Goal: Task Accomplishment & Management: Manage account settings

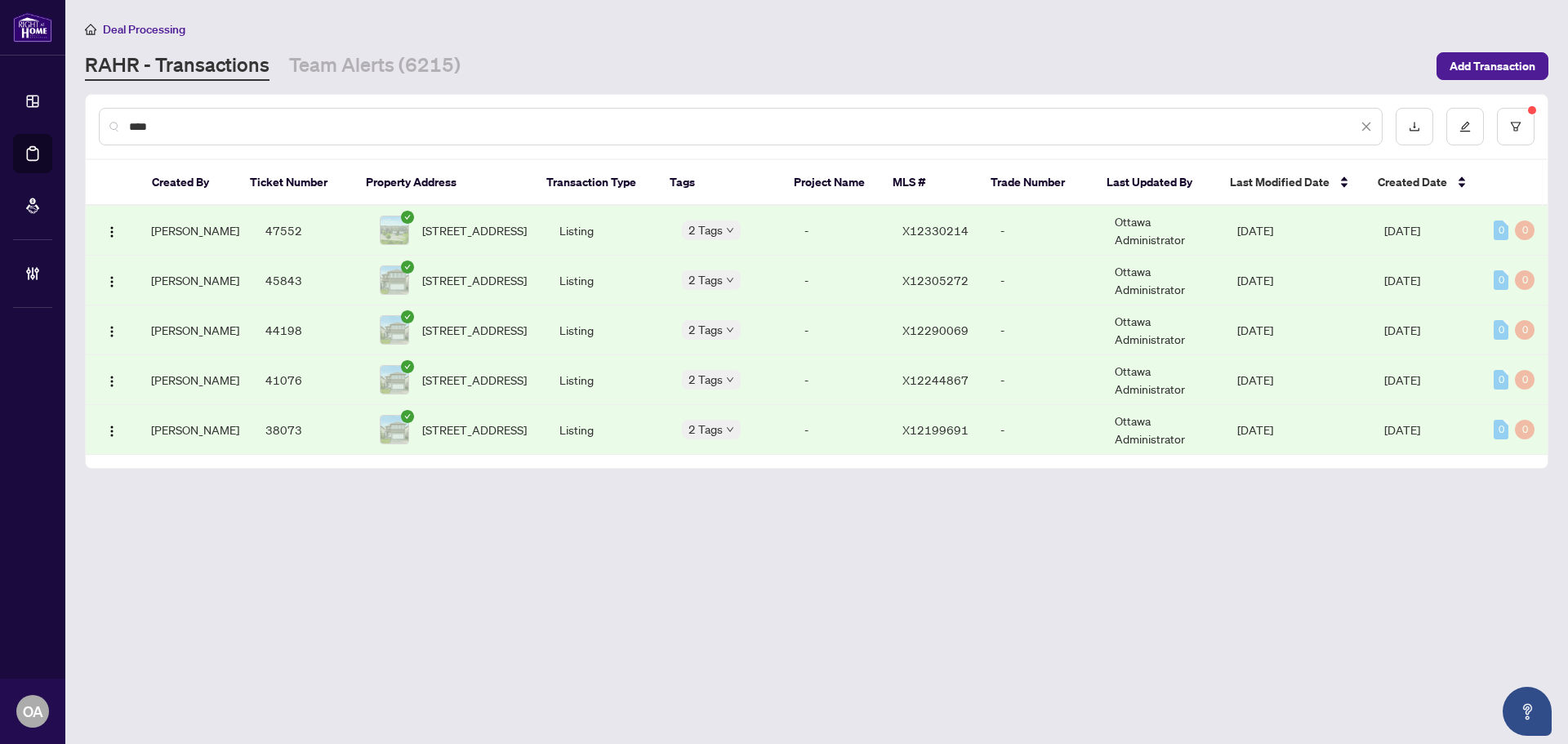
click at [586, 124] on input "****" at bounding box center [743, 126] width 1228 height 18
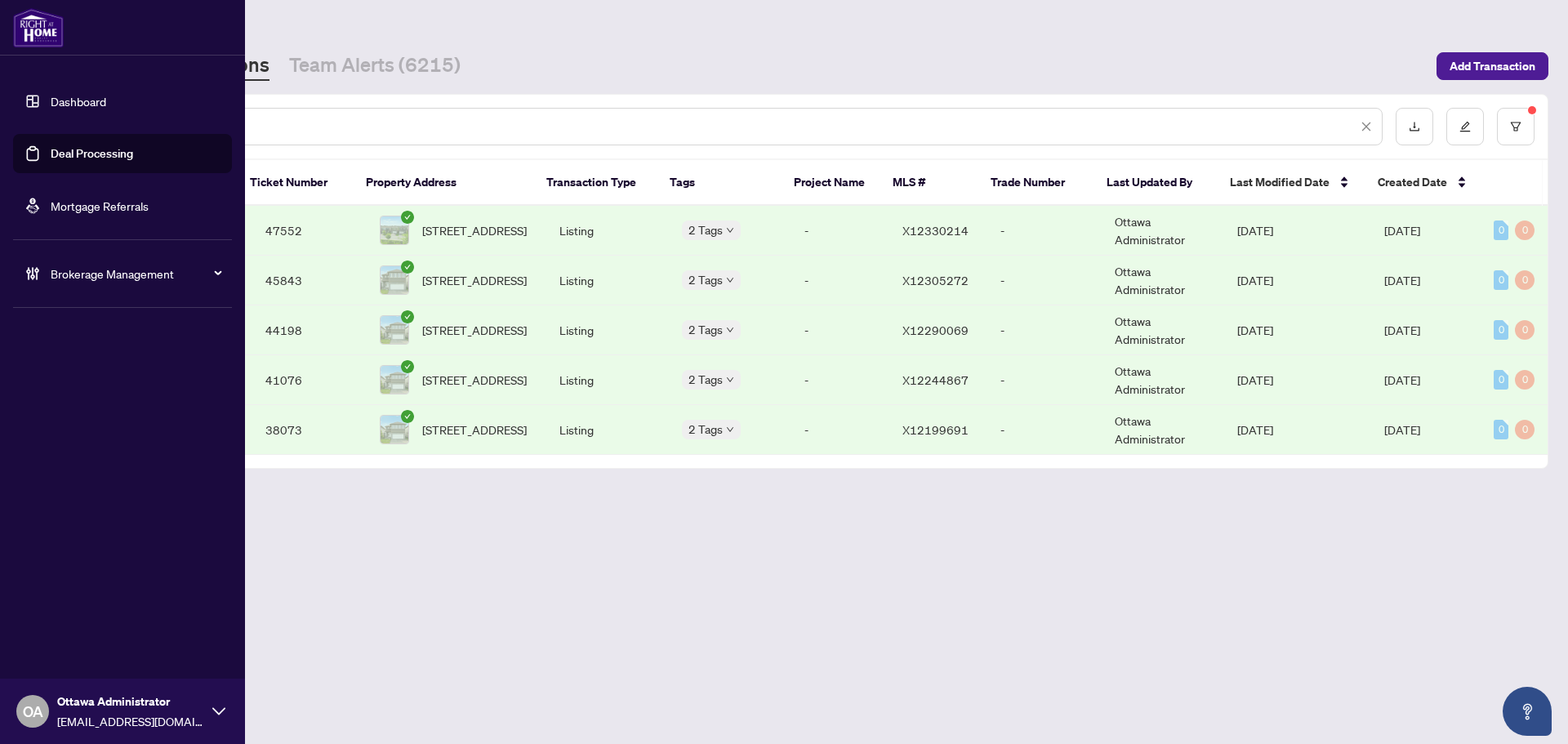
click at [75, 148] on link "Deal Processing" at bounding box center [91, 153] width 83 height 15
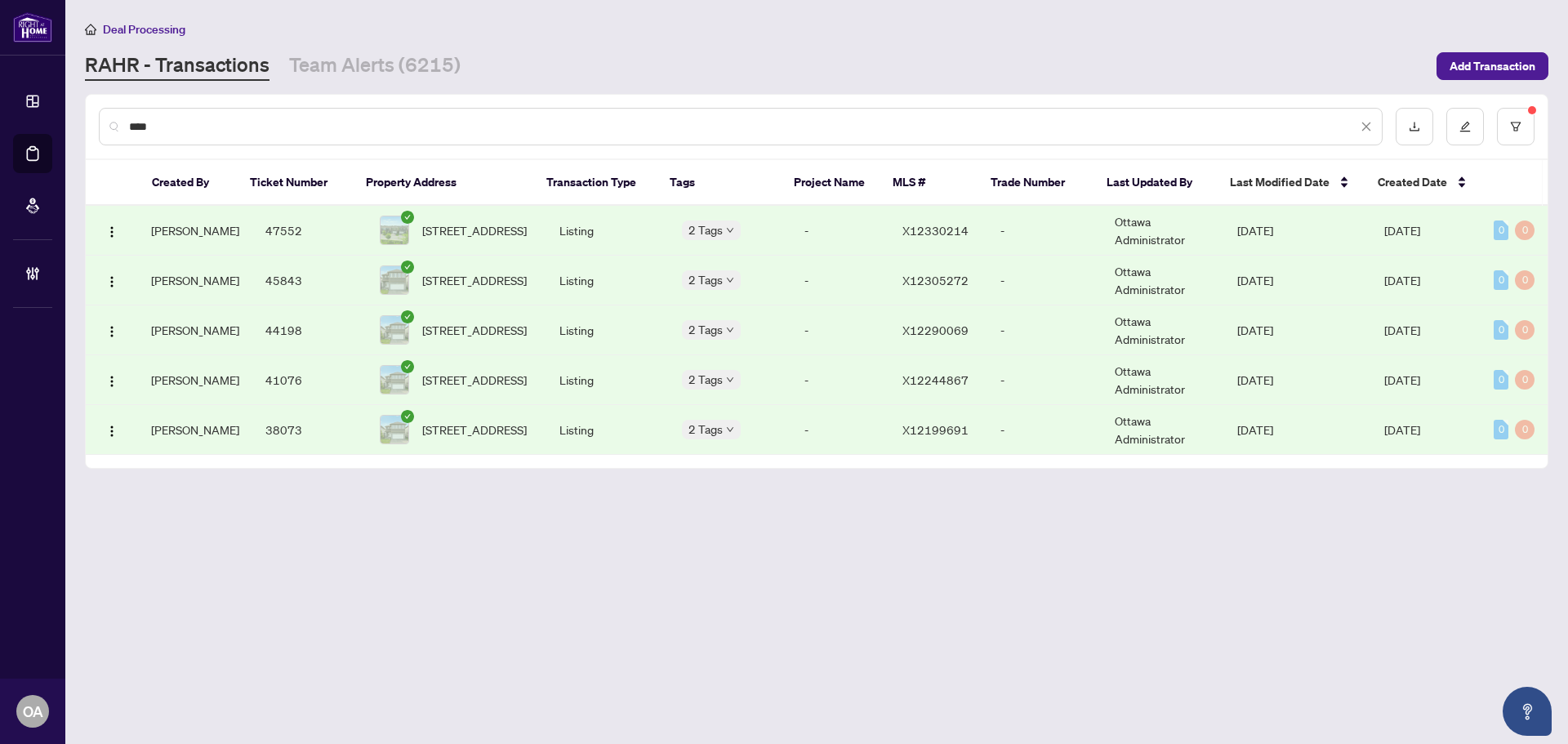
click at [416, 119] on input "****" at bounding box center [743, 126] width 1228 height 18
drag, startPoint x: 204, startPoint y: 124, endPoint x: 109, endPoint y: 122, distance: 95.0
click at [109, 122] on div "****" at bounding box center [740, 126] width 1284 height 38
click at [224, 111] on div "****" at bounding box center [740, 126] width 1284 height 38
click at [167, 116] on div "****" at bounding box center [740, 126] width 1284 height 38
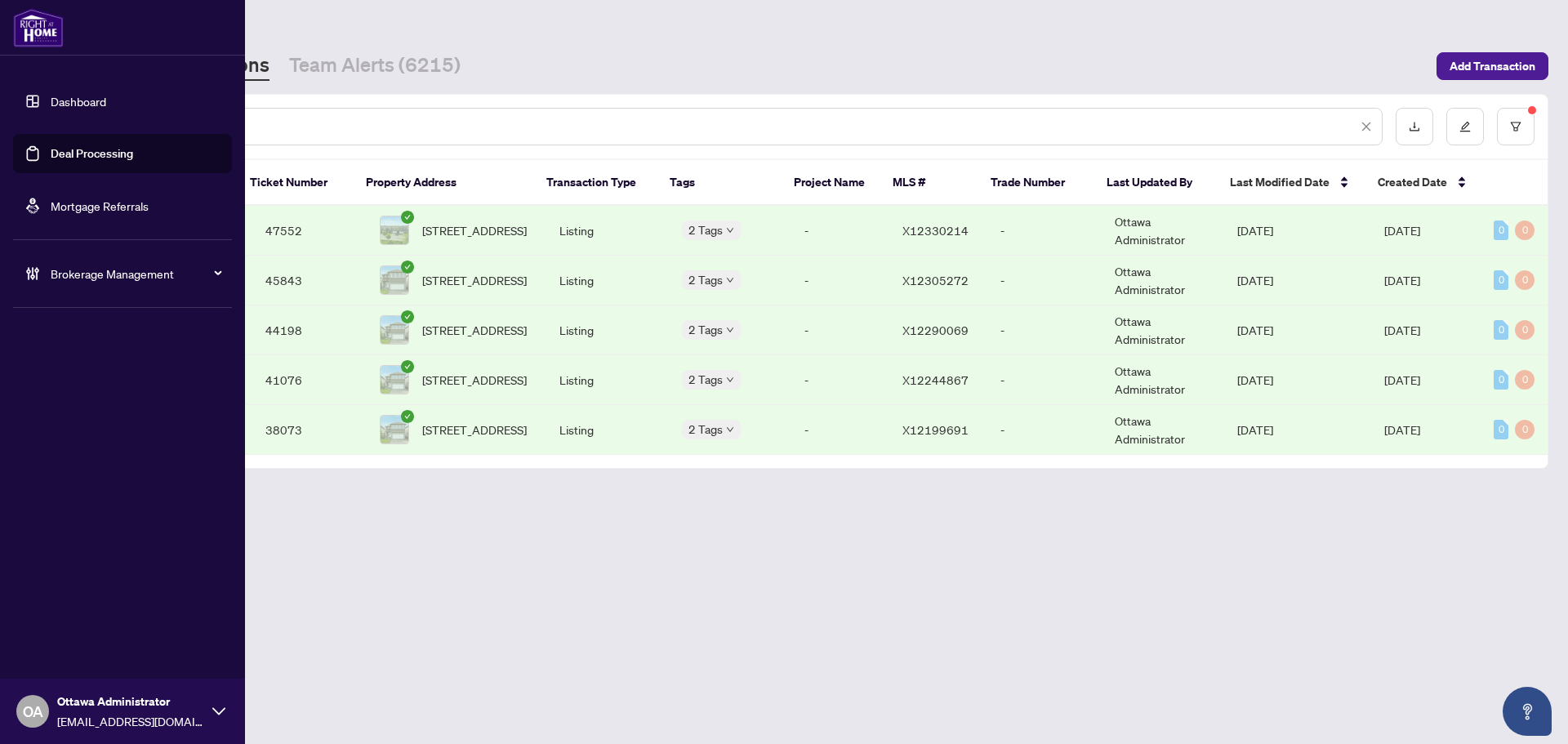
drag, startPoint x: 163, startPoint y: 130, endPoint x: 48, endPoint y: 112, distance: 116.4
click at [48, 112] on div "Dashboard Deal Processing Mortgage Referrals Brokerage Management OA Ottawa Adm…" at bounding box center [784, 372] width 1568 height 744
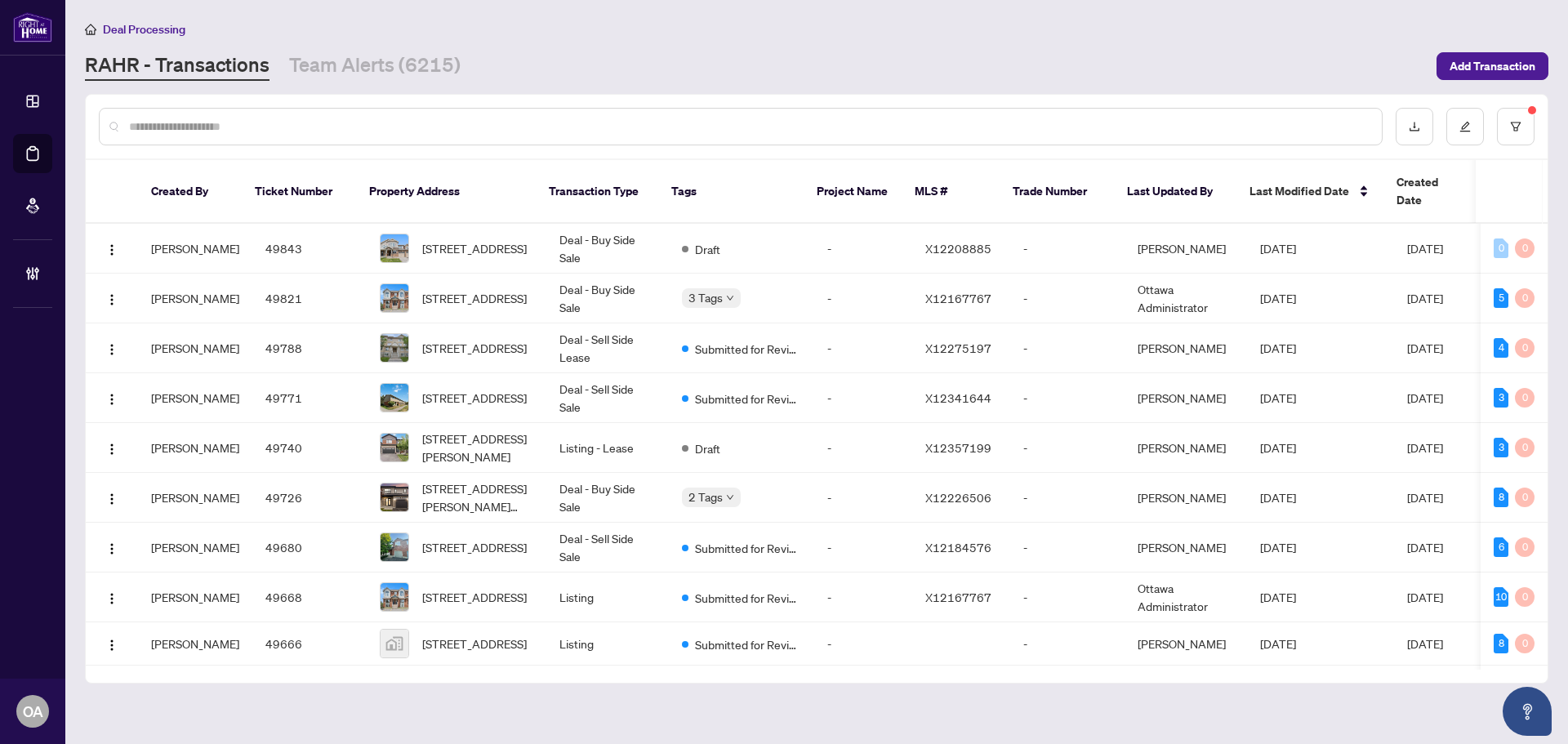
click at [330, 133] on input "text" at bounding box center [748, 126] width 1240 height 18
drag, startPoint x: 166, startPoint y: 114, endPoint x: 179, endPoint y: 125, distance: 17.0
click at [170, 119] on div at bounding box center [740, 126] width 1284 height 38
click at [179, 125] on input "text" at bounding box center [748, 126] width 1240 height 18
click at [262, 125] on input "text" at bounding box center [748, 126] width 1240 height 18
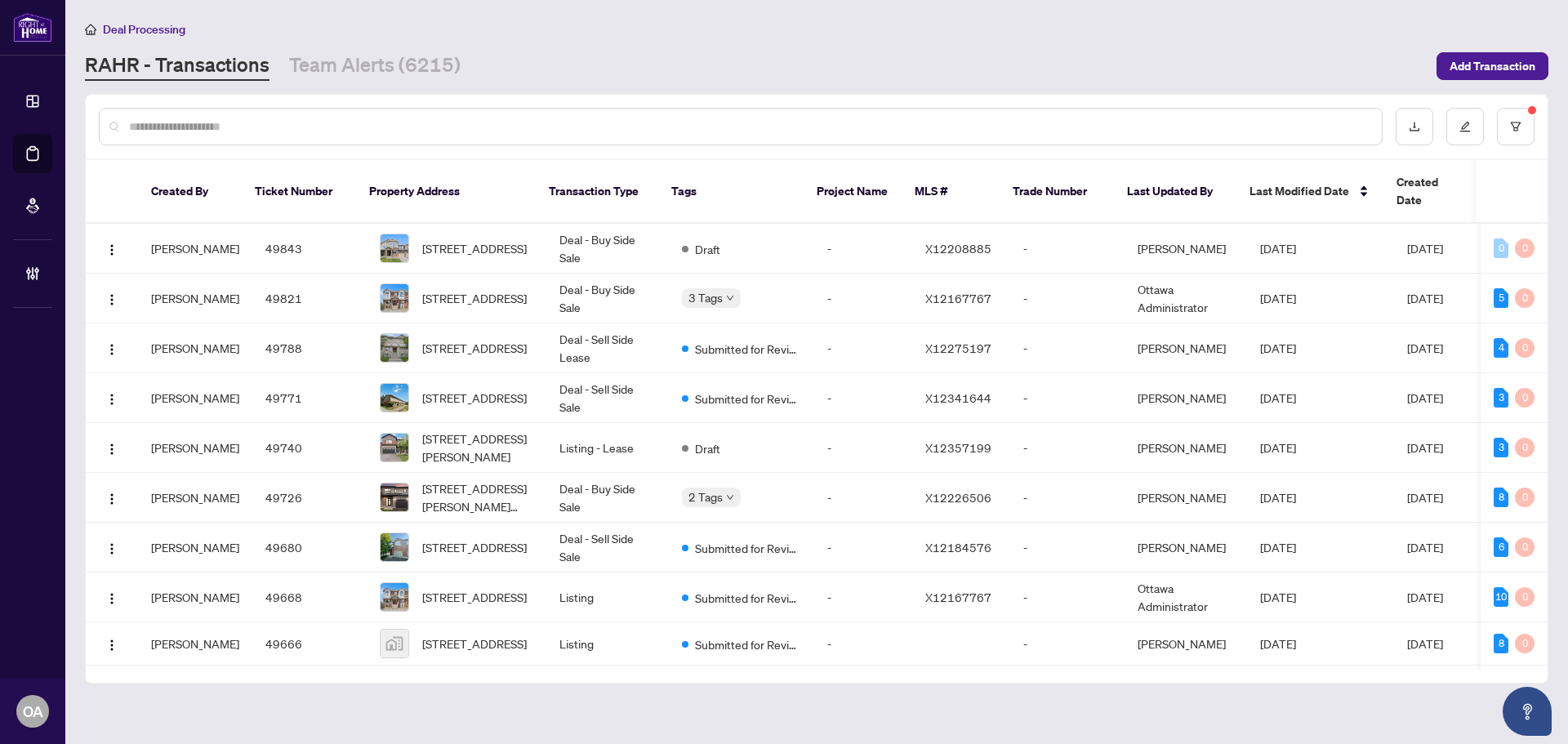
click at [178, 122] on input "text" at bounding box center [748, 126] width 1240 height 18
click at [142, 125] on input "text" at bounding box center [748, 126] width 1240 height 18
drag, startPoint x: 142, startPoint y: 125, endPoint x: 224, endPoint y: 120, distance: 82.2
click at [224, 120] on input "text" at bounding box center [748, 126] width 1240 height 18
click at [243, 129] on input "text" at bounding box center [748, 126] width 1240 height 18
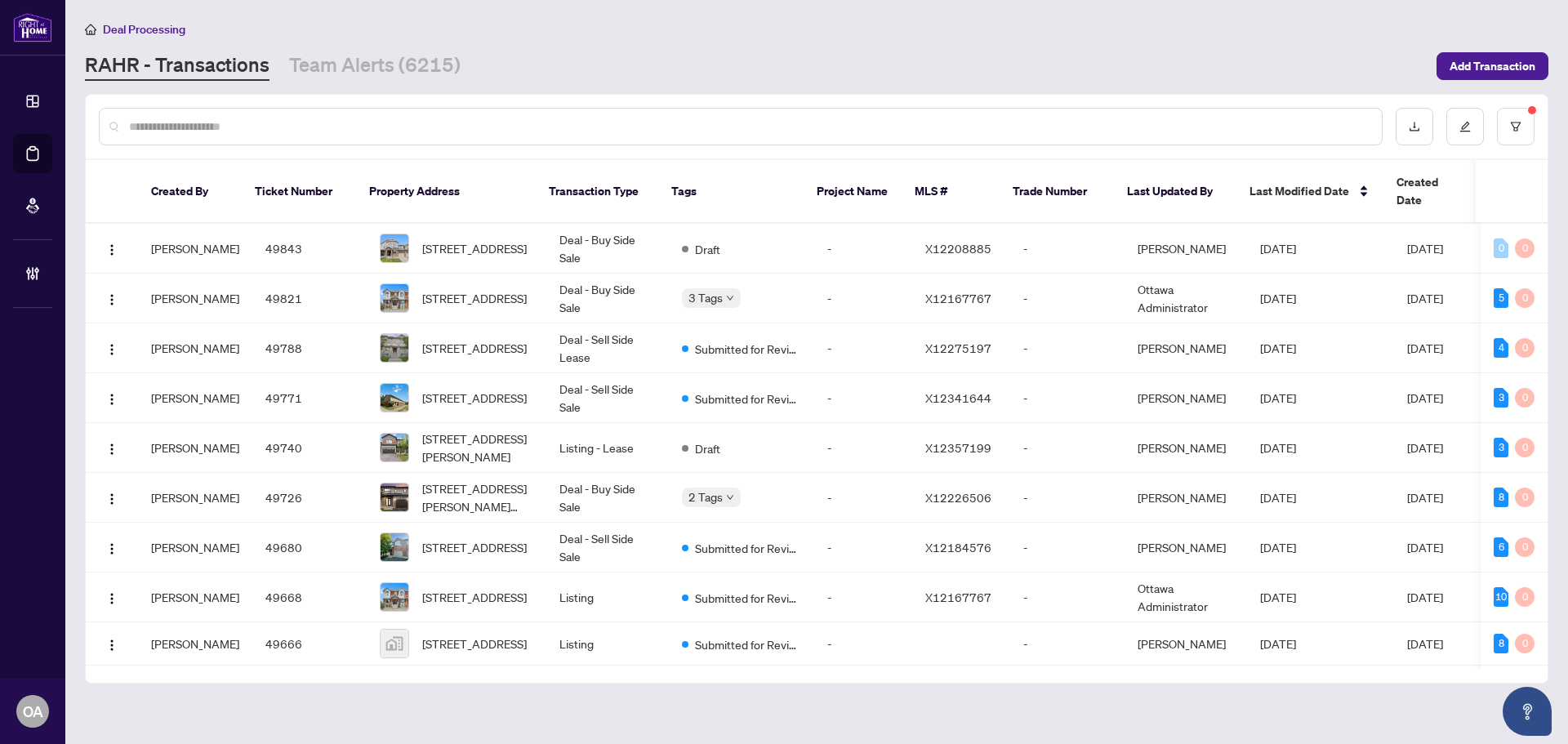
click at [549, 99] on div at bounding box center [817, 126] width 1462 height 64
click at [199, 125] on input "text" at bounding box center [748, 126] width 1240 height 18
click at [1170, 135] on div at bounding box center [740, 126] width 1284 height 38
click at [1174, 123] on input "text" at bounding box center [748, 126] width 1240 height 18
click at [589, 224] on td "Deal - Buy Side Sale" at bounding box center [608, 248] width 123 height 49
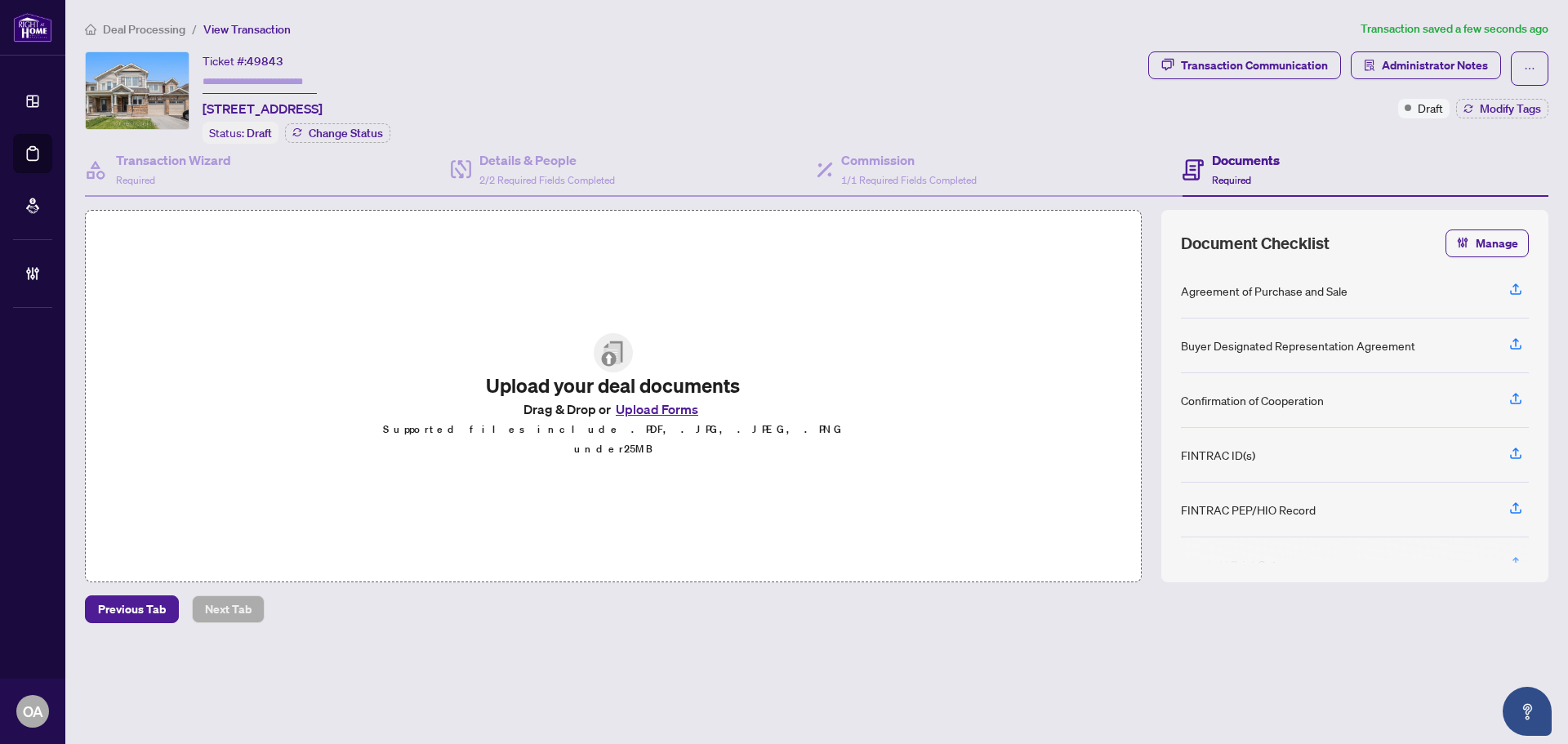
click at [643, 73] on div "Ticket #: 49843 552 Roundleaf Way, Ottawa, Ontario K2V 0K3, Canada Status: Draf…" at bounding box center [613, 97] width 1057 height 92
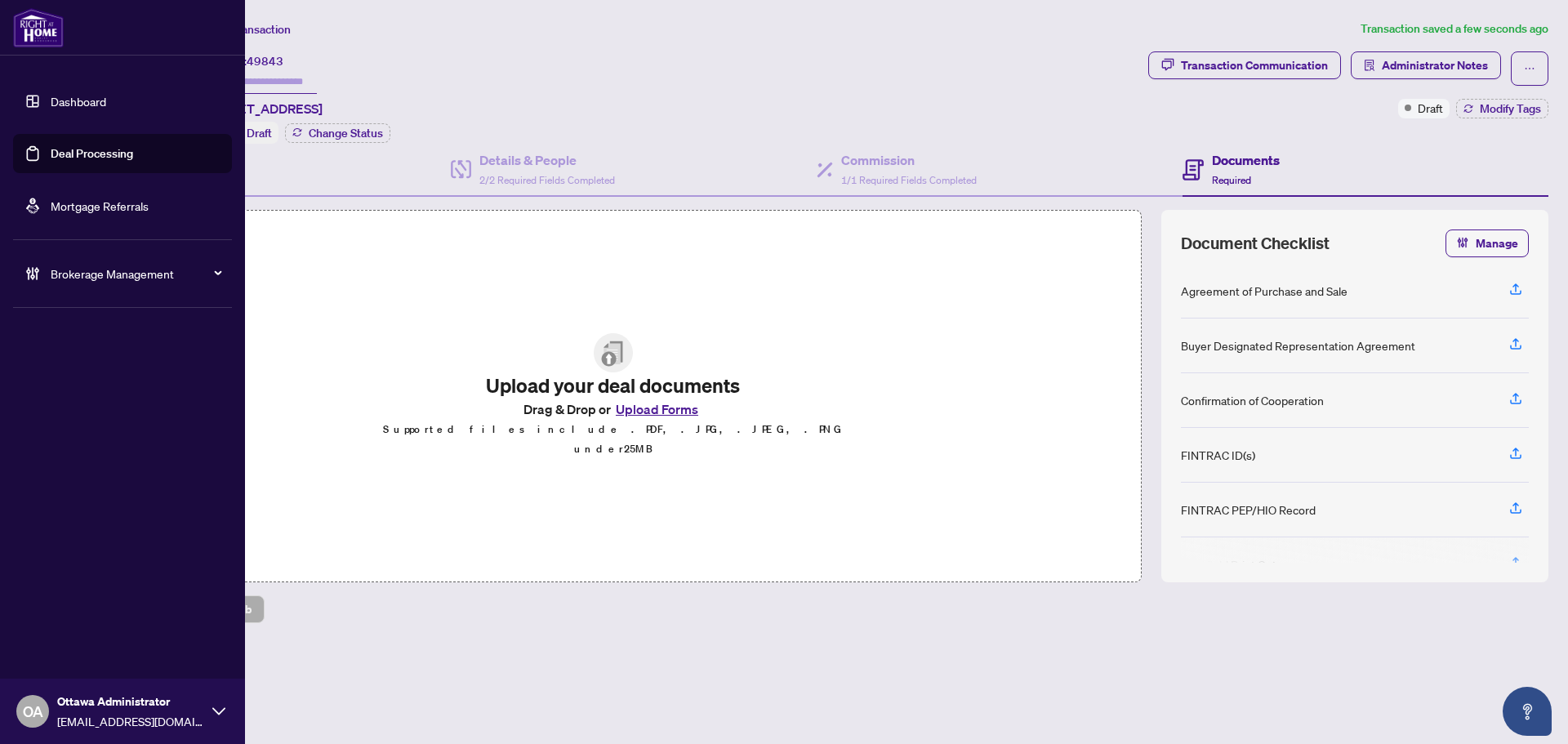
drag, startPoint x: 68, startPoint y: 151, endPoint x: 146, endPoint y: 126, distance: 81.9
click at [68, 151] on link "Deal Processing" at bounding box center [91, 153] width 83 height 15
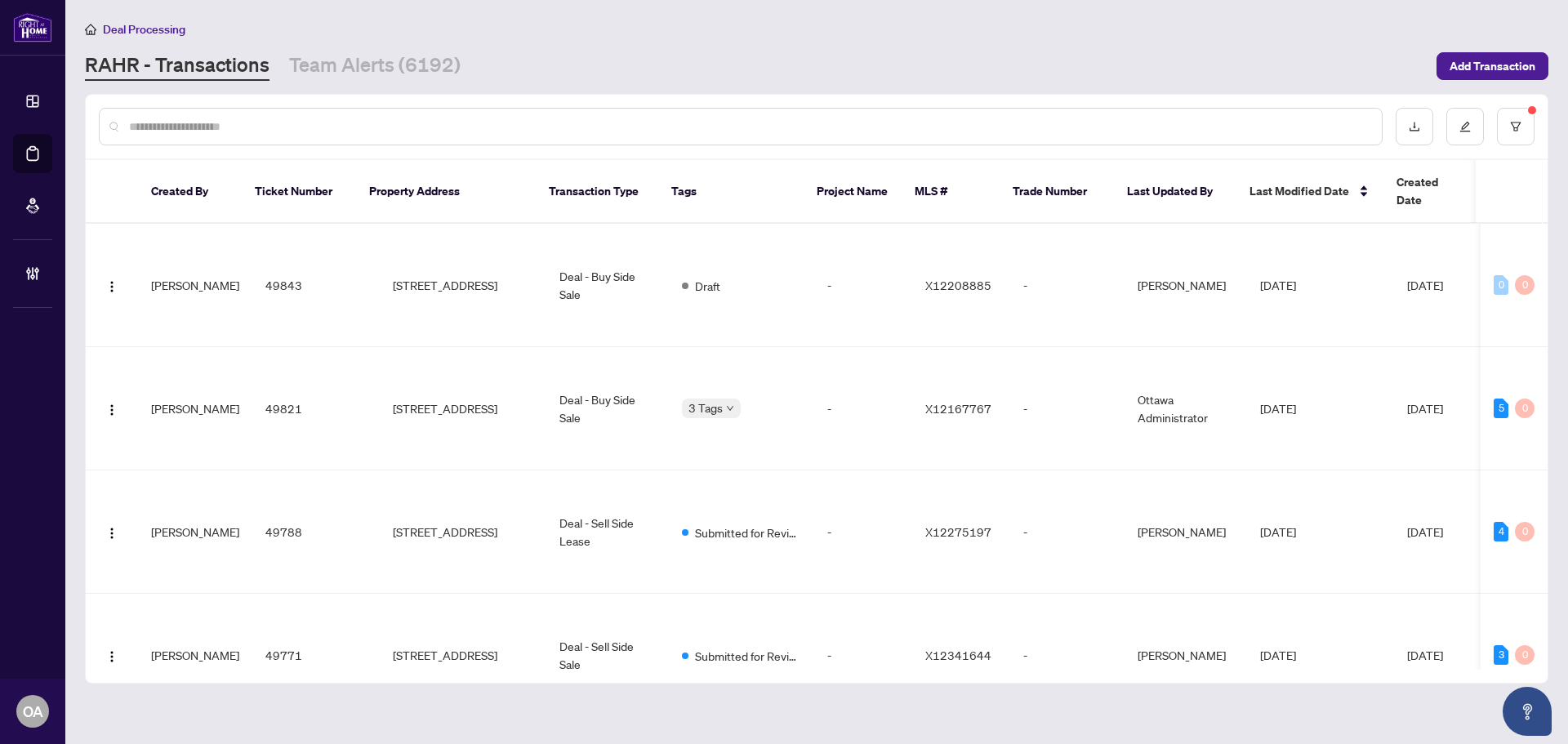
click at [543, 125] on input "text" at bounding box center [748, 126] width 1240 height 18
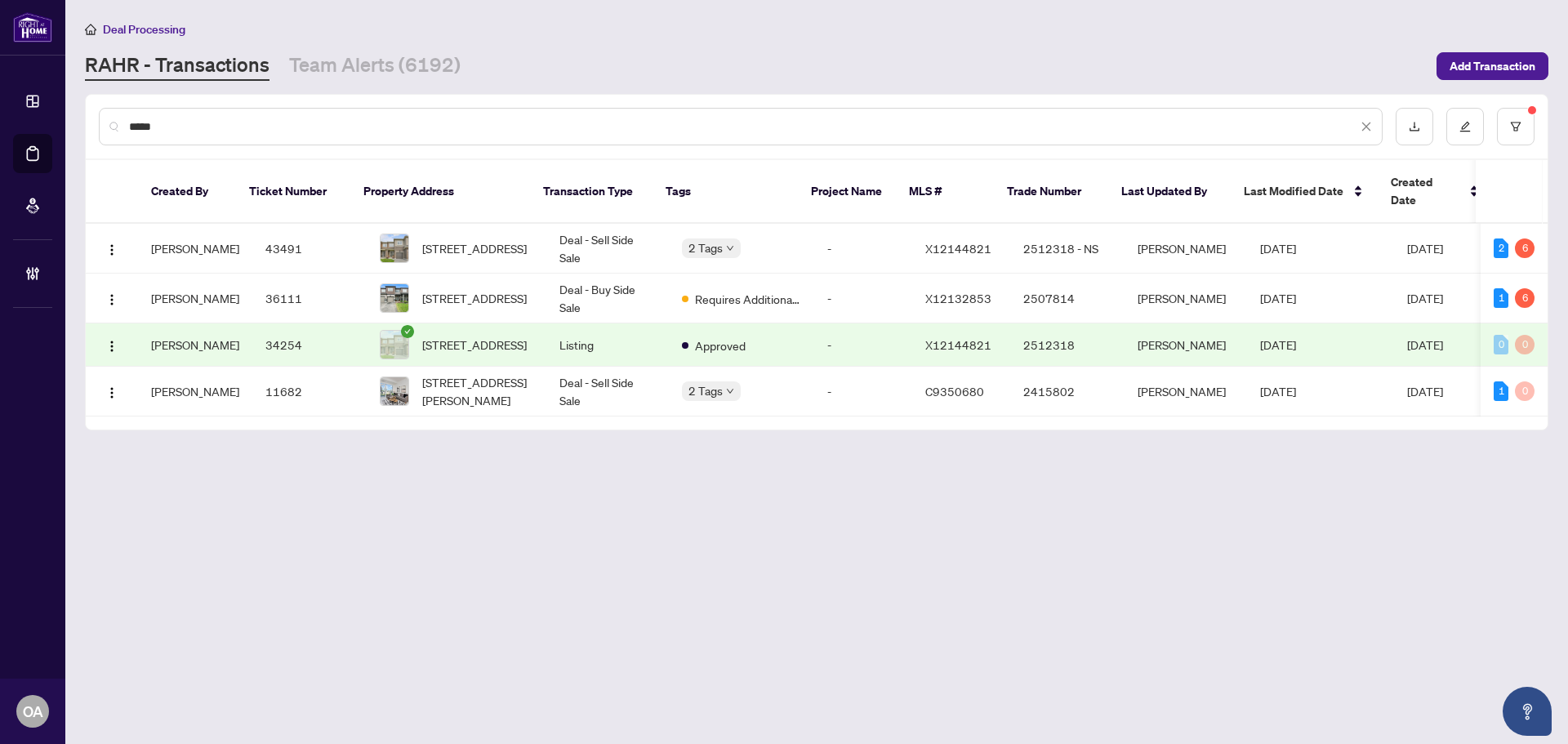
type input "*****"
drag, startPoint x: 179, startPoint y: 125, endPoint x: 110, endPoint y: 122, distance: 69.1
click at [110, 122] on div "*****" at bounding box center [740, 126] width 1284 height 38
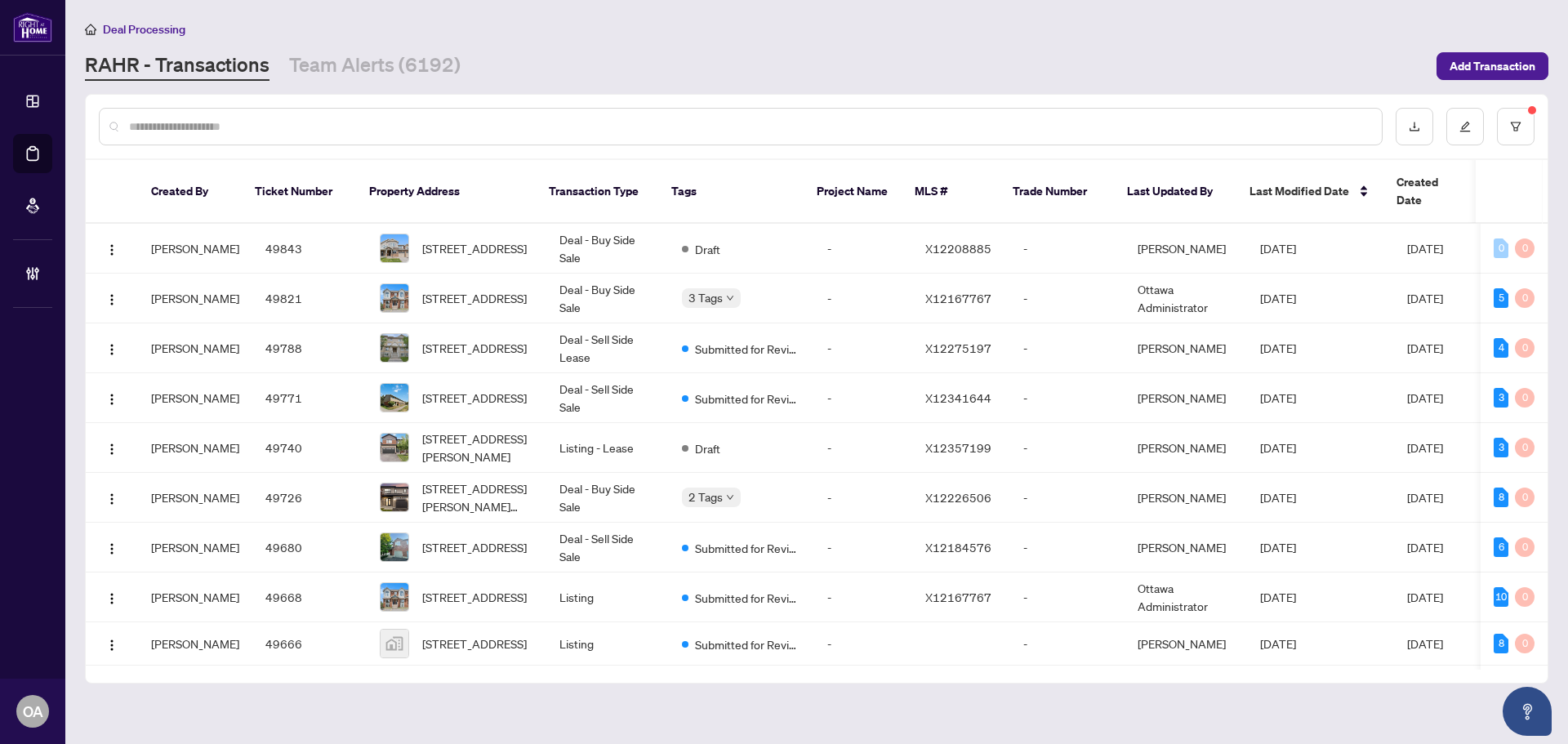
click at [1249, 118] on input "text" at bounding box center [748, 126] width 1240 height 18
drag, startPoint x: 495, startPoint y: 115, endPoint x: 482, endPoint y: 120, distance: 13.9
click at [495, 115] on div at bounding box center [740, 126] width 1284 height 38
drag, startPoint x: 440, startPoint y: 131, endPoint x: 0, endPoint y: 137, distance: 440.0
click at [433, 135] on div at bounding box center [740, 126] width 1284 height 38
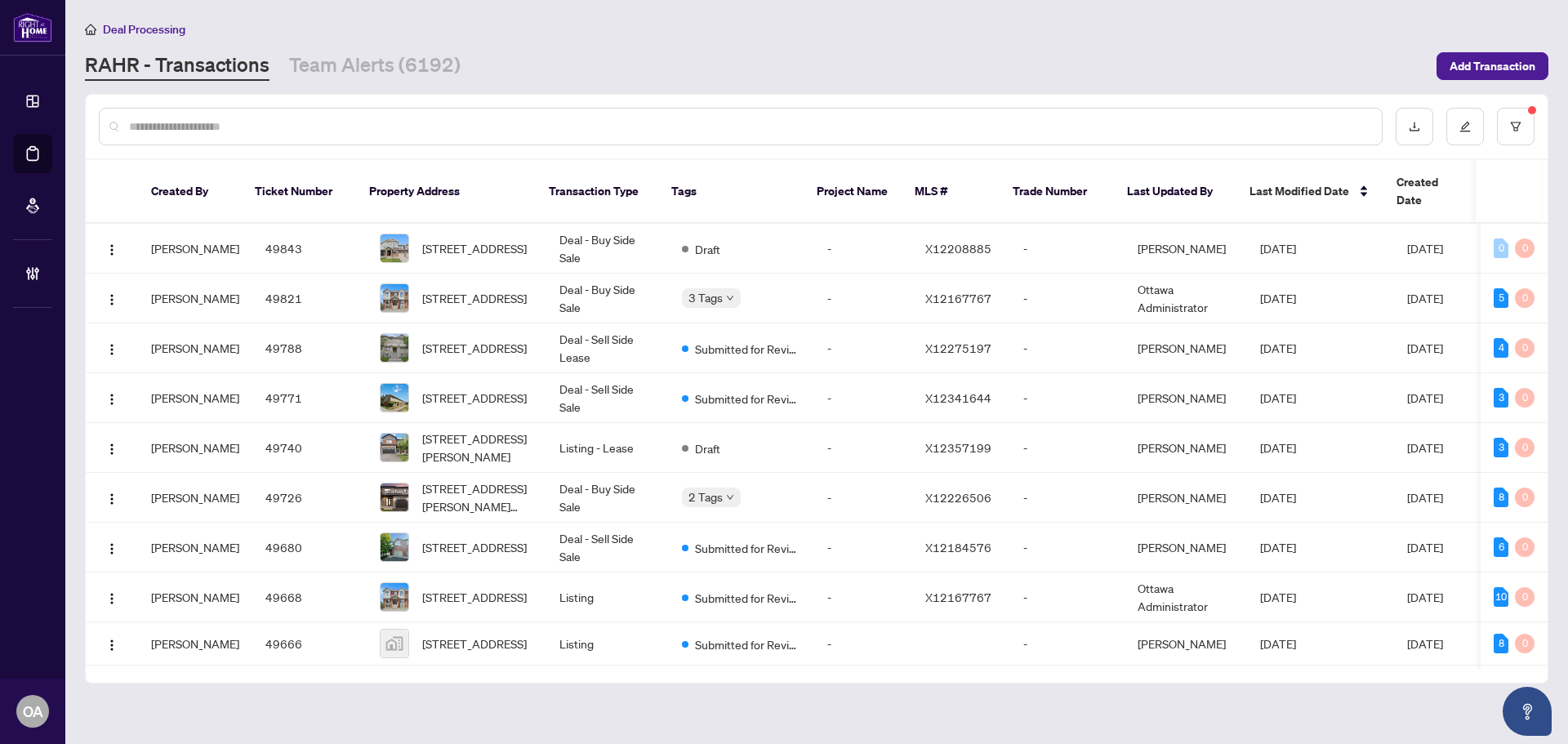
click at [322, 130] on input "text" at bounding box center [748, 126] width 1240 height 18
click at [1504, 124] on button "button" at bounding box center [1516, 126] width 38 height 38
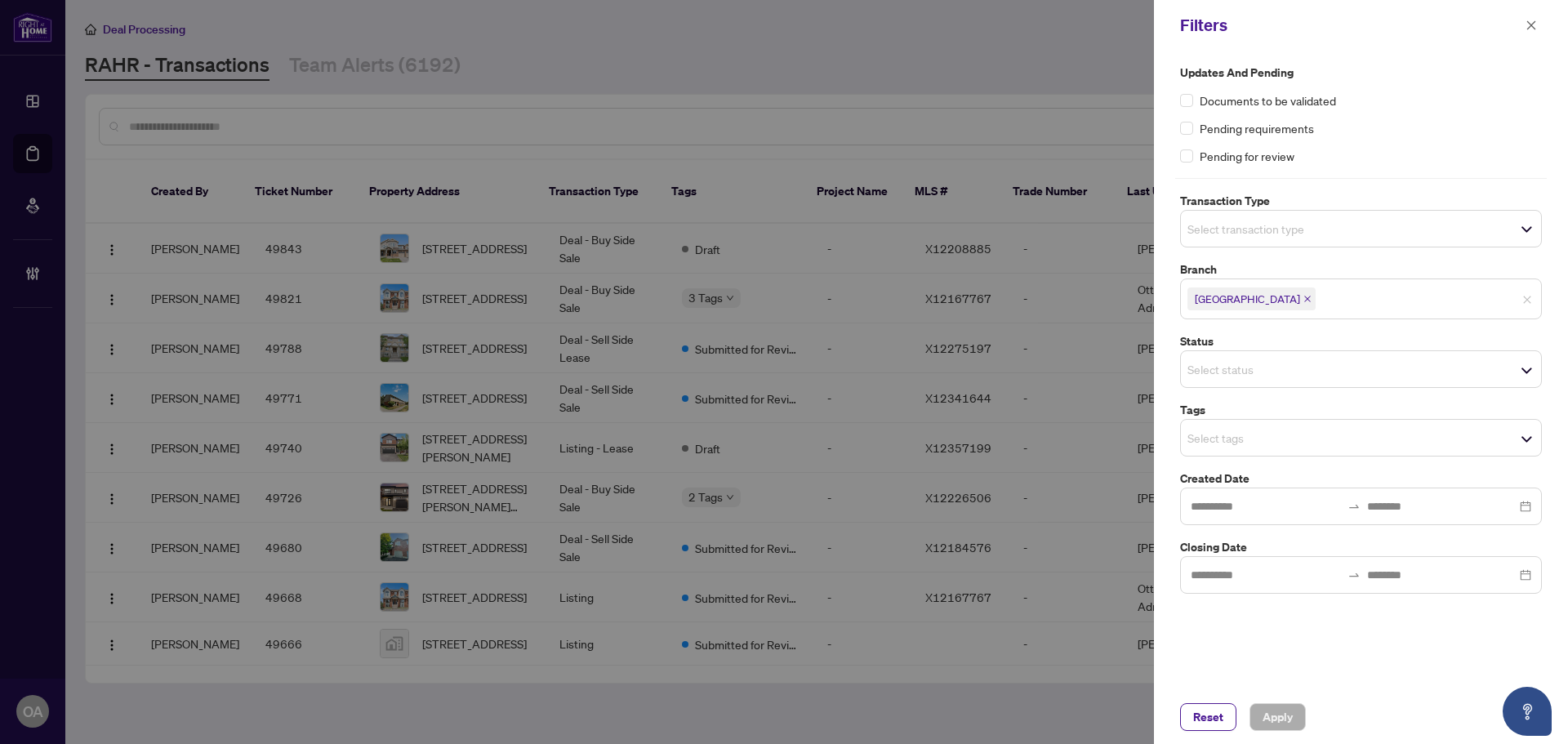
click at [1211, 231] on input "search" at bounding box center [1245, 229] width 114 height 20
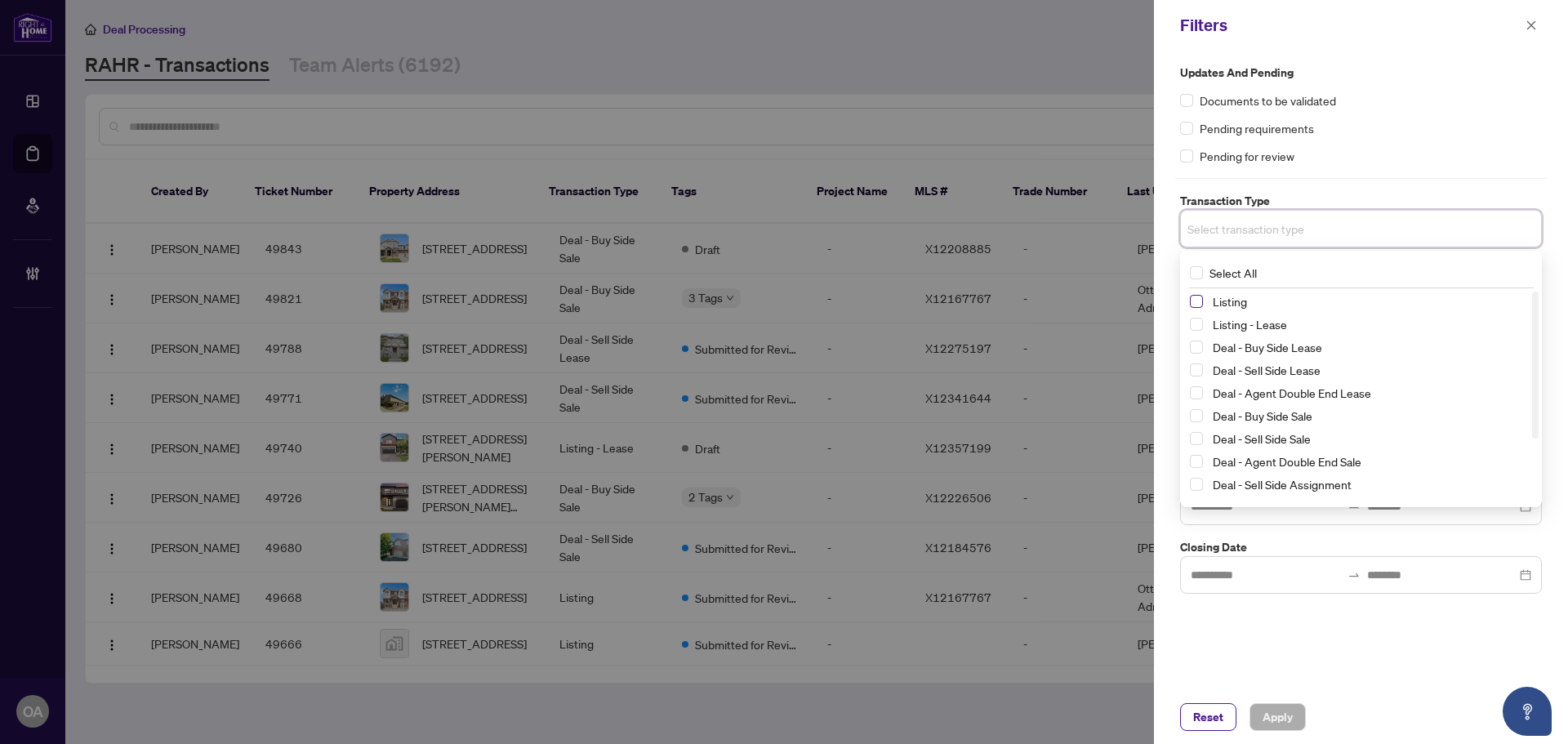
click at [1197, 299] on span "Select Listing" at bounding box center [1196, 301] width 13 height 13
click at [1200, 334] on div "Listing - Lease" at bounding box center [1361, 327] width 342 height 20
click at [1200, 331] on span "Select Listing - Lease" at bounding box center [1196, 327] width 13 height 13
click at [1266, 710] on span "Apply" at bounding box center [1277, 717] width 30 height 26
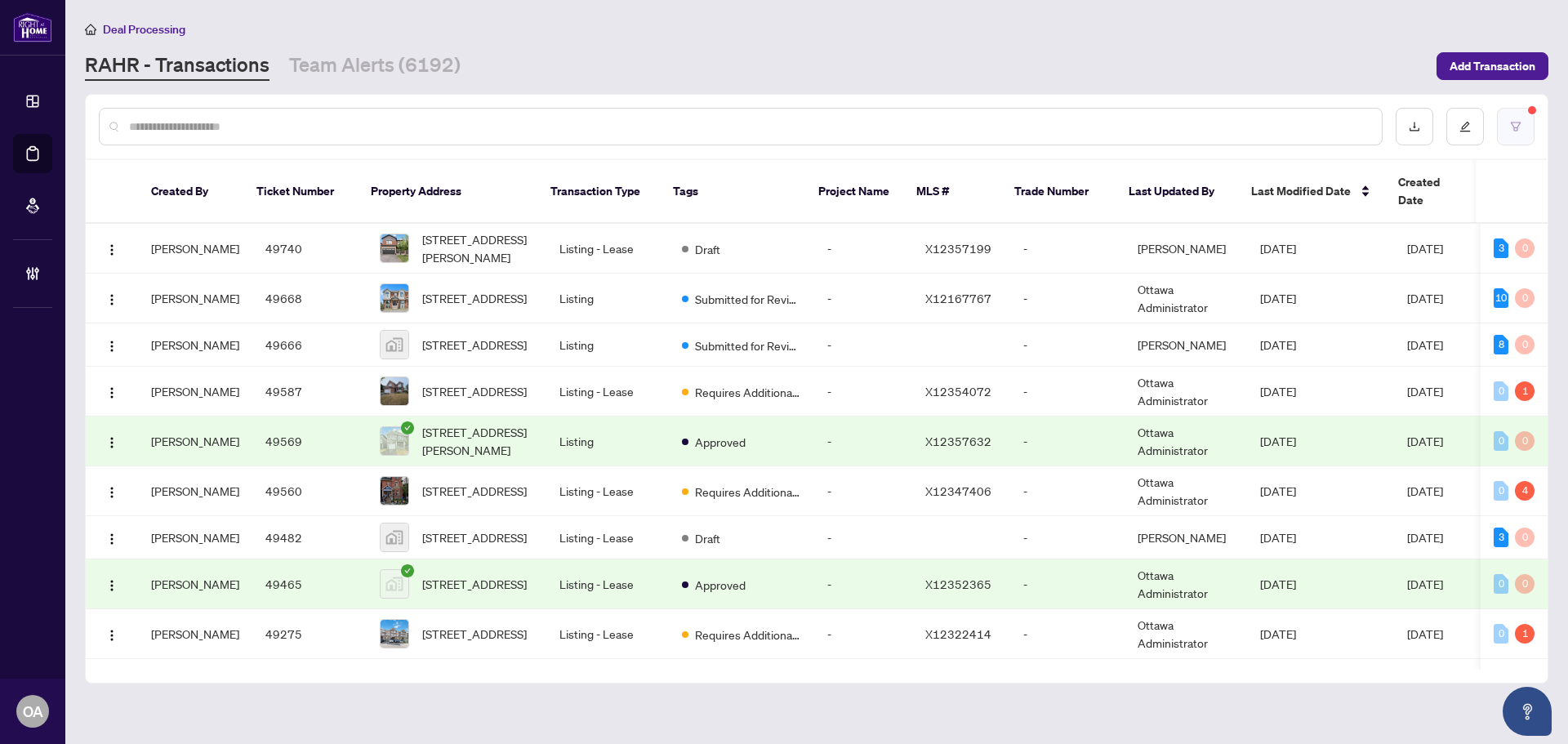
click at [1519, 114] on button "button" at bounding box center [1516, 126] width 38 height 38
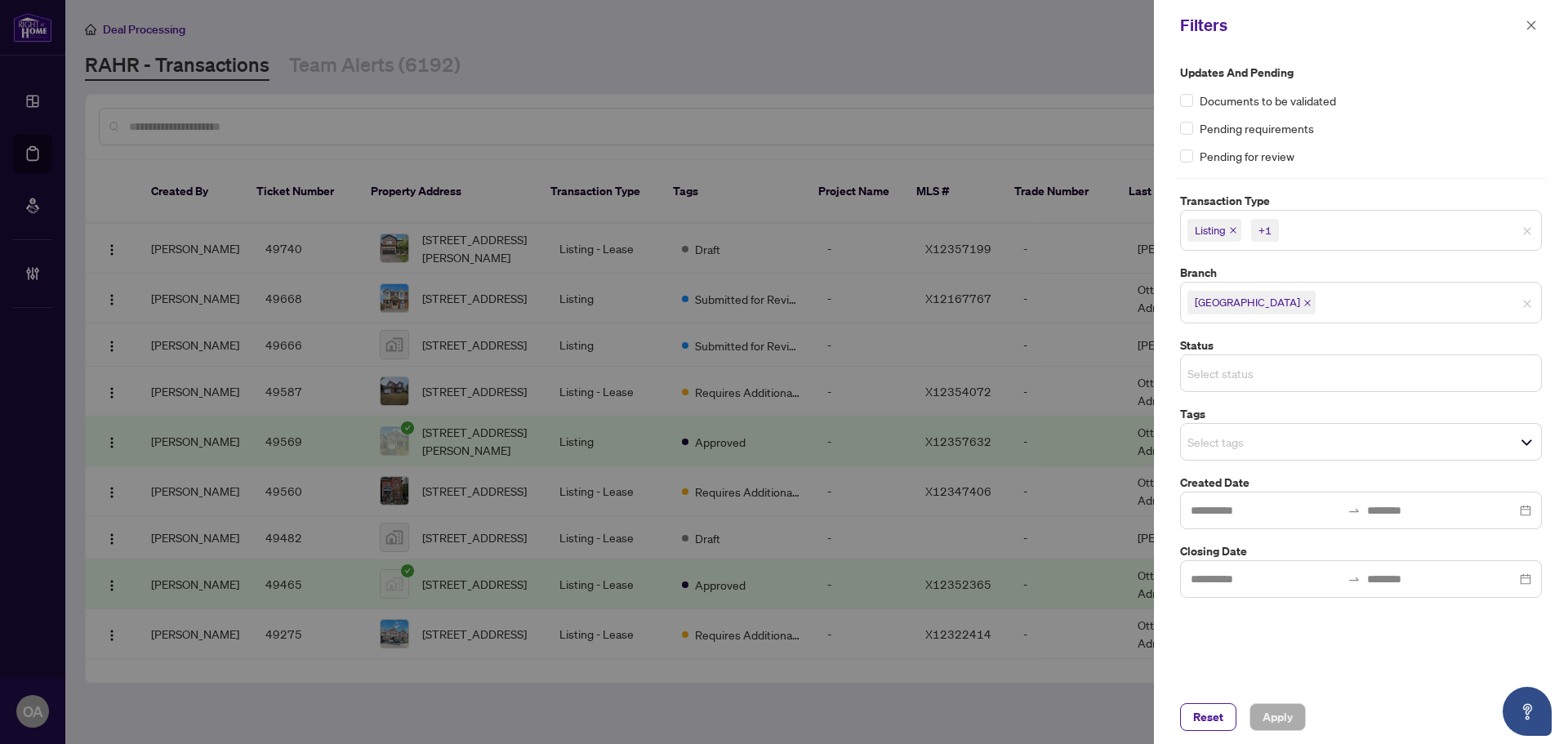
click at [1241, 372] on input "search" at bounding box center [1245, 373] width 114 height 20
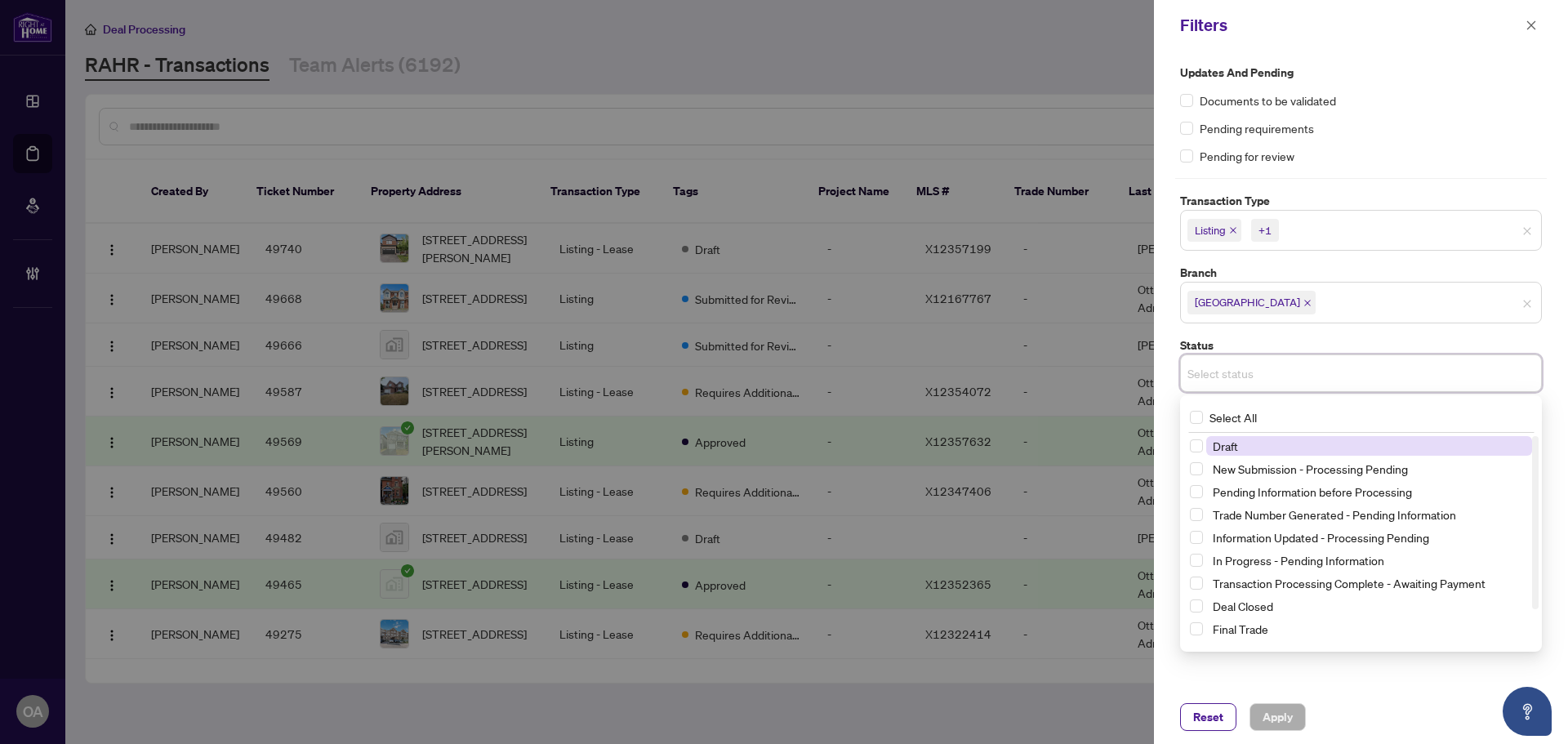
click at [1283, 341] on label "Status" at bounding box center [1362, 345] width 362 height 18
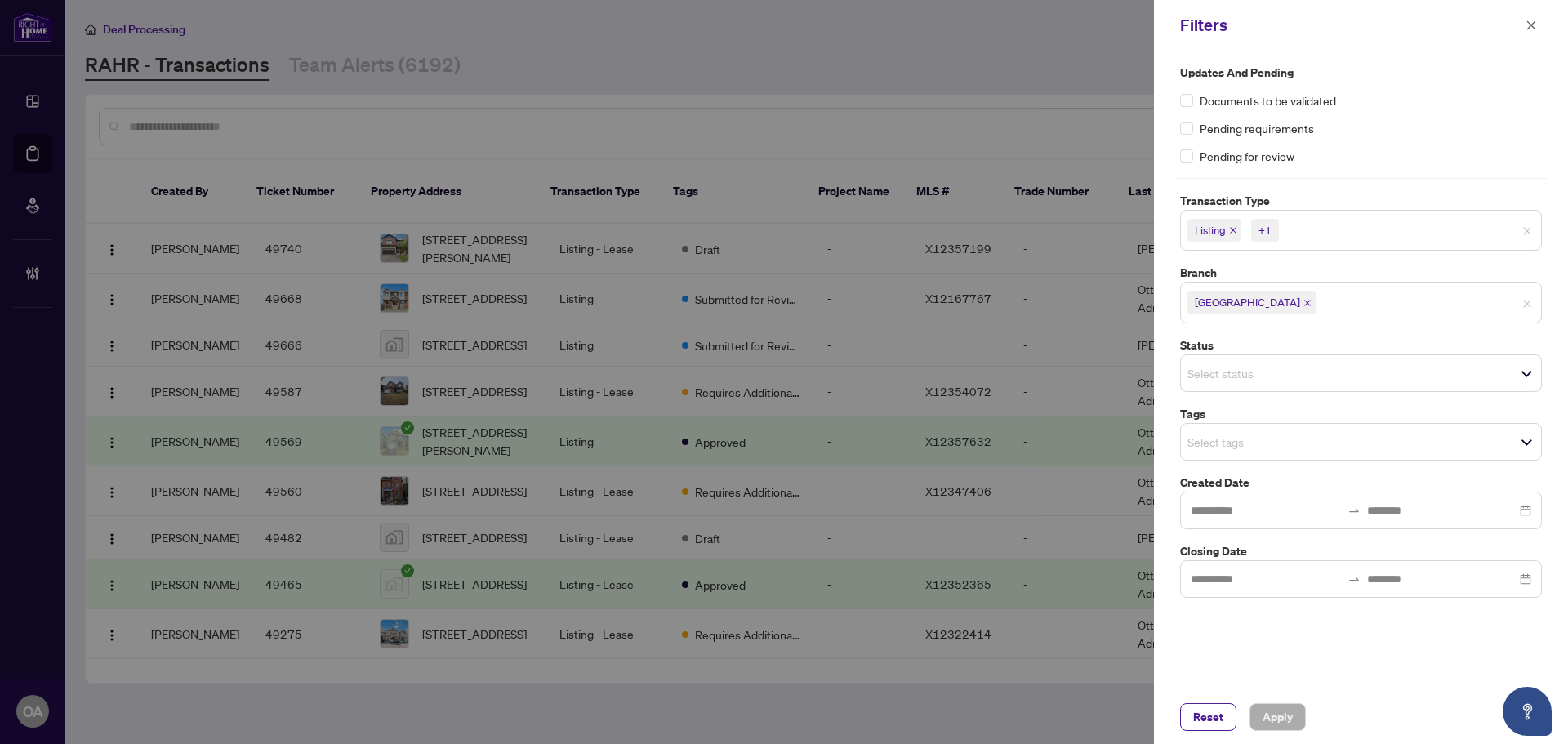
click at [1187, 445] on div at bounding box center [1241, 441] width 121 height 20
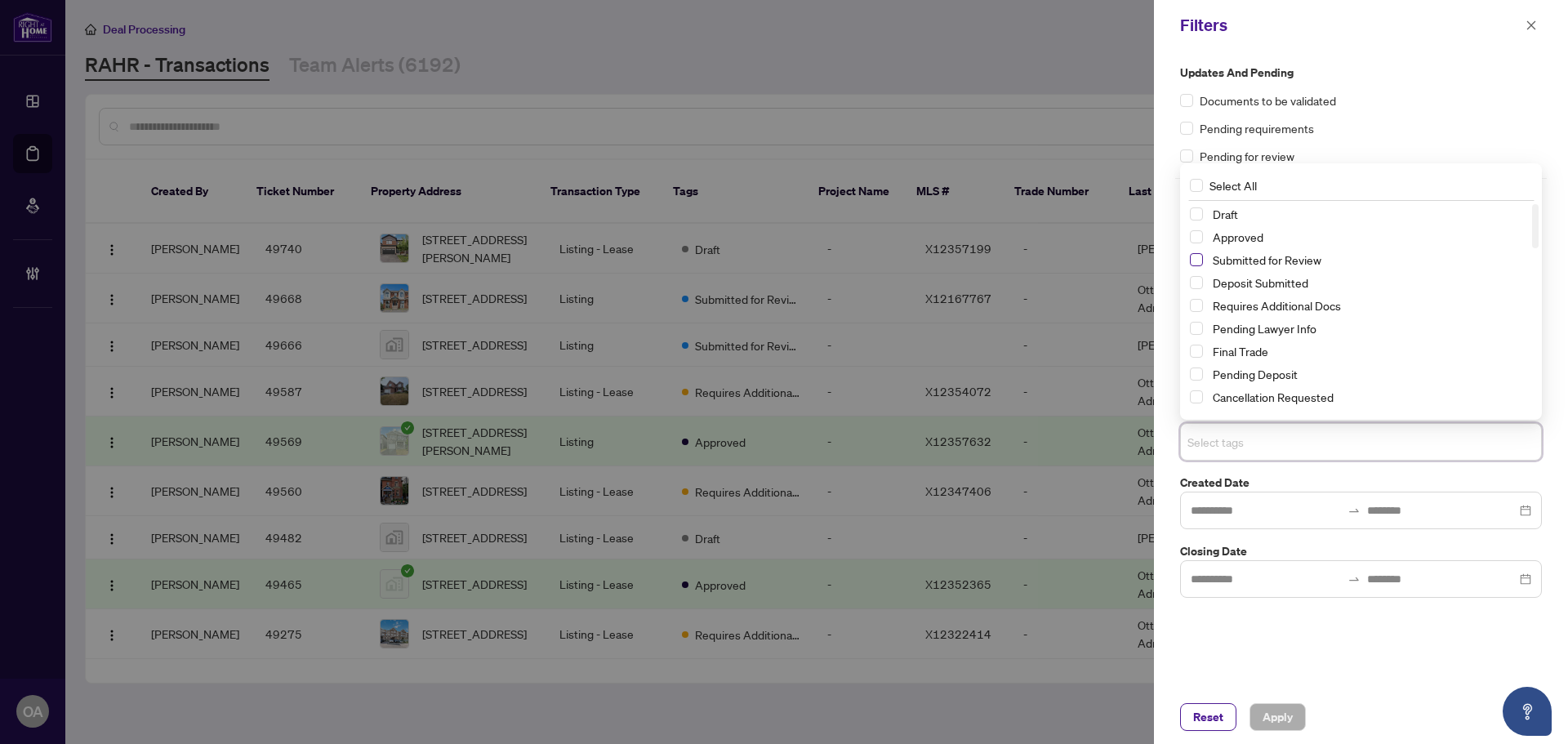
click at [1200, 259] on span "Select Submitted for Review" at bounding box center [1196, 259] width 13 height 13
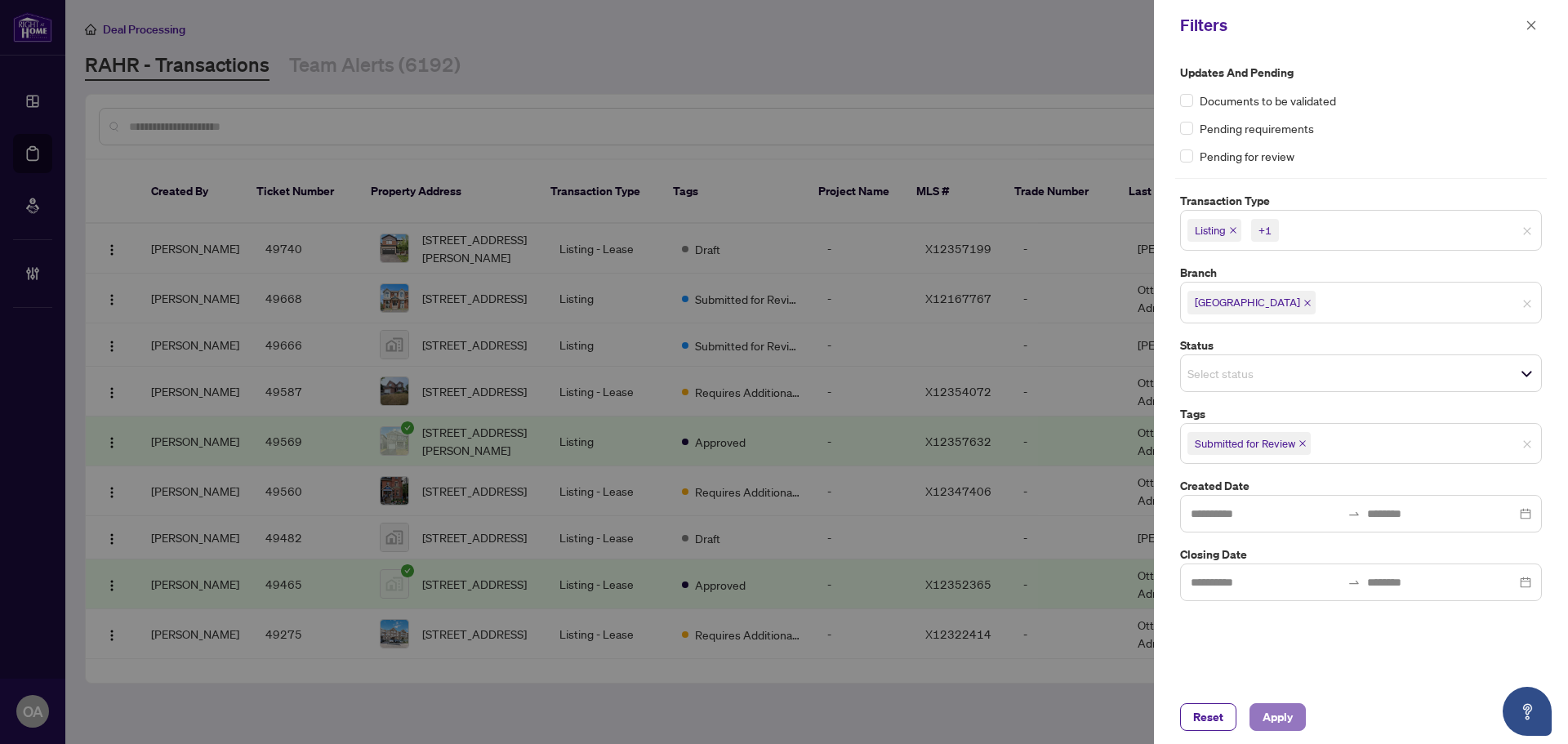
click at [1286, 711] on span "Apply" at bounding box center [1277, 717] width 30 height 26
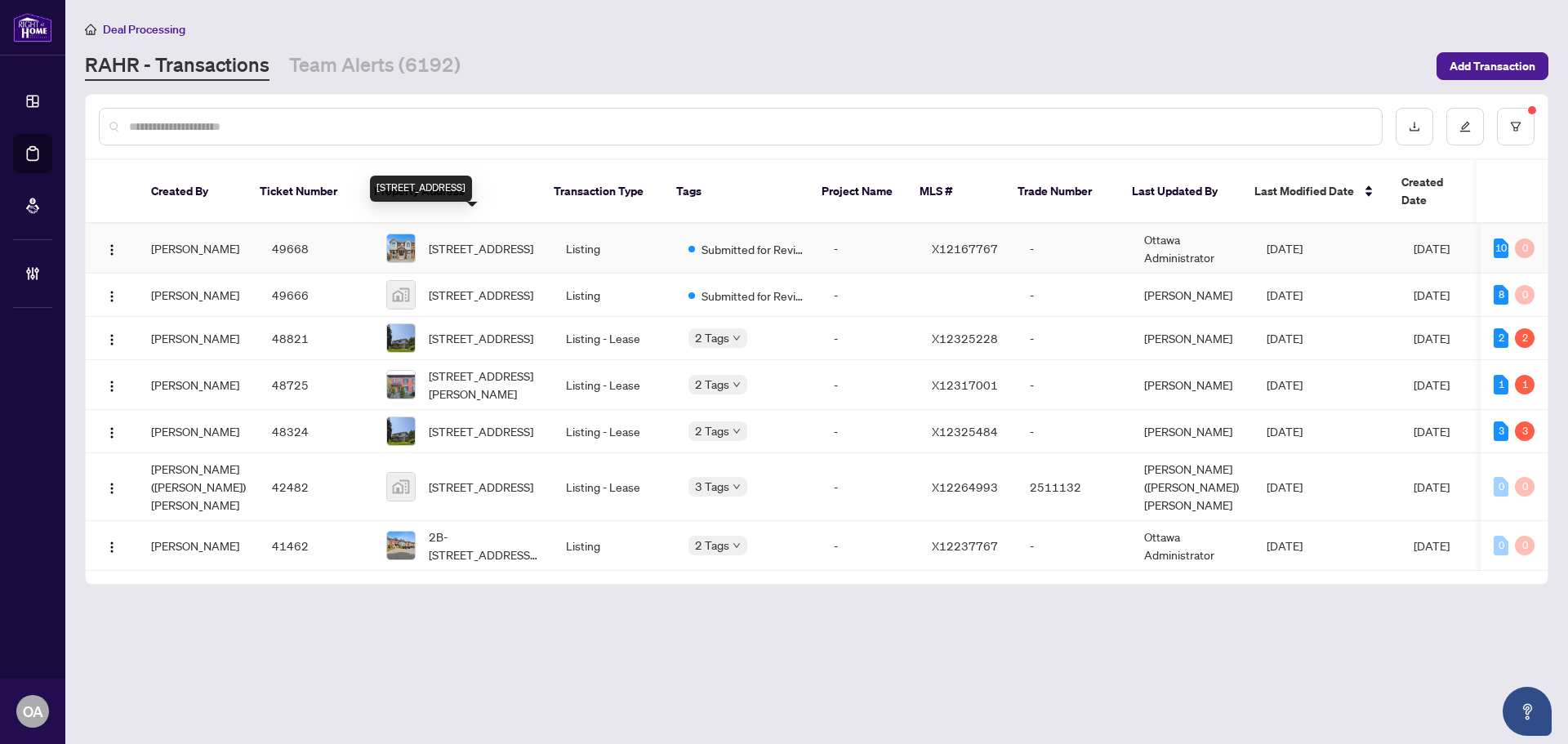
click at [470, 240] on span "[STREET_ADDRESS]" at bounding box center [481, 248] width 105 height 18
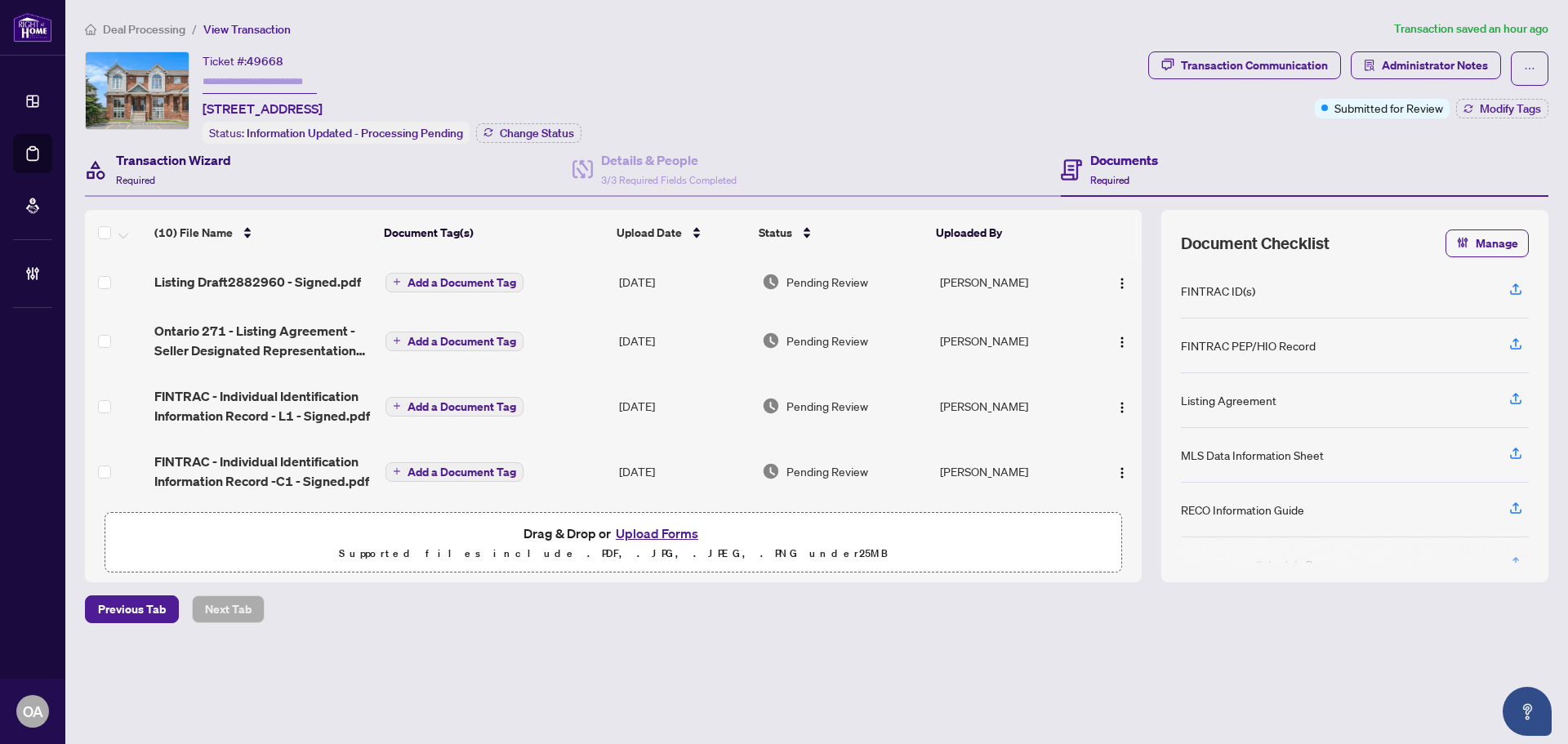
click at [202, 156] on h4 "Transaction Wizard" at bounding box center [173, 160] width 115 height 20
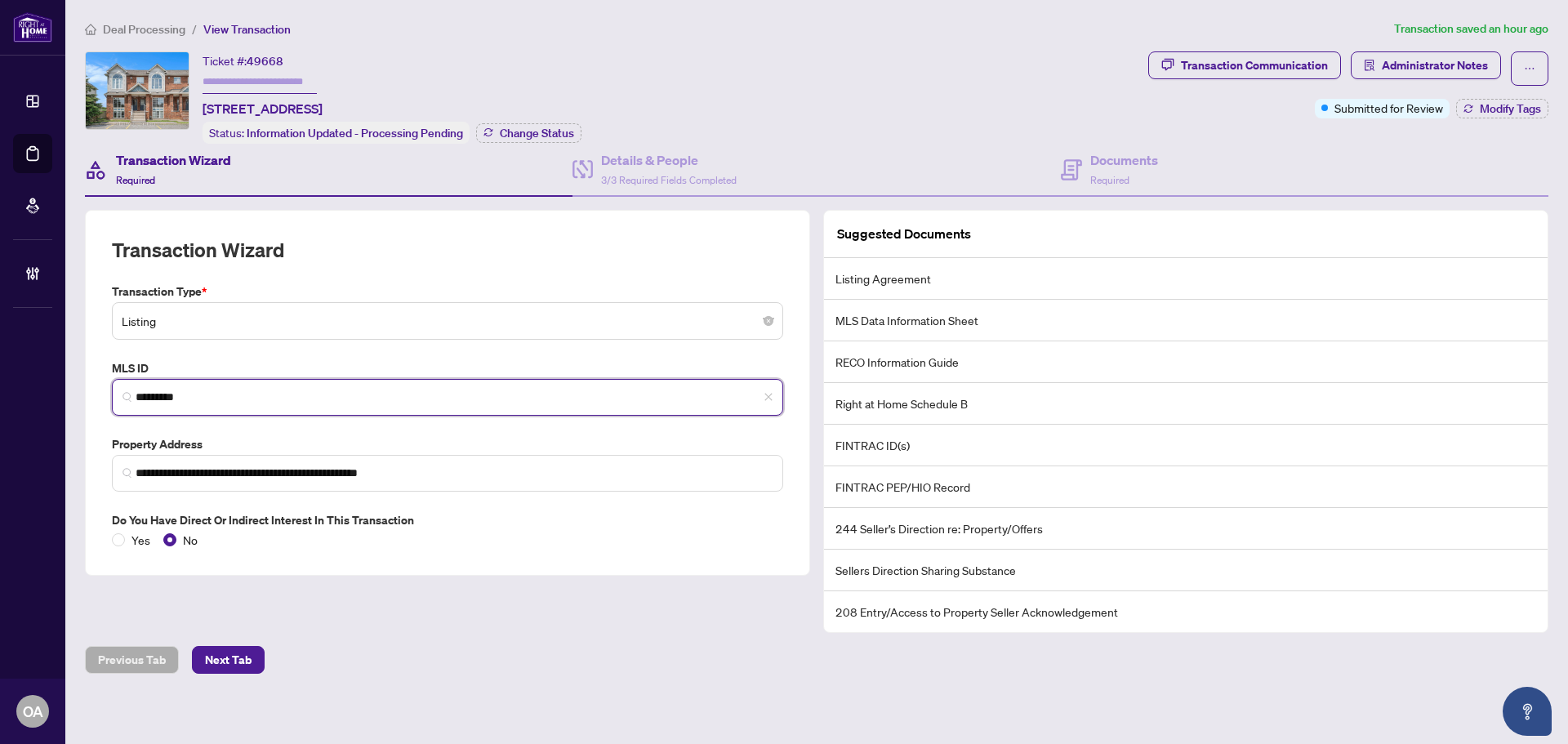
drag, startPoint x: 279, startPoint y: 392, endPoint x: 0, endPoint y: 364, distance: 280.4
click at [0, 364] on div "**********" at bounding box center [784, 372] width 1568 height 744
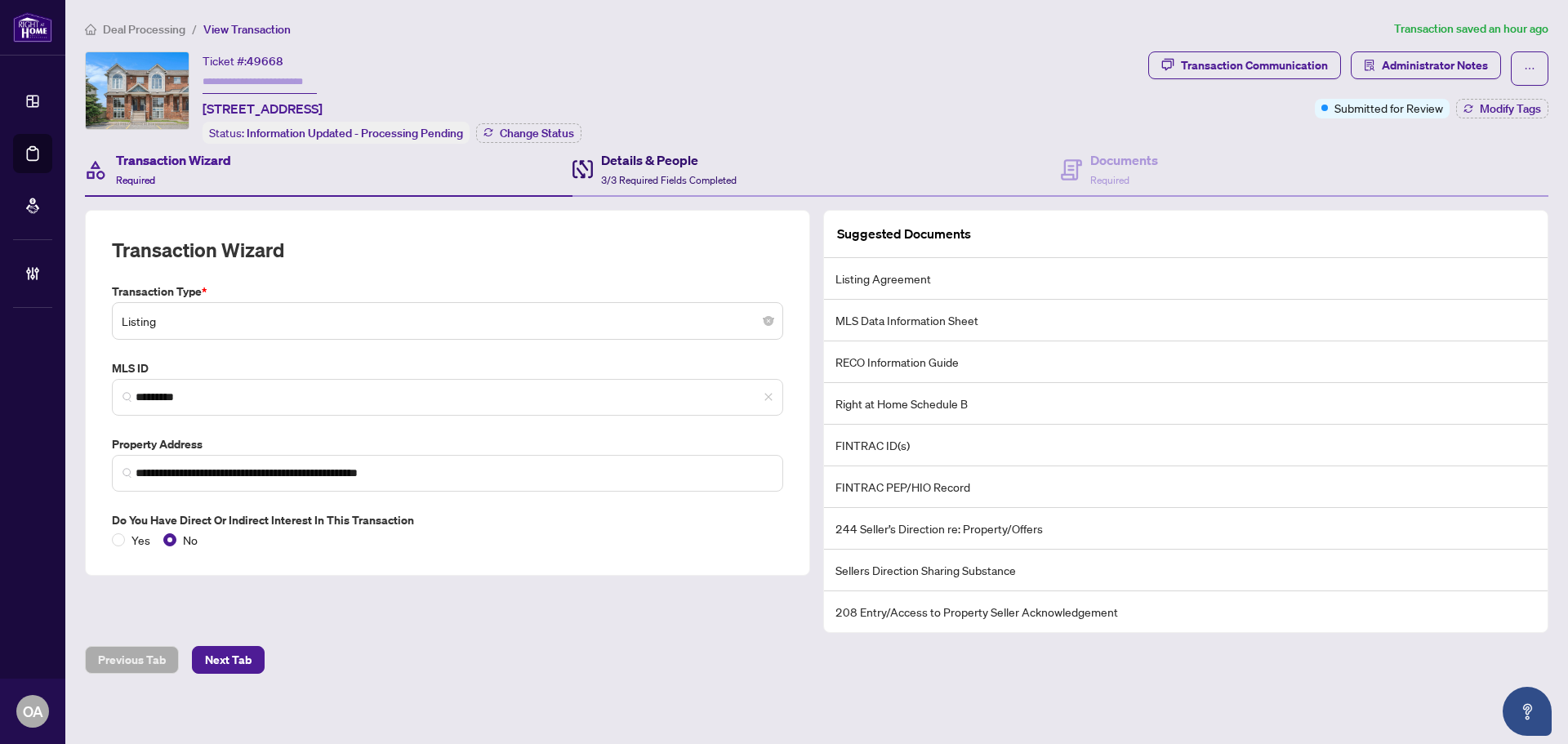
click at [698, 170] on div "Details & People 3/3 Required Fields Completed" at bounding box center [669, 169] width 136 height 38
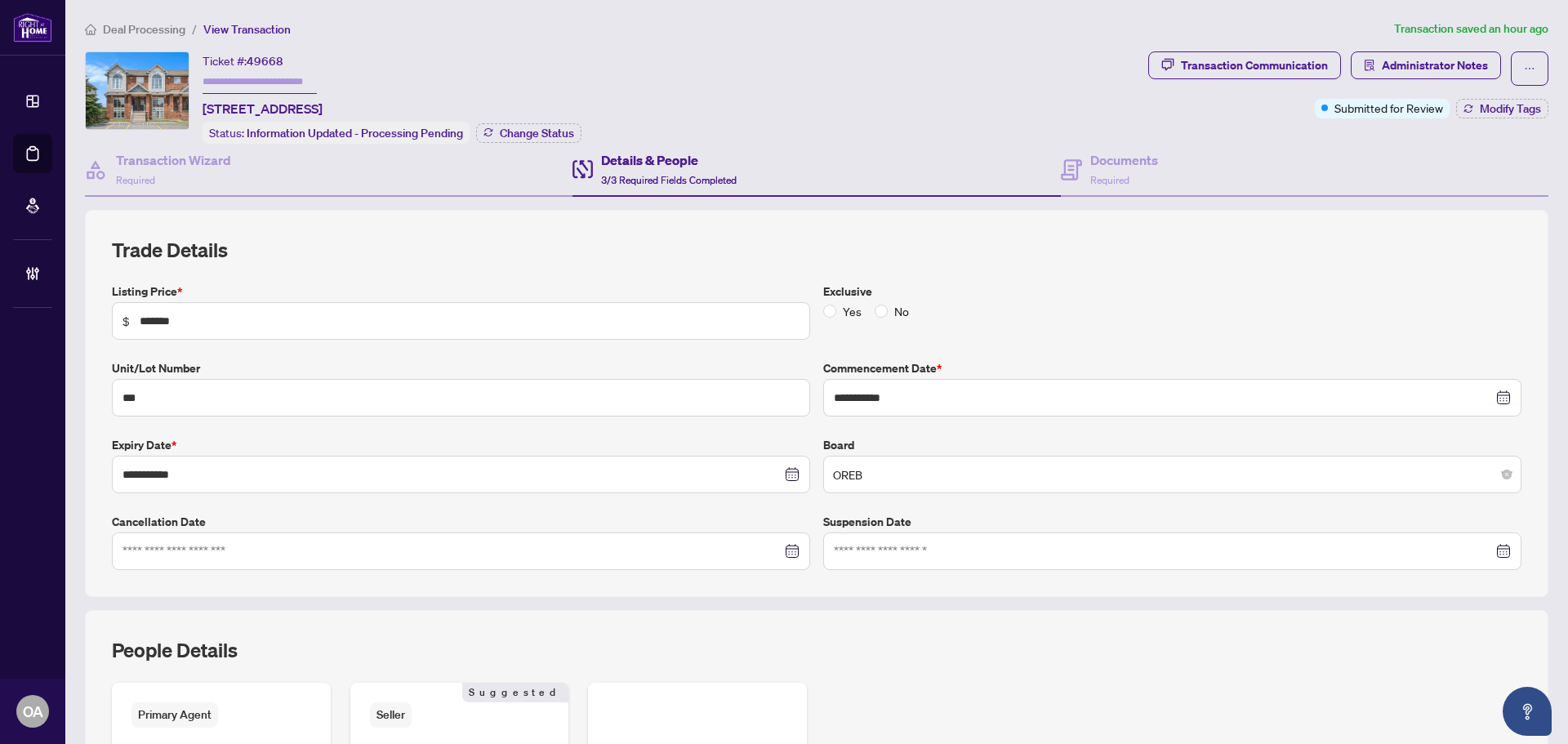
scroll to position [245, 0]
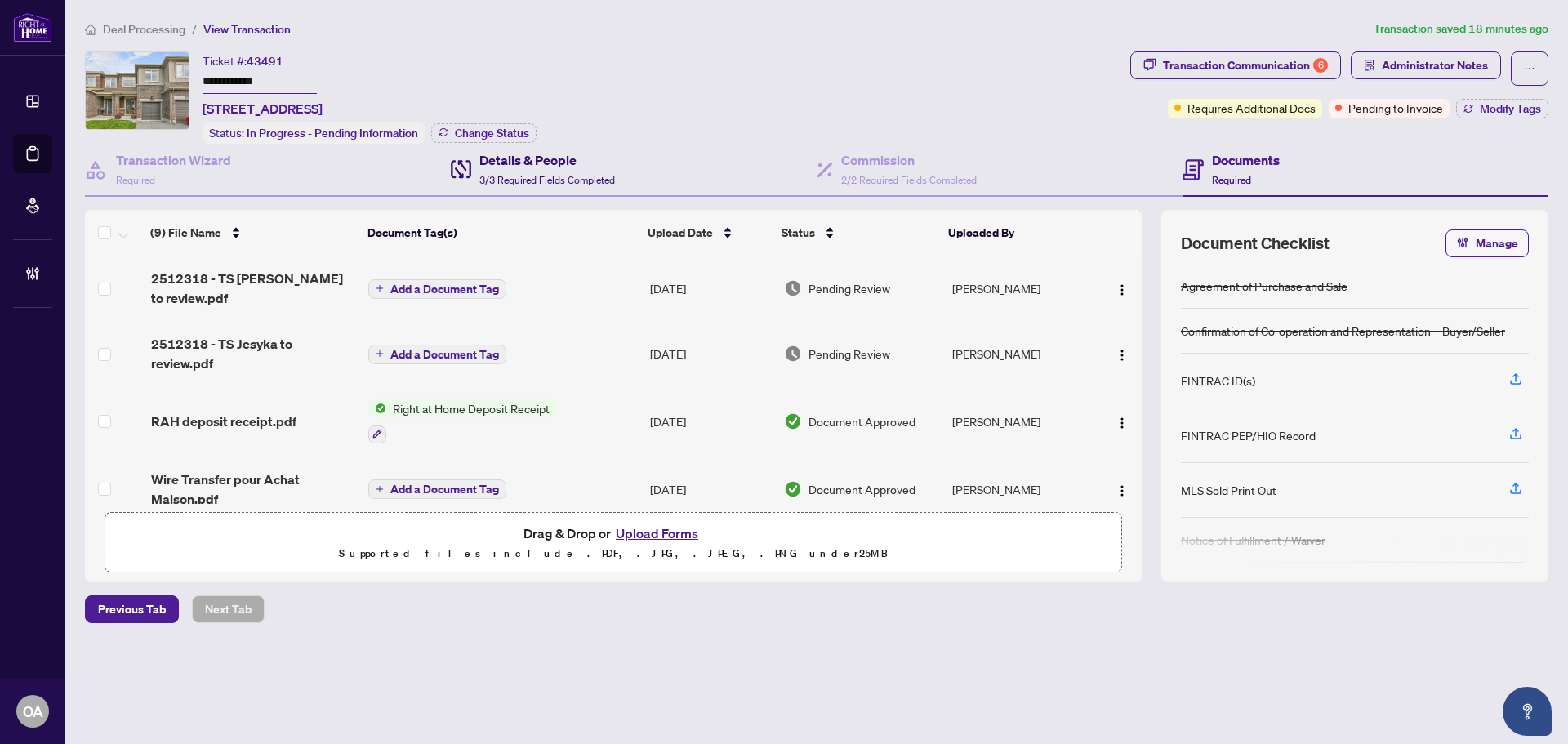
click at [543, 156] on h4 "Details & People" at bounding box center [547, 160] width 136 height 20
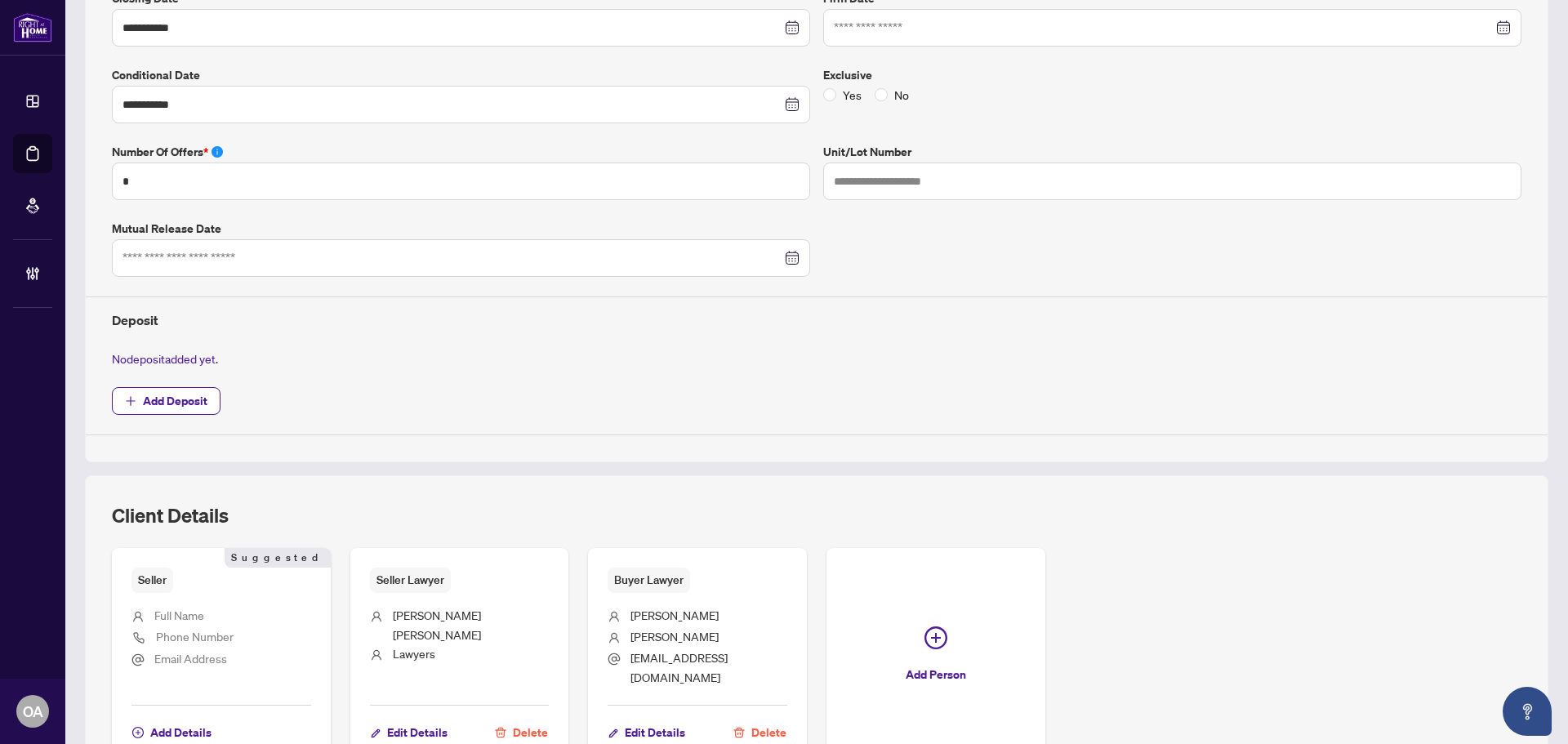
scroll to position [518, 0]
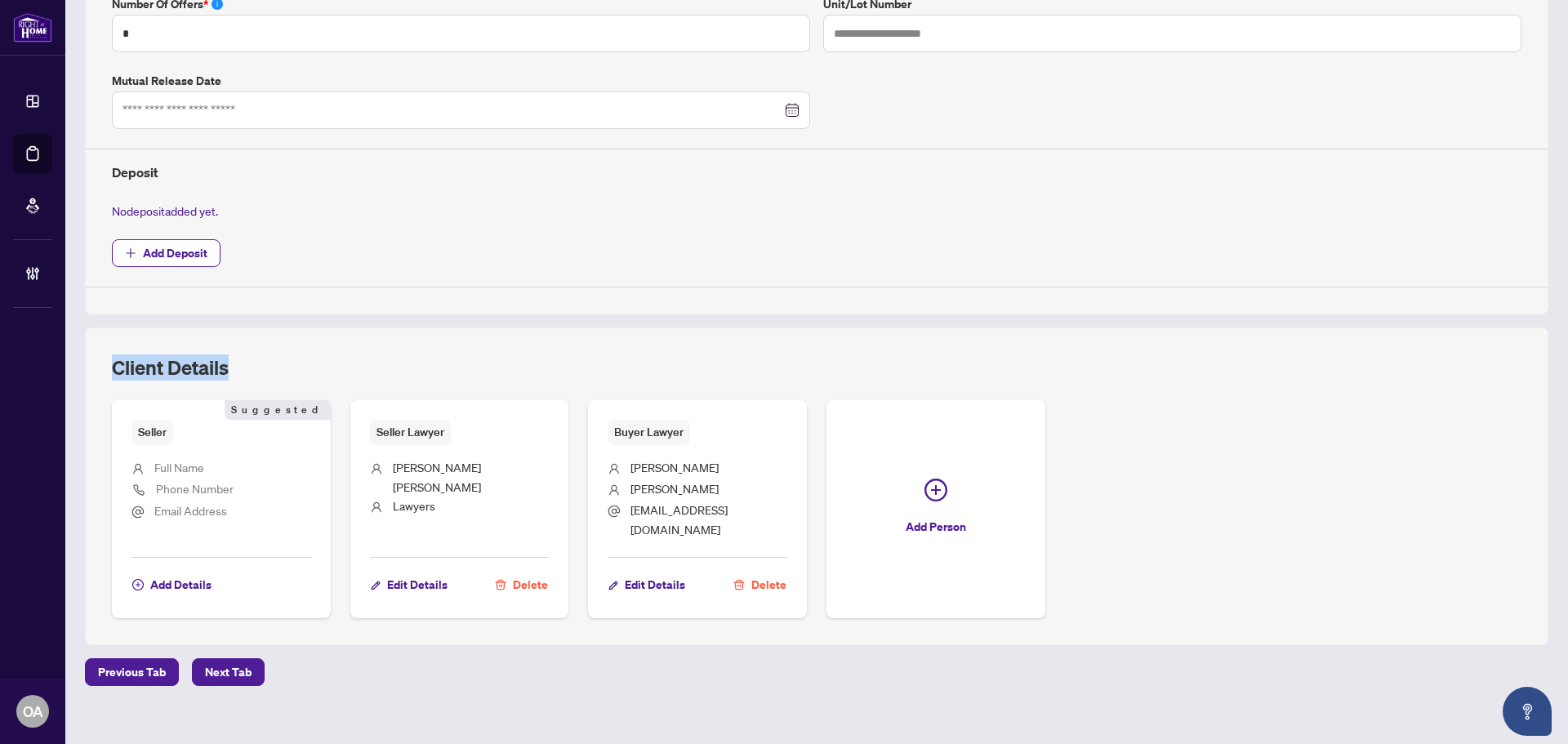
drag, startPoint x: 317, startPoint y: 376, endPoint x: 513, endPoint y: 301, distance: 209.9
click at [513, 301] on div "**********" at bounding box center [816, 168] width 1477 height 953
click at [514, 301] on div "**********" at bounding box center [817, 3] width 1464 height 623
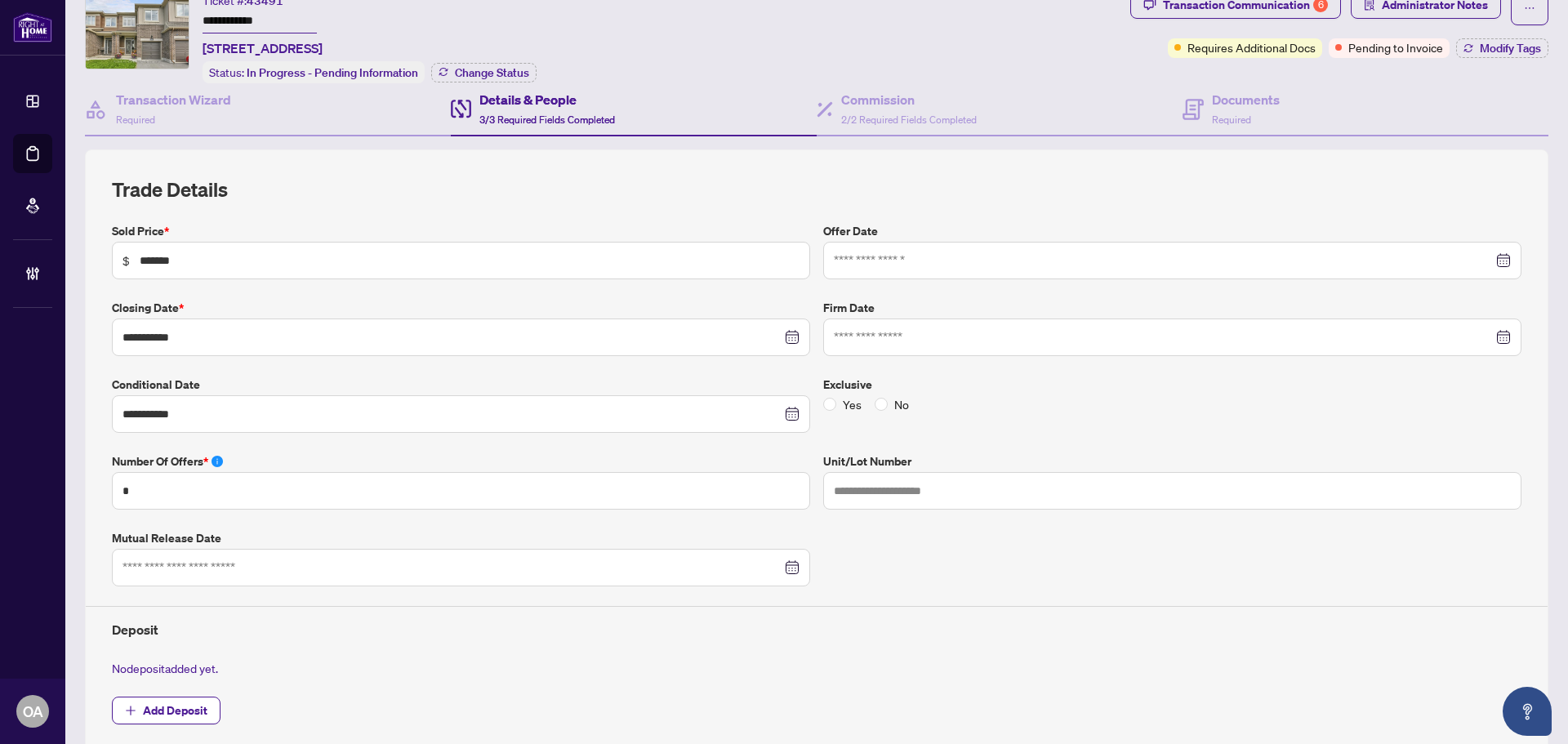
scroll to position [0, 0]
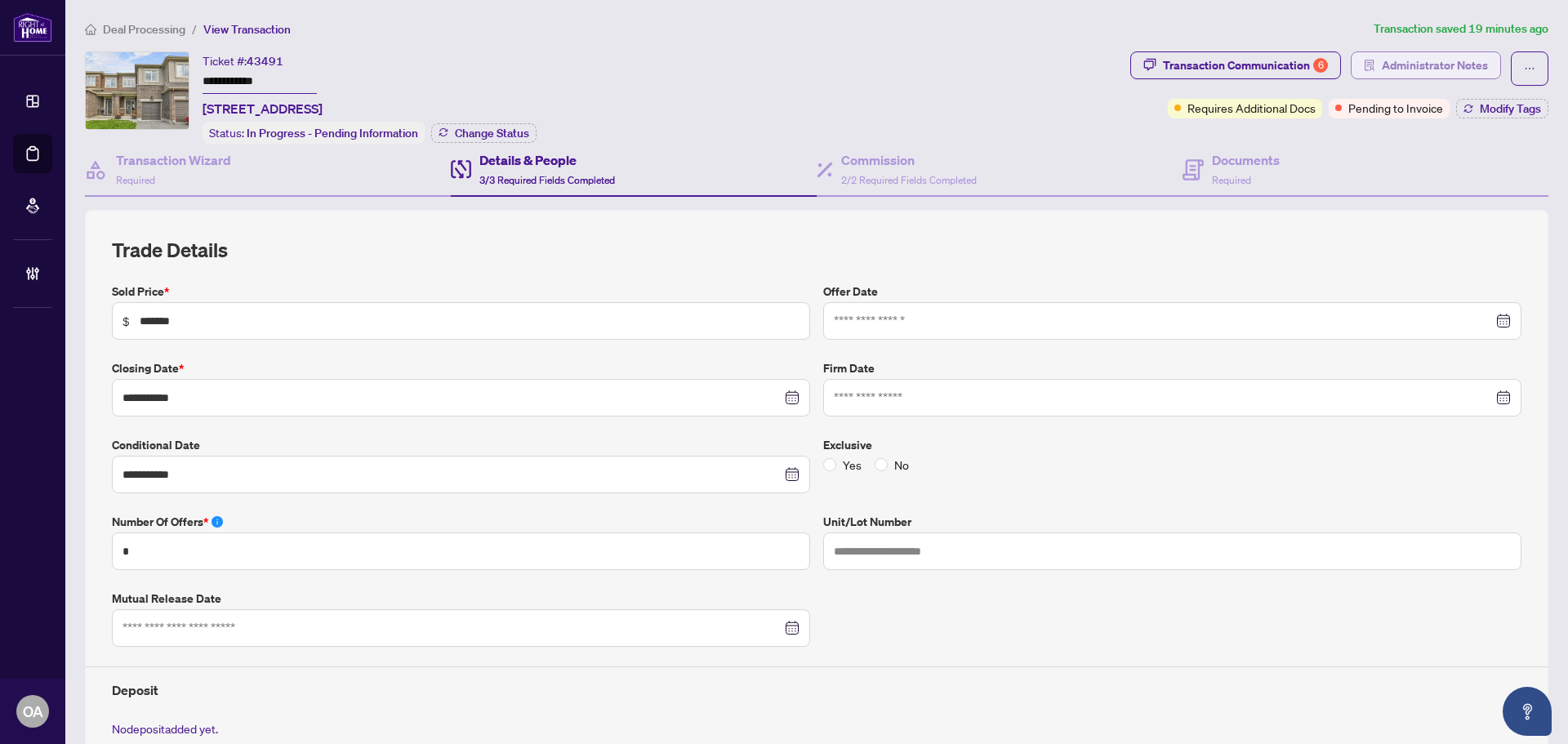
click at [1433, 61] on span "Administrator Notes" at bounding box center [1435, 65] width 106 height 26
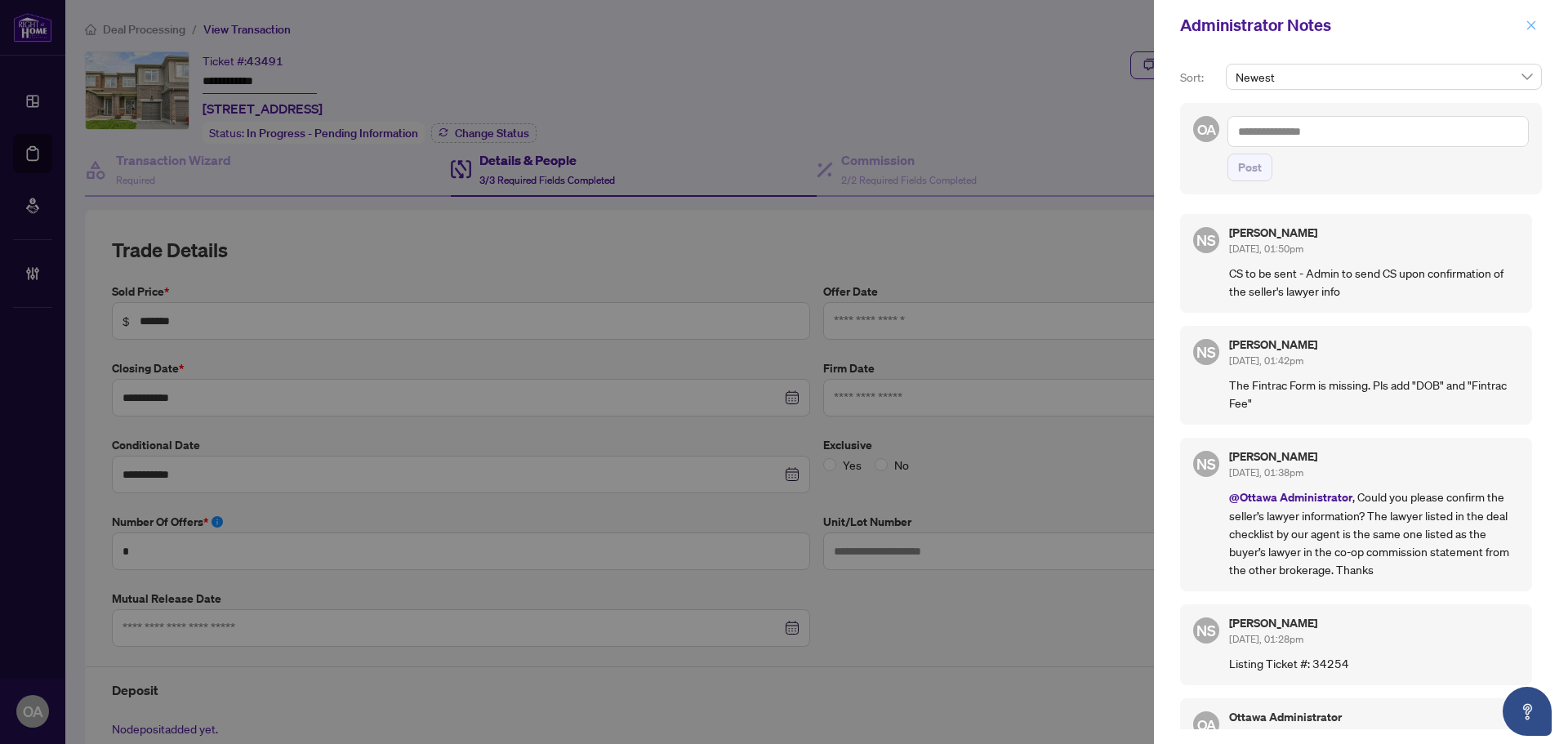
click at [1529, 23] on icon "close" at bounding box center [1531, 25] width 9 height 9
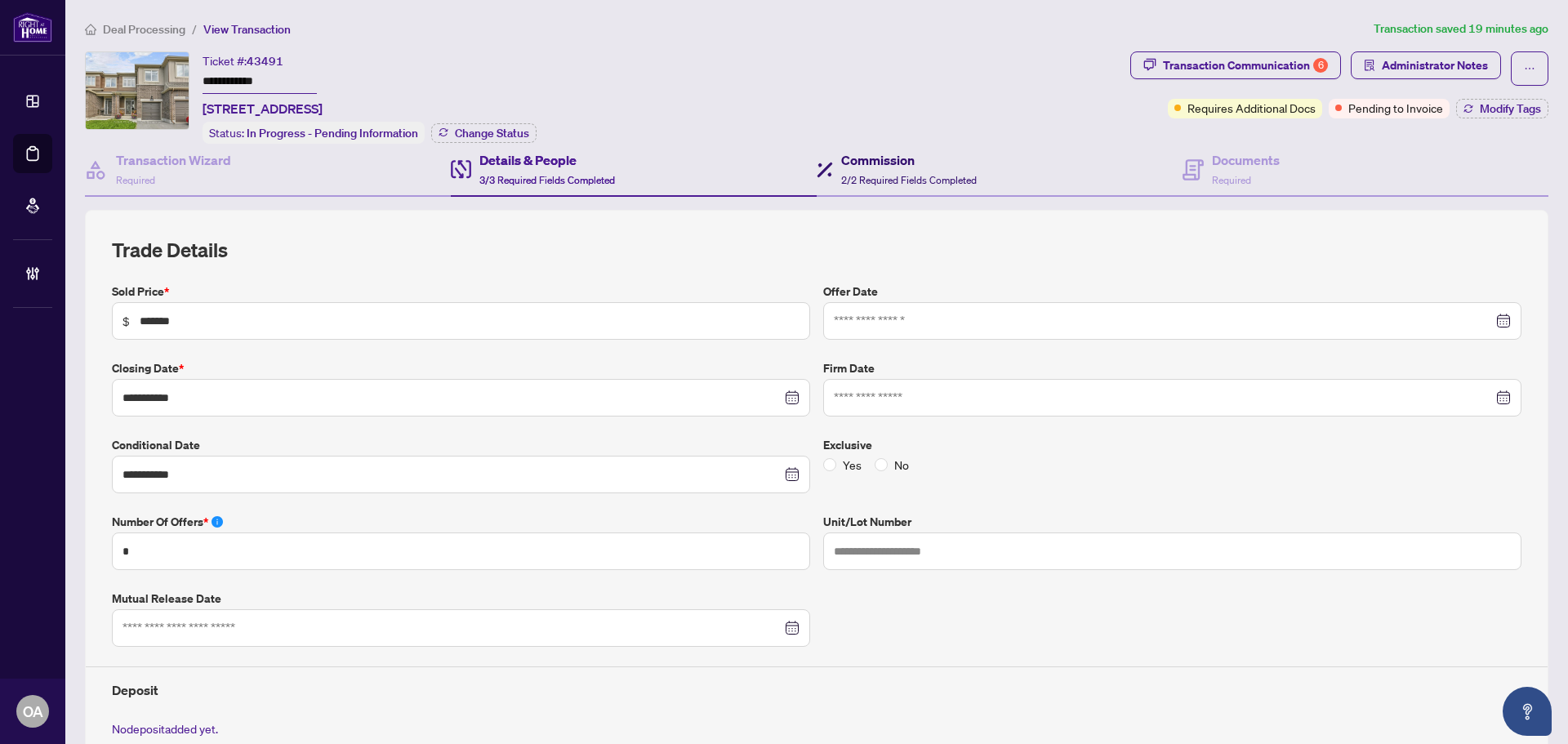
click at [873, 160] on h4 "Commission" at bounding box center [909, 160] width 136 height 20
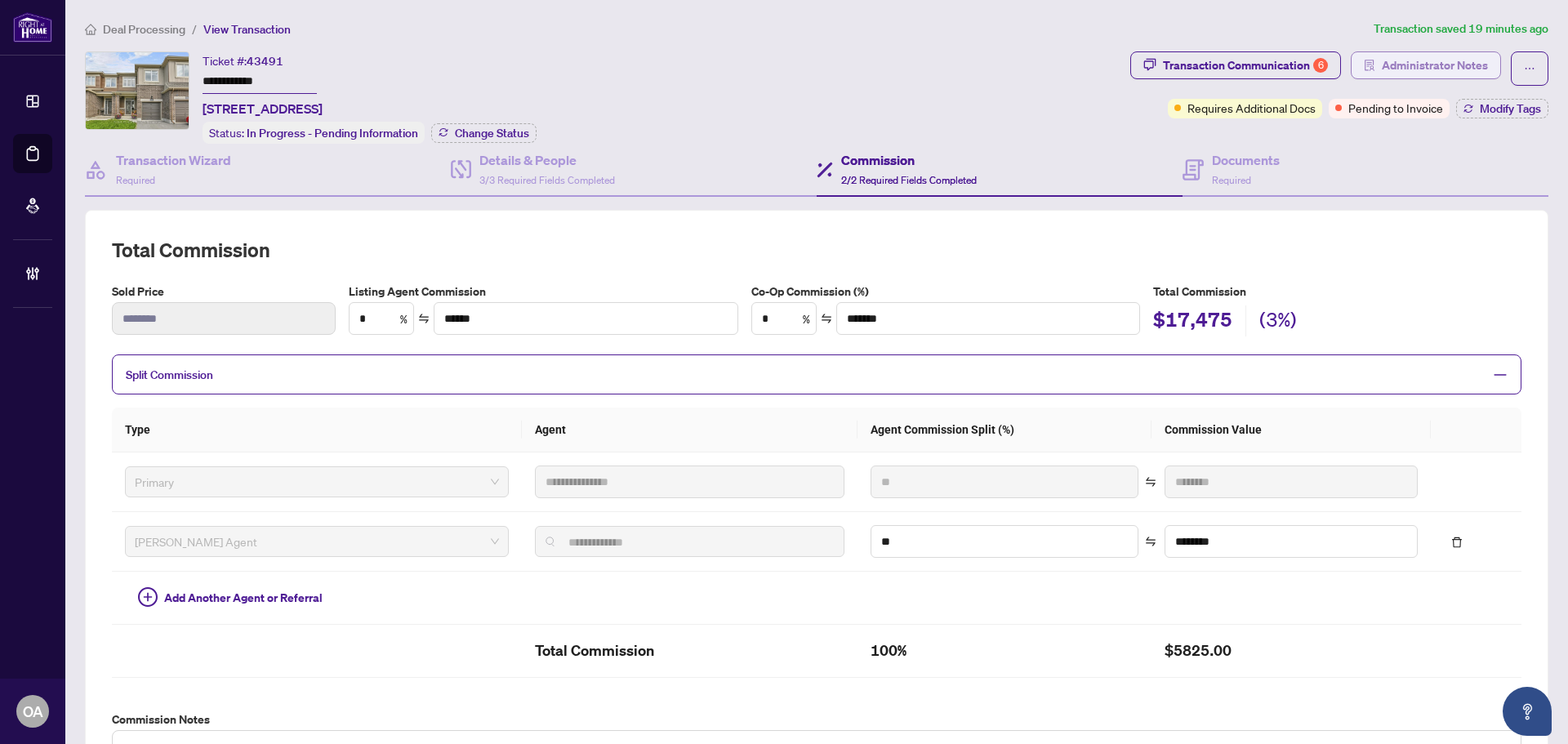
click at [1408, 64] on span "Administrator Notes" at bounding box center [1435, 65] width 106 height 26
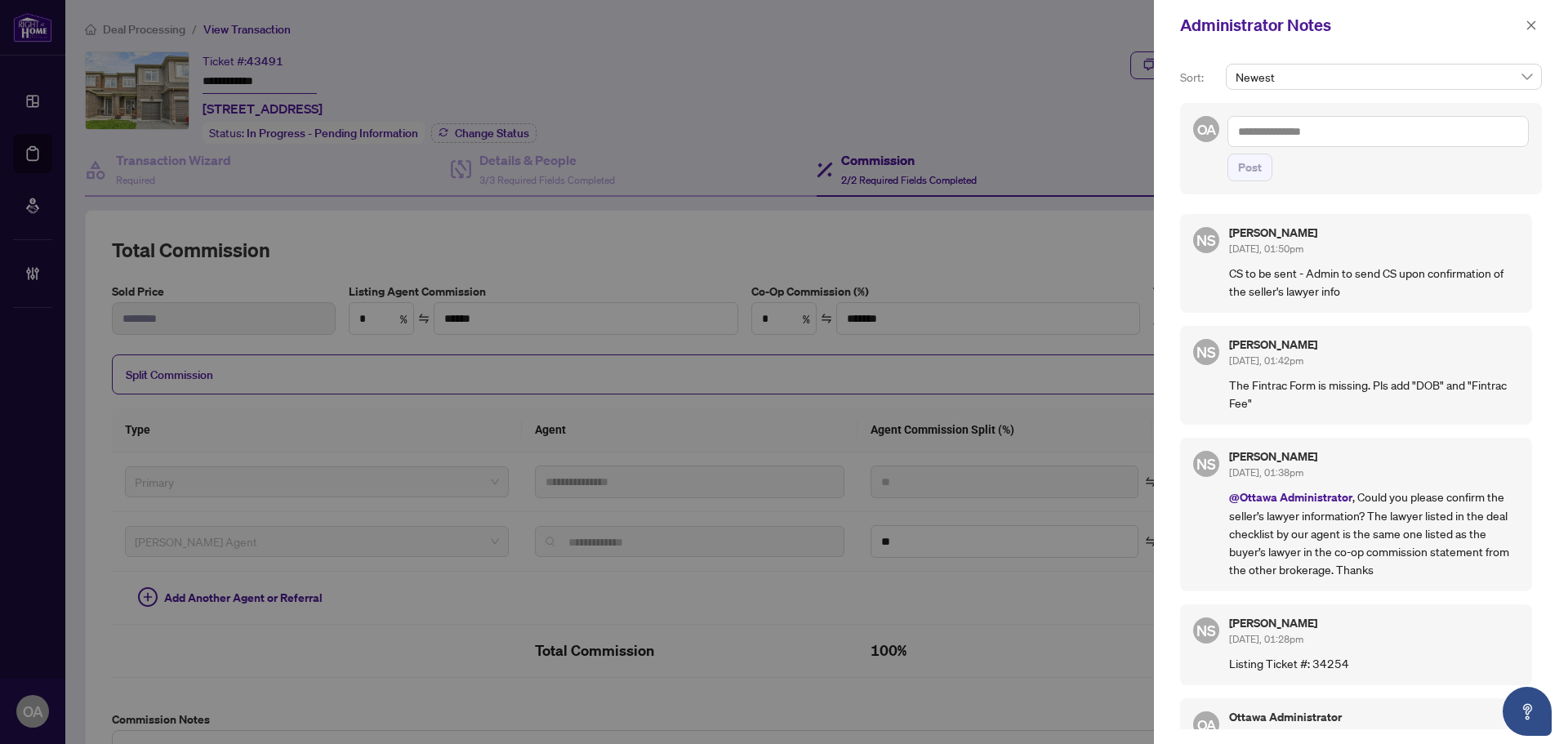
click at [1296, 136] on textarea at bounding box center [1378, 131] width 301 height 31
drag, startPoint x: 1539, startPoint y: 25, endPoint x: 1182, endPoint y: 113, distance: 367.7
click at [1539, 25] on button "button" at bounding box center [1531, 25] width 21 height 20
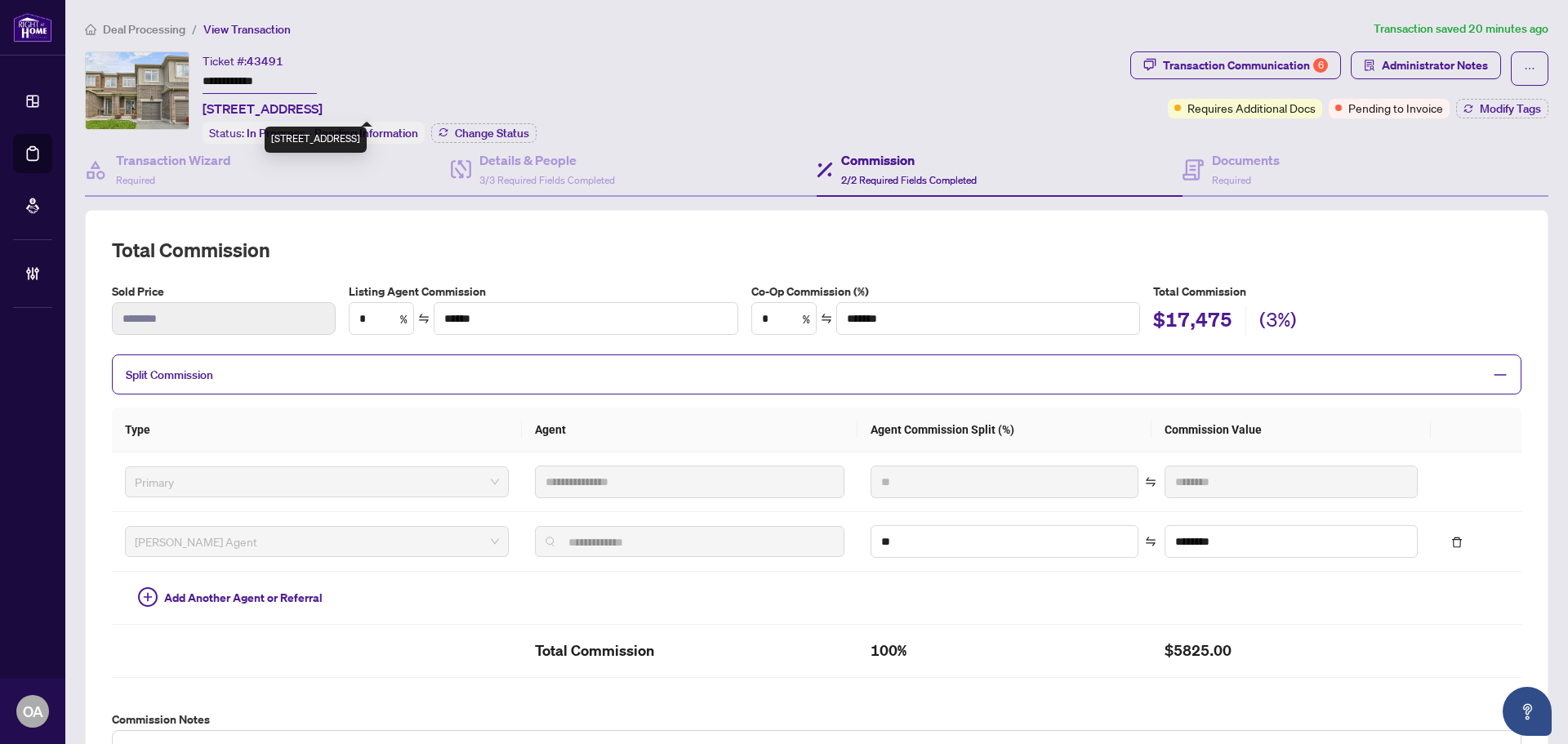
drag, startPoint x: 201, startPoint y: 105, endPoint x: 537, endPoint y: 104, distance: 336.0
click at [537, 104] on div "**********" at bounding box center [605, 97] width 1039 height 92
copy span "166 Gardenpost Terr, Orleans, Ontario K4A 5G8, Canada"
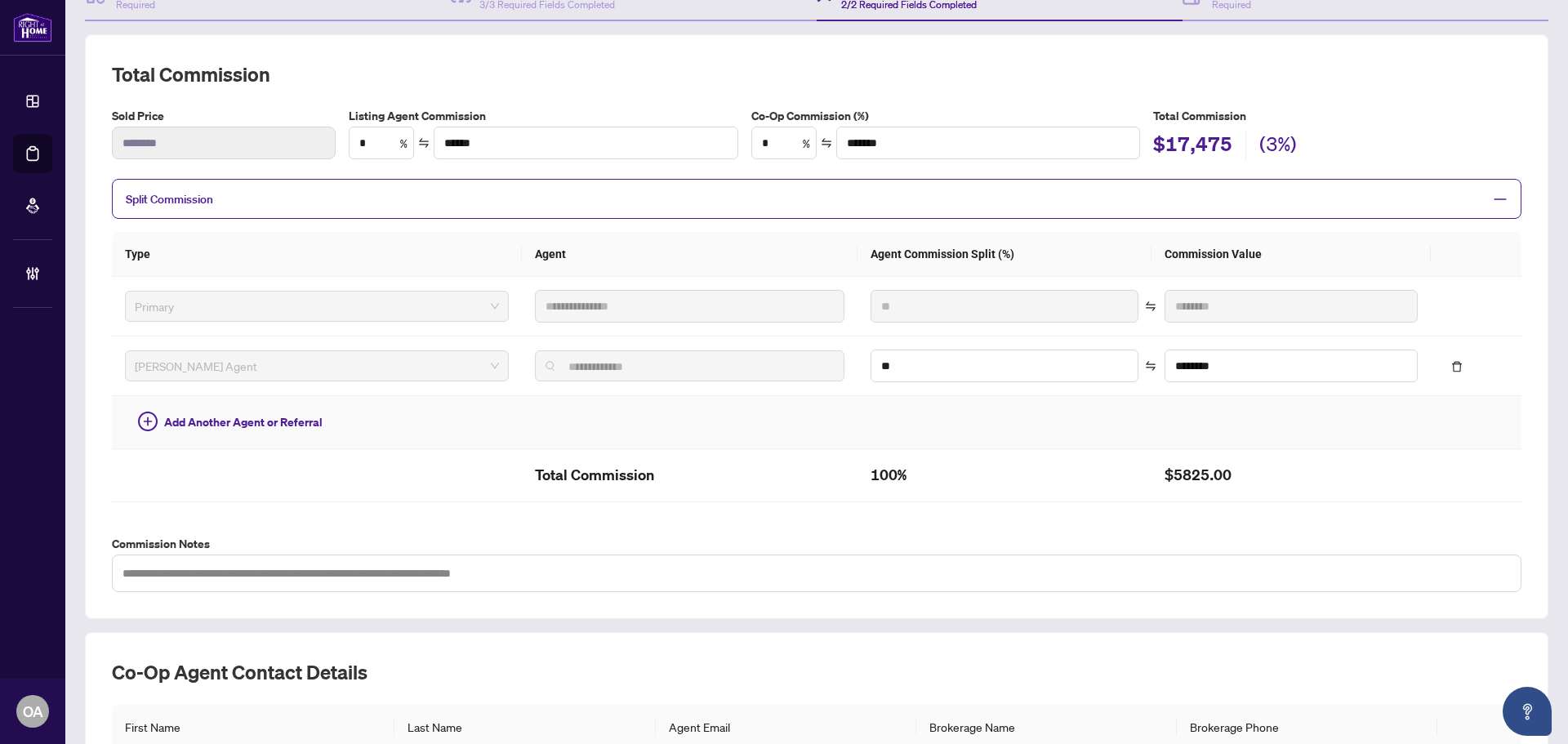
scroll to position [27, 0]
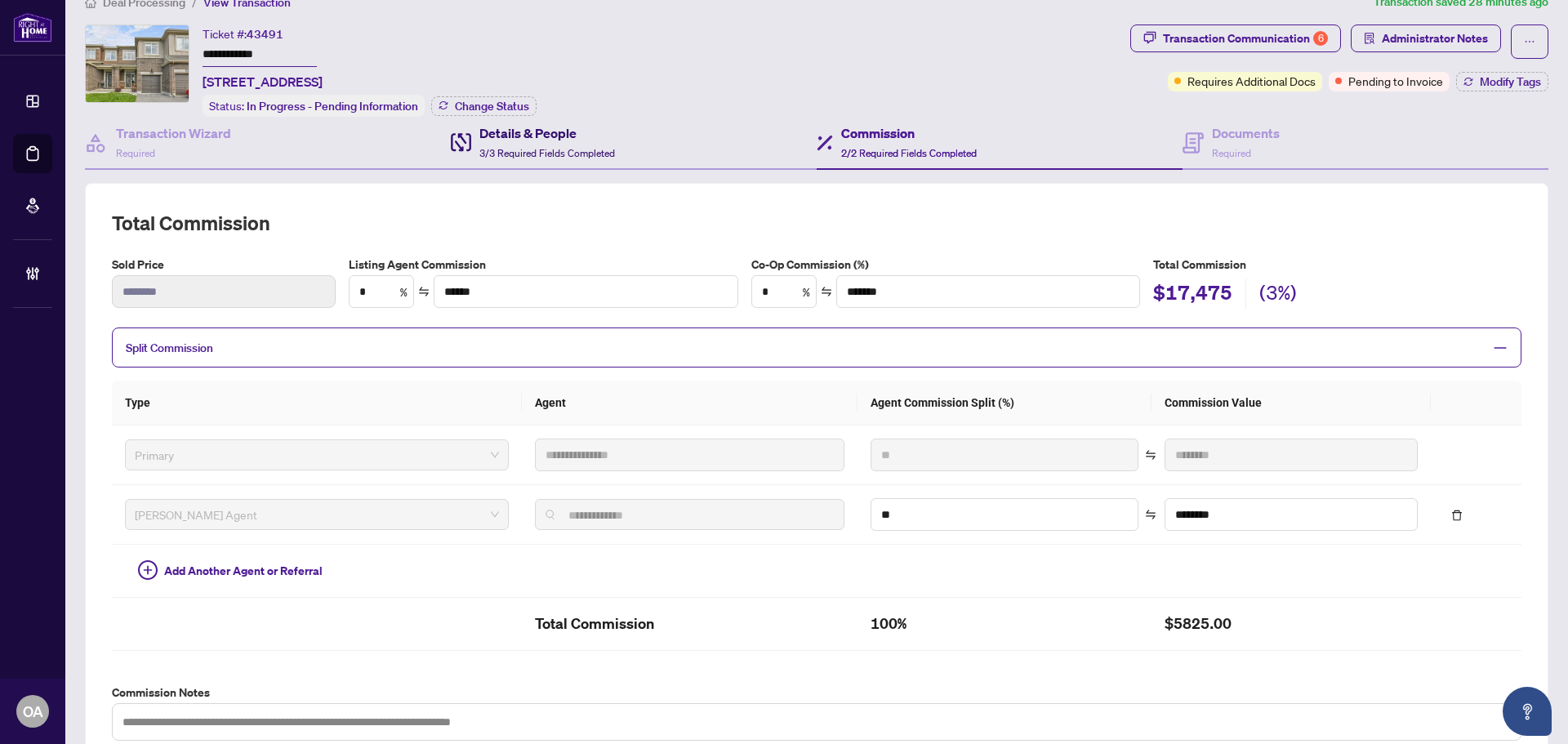
click at [507, 124] on h4 "Details & People" at bounding box center [547, 133] width 136 height 20
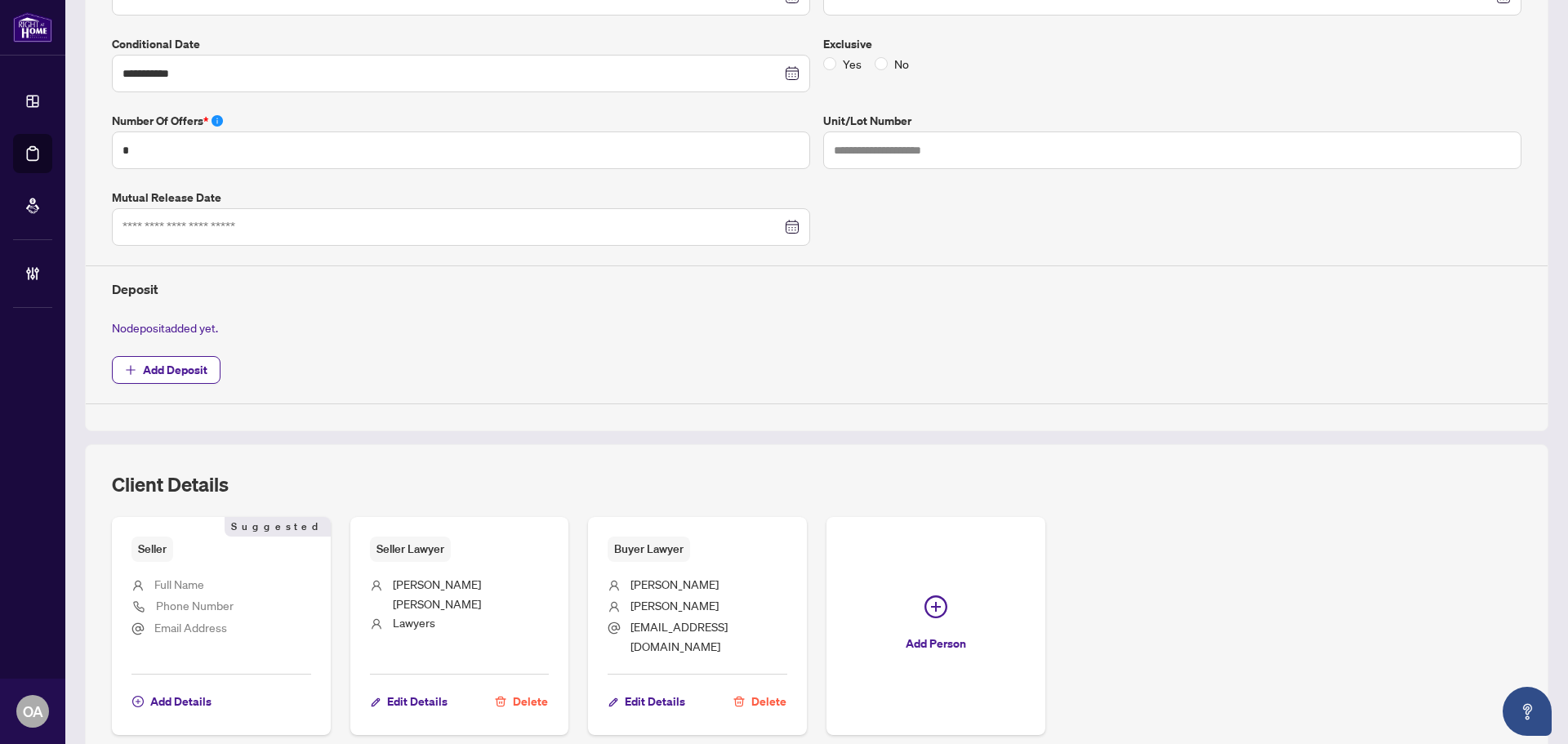
scroll to position [518, 0]
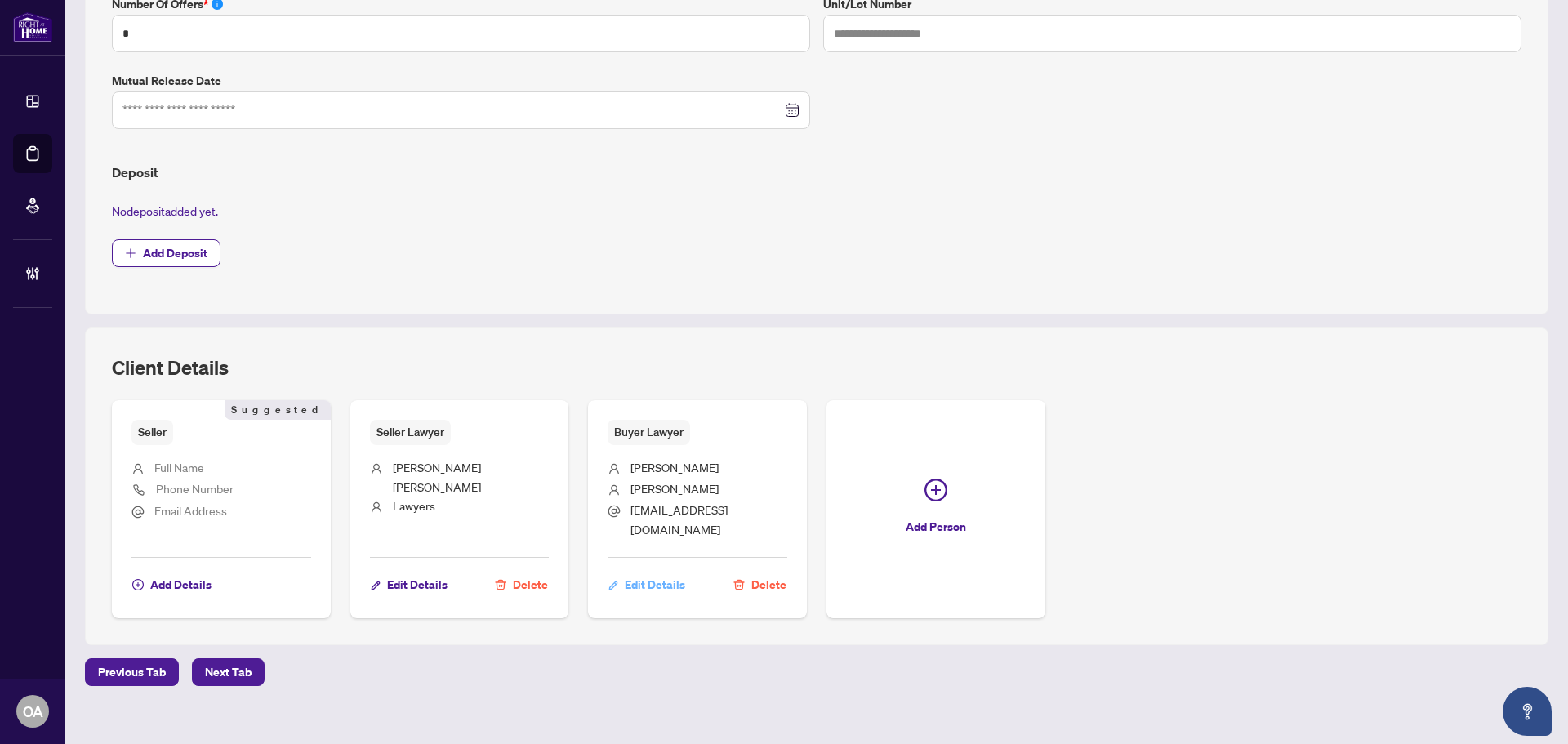
click at [664, 572] on span "Edit Details" at bounding box center [654, 584] width 61 height 26
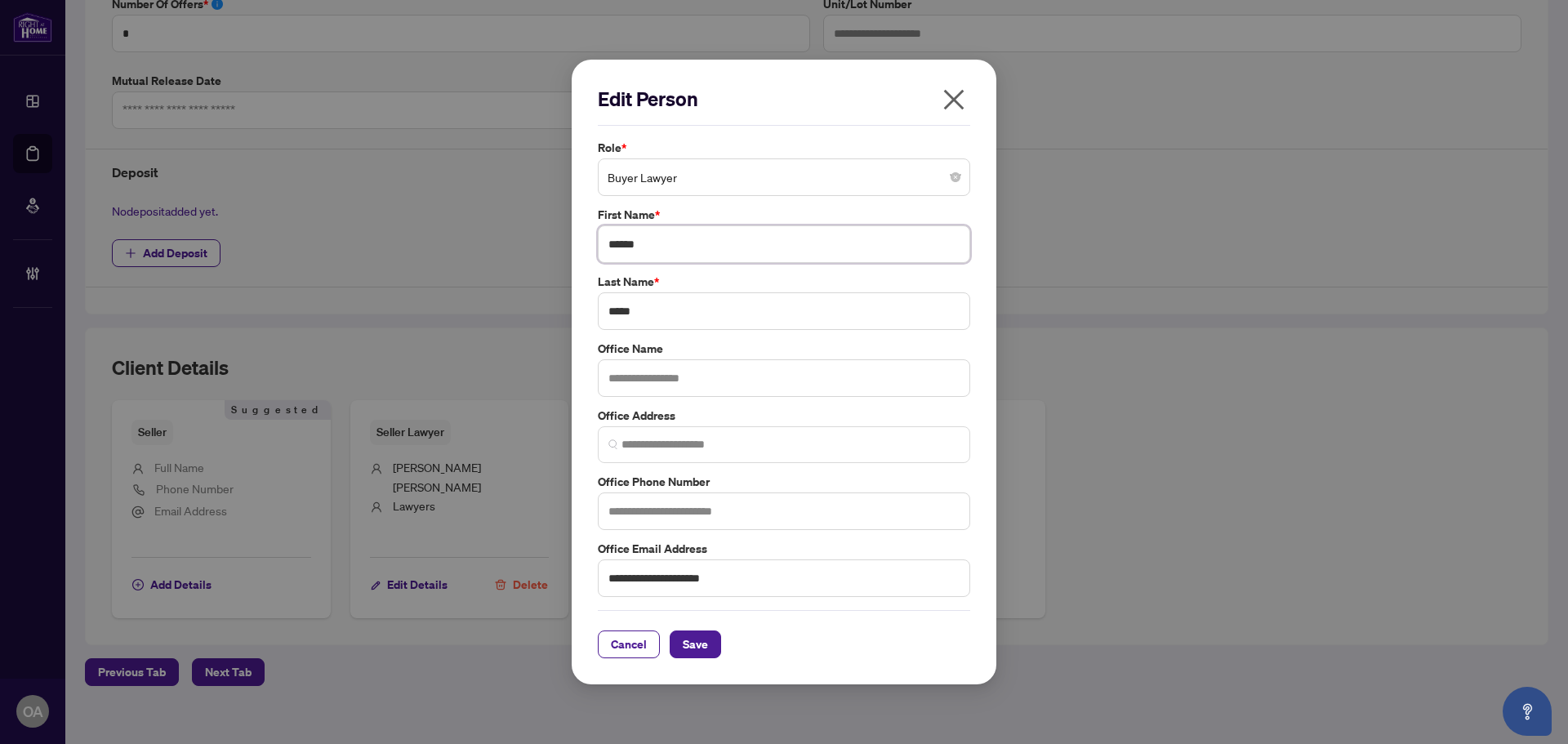
drag, startPoint x: 684, startPoint y: 259, endPoint x: 510, endPoint y: 250, distance: 174.2
click at [510, 250] on div "**********" at bounding box center [784, 372] width 1568 height 744
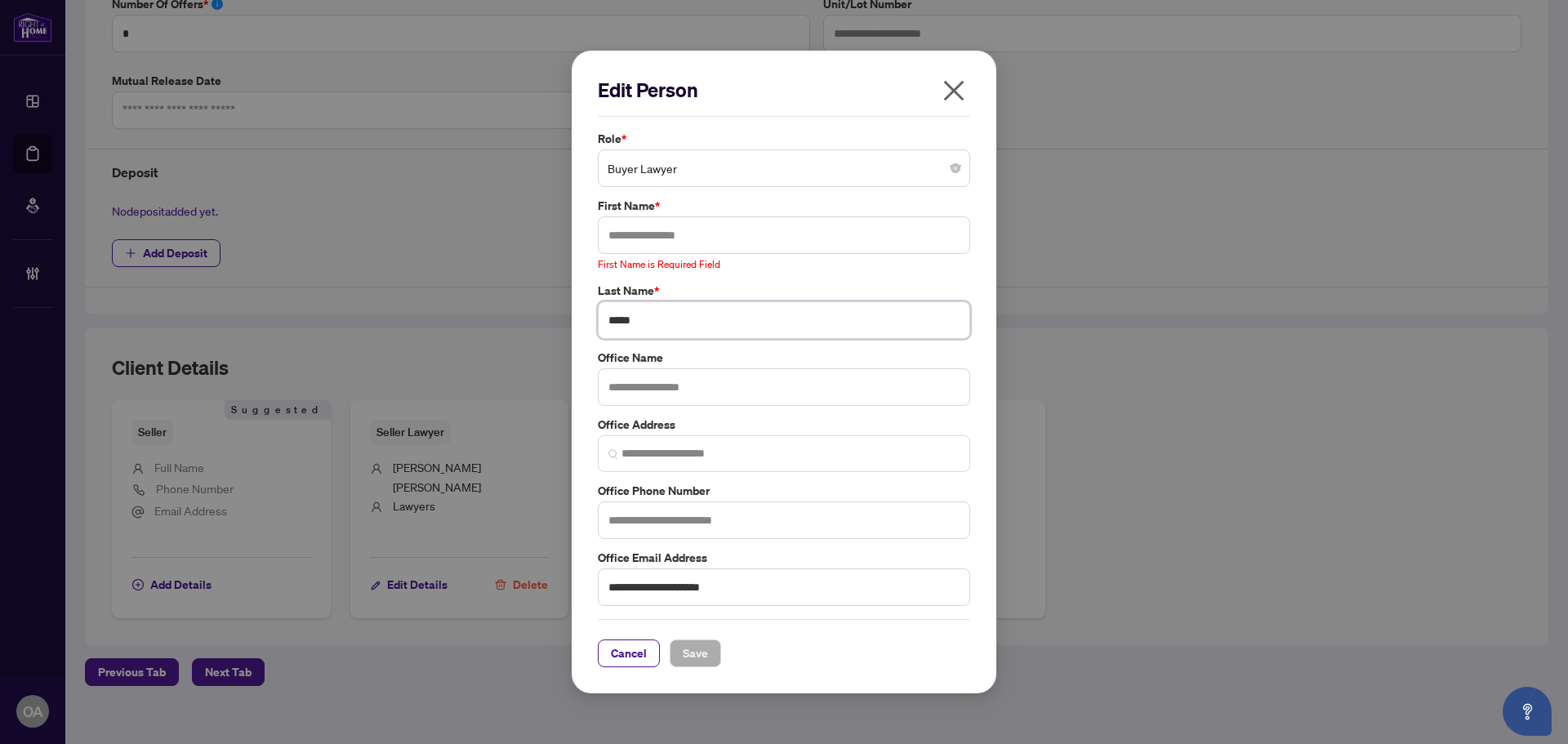
drag, startPoint x: 679, startPoint y: 307, endPoint x: 517, endPoint y: 288, distance: 163.1
click at [517, 288] on div "**********" at bounding box center [784, 372] width 1568 height 744
click at [685, 171] on span "Buyer Lawyer" at bounding box center [784, 168] width 353 height 31
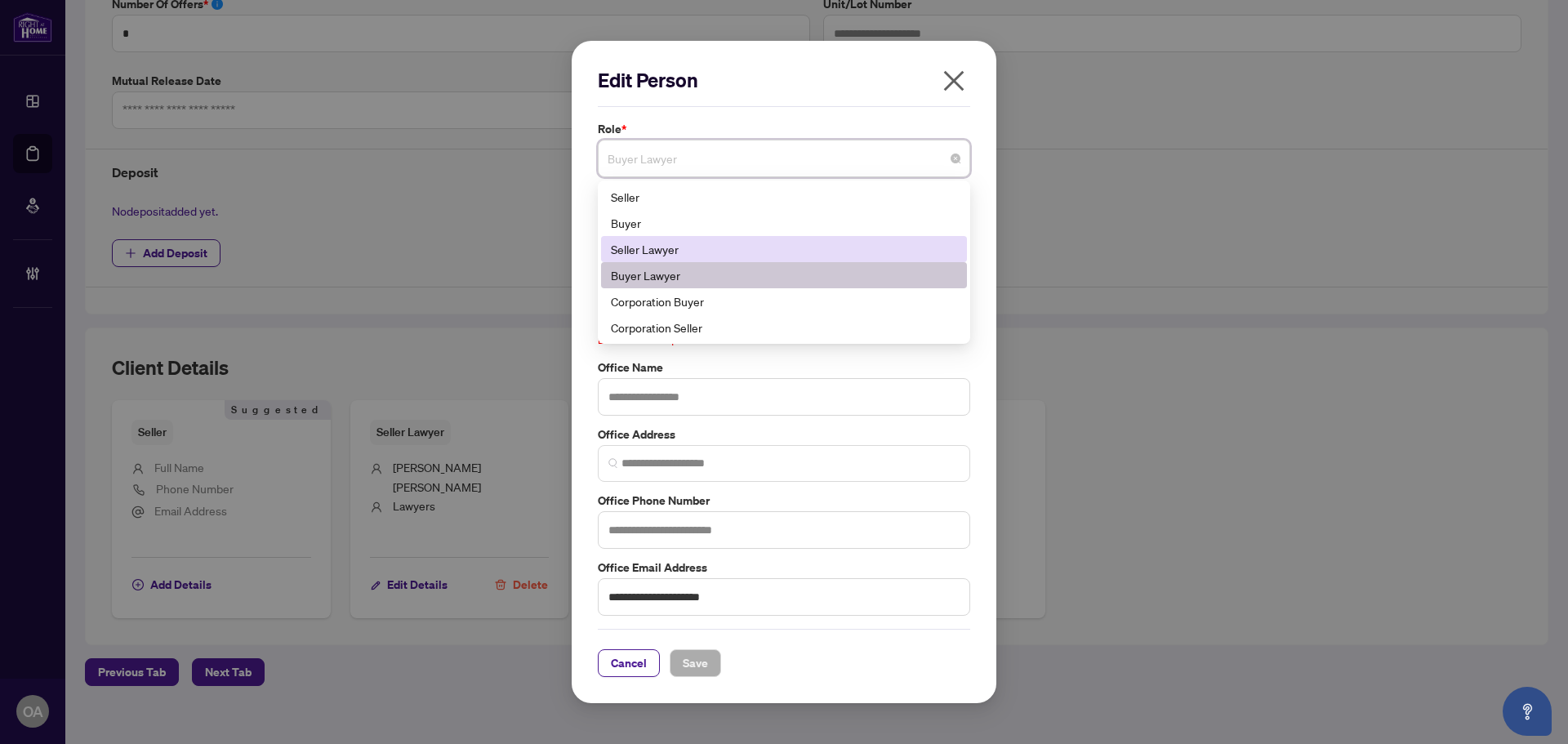
click at [1110, 246] on div "**********" at bounding box center [784, 372] width 1568 height 744
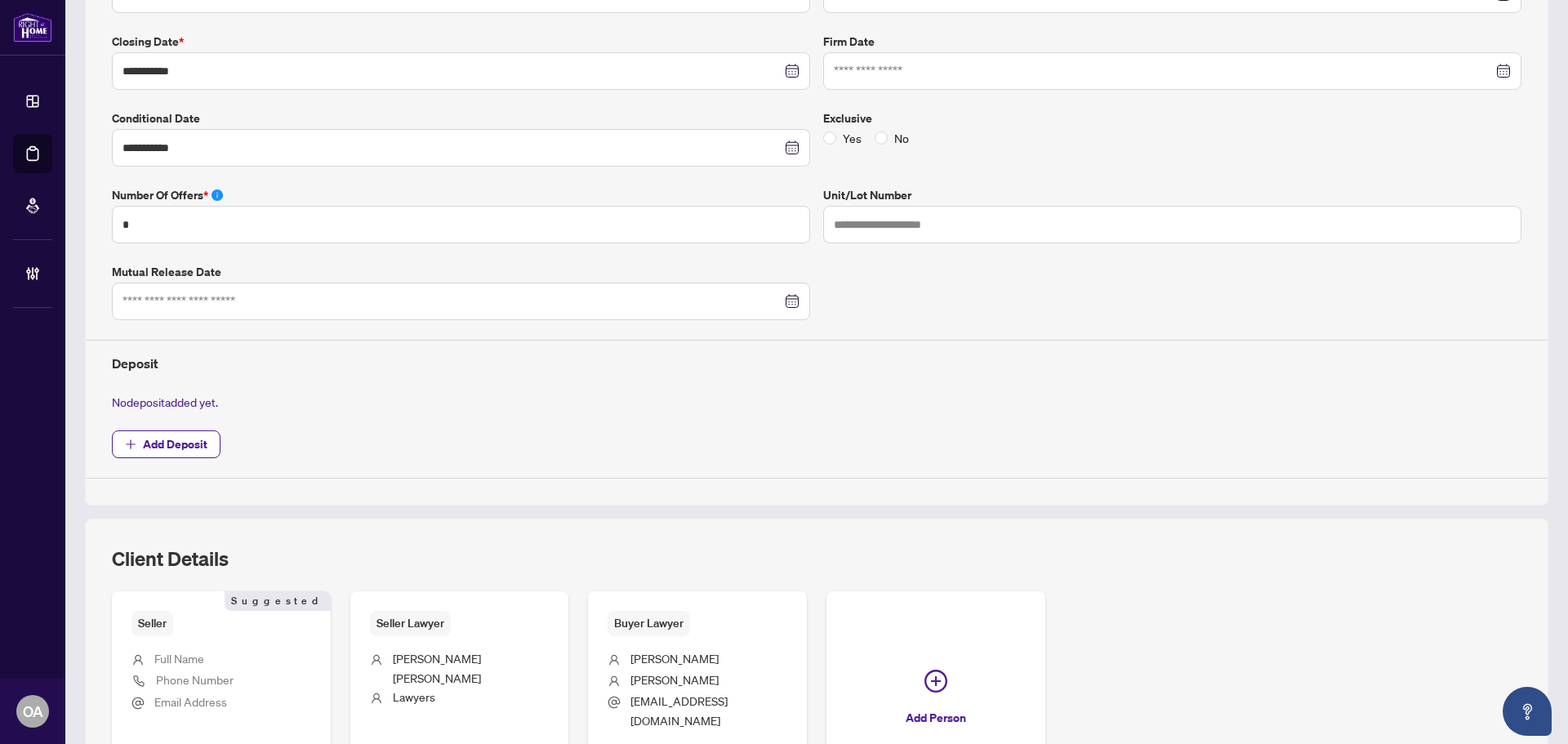
scroll to position [518, 0]
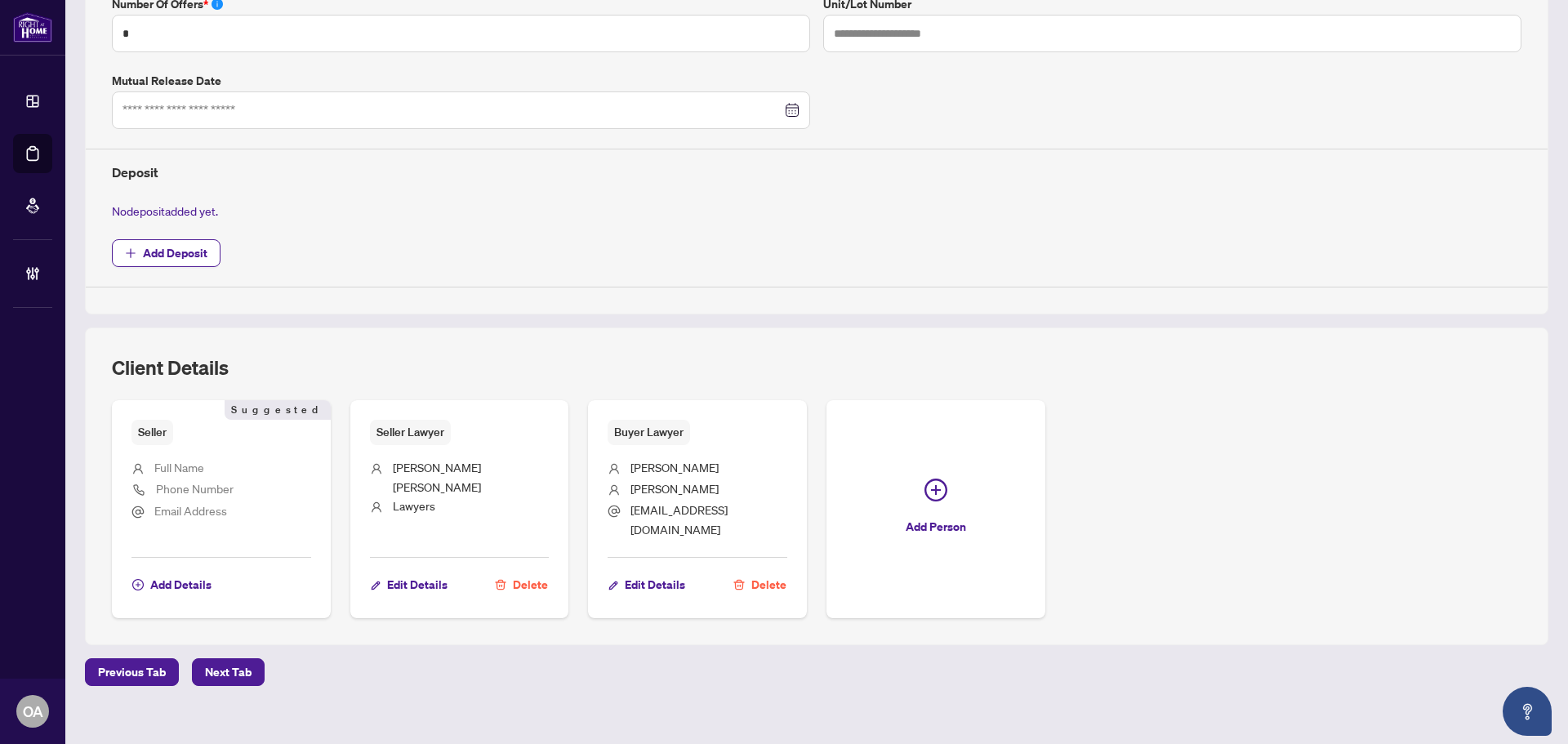
click at [760, 572] on span "Delete" at bounding box center [769, 584] width 35 height 26
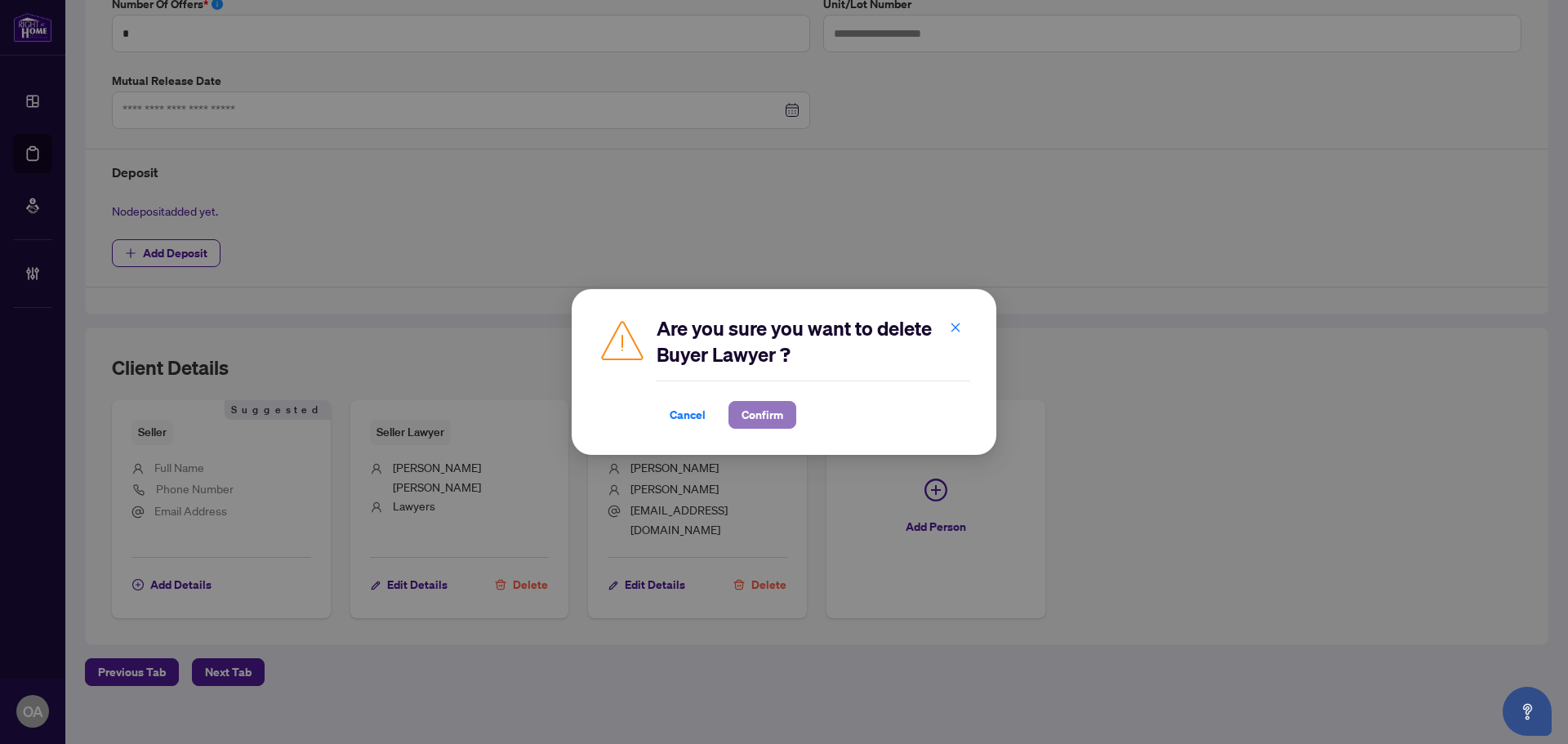
click at [761, 415] on span "Confirm" at bounding box center [762, 415] width 42 height 26
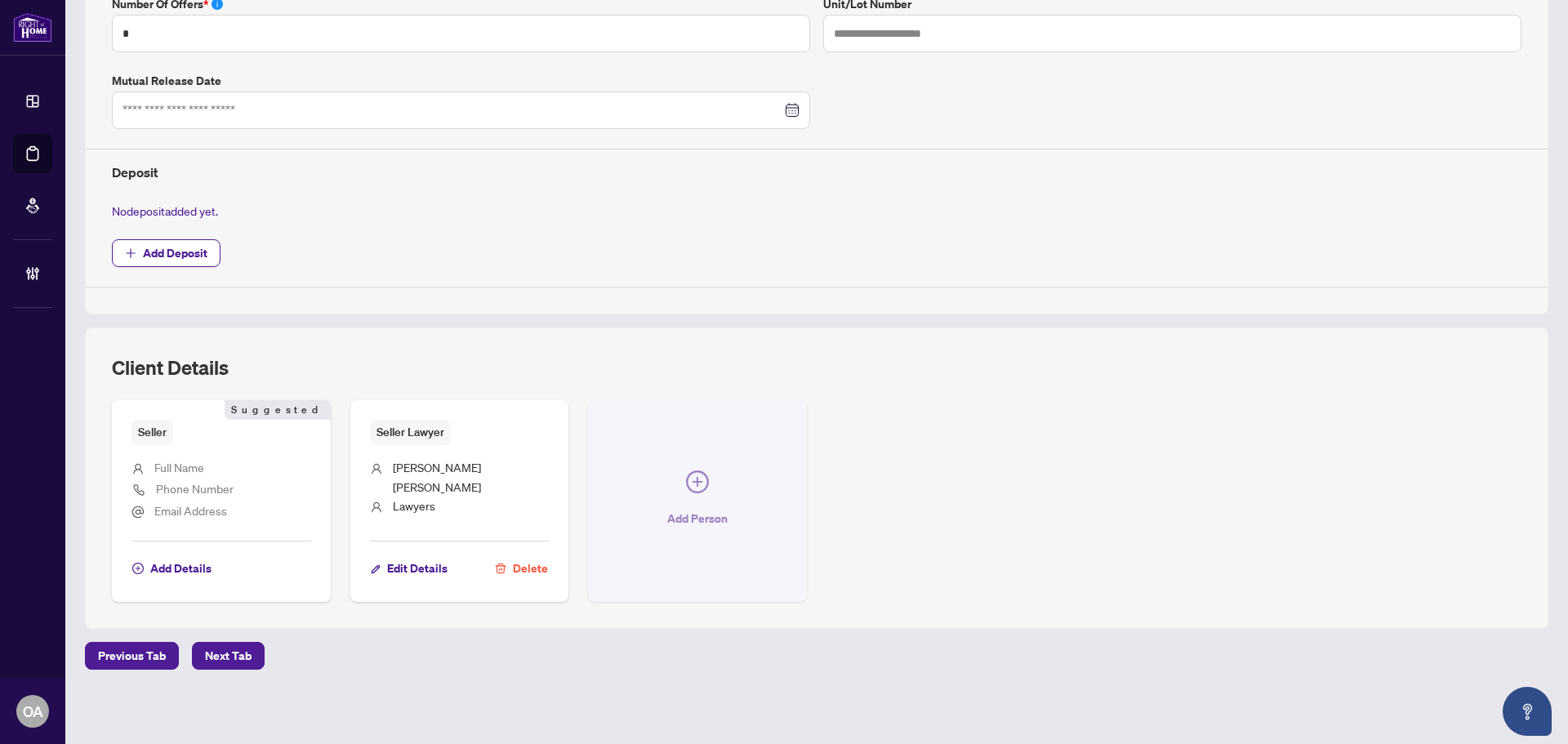
click at [694, 478] on icon "plus-circle" at bounding box center [697, 481] width 23 height 23
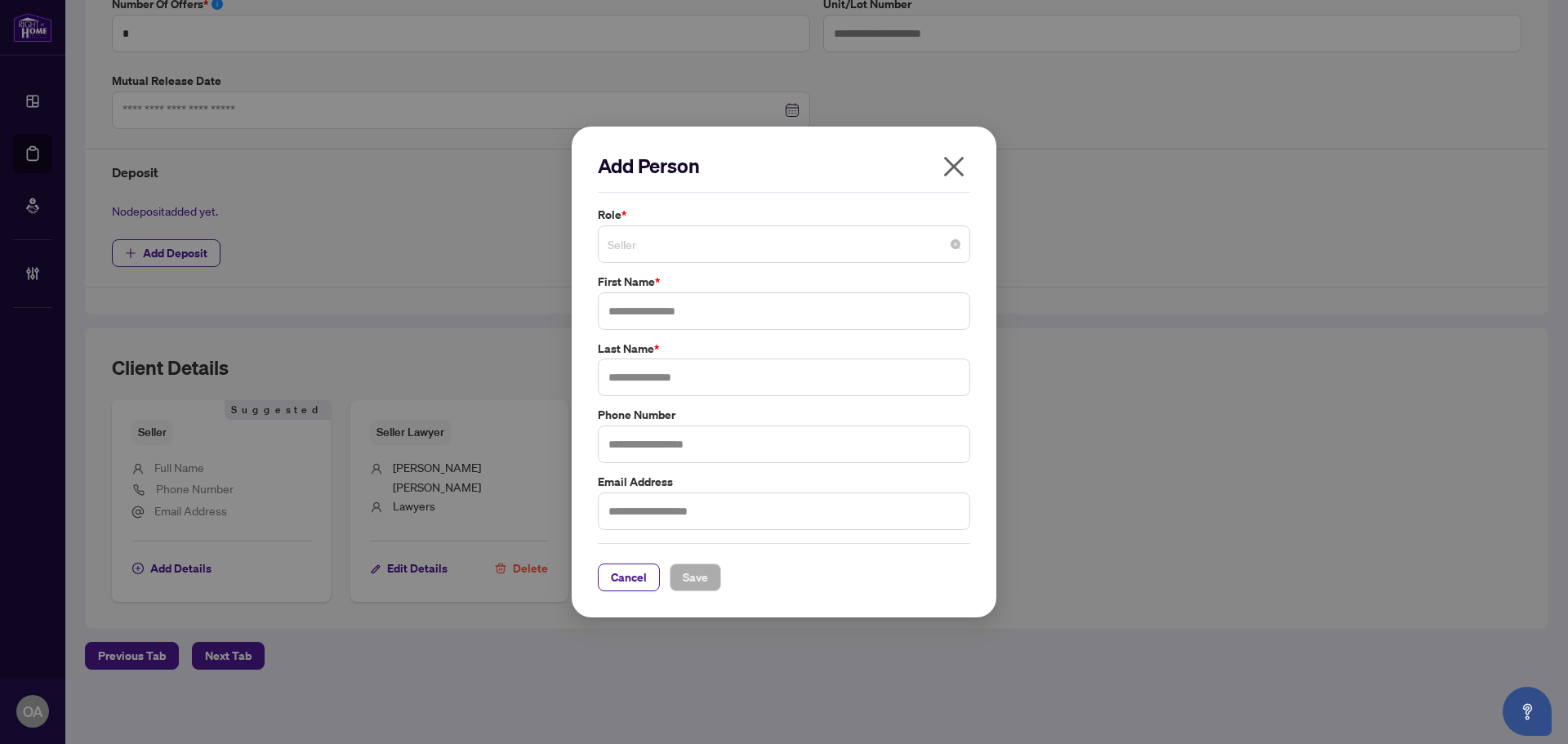
click at [656, 247] on span "Seller" at bounding box center [784, 244] width 353 height 31
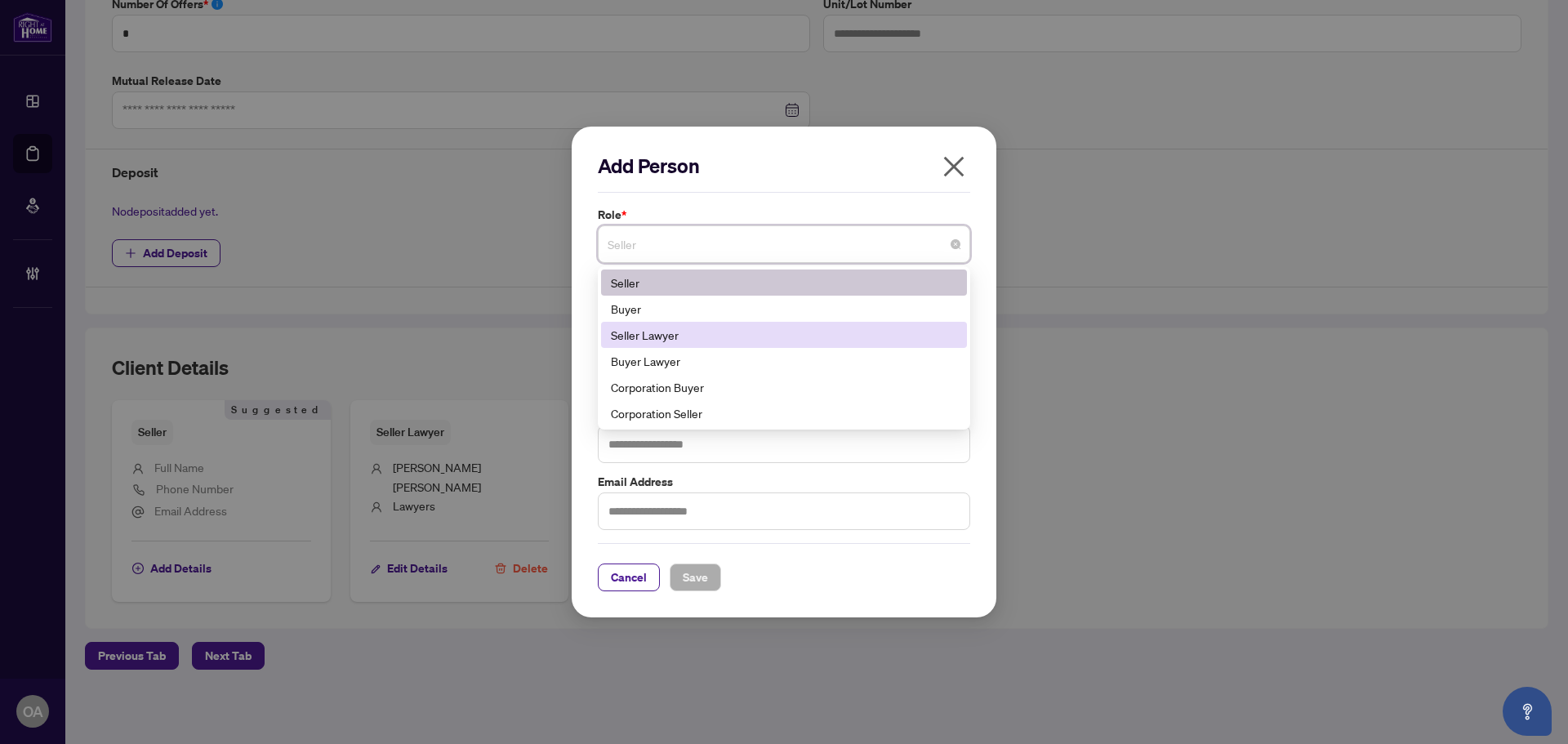
click at [648, 336] on div "Seller Lawyer" at bounding box center [784, 334] width 346 height 18
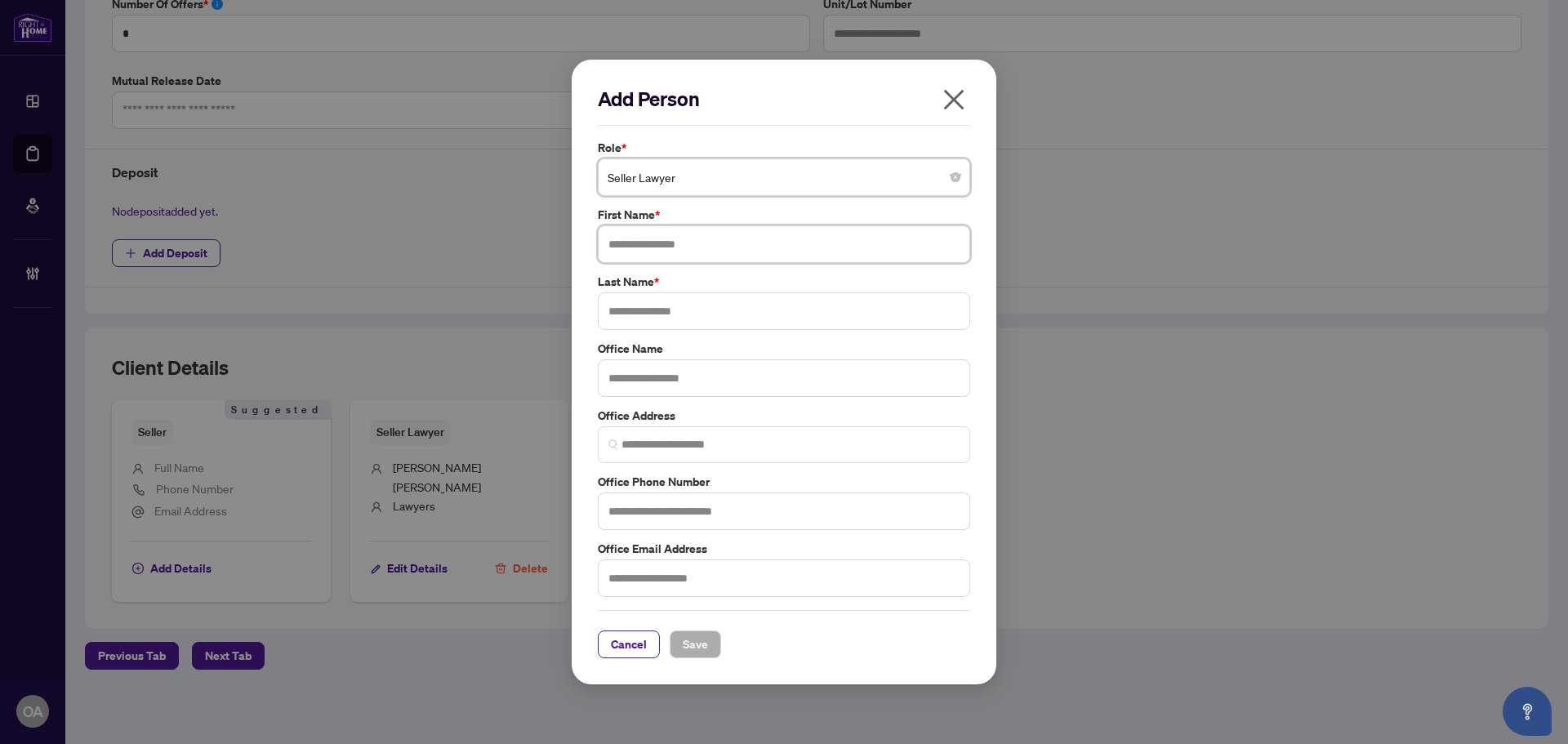
click at [655, 241] on input "text" at bounding box center [784, 244] width 373 height 38
type input "******"
click at [671, 317] on input "text" at bounding box center [784, 311] width 373 height 38
click at [655, 312] on input "*****" at bounding box center [784, 311] width 373 height 38
click at [682, 305] on input "*****" at bounding box center [784, 311] width 373 height 38
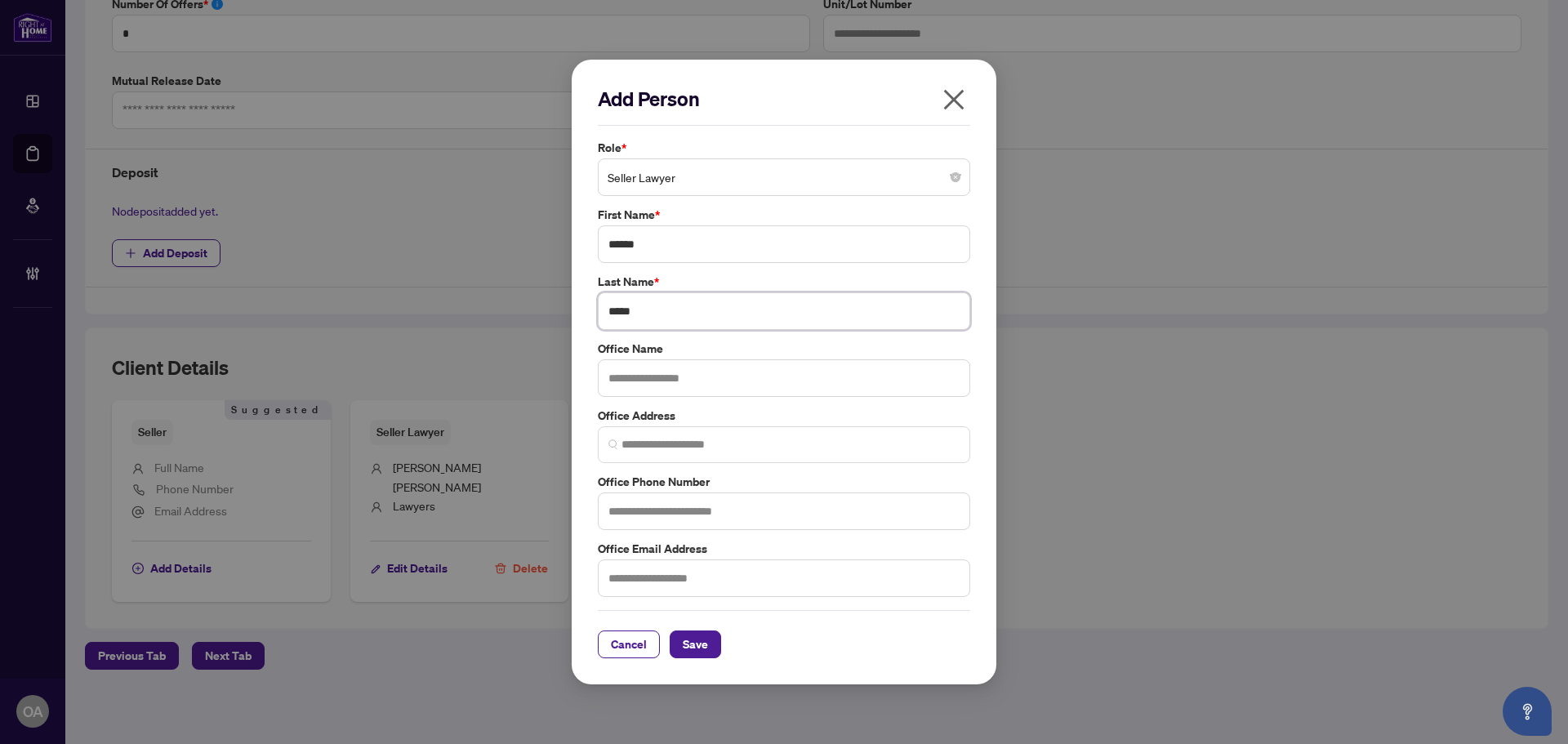
type input "*****"
click at [624, 361] on input "text" at bounding box center [784, 378] width 373 height 38
drag, startPoint x: 649, startPoint y: 364, endPoint x: 944, endPoint y: 334, distance: 296.5
click at [764, 347] on div "Office Name" at bounding box center [784, 368] width 382 height 57
click at [704, 376] on input "text" at bounding box center [784, 378] width 373 height 38
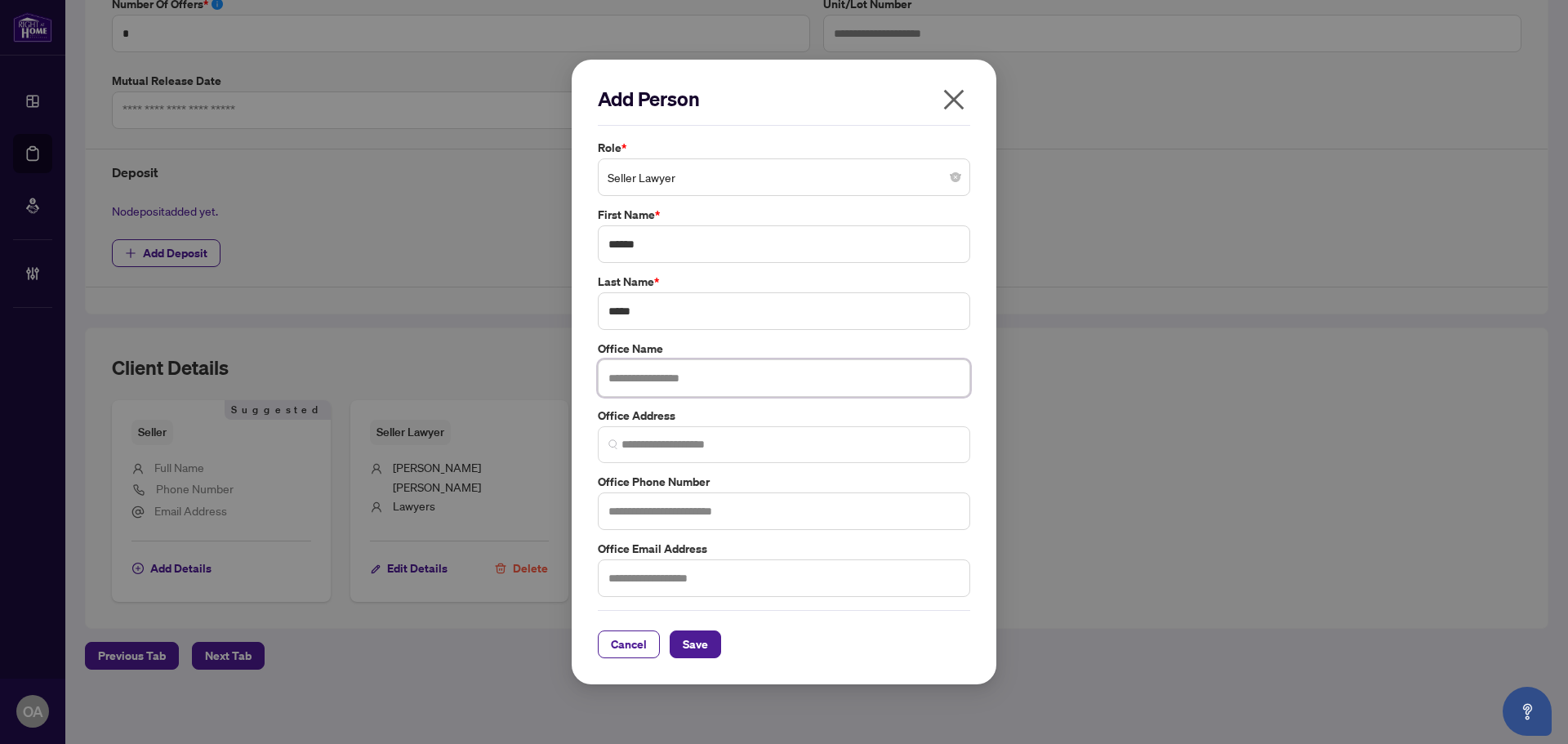
click at [668, 381] on input "text" at bounding box center [784, 378] width 373 height 38
click at [963, 101] on icon "close" at bounding box center [954, 99] width 26 height 26
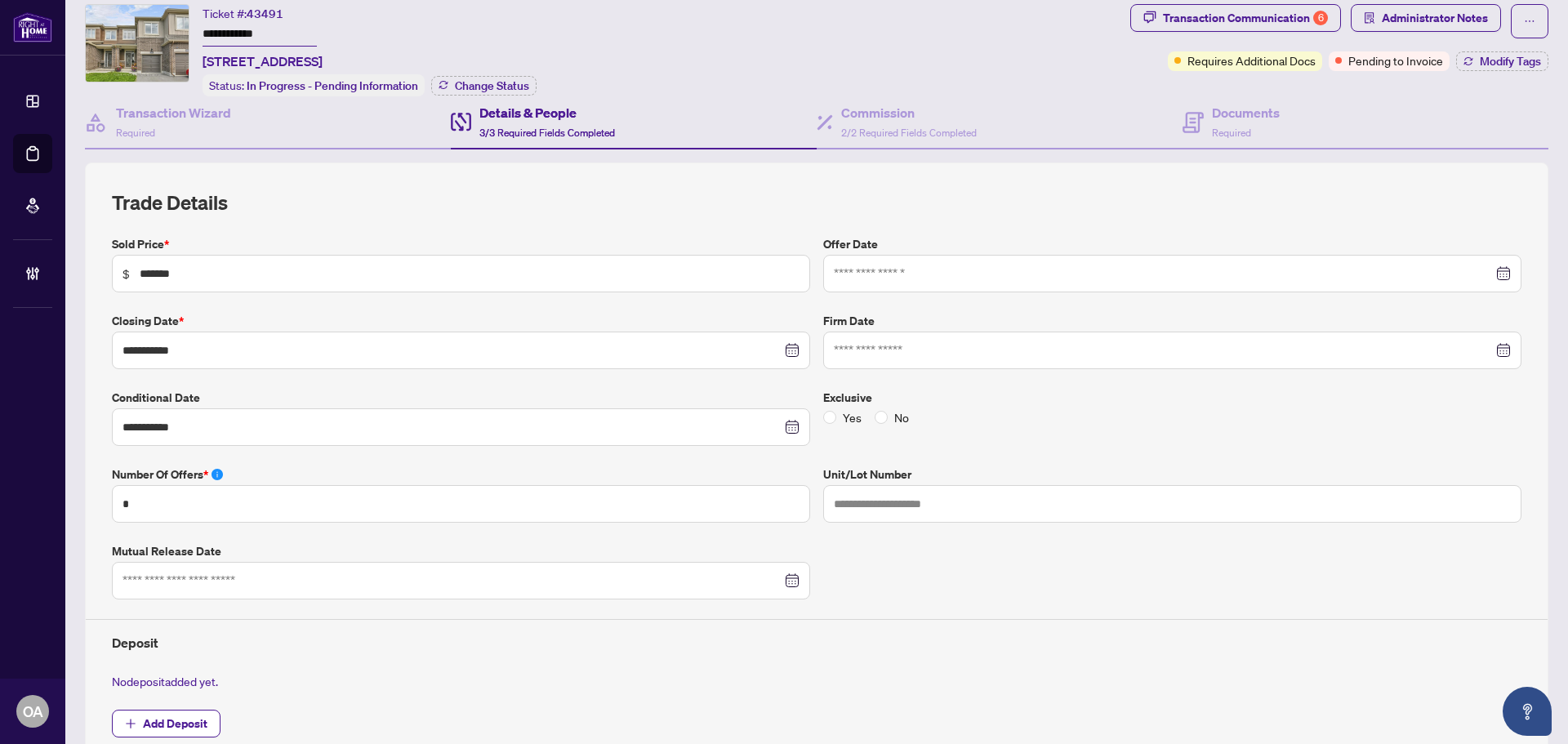
scroll to position [0, 0]
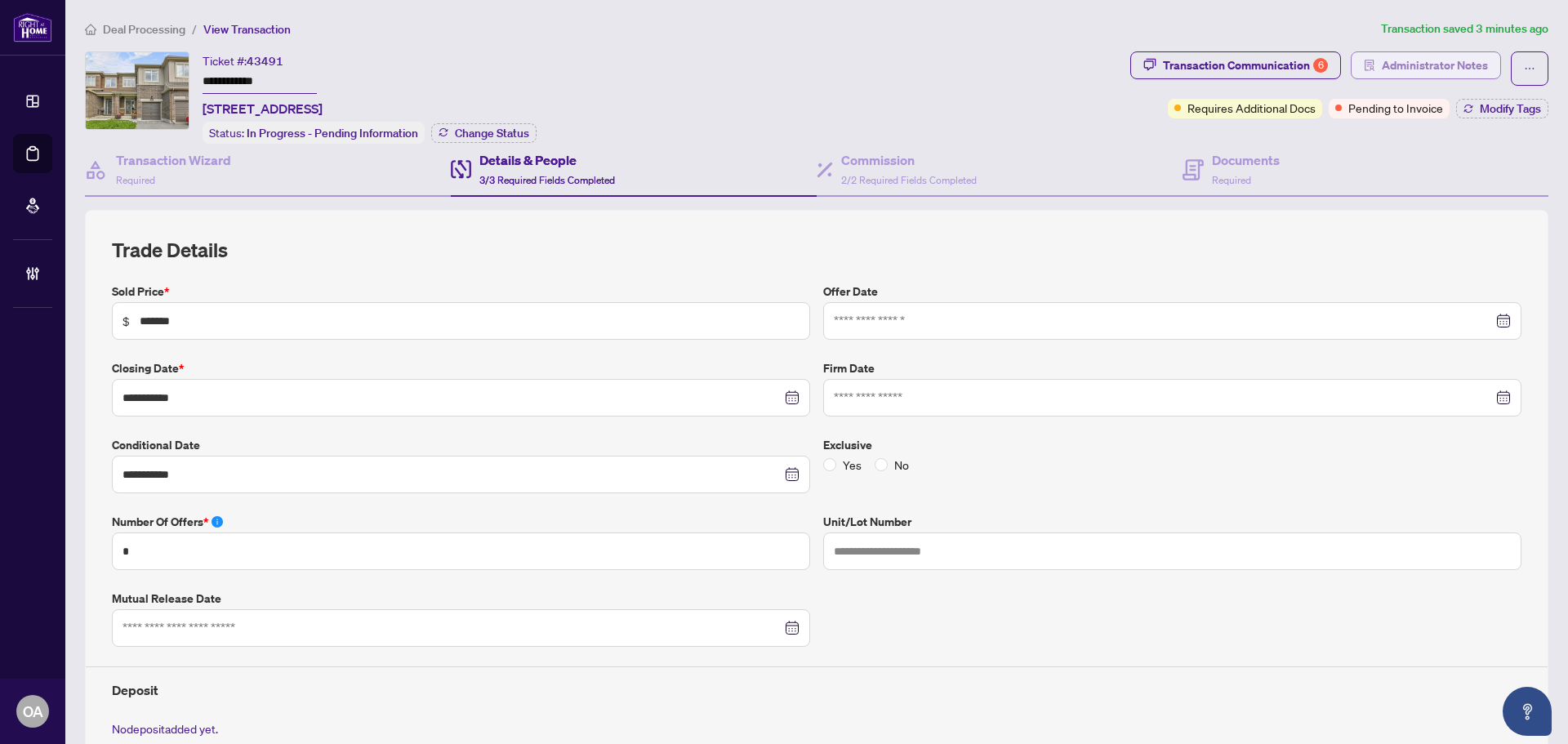
click at [1425, 55] on span "Administrator Notes" at bounding box center [1435, 65] width 106 height 26
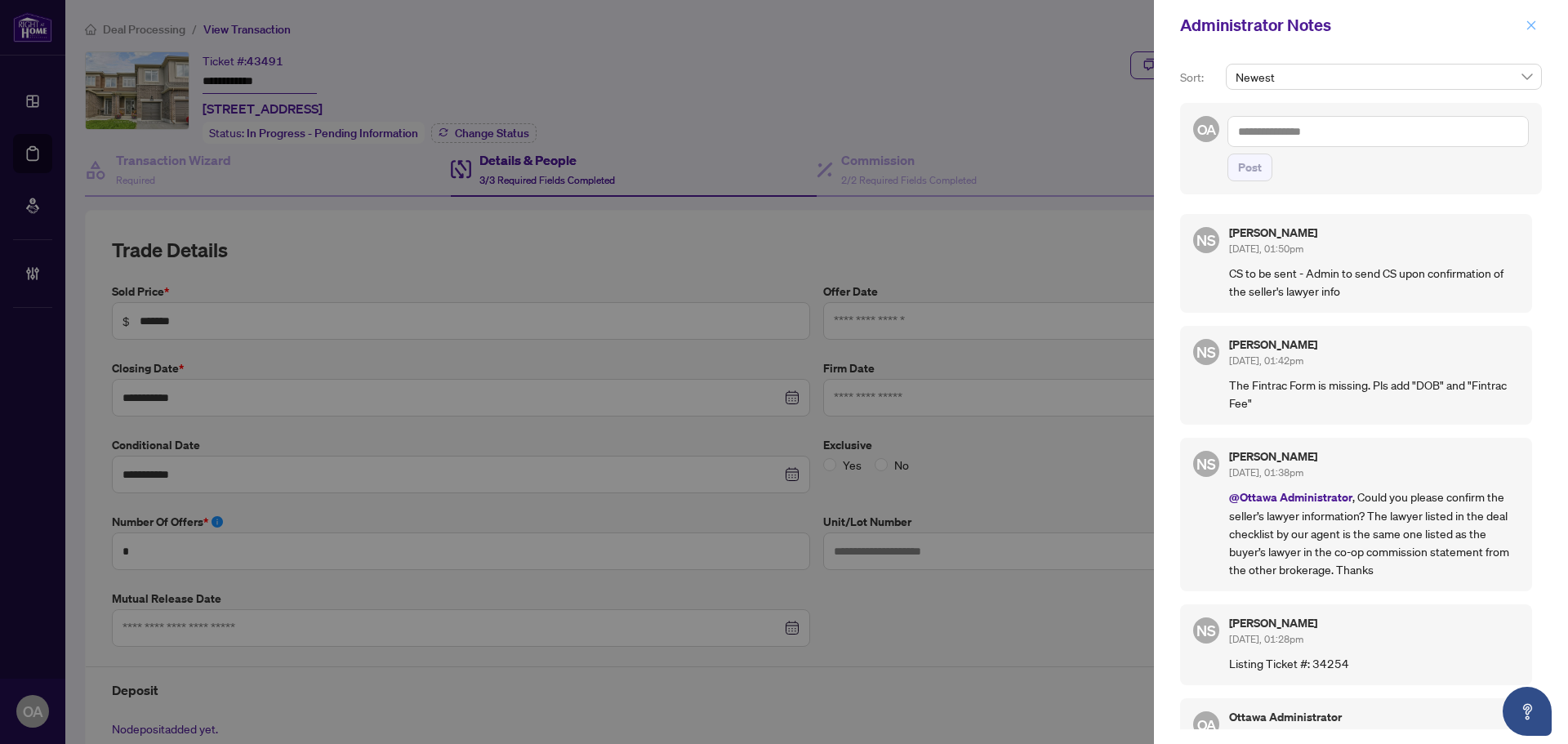
click at [1530, 26] on icon "close" at bounding box center [1531, 25] width 9 height 9
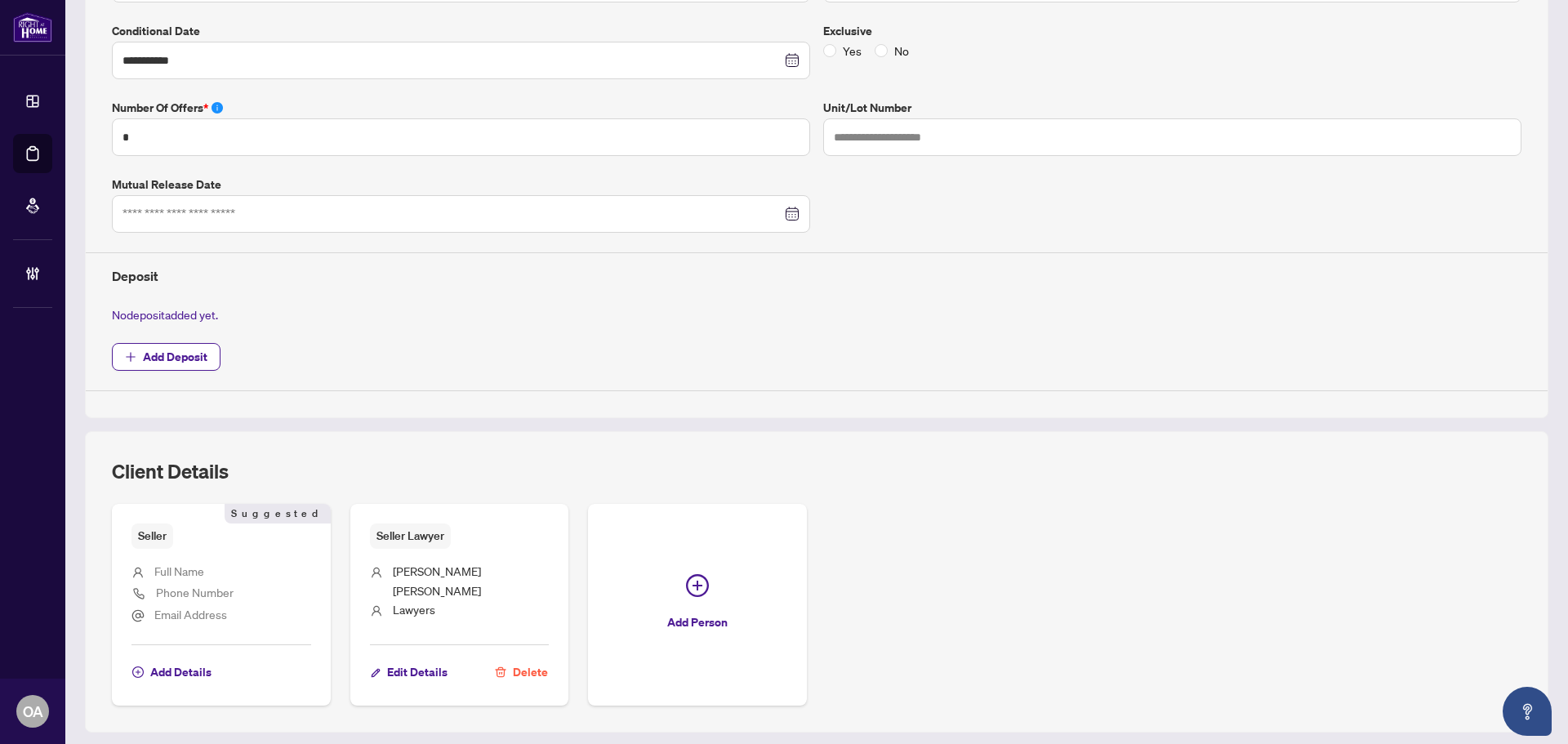
scroll to position [518, 0]
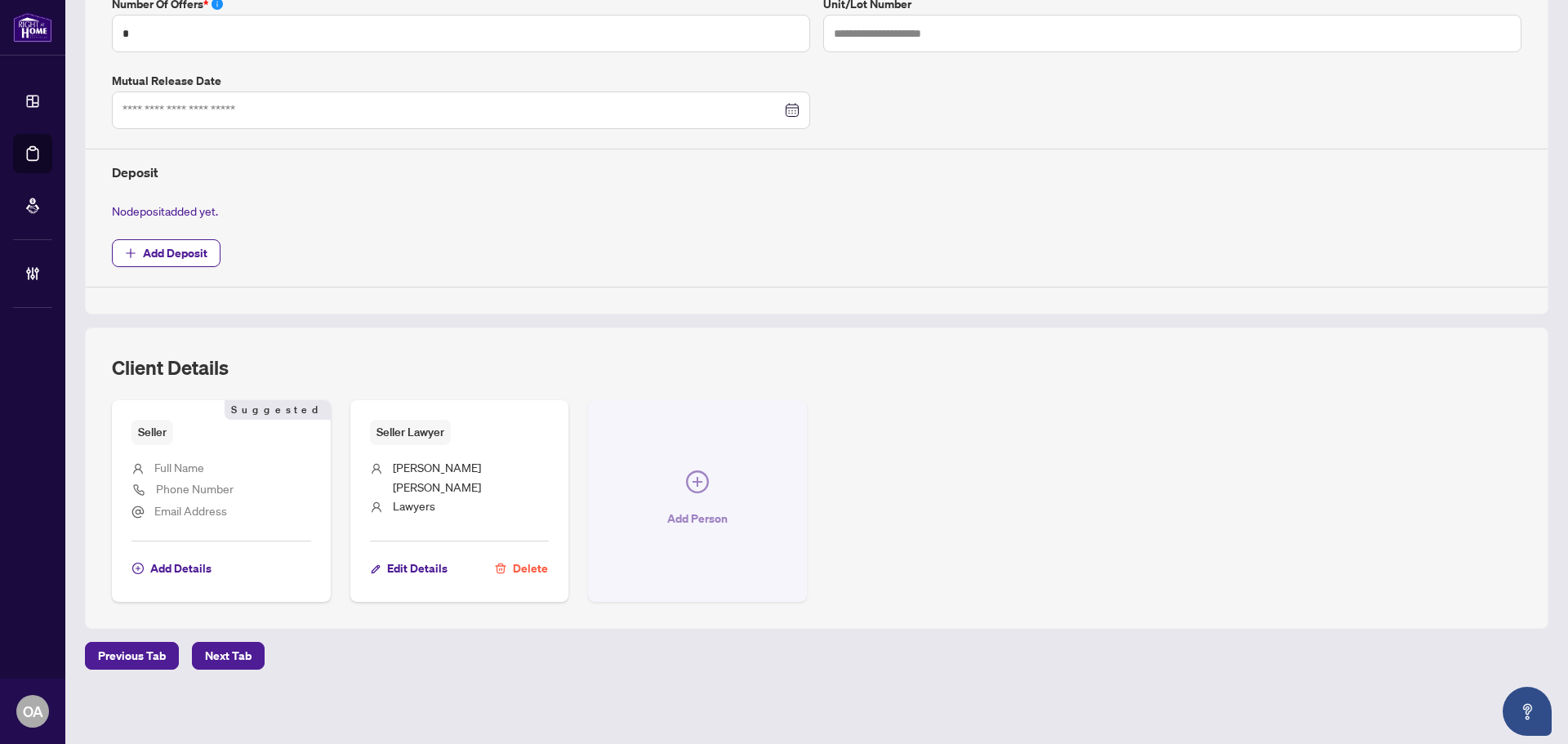
click at [688, 474] on icon "plus-circle" at bounding box center [697, 481] width 23 height 23
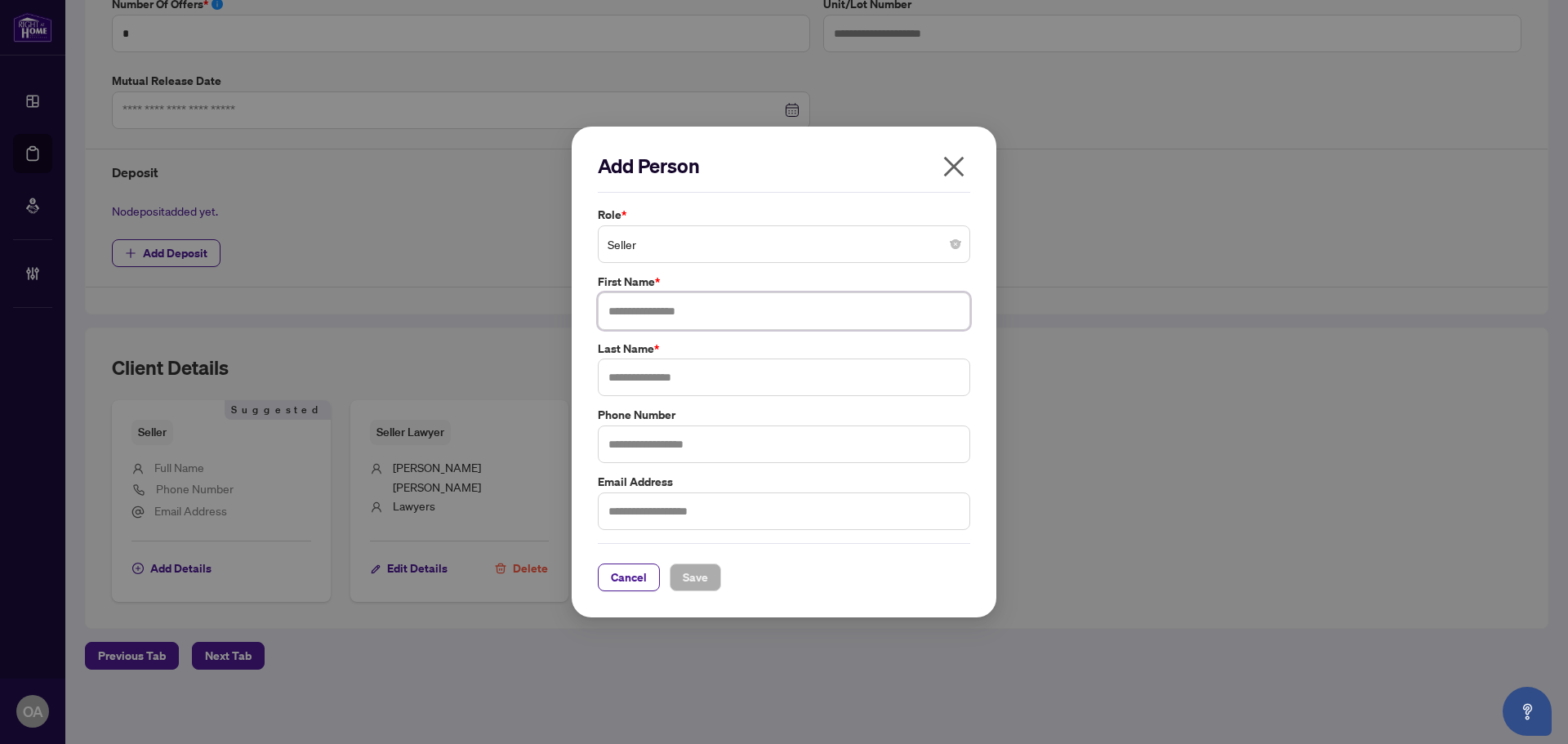
click at [679, 305] on input "text" at bounding box center [784, 311] width 373 height 38
type input "******"
click at [711, 382] on input "text" at bounding box center [784, 377] width 373 height 38
type input "*****"
click at [688, 512] on input "text" at bounding box center [784, 511] width 373 height 38
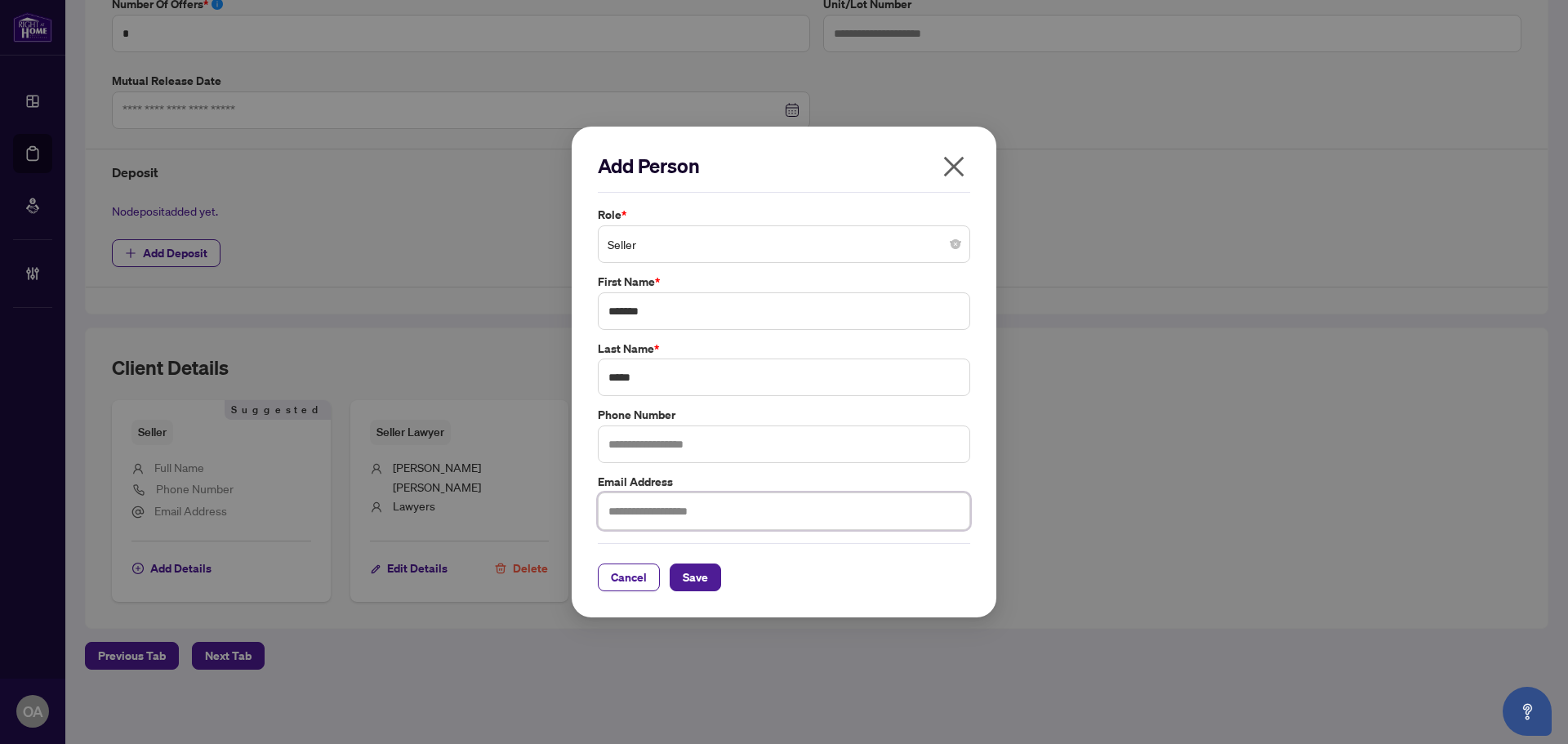
click at [638, 509] on input "text" at bounding box center [784, 511] width 373 height 38
click at [641, 525] on input "text" at bounding box center [784, 511] width 373 height 38
type input "**********"
click at [706, 571] on span "Save" at bounding box center [695, 578] width 26 height 26
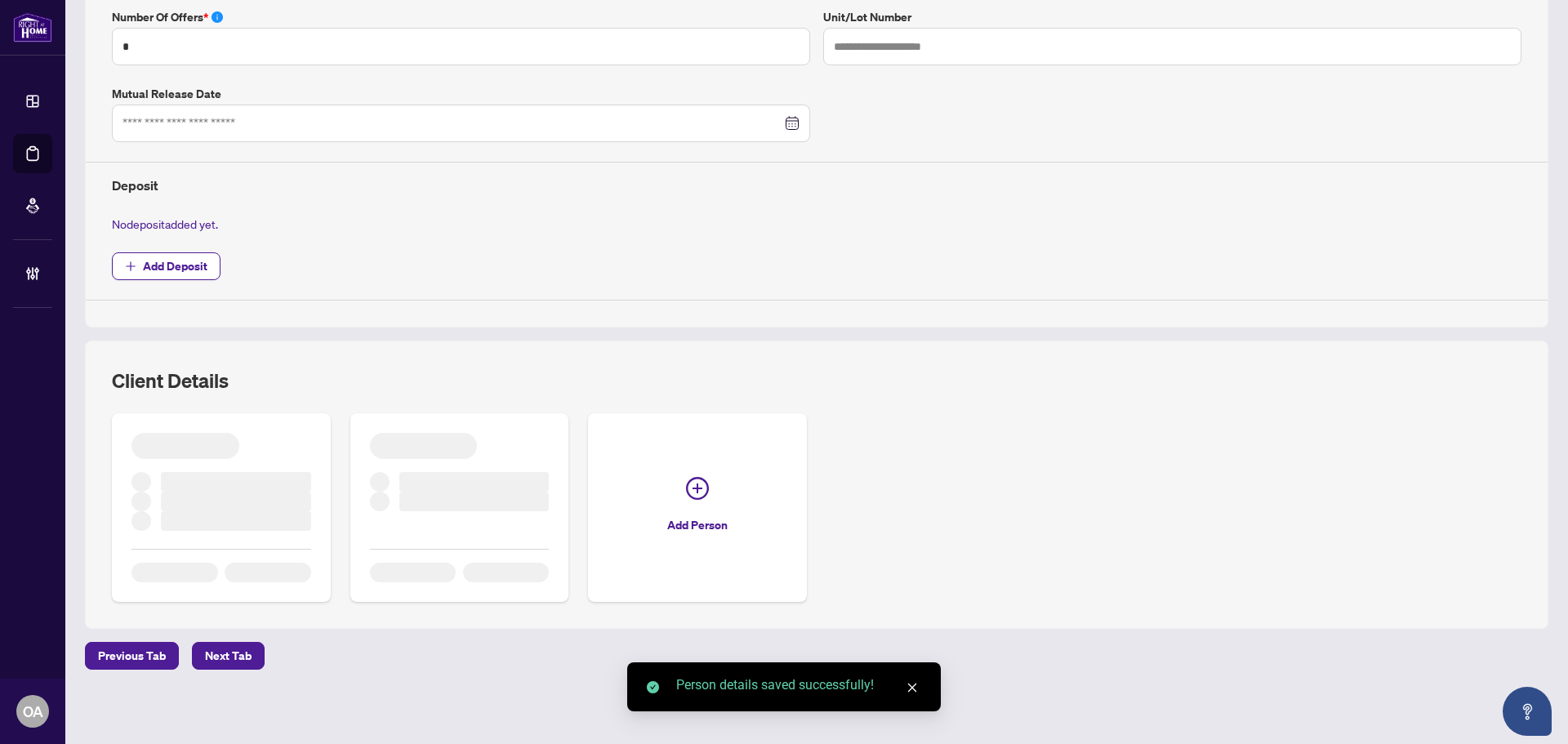
scroll to position [517, 0]
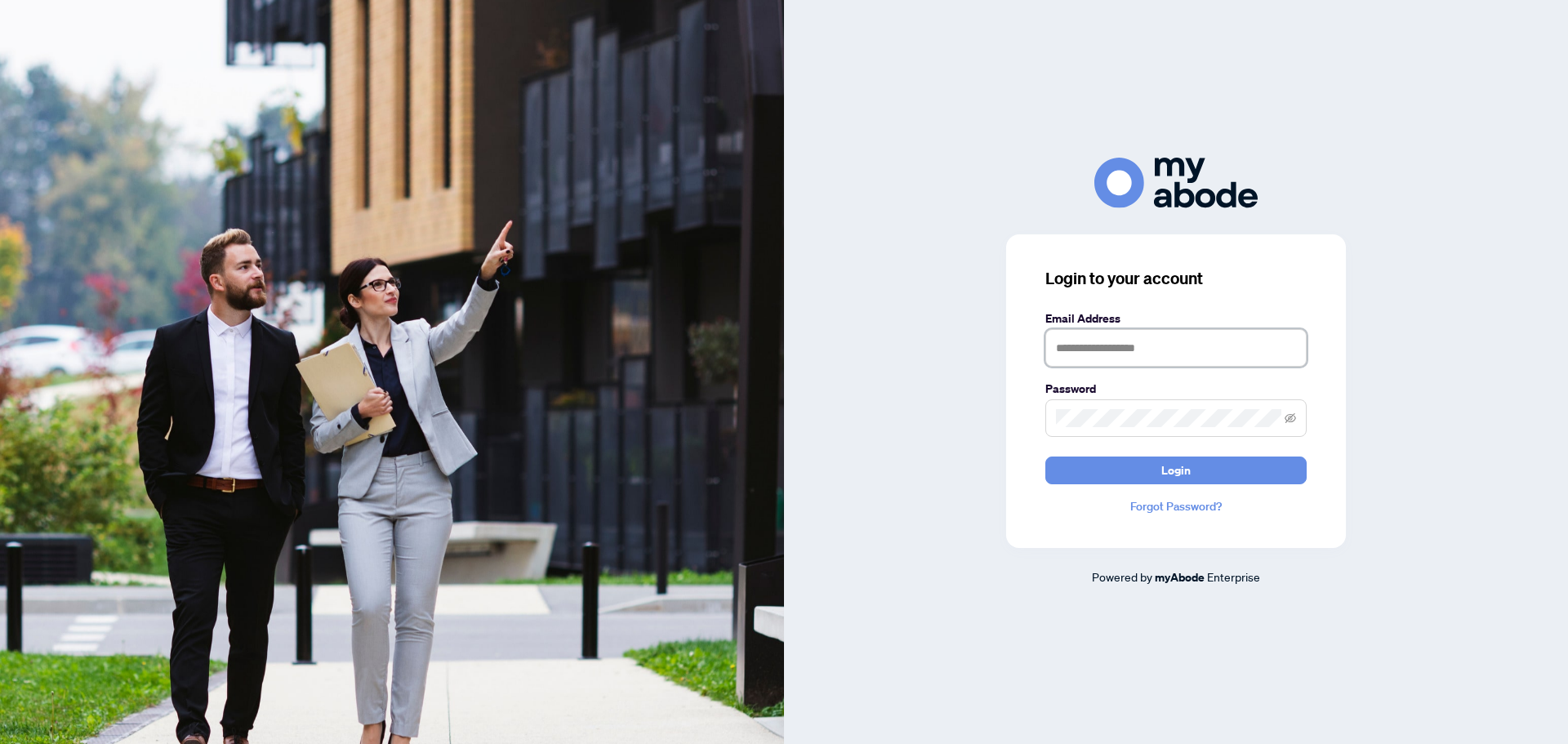
type input "**********"
drag, startPoint x: 1151, startPoint y: 476, endPoint x: 1222, endPoint y: 464, distance: 72.0
click at [1152, 476] on button "Login" at bounding box center [1176, 470] width 261 height 28
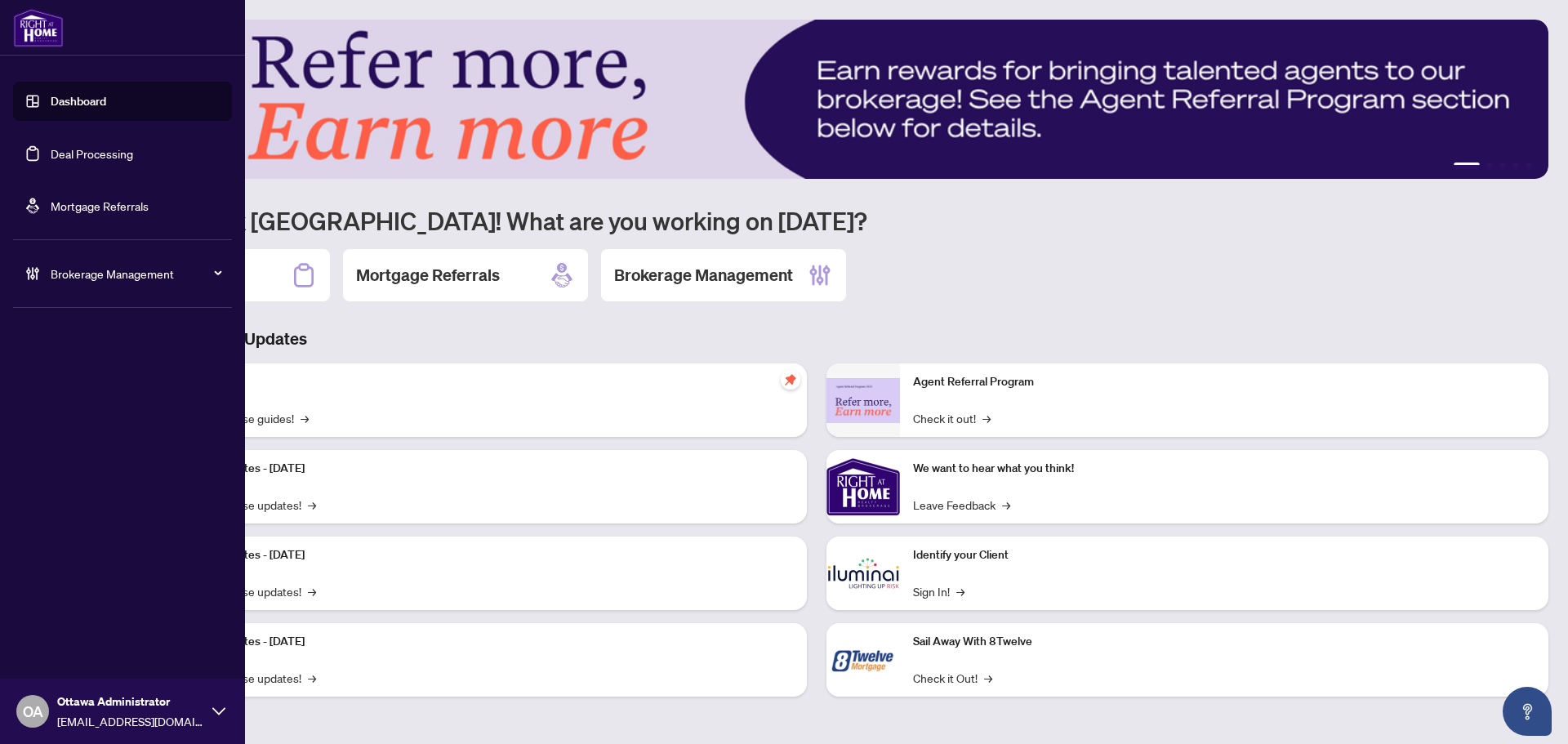
click at [101, 146] on link "Deal Processing" at bounding box center [91, 153] width 83 height 15
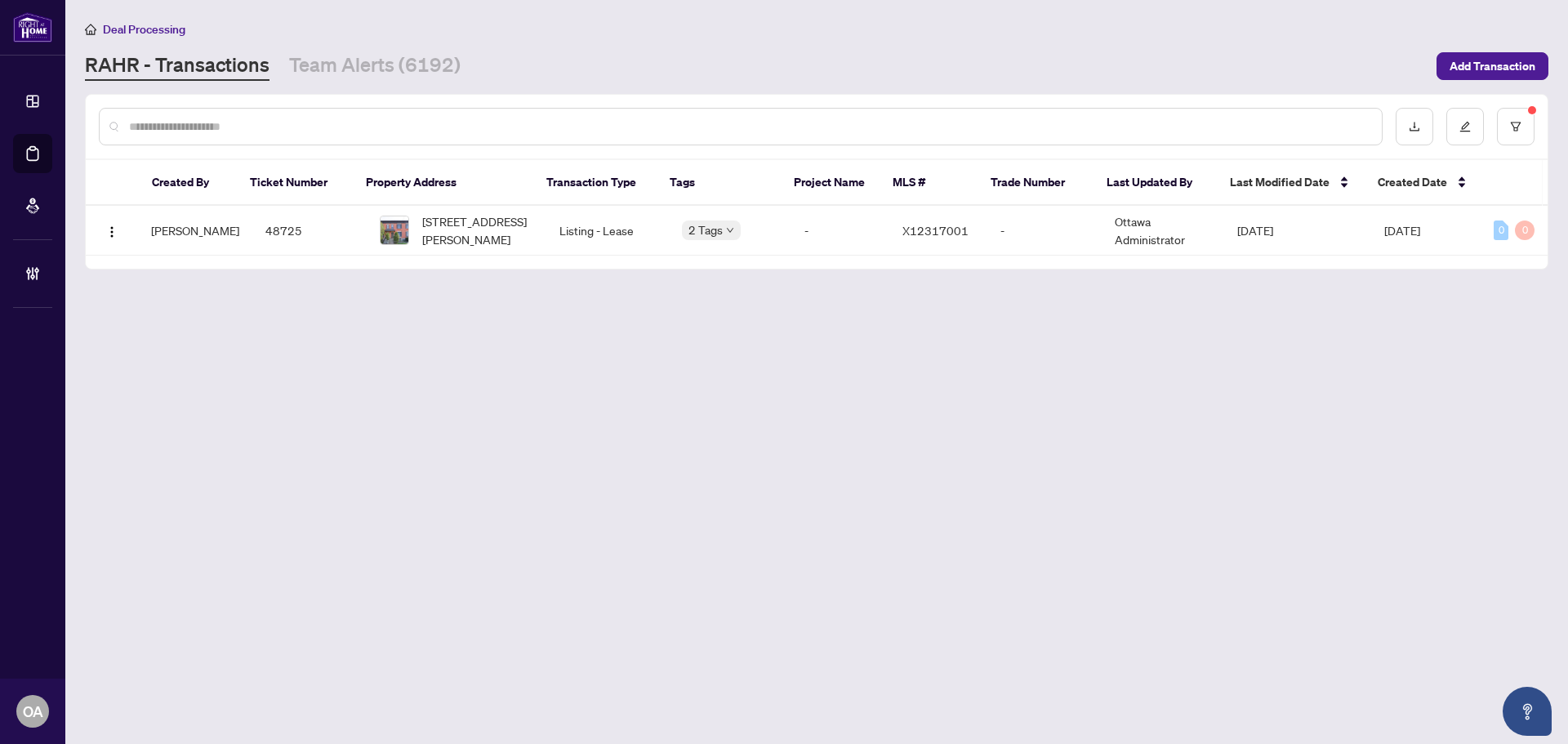
click at [434, 139] on div at bounding box center [740, 126] width 1284 height 38
drag, startPoint x: 434, startPoint y: 139, endPoint x: 462, endPoint y: 95, distance: 52.2
click at [441, 125] on div at bounding box center [740, 126] width 1284 height 38
click at [449, 128] on input "text" at bounding box center [748, 126] width 1240 height 18
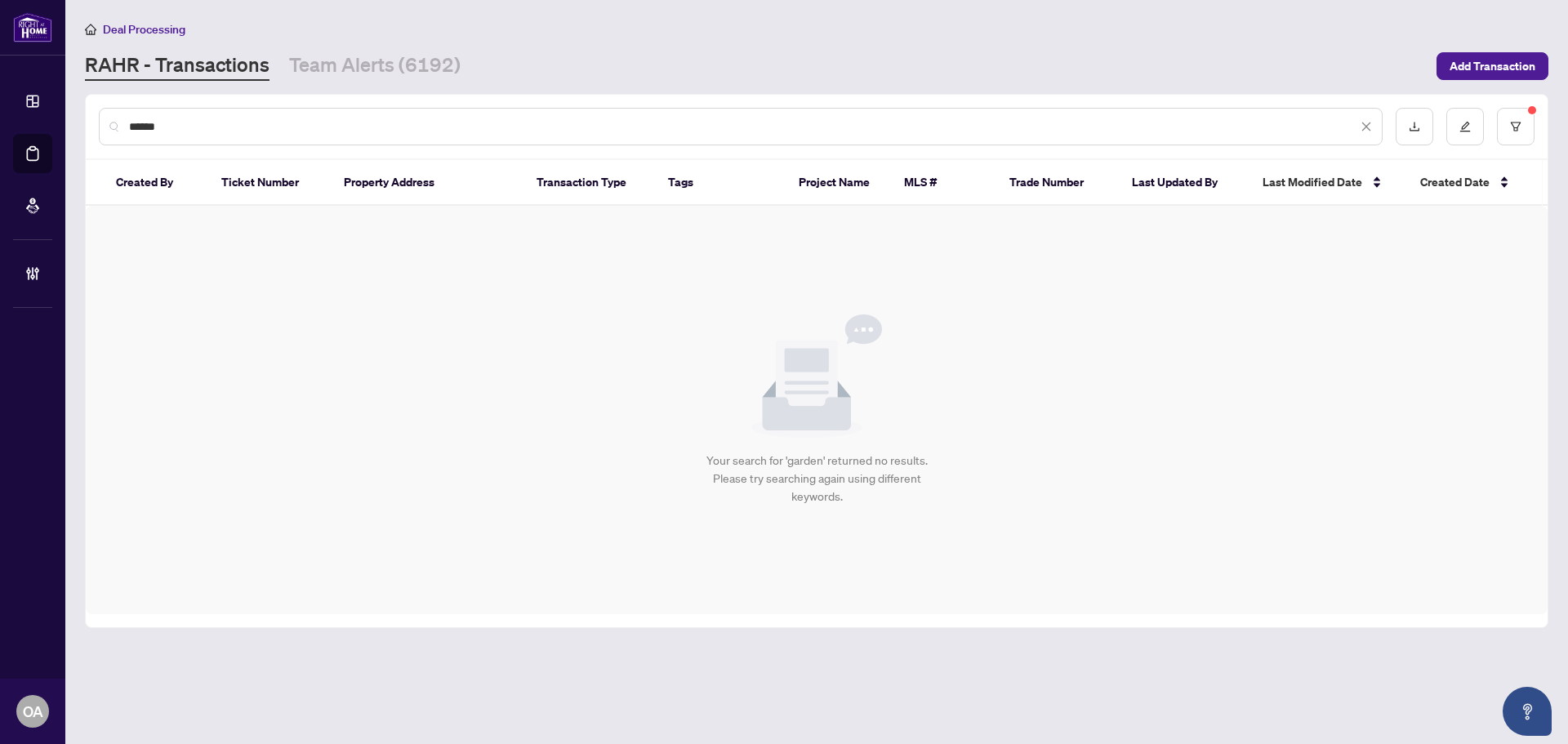
type input "******"
click at [1541, 124] on div "******" at bounding box center [817, 126] width 1462 height 64
click at [1511, 118] on button "button" at bounding box center [1516, 126] width 38 height 38
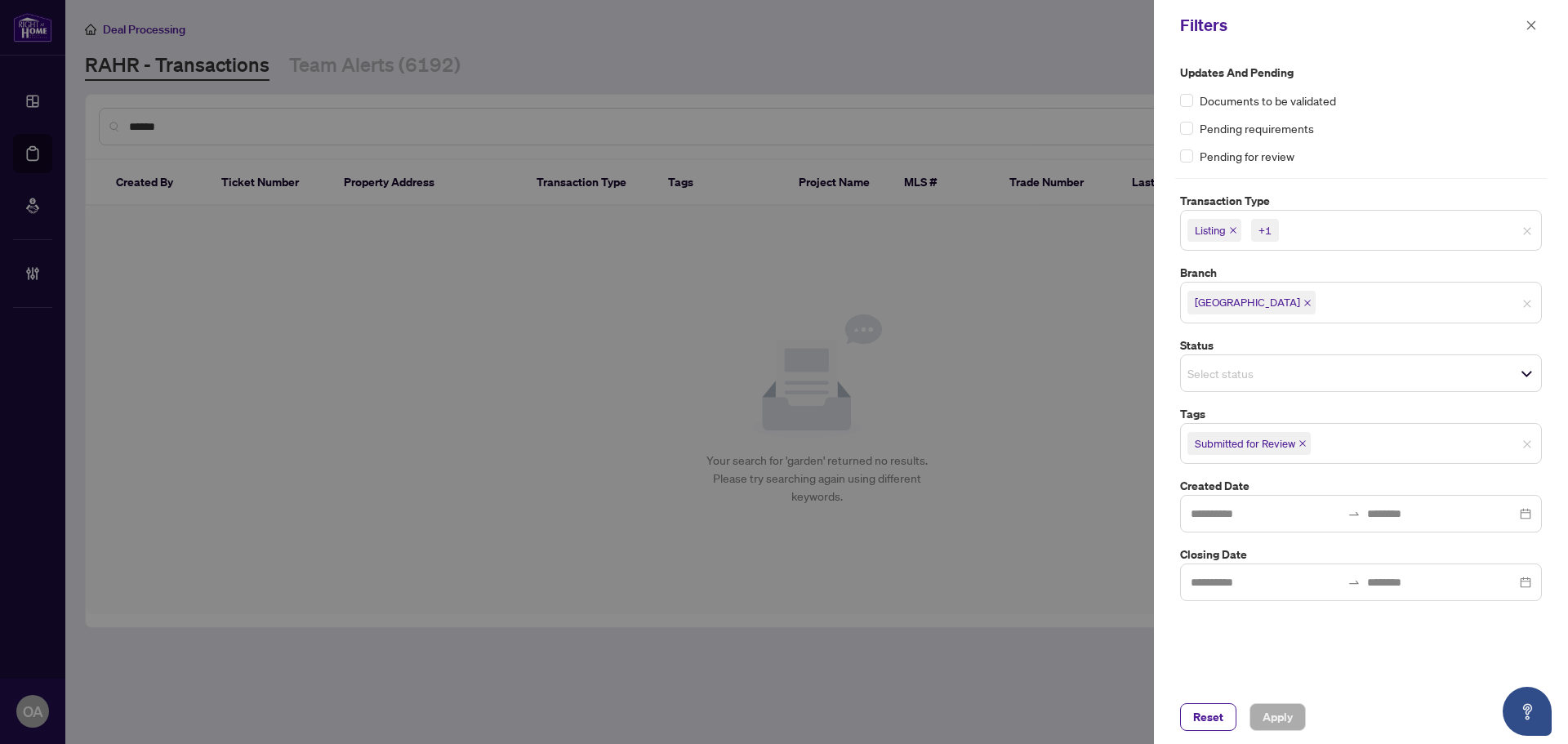
click at [1236, 235] on span "Listing" at bounding box center [1214, 230] width 54 height 23
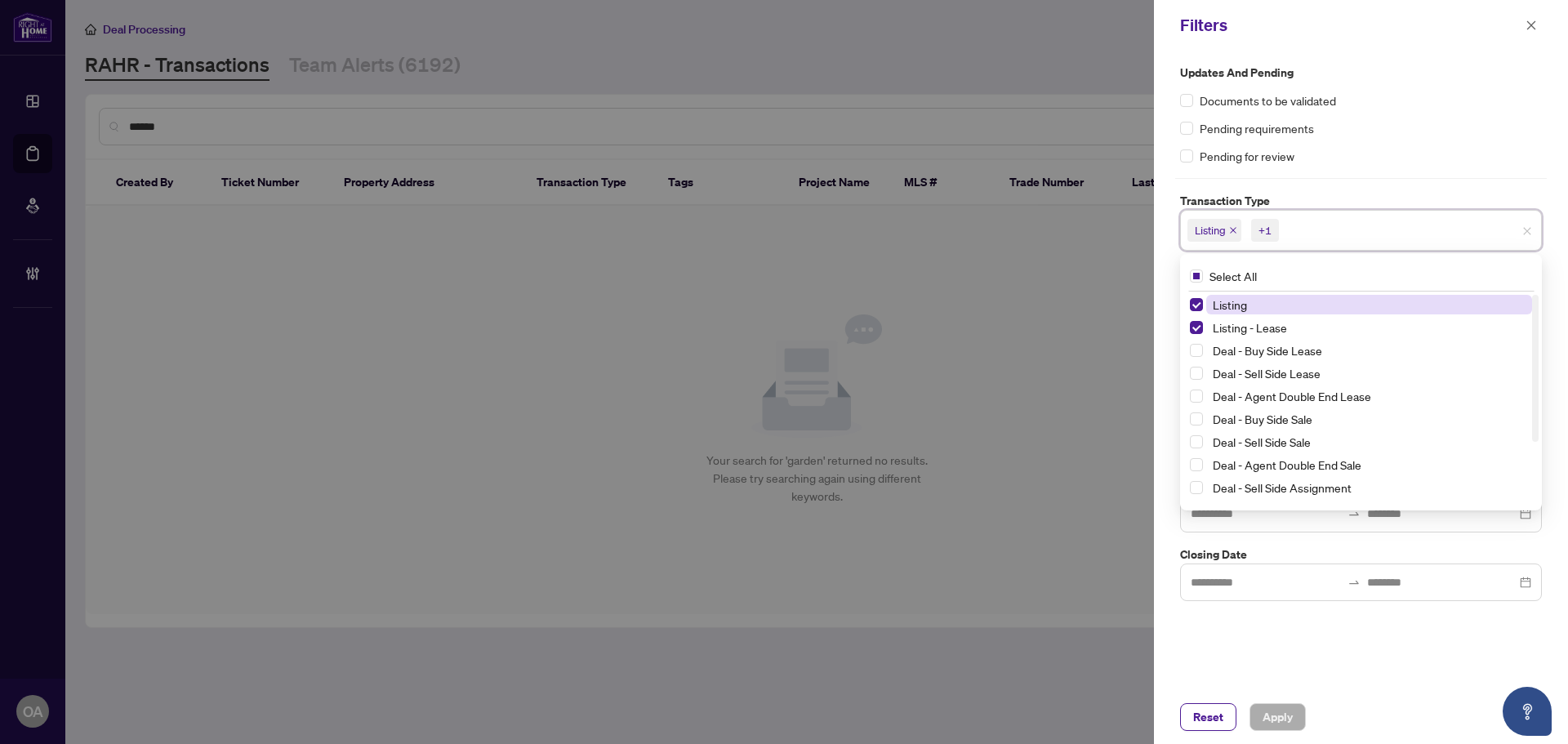
click at [1234, 230] on icon "close" at bounding box center [1234, 230] width 7 height 7
click at [1268, 230] on icon "close" at bounding box center [1270, 230] width 9 height 9
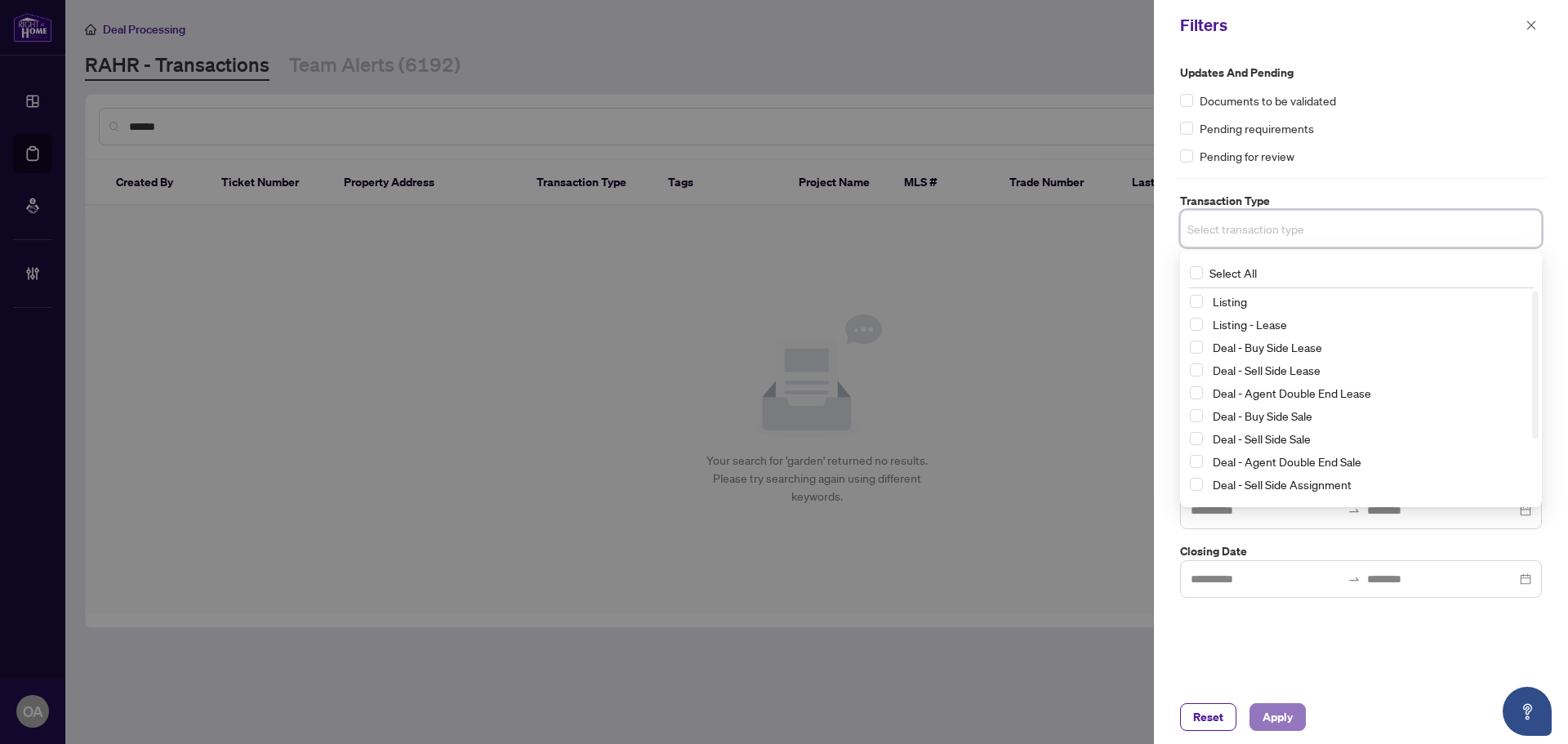
click at [1295, 712] on button "Apply" at bounding box center [1278, 717] width 56 height 28
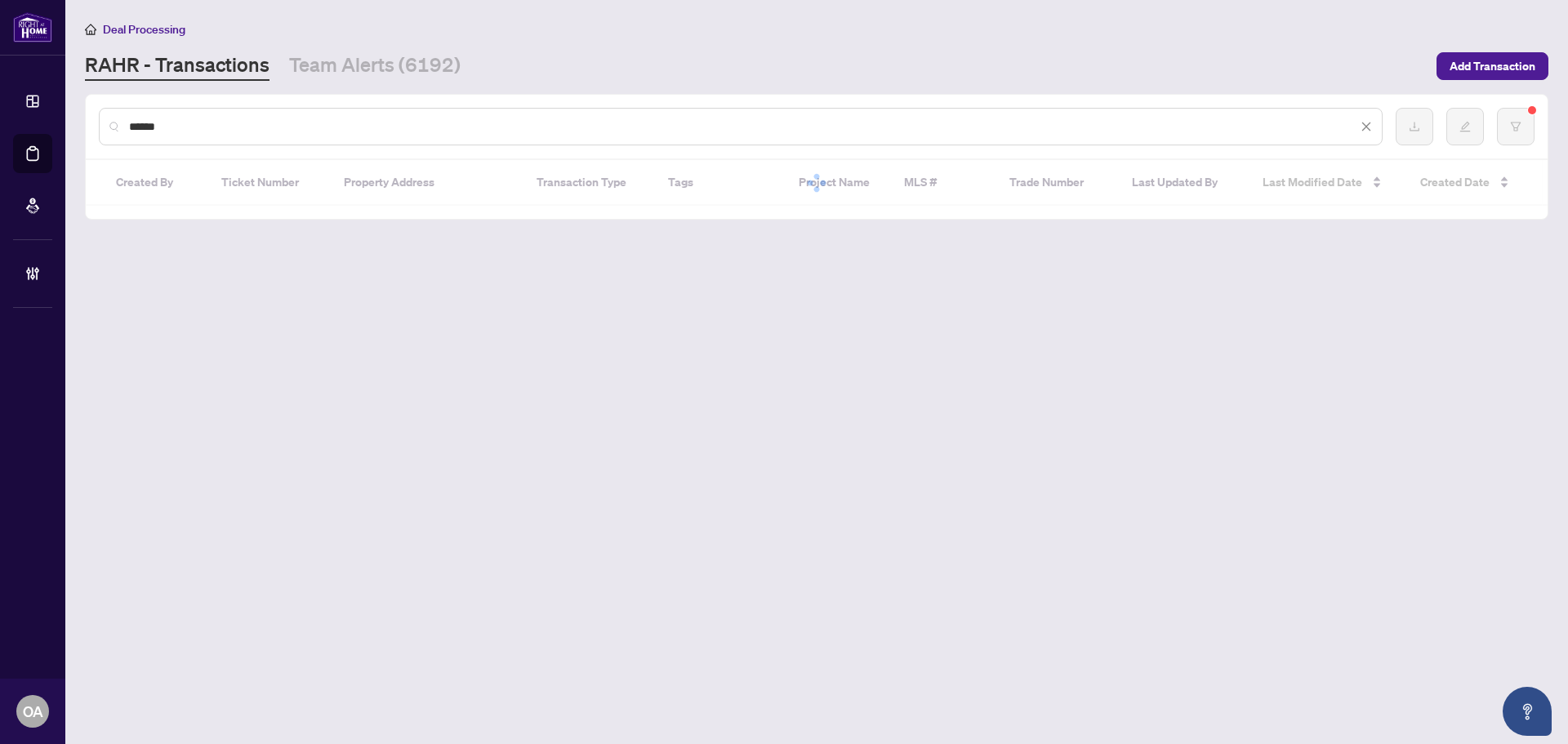
click at [200, 122] on input "******" at bounding box center [743, 126] width 1228 height 18
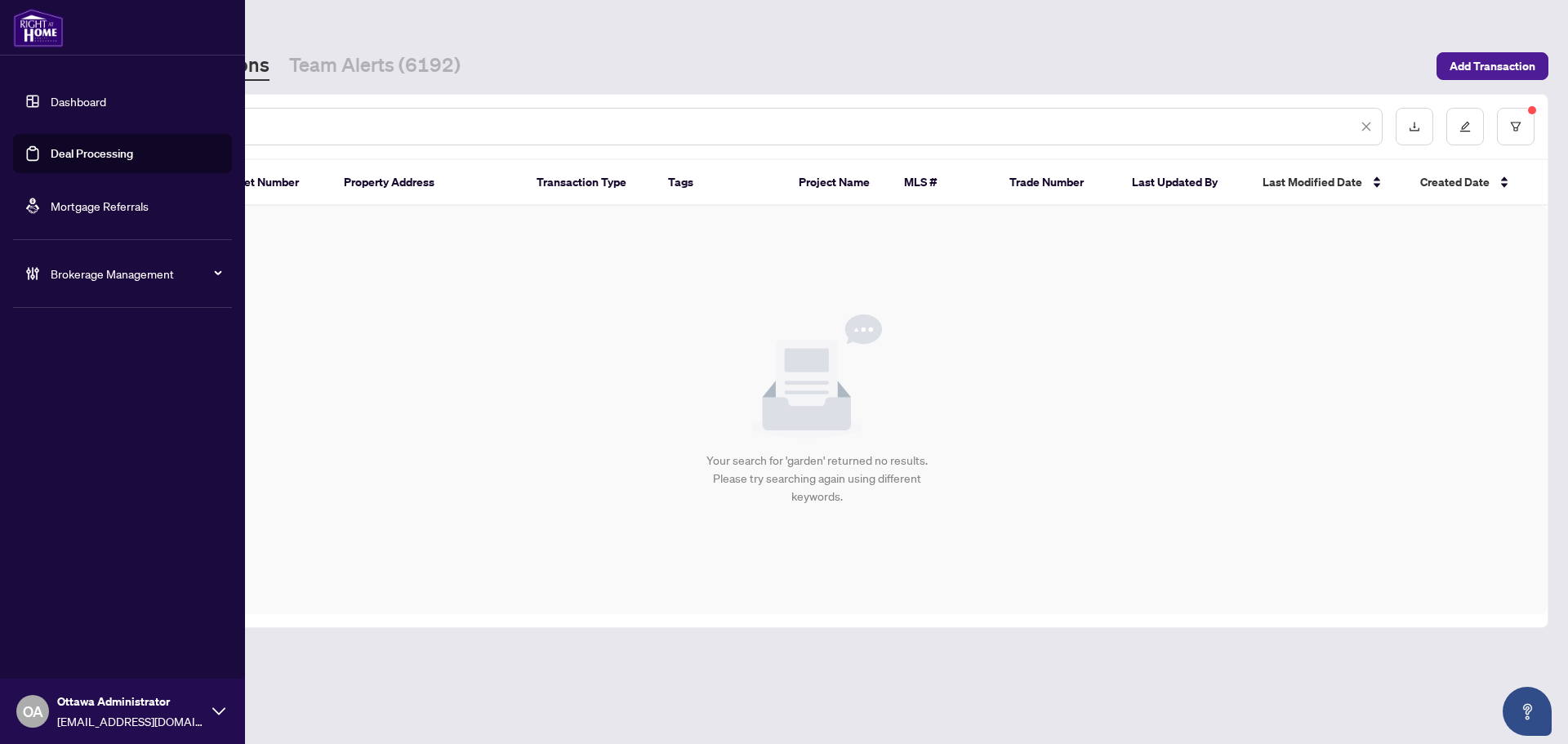
drag, startPoint x: 201, startPoint y: 133, endPoint x: 259, endPoint y: 86, distance: 74.7
click at [0, 94] on div "Dashboard Deal Processing Mortgage Referrals Brokerage Management OA Ottawa Adm…" at bounding box center [784, 372] width 1568 height 744
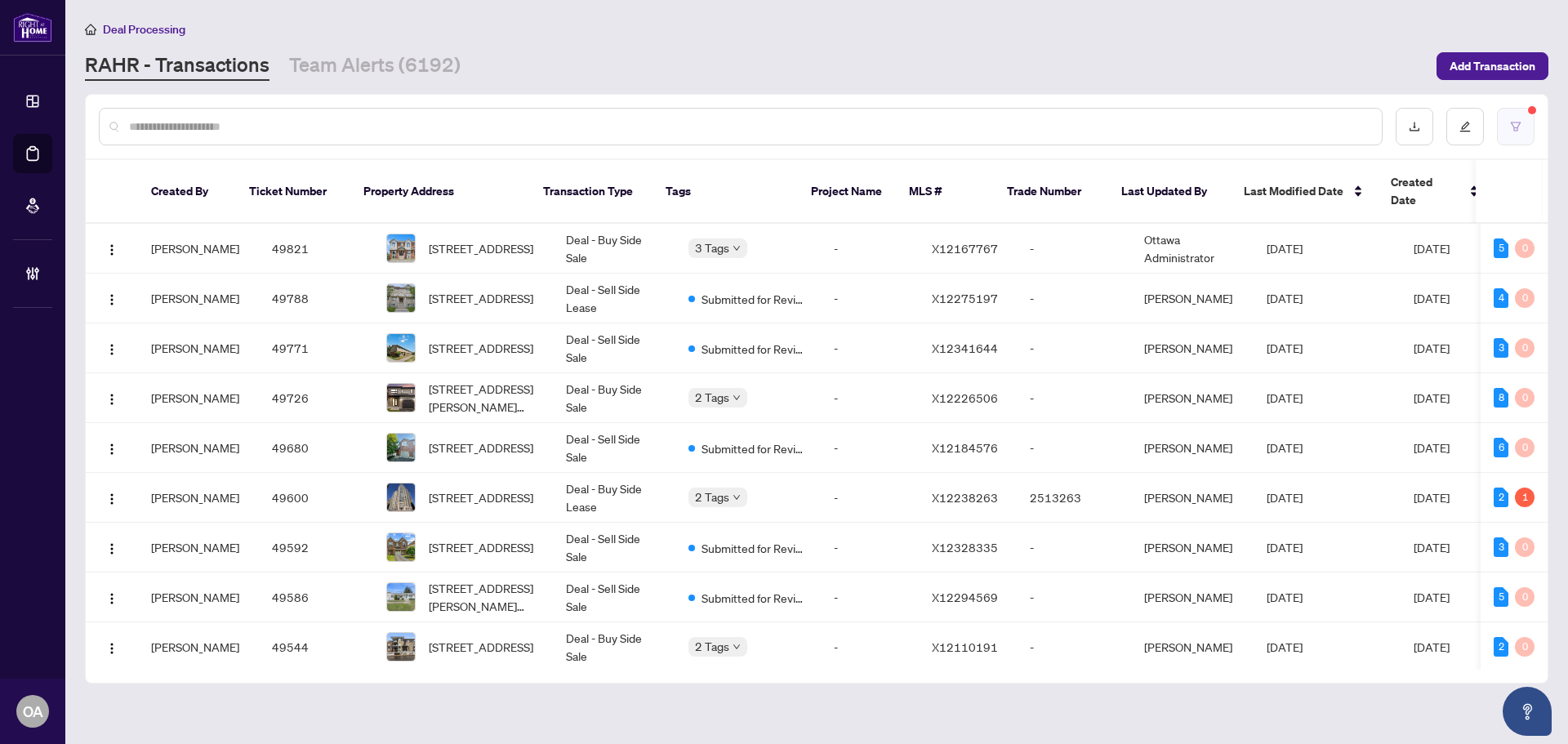
click at [1508, 117] on button "button" at bounding box center [1516, 126] width 38 height 38
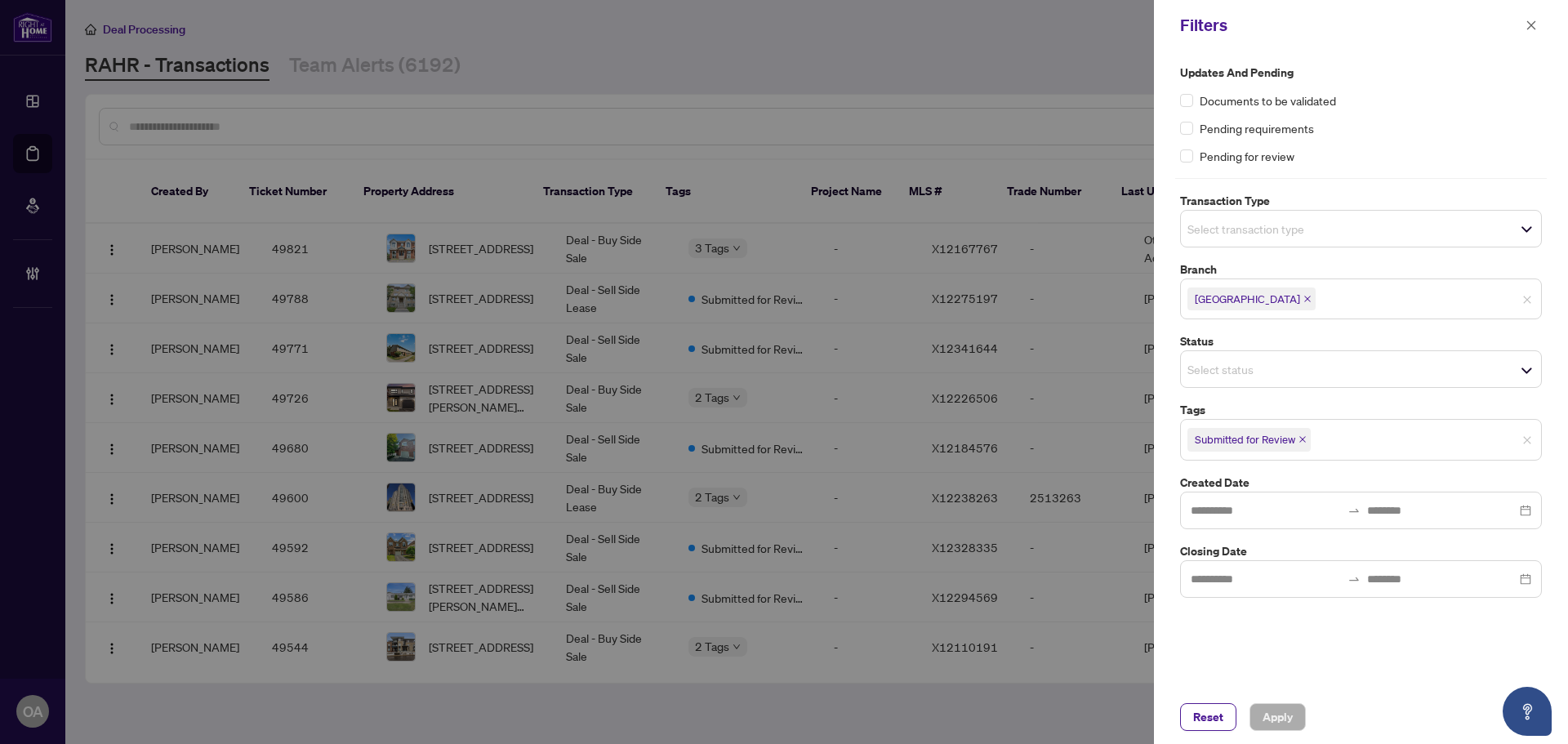
click at [1299, 439] on icon "close" at bounding box center [1303, 439] width 9 height 9
drag, startPoint x: 1263, startPoint y: 718, endPoint x: 1242, endPoint y: 690, distance: 35.0
click at [1264, 718] on span "Apply" at bounding box center [1277, 717] width 30 height 26
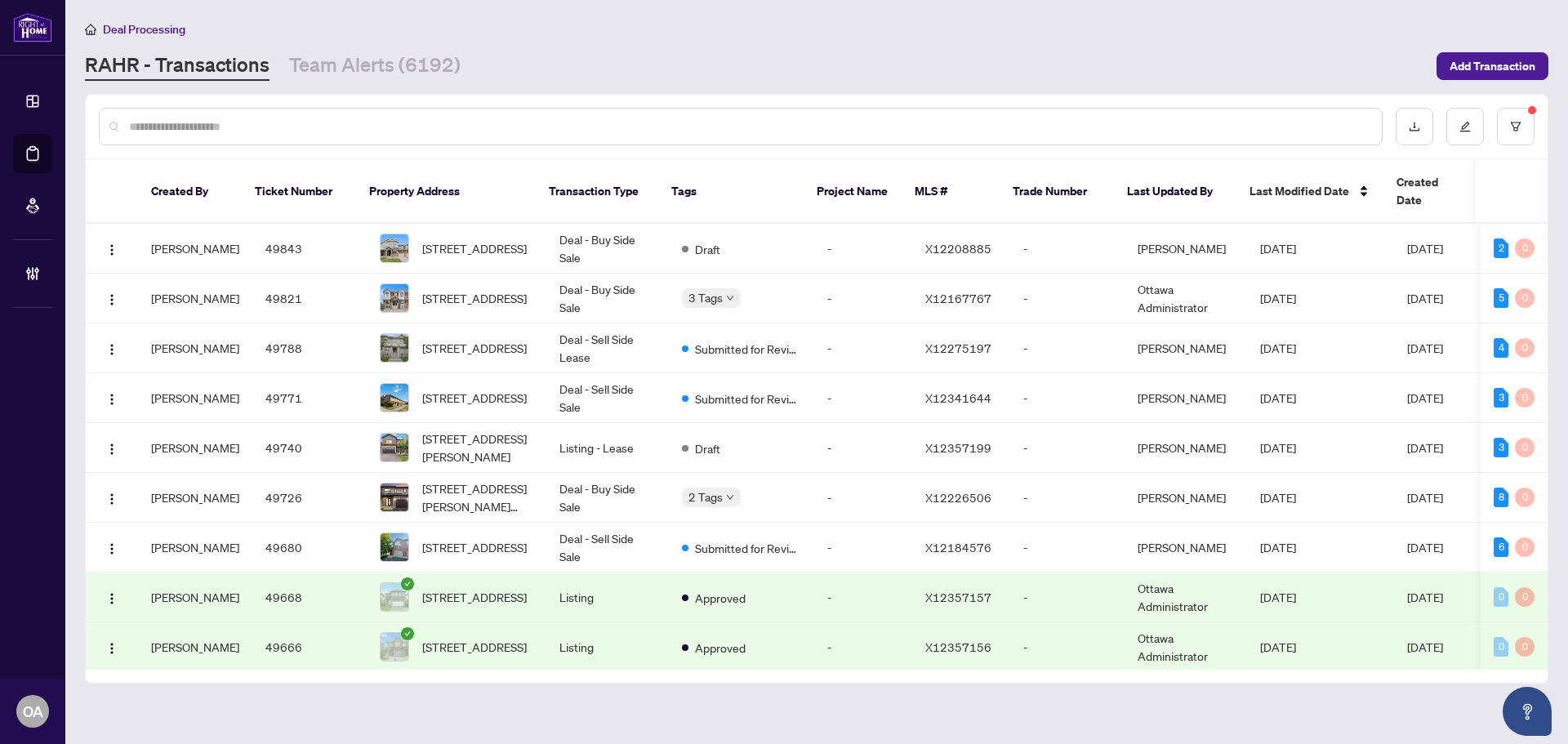
drag, startPoint x: 489, startPoint y: 125, endPoint x: 508, endPoint y: 102, distance: 29.8
click at [490, 123] on input "text" at bounding box center [748, 126] width 1240 height 18
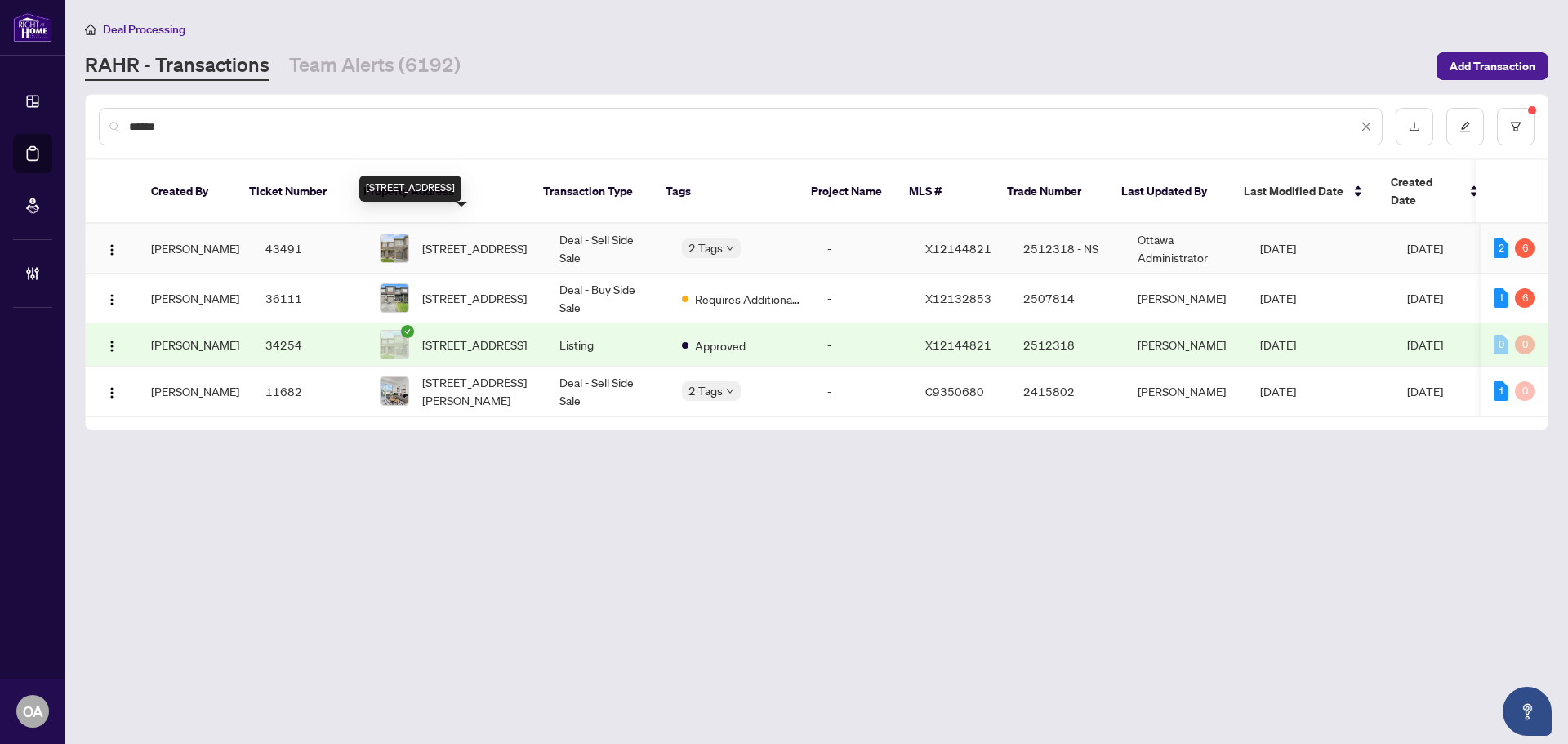
type input "******"
click at [467, 240] on span "166 Gardenpost Terr, Orleans, Ontario K4A 5G8, Canada" at bounding box center [474, 248] width 105 height 18
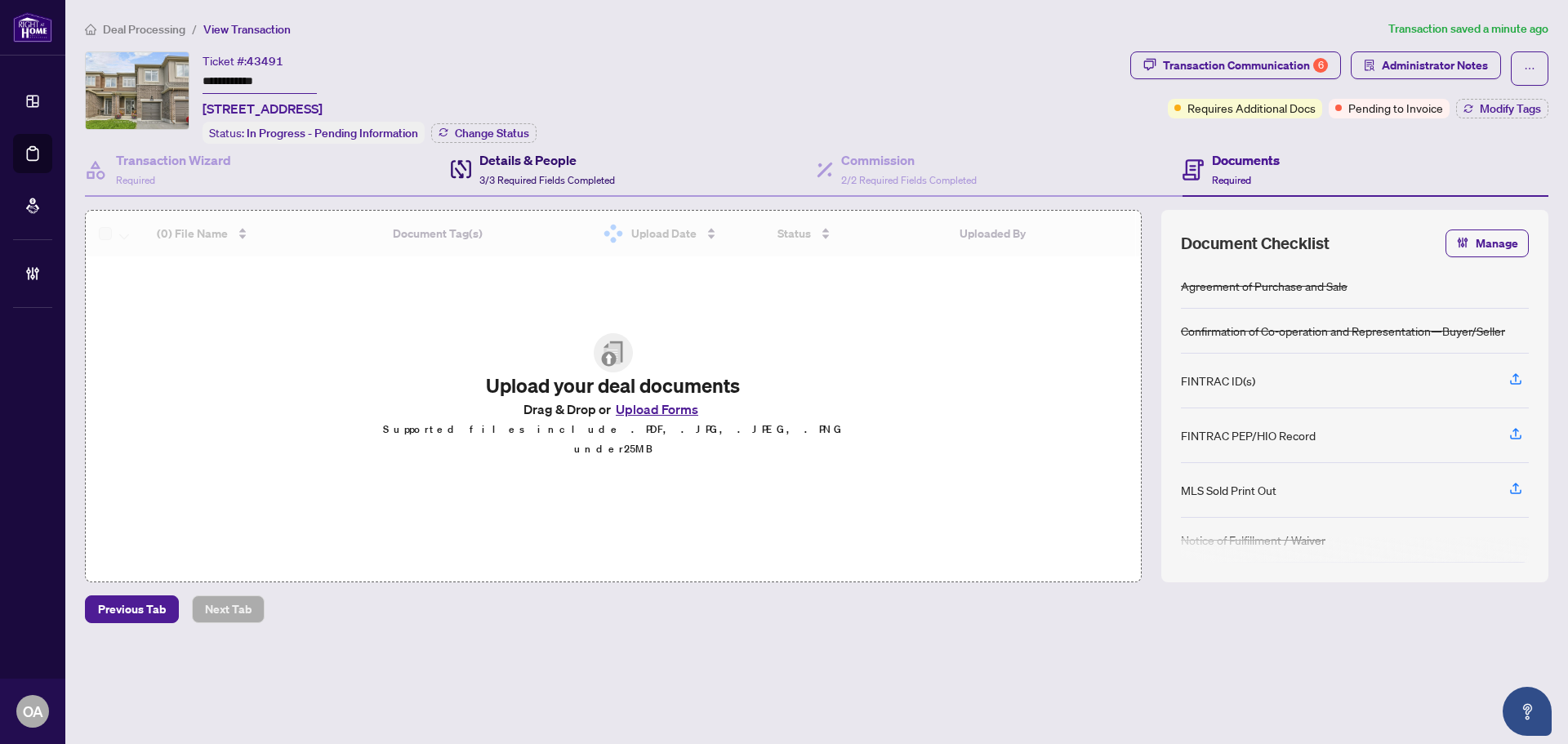
click at [523, 166] on h4 "Details & People" at bounding box center [547, 160] width 136 height 20
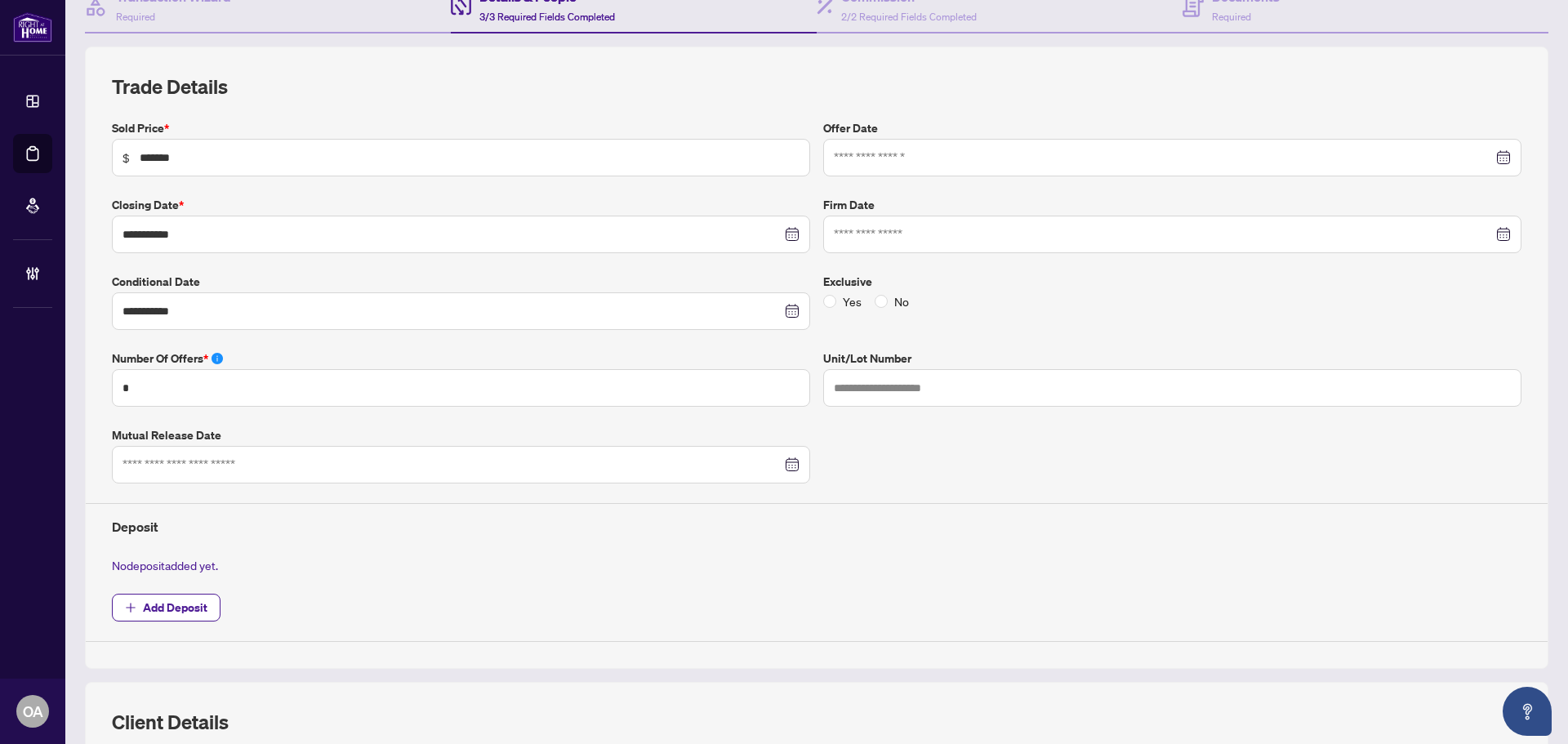
scroll to position [490, 0]
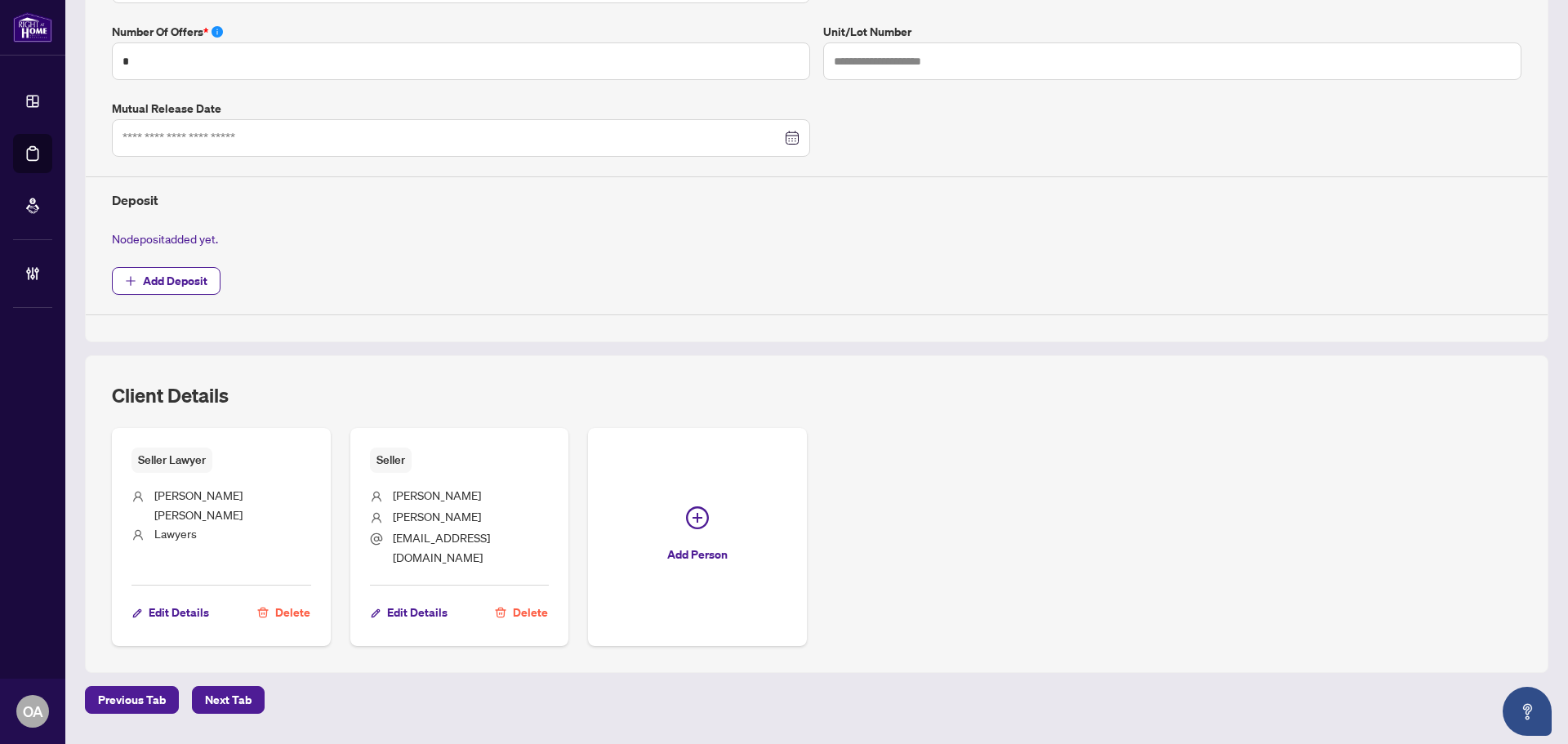
click at [293, 600] on span "Delete" at bounding box center [293, 613] width 35 height 26
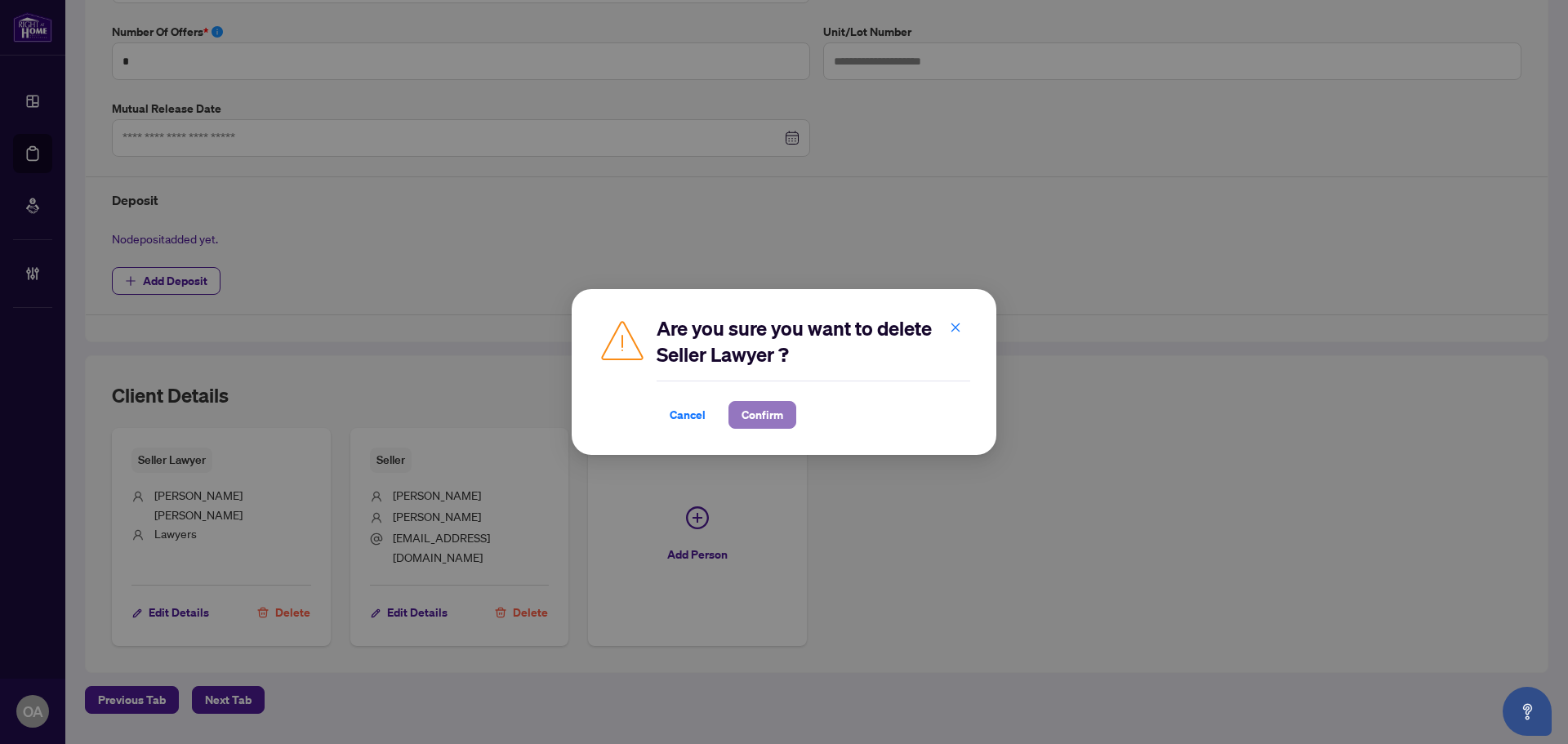
click at [781, 407] on span "Confirm" at bounding box center [762, 415] width 42 height 26
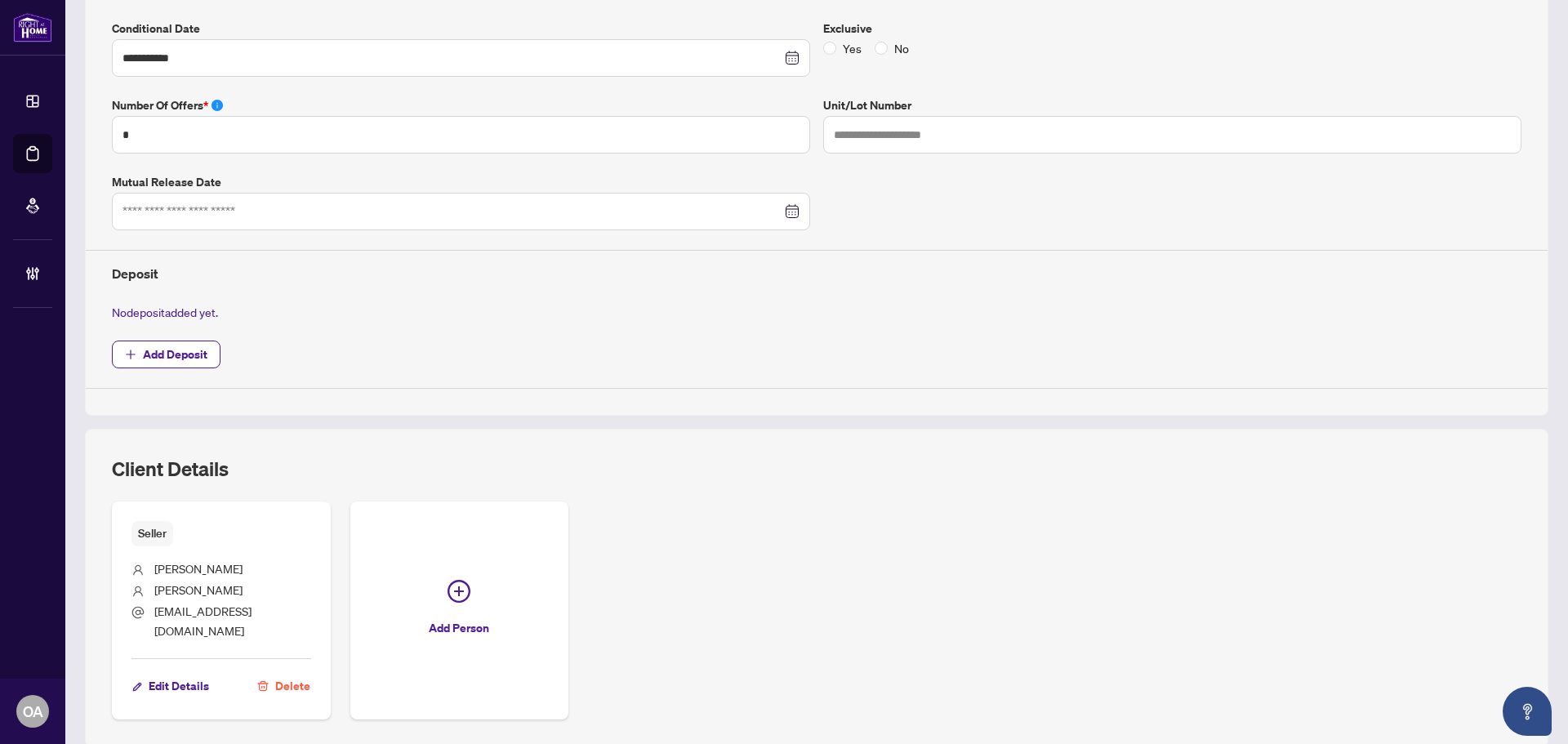
scroll to position [517, 0]
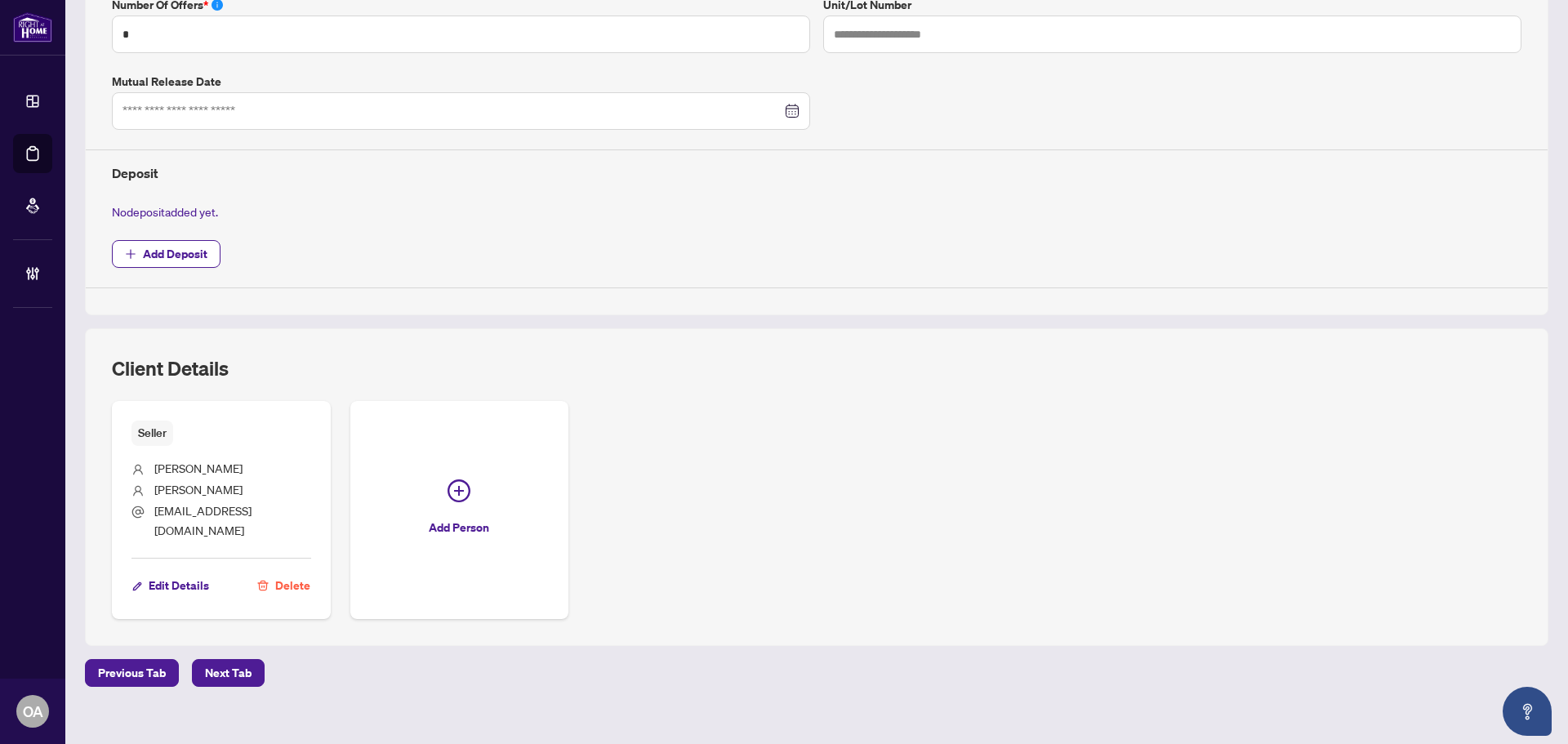
click at [295, 573] on span "Delete" at bounding box center [293, 585] width 35 height 26
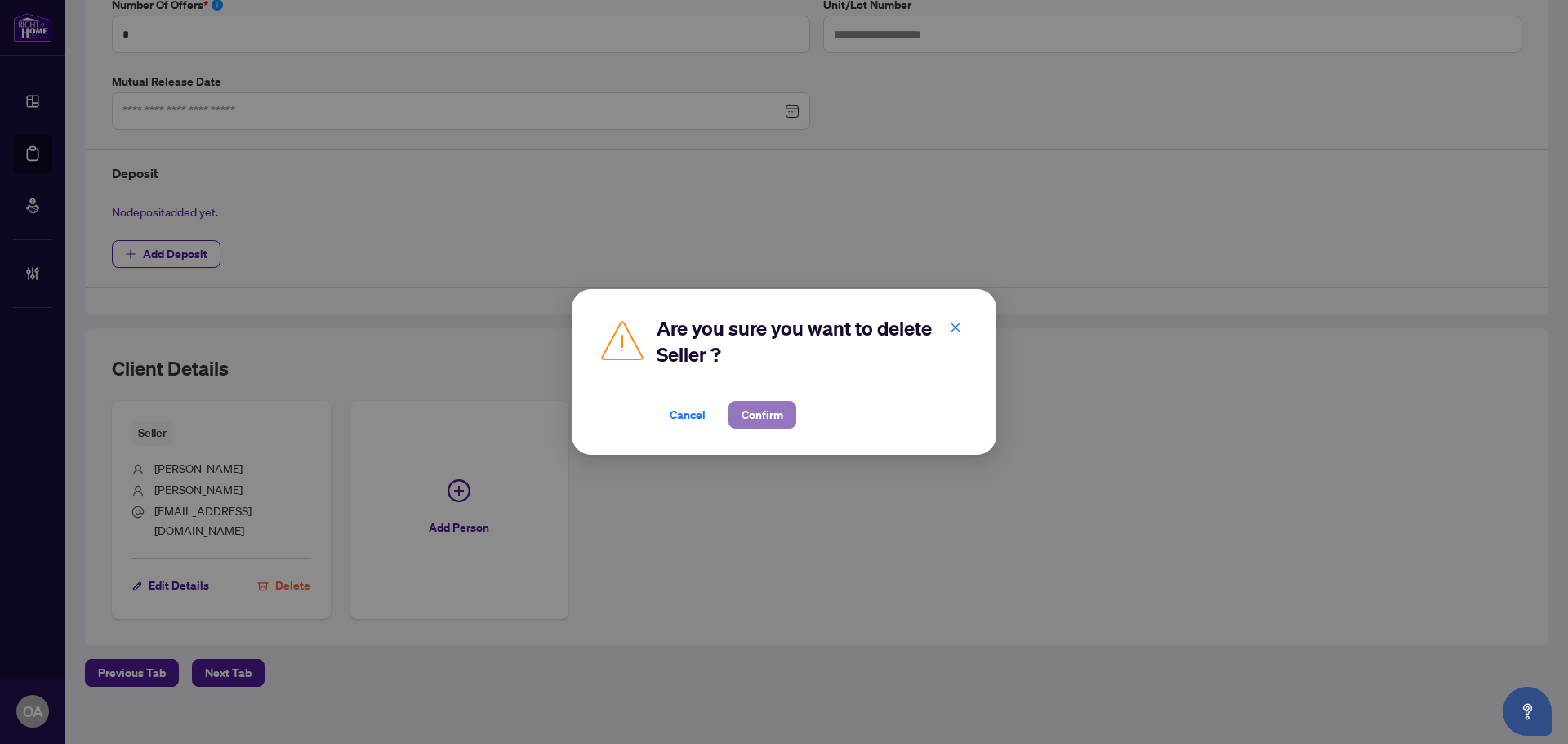
click at [777, 413] on span "Confirm" at bounding box center [762, 415] width 42 height 26
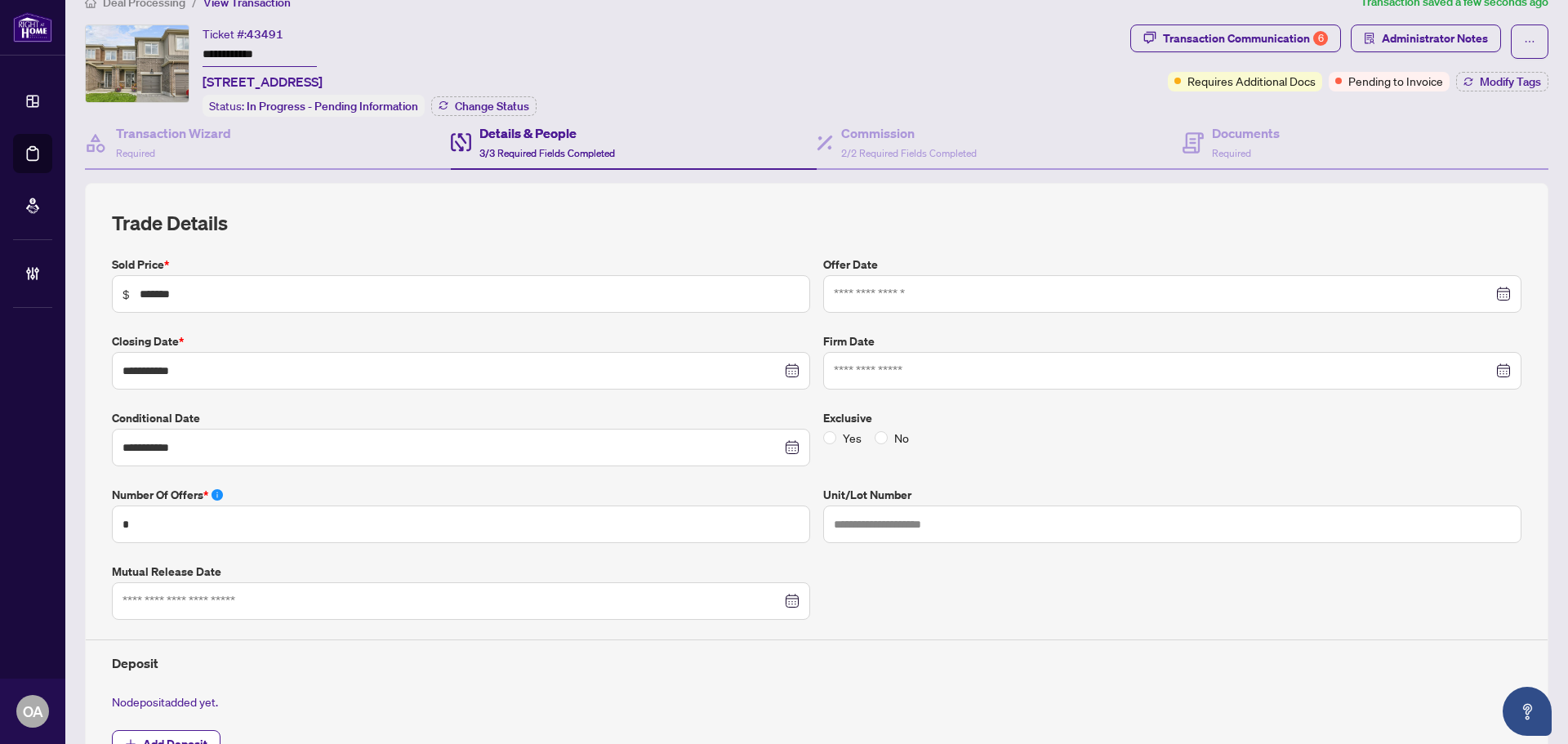
scroll to position [0, 0]
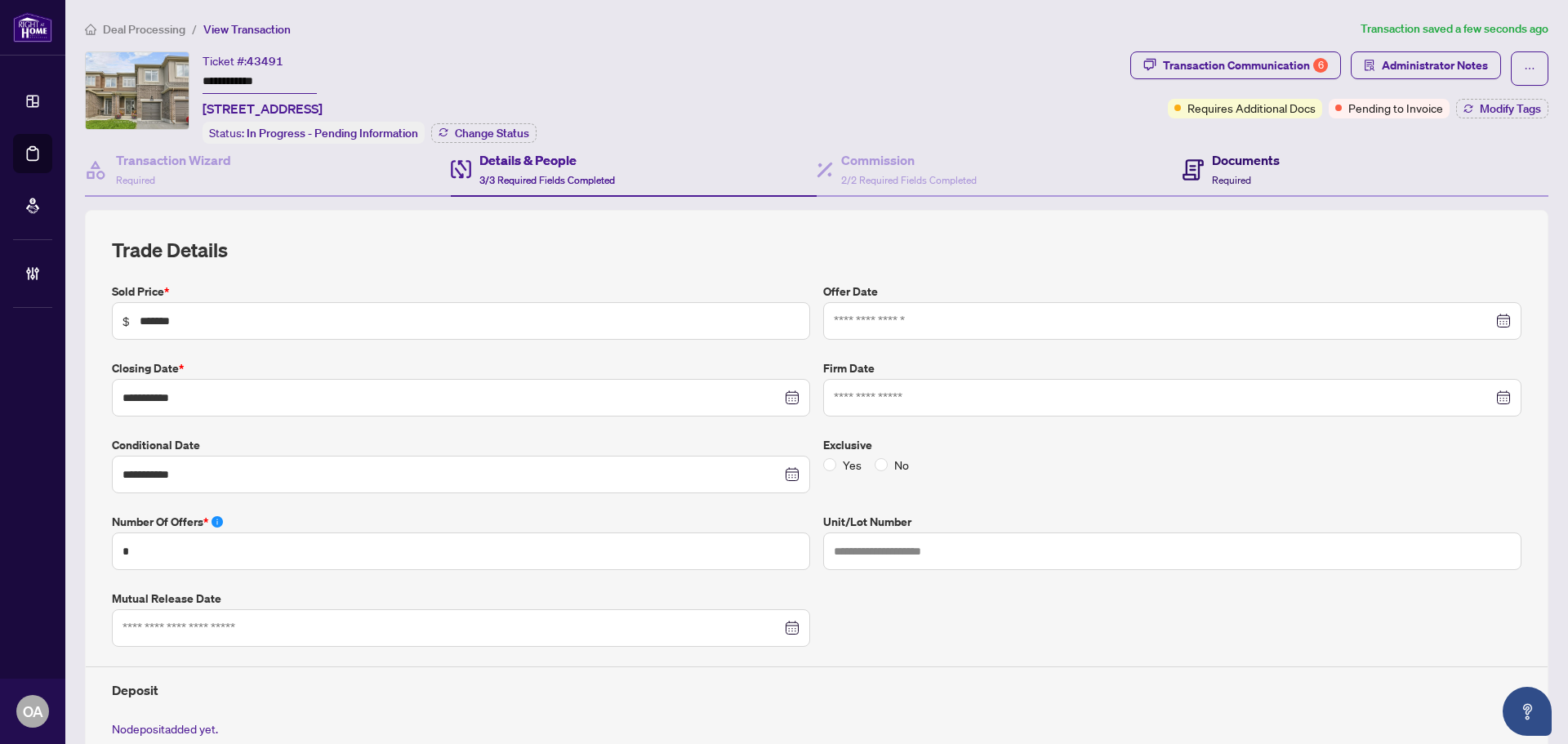
click at [1227, 163] on h4 "Documents" at bounding box center [1246, 160] width 67 height 20
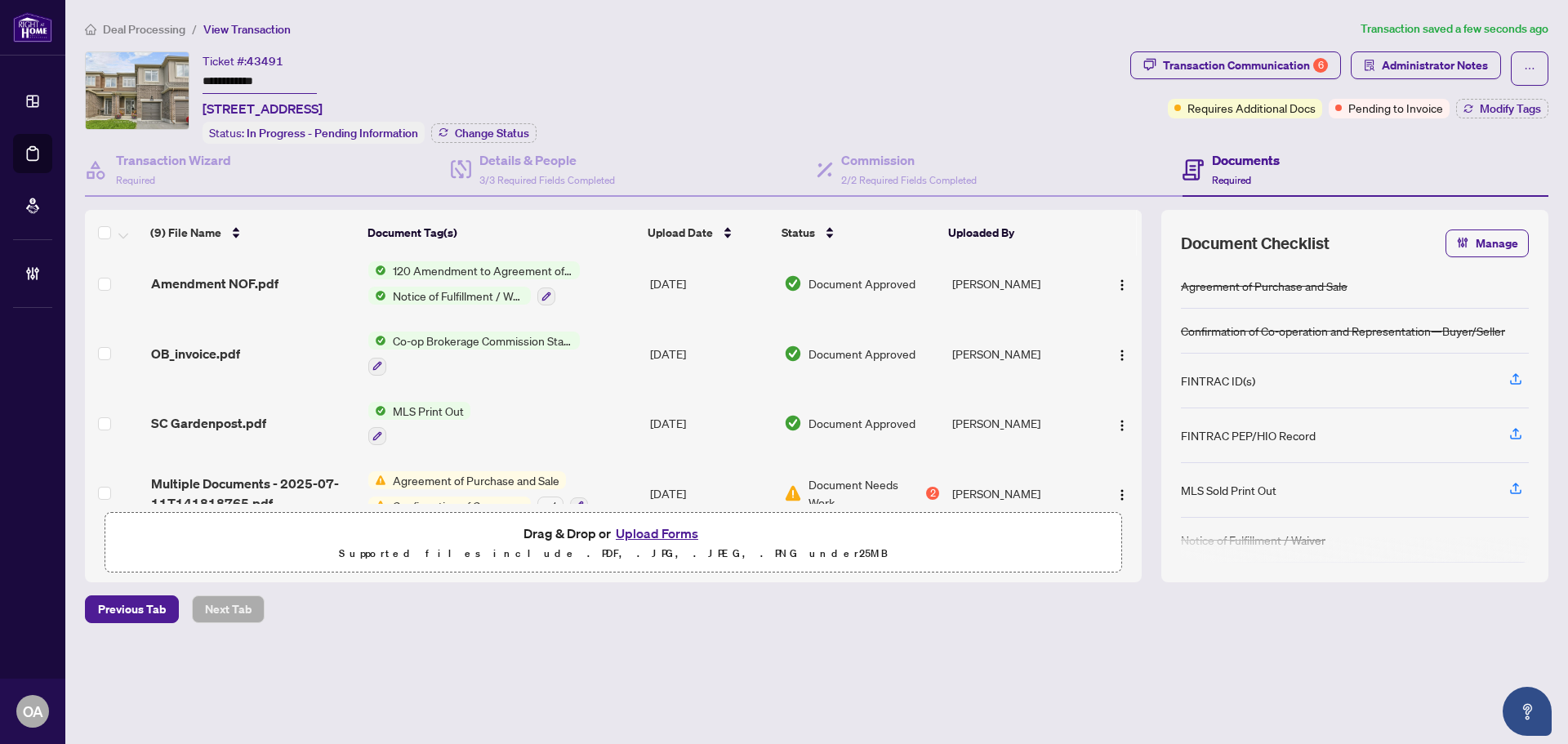
scroll to position [346, 0]
click at [258, 471] on span "Multiple Documents - 2025-07-11T141818765.pdf" at bounding box center [253, 491] width 204 height 39
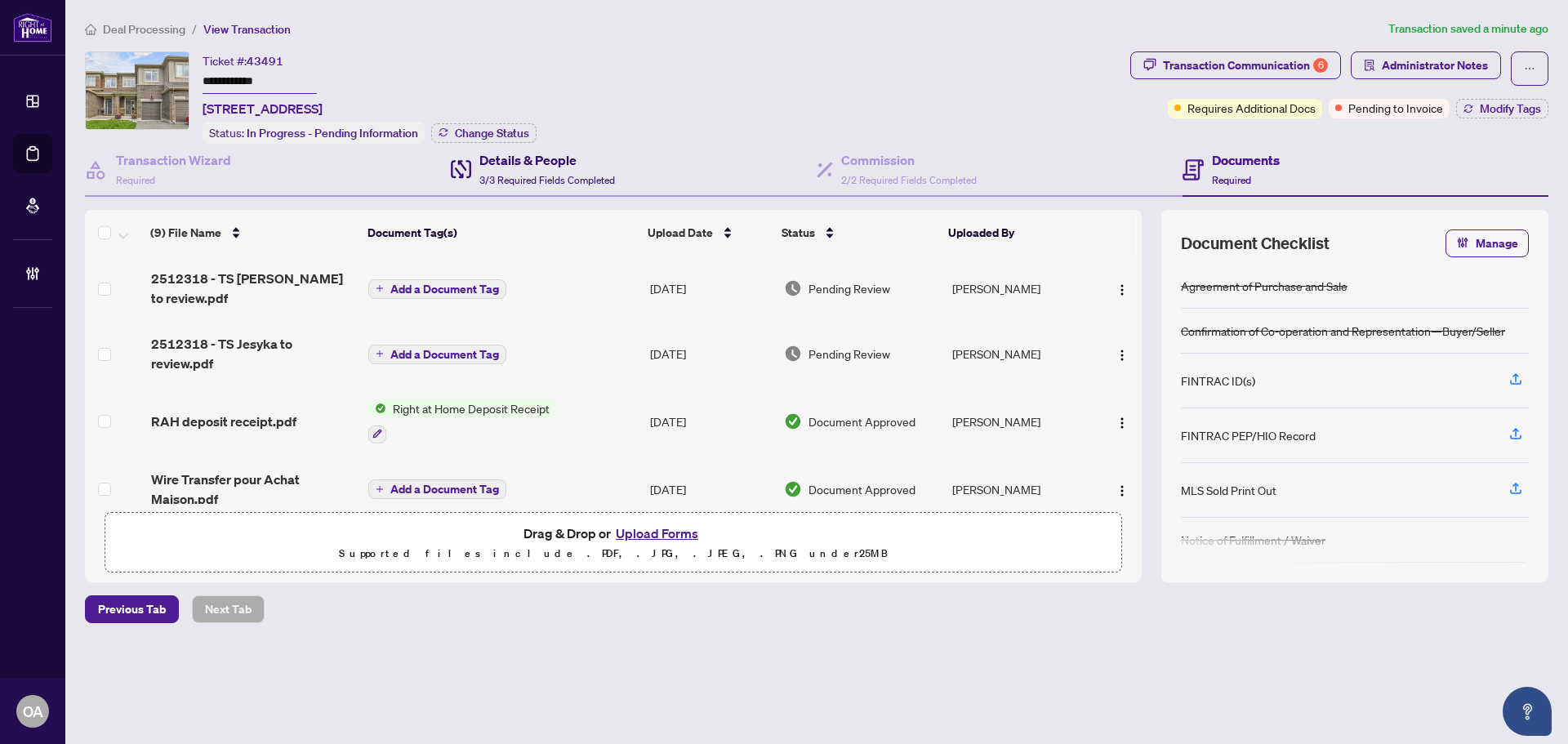
click at [525, 151] on h4 "Details & People" at bounding box center [547, 160] width 136 height 20
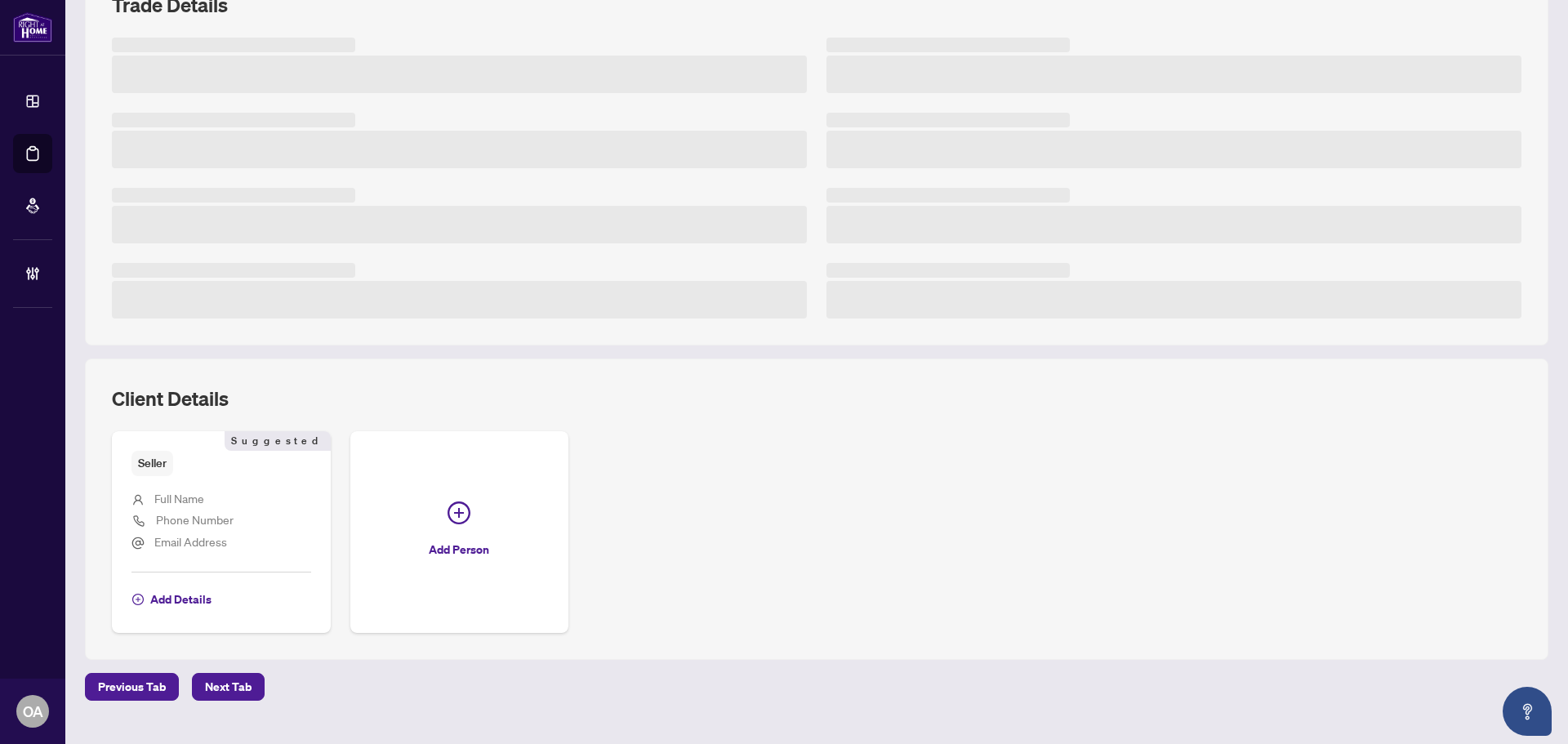
scroll to position [276, 0]
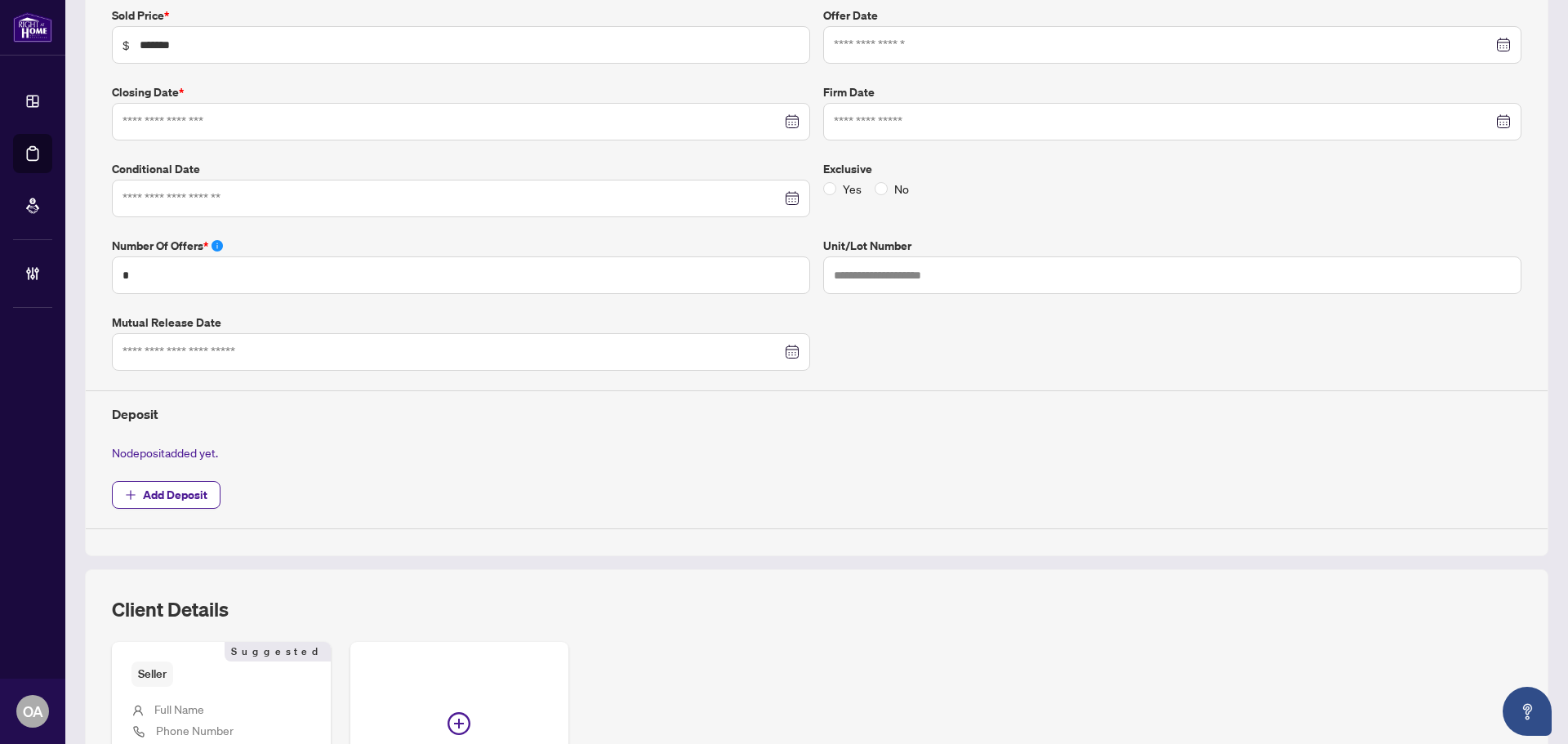
type input "**********"
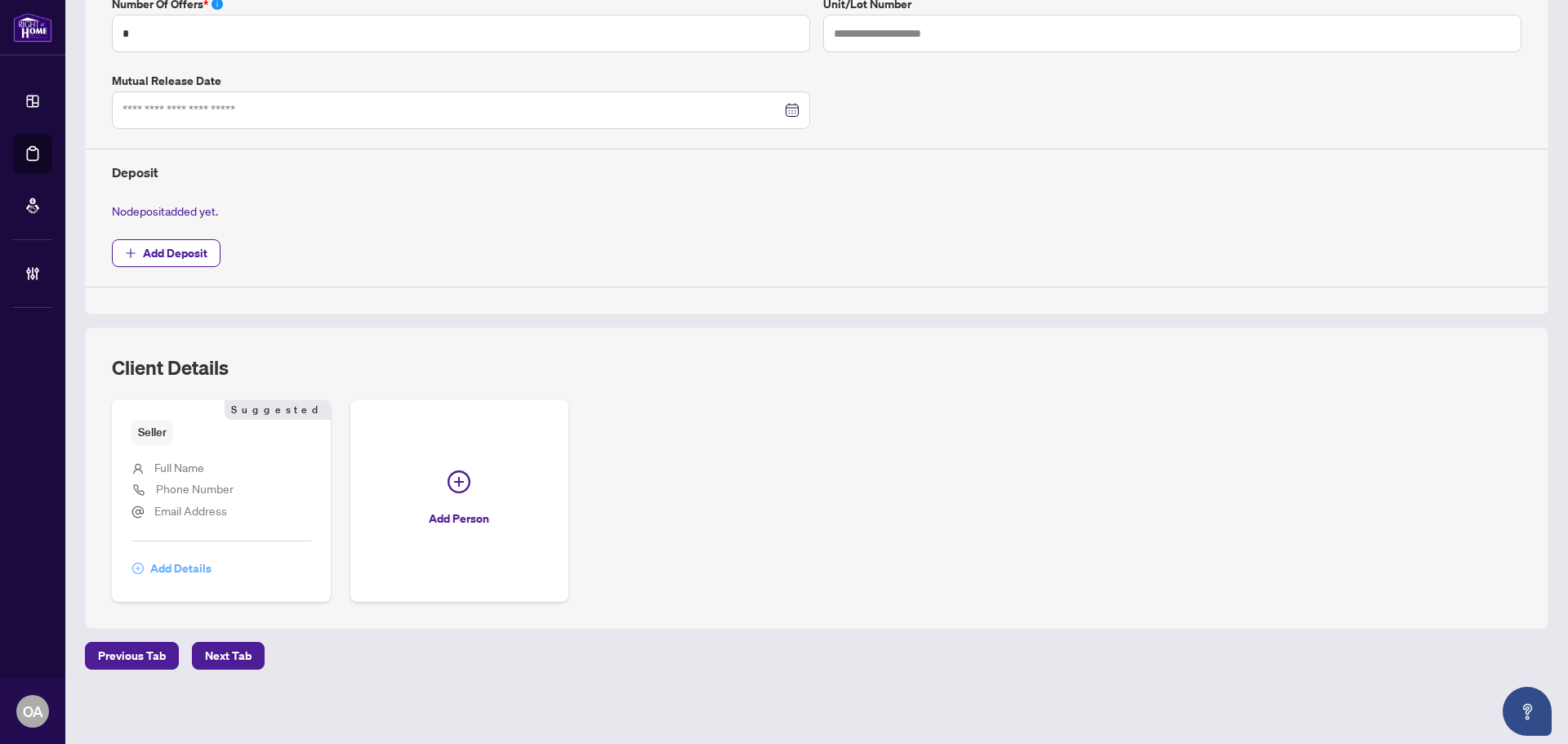
click at [160, 555] on span "Add Details" at bounding box center [181, 568] width 61 height 26
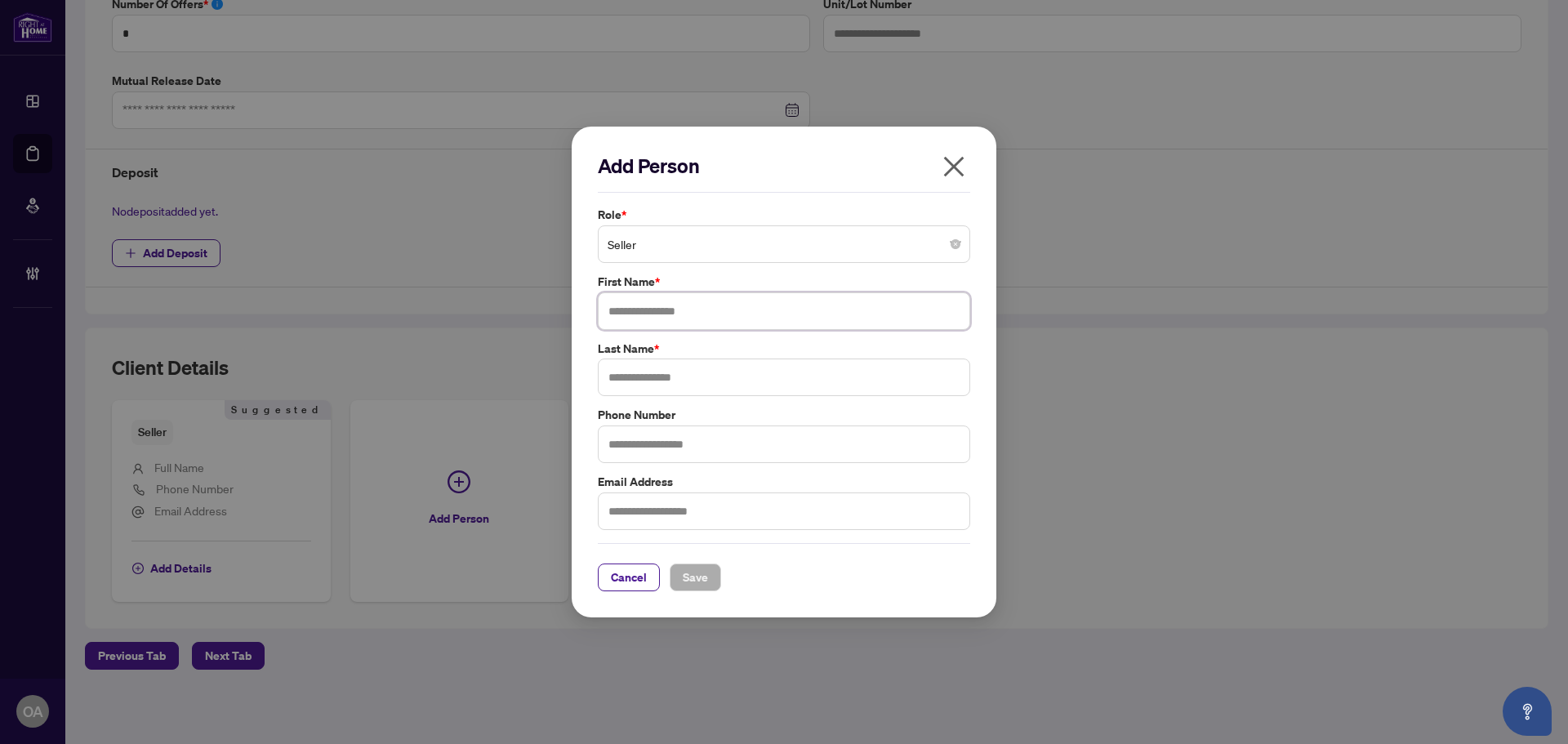
click at [681, 317] on input "text" at bounding box center [784, 311] width 373 height 38
type input "****"
click at [700, 573] on span "Save" at bounding box center [695, 578] width 26 height 26
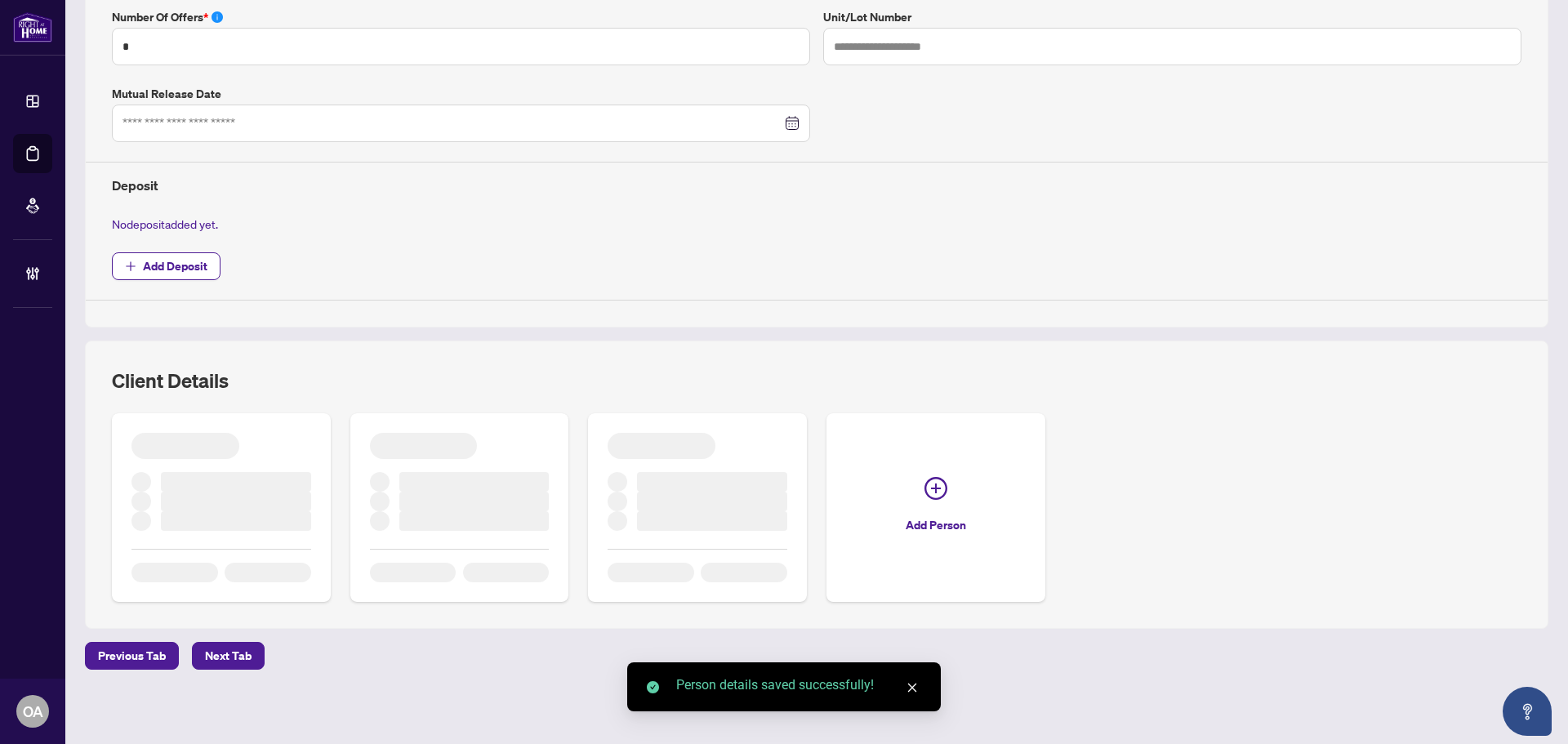
scroll to position [496, 0]
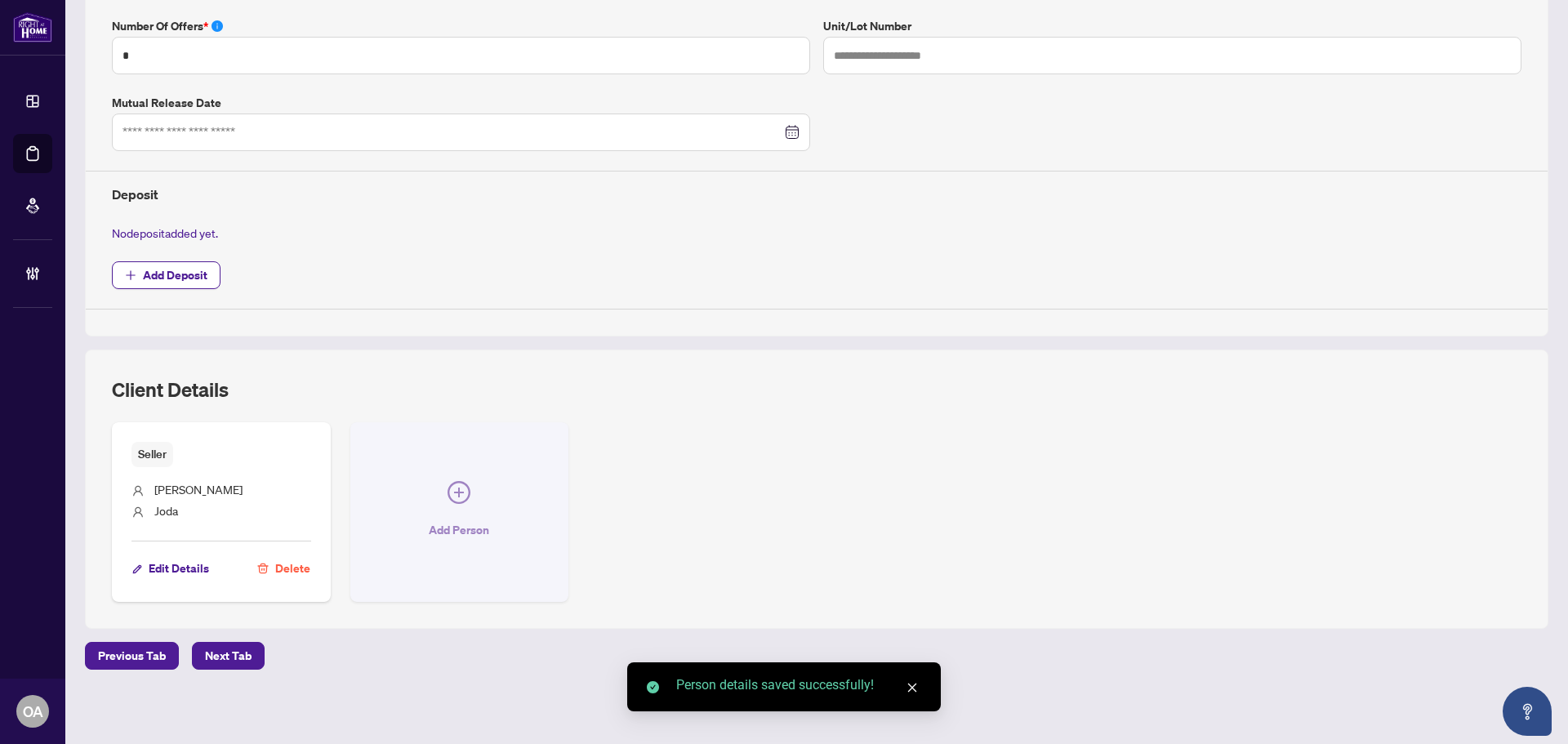
click at [452, 527] on span "Add Person" at bounding box center [459, 530] width 61 height 26
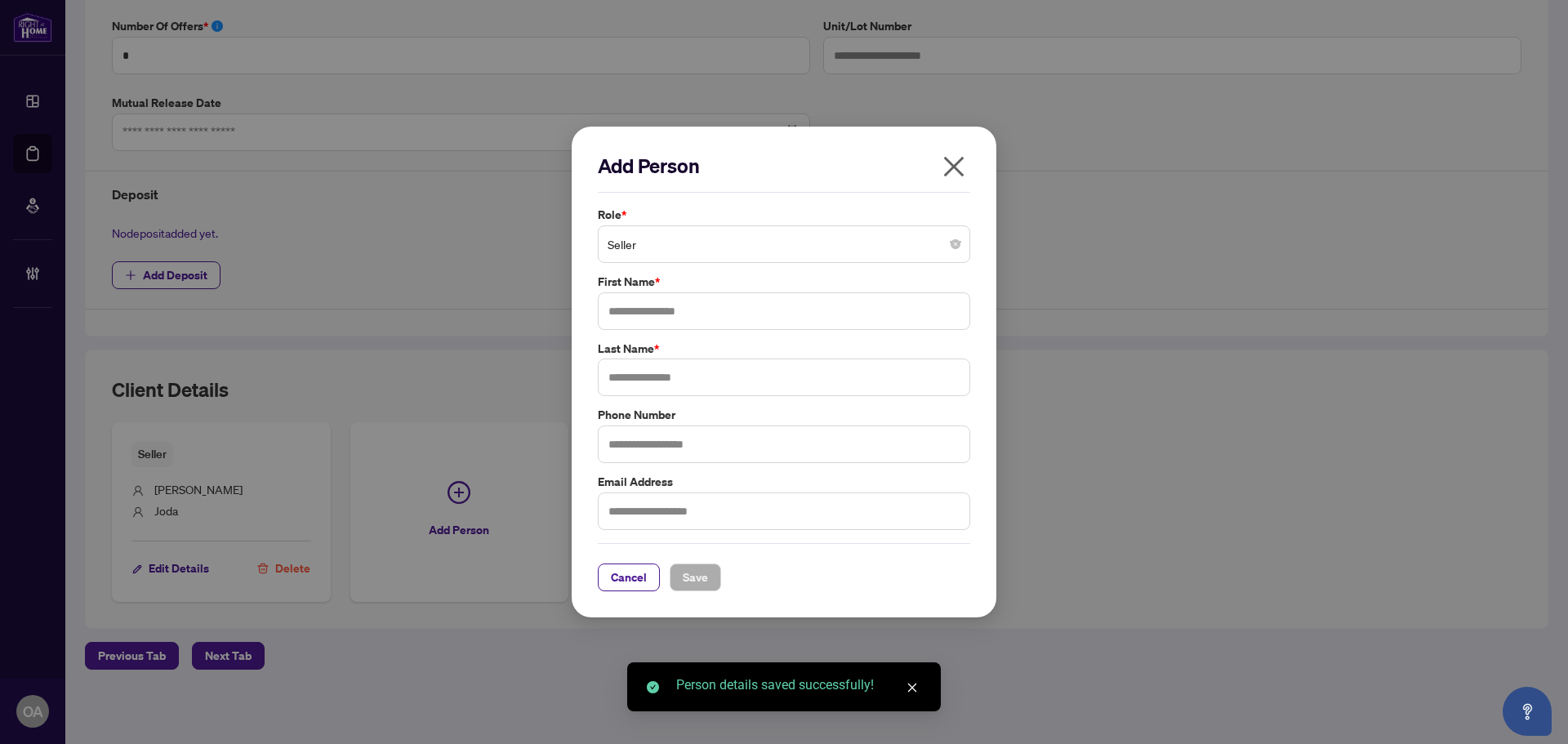
click at [642, 247] on span "Seller" at bounding box center [784, 244] width 353 height 31
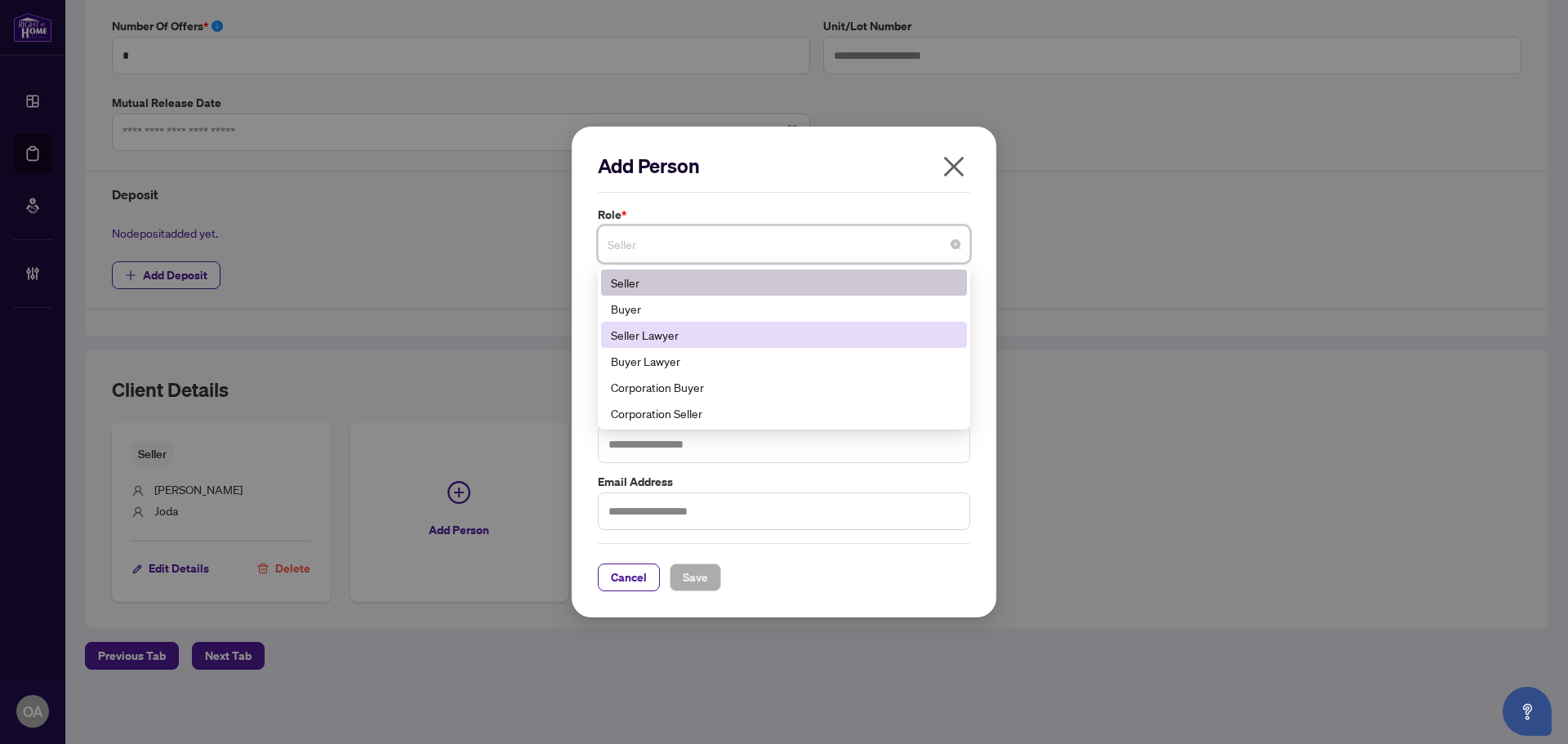
click at [662, 336] on div "Seller Lawyer" at bounding box center [784, 334] width 346 height 18
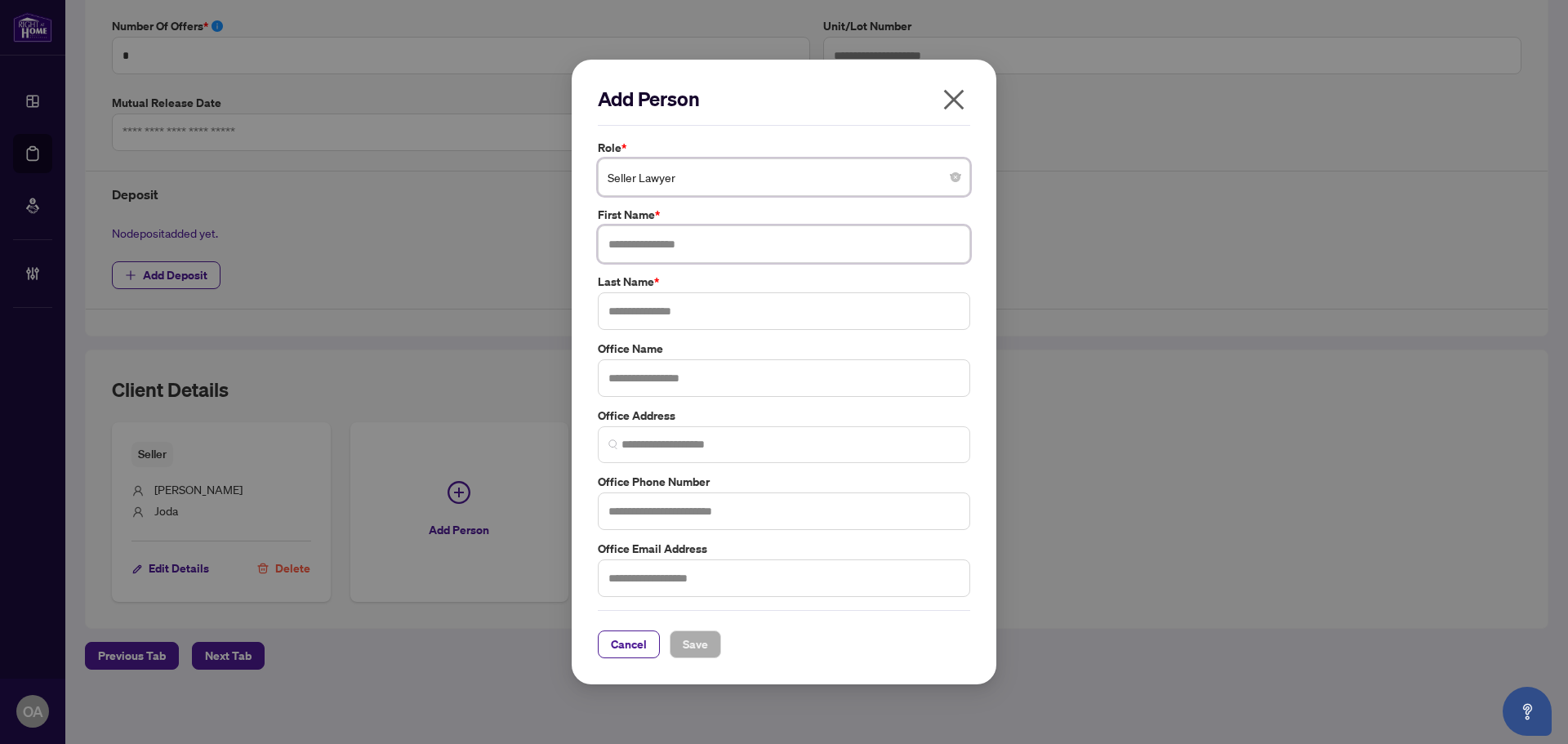
click at [636, 244] on input "text" at bounding box center [784, 244] width 373 height 38
click at [691, 240] on input "**********" at bounding box center [784, 244] width 373 height 38
type input "******"
click at [653, 308] on input "text" at bounding box center [784, 311] width 373 height 38
type input "*****"
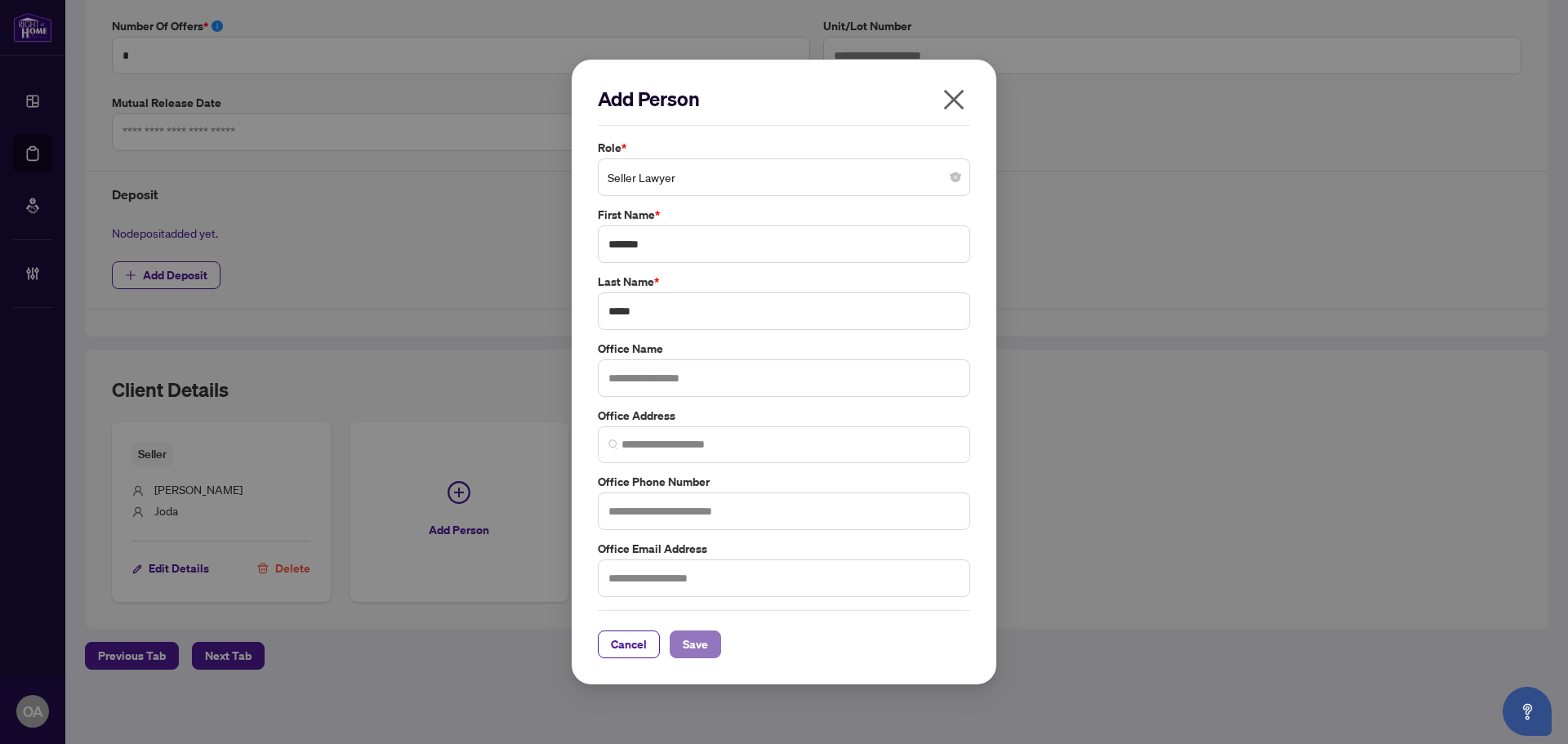
click at [700, 644] on span "Save" at bounding box center [695, 644] width 26 height 26
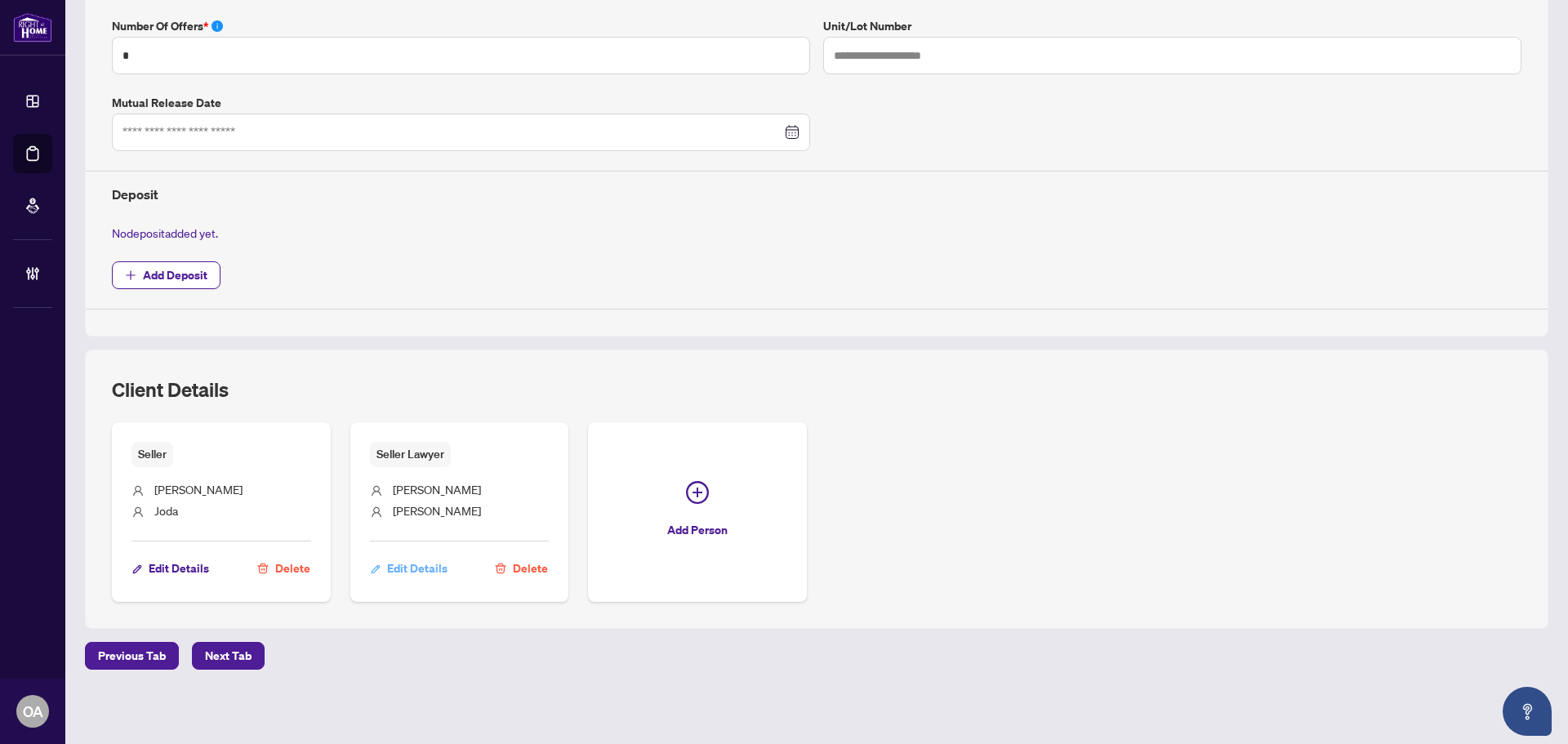
click at [425, 564] on span "Edit Details" at bounding box center [417, 568] width 61 height 26
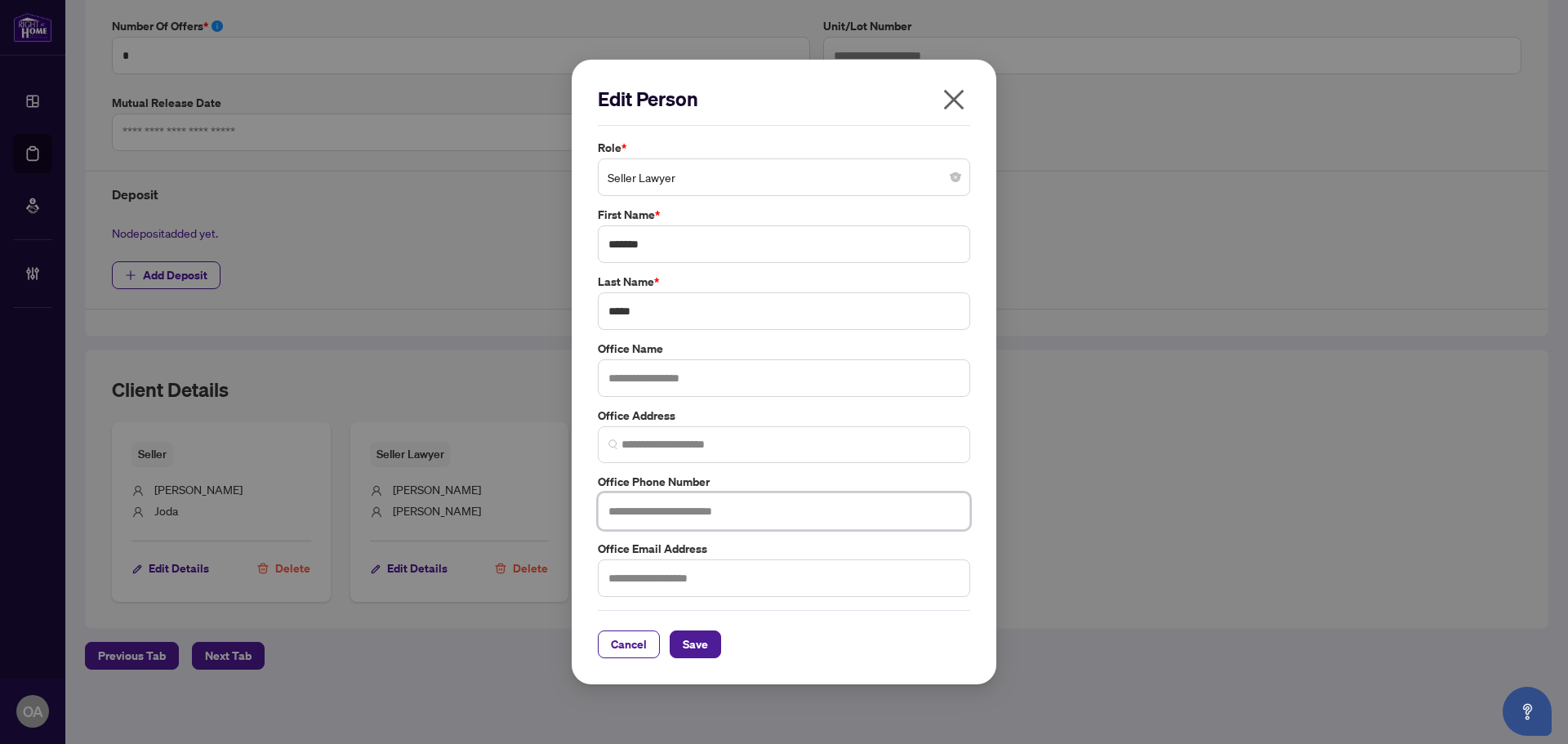
click at [619, 509] on input "text" at bounding box center [784, 511] width 373 height 38
type input "**********"
click at [701, 637] on span "Save" at bounding box center [695, 644] width 26 height 26
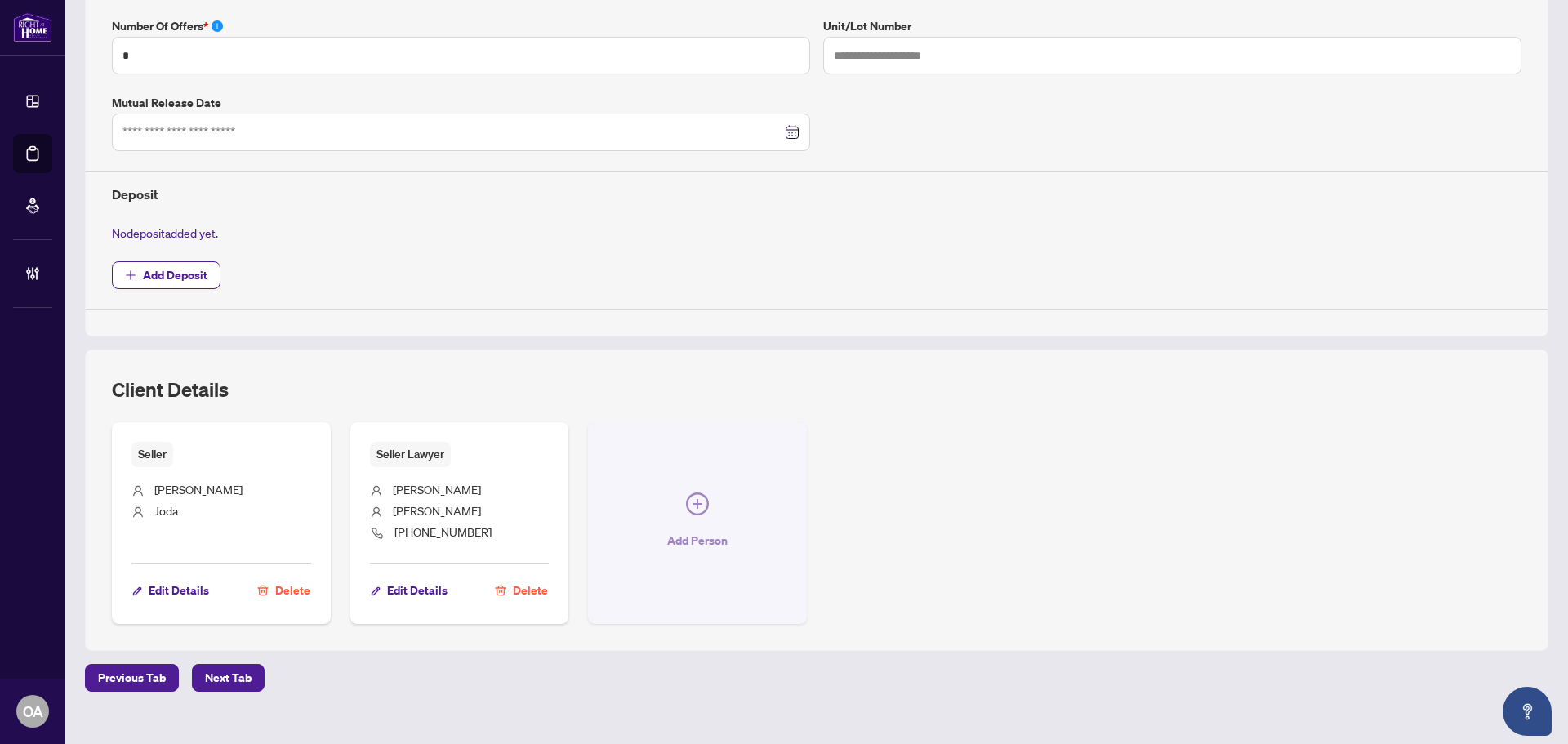
click at [687, 492] on icon "plus-circle" at bounding box center [697, 503] width 23 height 23
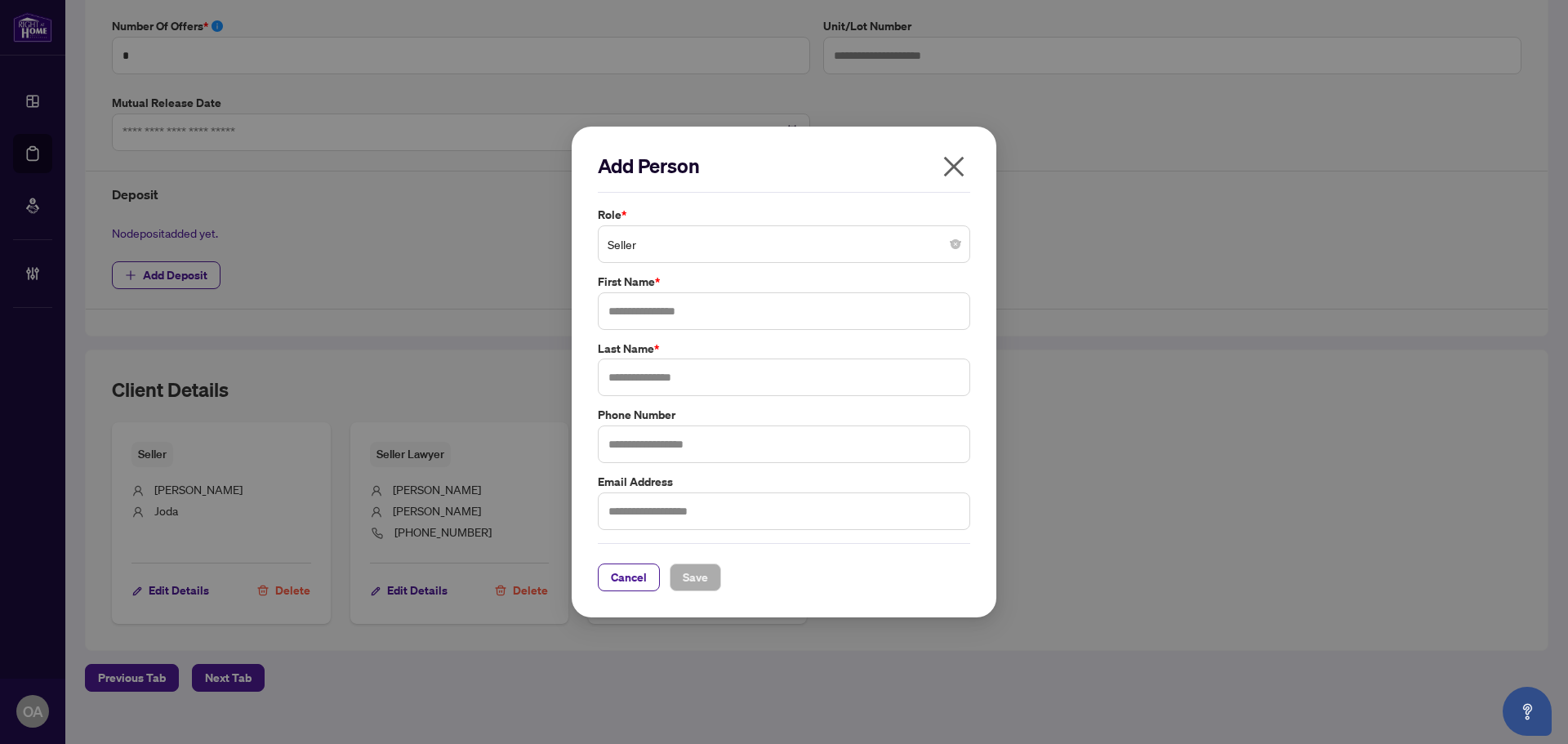
click at [673, 251] on span "Seller" at bounding box center [784, 244] width 353 height 31
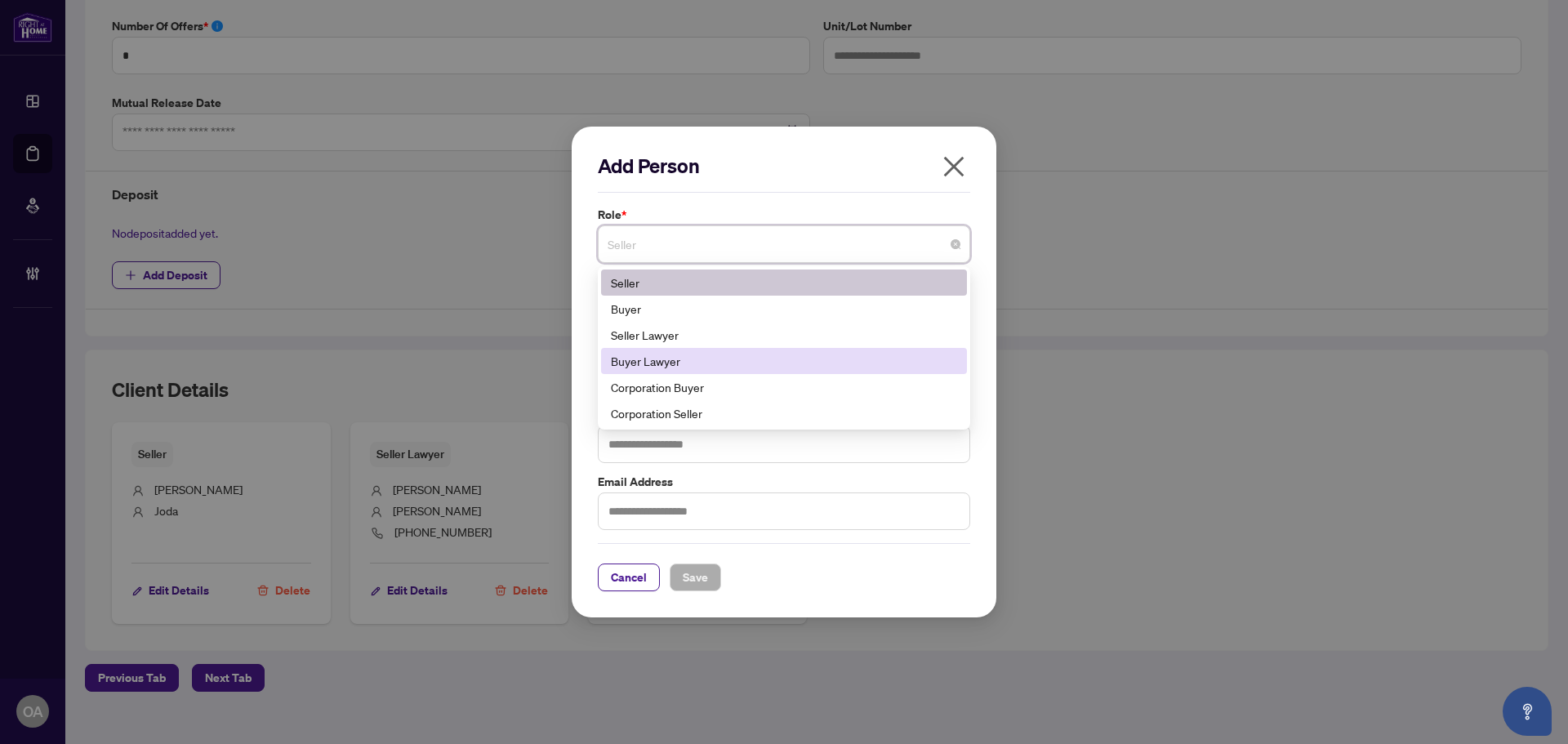
click at [676, 363] on div "Buyer Lawyer" at bounding box center [784, 361] width 346 height 18
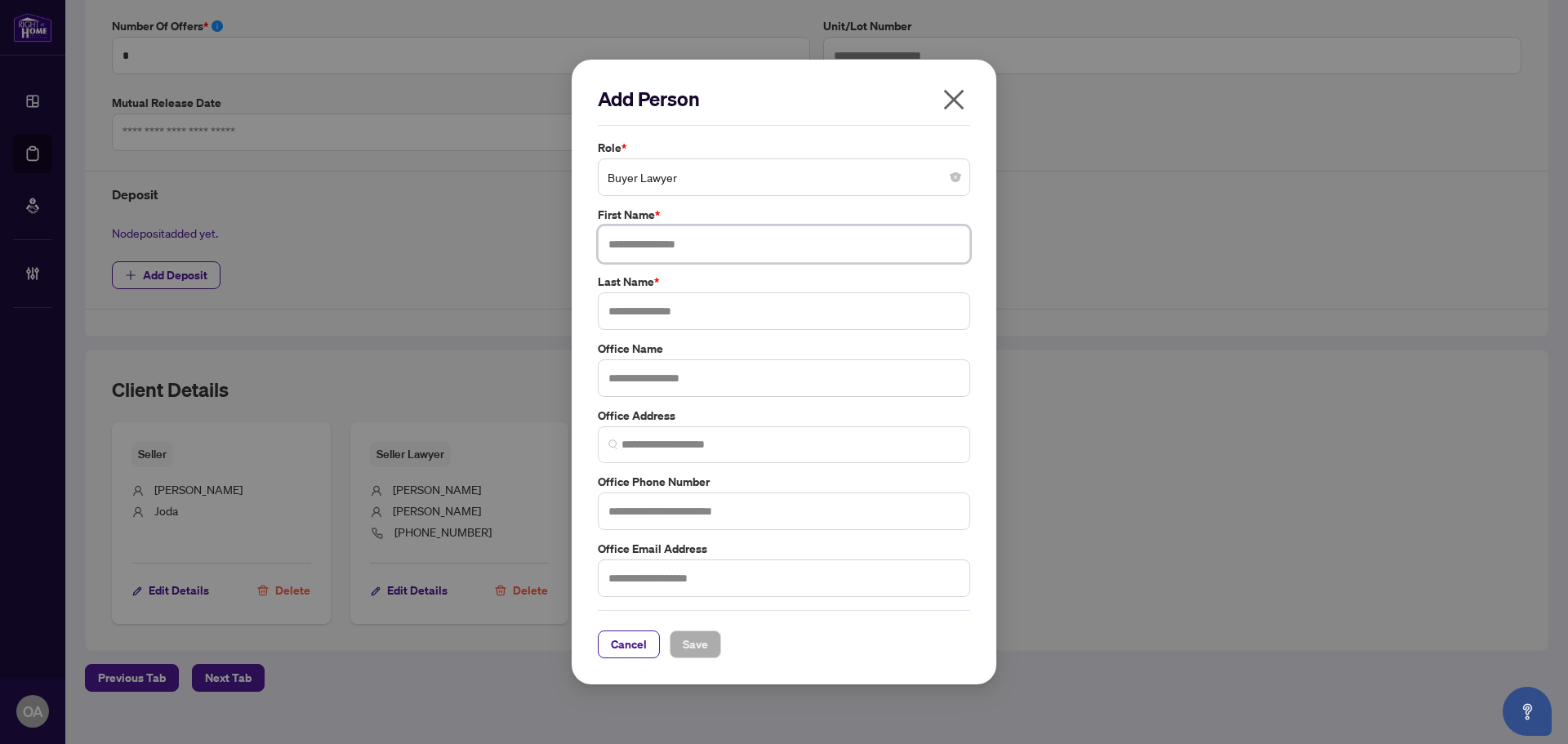
click at [727, 235] on input "text" at bounding box center [784, 244] width 373 height 38
click at [723, 238] on input "text" at bounding box center [784, 244] width 373 height 38
click at [678, 241] on input "text" at bounding box center [784, 244] width 373 height 38
type input "*"
type input "*******"
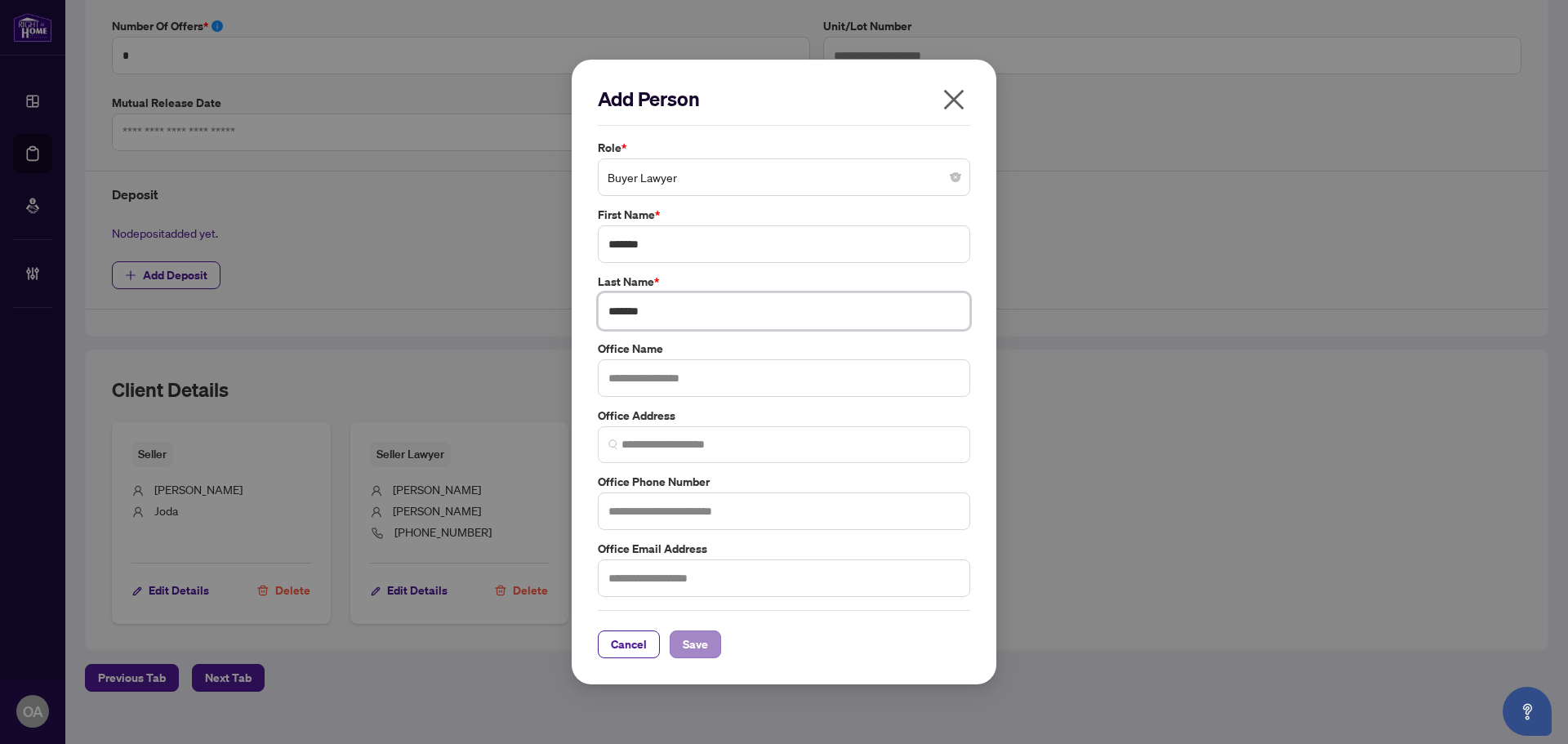
type input "*******"
click at [693, 633] on span "Save" at bounding box center [695, 644] width 26 height 26
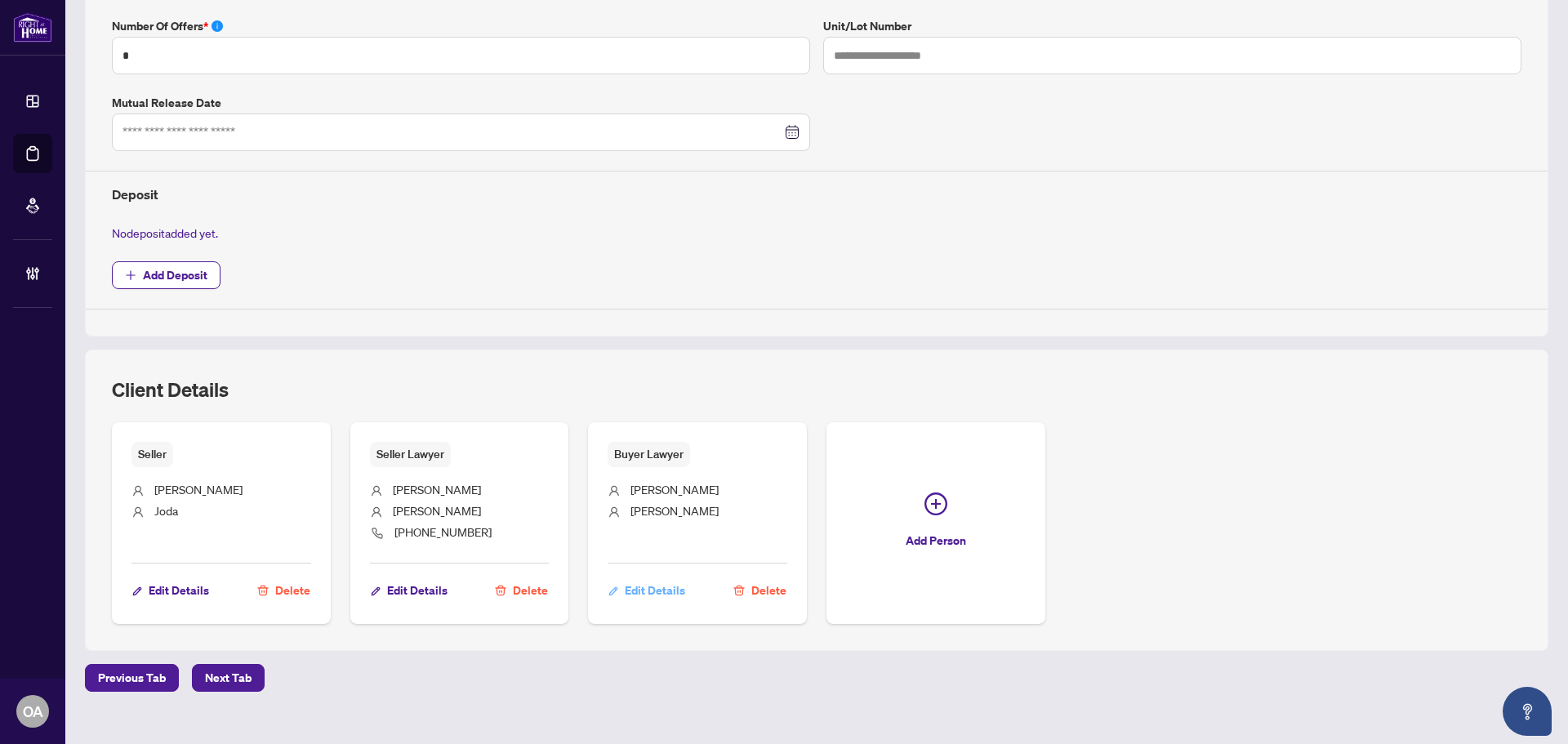
click at [637, 590] on span "Edit Details" at bounding box center [654, 590] width 61 height 26
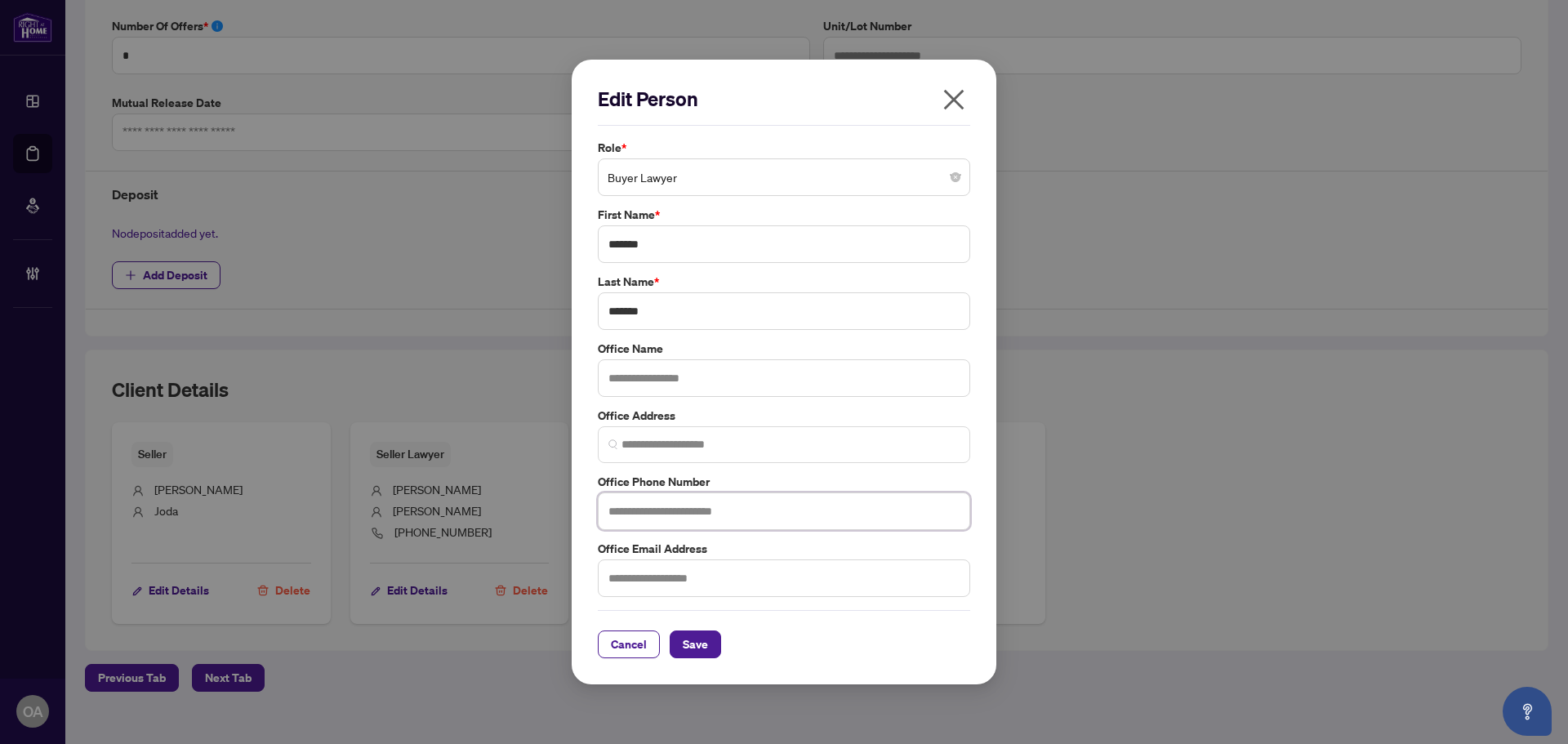
drag, startPoint x: 638, startPoint y: 504, endPoint x: 671, endPoint y: 495, distance: 34.2
click at [638, 504] on input "text" at bounding box center [784, 511] width 373 height 38
type input "**********"
click at [701, 638] on span "Save" at bounding box center [695, 644] width 26 height 26
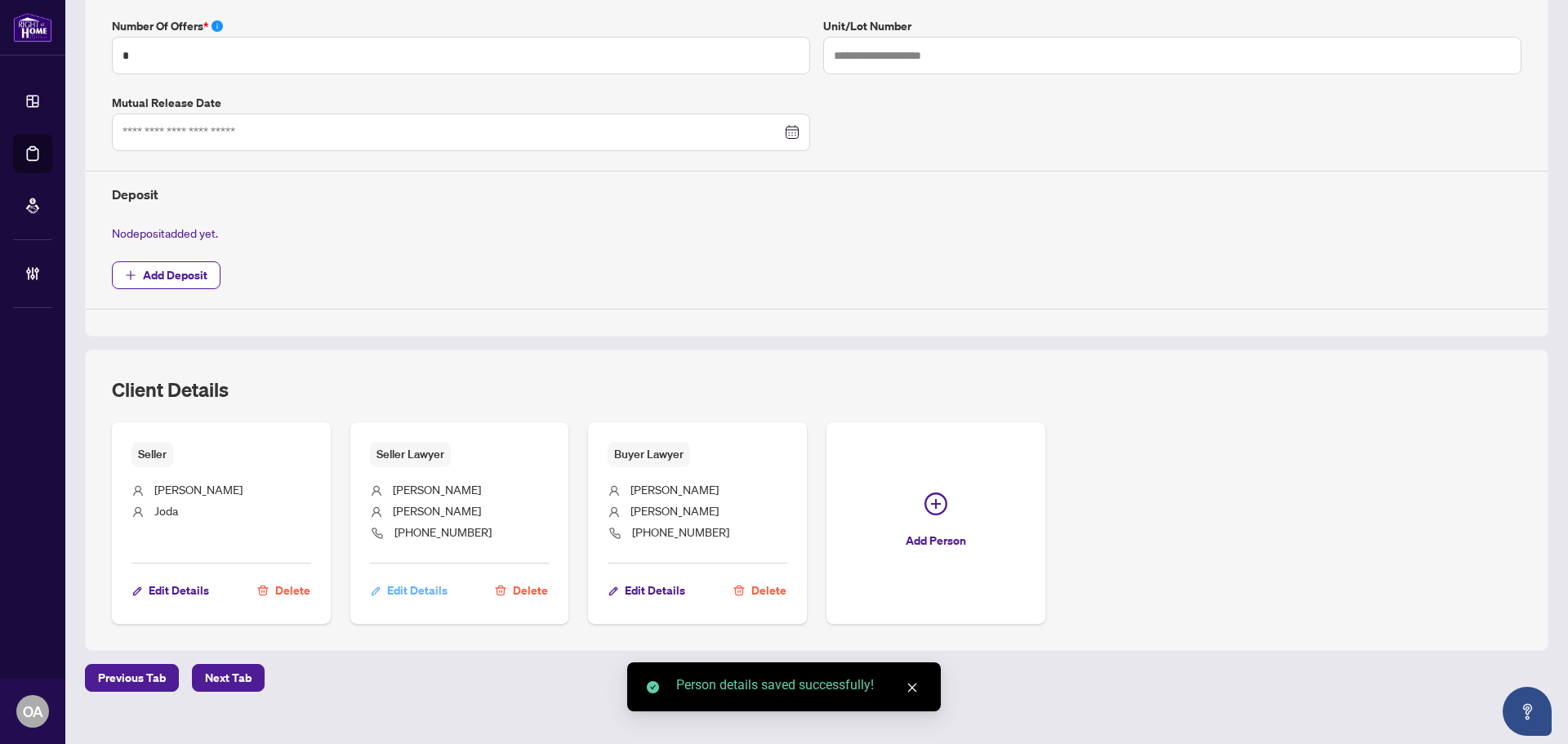
click at [414, 589] on span "Edit Details" at bounding box center [417, 590] width 61 height 26
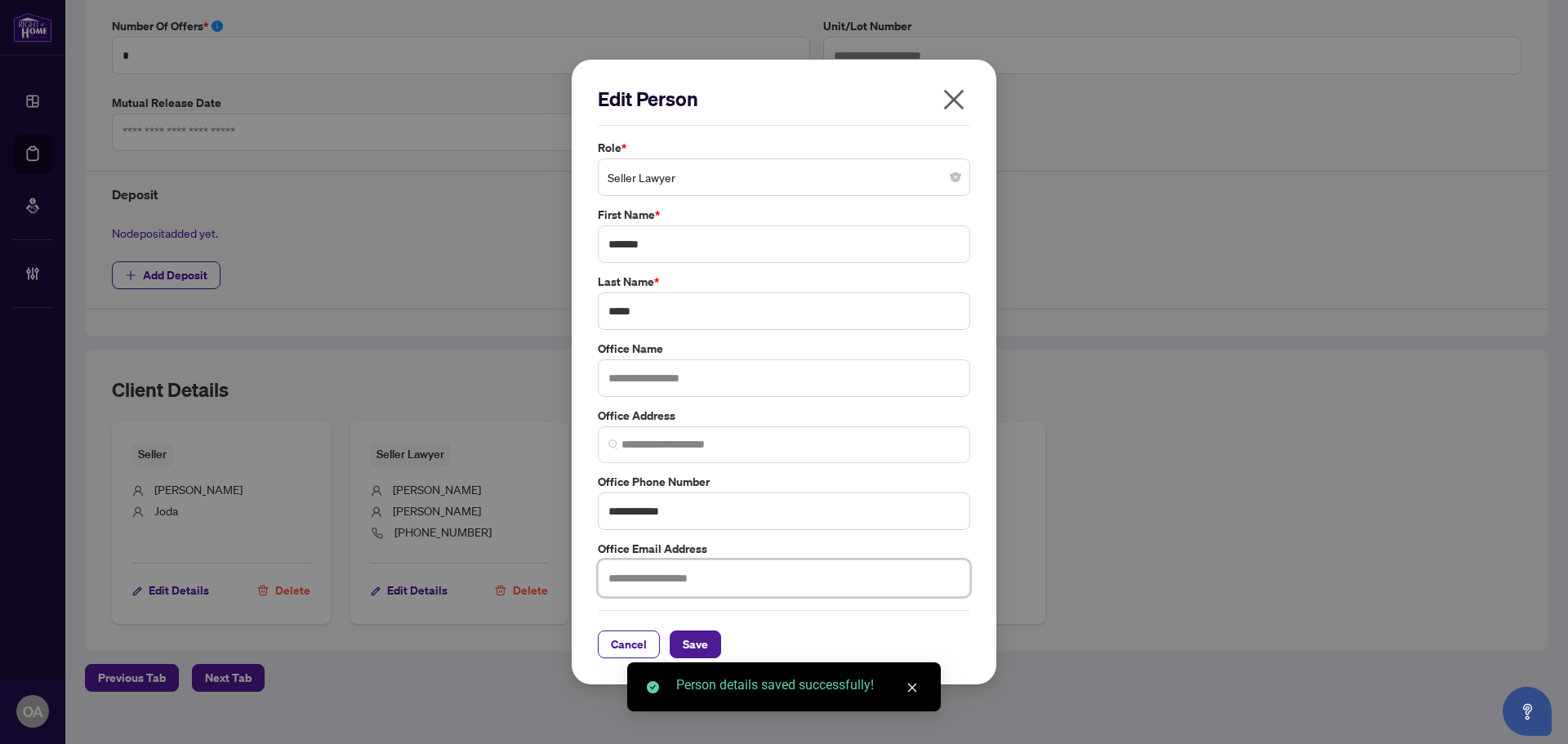
click at [621, 581] on input "text" at bounding box center [784, 578] width 373 height 38
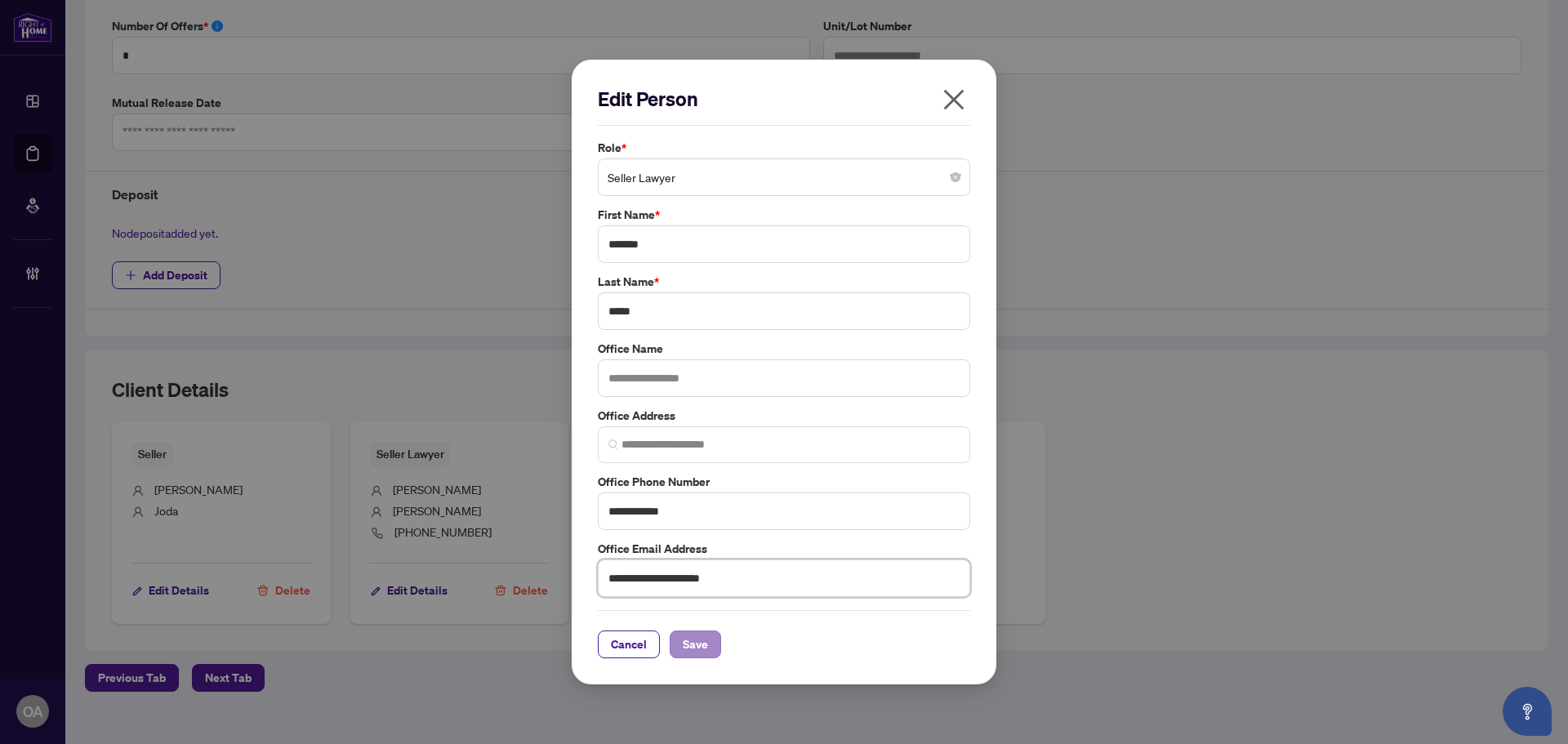
type input "**********"
click at [688, 642] on span "Save" at bounding box center [695, 644] width 26 height 26
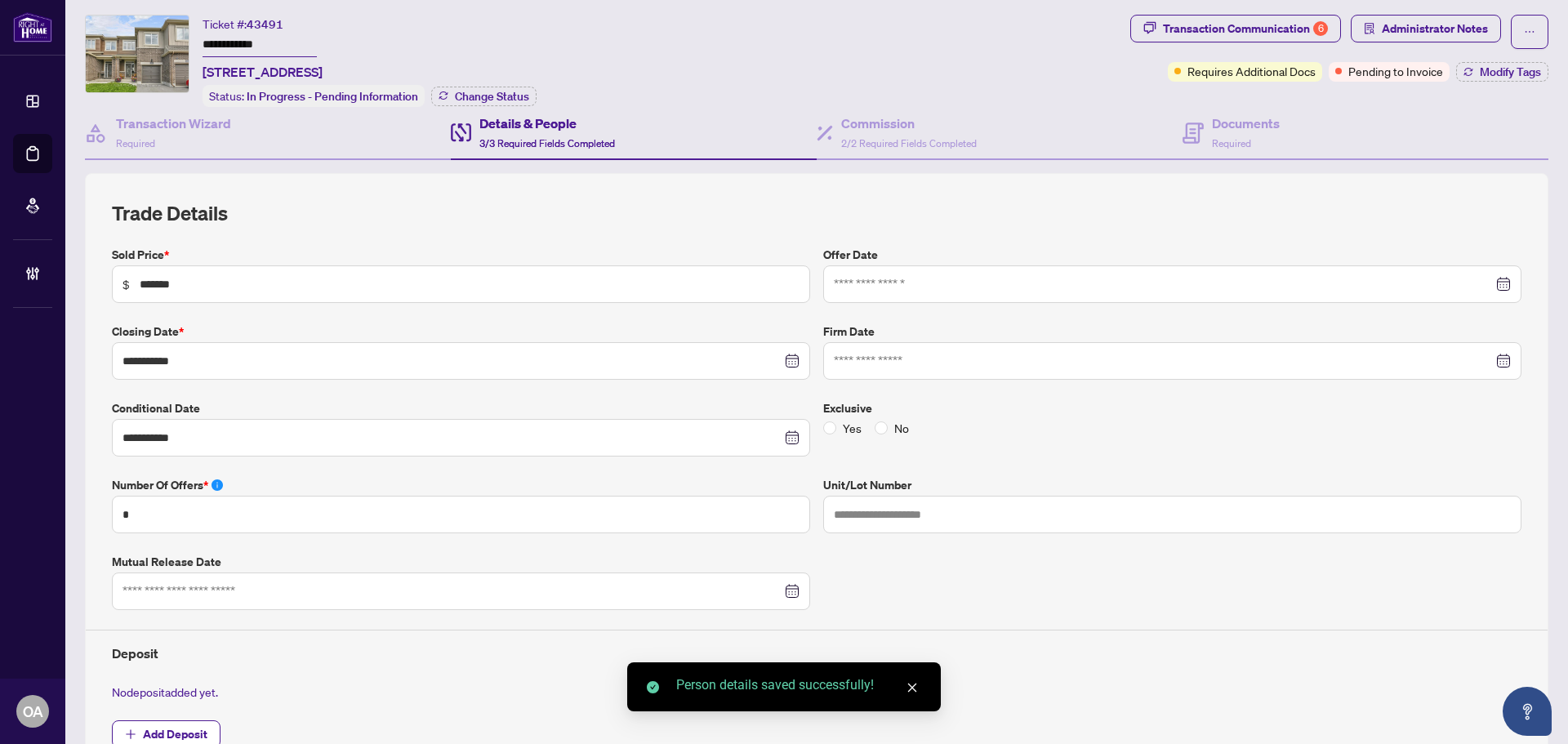
scroll to position [0, 0]
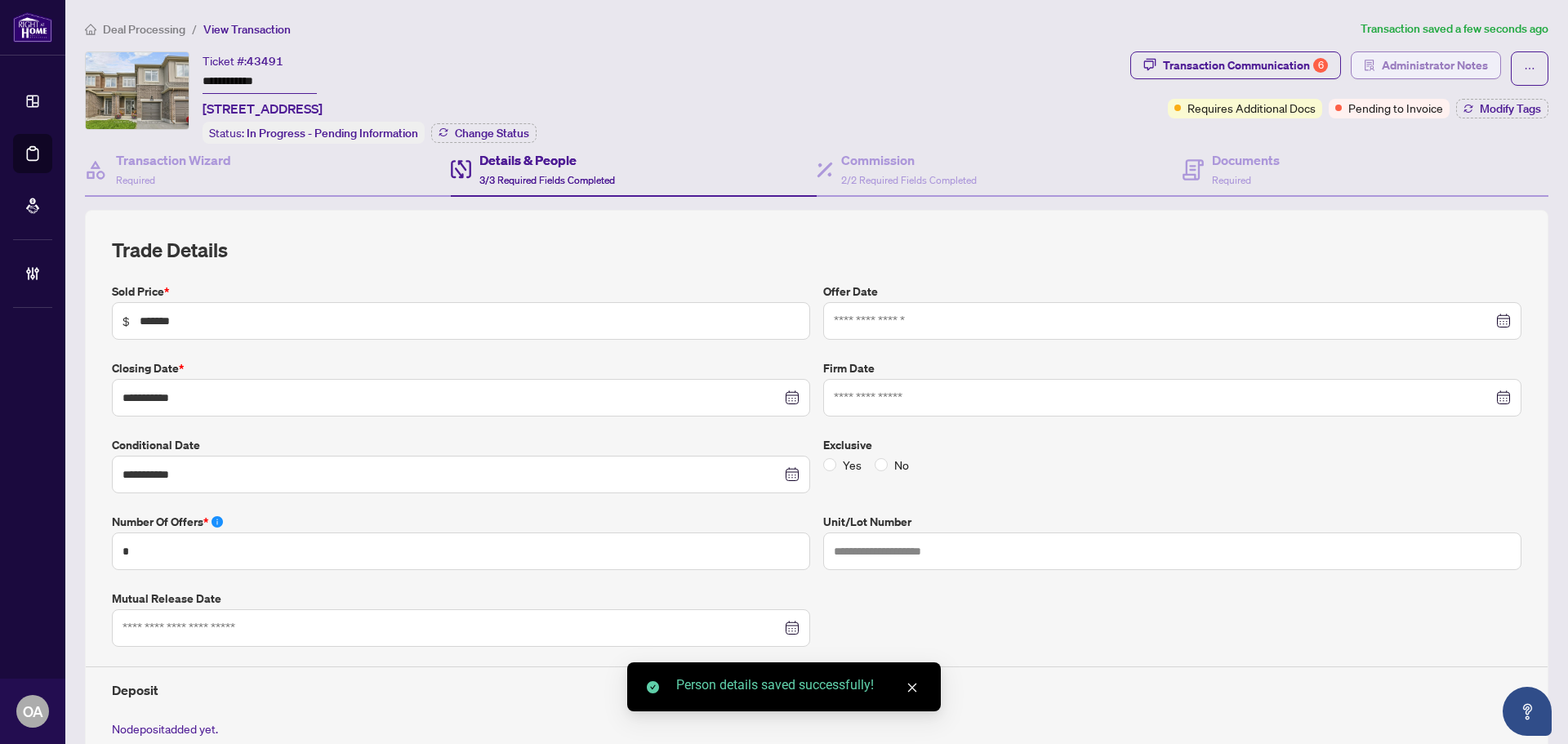
click at [1413, 63] on span "Administrator Notes" at bounding box center [1435, 65] width 106 height 26
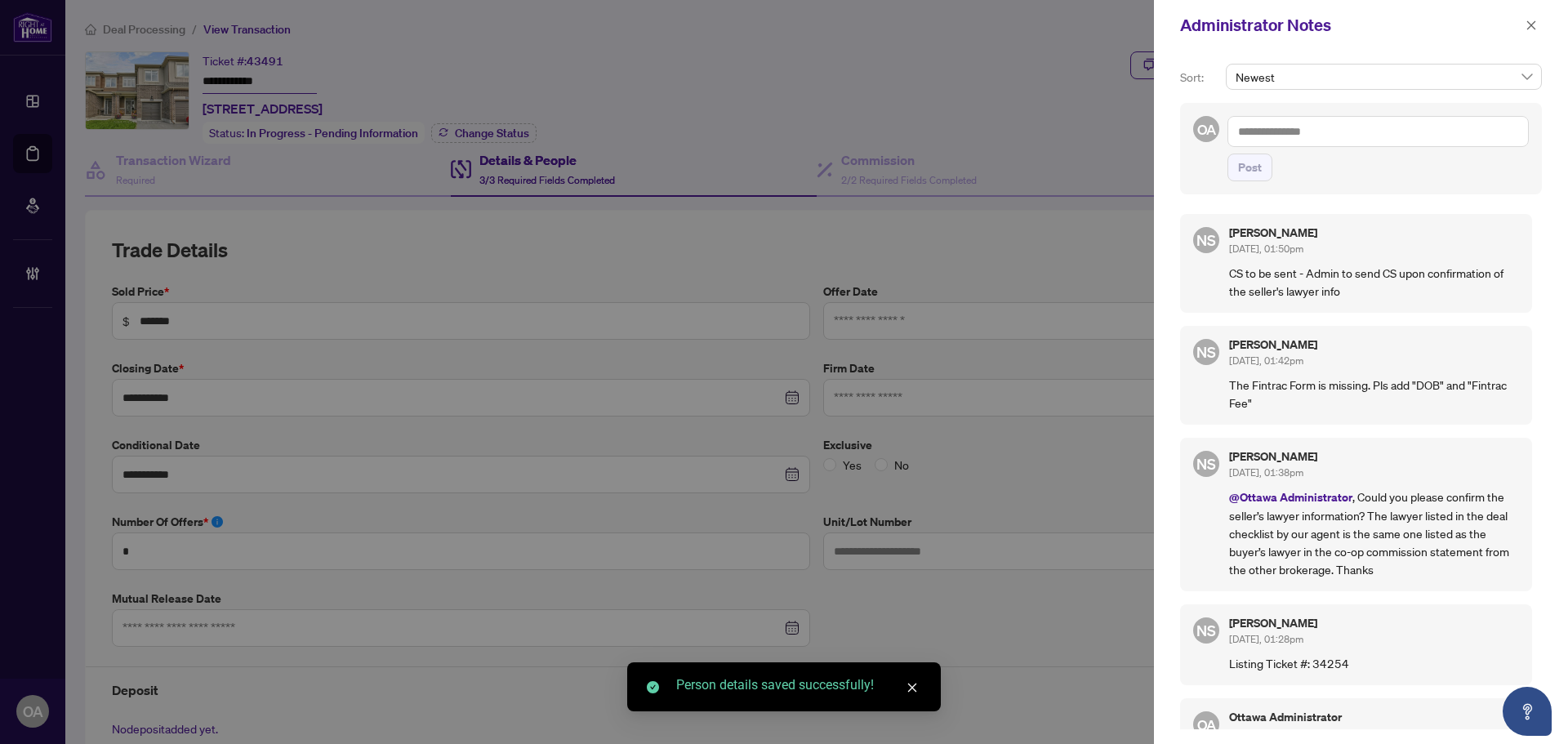
click at [1314, 127] on textarea at bounding box center [1378, 131] width 301 height 31
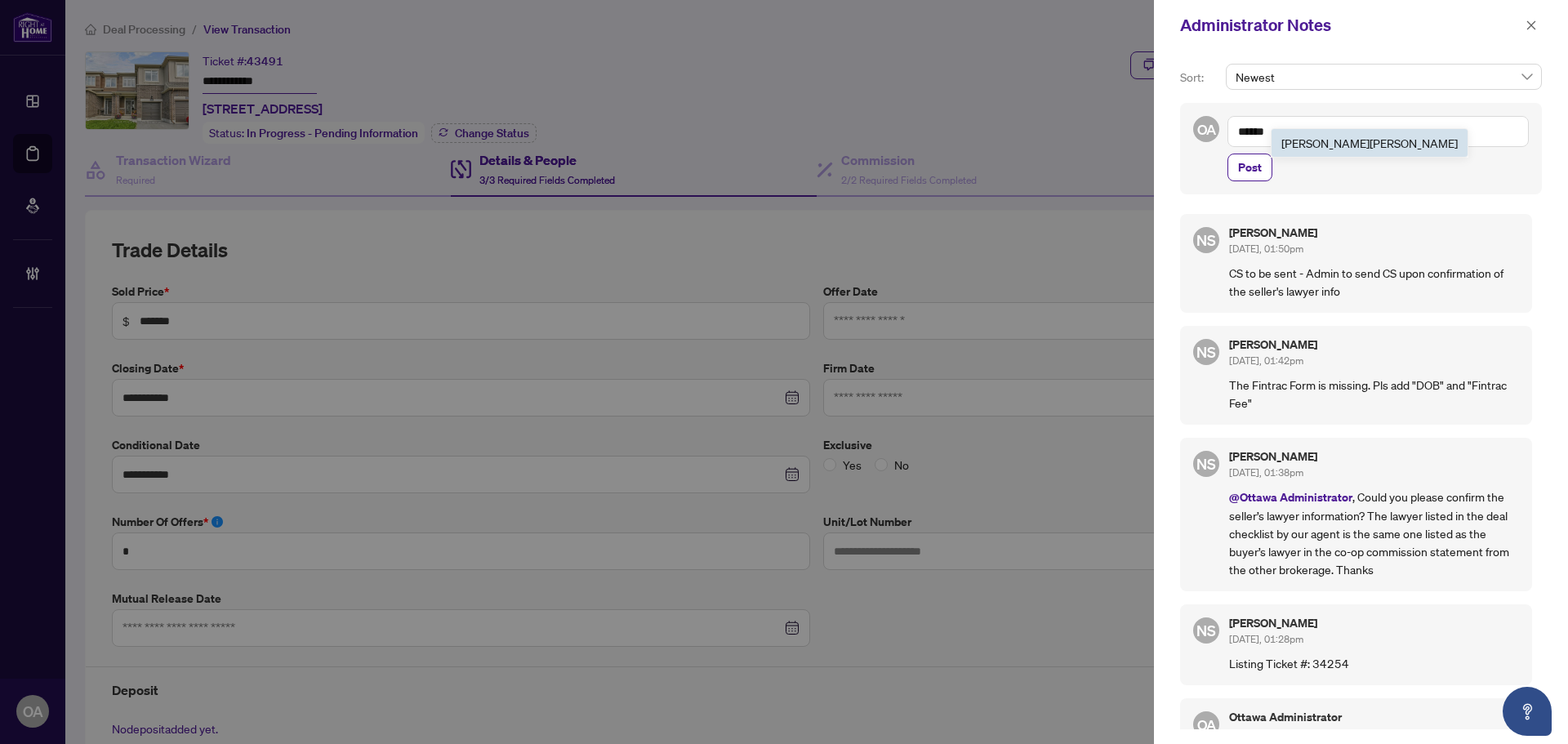
click at [1296, 137] on b "Neena" at bounding box center [1325, 142] width 88 height 15
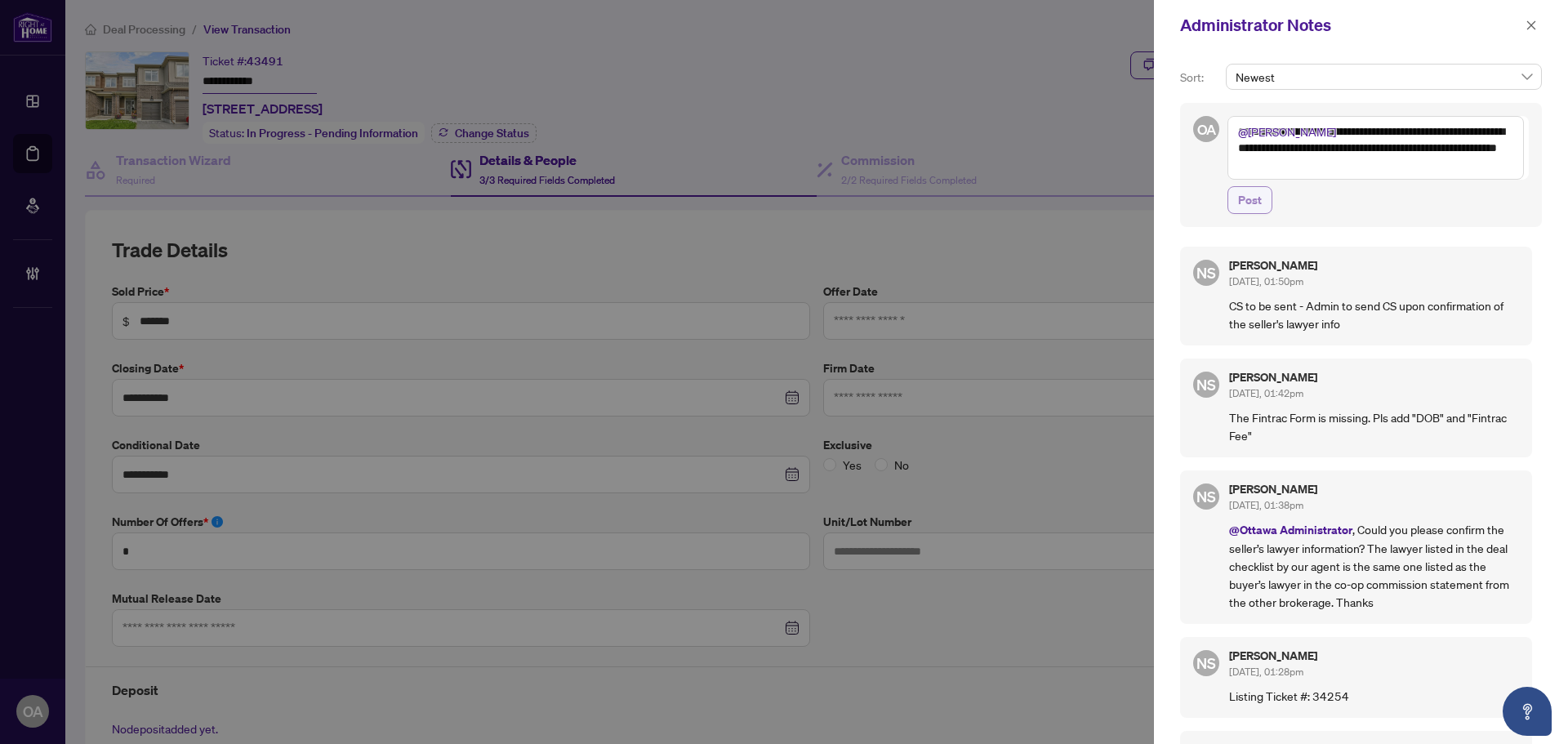
type textarea "**********"
click at [1241, 200] on span "Post" at bounding box center [1251, 200] width 24 height 26
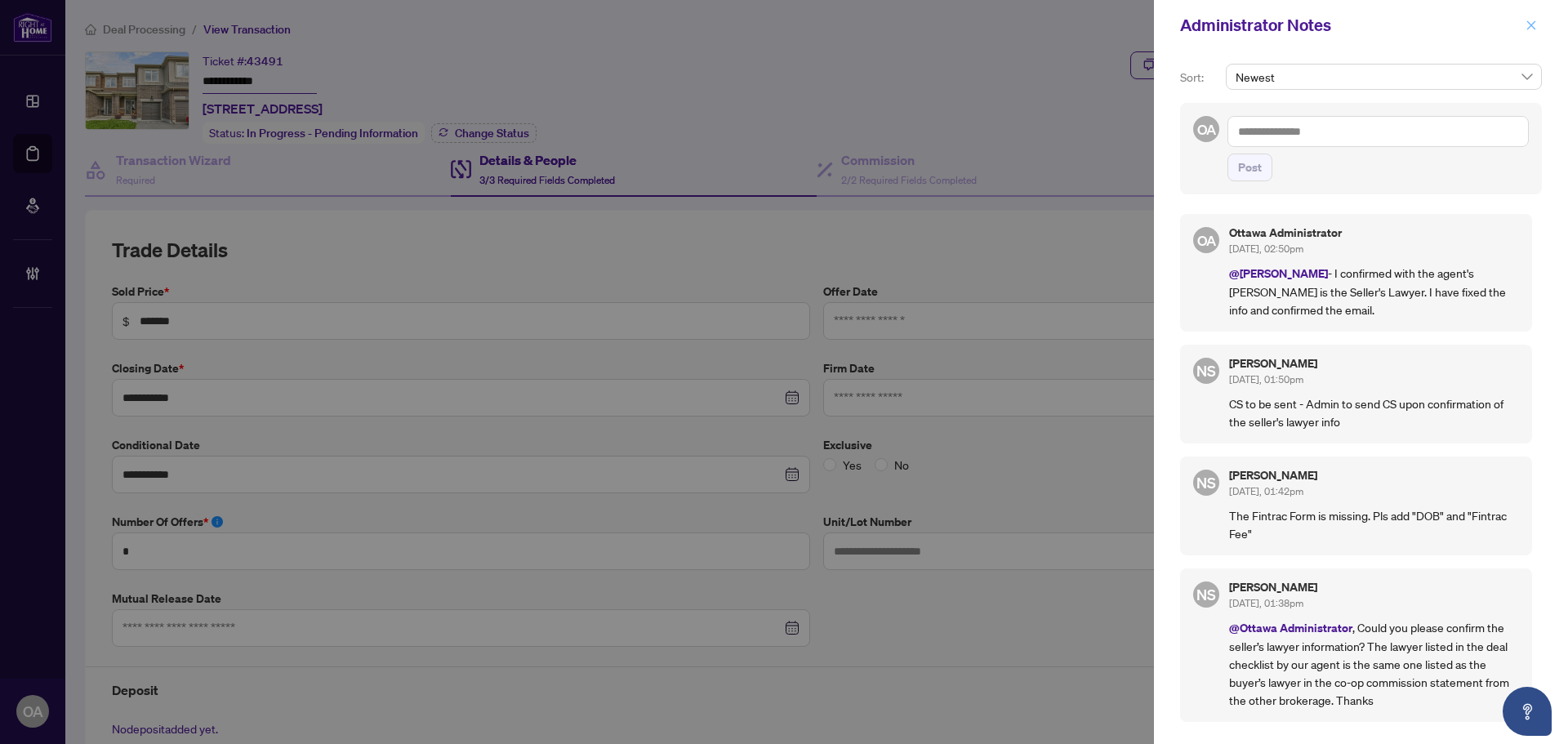
click at [1529, 19] on span "button" at bounding box center [1531, 25] width 11 height 26
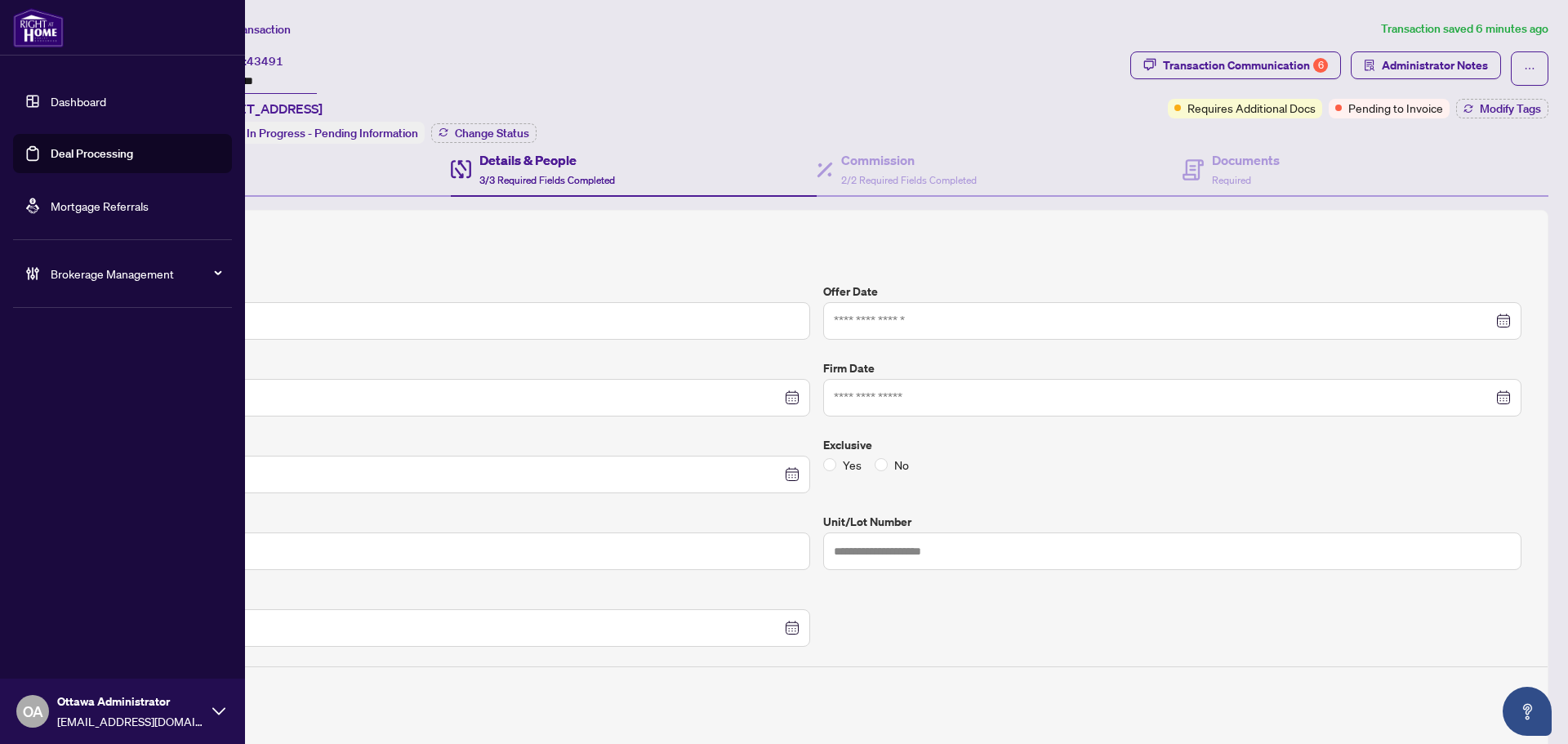
click at [90, 152] on link "Deal Processing" at bounding box center [91, 153] width 83 height 15
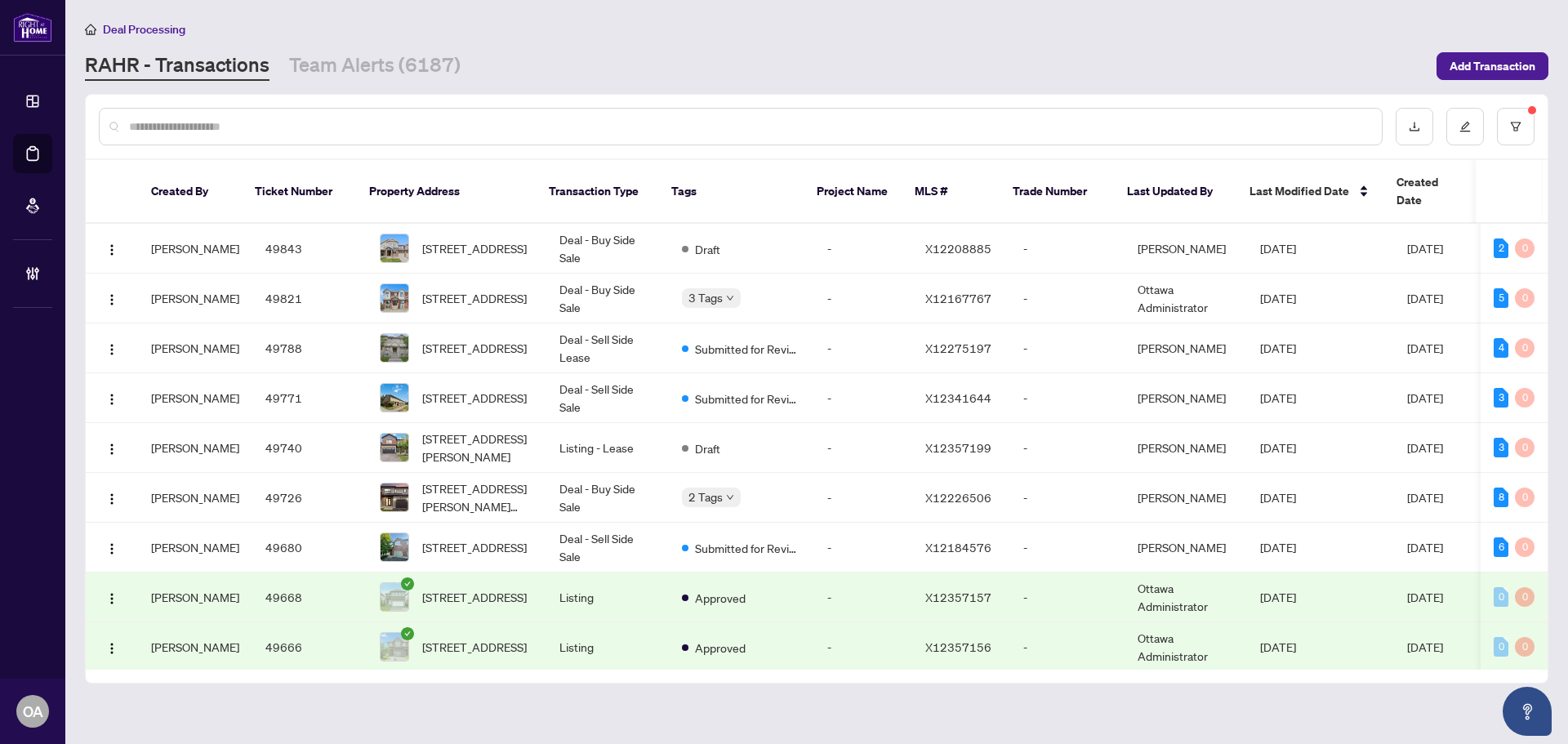
click at [975, 120] on input "text" at bounding box center [748, 126] width 1240 height 18
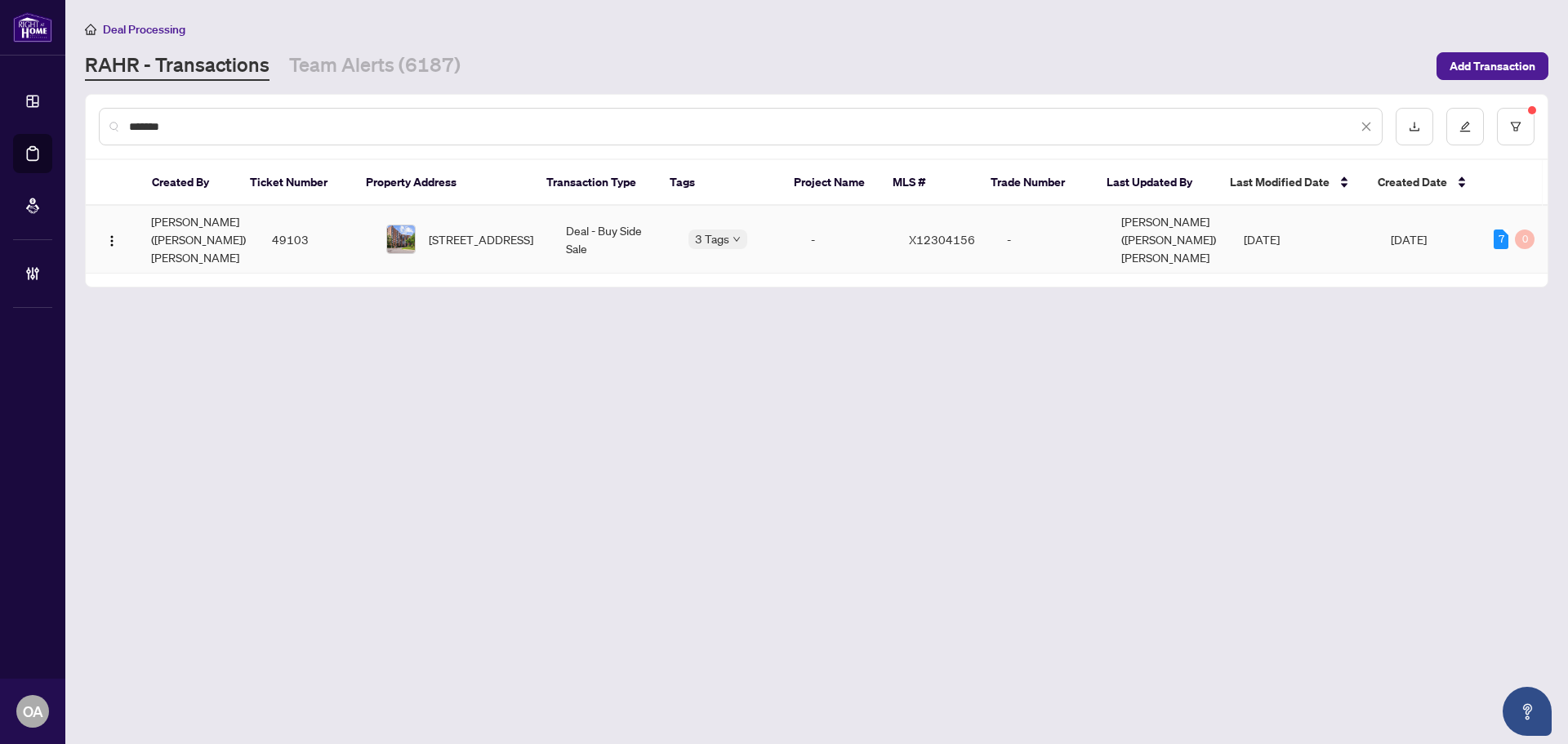
type input "*******"
click at [447, 230] on span "209-80 Sandcastle Dr, Ottawa, Ontario K2H 9E7, Canada" at bounding box center [481, 239] width 105 height 18
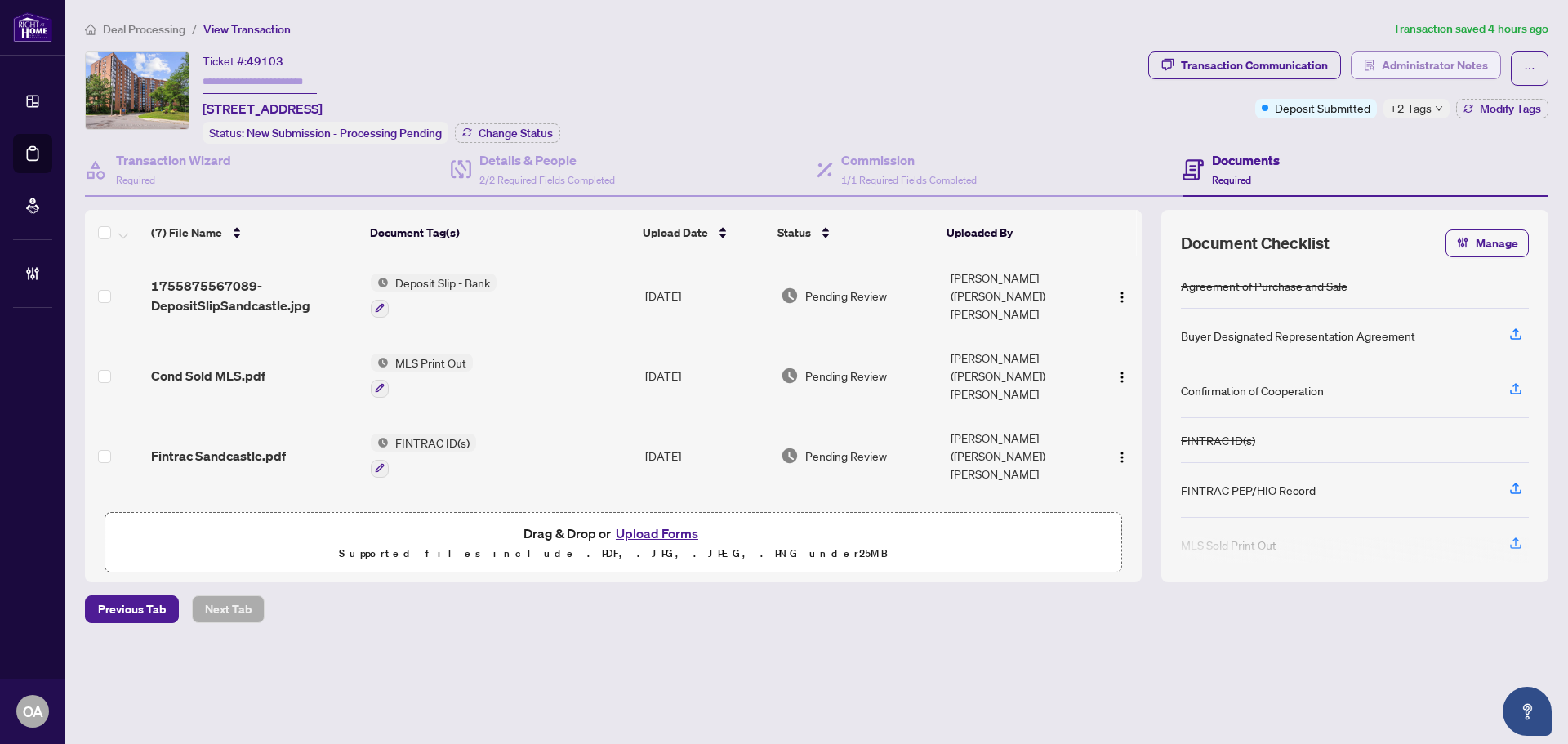
drag, startPoint x: 1419, startPoint y: 83, endPoint x: 1424, endPoint y: 66, distance: 17.7
click at [1419, 83] on span "Administrator Notes" at bounding box center [1426, 68] width 150 height 34
click at [1425, 65] on span "Administrator Notes" at bounding box center [1435, 65] width 106 height 26
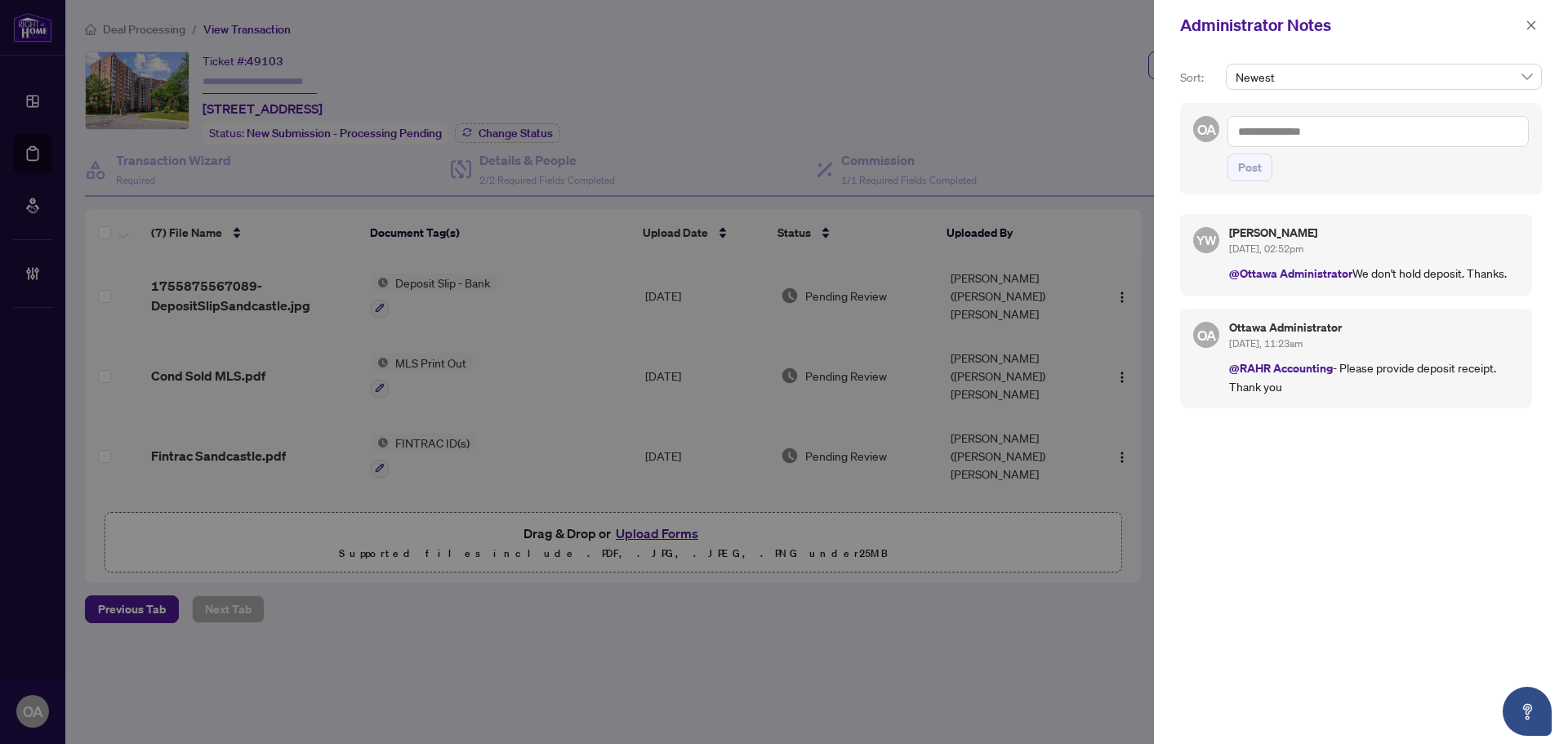
click at [1373, 131] on textarea at bounding box center [1378, 131] width 301 height 31
click at [1277, 131] on textarea "******" at bounding box center [1378, 131] width 301 height 31
click at [1296, 141] on b "YuPan" at bounding box center [1295, 142] width 32 height 15
type textarea "**********"
click at [1239, 160] on button "Post" at bounding box center [1250, 167] width 45 height 28
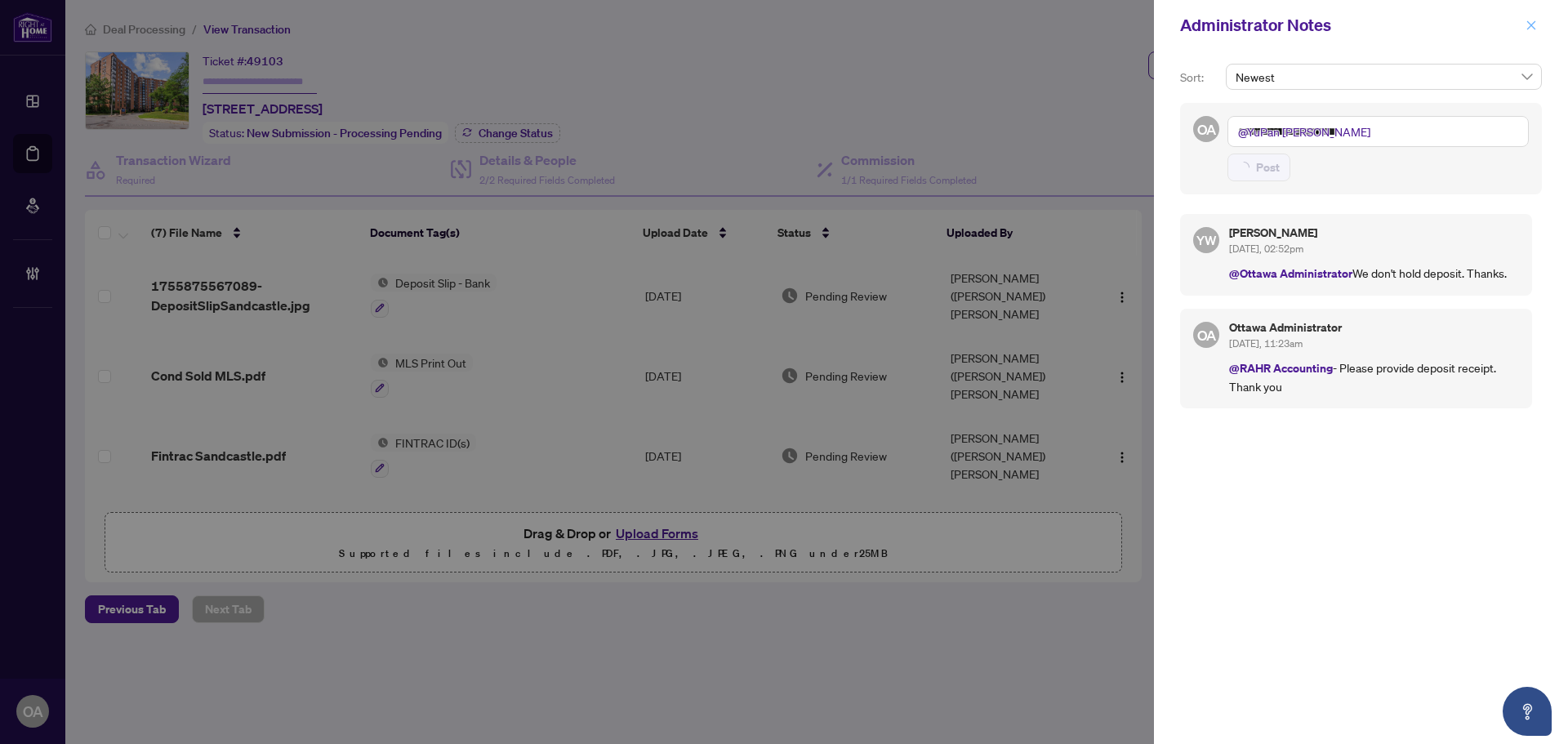
click at [1526, 26] on icon "close" at bounding box center [1531, 25] width 11 height 11
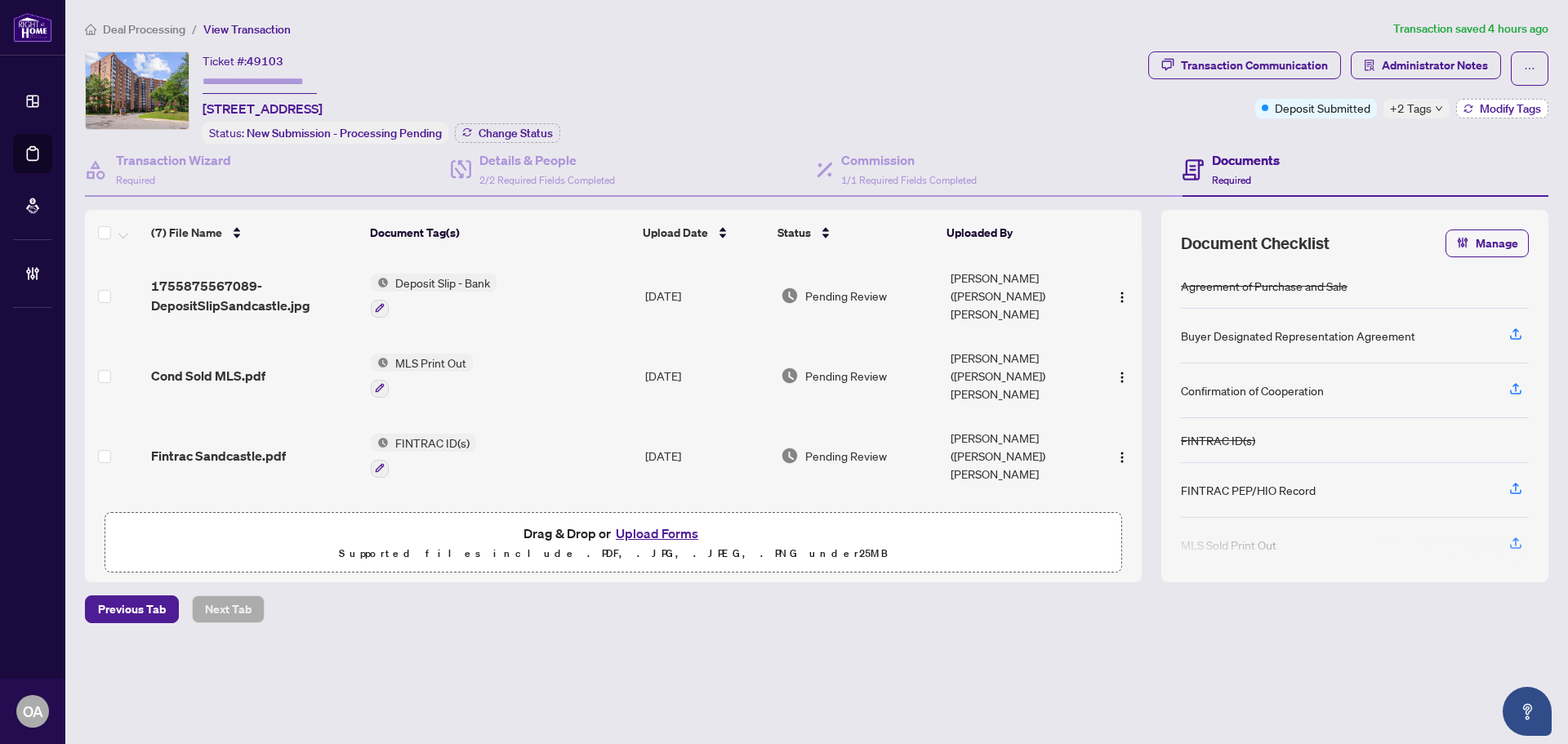
click at [1493, 108] on span "Modify Tags" at bounding box center [1511, 108] width 61 height 11
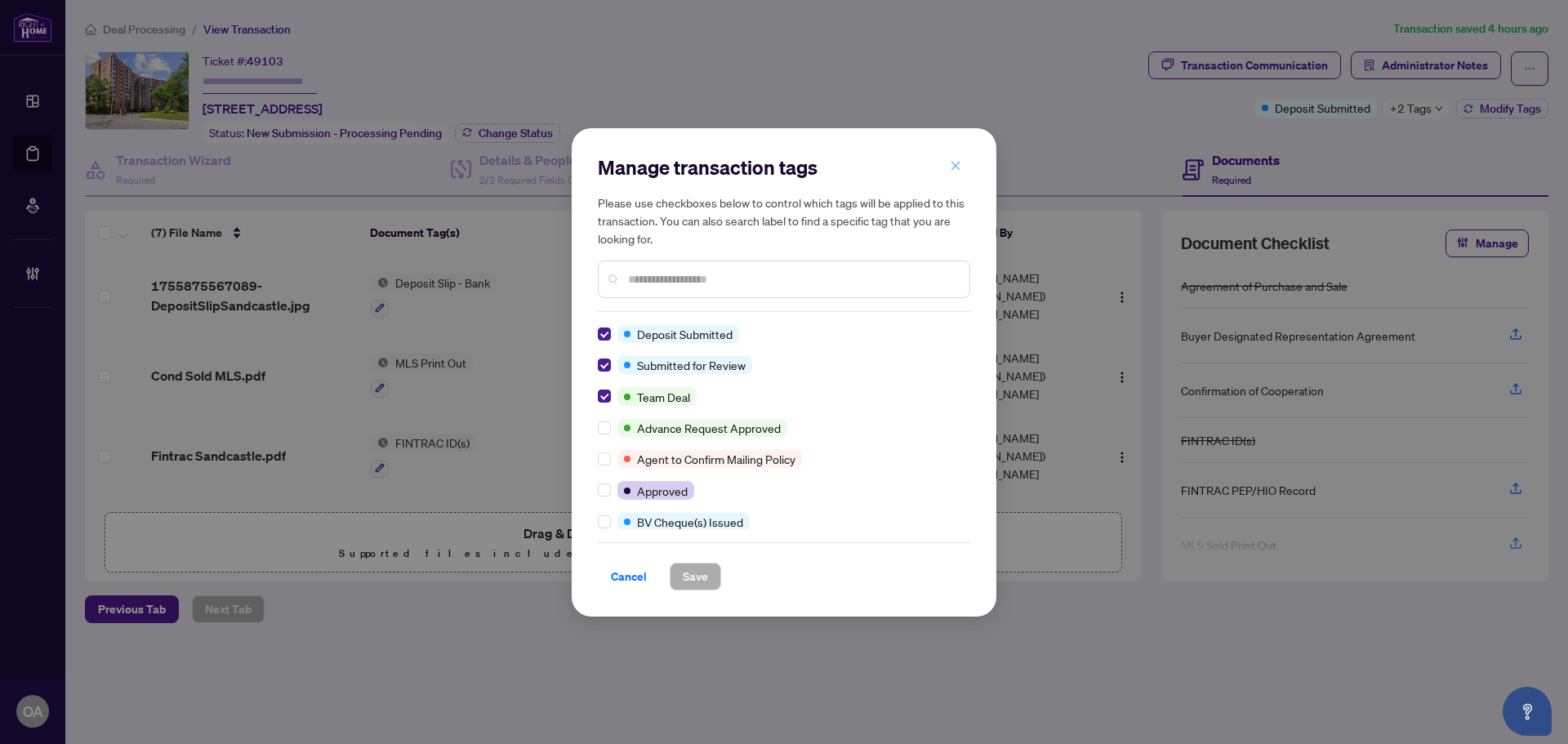
click at [952, 160] on span "button" at bounding box center [955, 166] width 11 height 26
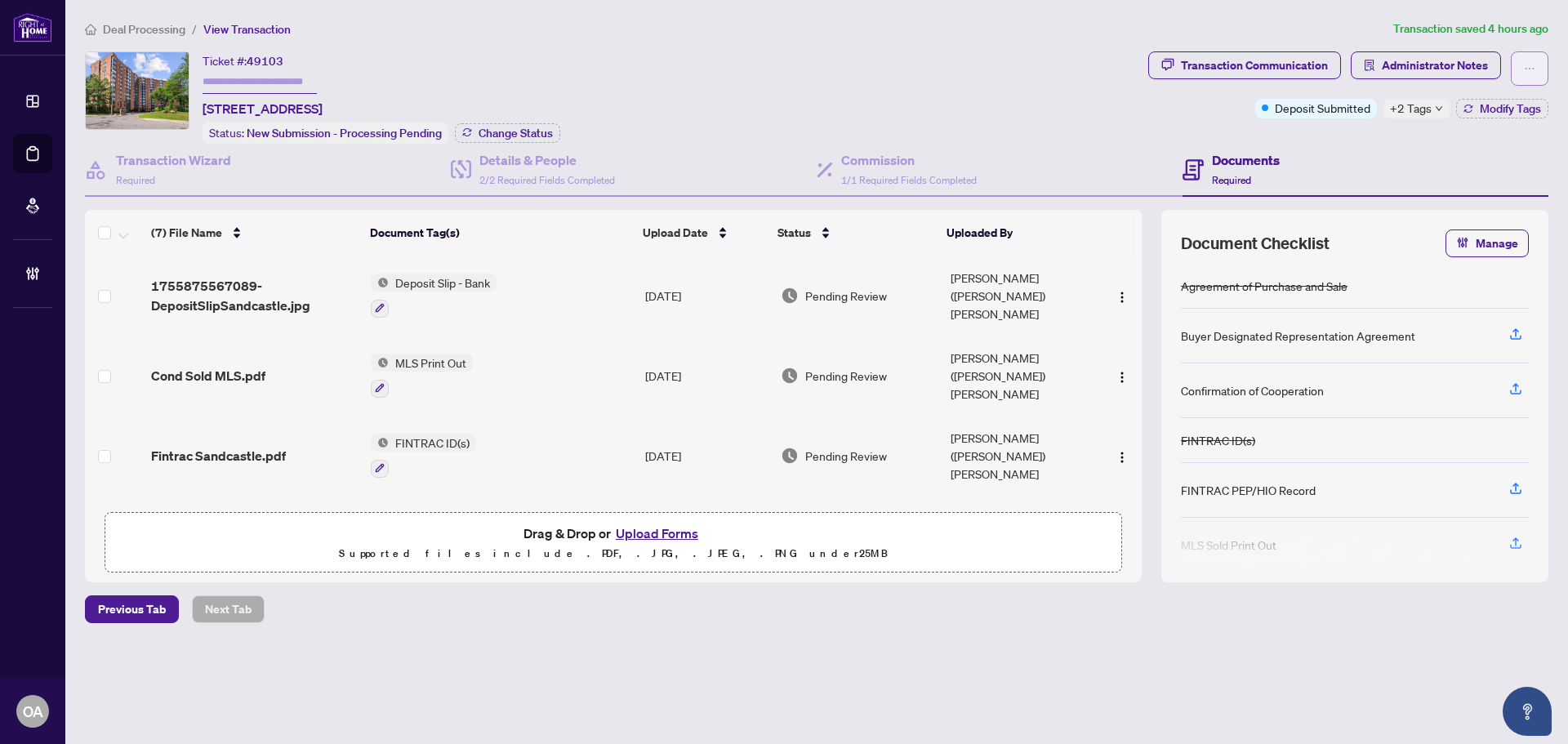
click at [1536, 61] on button "button" at bounding box center [1530, 68] width 38 height 34
click at [1193, 110] on div "Transaction Communication Administrator Notes Deposit Submitted +2 Tags Modify …" at bounding box center [1348, 84] width 400 height 67
click at [1478, 67] on span "Administrator Notes" at bounding box center [1435, 65] width 106 height 26
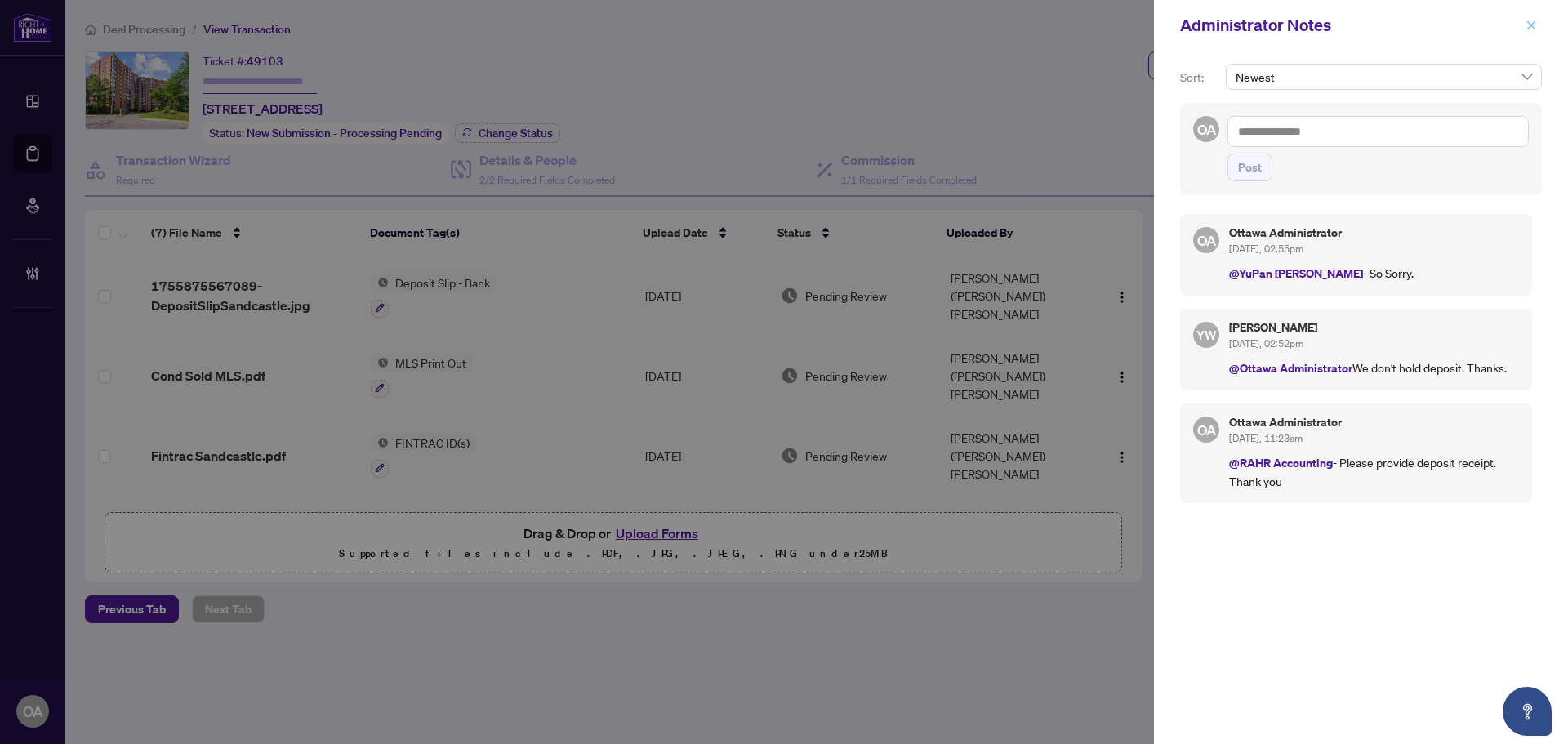
drag, startPoint x: 1536, startPoint y: 25, endPoint x: 1532, endPoint y: 10, distance: 15.5
click at [1536, 24] on icon "close" at bounding box center [1531, 25] width 11 height 11
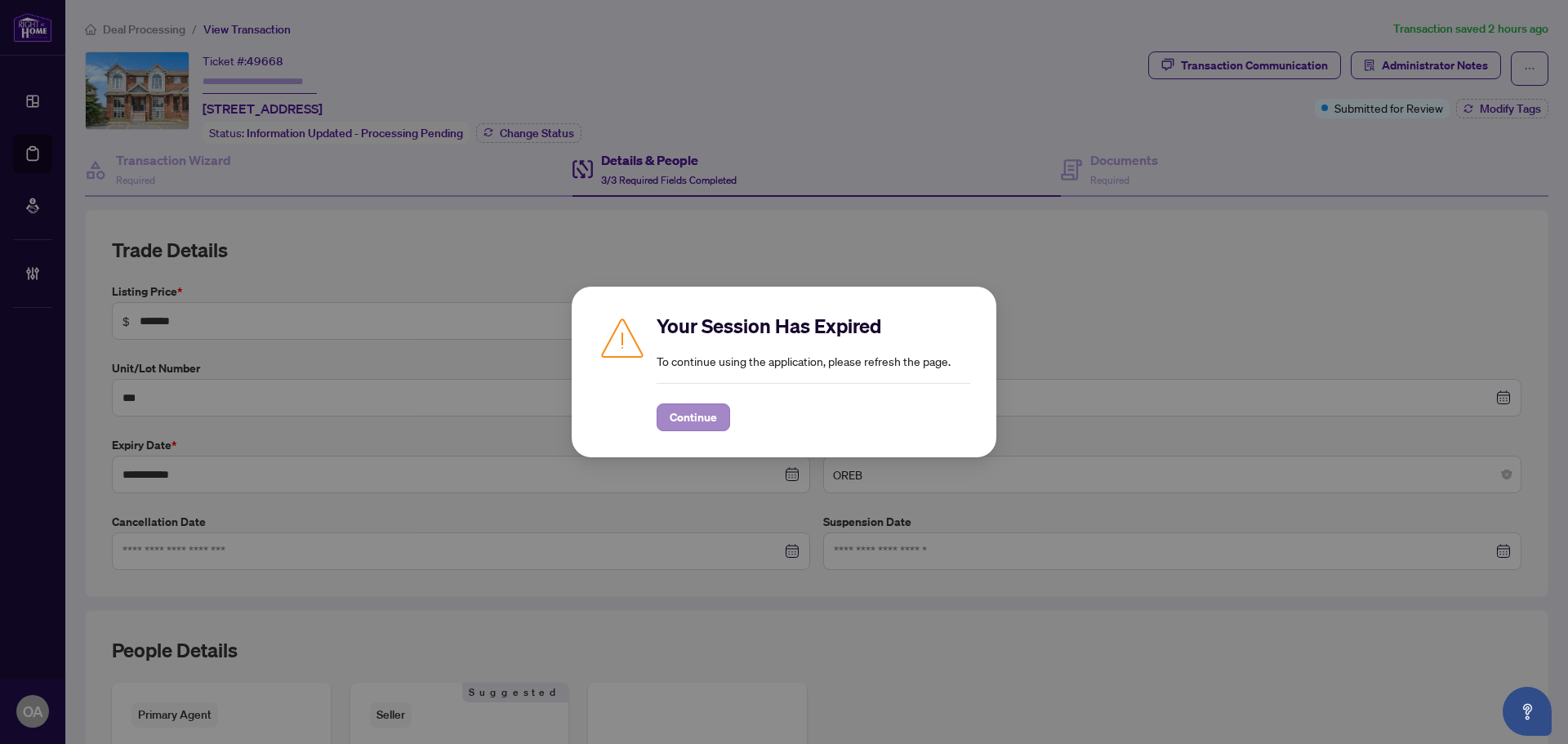
scroll to position [245, 0]
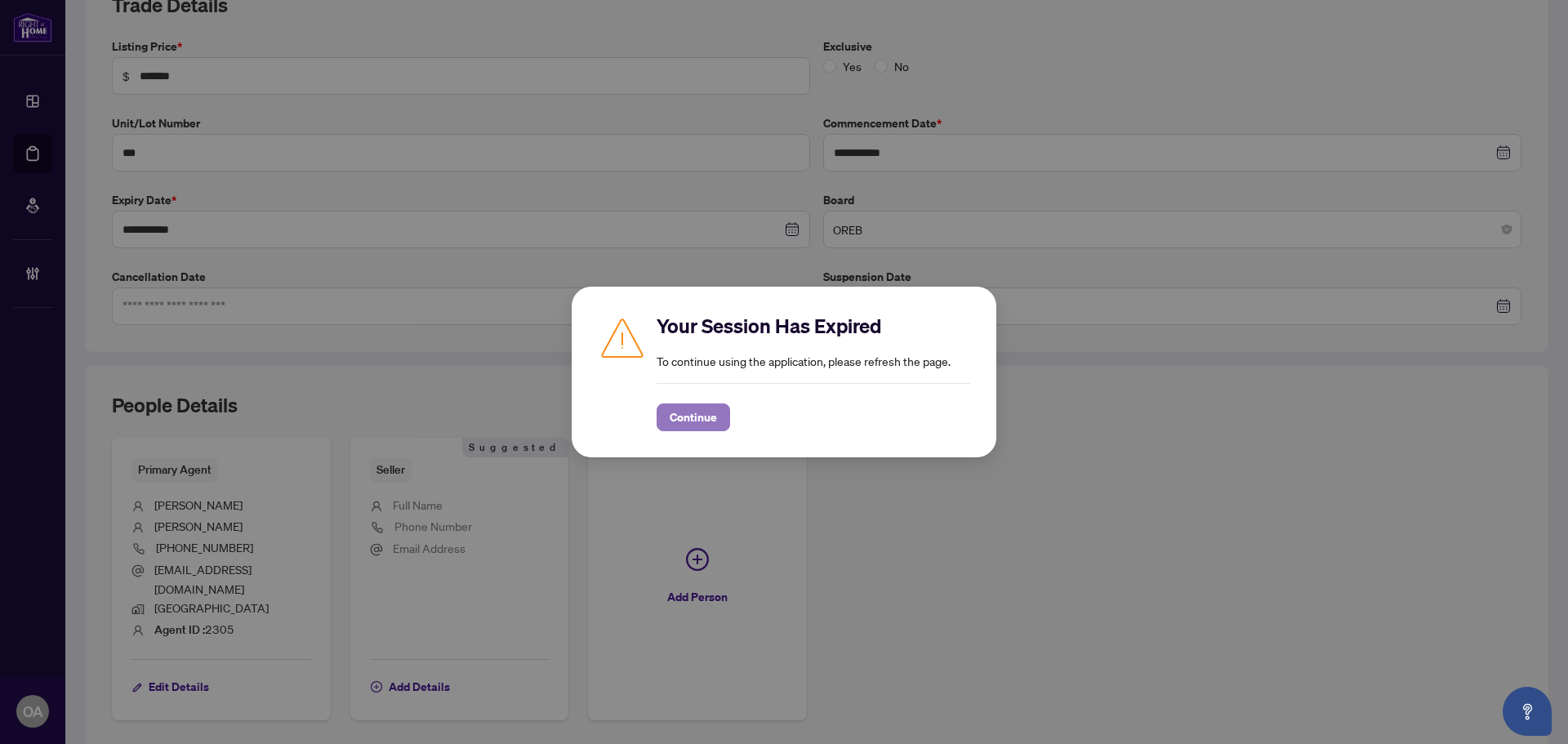
click at [705, 416] on span "Continue" at bounding box center [694, 417] width 48 height 26
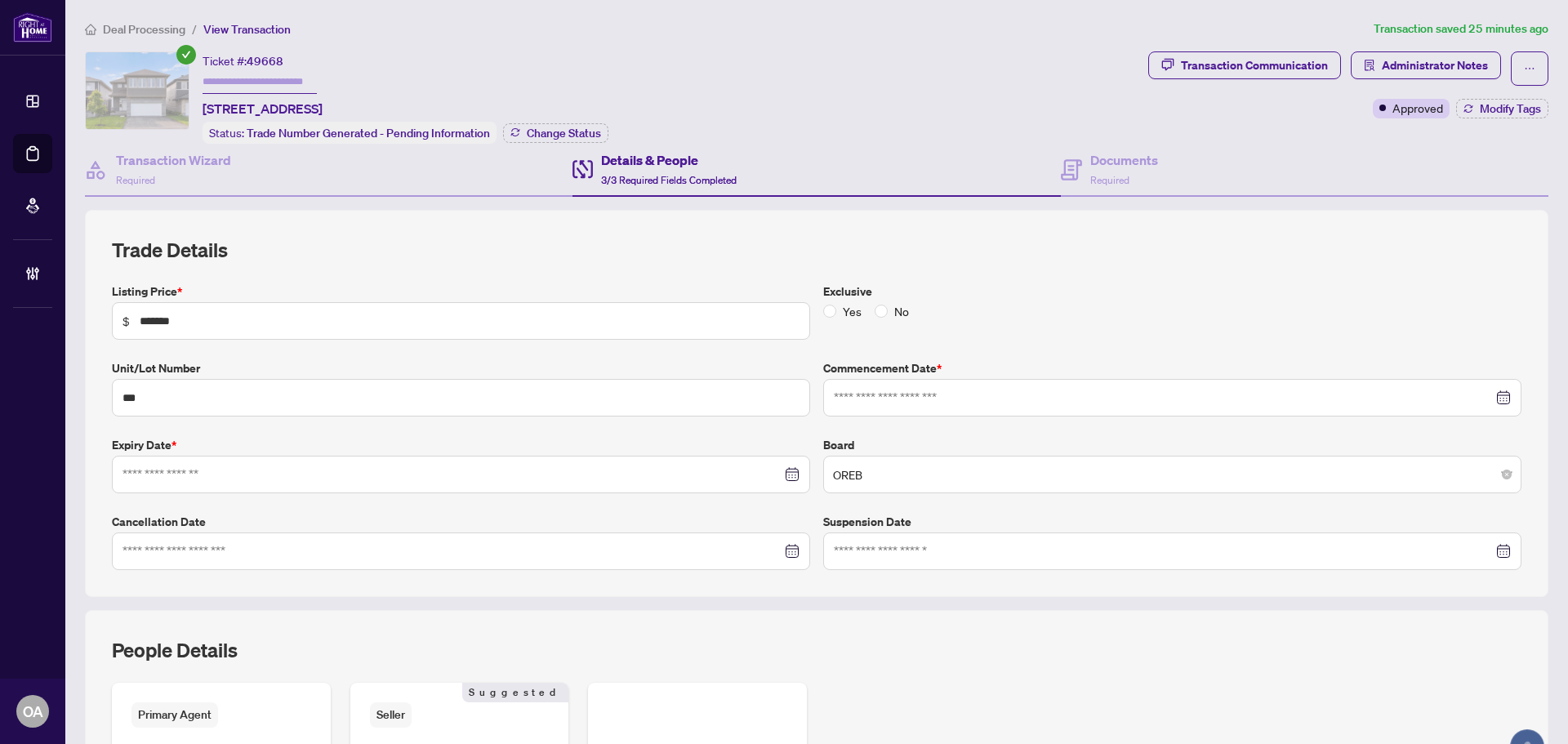
type input "**********"
click at [655, 163] on h4 "Details & People" at bounding box center [669, 160] width 136 height 20
click at [1071, 160] on icon at bounding box center [1071, 170] width 21 height 21
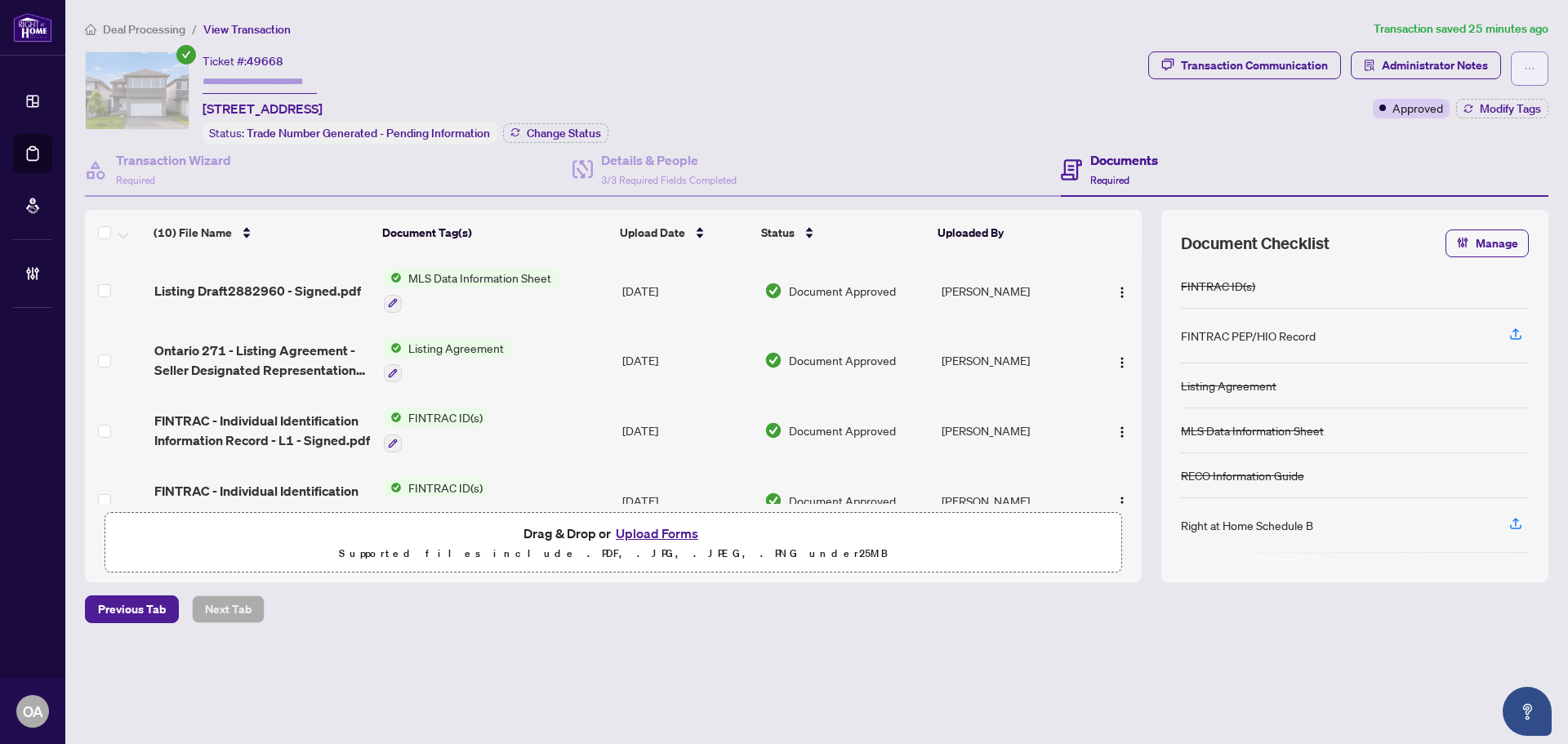
click at [1526, 73] on icon "ellipsis" at bounding box center [1530, 68] width 11 height 11
click at [1257, 114] on div "Transaction Communication Administrator Notes Approved Modify Tags" at bounding box center [1348, 84] width 400 height 67
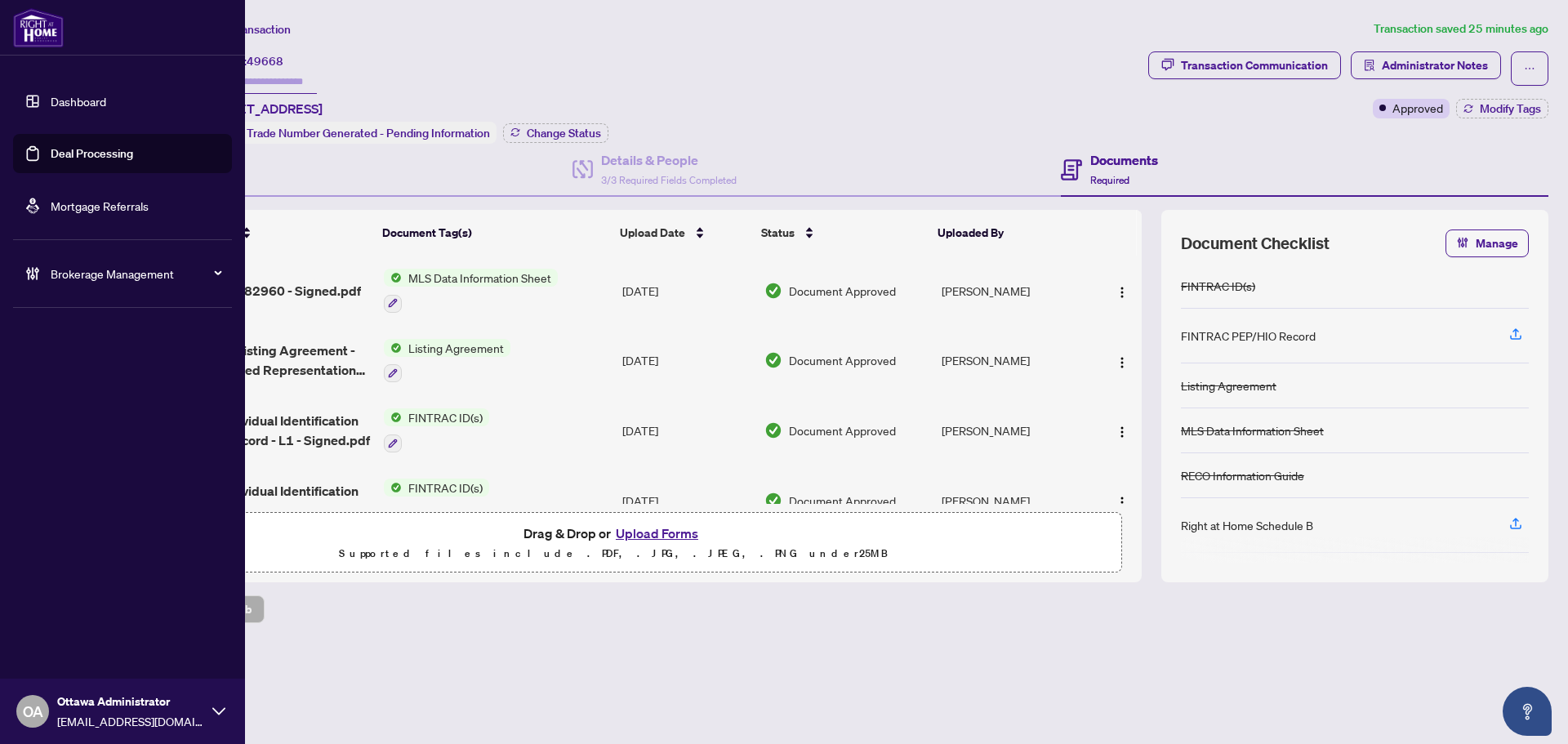
click at [86, 149] on link "Deal Processing" at bounding box center [91, 153] width 83 height 15
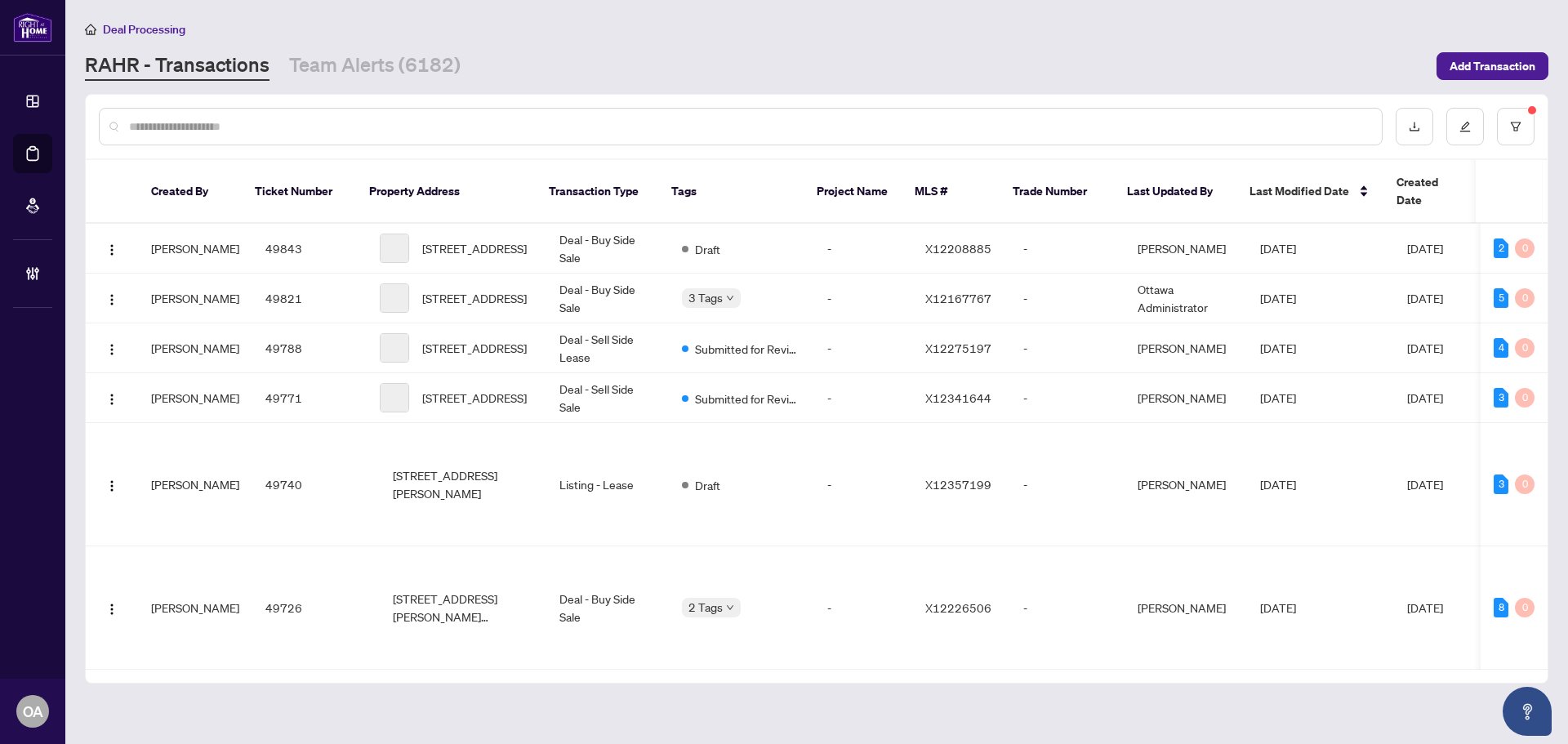
click at [589, 125] on input "text" at bounding box center [748, 126] width 1240 height 18
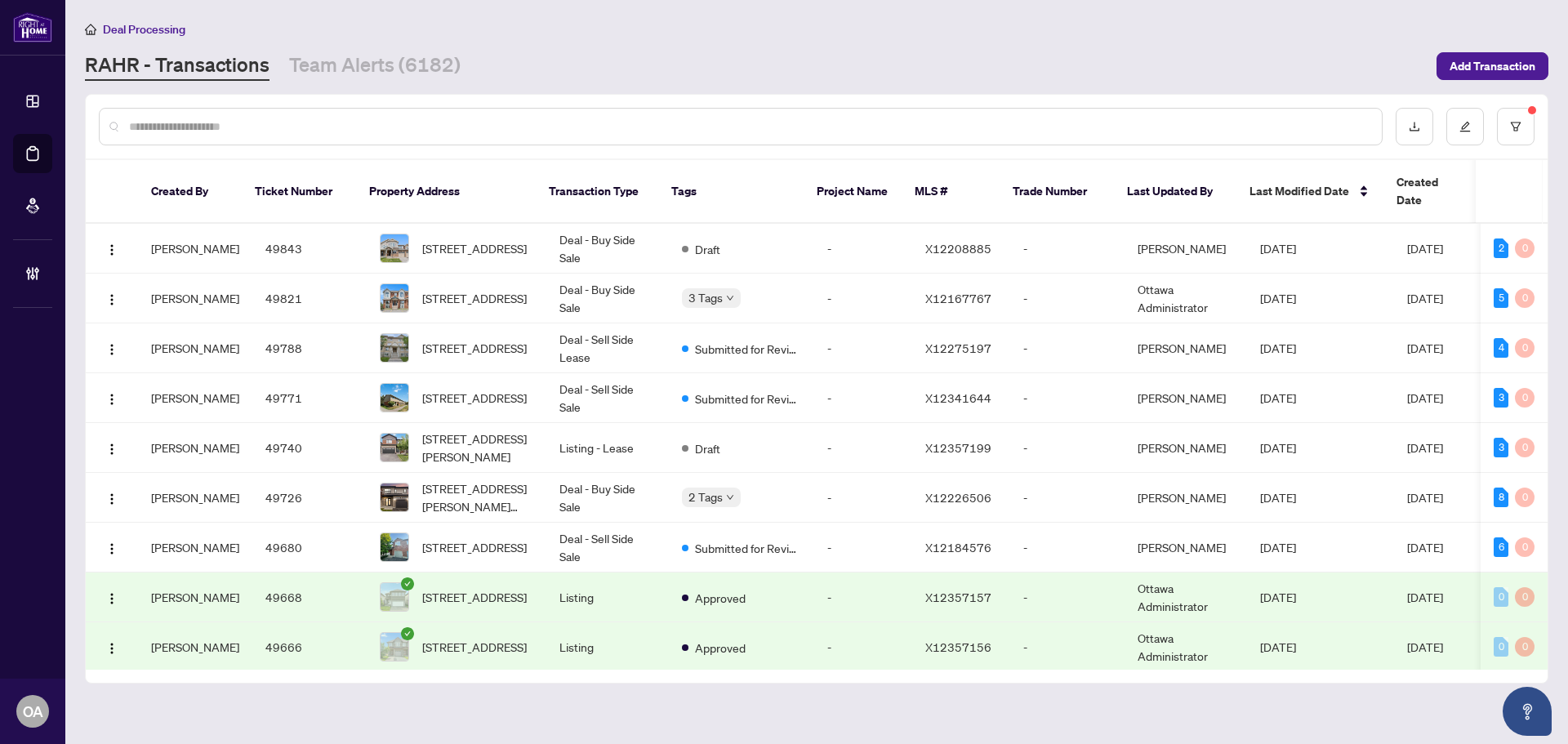
paste input "*****"
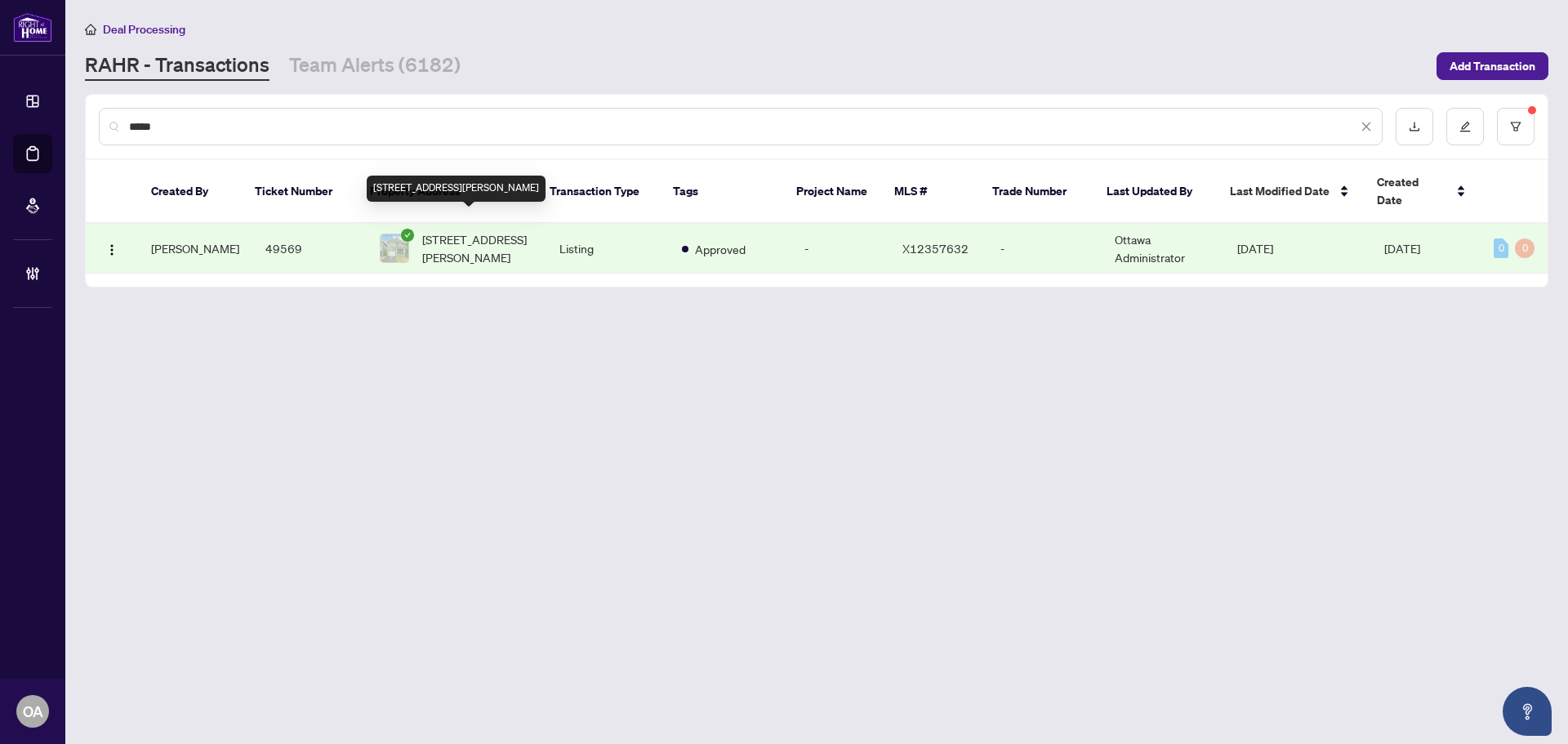
type input "*****"
click at [490, 230] on span "[STREET_ADDRESS][PERSON_NAME]" at bounding box center [478, 248] width 111 height 36
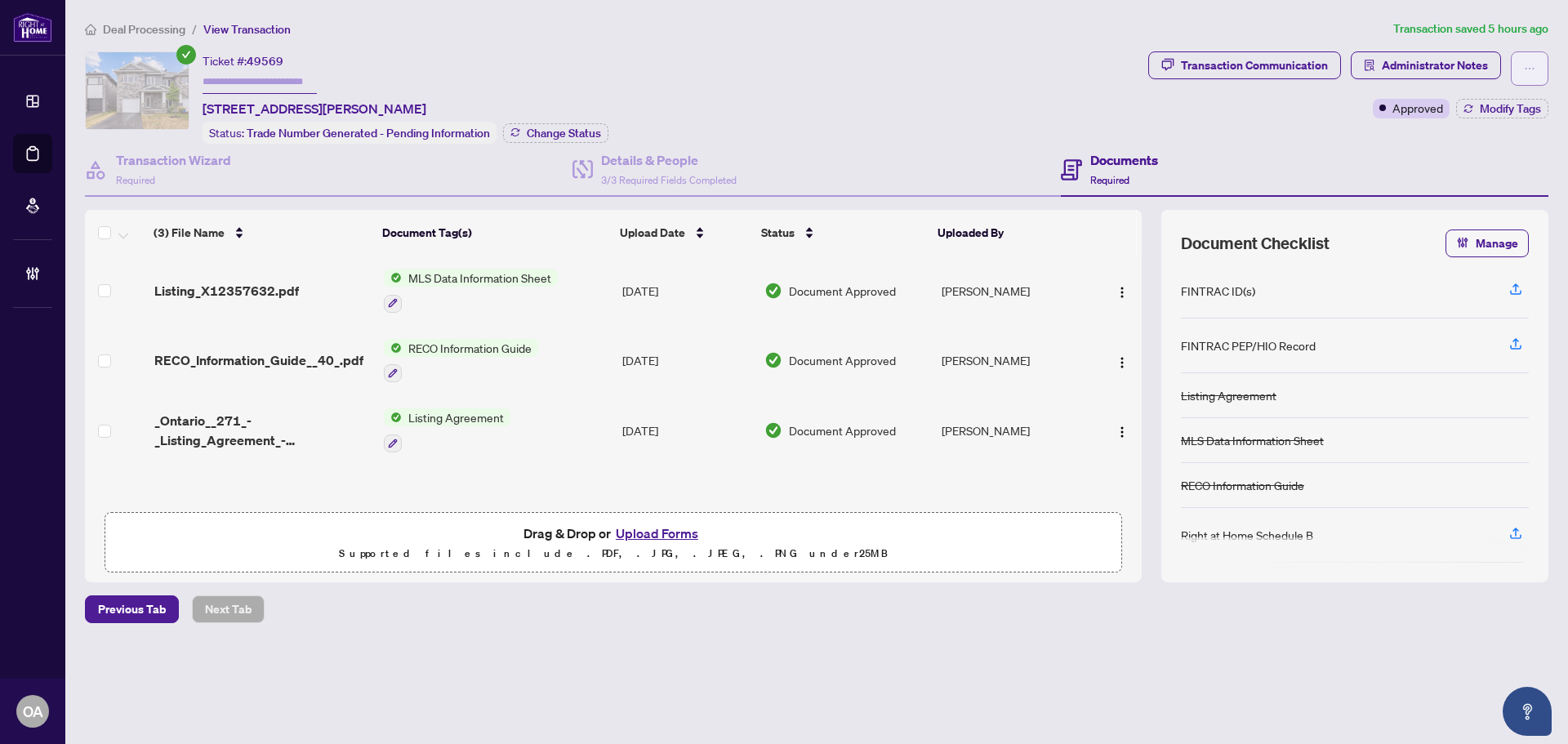
click at [1530, 63] on icon "ellipsis" at bounding box center [1530, 68] width 11 height 11
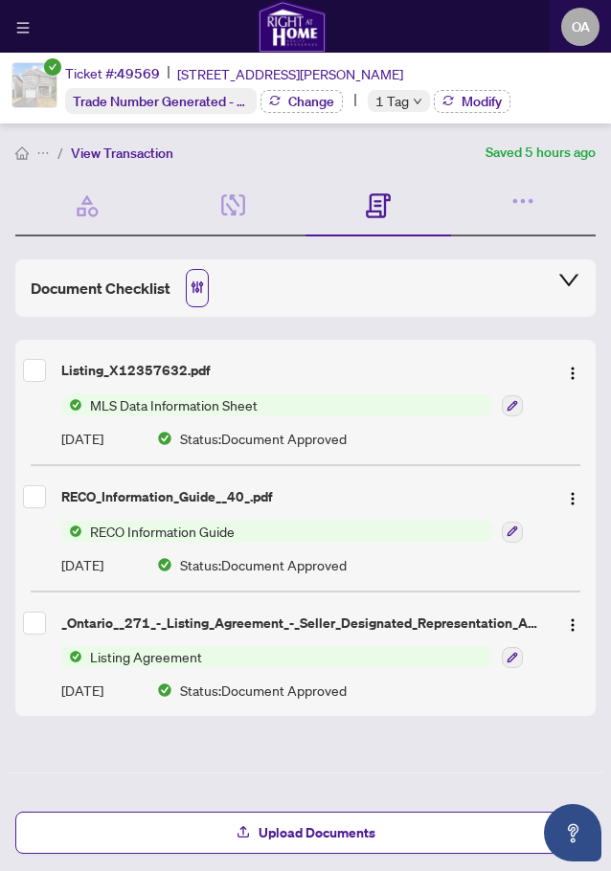
click at [505, 35] on div "OA Ottawa Administrator" at bounding box center [305, 27] width 611 height 54
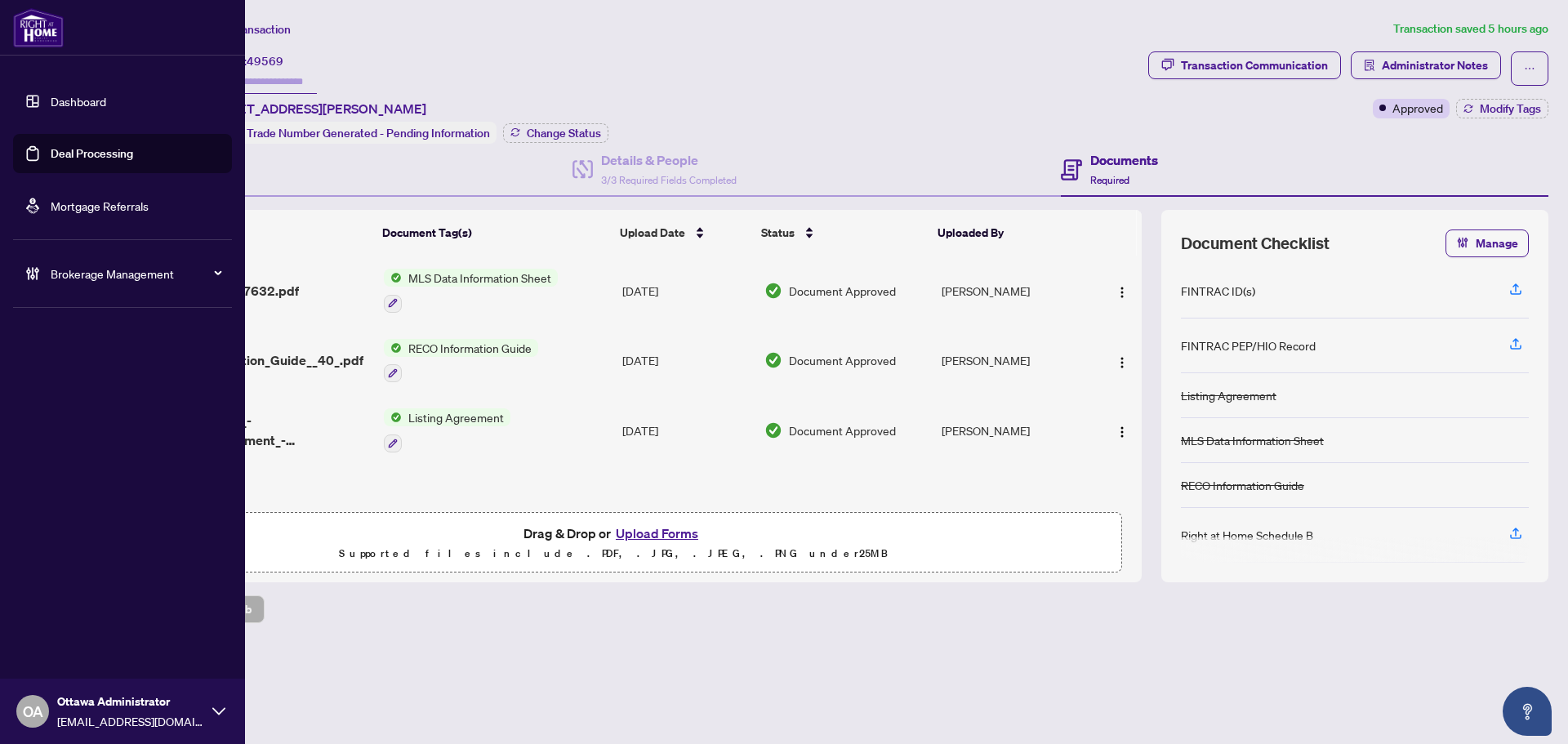
click at [50, 150] on link "Deal Processing" at bounding box center [91, 153] width 83 height 15
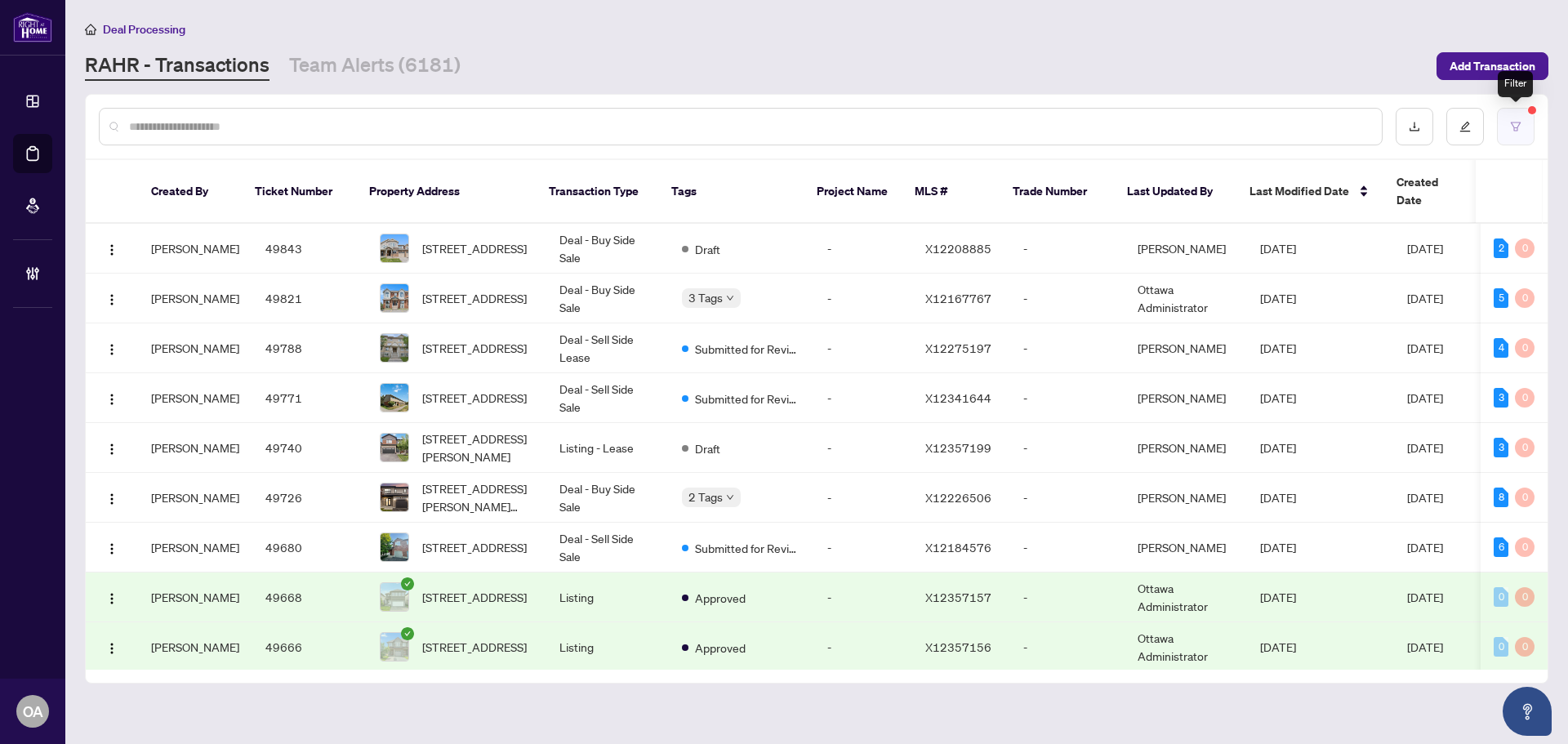
click at [1516, 125] on icon "filter" at bounding box center [1515, 126] width 11 height 11
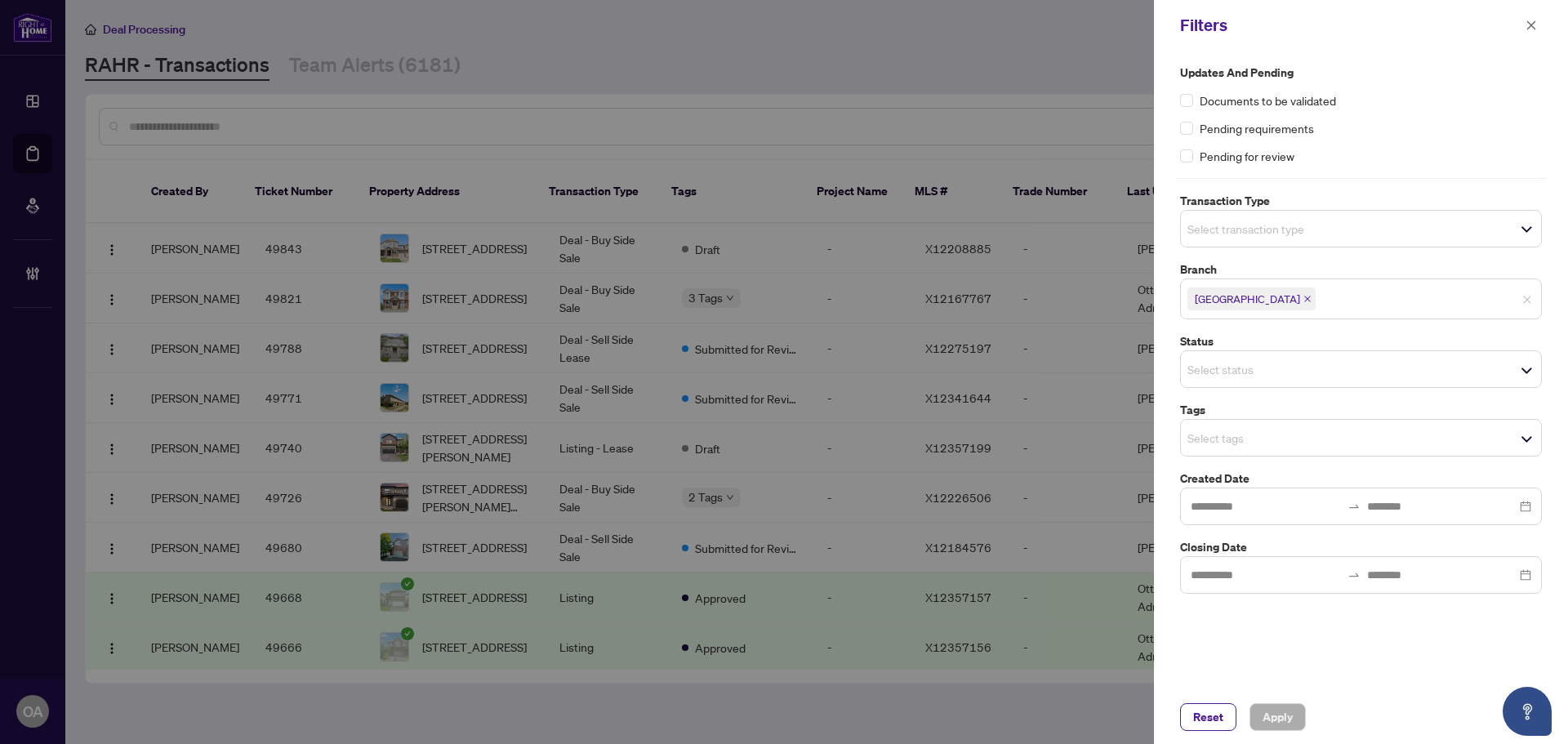
click at [1257, 223] on input "search" at bounding box center [1245, 229] width 114 height 20
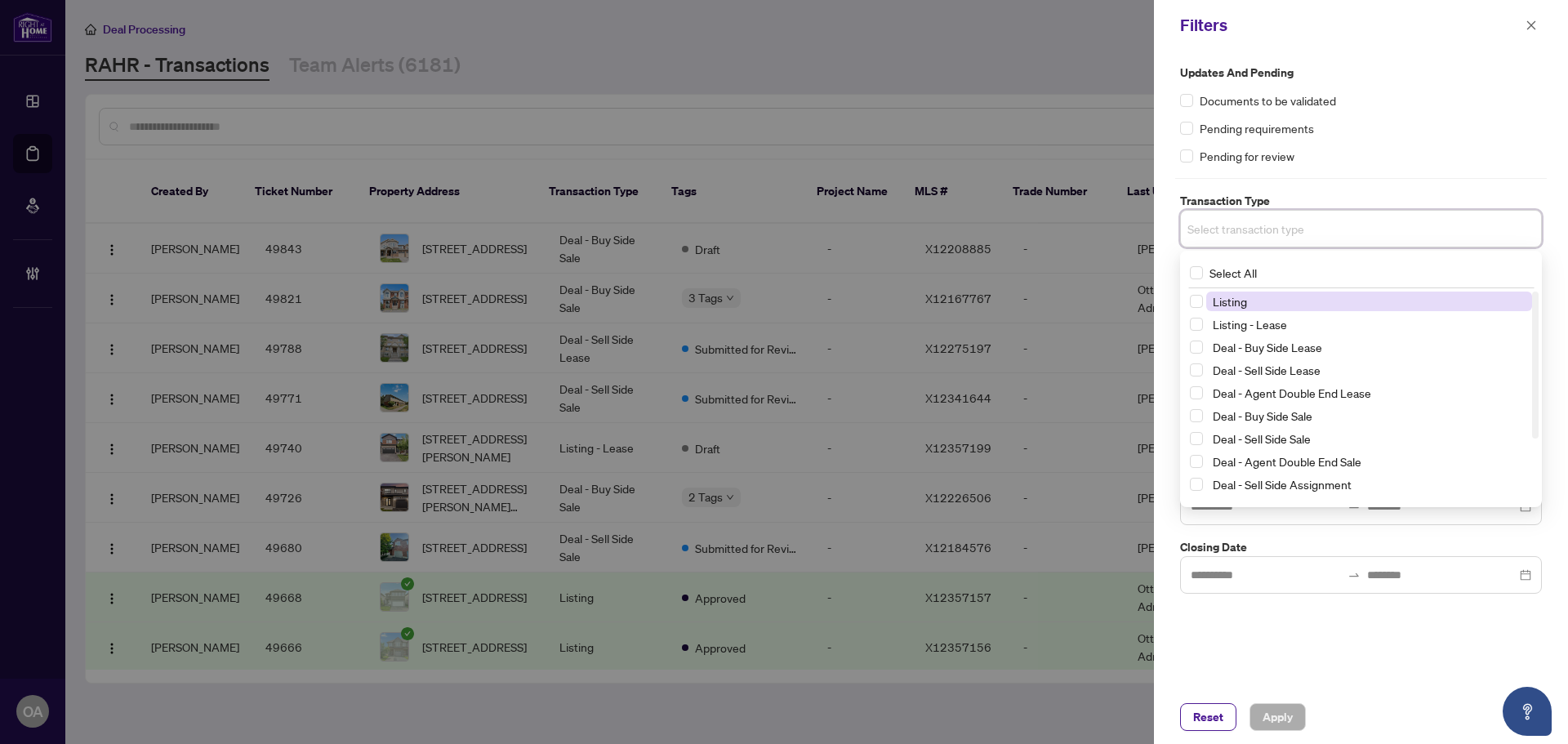
click at [1223, 300] on span "Listing" at bounding box center [1230, 301] width 34 height 15
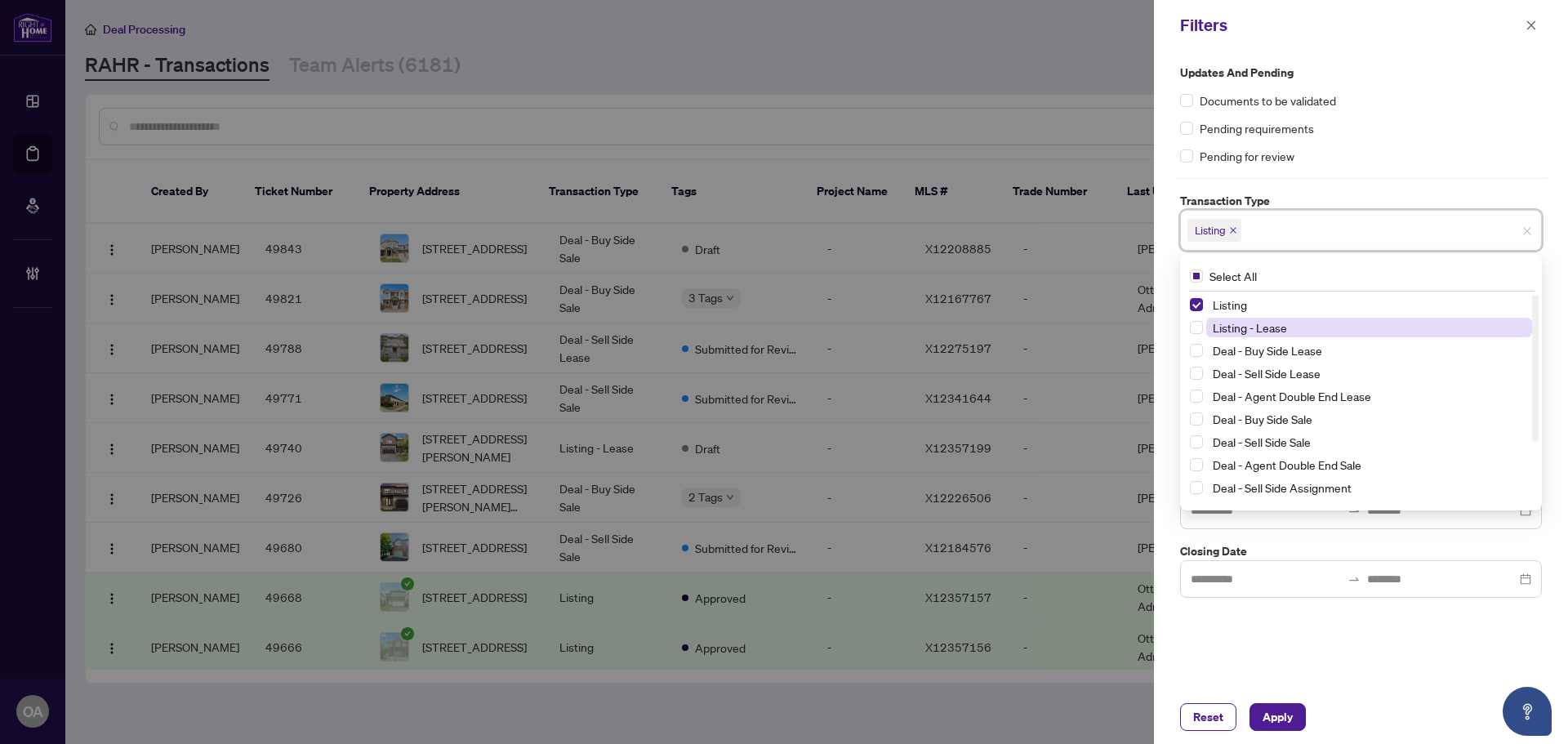
click at [1225, 332] on span "Listing - Lease" at bounding box center [1250, 327] width 74 height 15
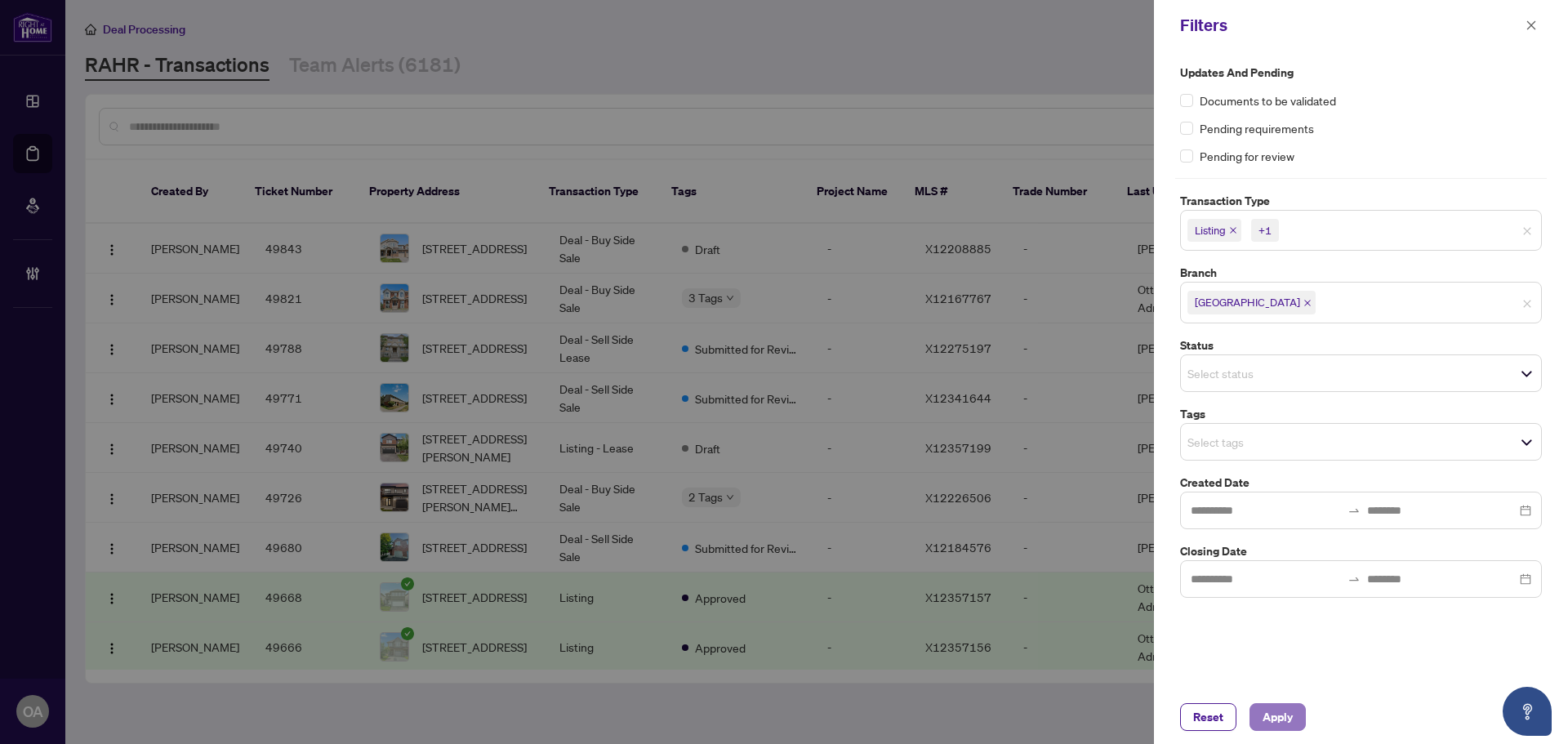
click at [1288, 721] on span "Apply" at bounding box center [1277, 717] width 30 height 26
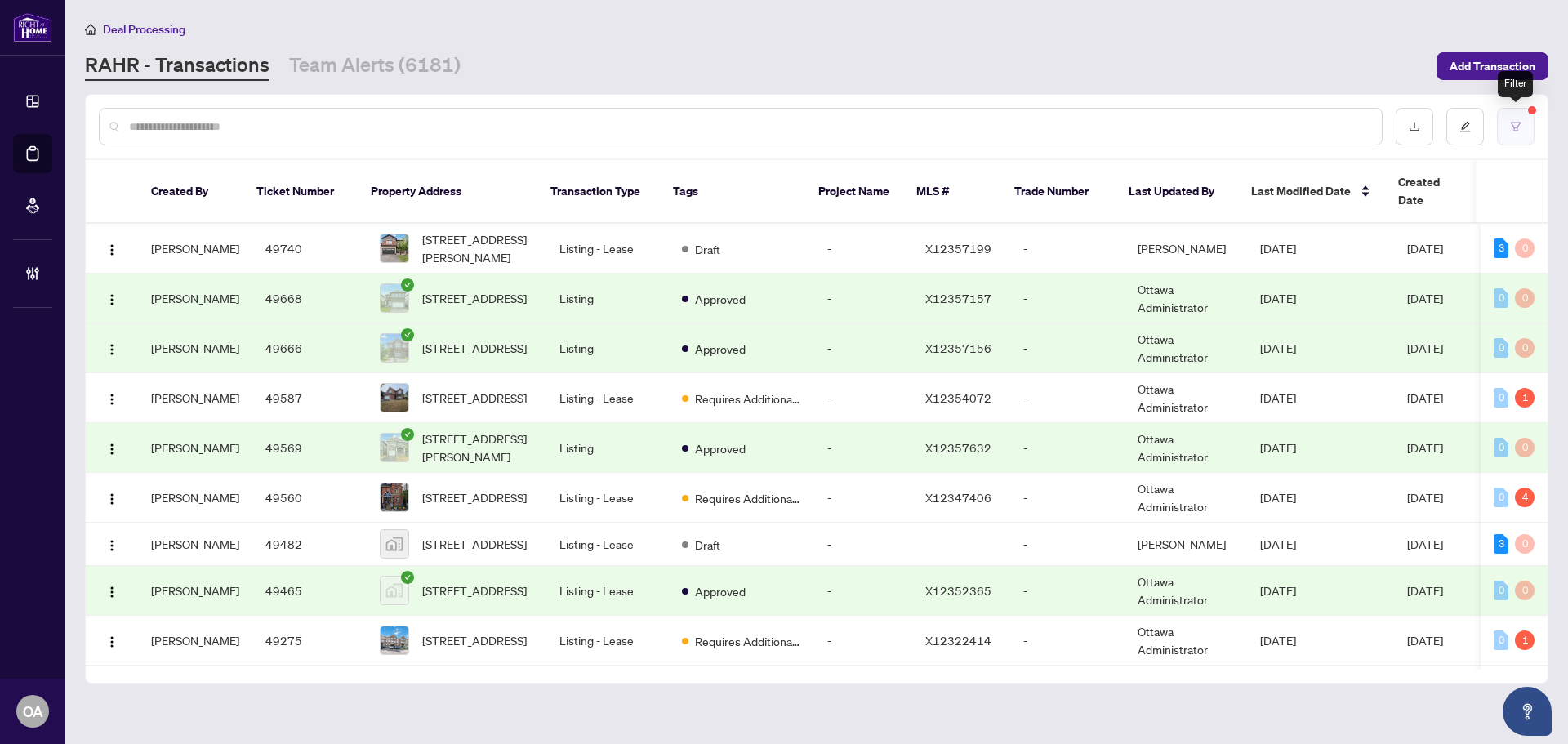
click at [1516, 132] on button "button" at bounding box center [1516, 126] width 38 height 38
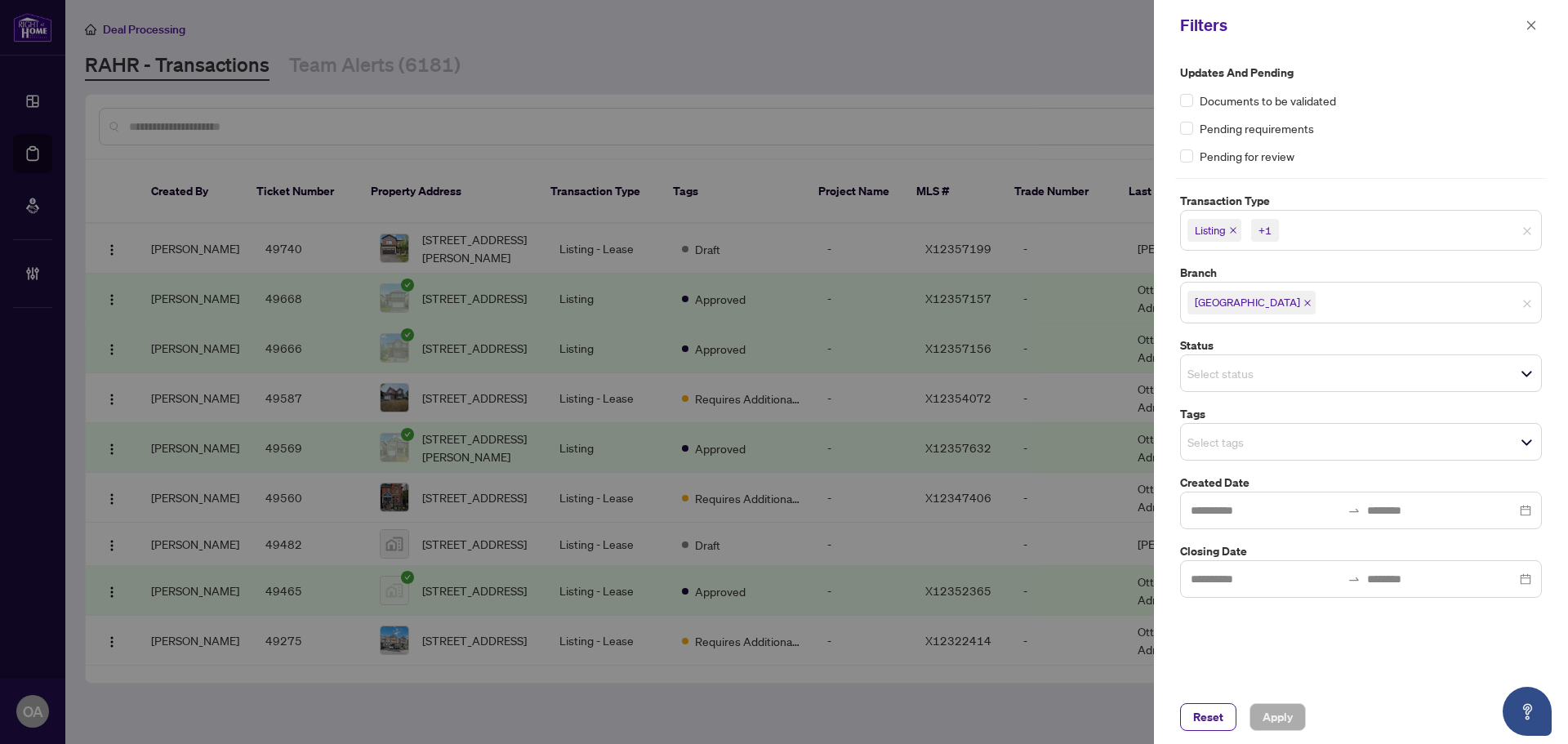
click at [1228, 369] on input "search" at bounding box center [1245, 373] width 114 height 20
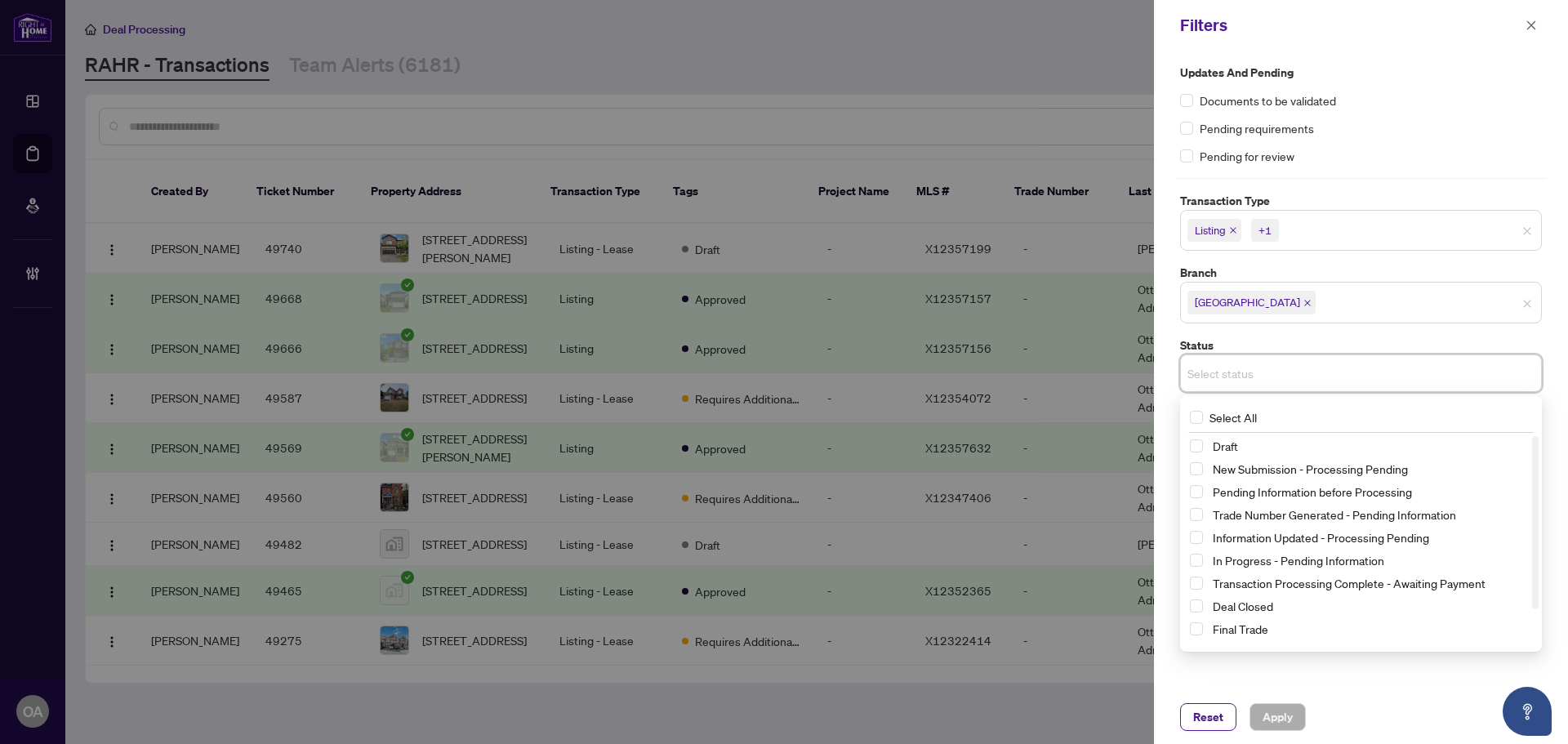
click at [1255, 378] on input "search" at bounding box center [1245, 373] width 114 height 20
click at [1344, 678] on div "Updates and Pending Documents to be validated Pending requirements Pending for …" at bounding box center [1361, 370] width 414 height 640
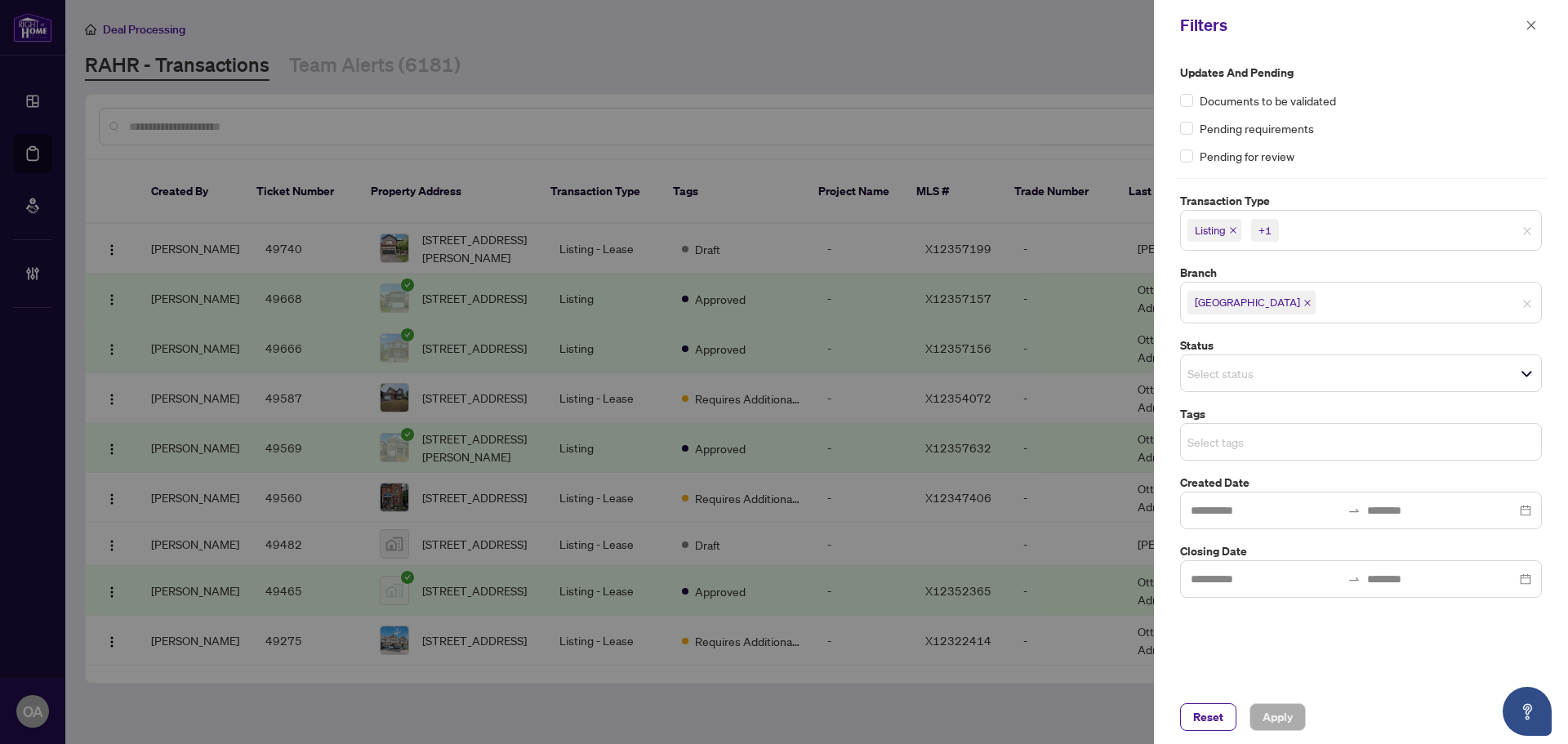
click at [1211, 442] on input "search" at bounding box center [1245, 441] width 114 height 20
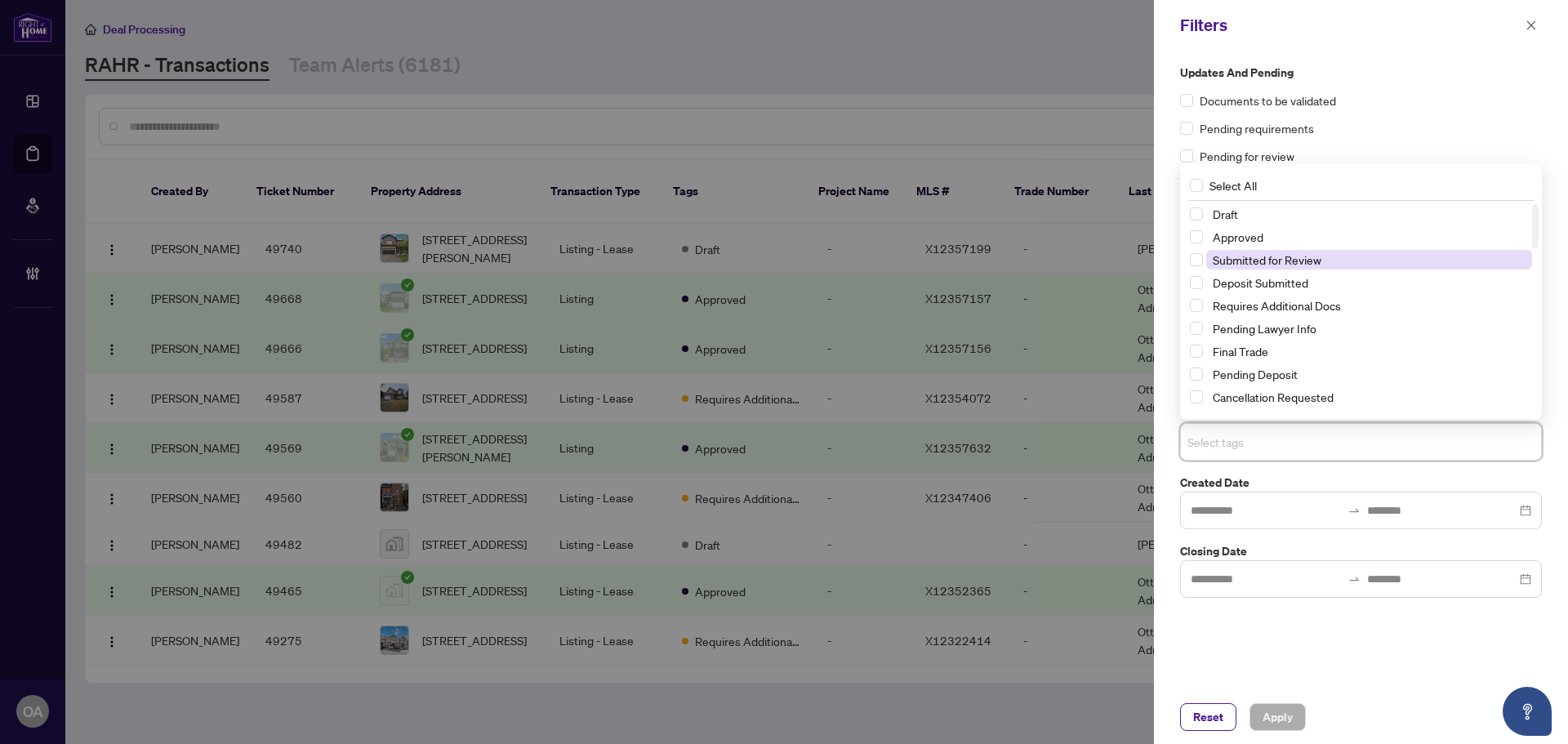
click at [1232, 259] on span "Submitted for Review" at bounding box center [1267, 259] width 108 height 15
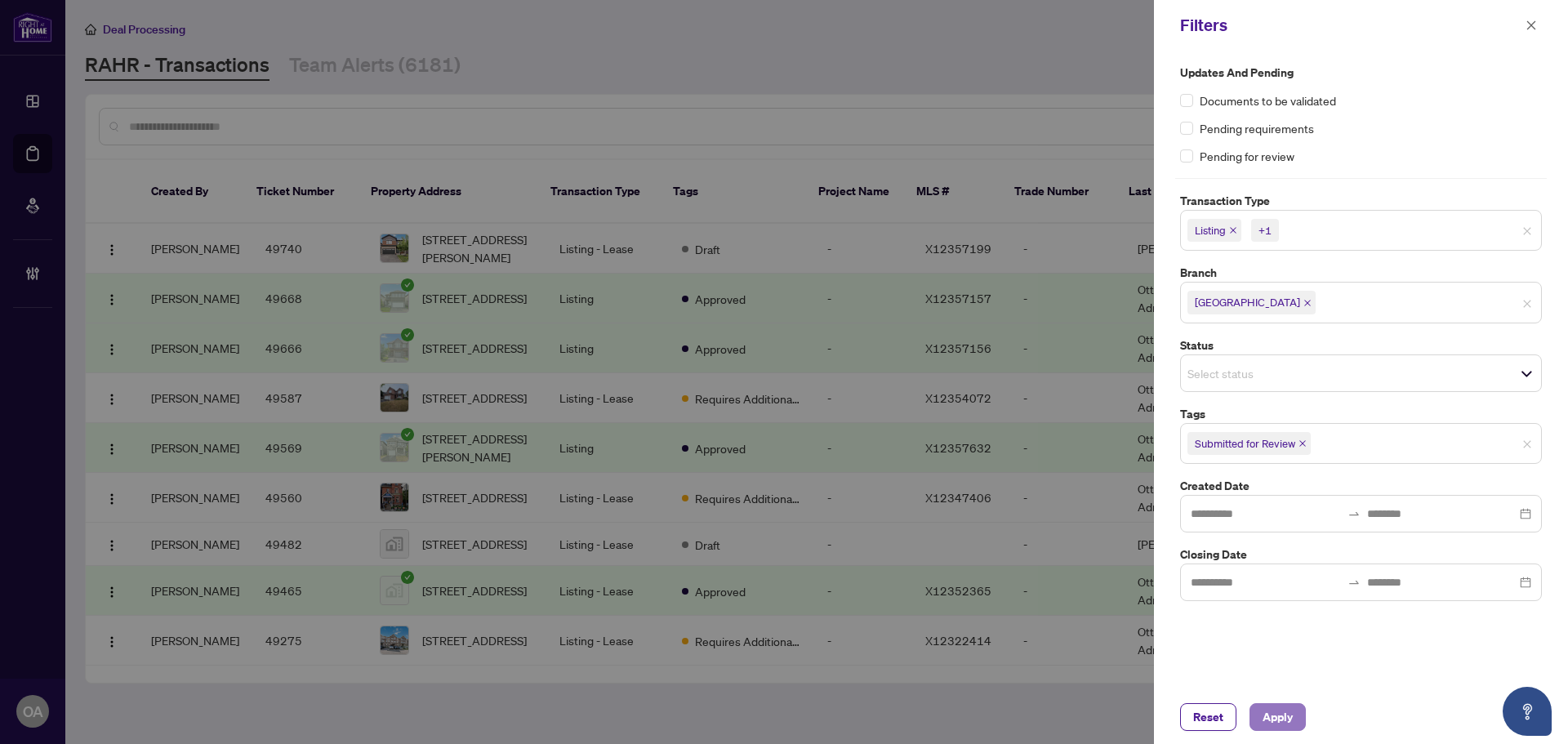
click at [1287, 720] on span "Apply" at bounding box center [1277, 717] width 30 height 26
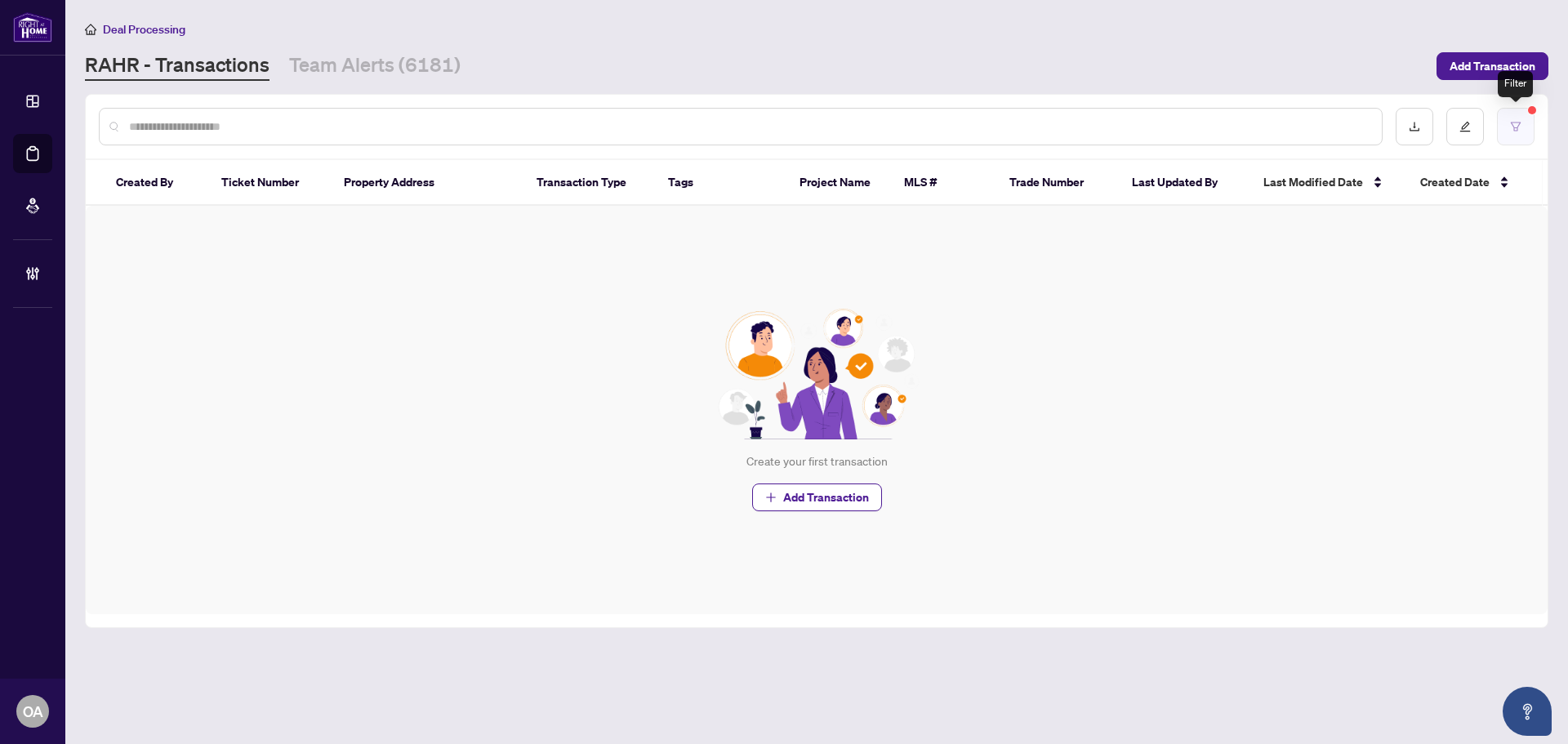
click at [1514, 121] on icon "filter" at bounding box center [1515, 126] width 11 height 11
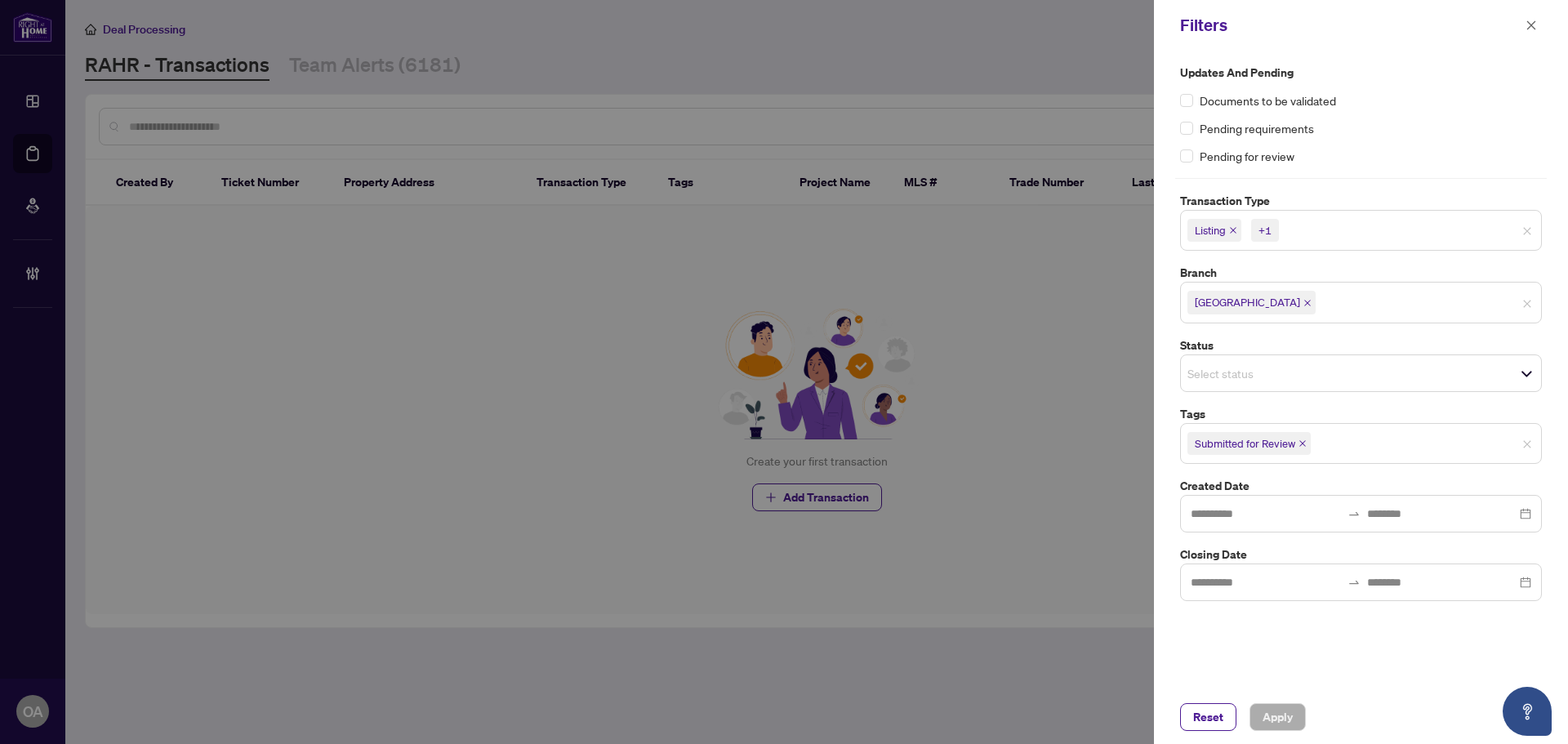
click at [1303, 442] on icon "close" at bounding box center [1303, 444] width 9 height 9
click at [1528, 27] on icon "close" at bounding box center [1531, 25] width 11 height 11
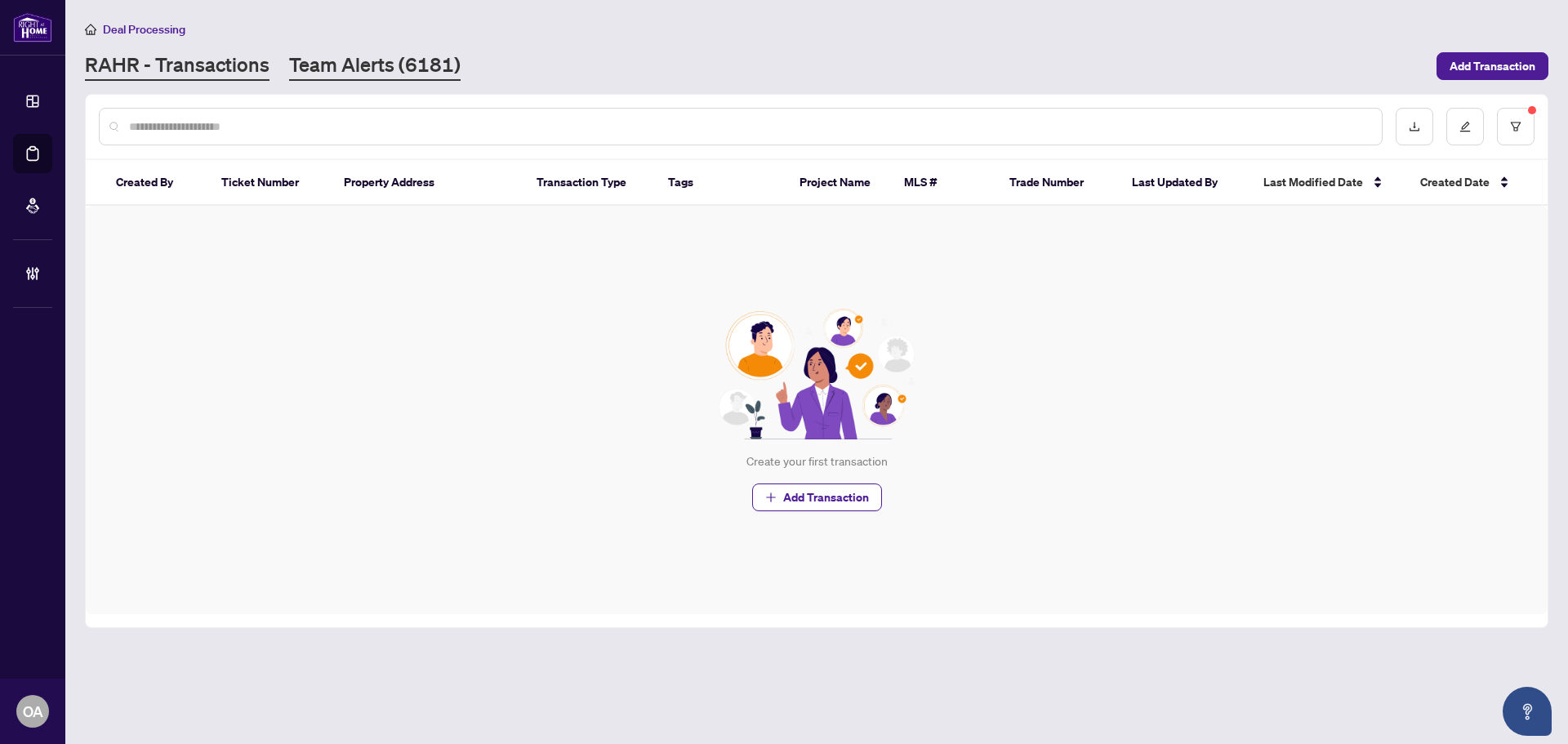
click at [388, 61] on link "Team Alerts (6181)" at bounding box center [375, 66] width 171 height 29
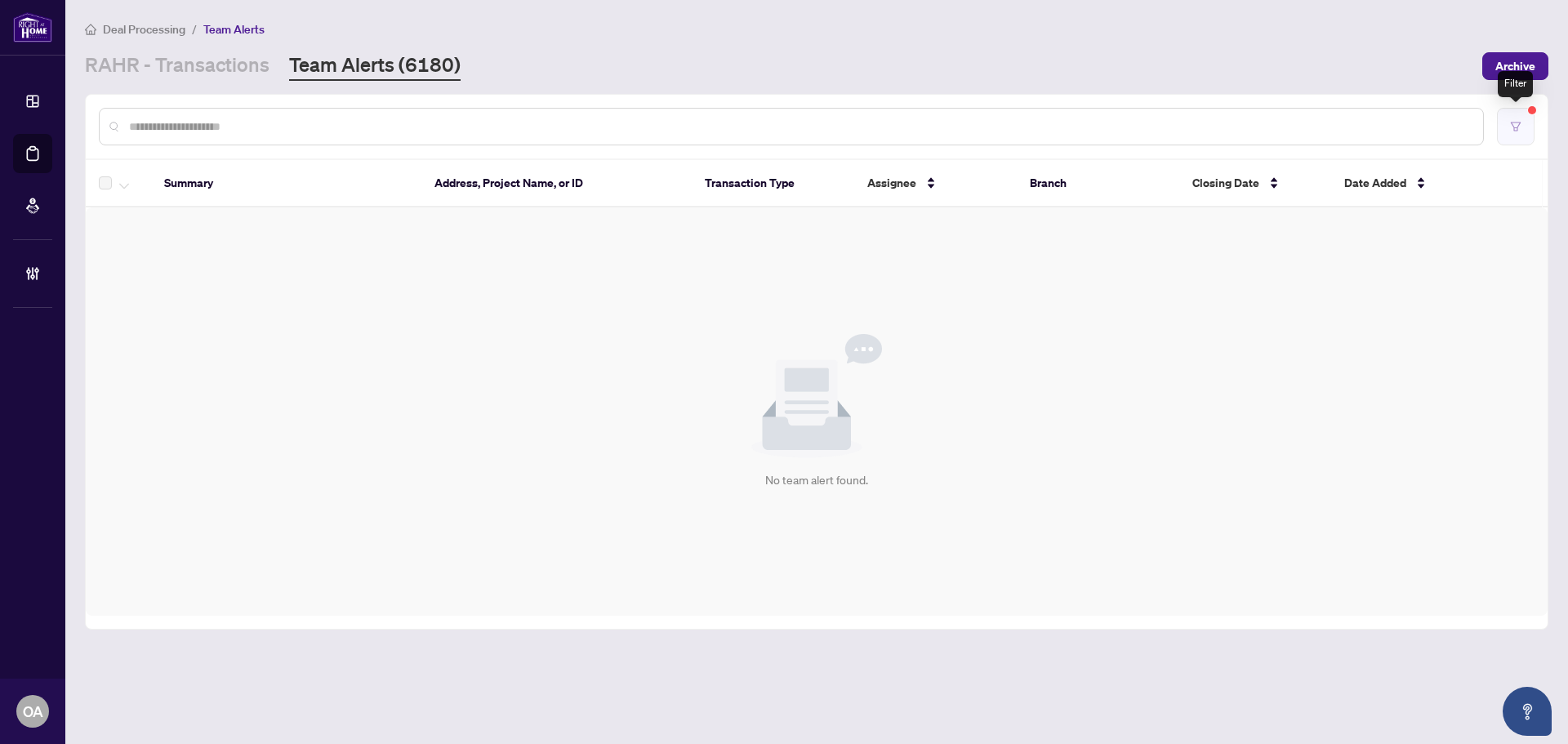
click at [1520, 129] on icon "filter" at bounding box center [1515, 126] width 11 height 11
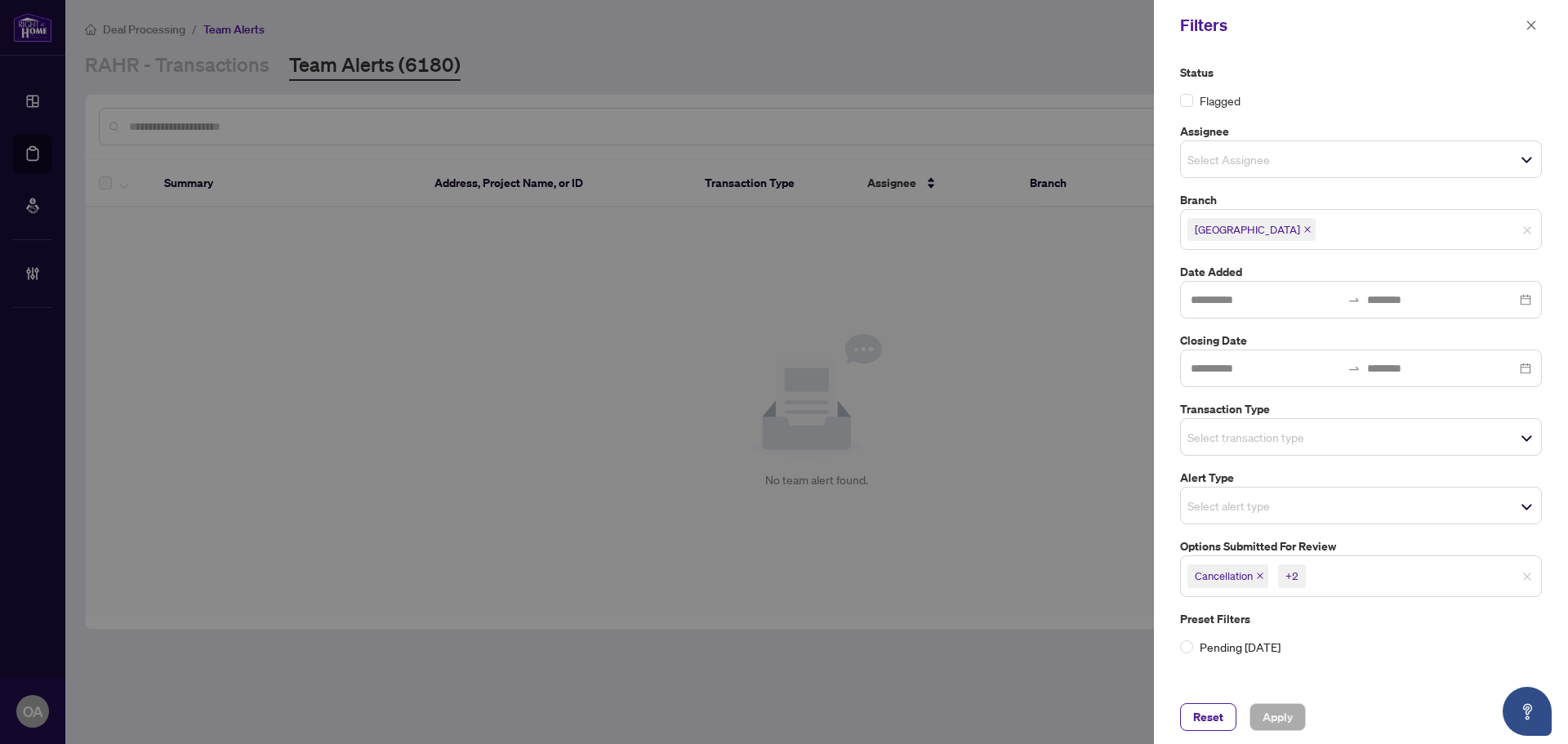
click at [1259, 578] on icon "close" at bounding box center [1261, 577] width 7 height 7
click at [1257, 578] on icon "close" at bounding box center [1257, 576] width 9 height 9
click at [1273, 574] on icon "close" at bounding box center [1274, 577] width 7 height 7
click at [1215, 501] on input "search" at bounding box center [1245, 505] width 114 height 20
click at [1224, 518] on div "Select alert type" at bounding box center [1362, 506] width 362 height 38
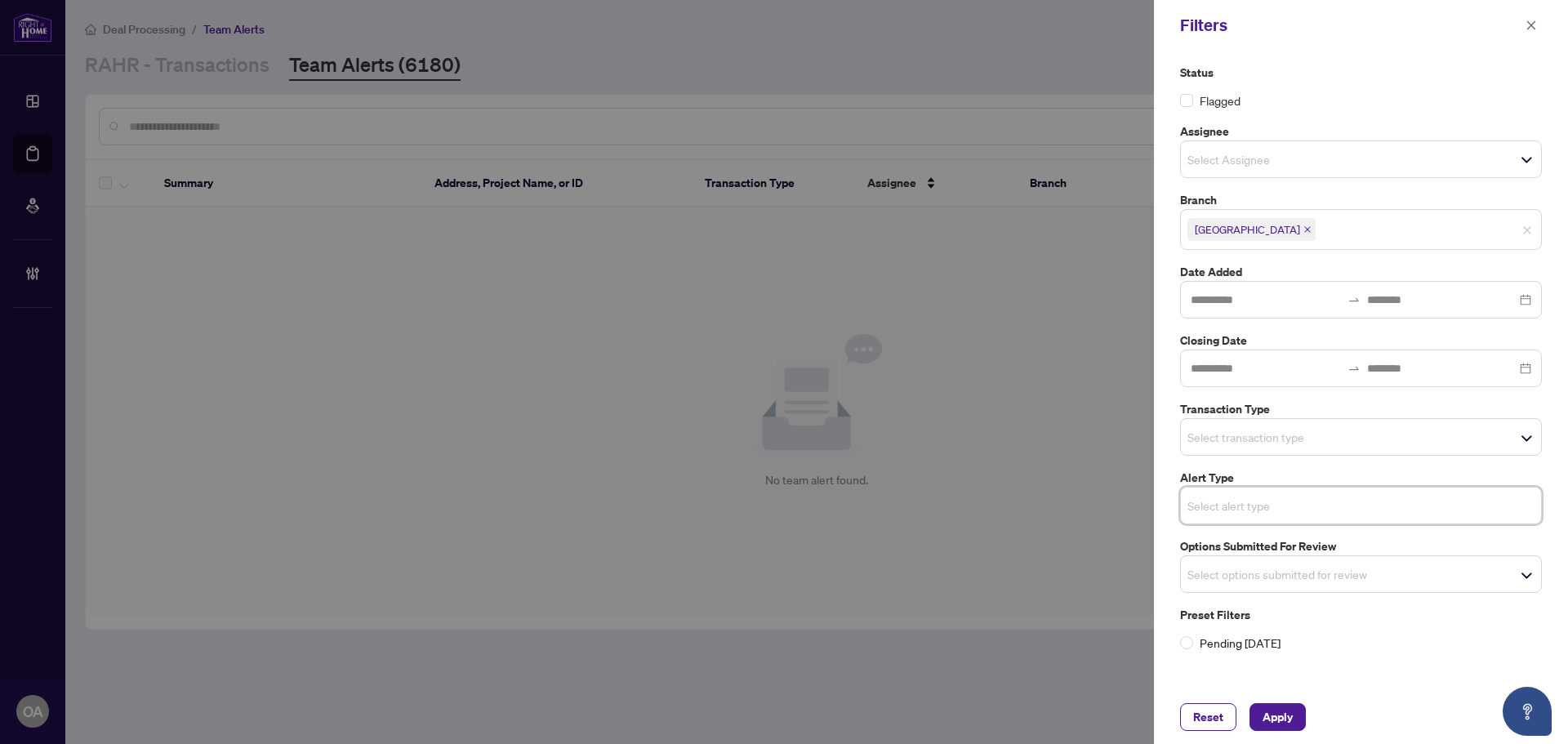
click at [1209, 432] on input "search" at bounding box center [1245, 437] width 114 height 20
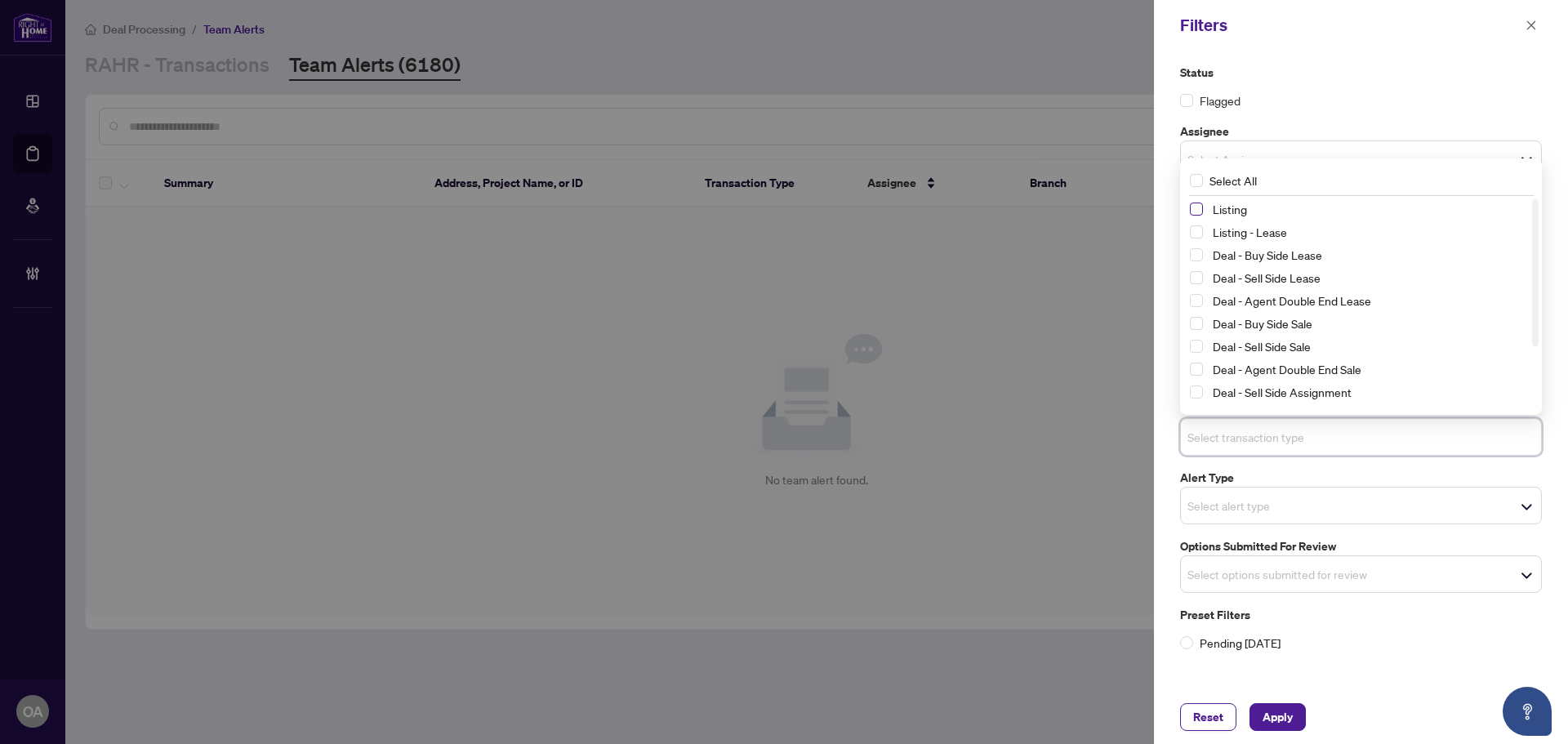
click at [1198, 206] on span "Select Listing" at bounding box center [1196, 208] width 13 height 13
click at [1199, 236] on span "Select Listing - Lease" at bounding box center [1196, 232] width 13 height 13
click at [1274, 713] on span "Apply" at bounding box center [1277, 717] width 30 height 26
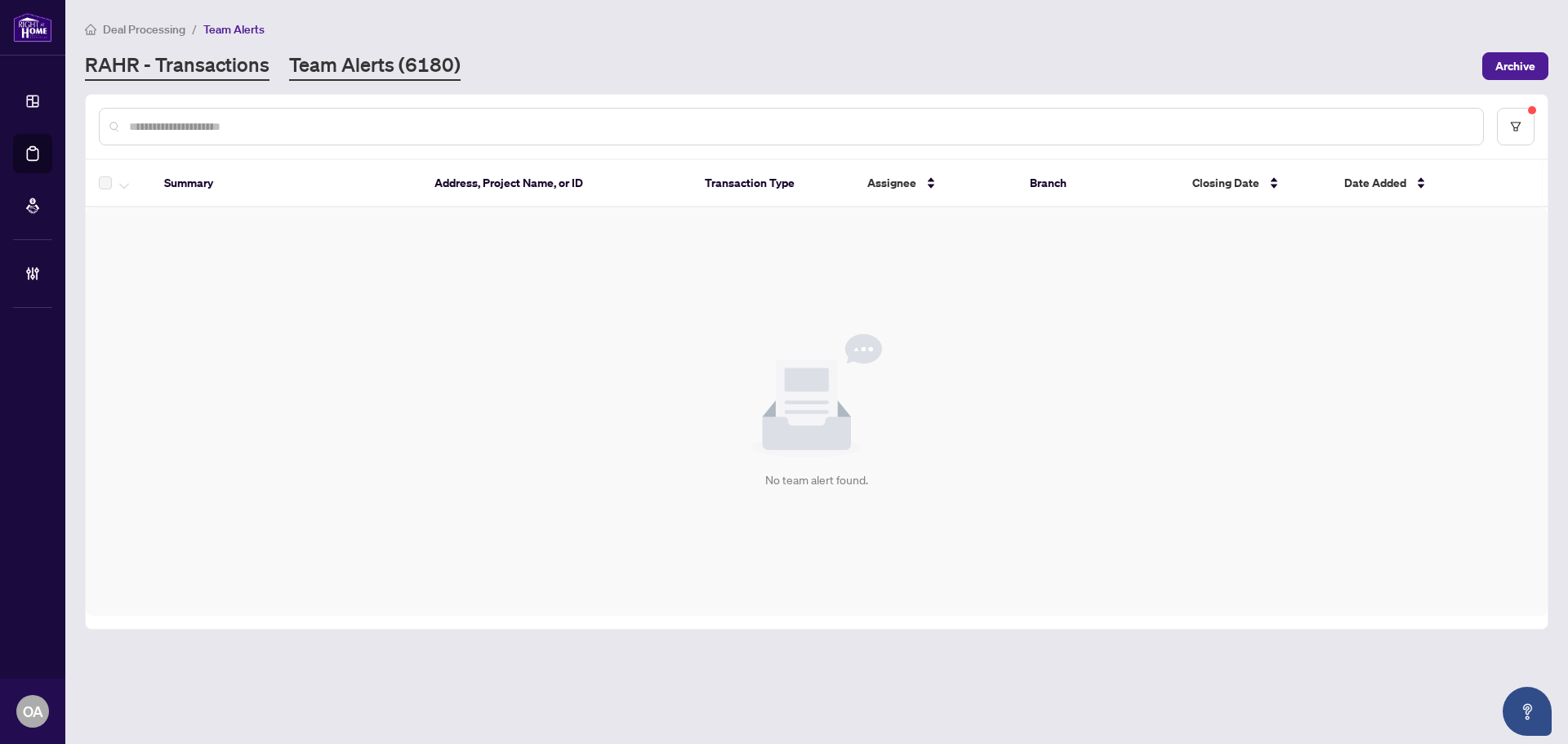
click at [166, 51] on link "RAHR - Transactions" at bounding box center [177, 66] width 184 height 29
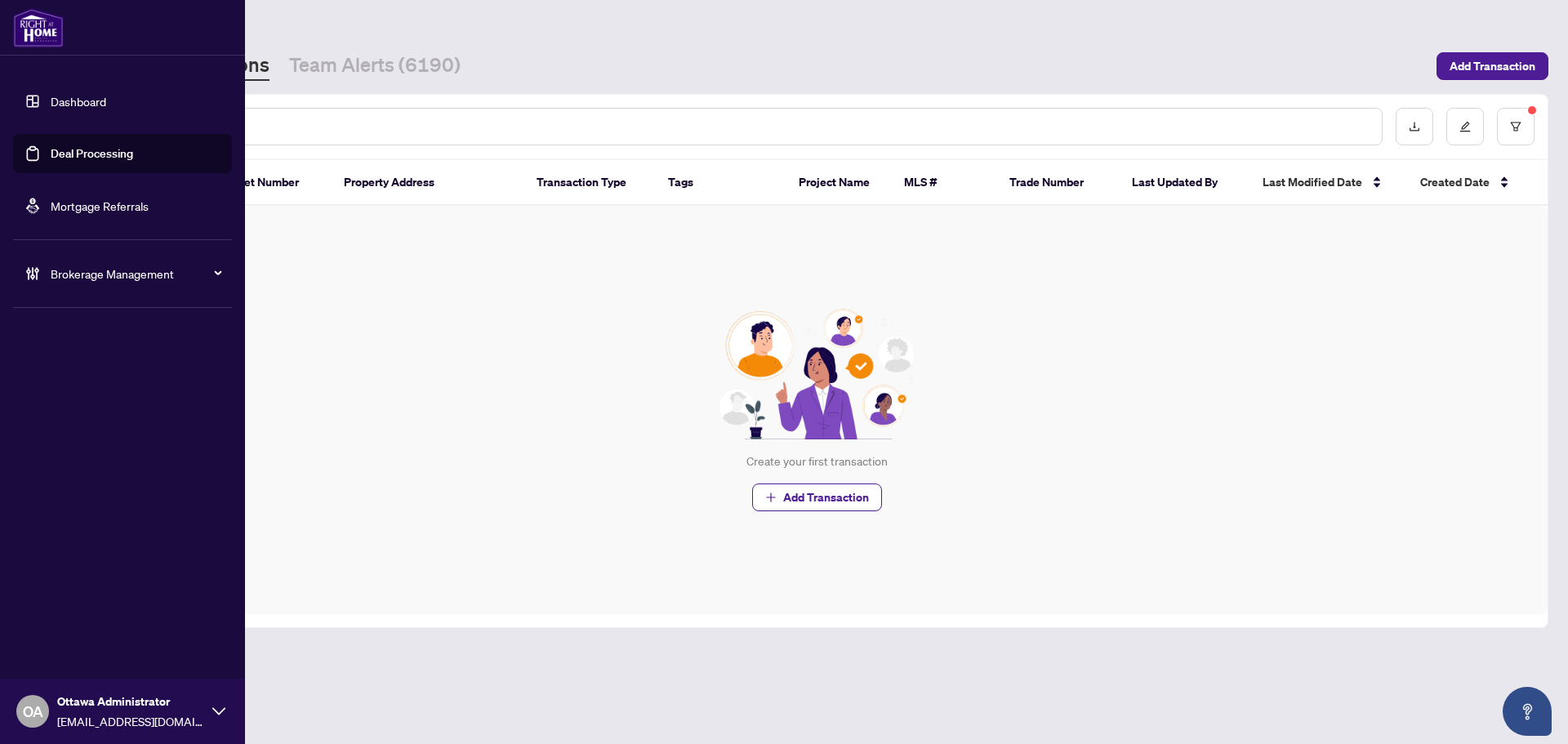
click at [50, 155] on link "Deal Processing" at bounding box center [91, 153] width 83 height 15
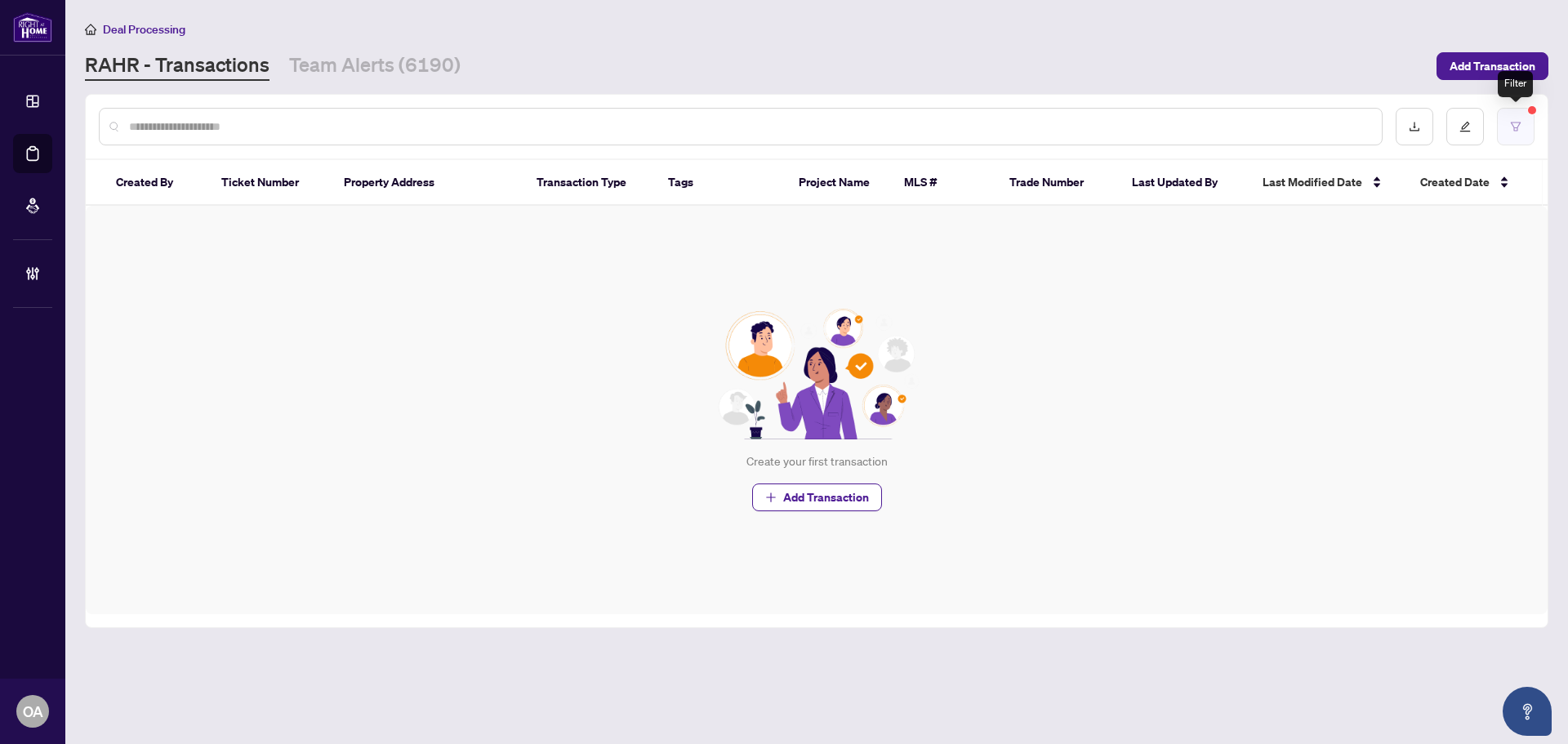
click at [1507, 131] on button "button" at bounding box center [1516, 126] width 38 height 38
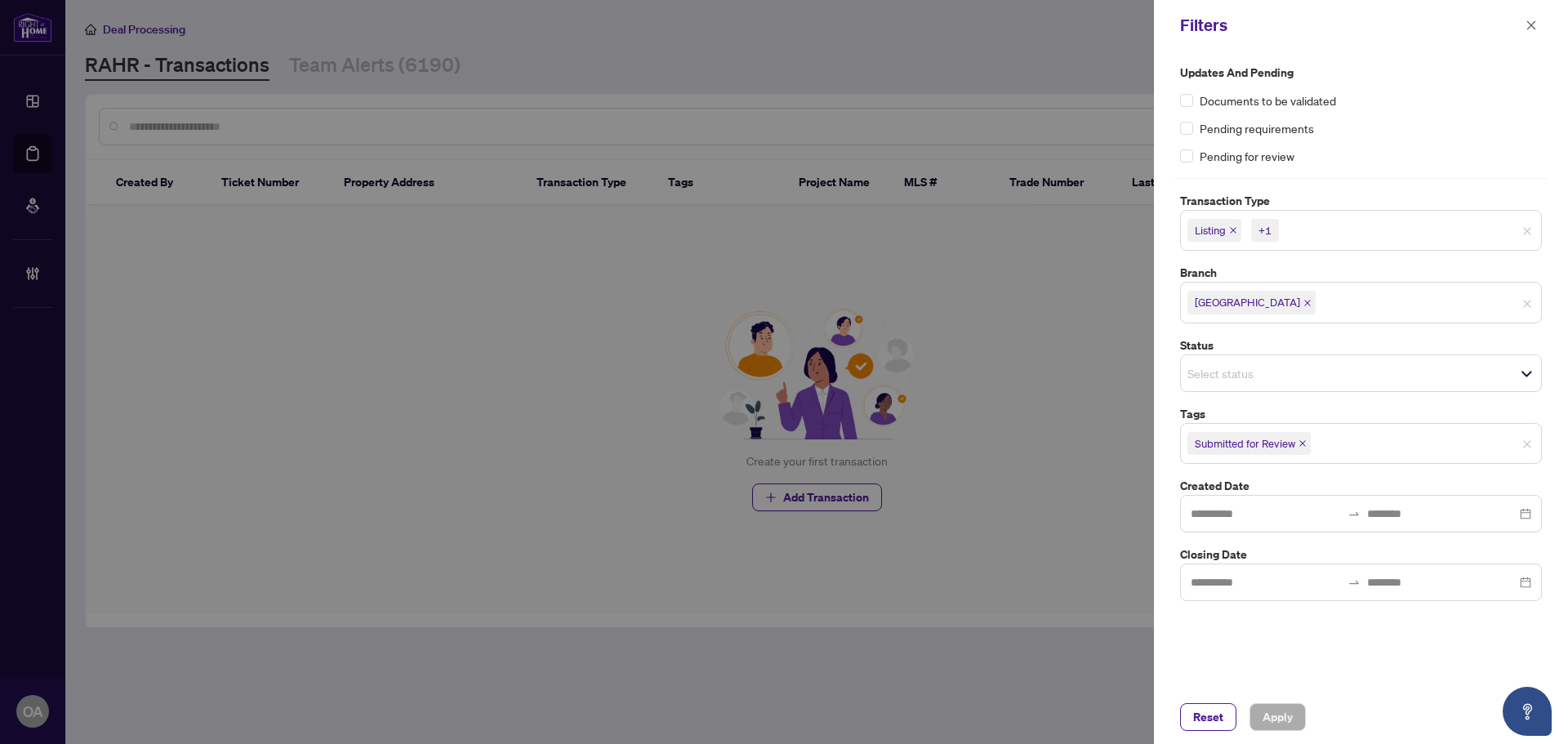
click at [1234, 225] on span "Listing" at bounding box center [1214, 230] width 54 height 23
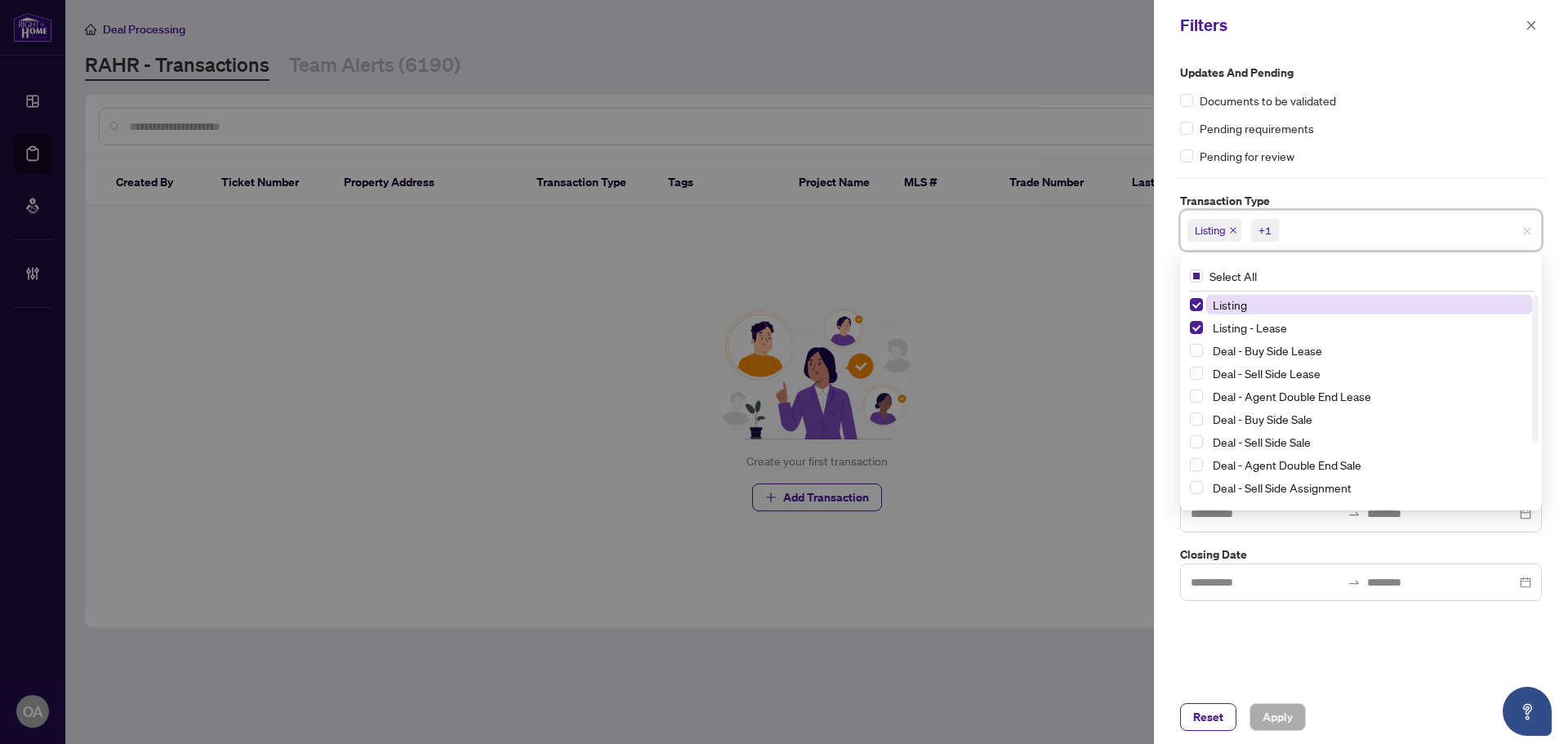
click at [1235, 230] on icon "close" at bounding box center [1234, 230] width 7 height 7
click at [1273, 230] on icon "close" at bounding box center [1270, 230] width 9 height 9
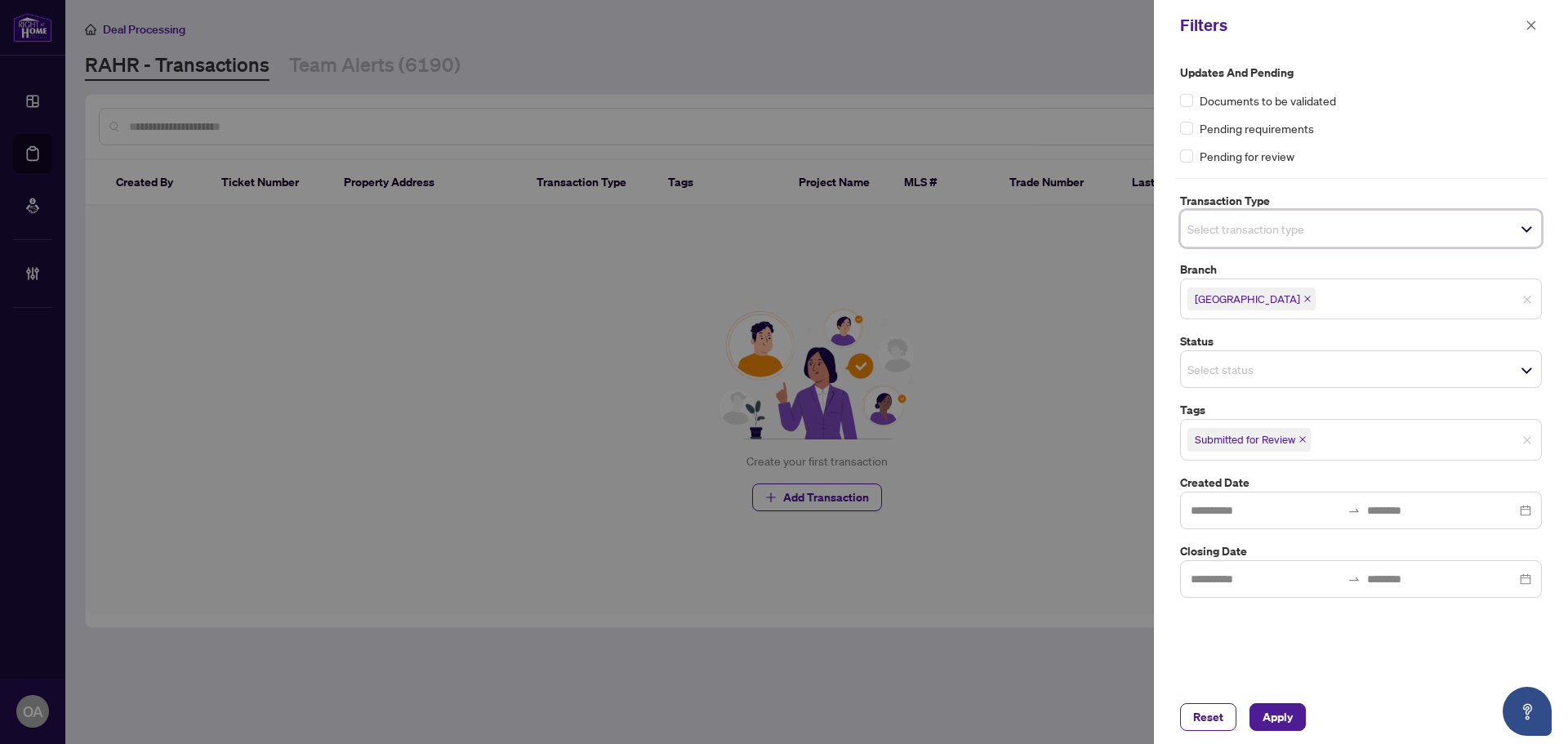
click at [1334, 620] on div "Updates and Pending Documents to be validated Pending requirements Pending for …" at bounding box center [1361, 370] width 414 height 640
click at [1300, 439] on icon "close" at bounding box center [1303, 439] width 9 height 9
drag, startPoint x: 1284, startPoint y: 707, endPoint x: 1241, endPoint y: 661, distance: 63.0
click at [1283, 707] on span "Apply" at bounding box center [1277, 717] width 30 height 26
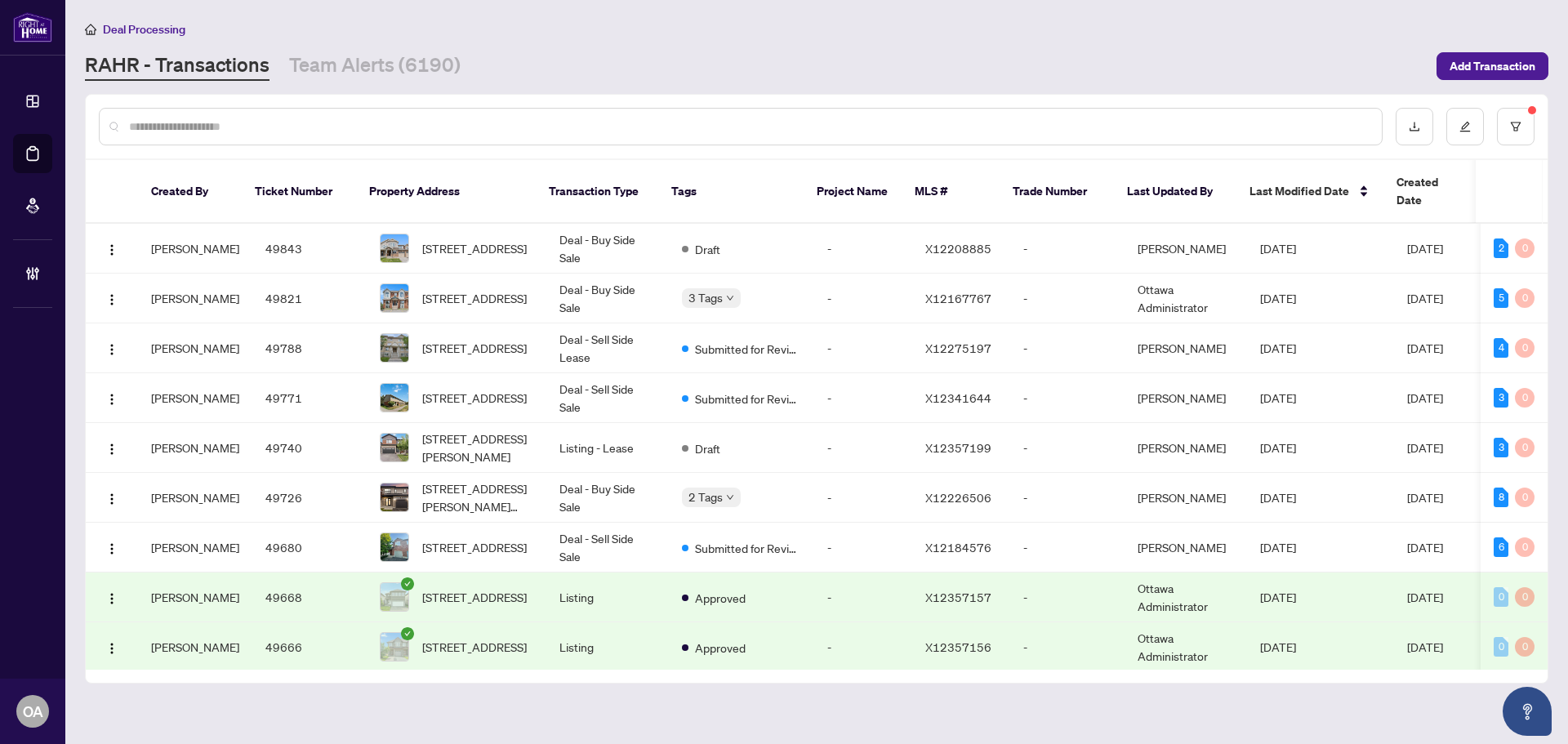
click at [458, 120] on input "text" at bounding box center [748, 126] width 1240 height 18
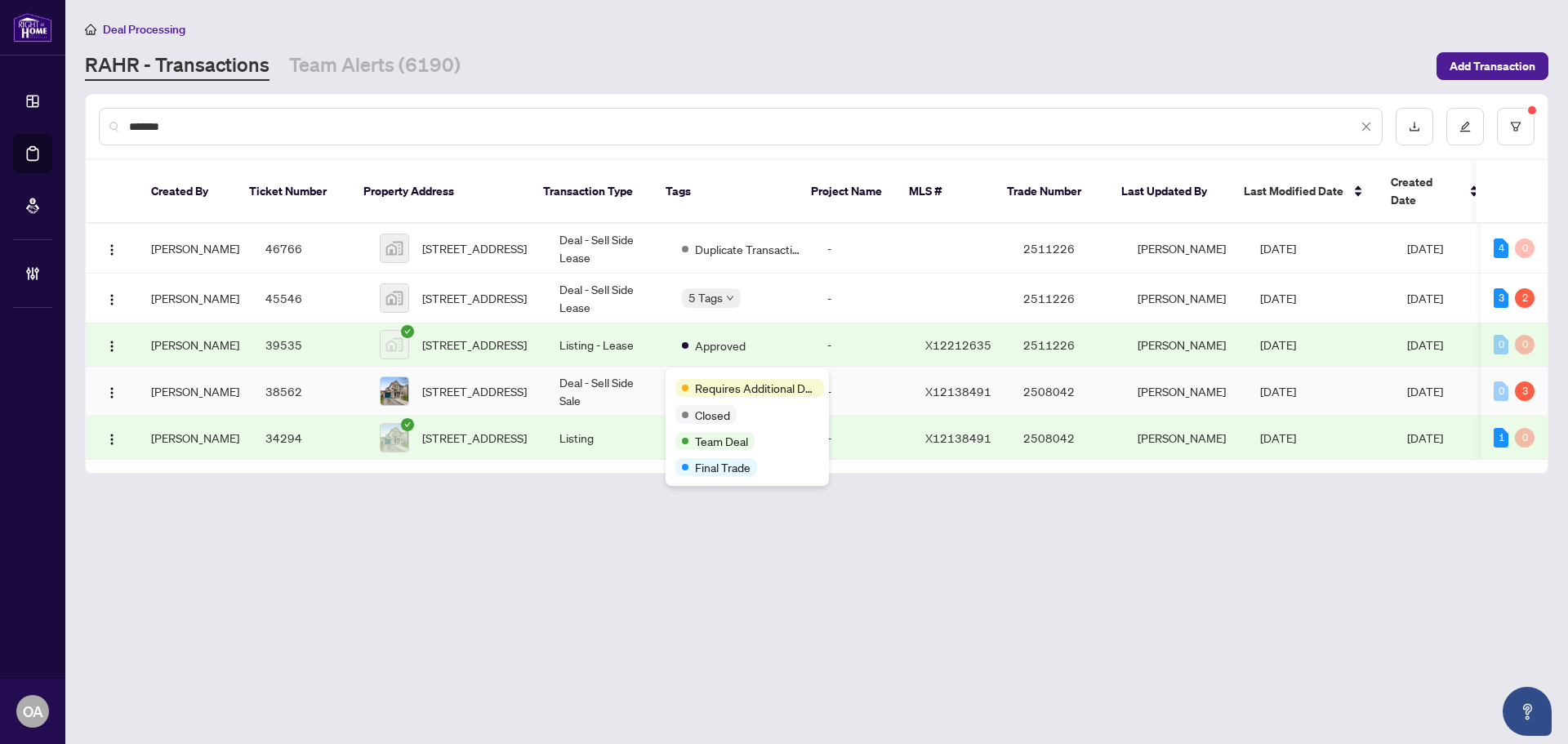
type input "*******"
click at [592, 372] on td "Deal - Sell Side Sale" at bounding box center [608, 392] width 123 height 49
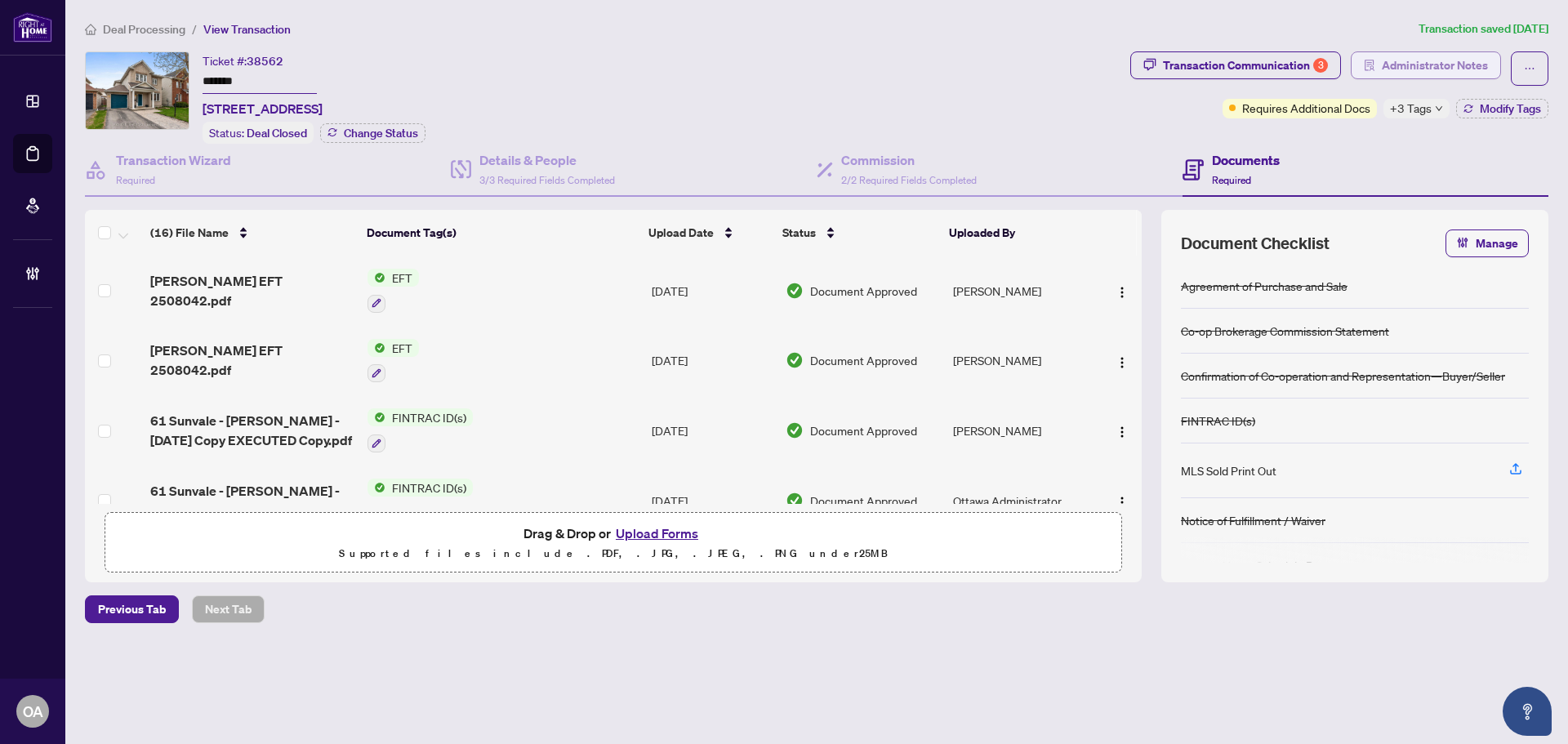
click at [1481, 67] on span "Administrator Notes" at bounding box center [1435, 65] width 106 height 26
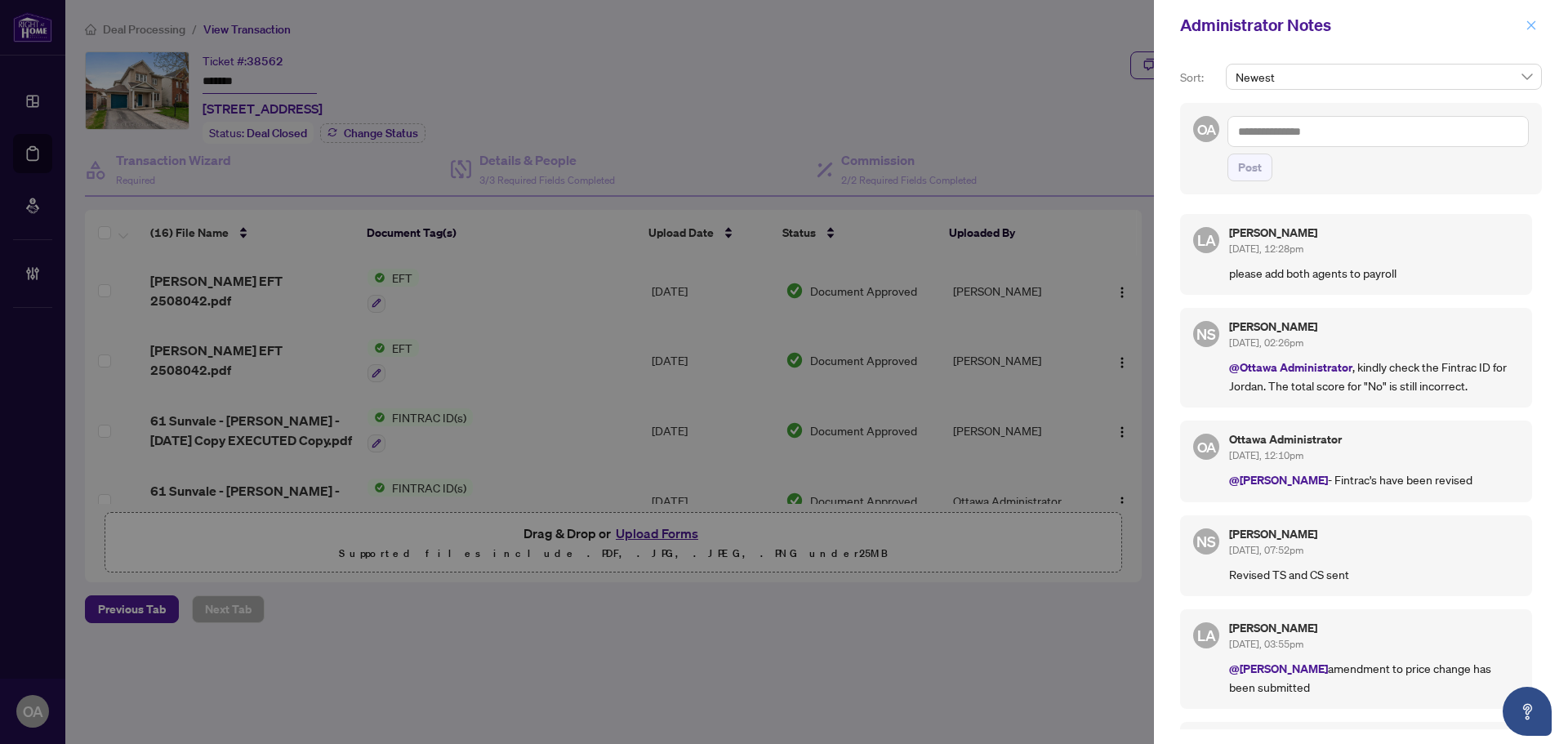
click at [1536, 26] on icon "close" at bounding box center [1531, 25] width 11 height 11
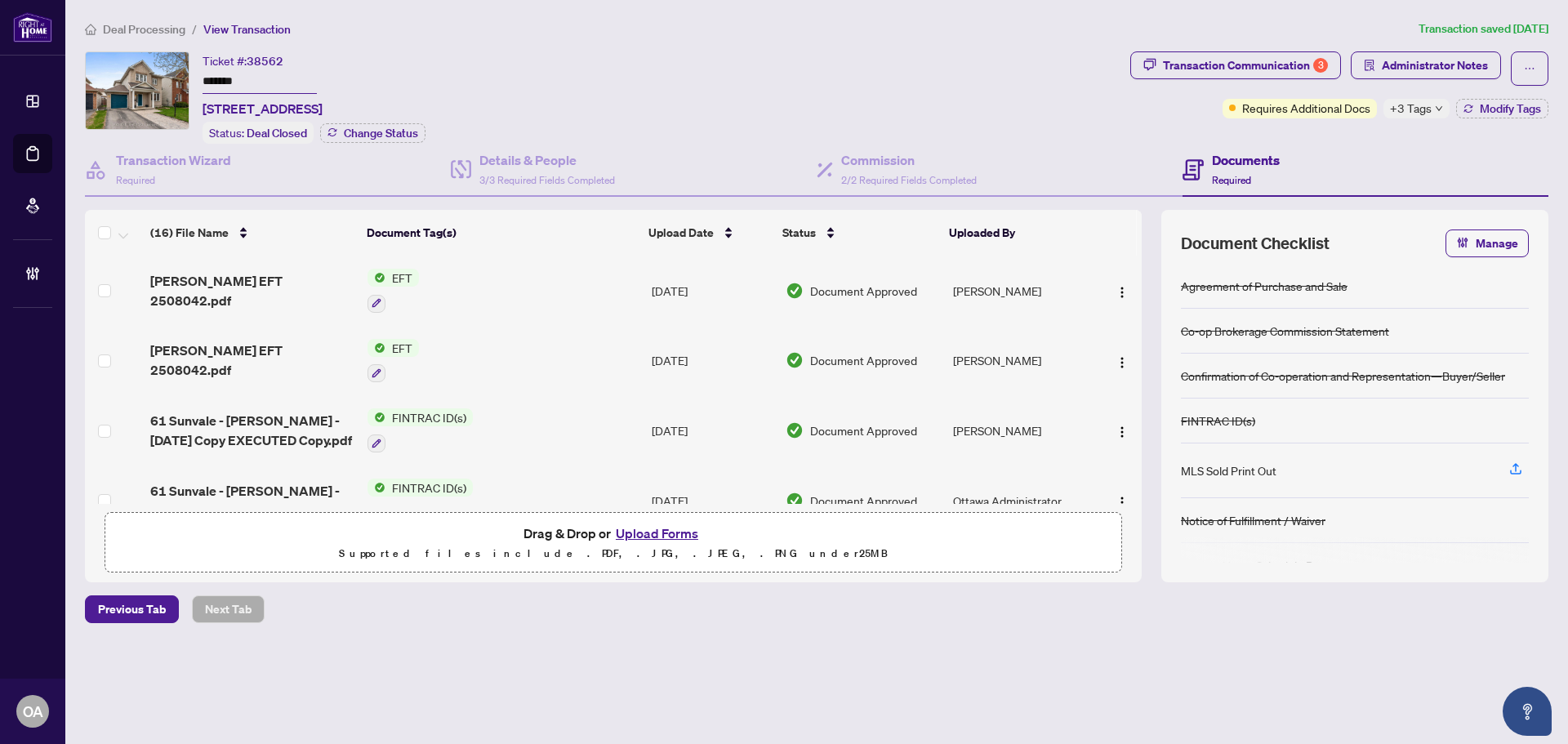
click at [226, 288] on span "lori EFT 2508042.pdf" at bounding box center [252, 291] width 204 height 39
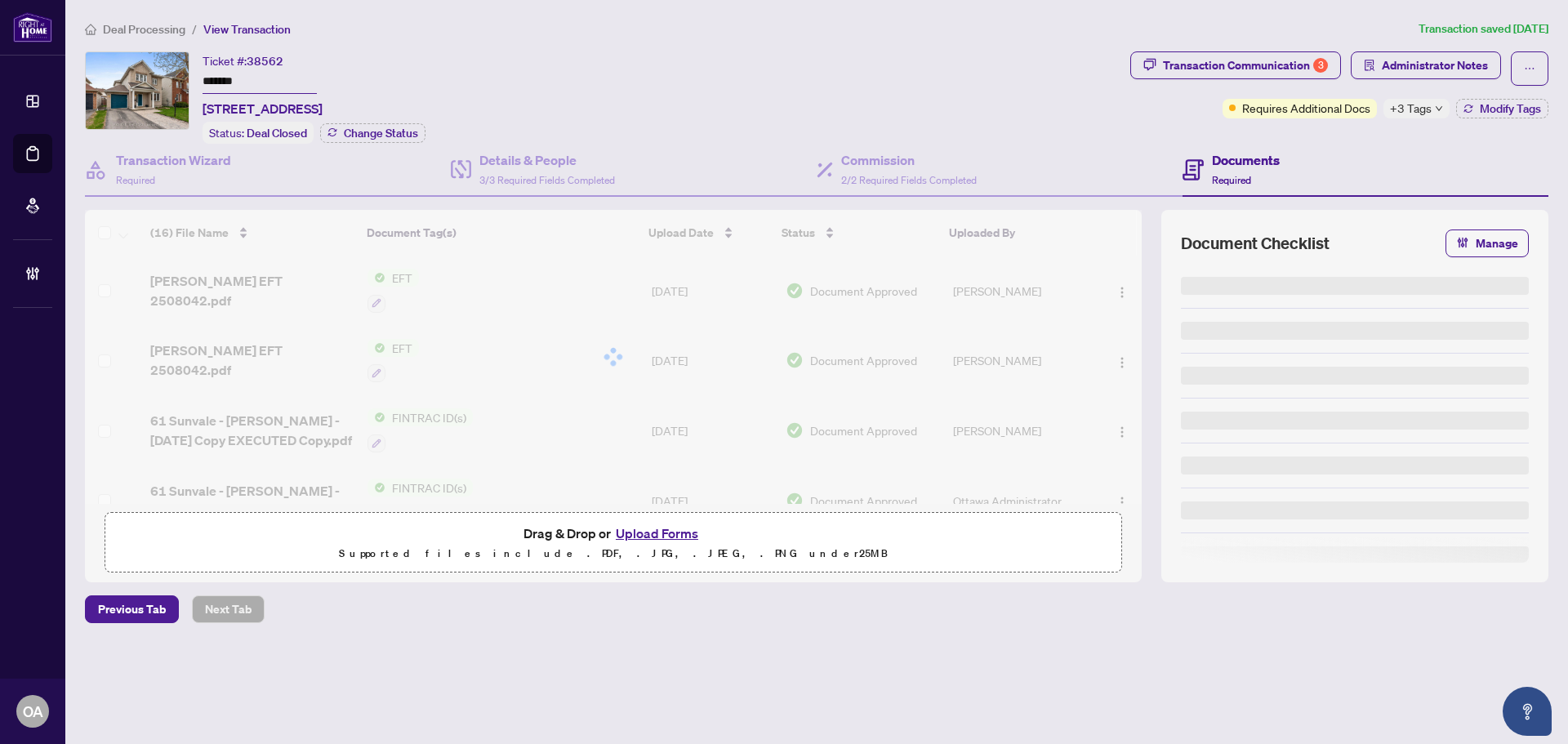
type input "*******"
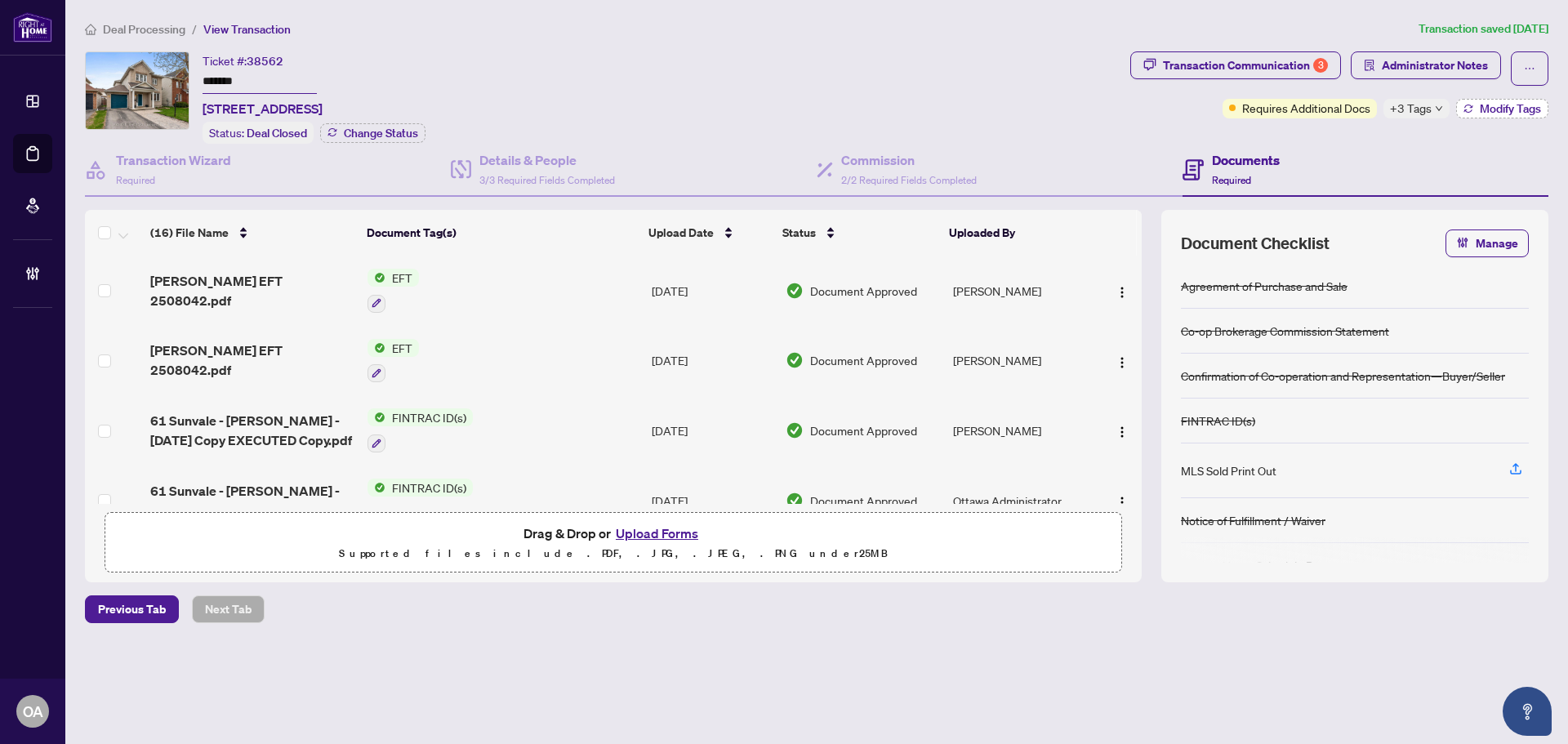
click at [1512, 107] on span "Modify Tags" at bounding box center [1511, 108] width 61 height 11
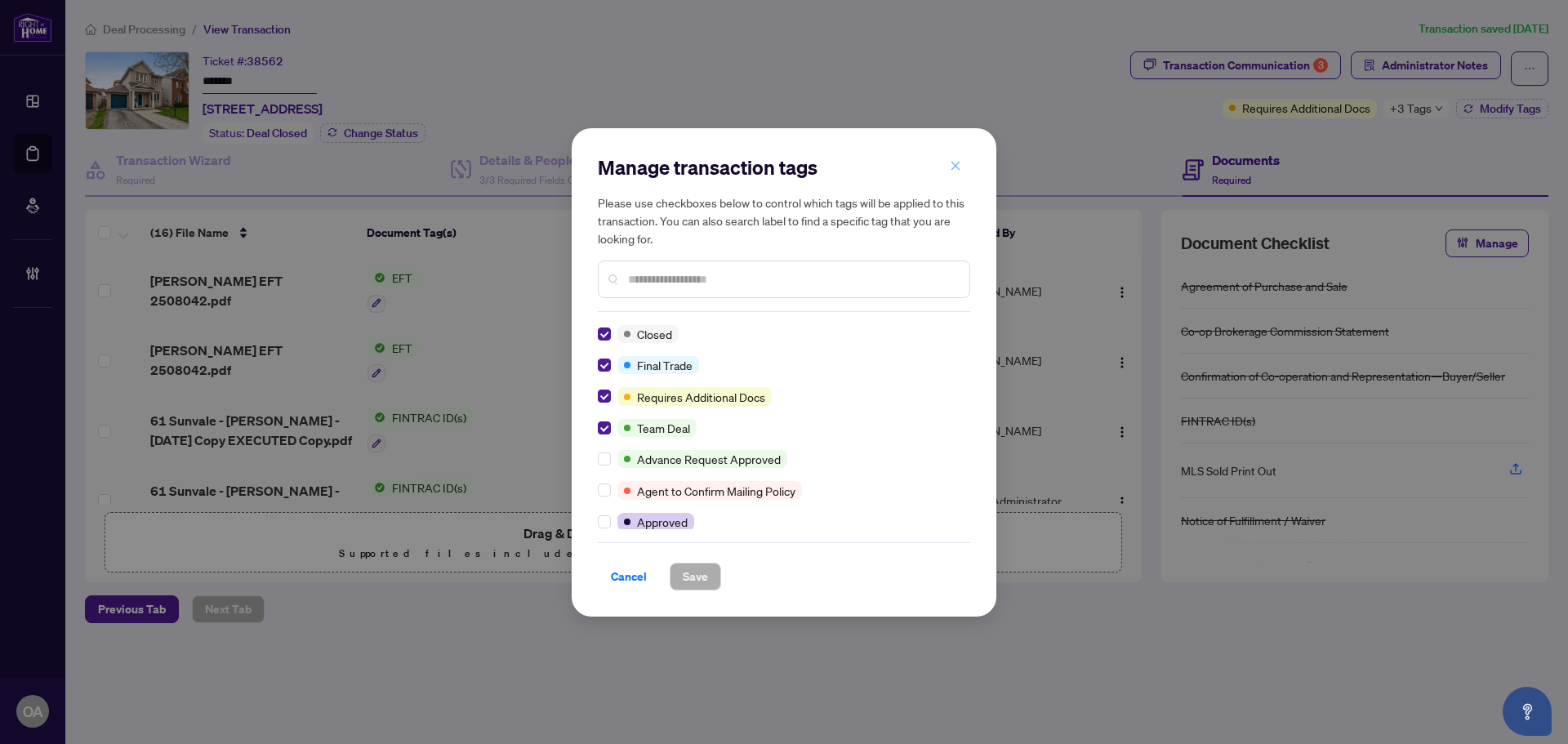
click at [950, 167] on icon "close" at bounding box center [955, 166] width 11 height 11
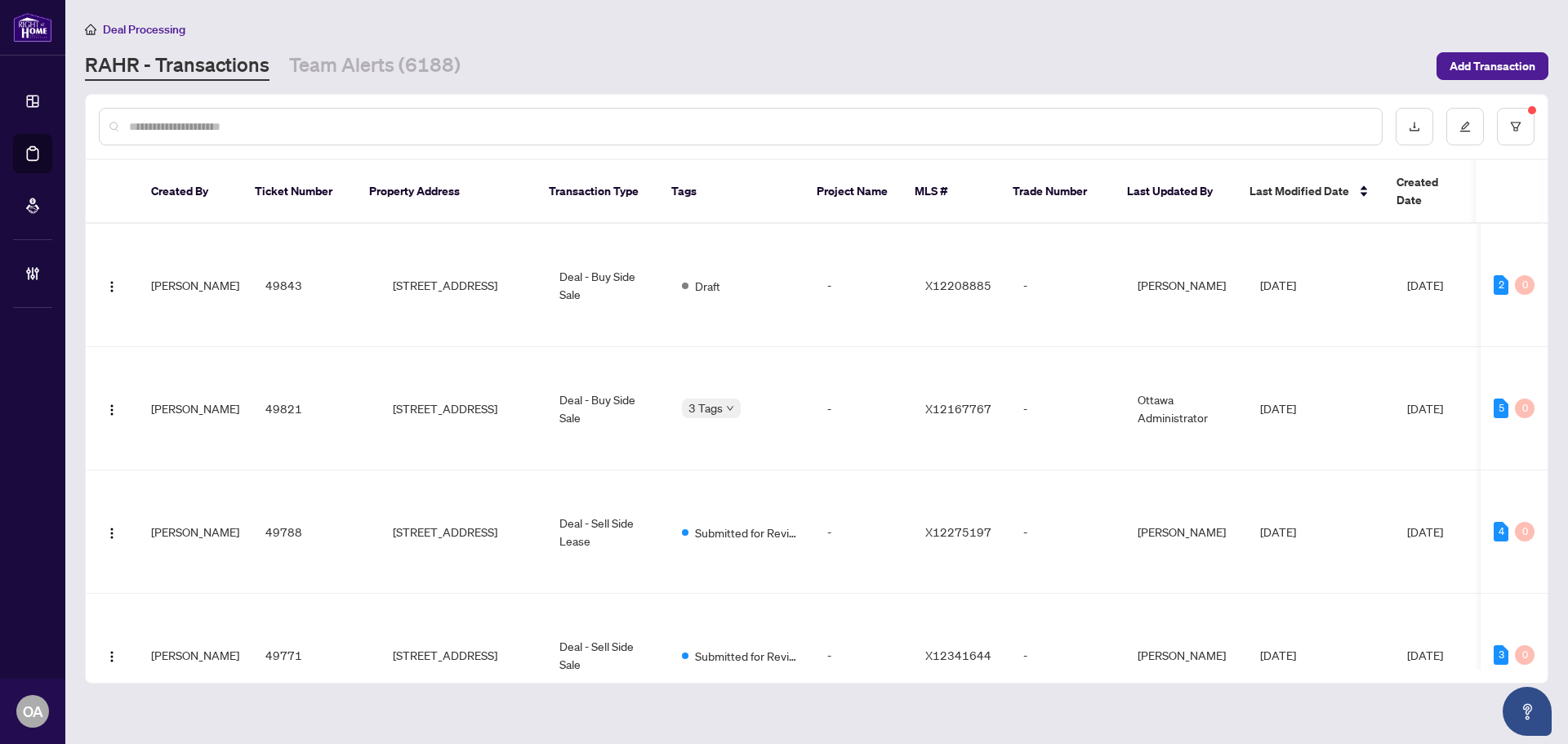
click at [235, 133] on input "text" at bounding box center [748, 126] width 1240 height 18
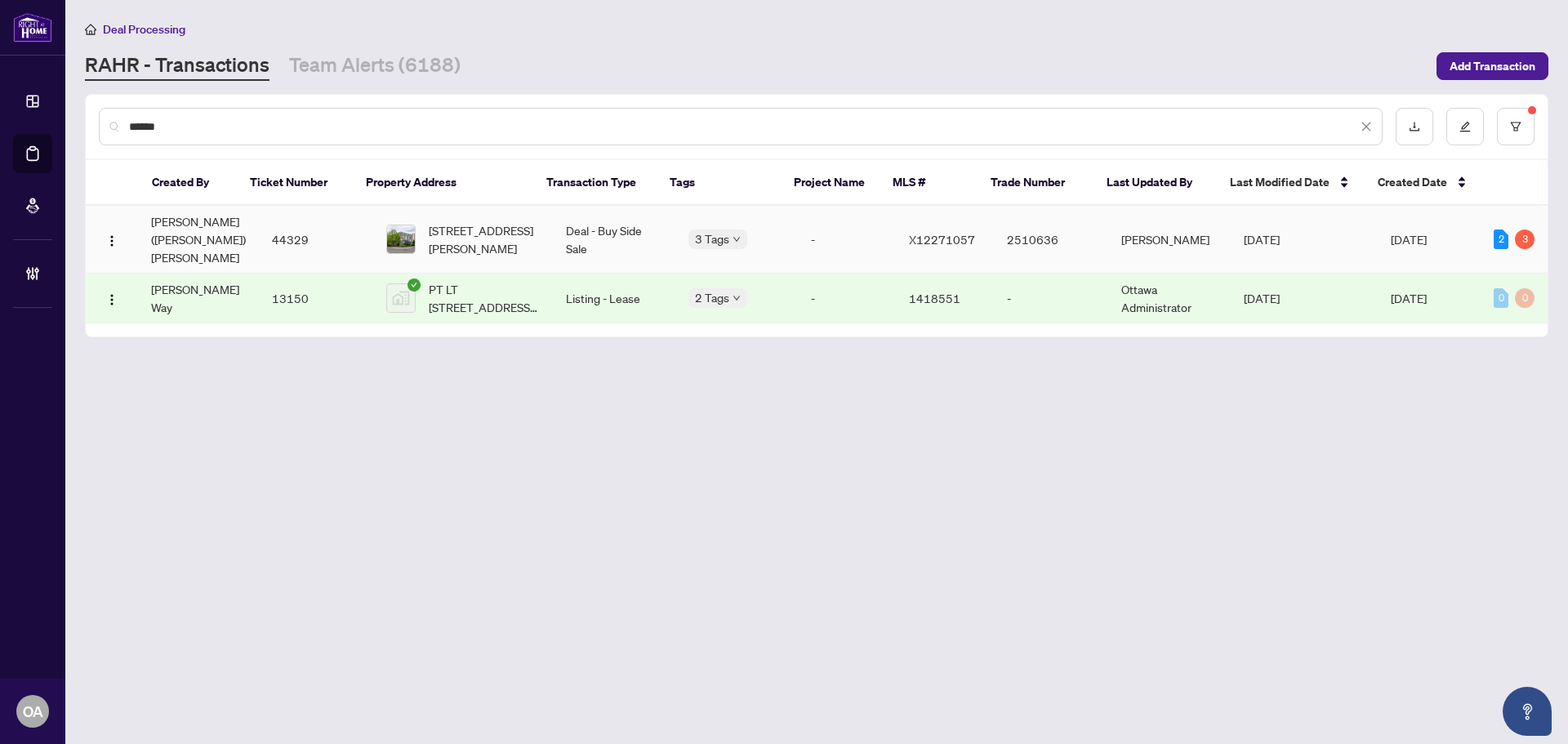
type input "******"
click at [613, 221] on td "Deal - Buy Side Sale" at bounding box center [614, 239] width 123 height 67
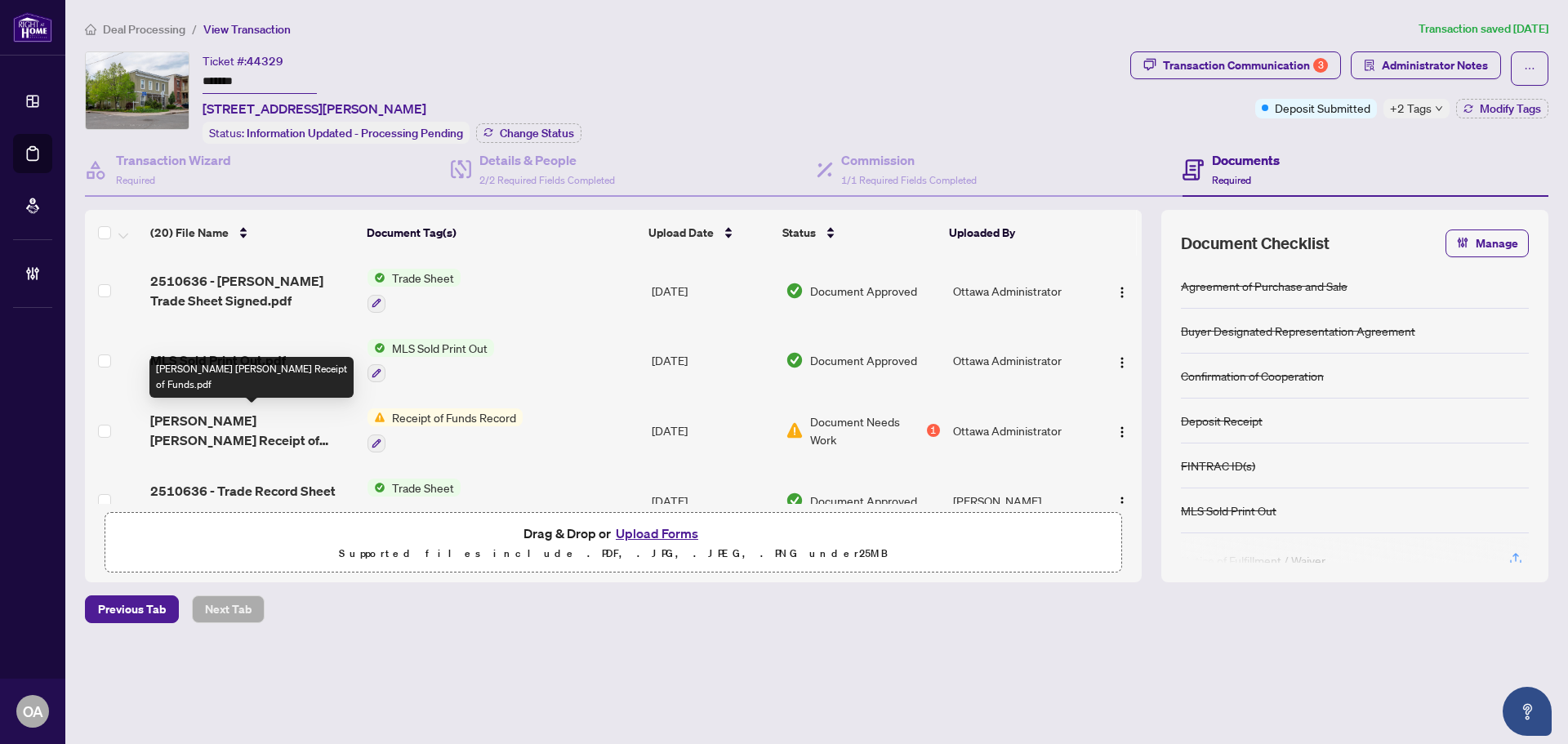
click at [258, 404] on td "Arthur - RACHEL HELEN WILLS Receipt of Funds.pdf" at bounding box center [253, 430] width 218 height 70
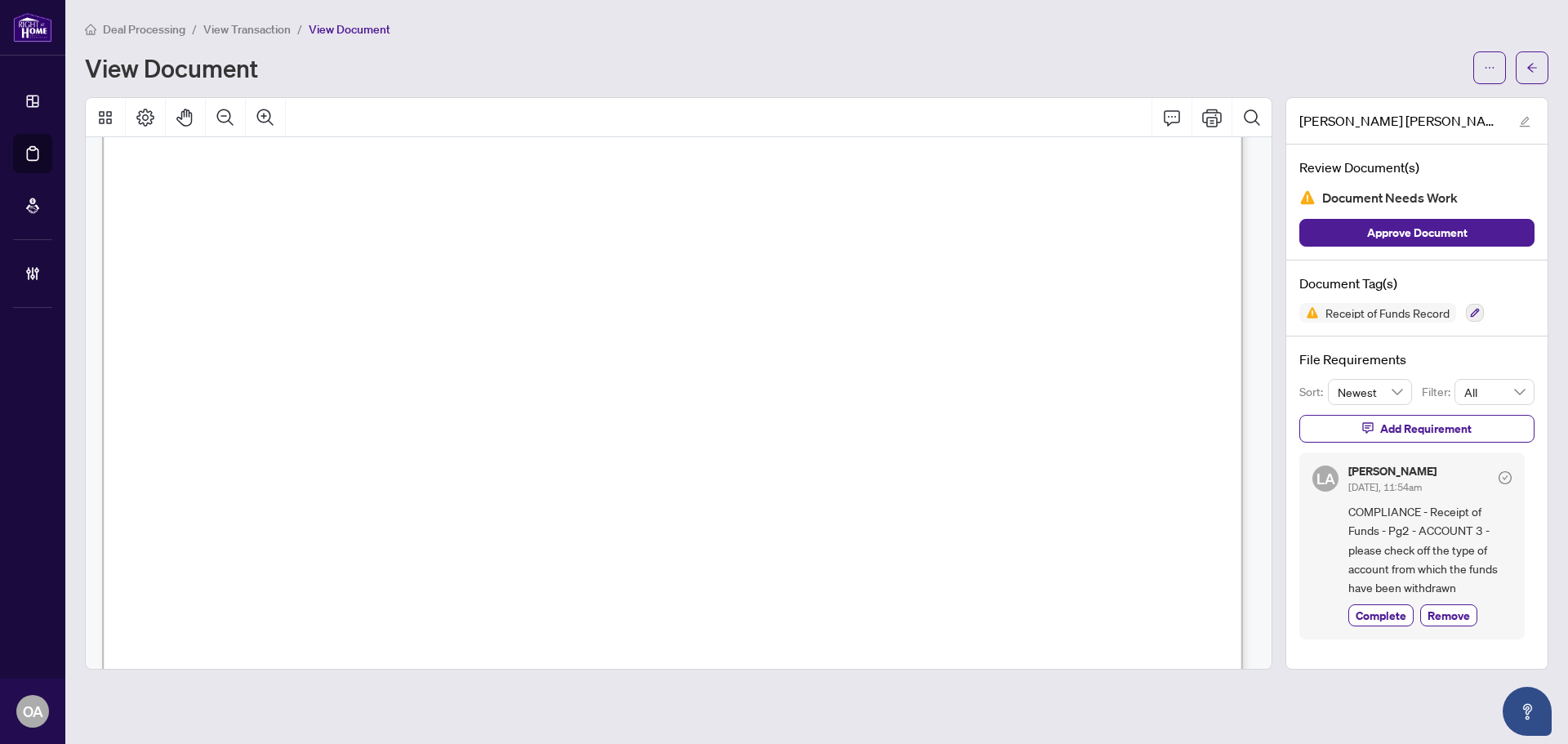
scroll to position [1716, 0]
click at [1488, 71] on icon "ellipsis" at bounding box center [1490, 67] width 11 height 11
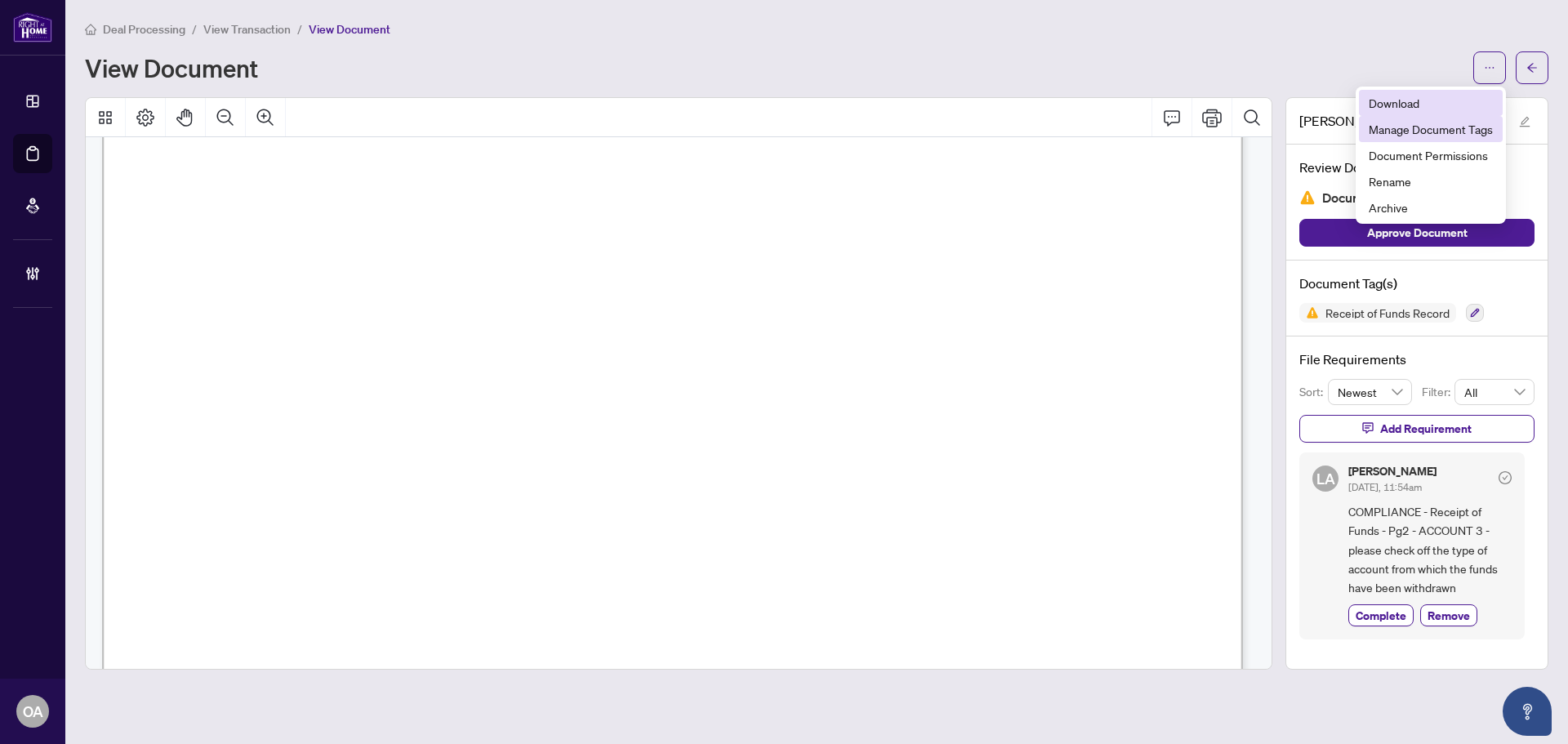
click at [1418, 105] on span "Download" at bounding box center [1432, 102] width 125 height 18
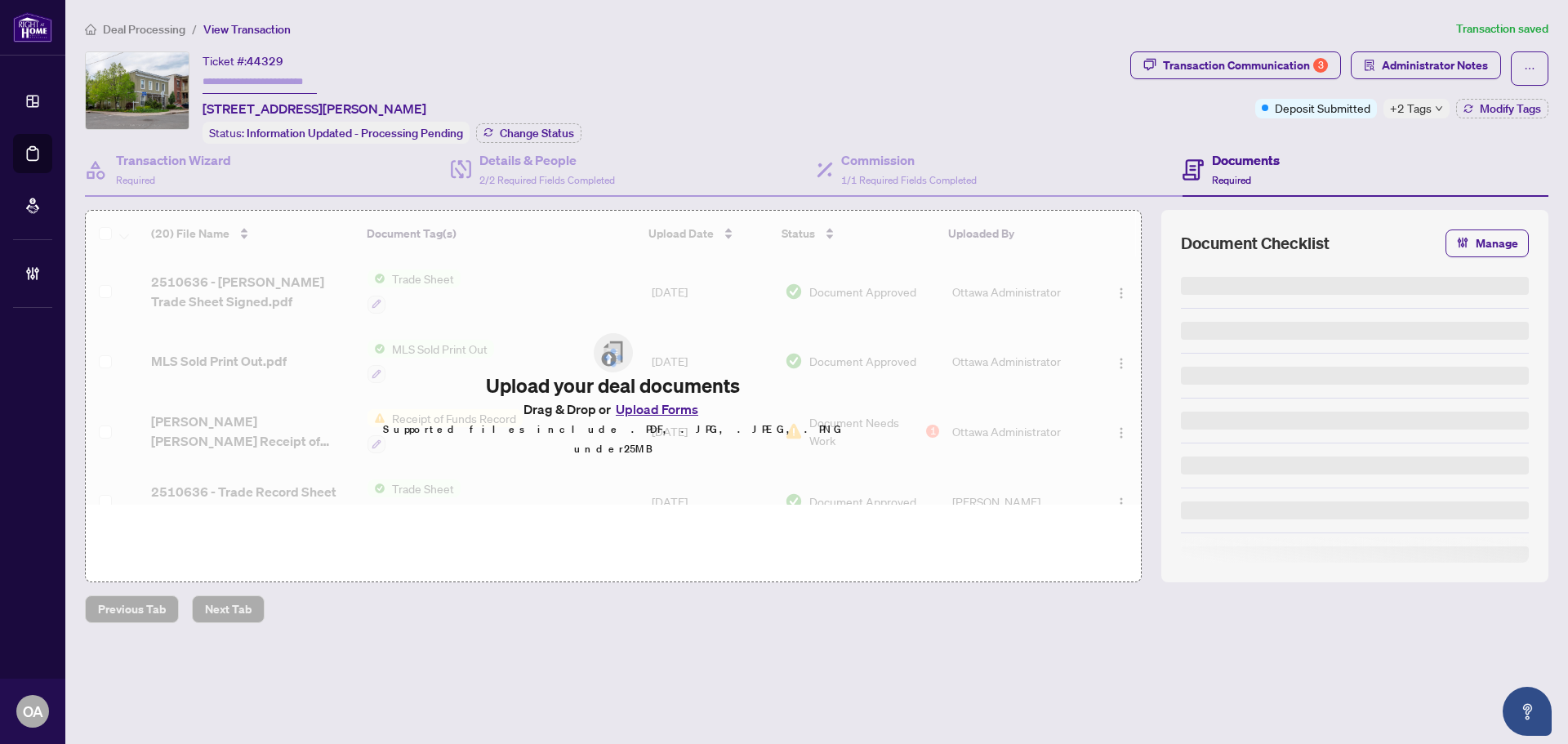
type input "*******"
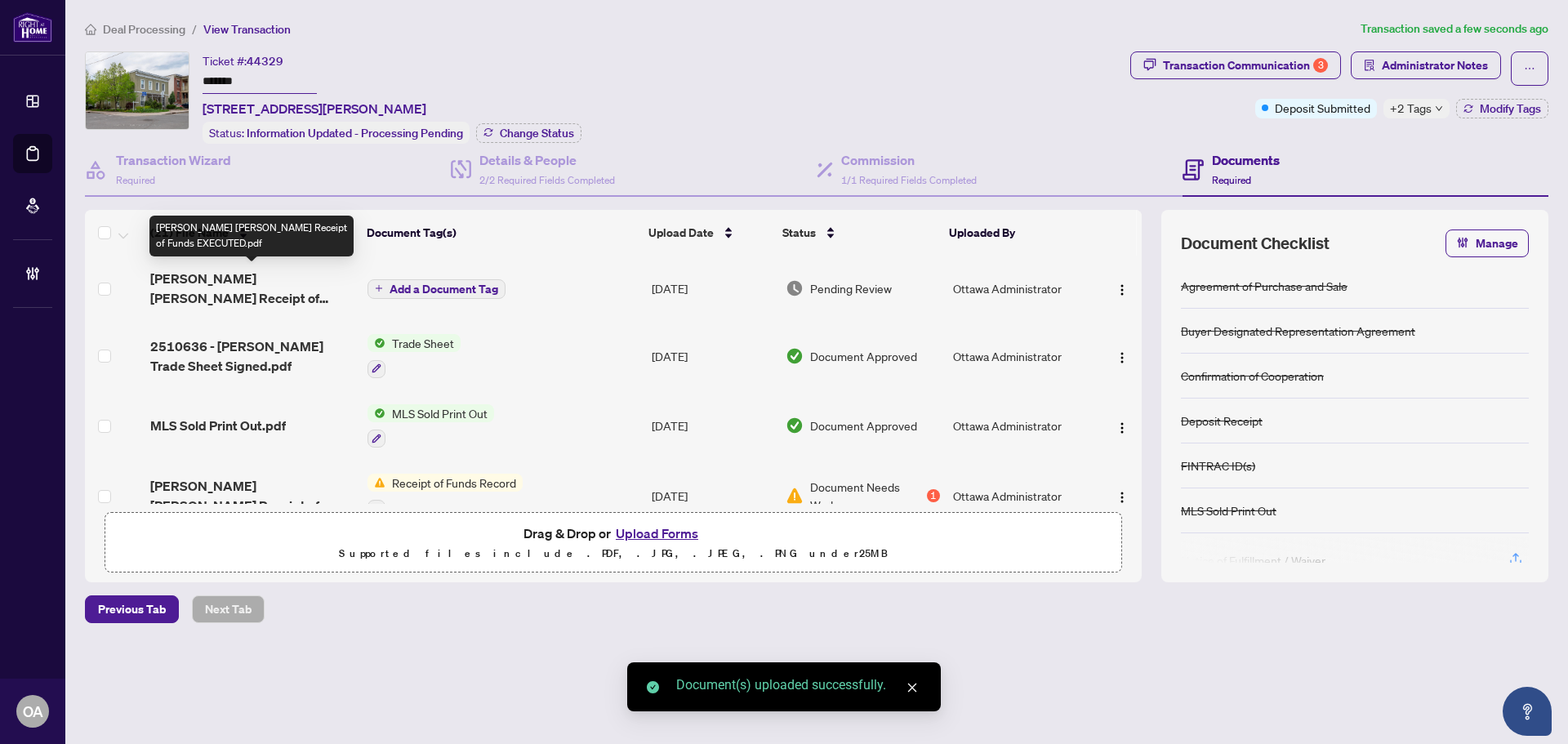
click at [287, 282] on span "Arthur - RACHEL HELEN WILLS Receipt of Funds EXECUTED.pdf" at bounding box center [252, 288] width 204 height 39
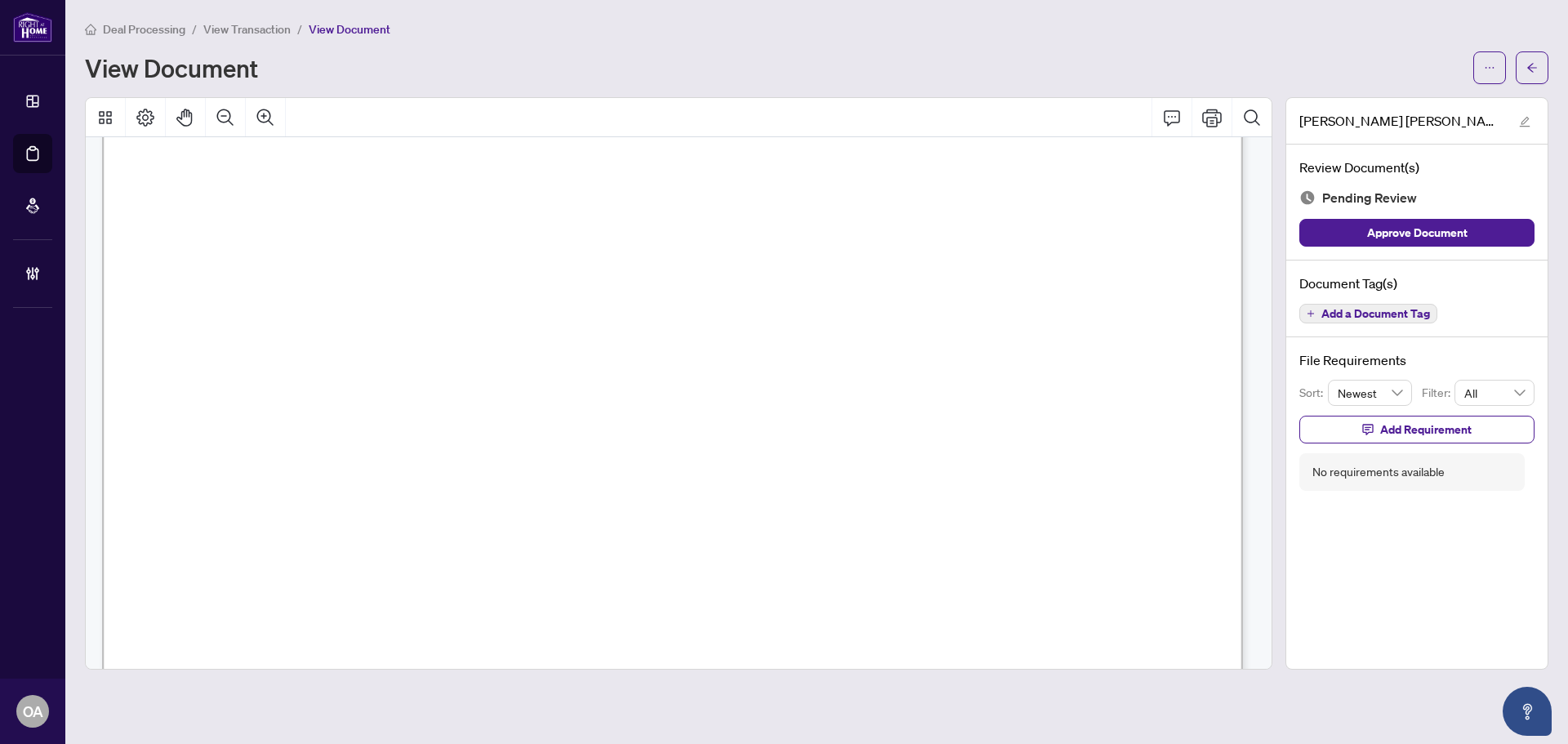
scroll to position [1716, 0]
click at [1350, 317] on span "Add a Document Tag" at bounding box center [1375, 313] width 108 height 11
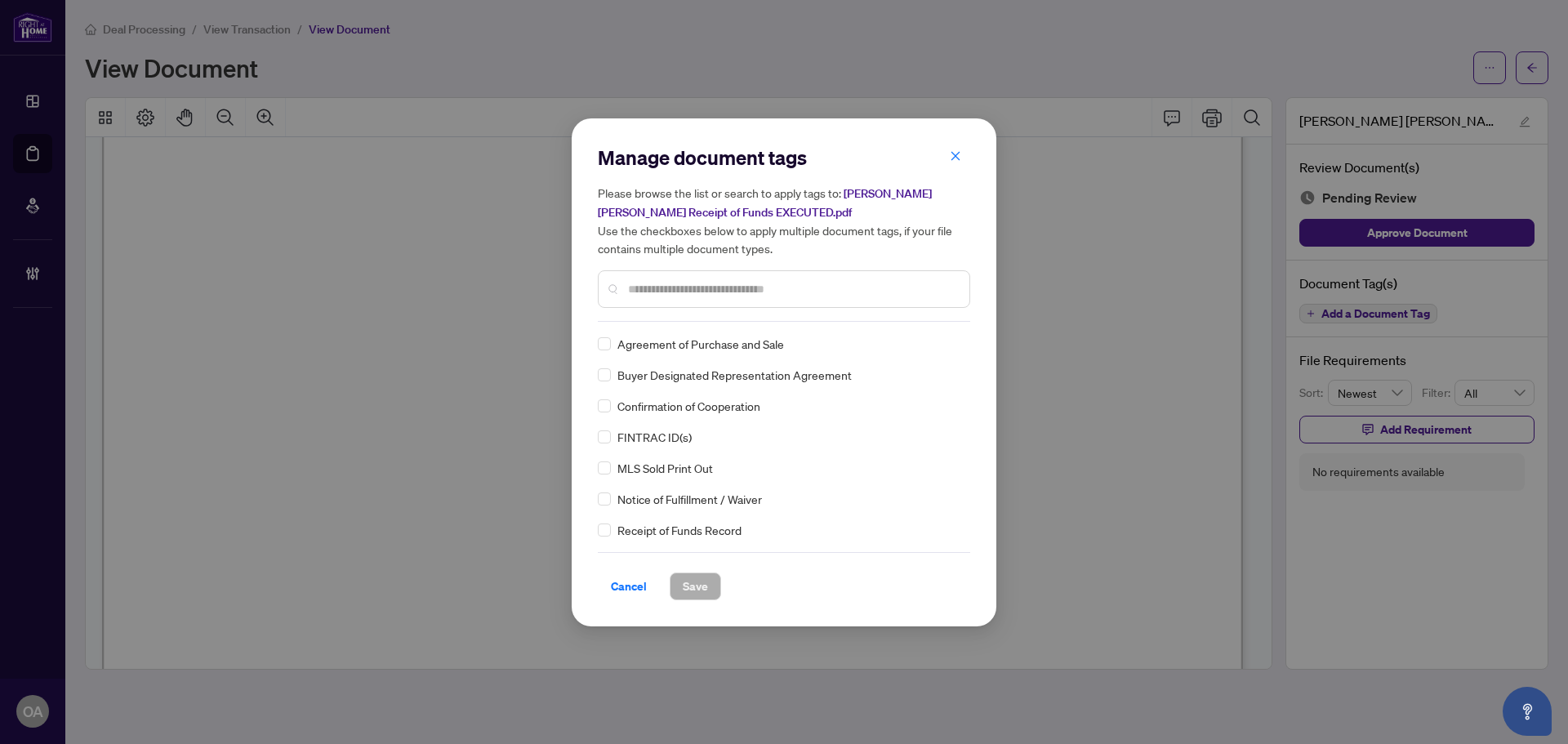
click at [717, 298] on div at bounding box center [784, 289] width 373 height 38
click at [720, 290] on input "text" at bounding box center [792, 288] width 328 height 18
type input "*******"
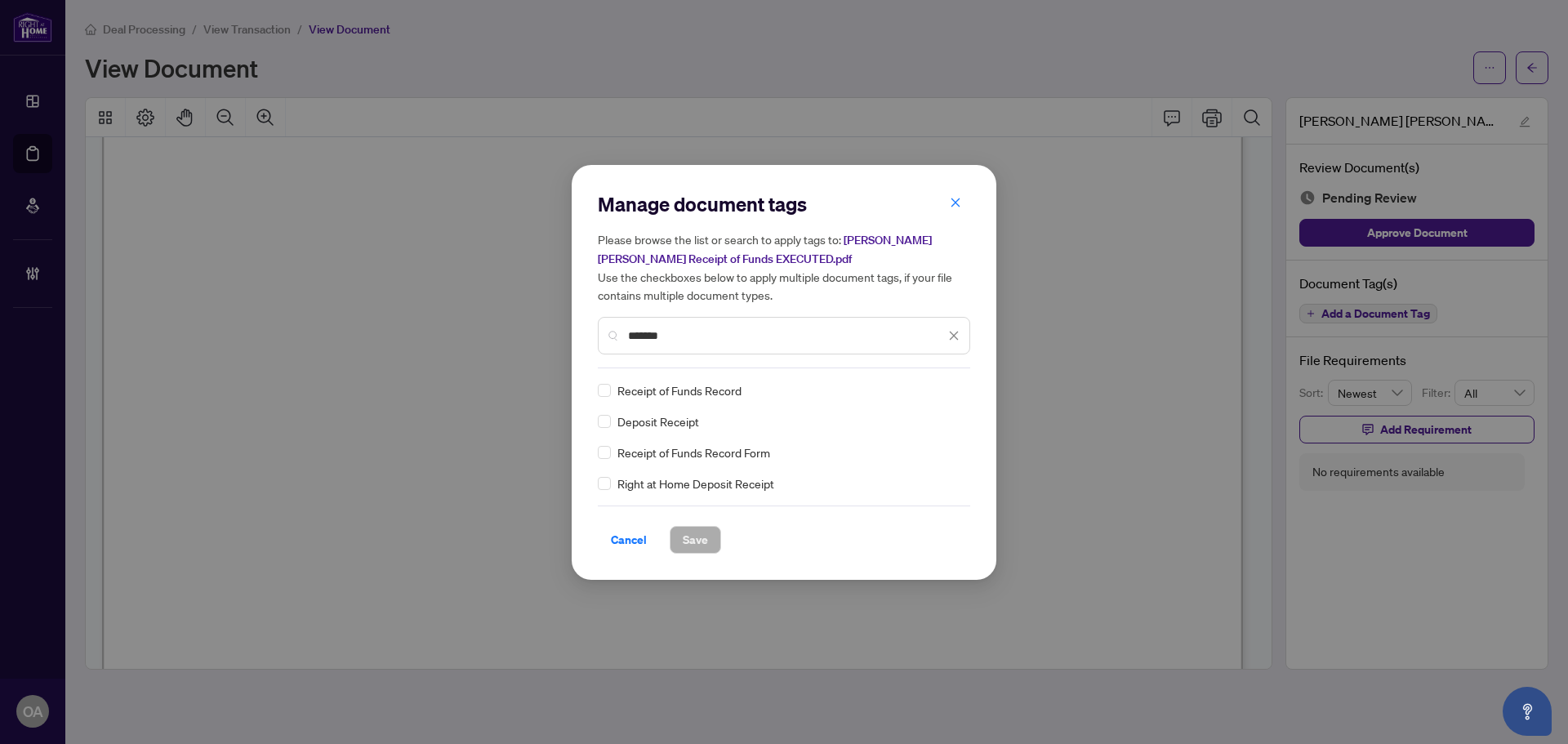
click at [607, 338] on div "*******" at bounding box center [784, 335] width 373 height 38
click at [954, 389] on icon at bounding box center [955, 391] width 9 height 7
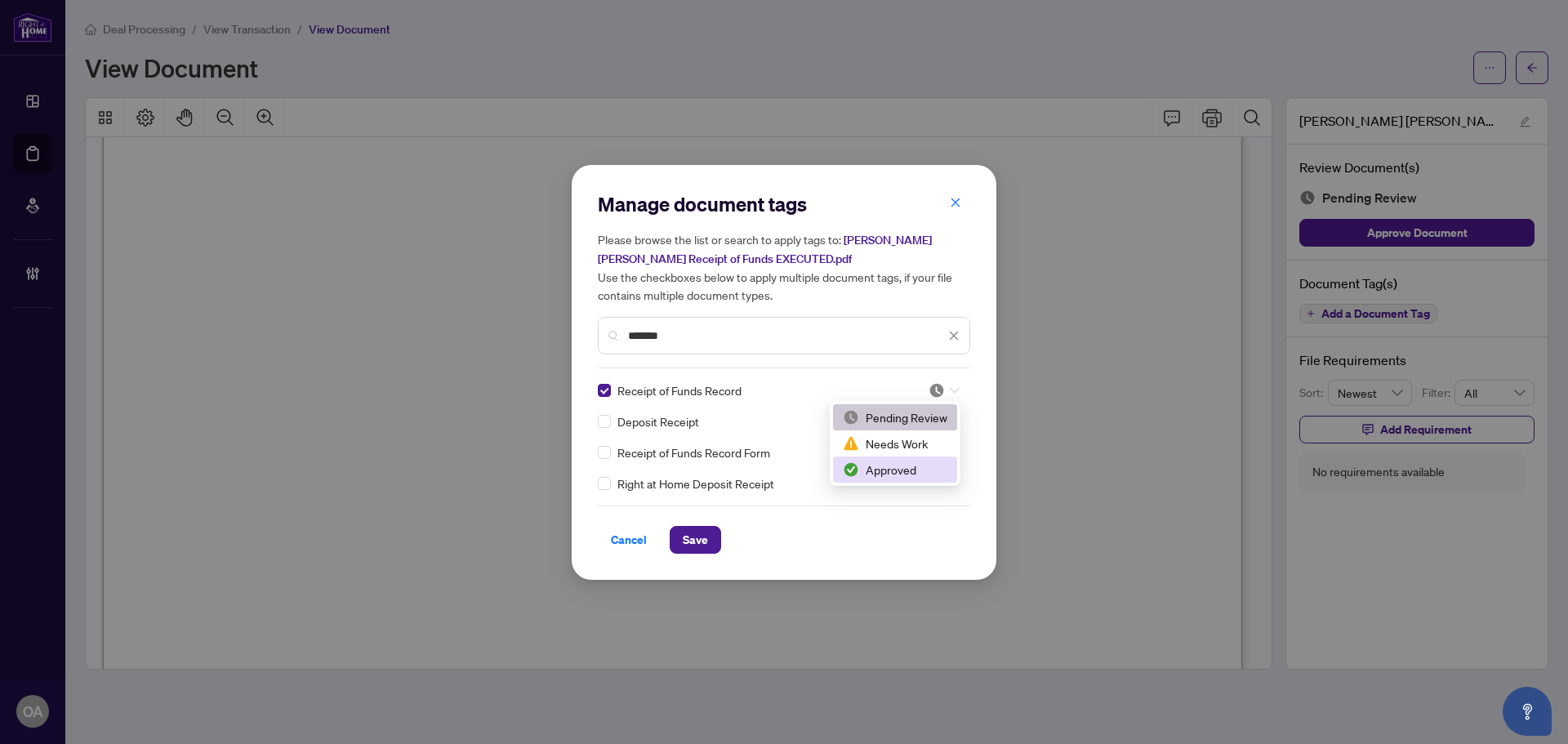
click at [912, 468] on div "Approved" at bounding box center [895, 469] width 105 height 18
drag, startPoint x: 695, startPoint y: 533, endPoint x: 797, endPoint y: 493, distance: 109.6
click at [695, 532] on span "Save" at bounding box center [695, 540] width 26 height 26
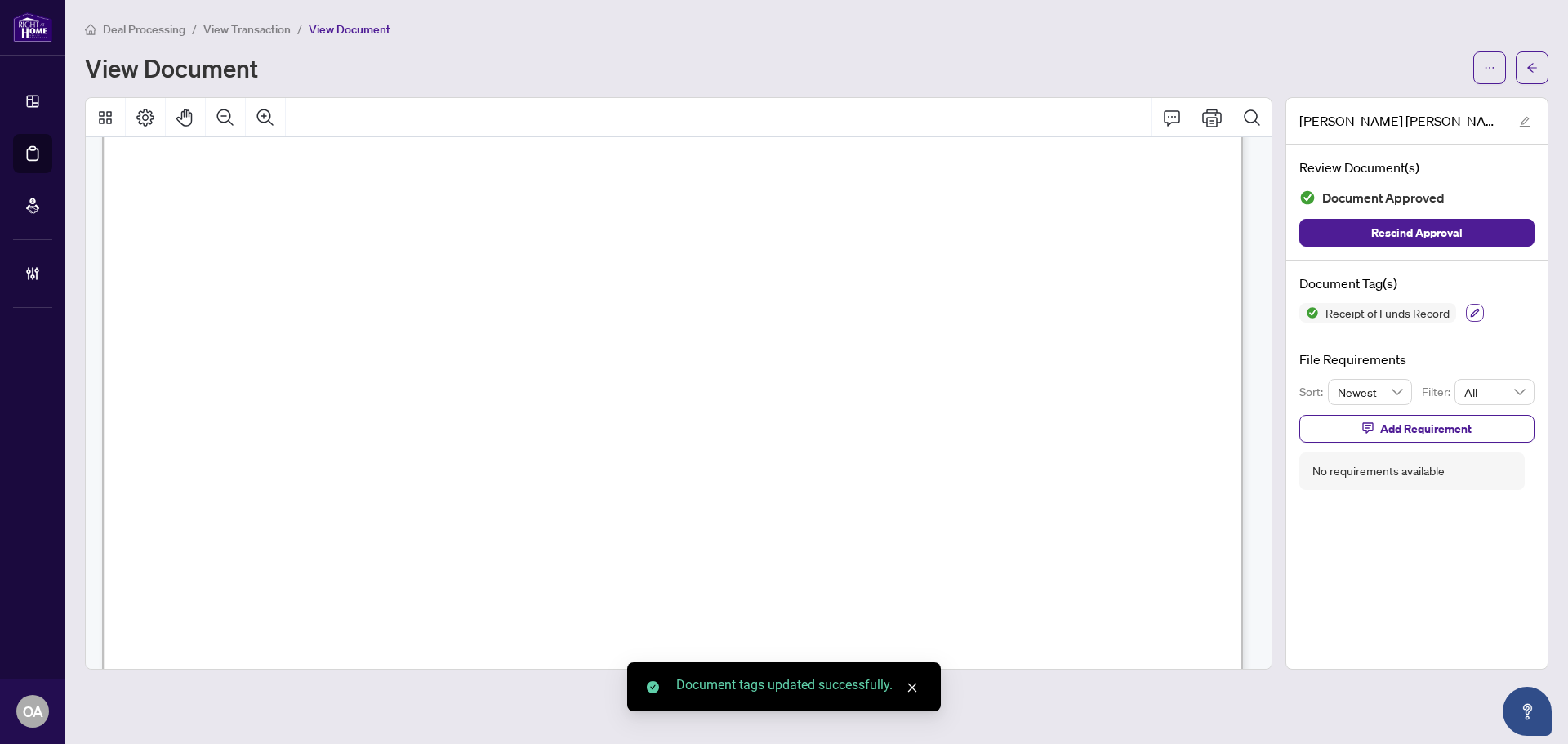
click at [1473, 310] on icon "button" at bounding box center [1474, 312] width 9 height 9
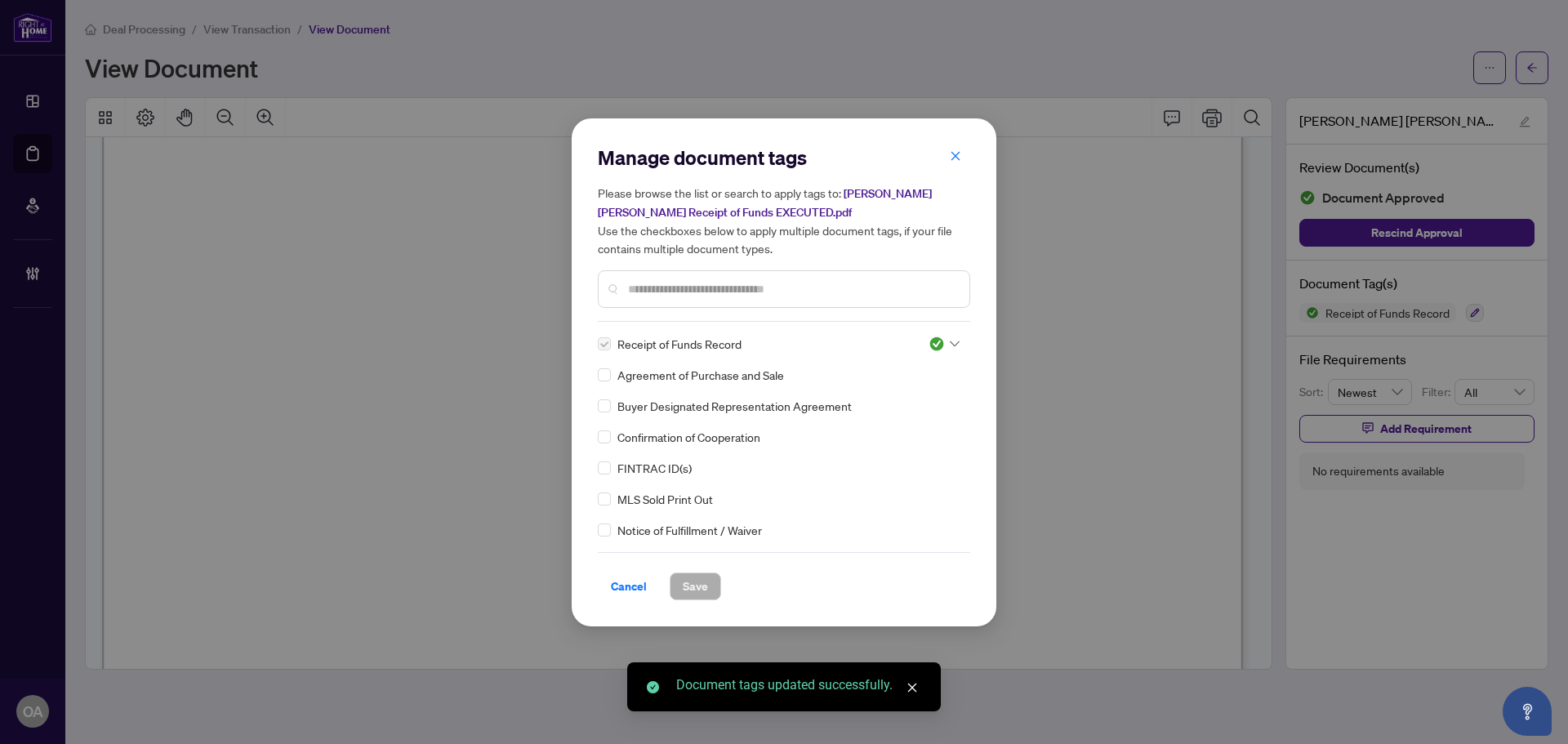
click at [946, 338] on div at bounding box center [944, 344] width 31 height 16
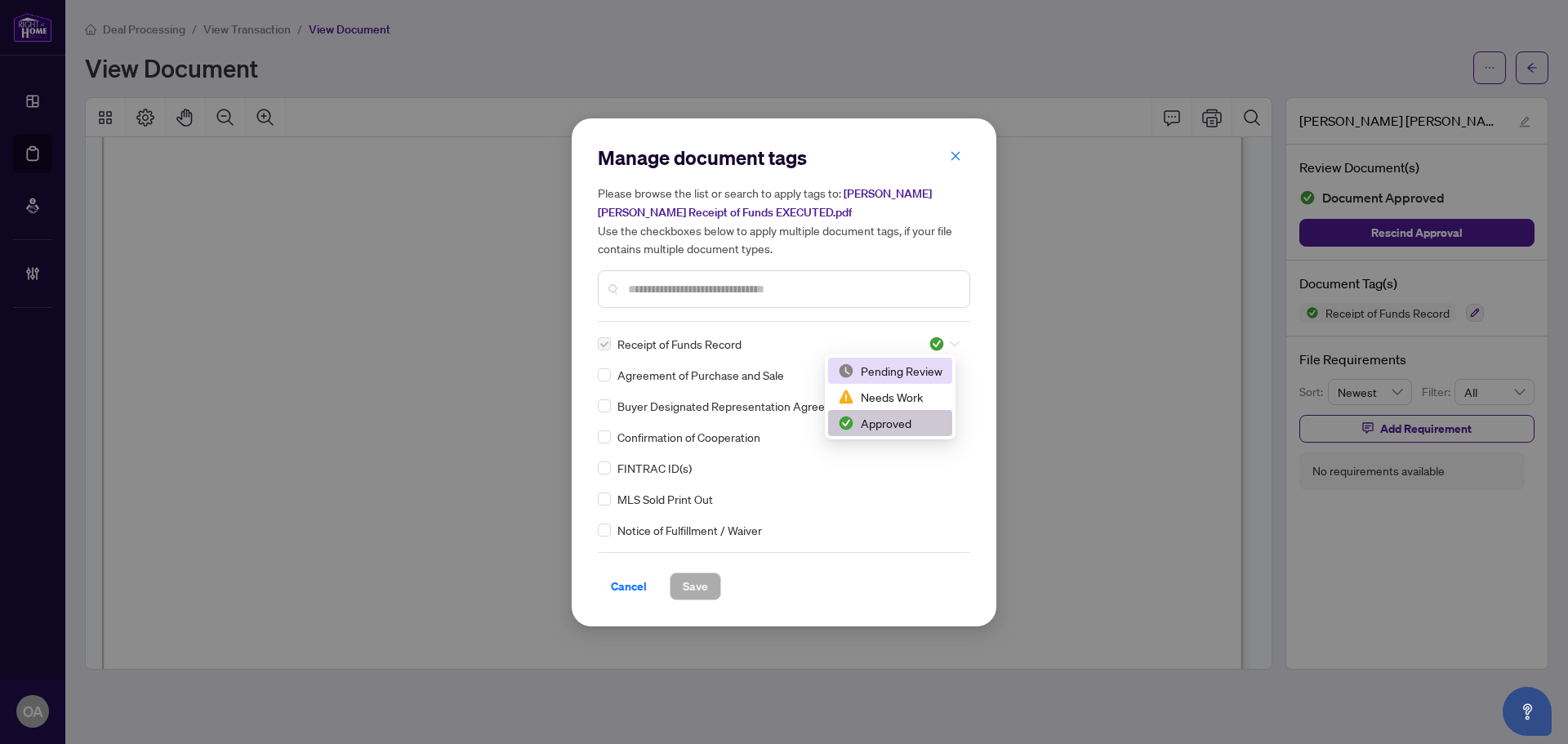
click at [896, 371] on div "Pending Review" at bounding box center [890, 370] width 105 height 18
click at [716, 577] on button "Save" at bounding box center [695, 586] width 51 height 28
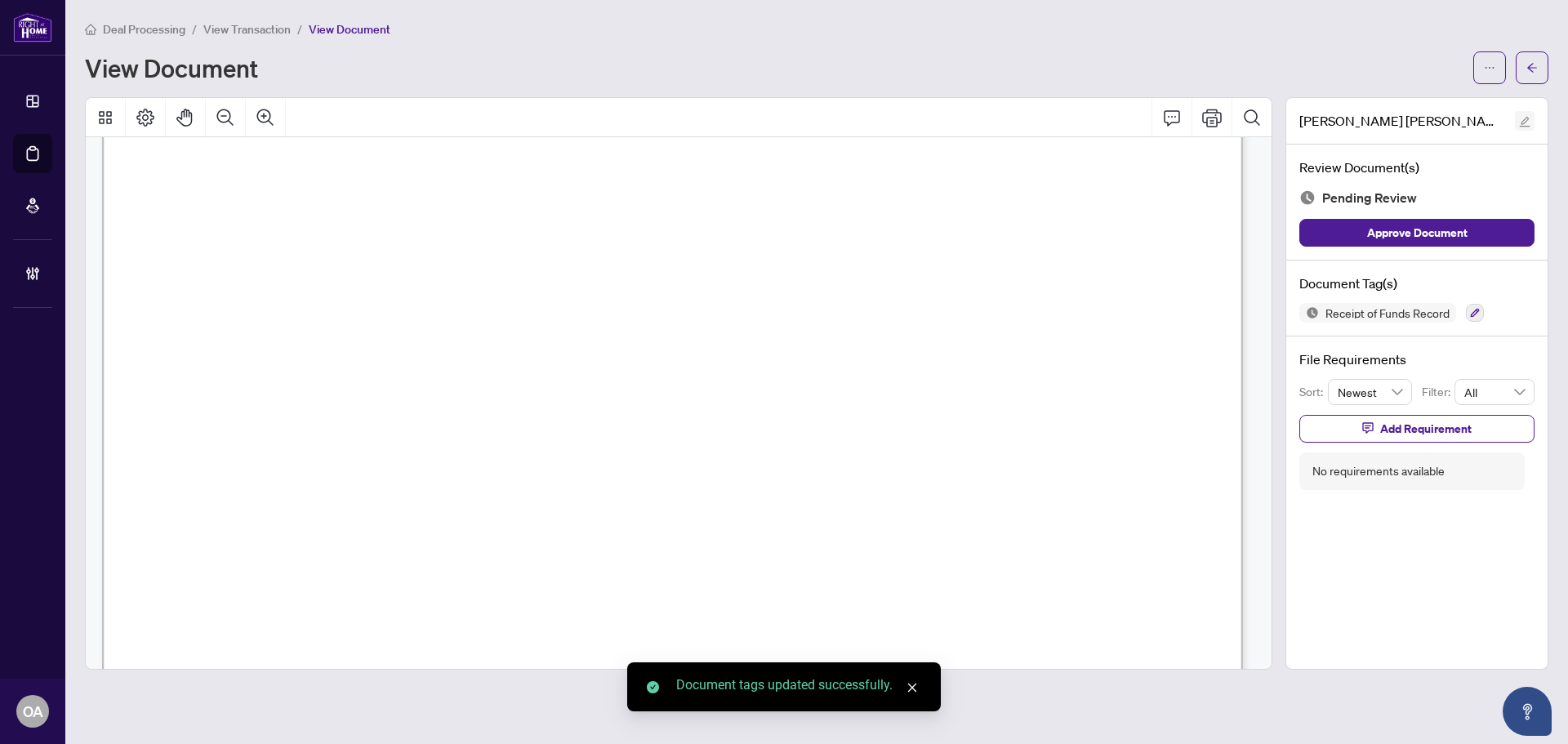
click at [1522, 116] on icon "edit" at bounding box center [1524, 121] width 11 height 11
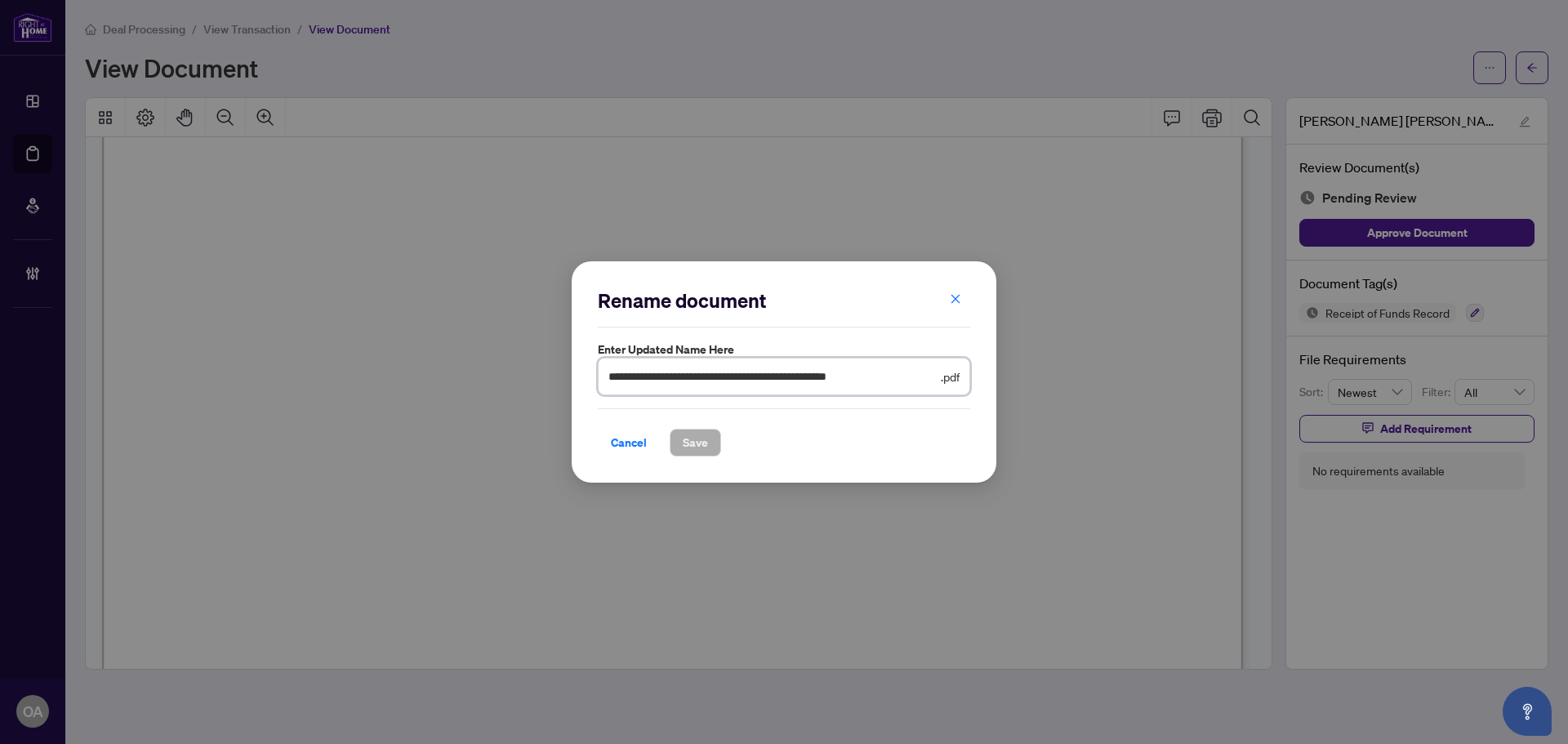
drag, startPoint x: 916, startPoint y: 375, endPoint x: 855, endPoint y: 374, distance: 61.0
click at [855, 374] on input "**********" at bounding box center [773, 376] width 329 height 18
type input "**********"
click at [683, 439] on span "Save" at bounding box center [695, 443] width 26 height 26
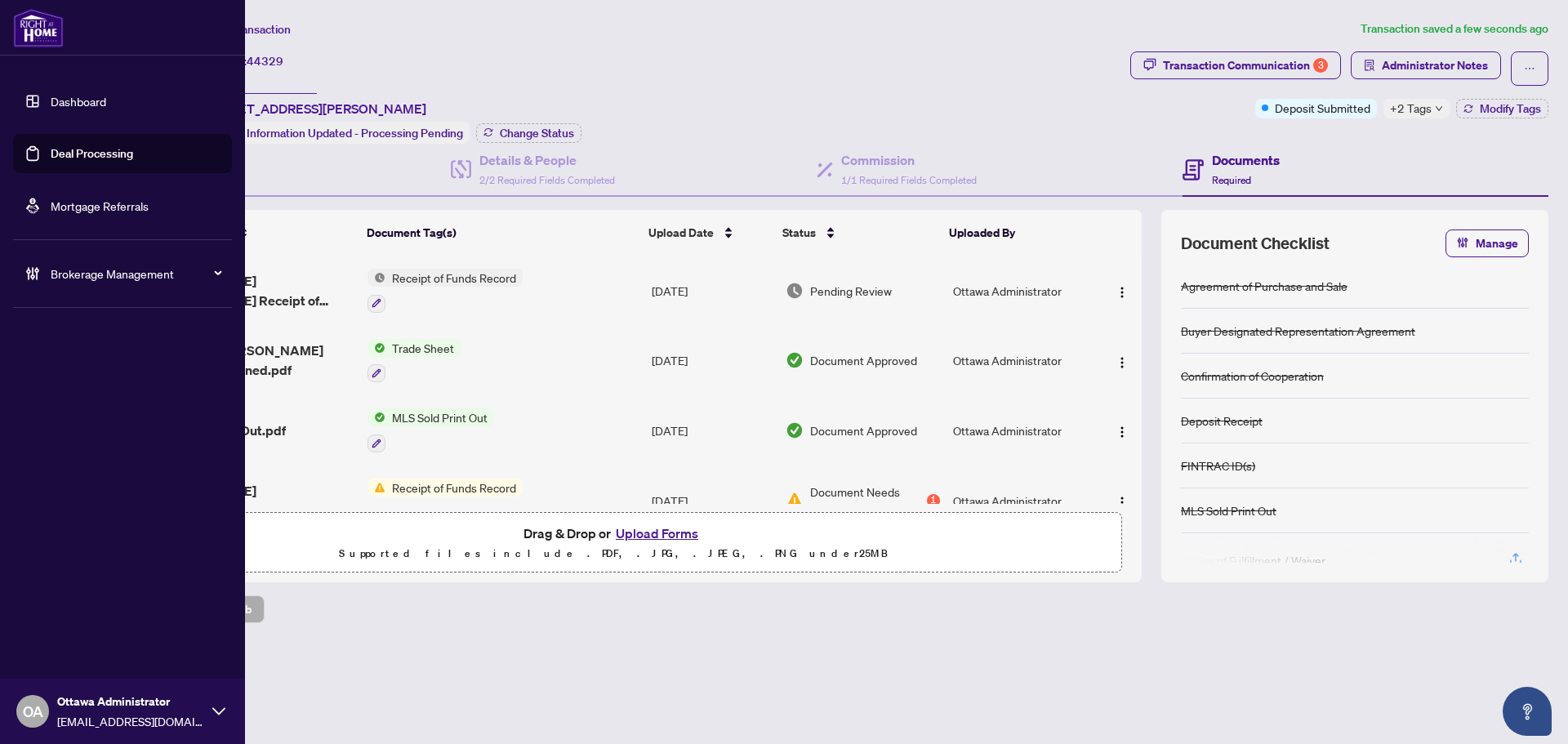
click at [58, 146] on link "Deal Processing" at bounding box center [91, 153] width 83 height 15
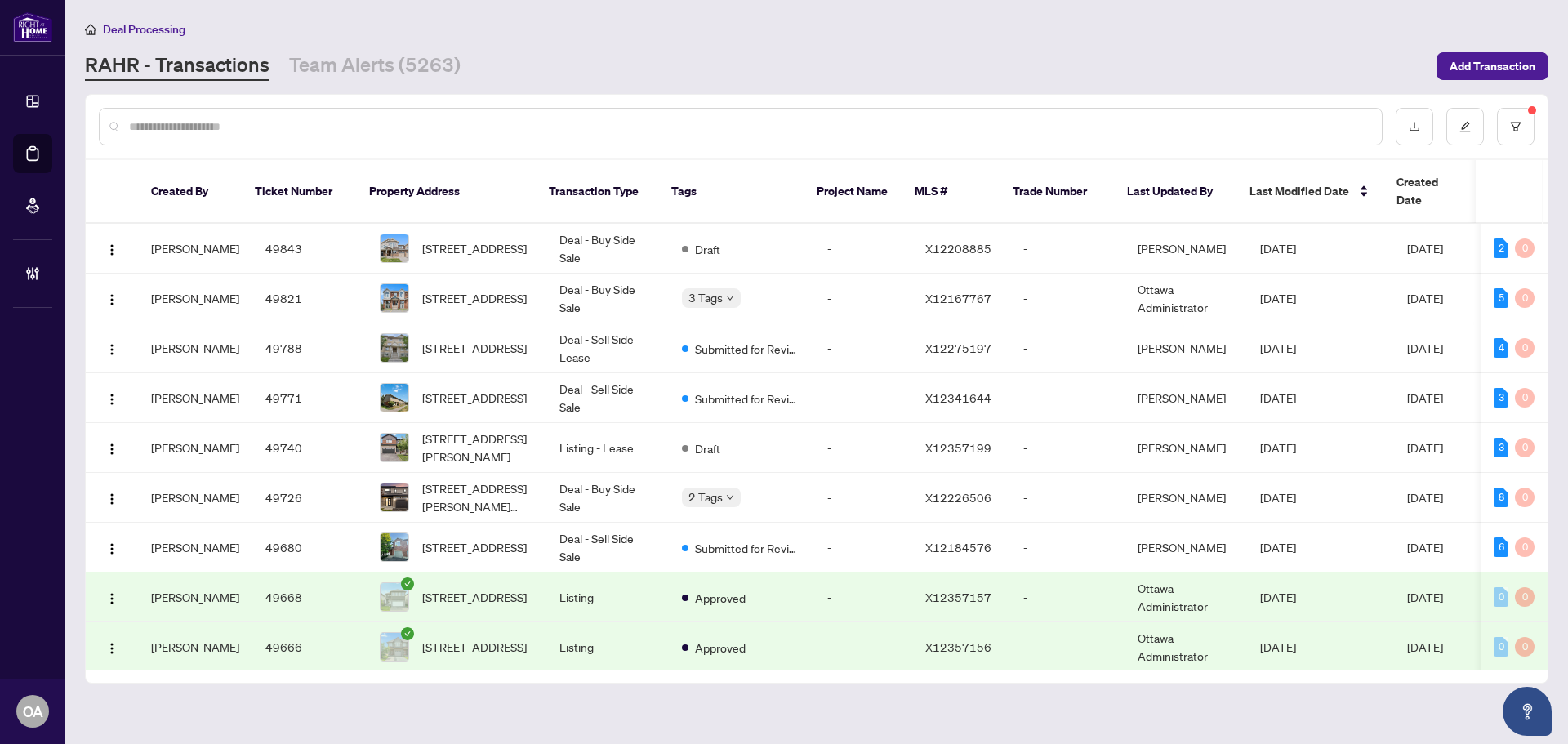
drag, startPoint x: 410, startPoint y: 122, endPoint x: 375, endPoint y: 121, distance: 35.0
click at [375, 121] on input "text" at bounding box center [748, 126] width 1240 height 18
click at [557, 133] on input "text" at bounding box center [748, 126] width 1240 height 18
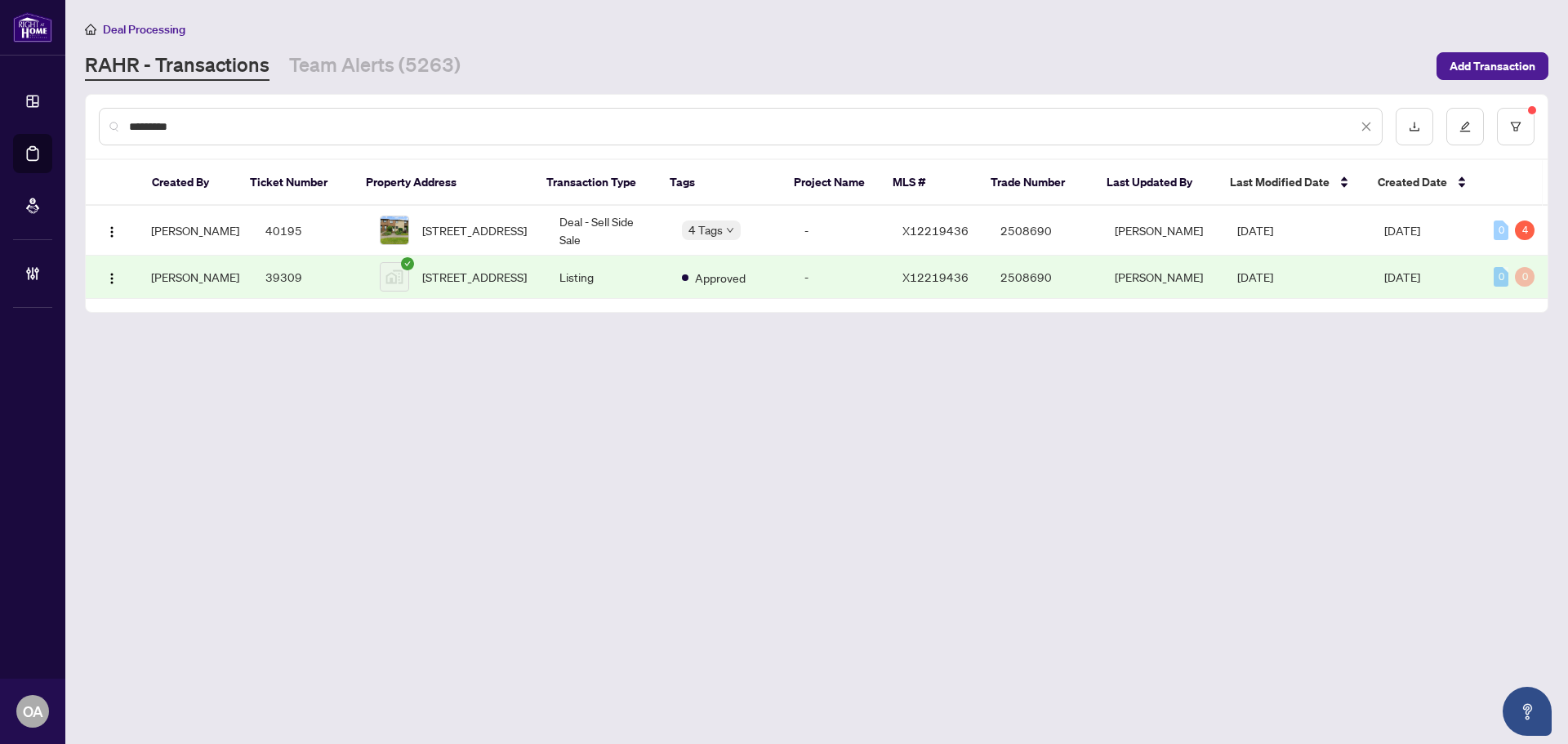
type input "*********"
click at [470, 221] on span "12B LARKSHIRE Lane, Ottawa, Ontario K2J 1Y6, Canada" at bounding box center [474, 230] width 105 height 18
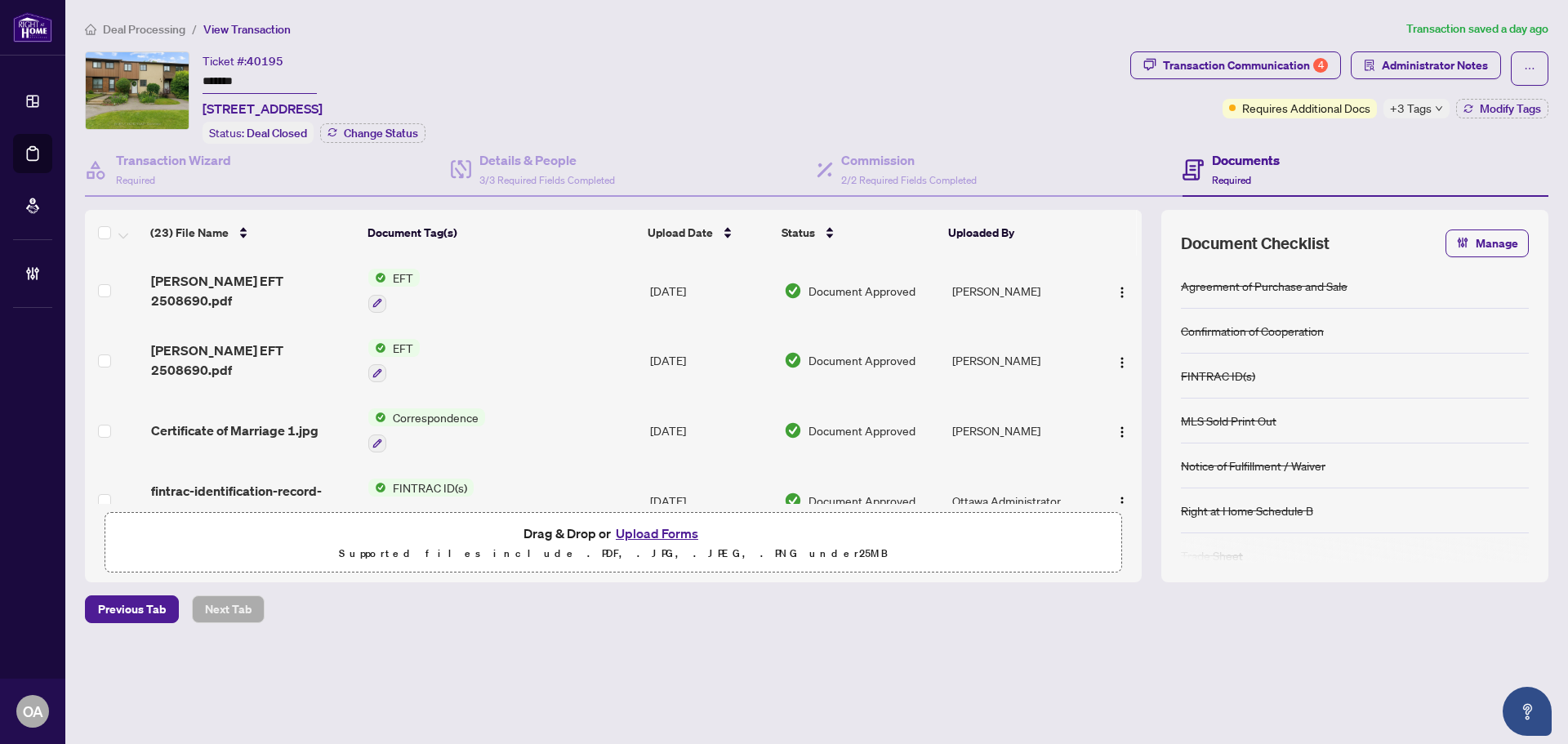
click at [1436, 113] on div "+3 Tags" at bounding box center [1417, 108] width 67 height 20
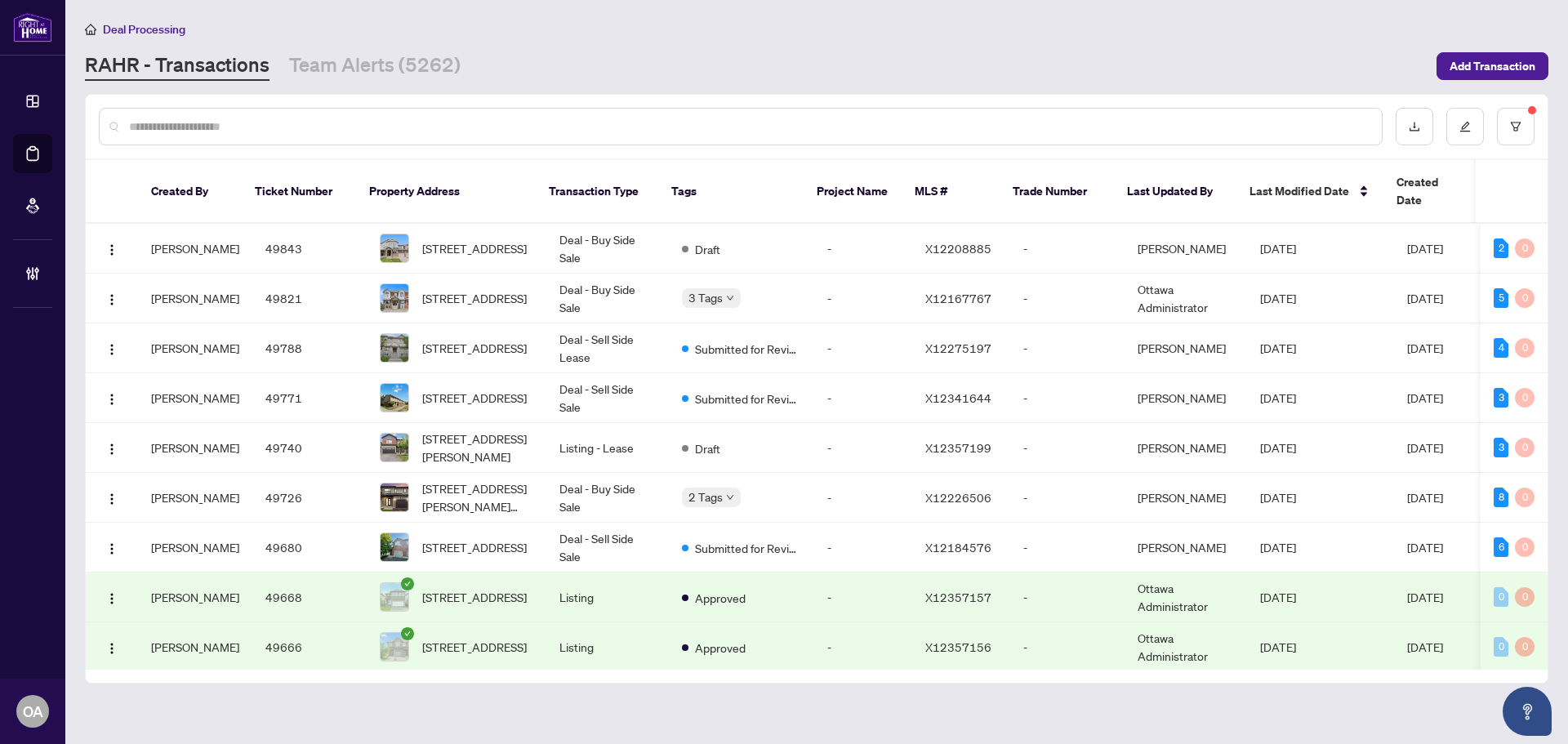
click at [269, 124] on input "text" at bounding box center [748, 126] width 1240 height 18
drag, startPoint x: 179, startPoint y: 135, endPoint x: 236, endPoint y: 135, distance: 57.0
click at [179, 135] on div at bounding box center [740, 126] width 1284 height 38
click at [238, 136] on div at bounding box center [740, 126] width 1284 height 38
click at [259, 125] on input "text" at bounding box center [748, 126] width 1240 height 18
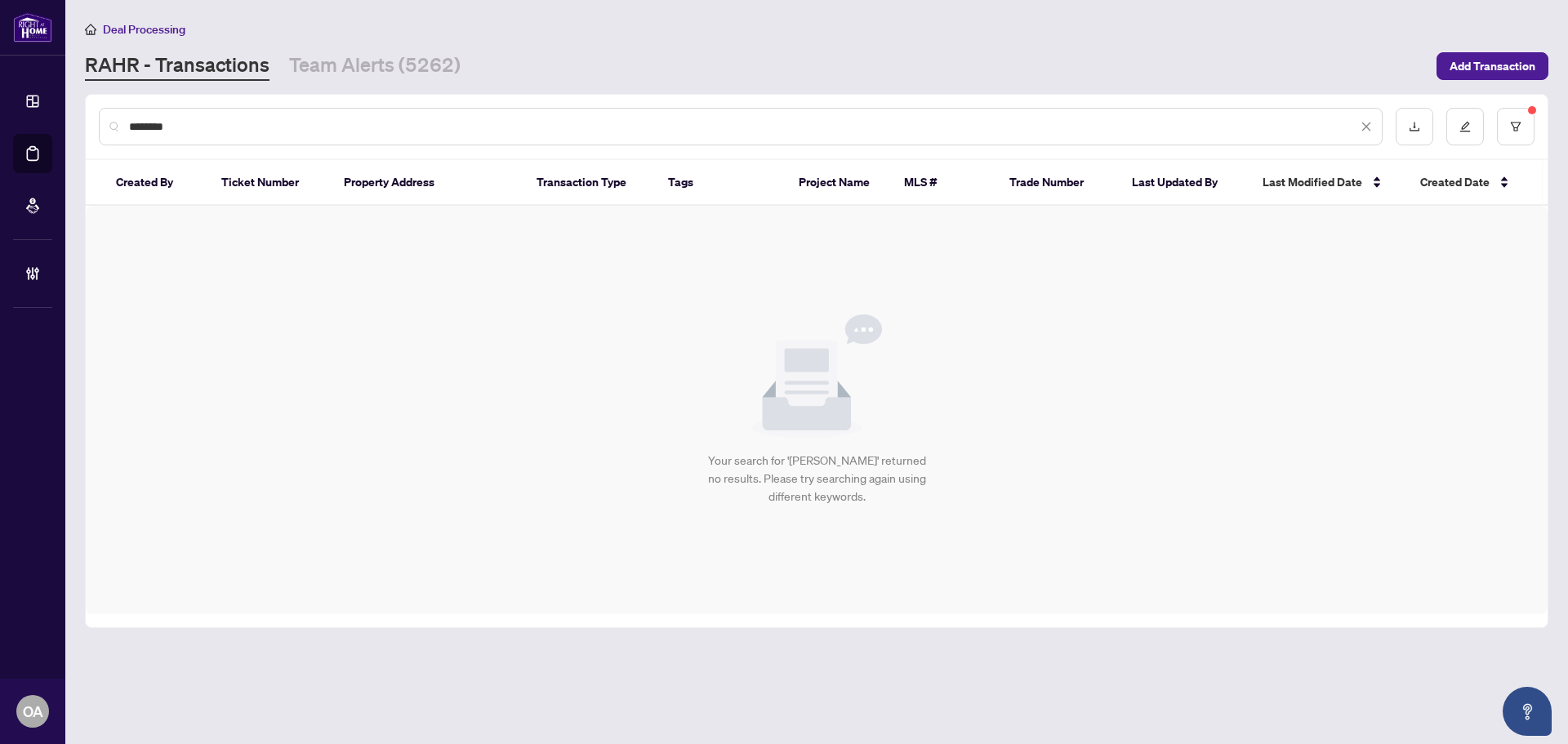
click at [193, 125] on input "********" at bounding box center [743, 126] width 1228 height 18
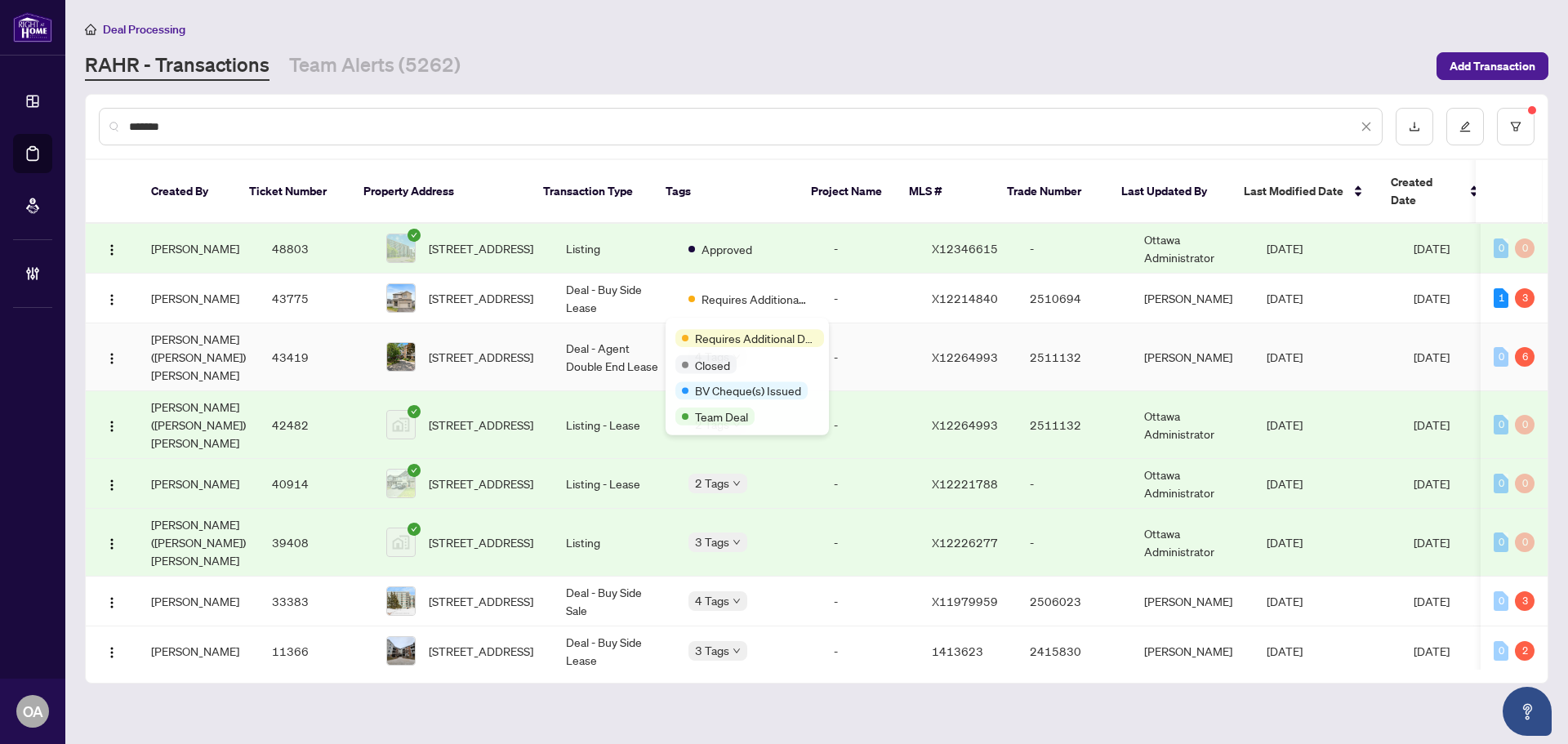
type input "*******"
click at [601, 323] on td "Deal - Agent Double End Lease" at bounding box center [614, 357] width 123 height 67
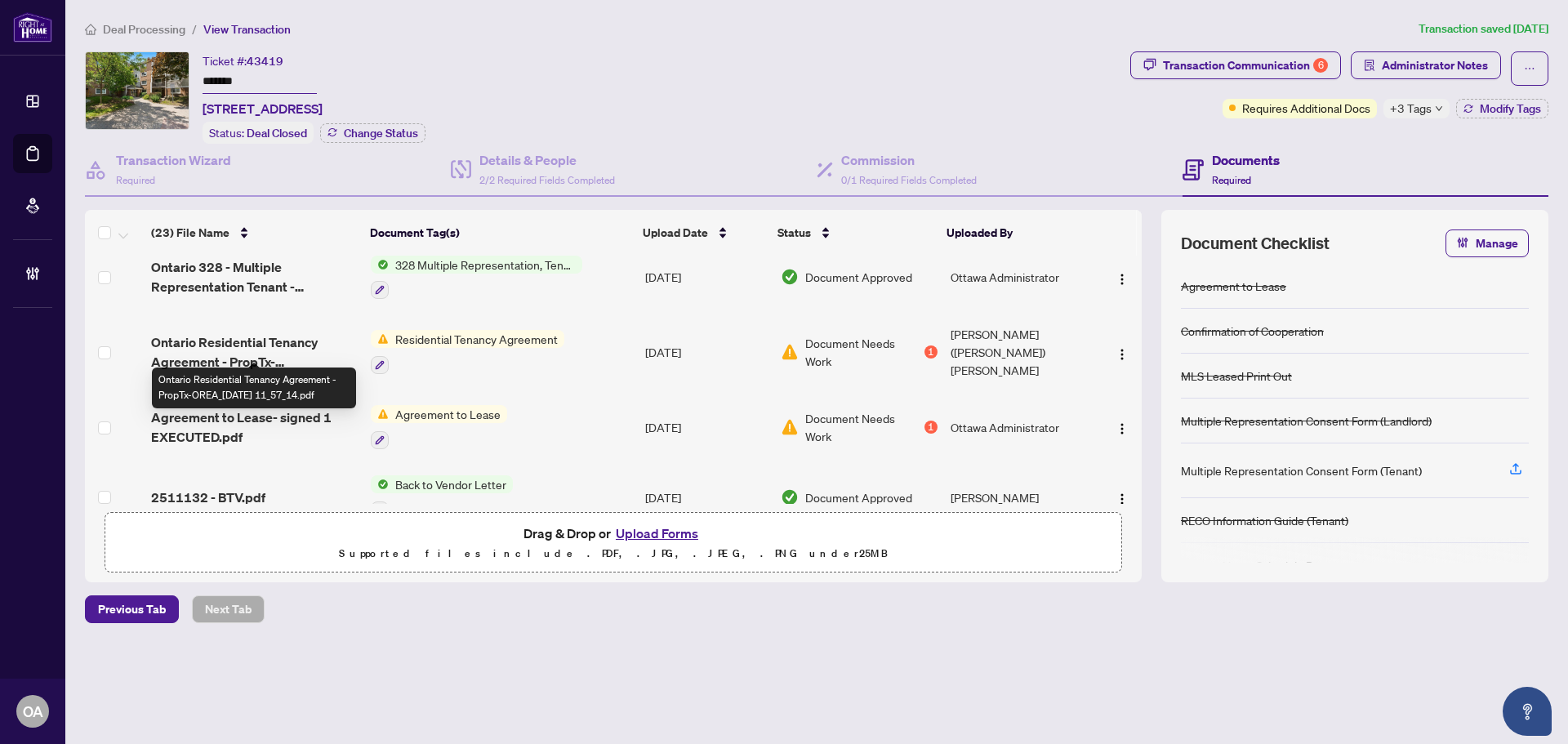
scroll to position [82, 0]
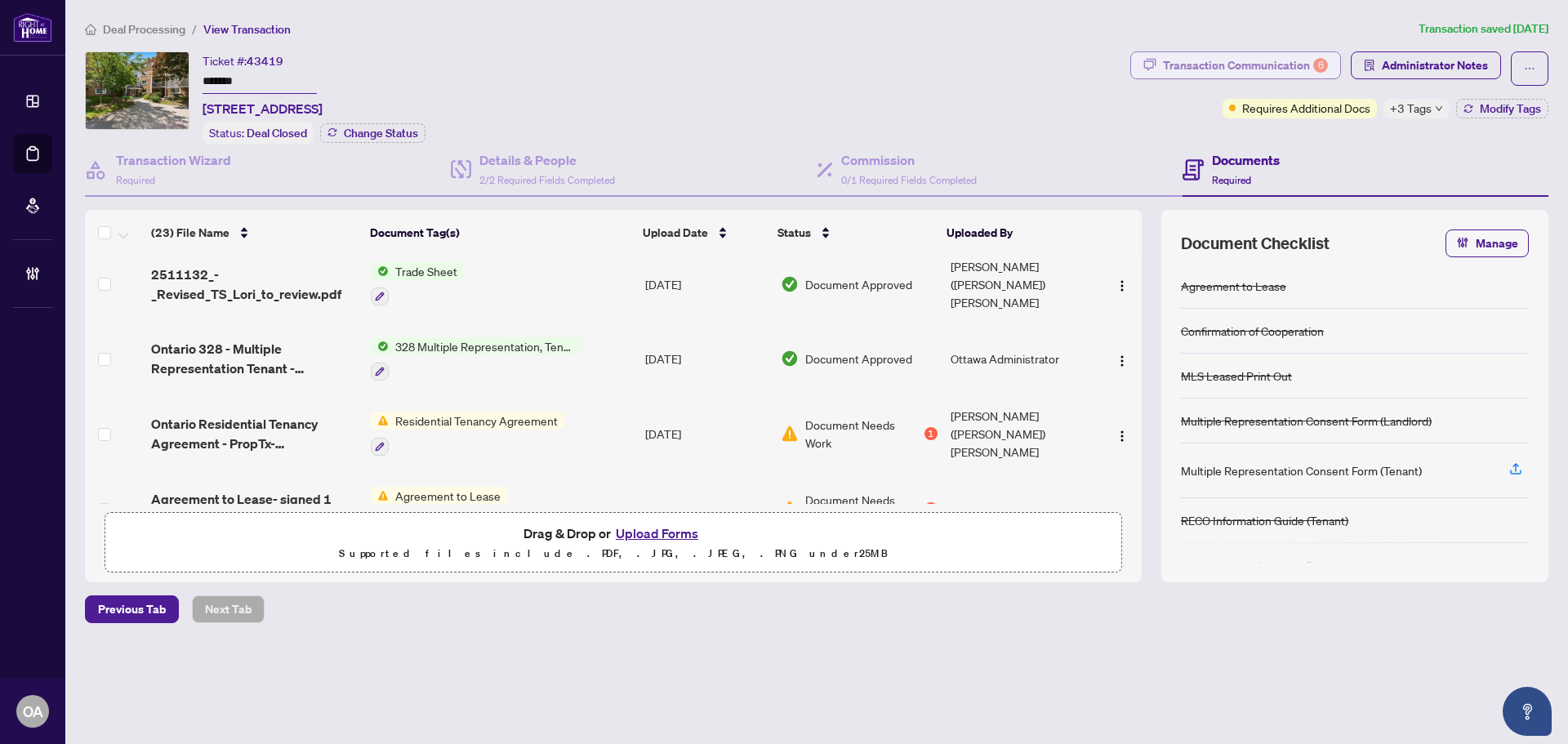
click at [1188, 64] on div "Transaction Communication 6" at bounding box center [1245, 65] width 165 height 26
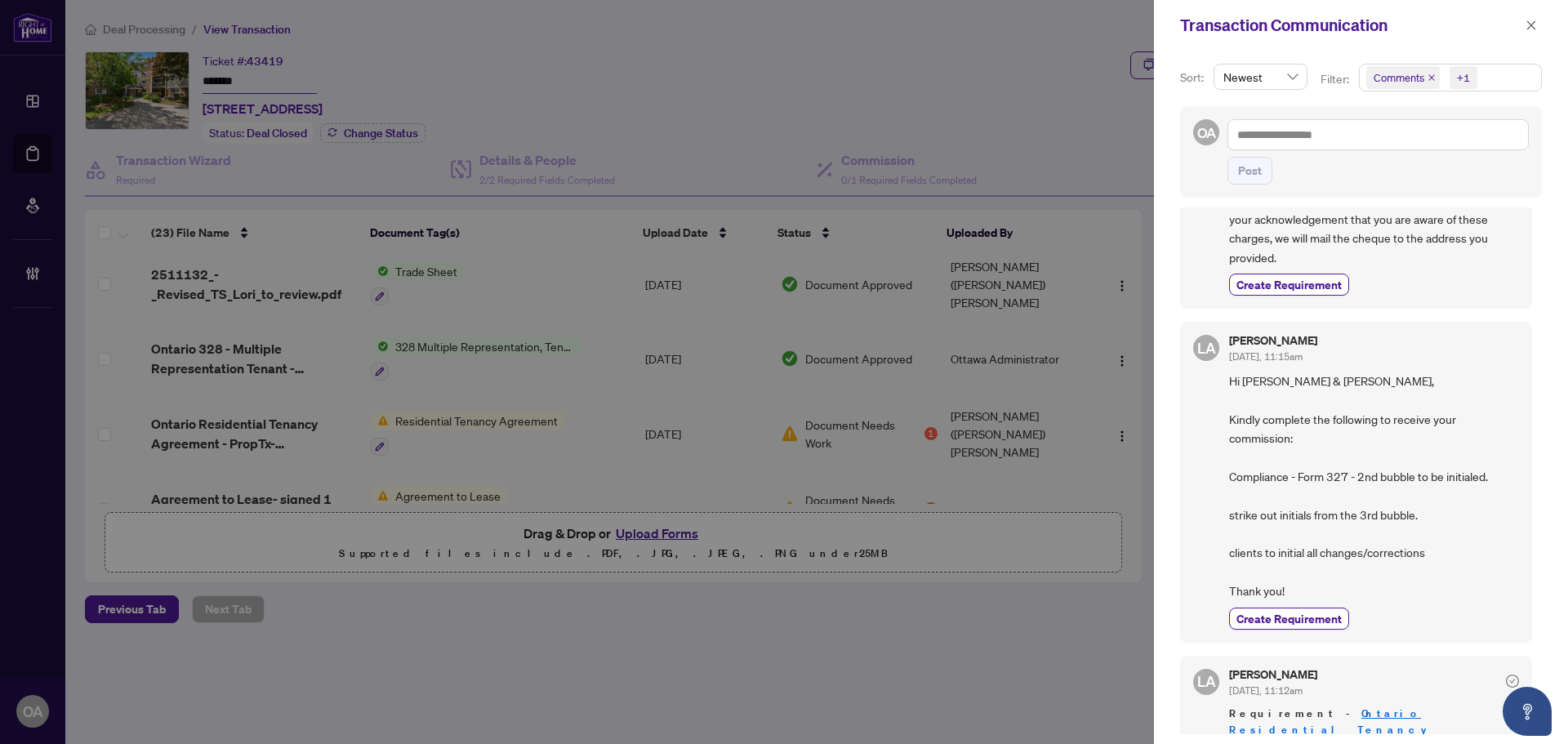
scroll to position [327, 0]
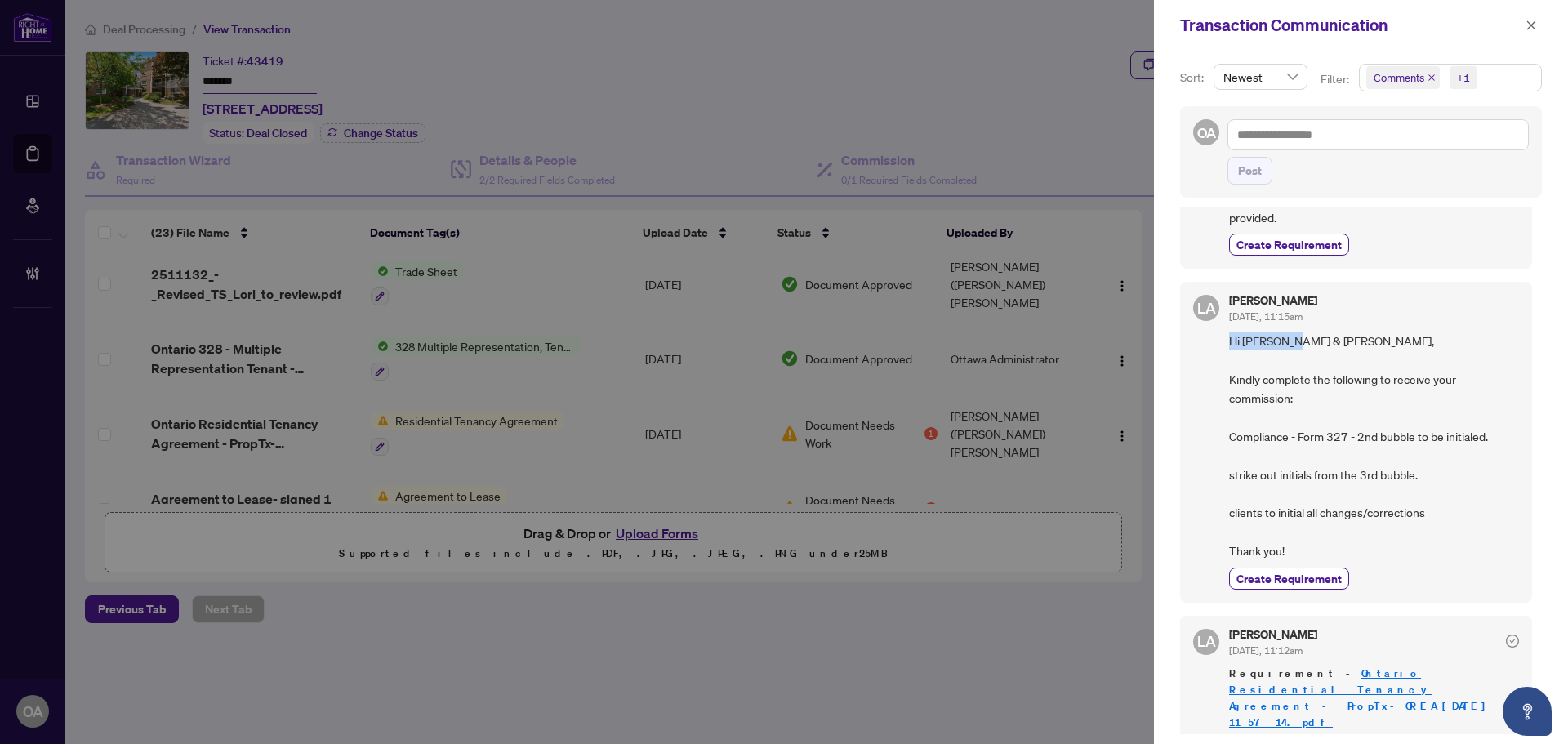
drag, startPoint x: 1229, startPoint y: 341, endPoint x: 1286, endPoint y: 347, distance: 57.3
click at [1286, 347] on span "Hi Lori & Sonia, Kindly complete the following to receive your commission: Comp…" at bounding box center [1374, 446] width 290 height 230
click at [1360, 346] on span "Hi Lori & Sonia, Kindly complete the following to receive your commission: Comp…" at bounding box center [1374, 446] width 290 height 230
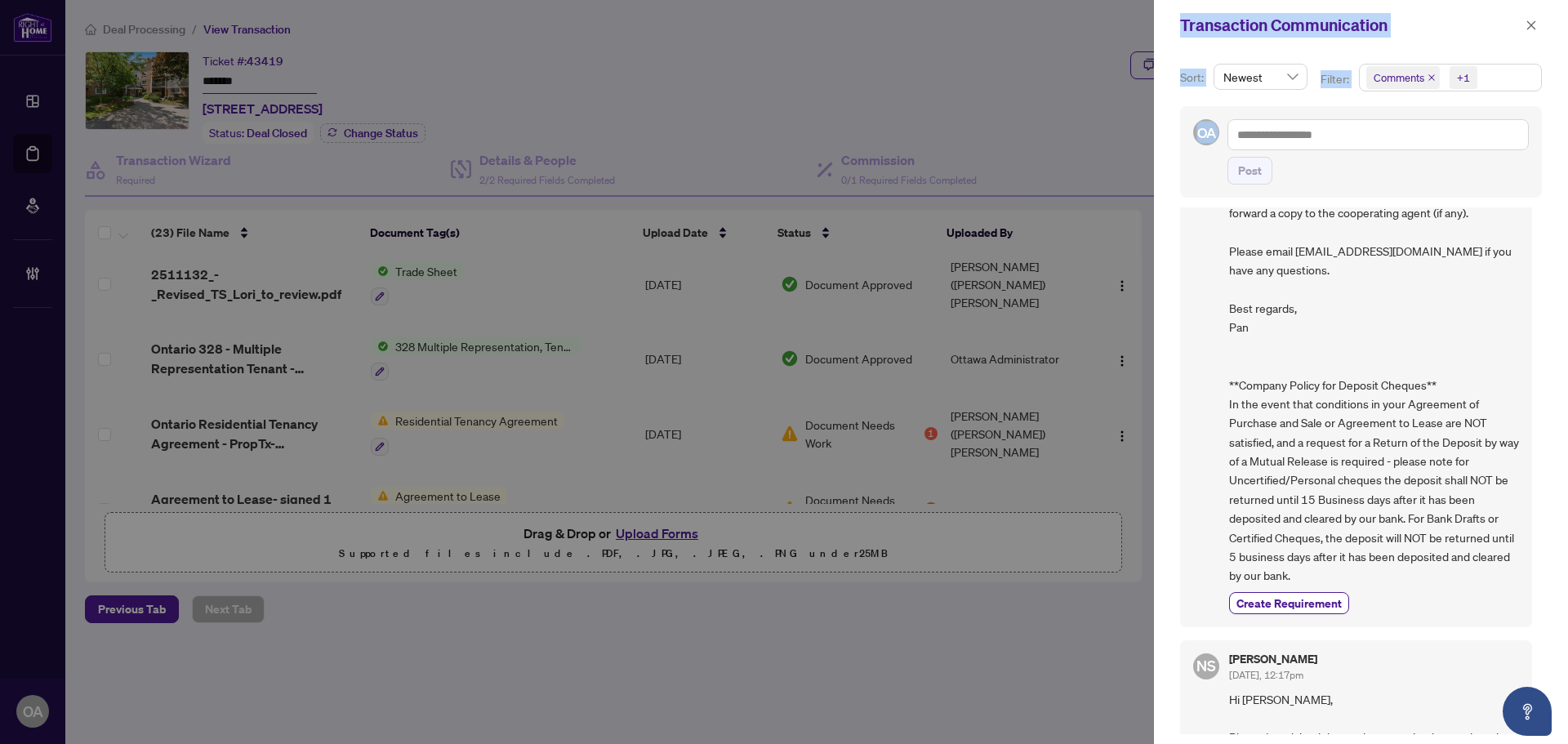
scroll to position [3, 0]
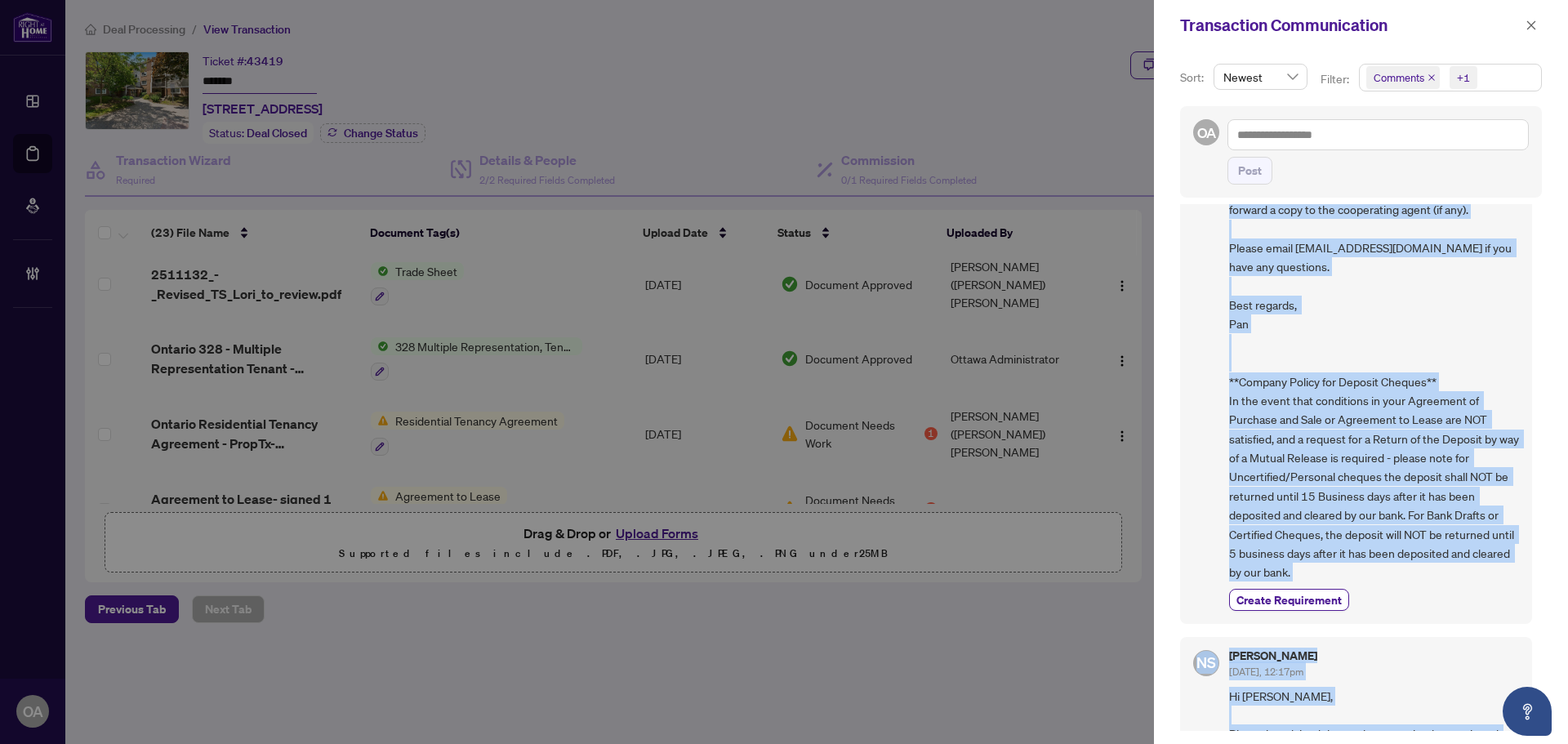
drag, startPoint x: 1230, startPoint y: 235, endPoint x: 1472, endPoint y: 663, distance: 491.7
click at [1472, 674] on div "PO Peace Odiete Aug/22/2025, 10:49am Hi There, Kindly acknowledge the below and…" at bounding box center [1362, 468] width 362 height 527
copy div "Peace Odiete Aug/22/2025, 10:49am Hi There, Kindly acknowledge the below and th…"
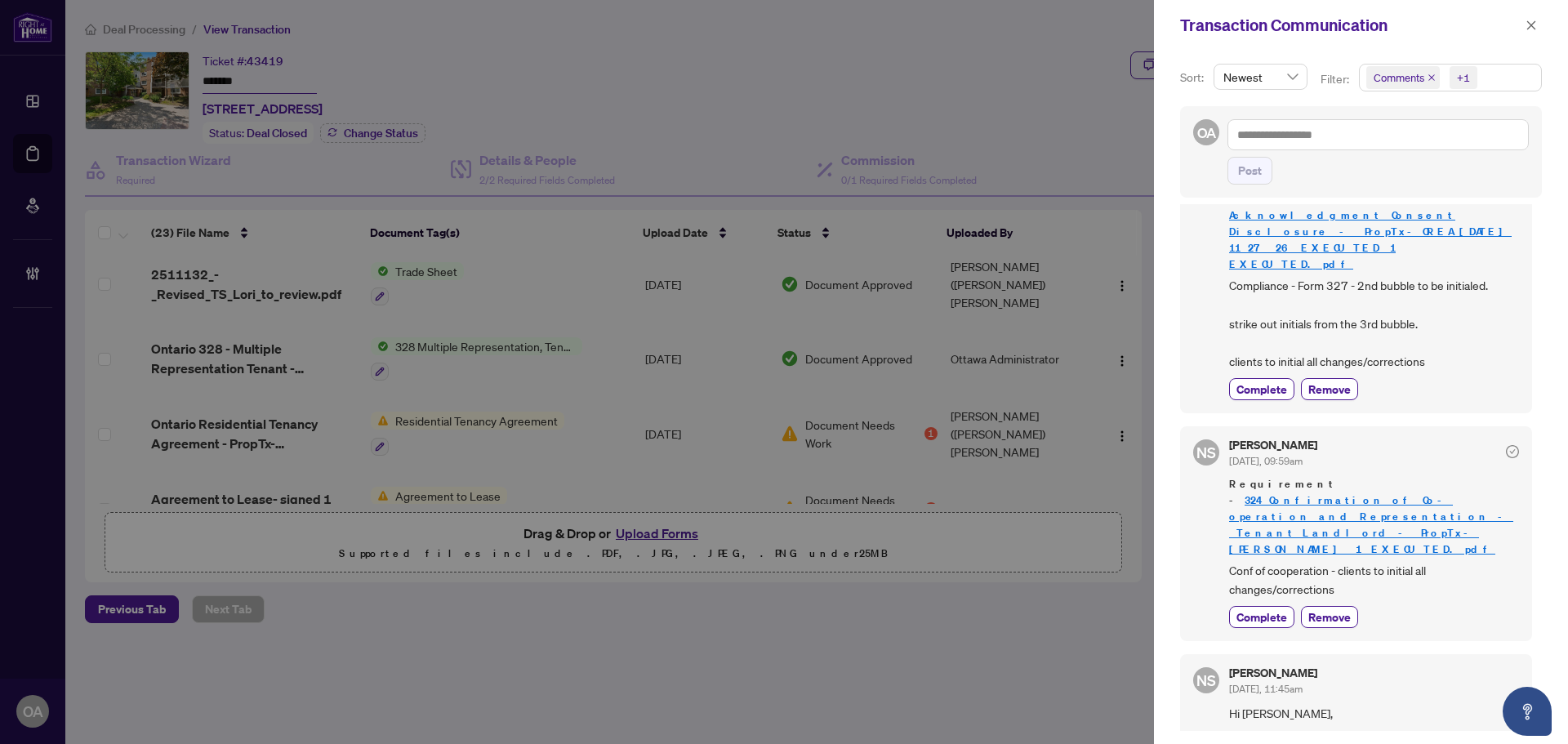
scroll to position [2586, 0]
click at [1344, 495] on link "324_Confirmation_of_Co-operation_and_Representation_-_Tenant_Landlord_-_PropTx-…" at bounding box center [1371, 526] width 284 height 63
click at [1320, 478] on span "Requirement - 324_Confirmation_of_Co-operation_and_Representation_-_Tenant_Land…" at bounding box center [1374, 519] width 290 height 82
click at [1251, 563] on span "Conf of cooperation - clients to initial all changes/corrections" at bounding box center [1374, 582] width 290 height 38
click at [1265, 495] on link "324_Confirmation_of_Co-operation_and_Representation_-_Tenant_Landlord_-_PropTx-…" at bounding box center [1371, 526] width 284 height 63
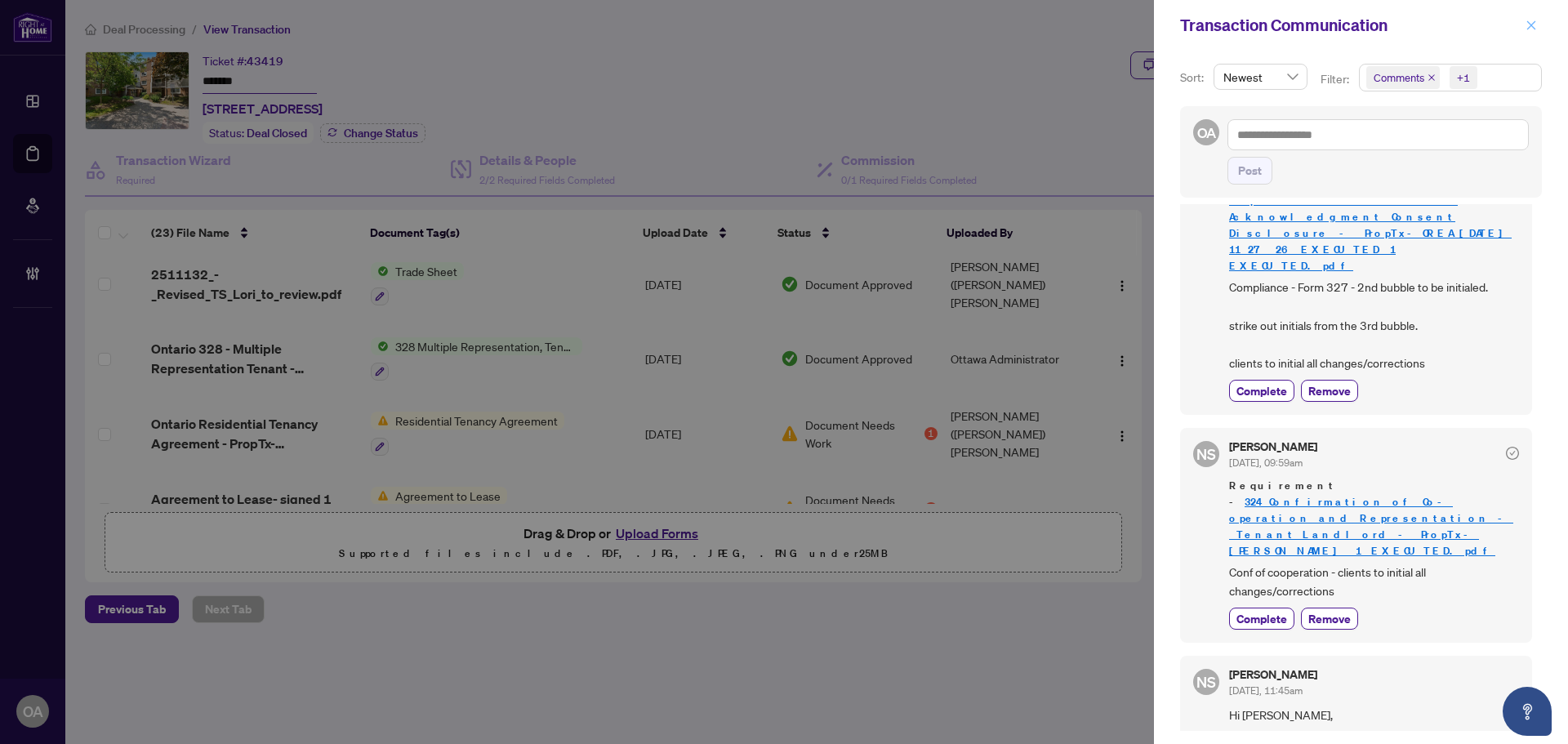
click at [1533, 24] on icon "close" at bounding box center [1531, 25] width 9 height 9
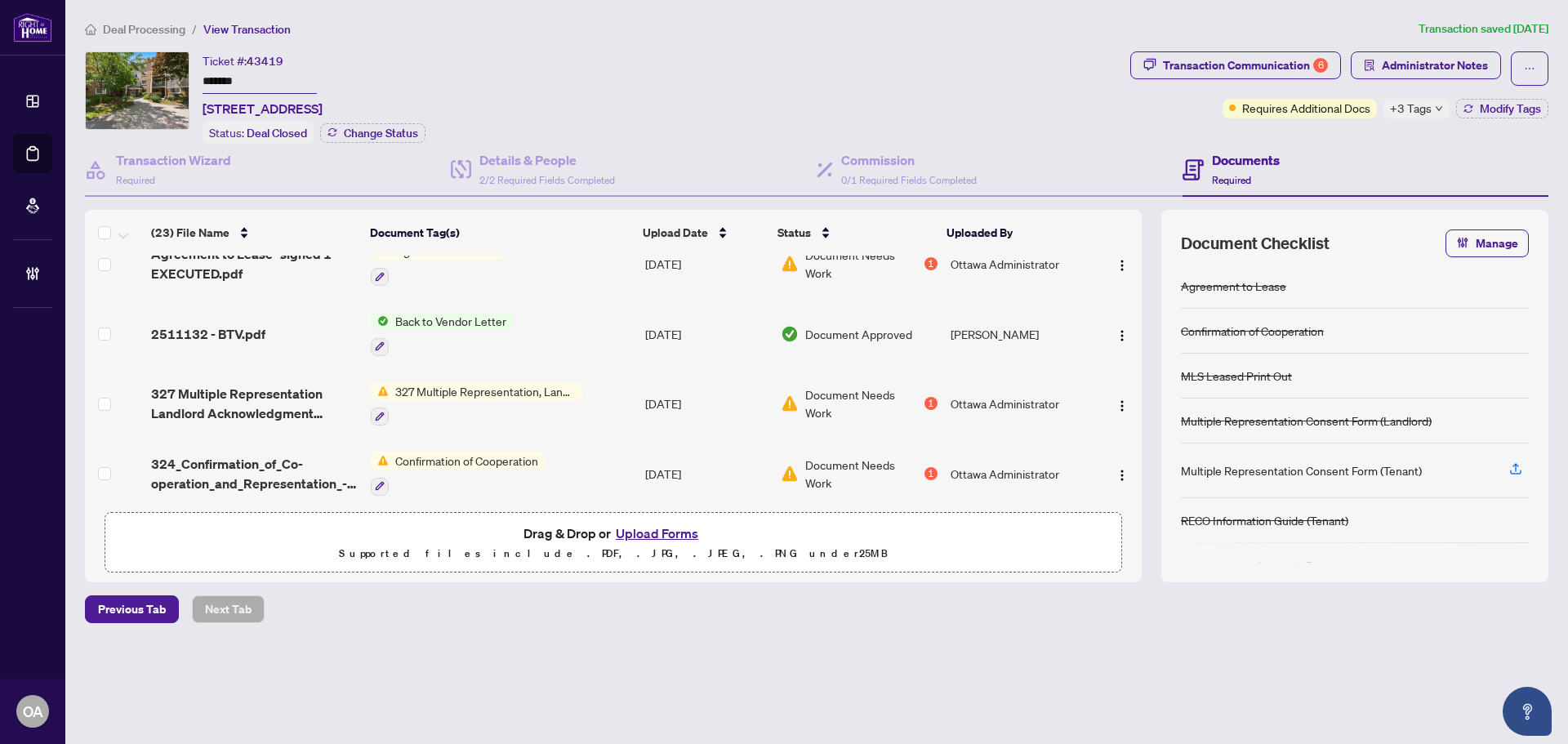
scroll to position [409, 0]
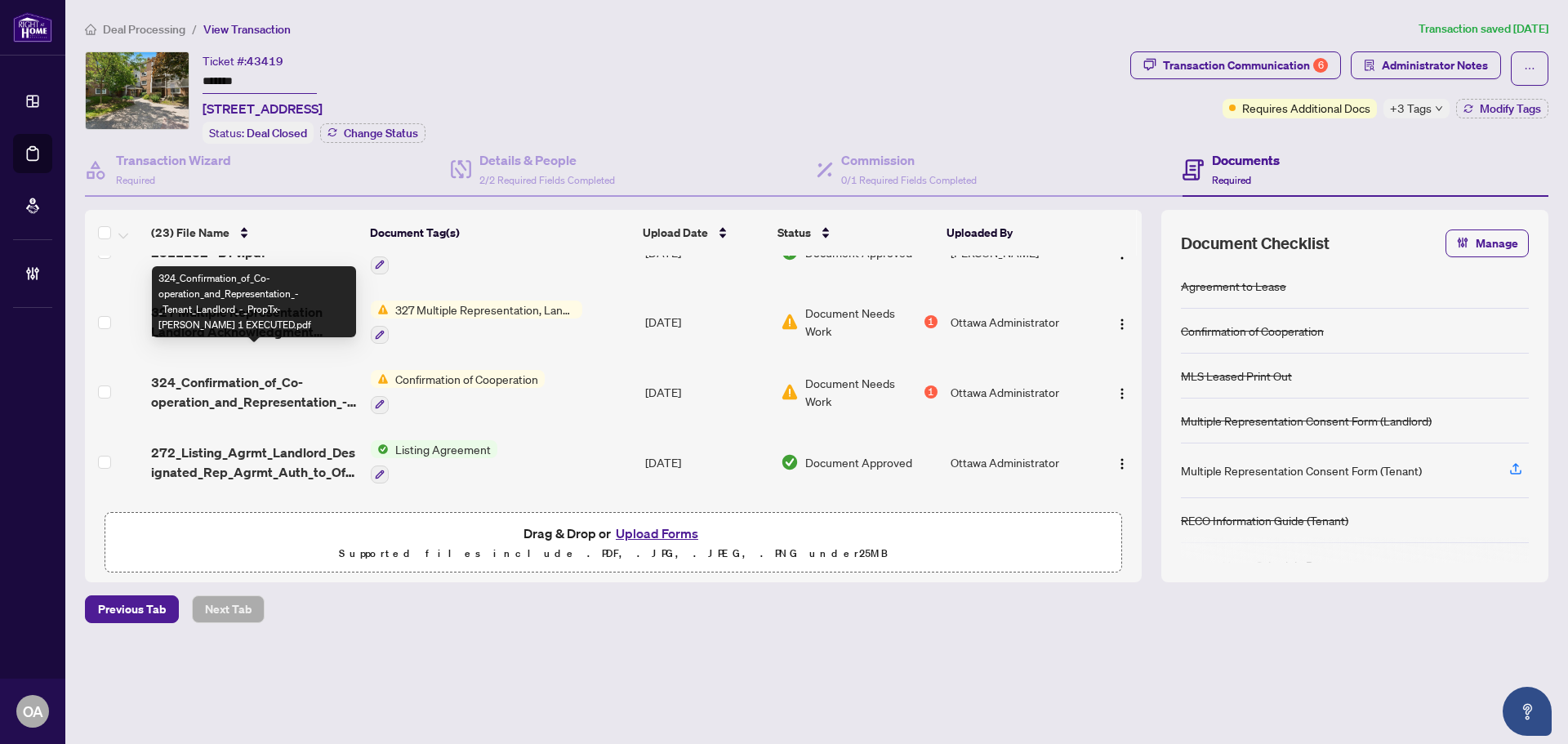
click at [261, 373] on span "324_Confirmation_of_Co-operation_and_Representation_-_Tenant_Landlord_-_PropTx-…" at bounding box center [254, 392] width 206 height 39
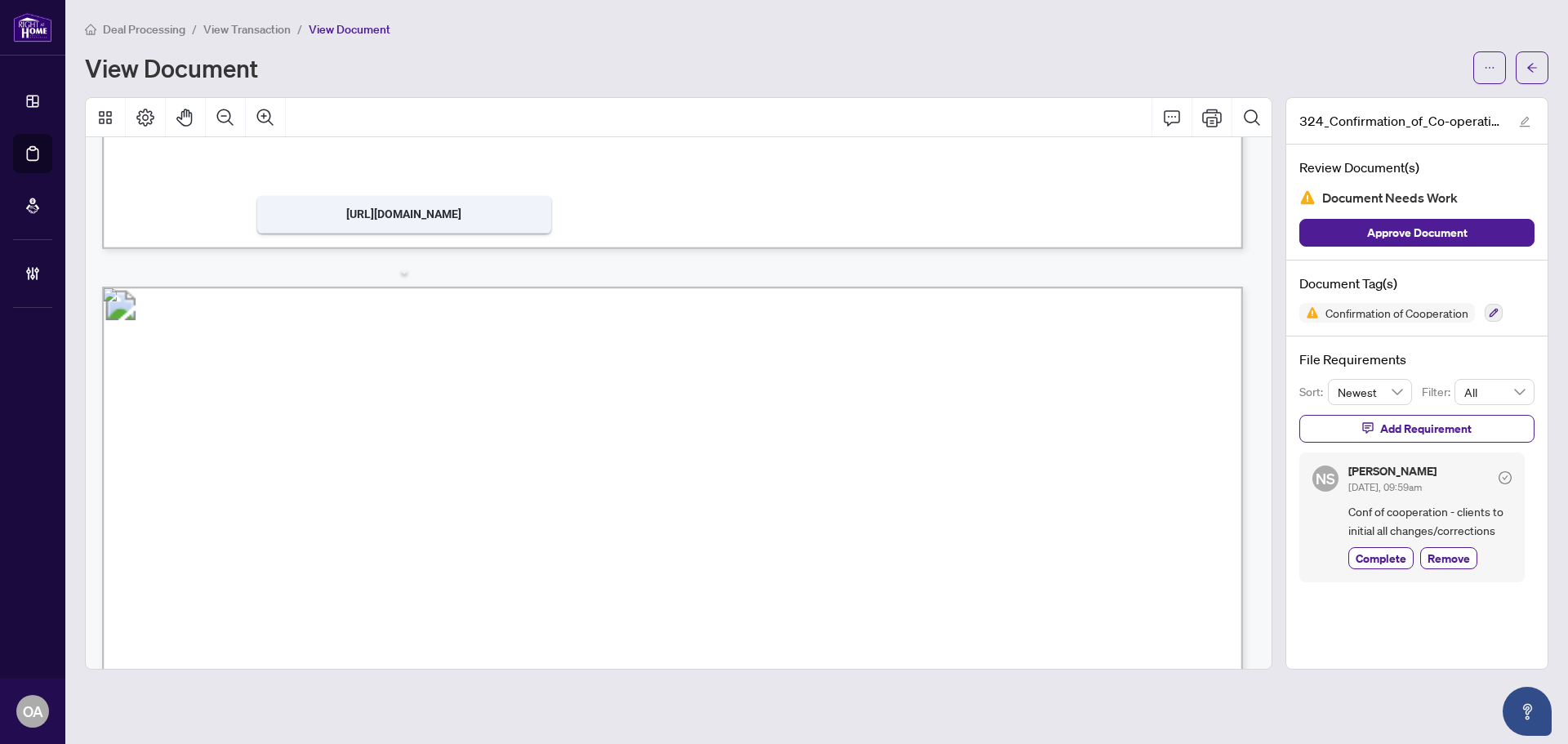
scroll to position [1307, 0]
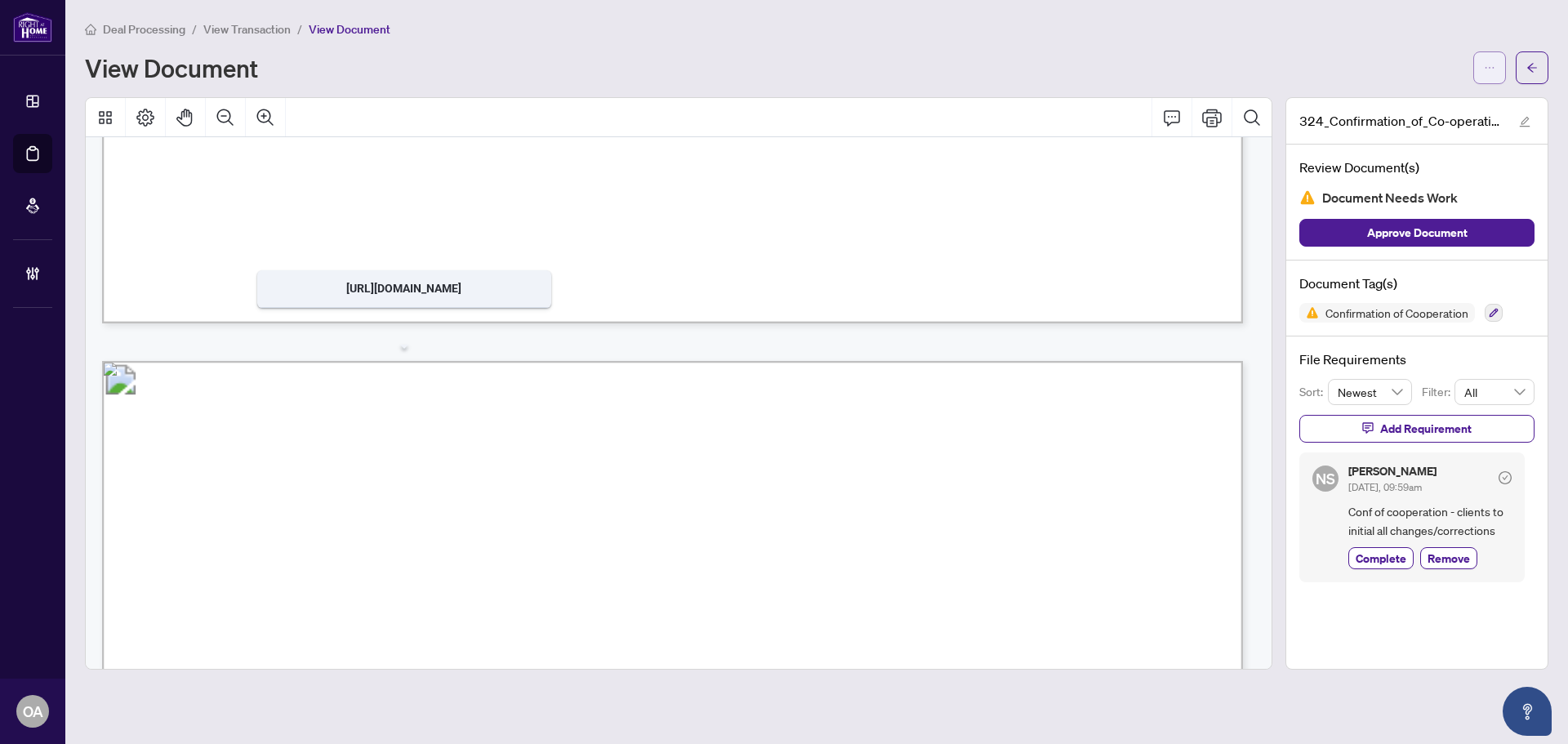
click at [1492, 53] on button "button" at bounding box center [1490, 67] width 32 height 32
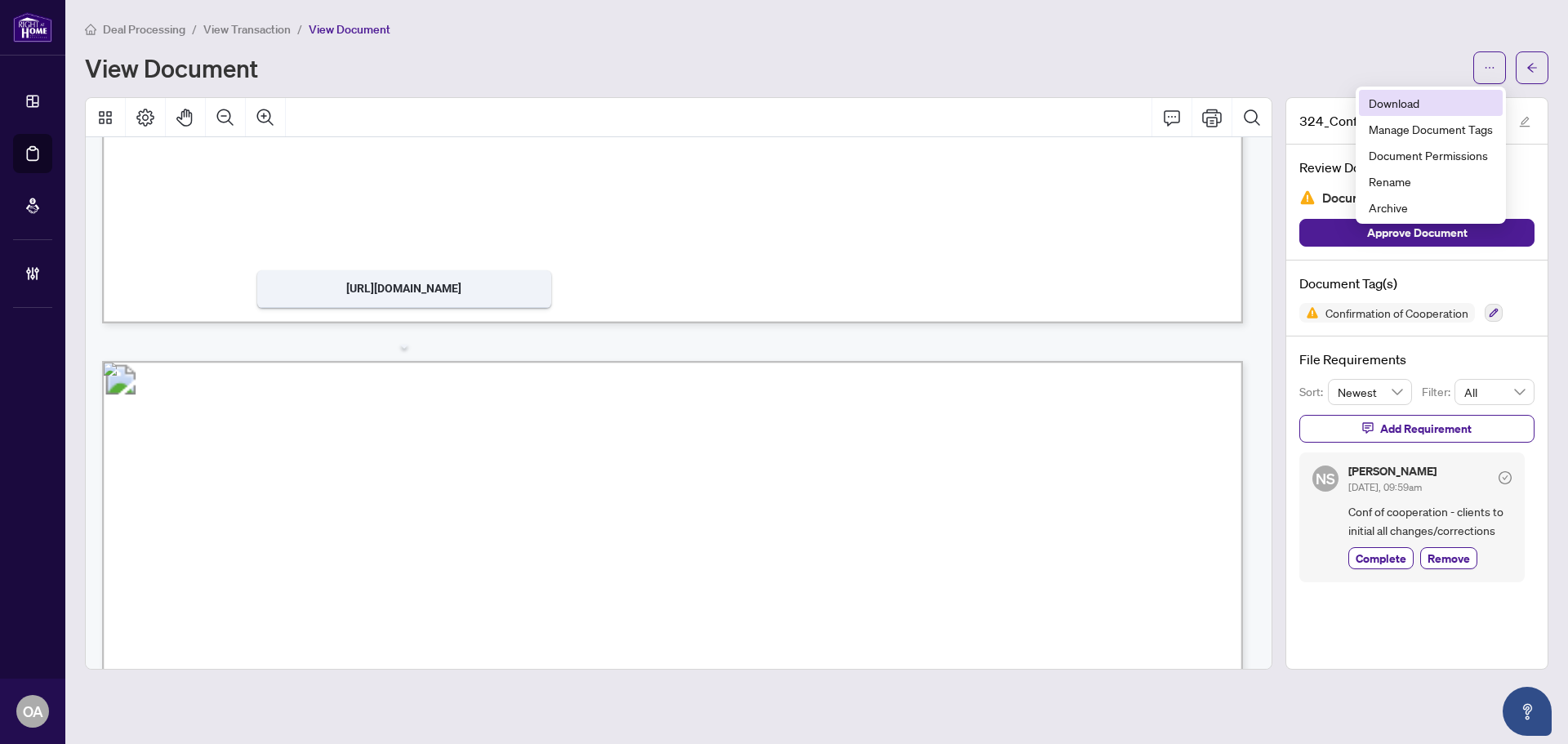
click at [1433, 106] on span "Download" at bounding box center [1432, 102] width 125 height 18
click at [419, 229] on span "quality of services they provide. Used under license." at bounding box center [338, 233] width 251 height 15
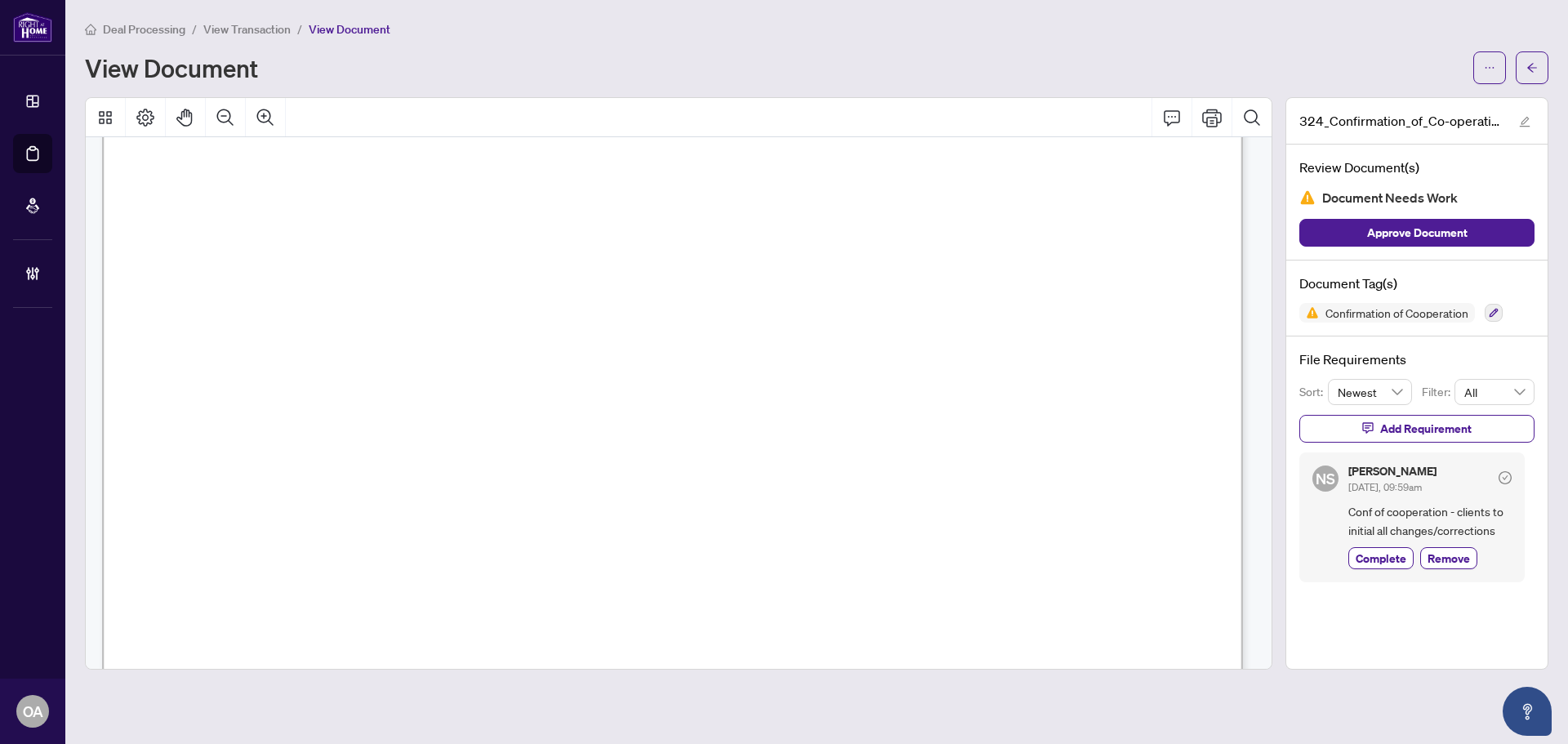
scroll to position [2206, 0]
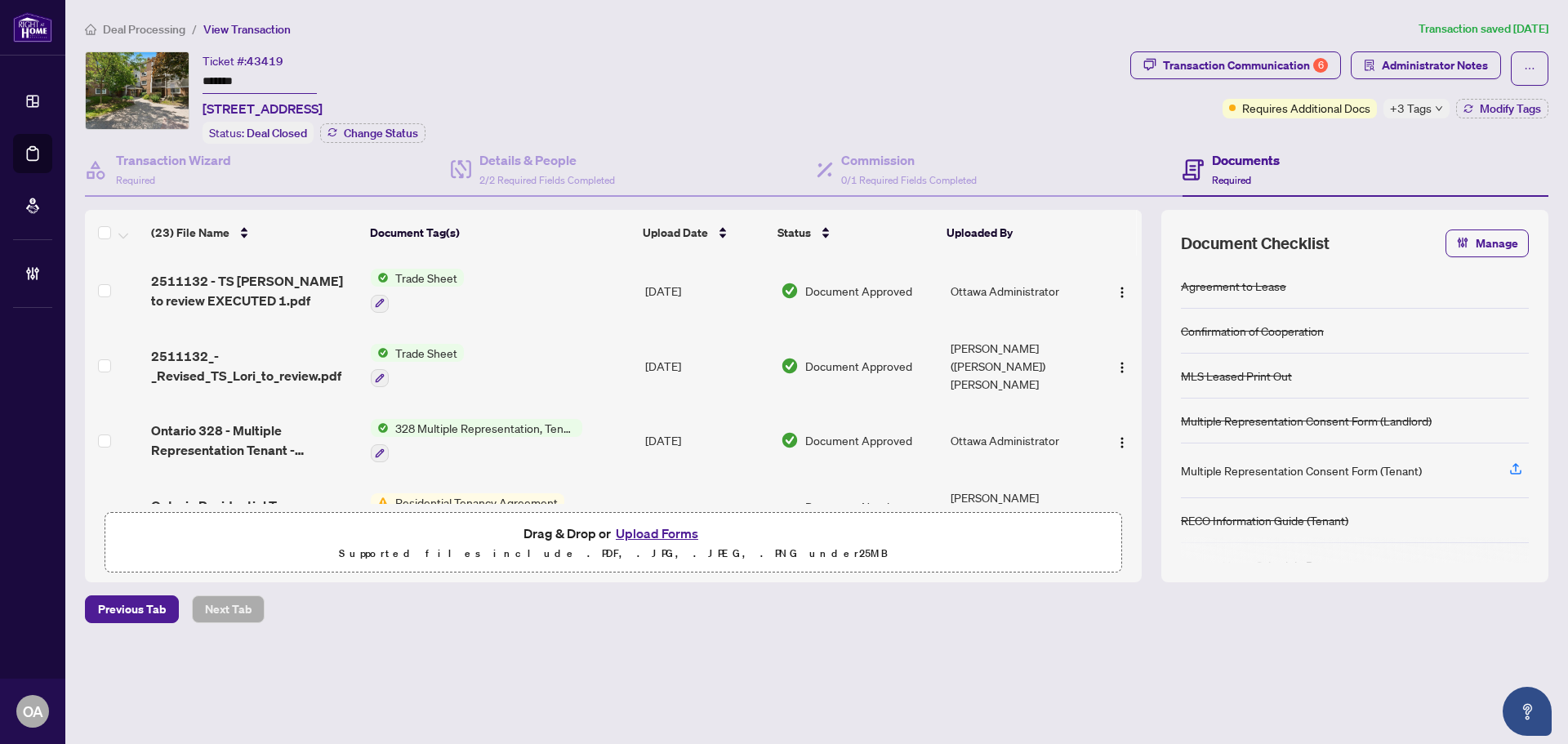
scroll to position [163, 0]
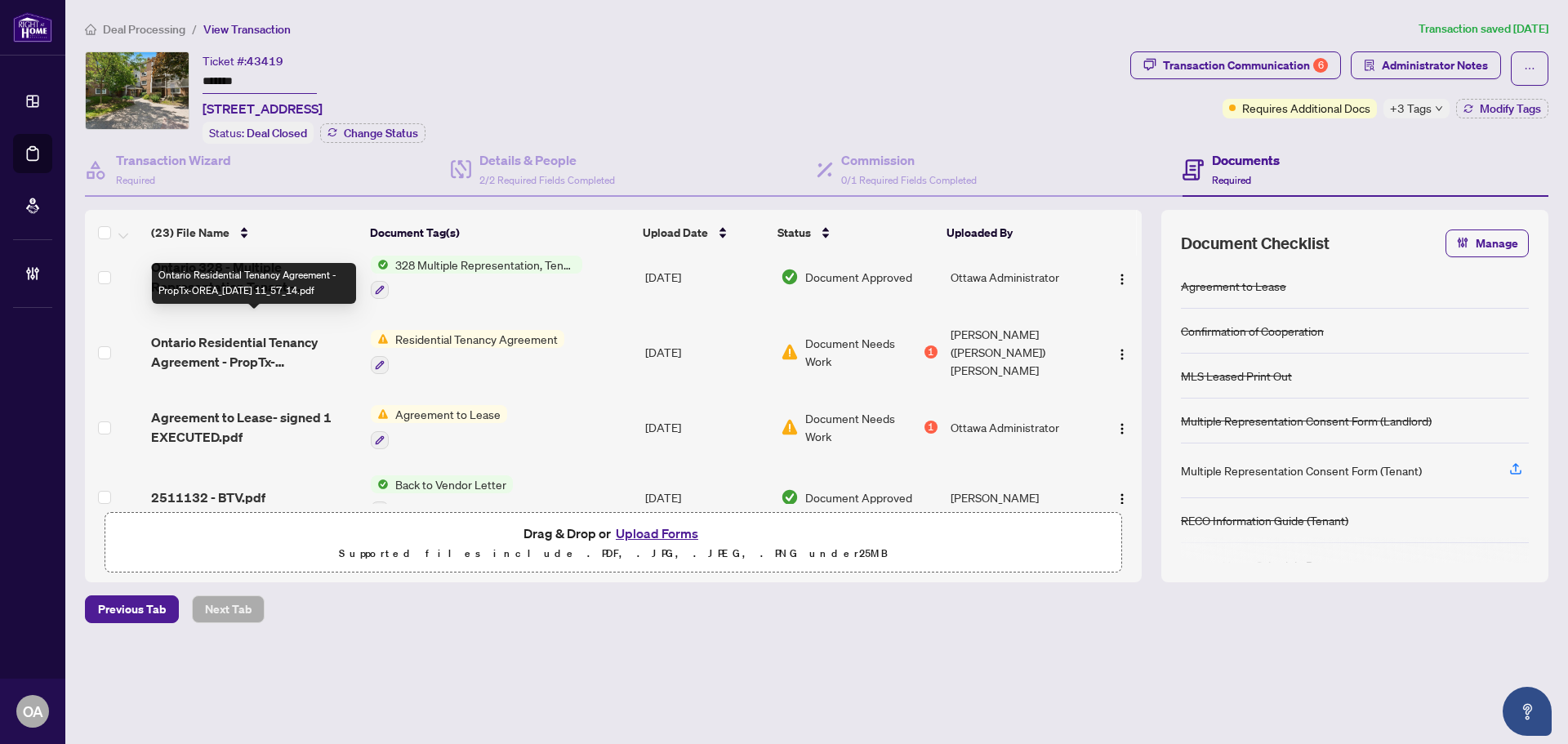
click at [221, 333] on span "Ontario Residential Tenancy Agreement - PropTx-OREA_[DATE] 11_57_14.pdf" at bounding box center [254, 352] width 206 height 39
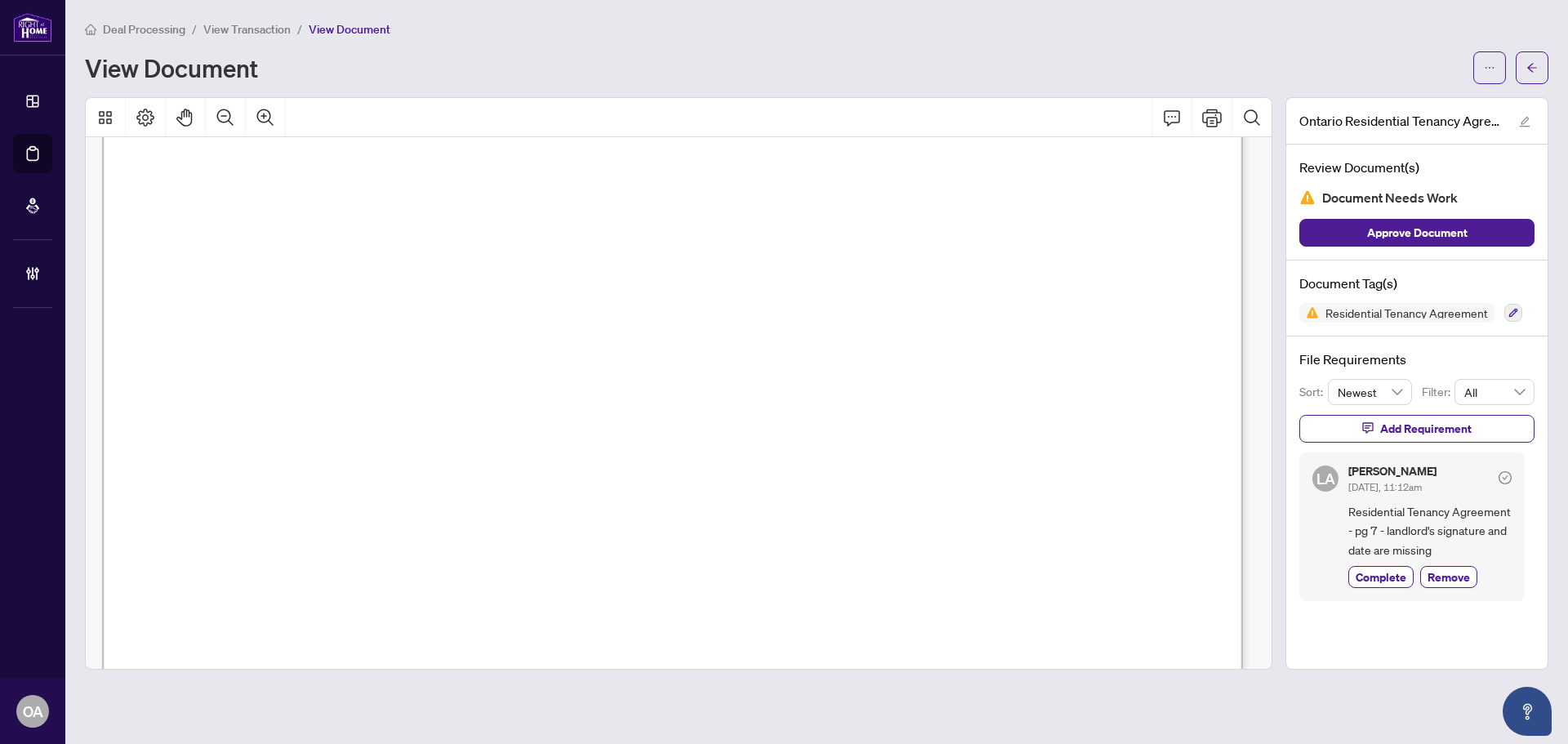
scroll to position [9285, 0]
click at [1469, 64] on div "View Document" at bounding box center [817, 67] width 1464 height 32
click at [1478, 61] on button "button" at bounding box center [1490, 67] width 32 height 32
click at [1388, 98] on span "Download" at bounding box center [1432, 102] width 125 height 18
click at [1480, 62] on button "button" at bounding box center [1490, 67] width 32 height 32
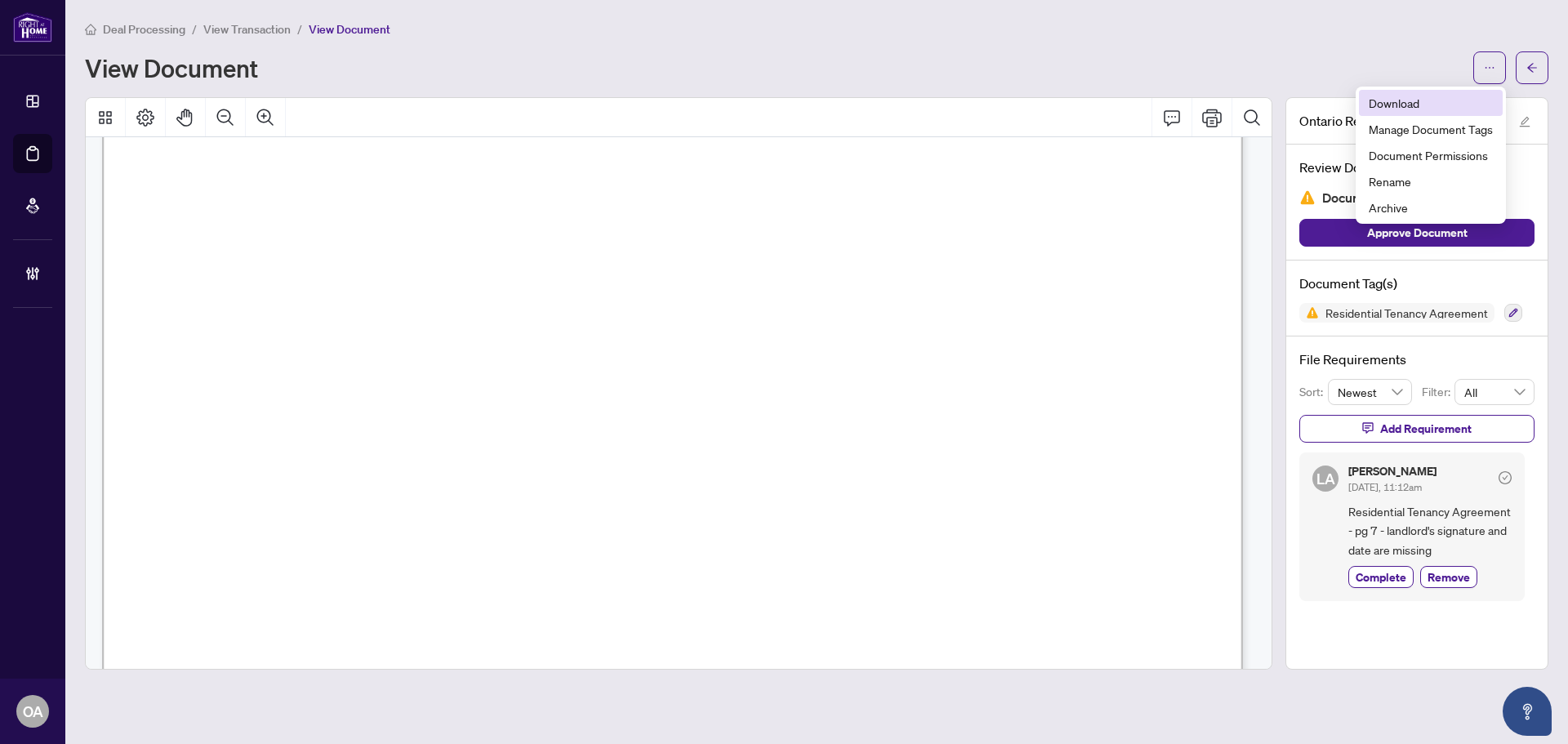
click at [1402, 104] on span "Download" at bounding box center [1432, 102] width 125 height 18
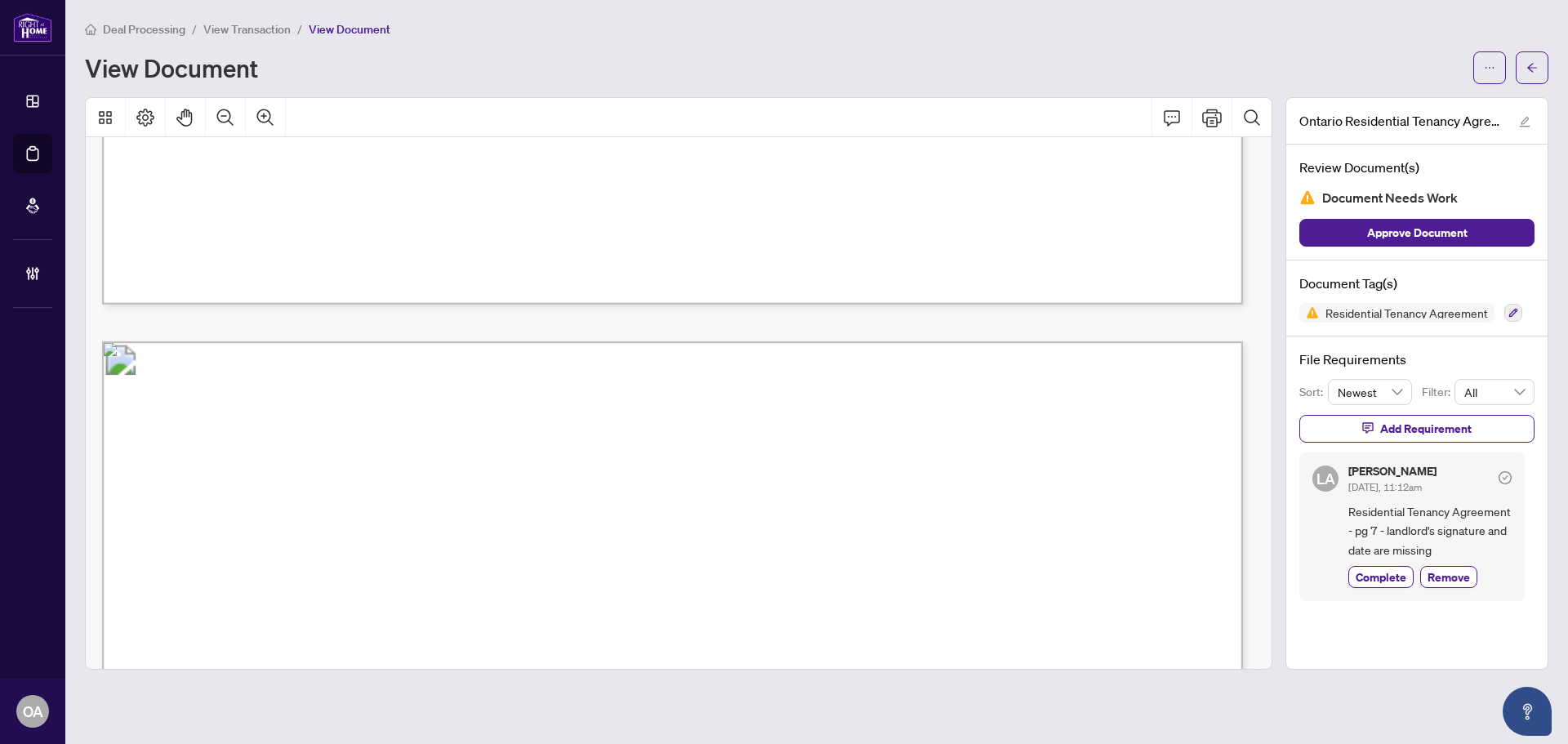
scroll to position [8876, 0]
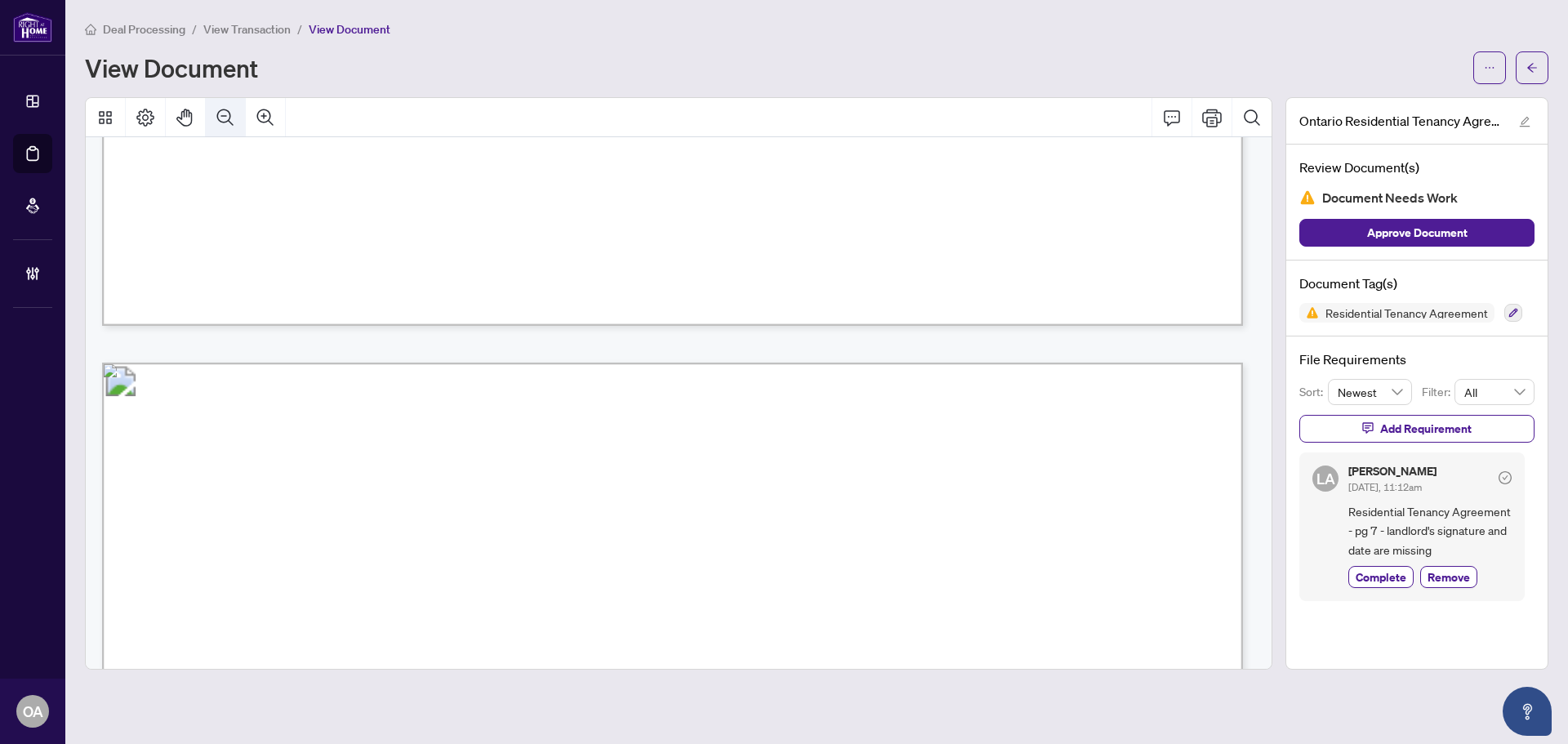
click at [223, 110] on icon "Zoom Out" at bounding box center [225, 117] width 20 height 20
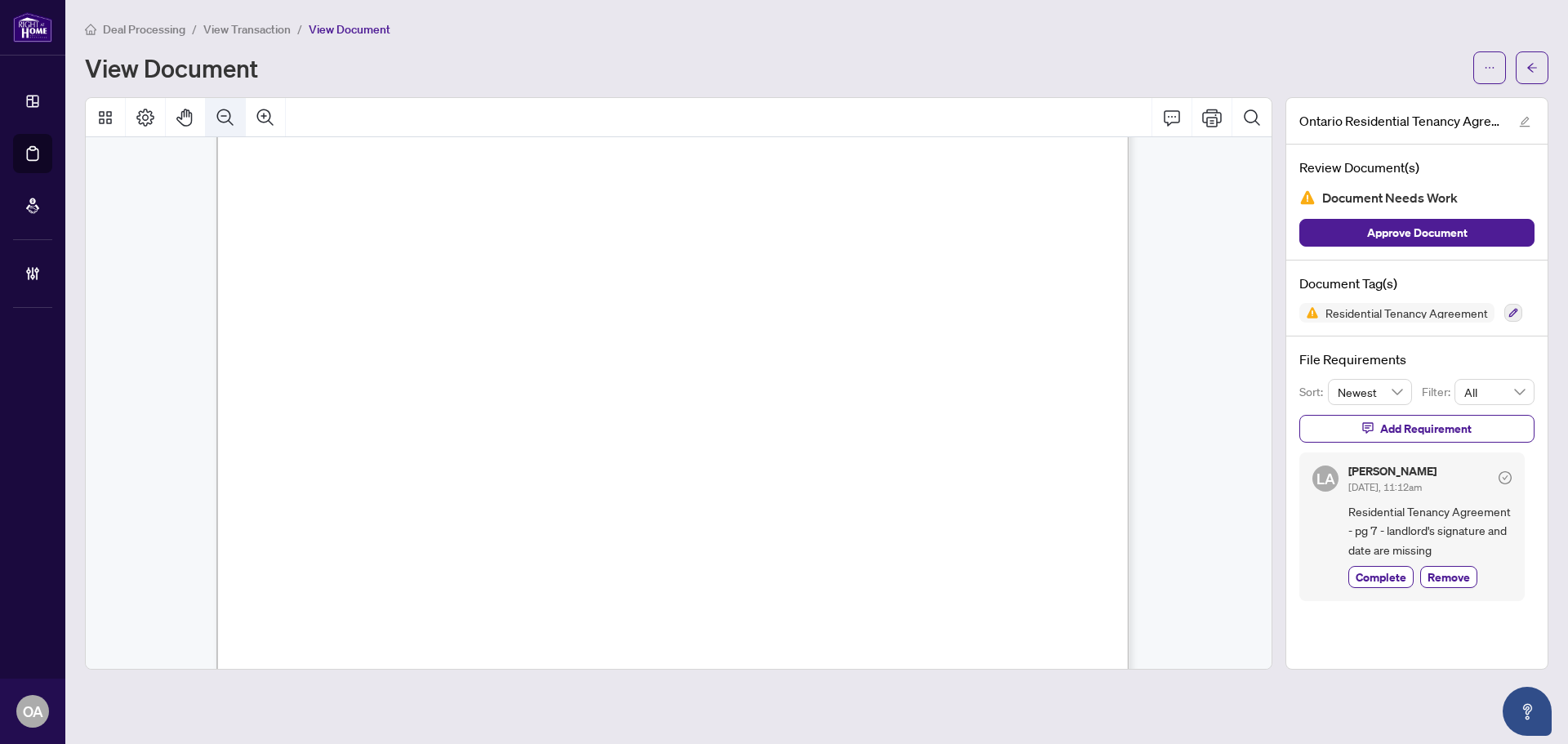
click at [223, 110] on icon "Zoom Out" at bounding box center [225, 117] width 20 height 20
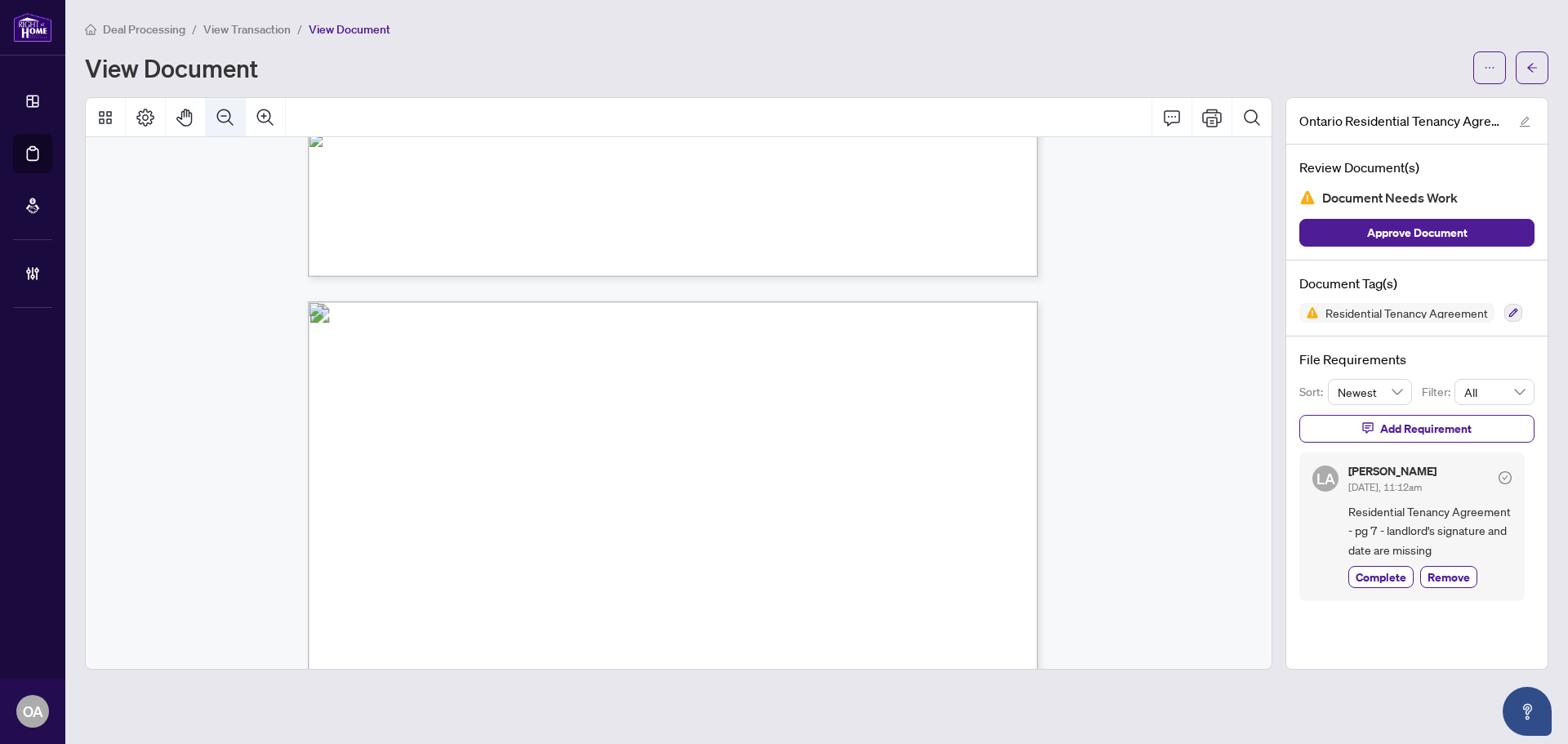
click at [221, 110] on icon "Zoom Out" at bounding box center [225, 117] width 20 height 20
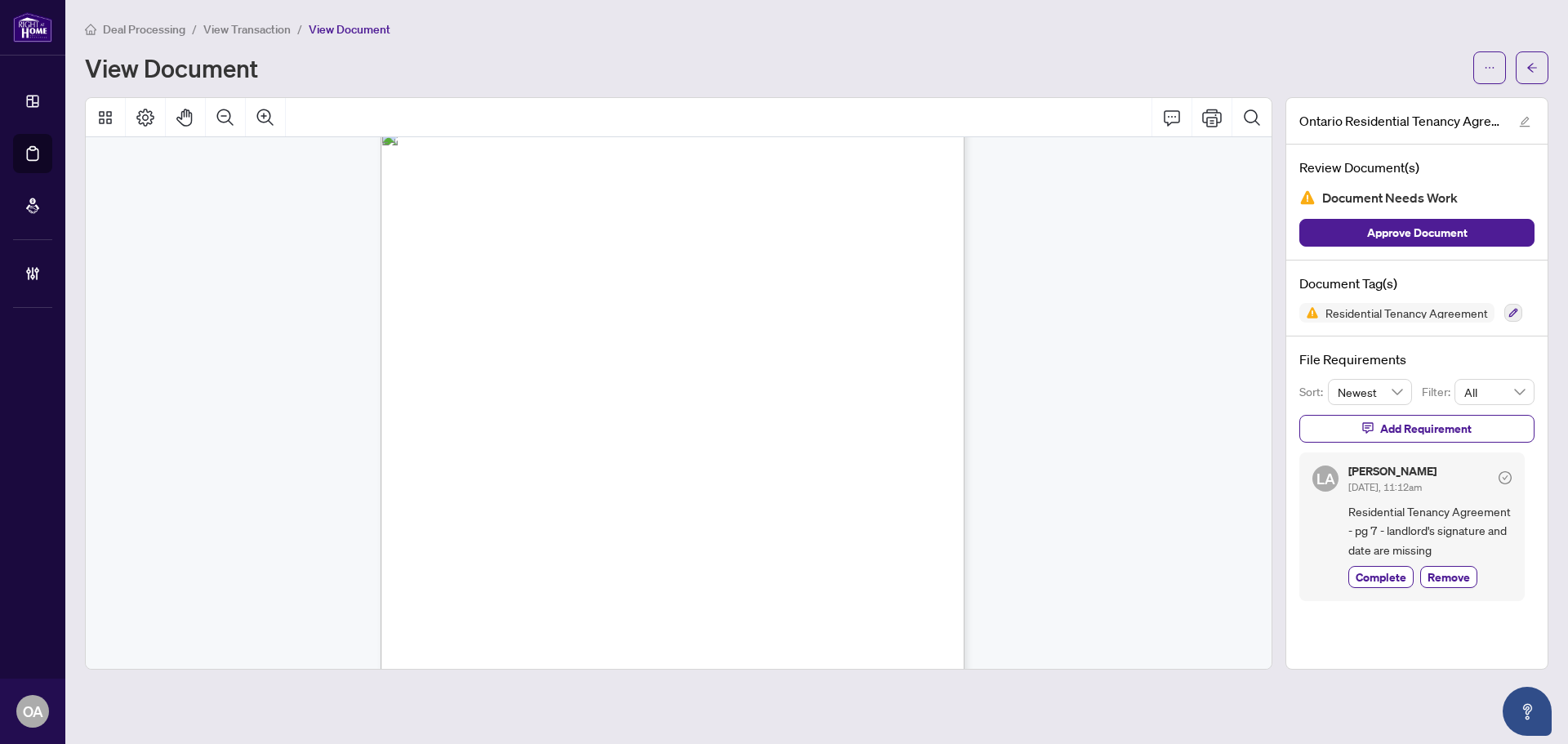
scroll to position [4589, 0]
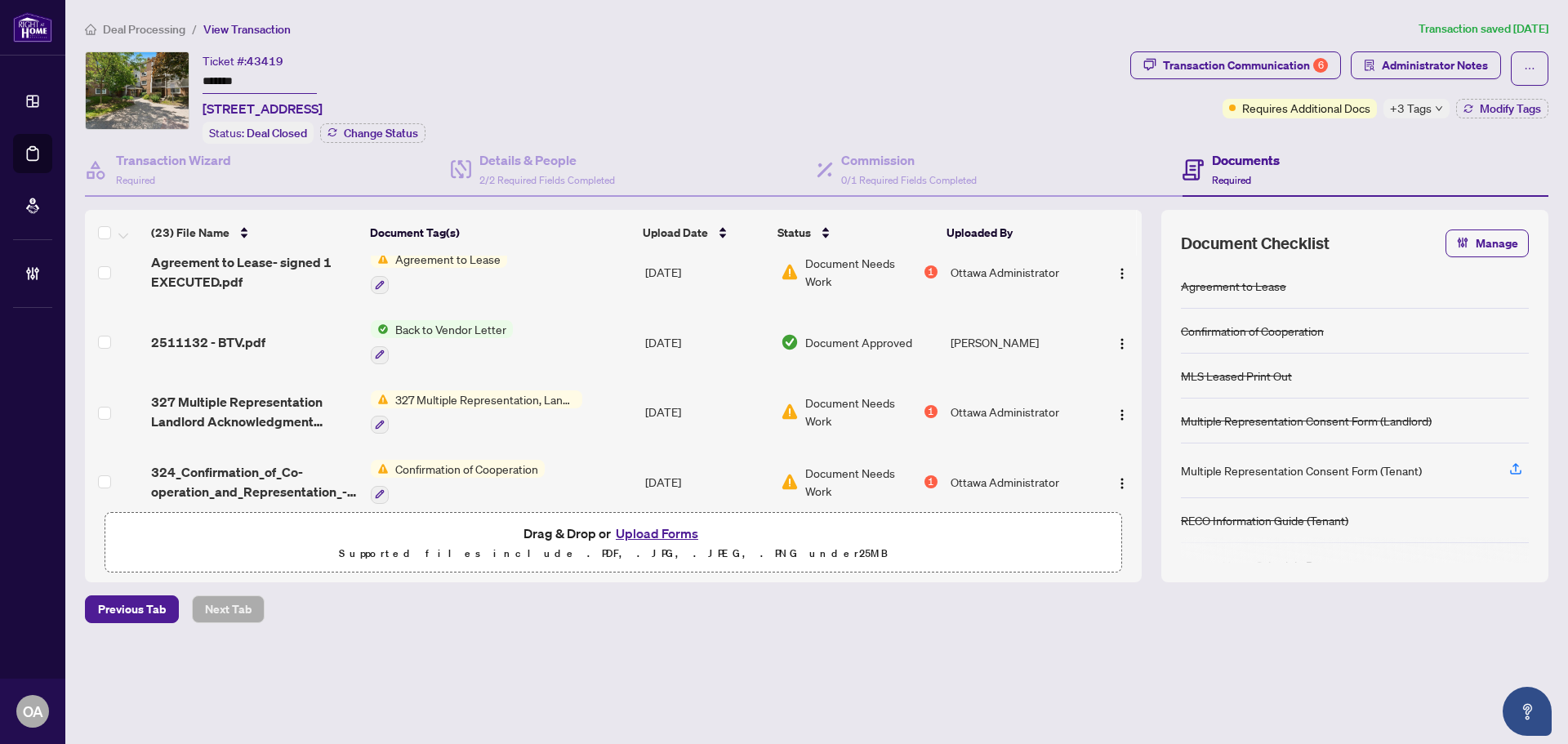
scroll to position [327, 0]
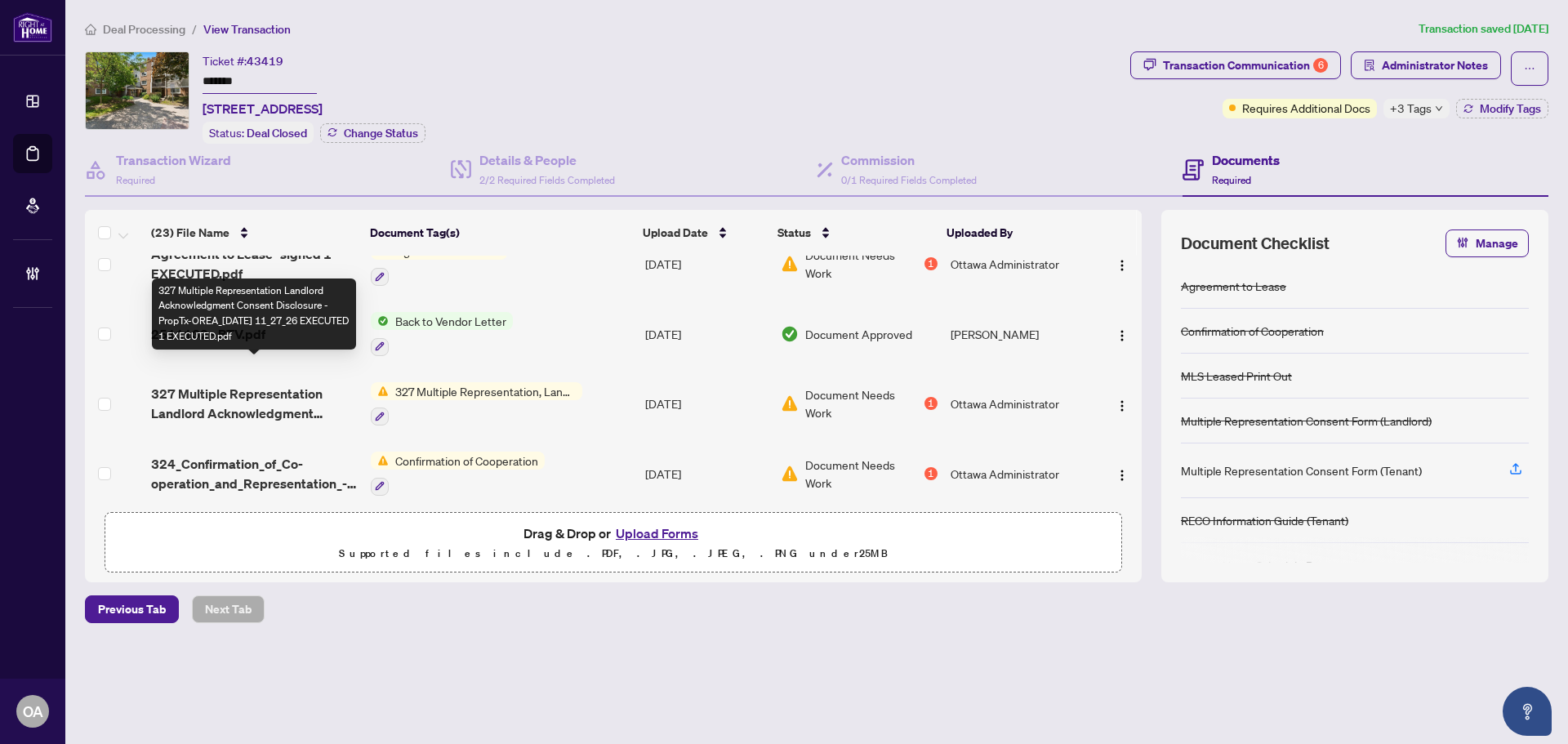
click at [264, 384] on span "327 Multiple Representation Landlord Acknowledgment Consent Disclosure - PropTx…" at bounding box center [254, 404] width 206 height 39
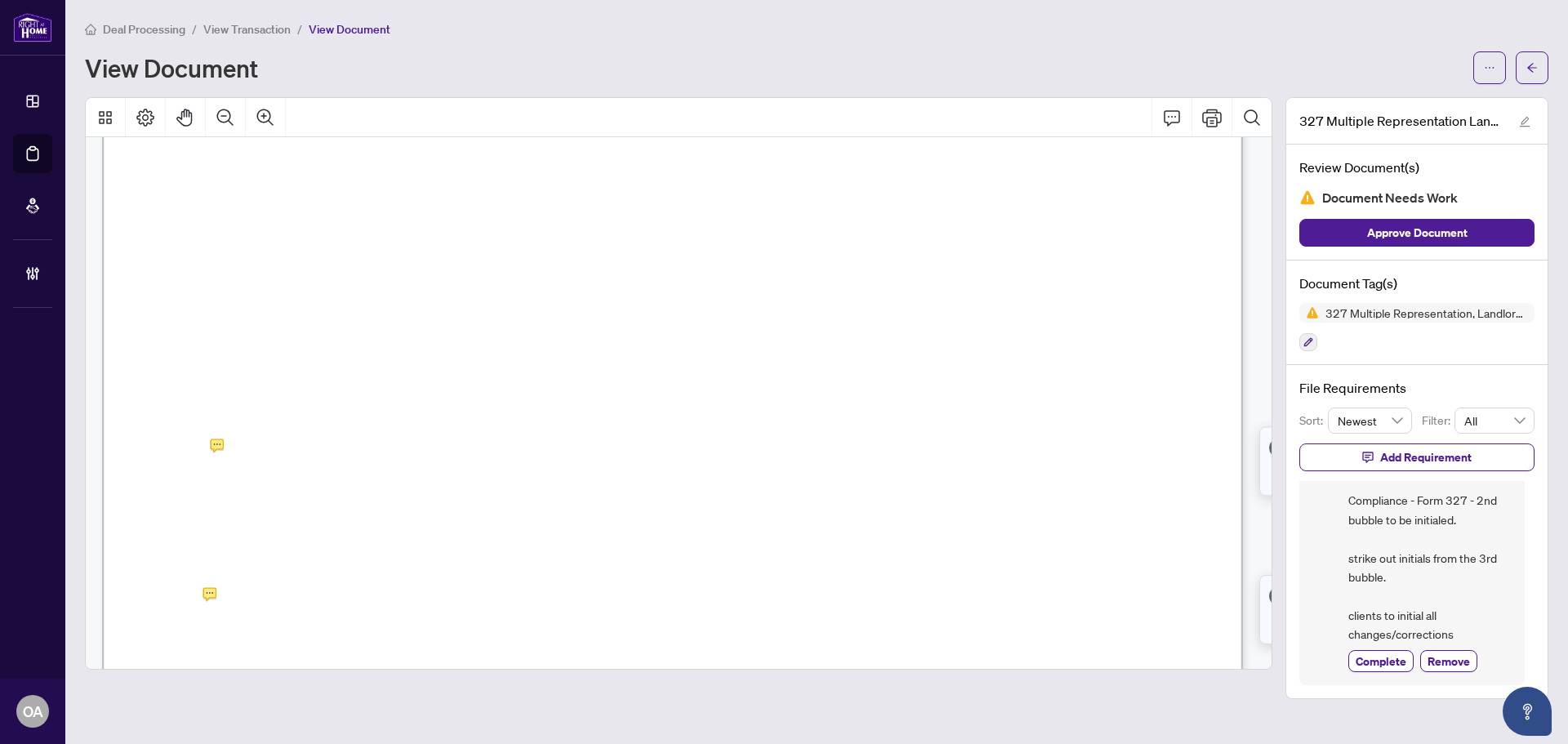
scroll to position [490, 0]
click at [215, 462] on span "DC" at bounding box center [201, 474] width 27 height 24
click at [1479, 71] on button "button" at bounding box center [1490, 67] width 32 height 32
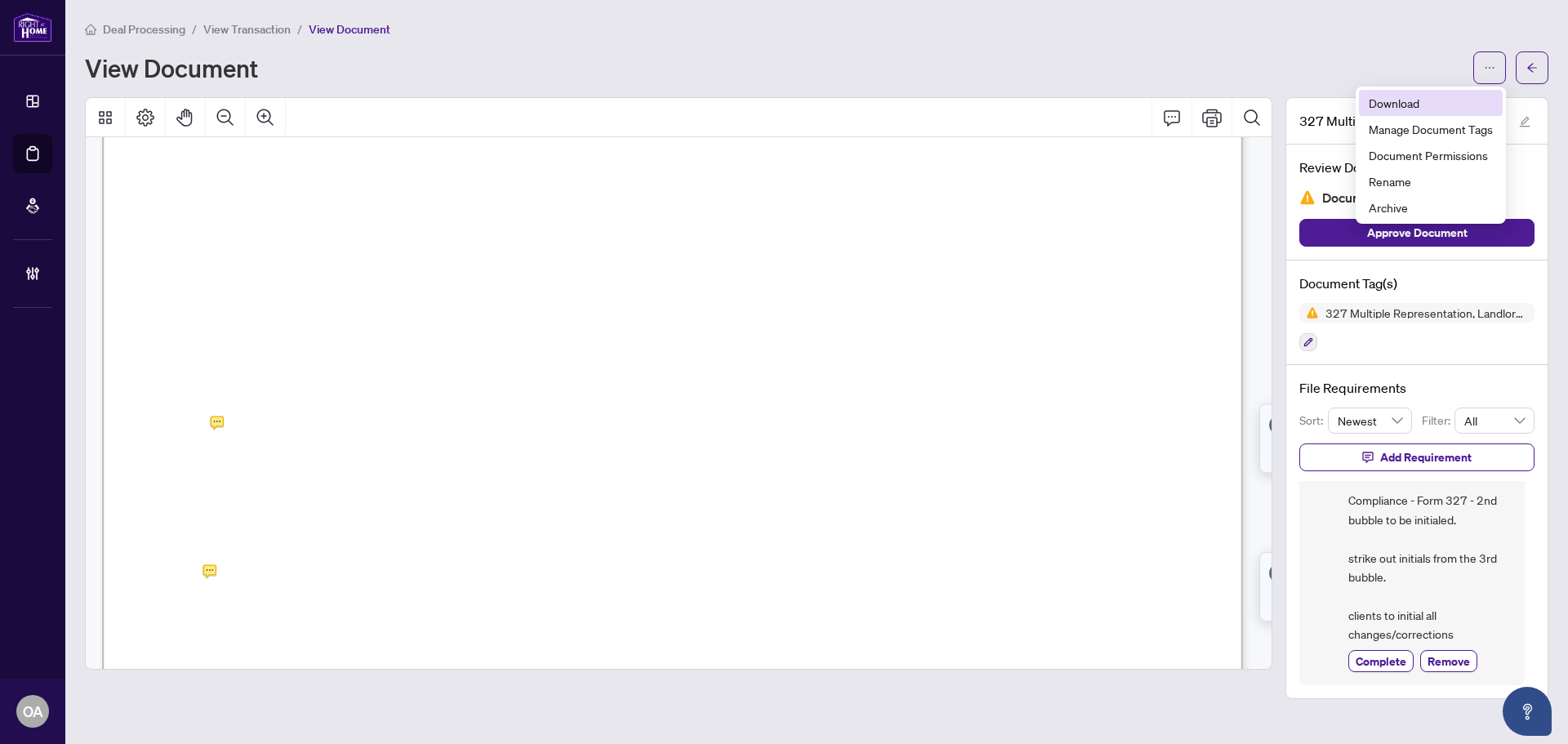
click at [1408, 96] on span "Download" at bounding box center [1432, 102] width 125 height 18
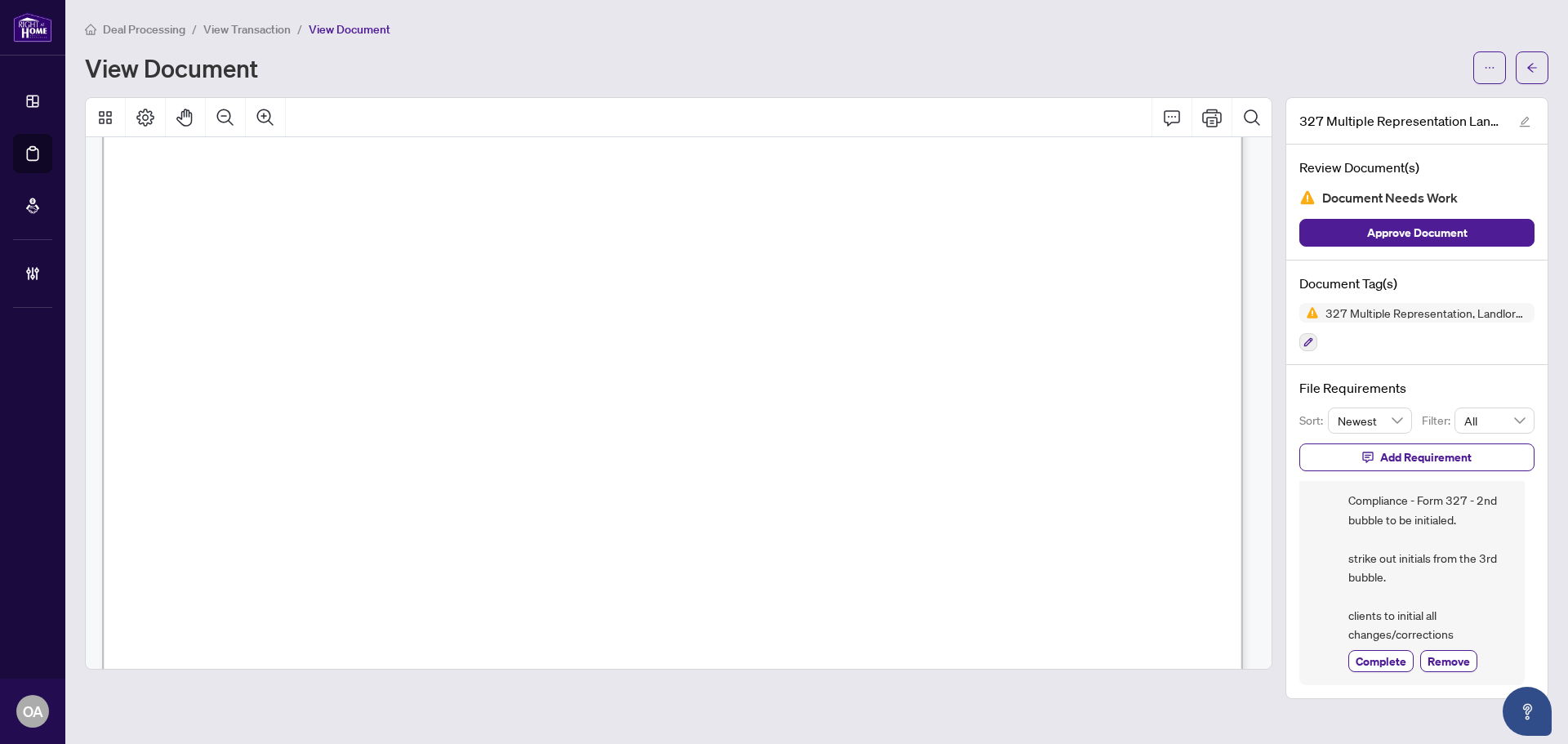
scroll to position [0, 0]
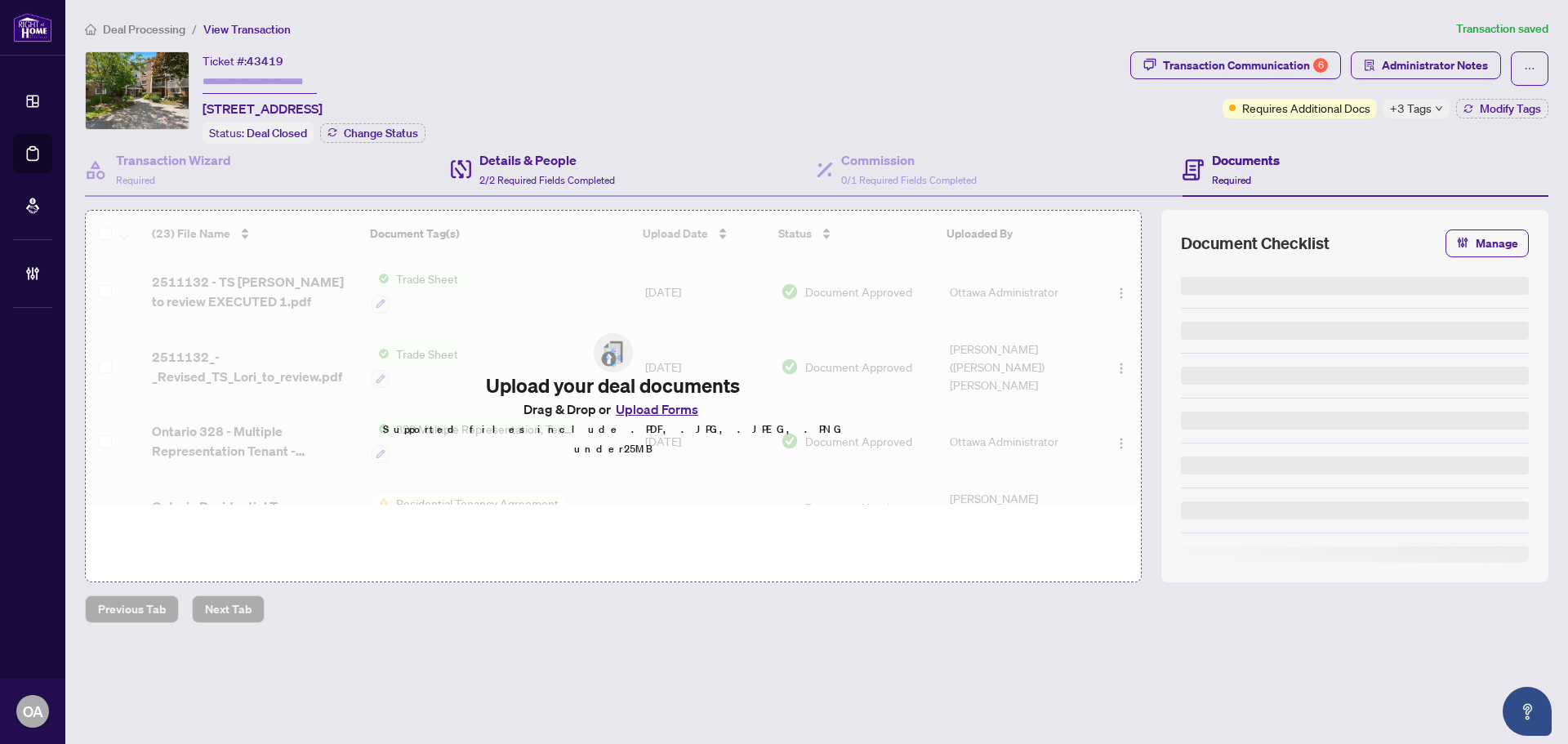
type input "*******"
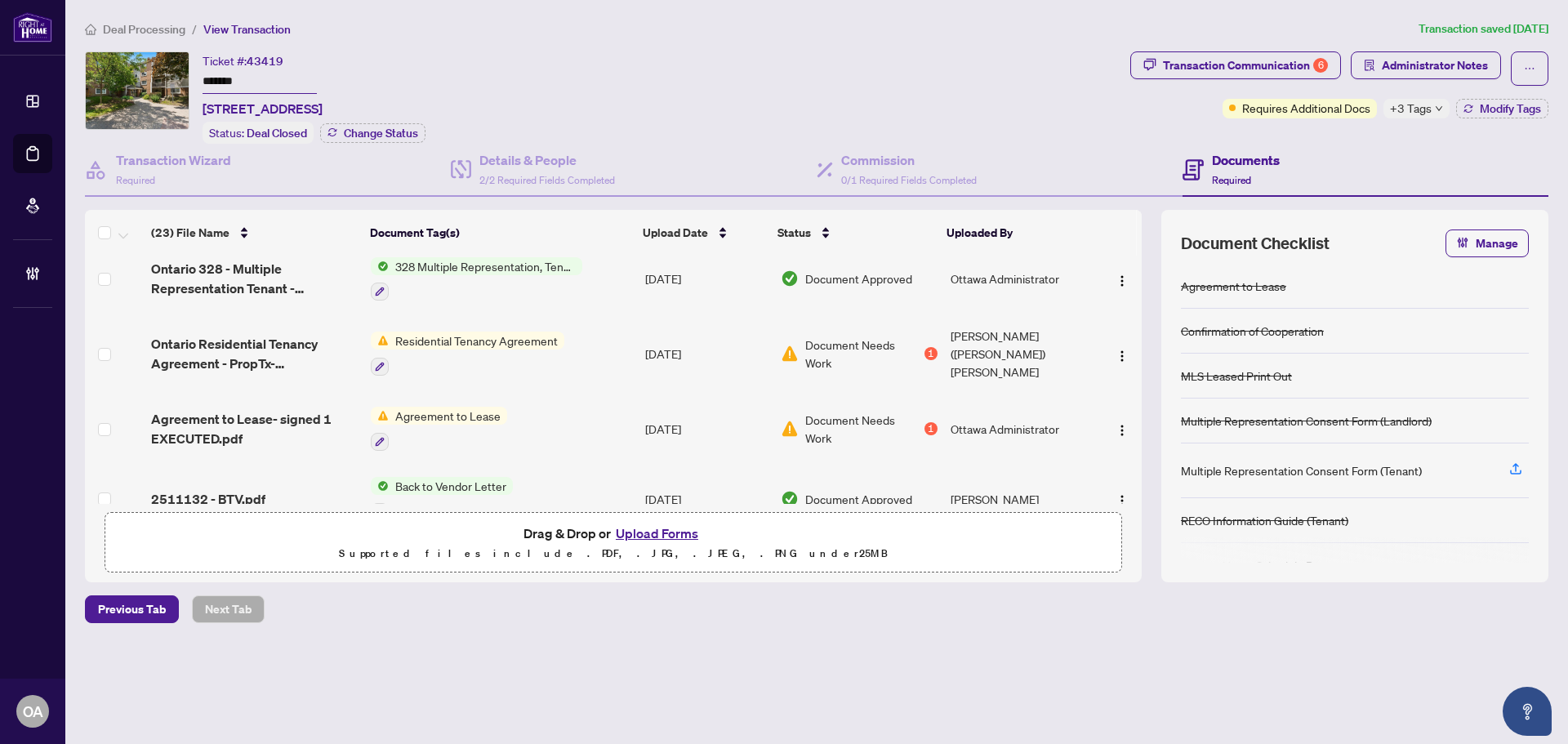
scroll to position [163, 0]
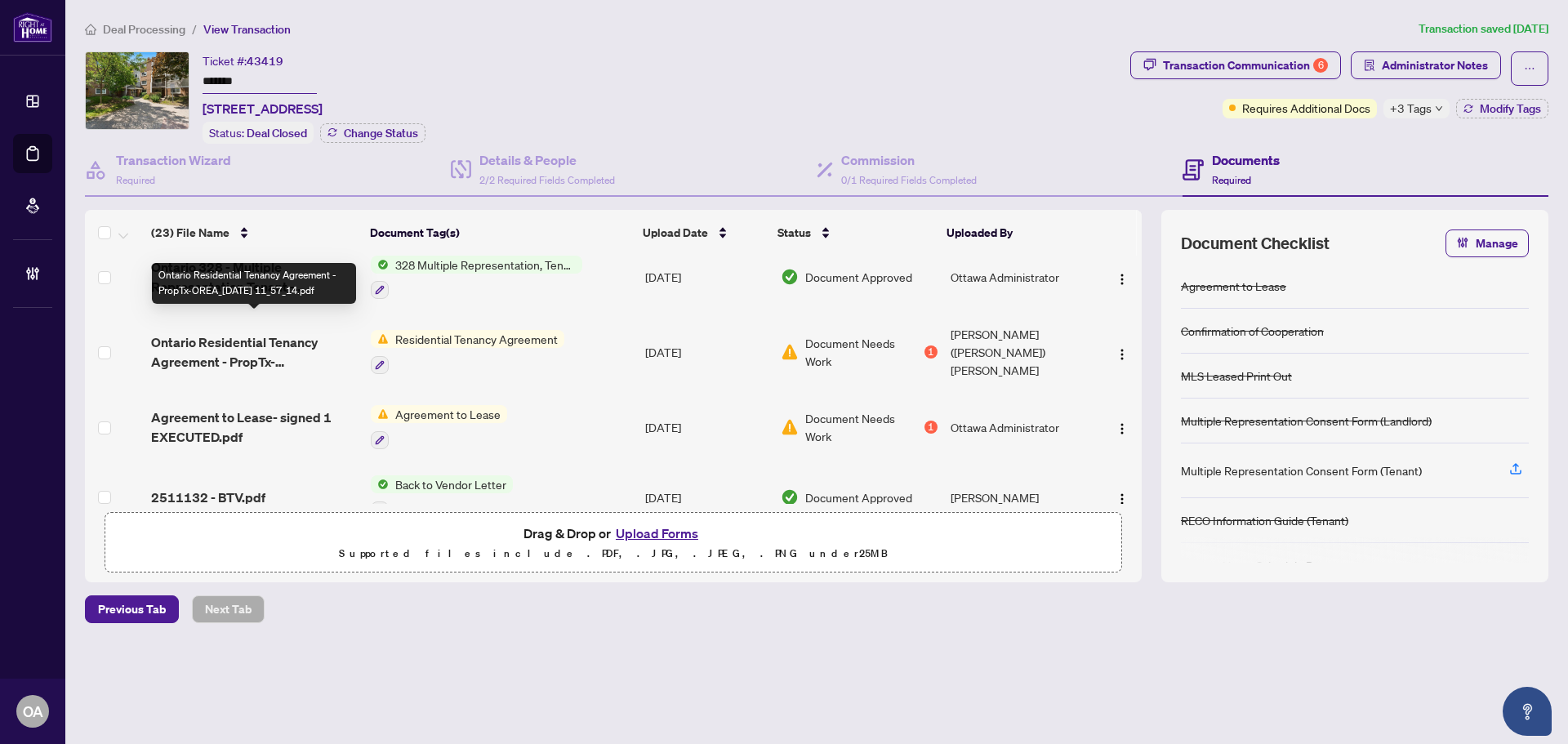
click at [296, 333] on span "Ontario Residential Tenancy Agreement - PropTx-OREA_[DATE] 11_57_14.pdf" at bounding box center [254, 352] width 206 height 39
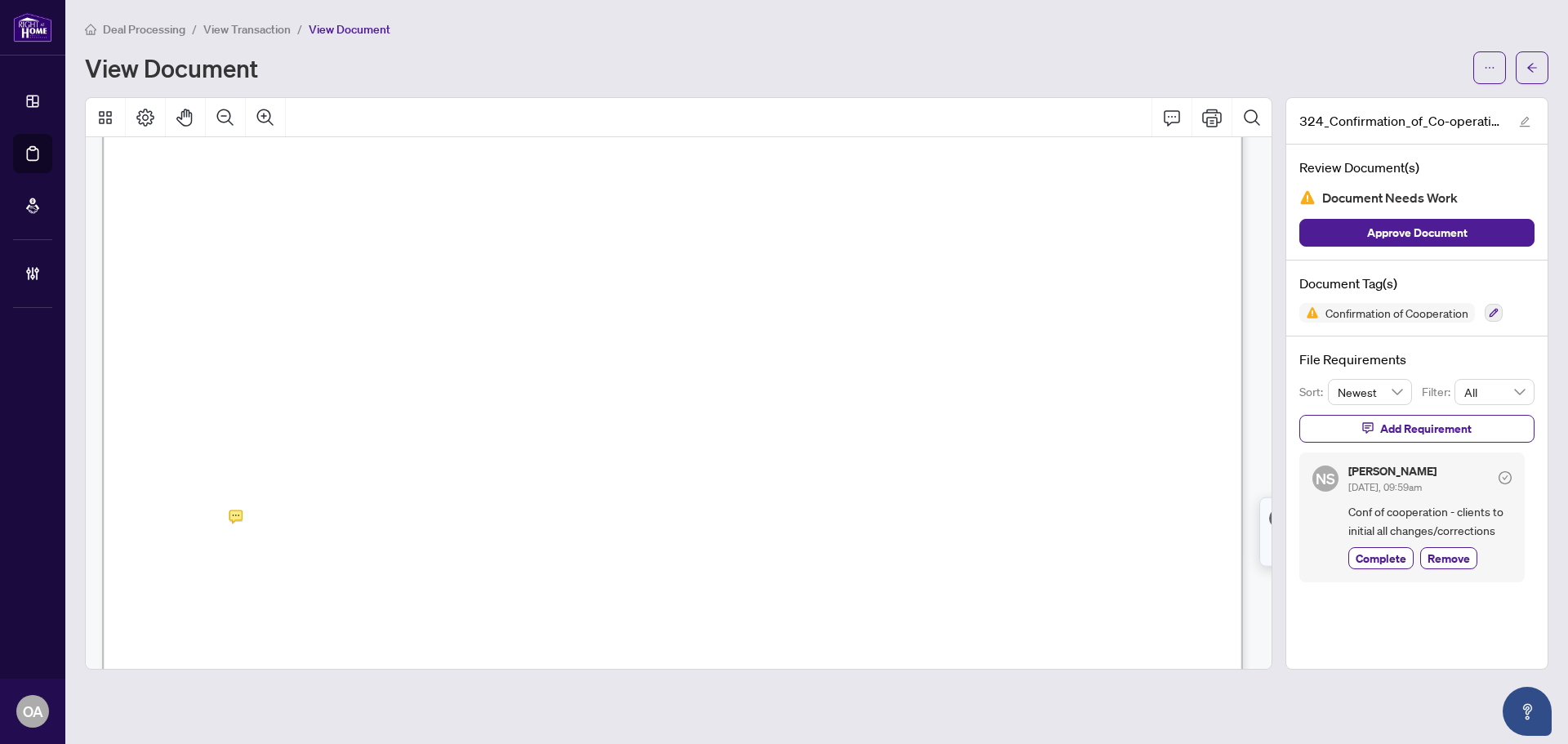
scroll to position [572, 0]
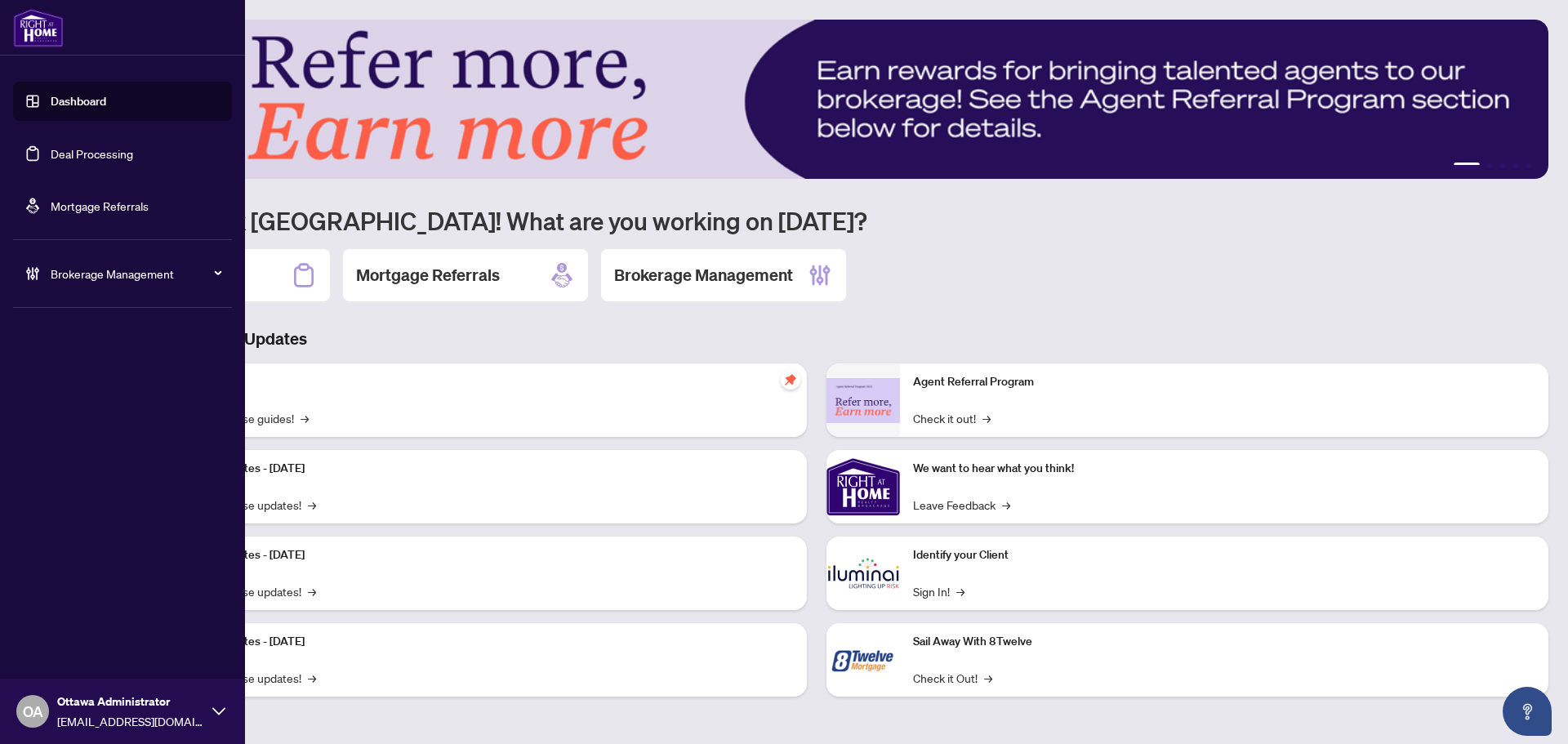
click at [74, 161] on link "Deal Processing" at bounding box center [91, 153] width 83 height 15
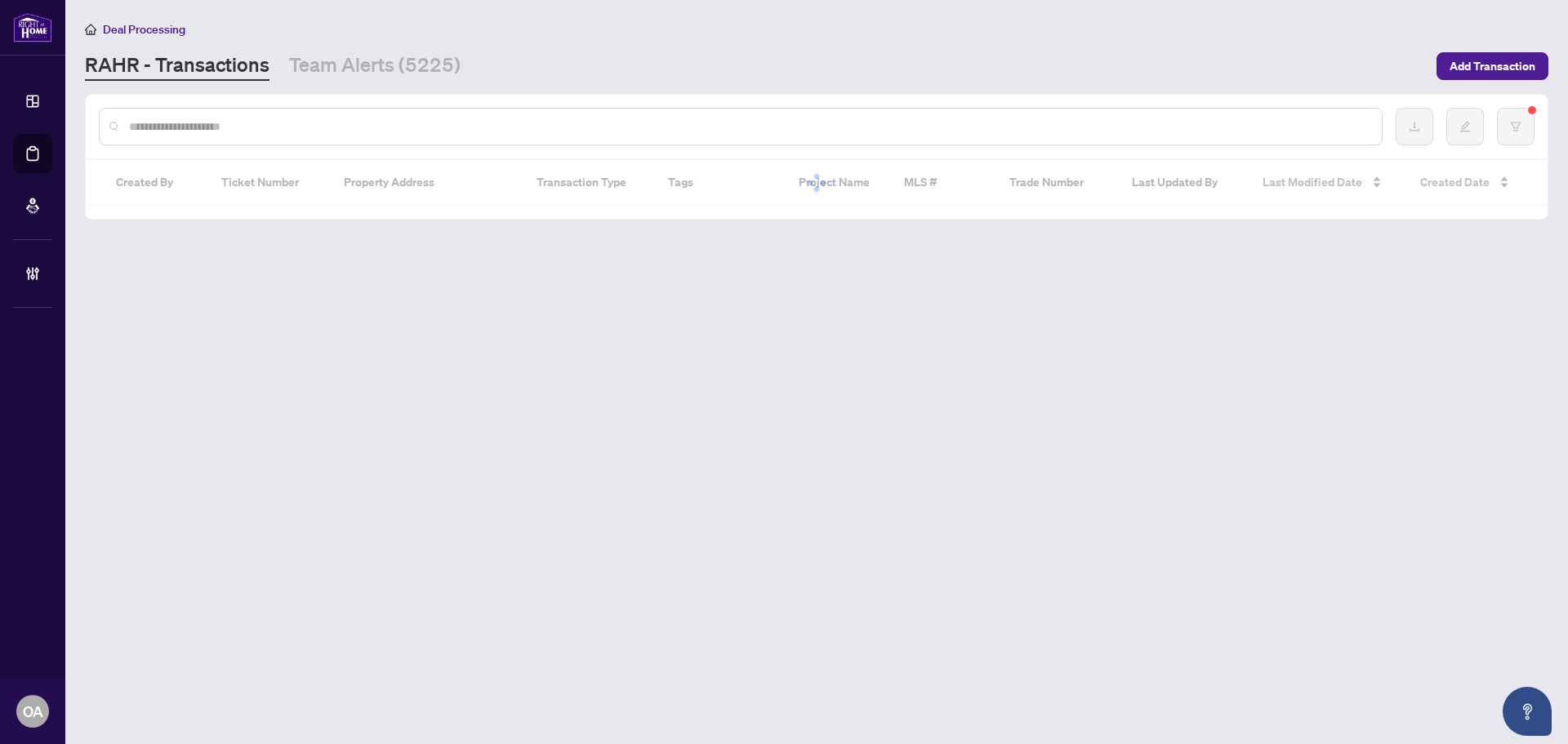
click at [392, 120] on input "text" at bounding box center [748, 126] width 1240 height 18
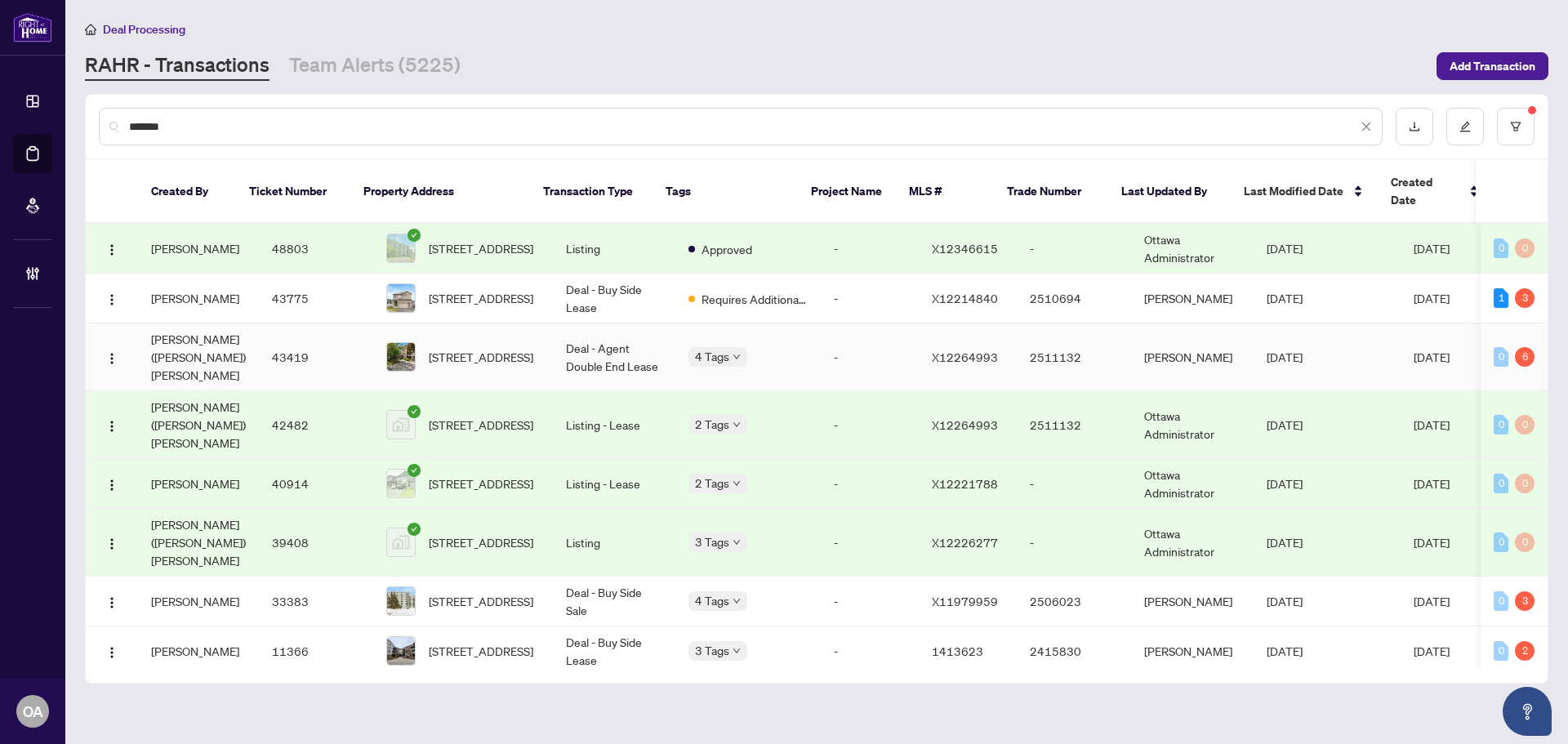
type input "*******"
click at [607, 323] on td "Deal - Agent Double End Lease" at bounding box center [614, 357] width 123 height 67
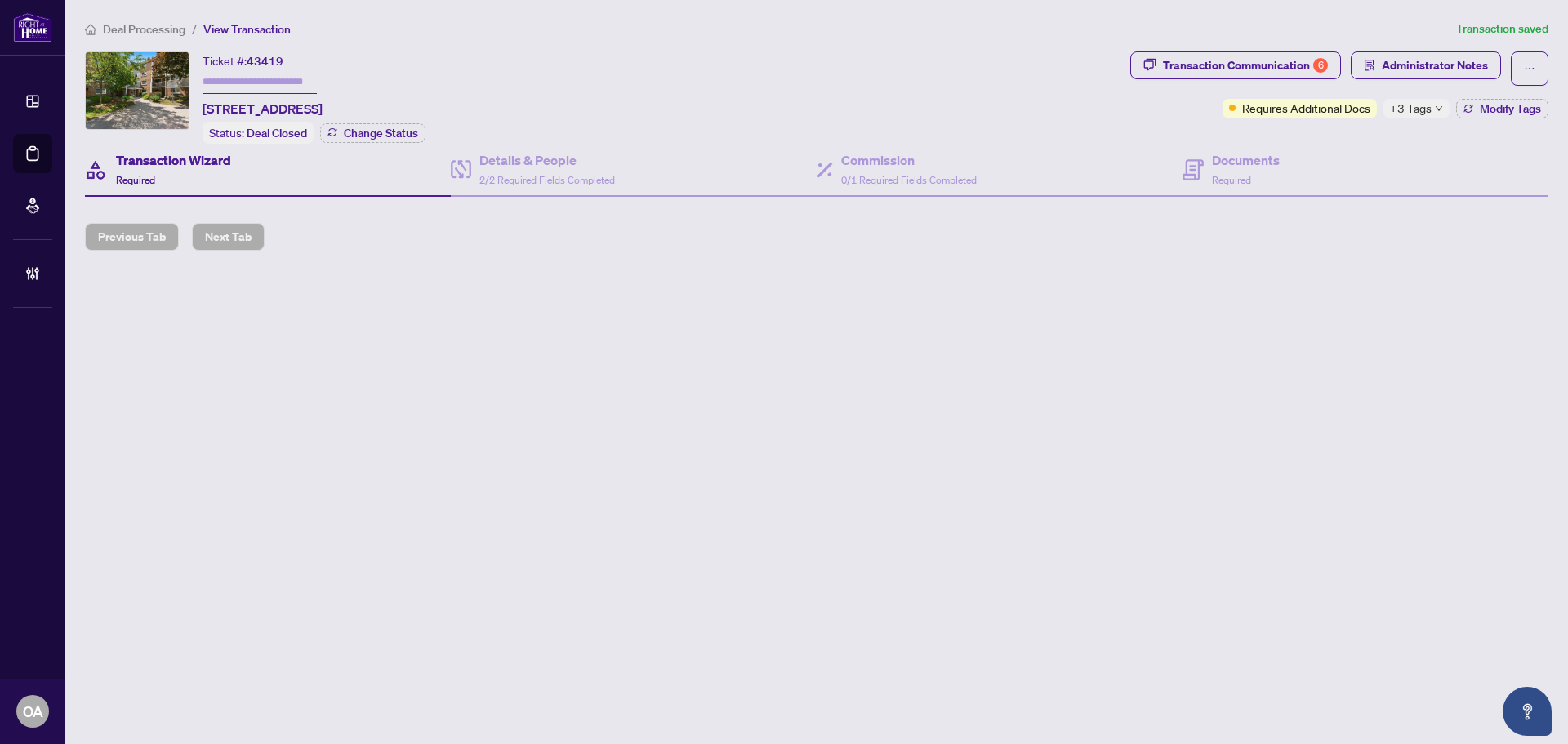
type input "*******"
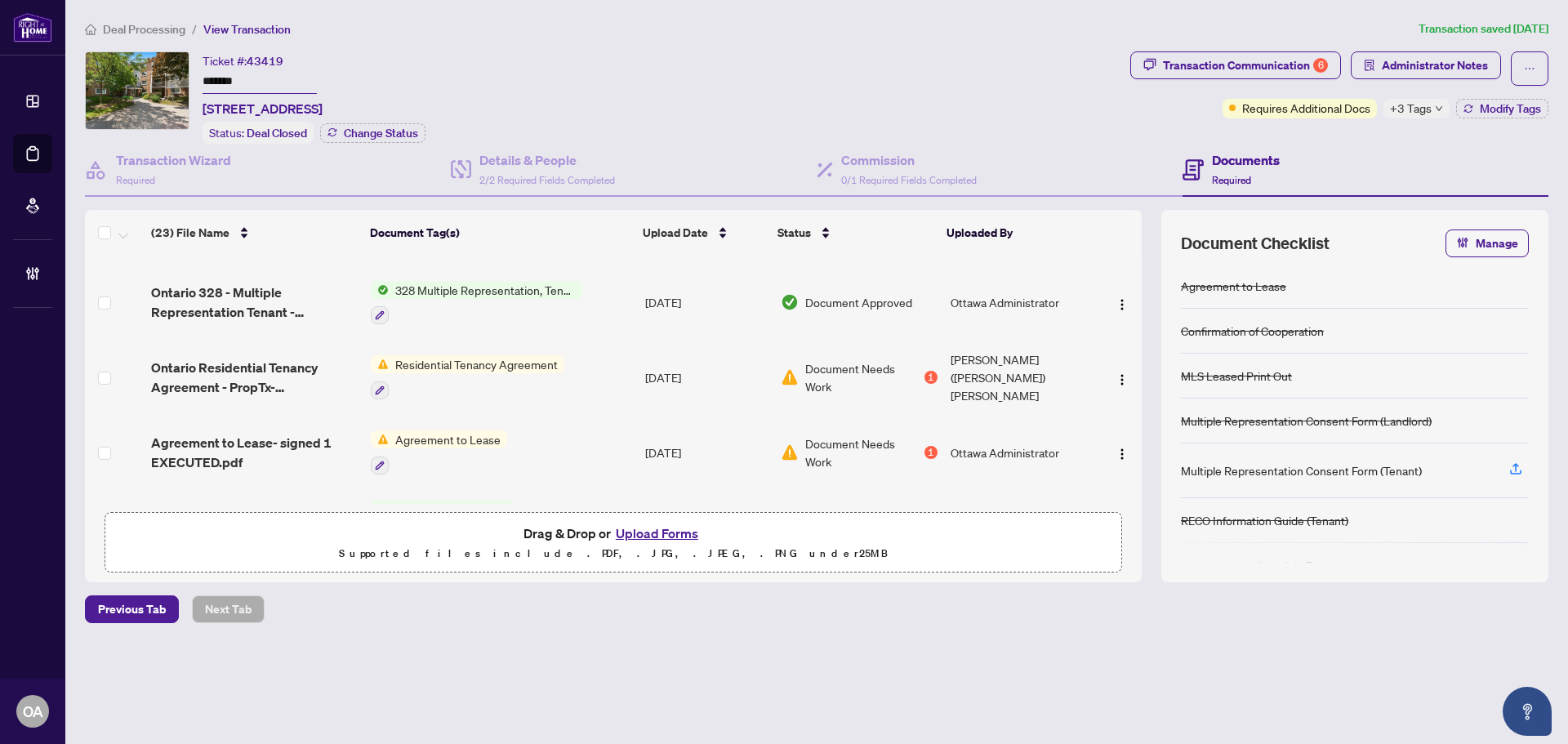
scroll to position [163, 0]
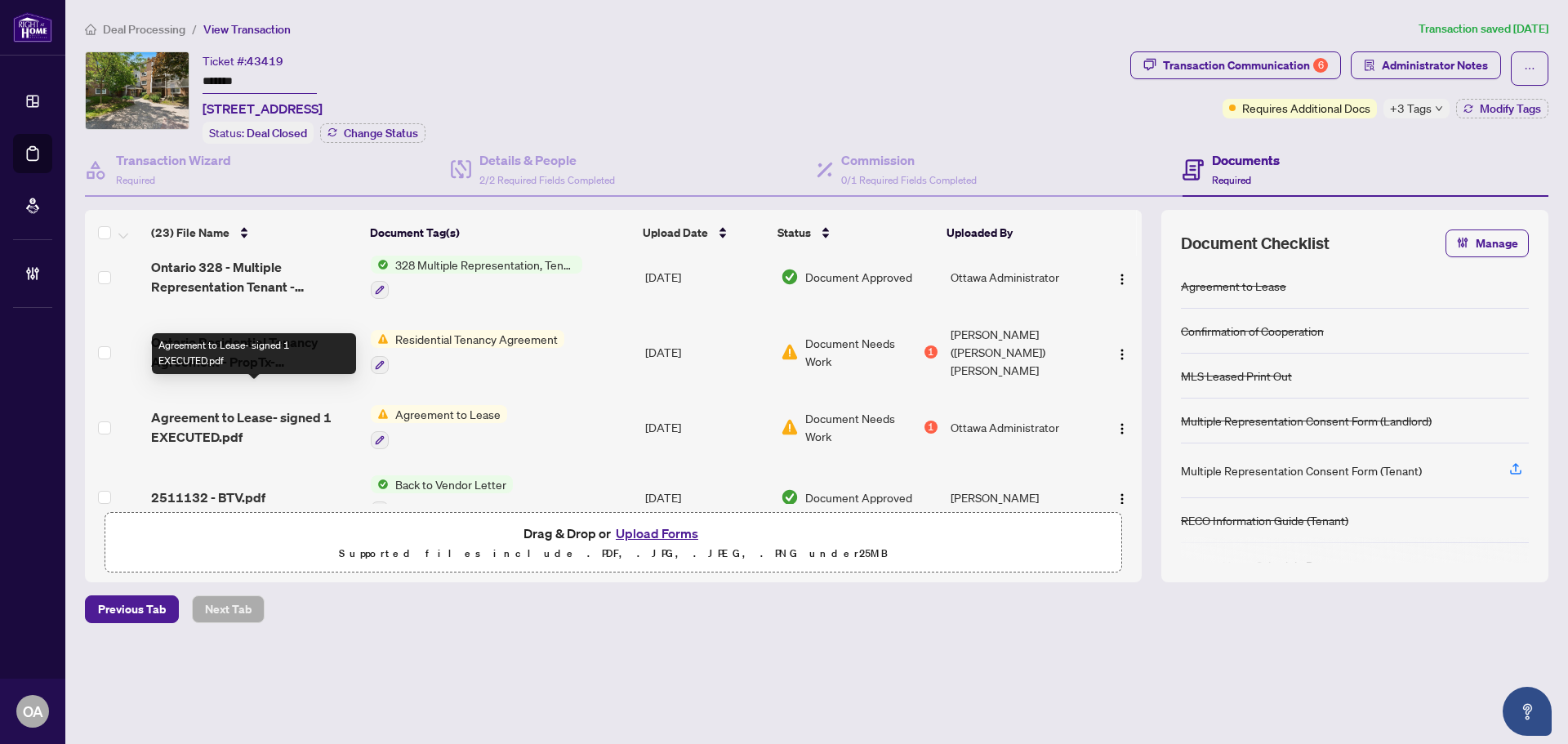
click at [253, 408] on span "Agreement to Lease- signed 1 EXECUTED.pdf" at bounding box center [254, 427] width 206 height 39
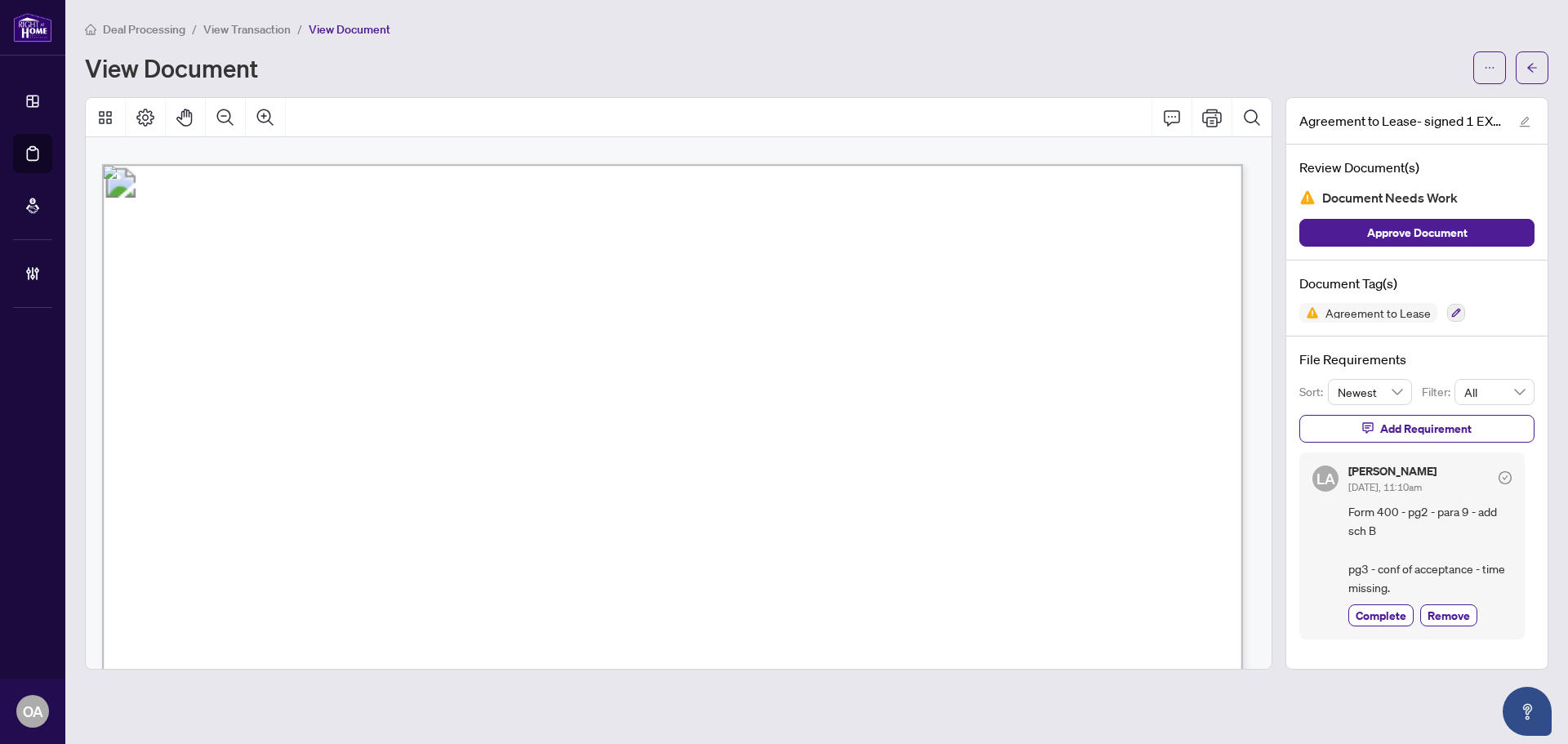
scroll to position [1470, 0]
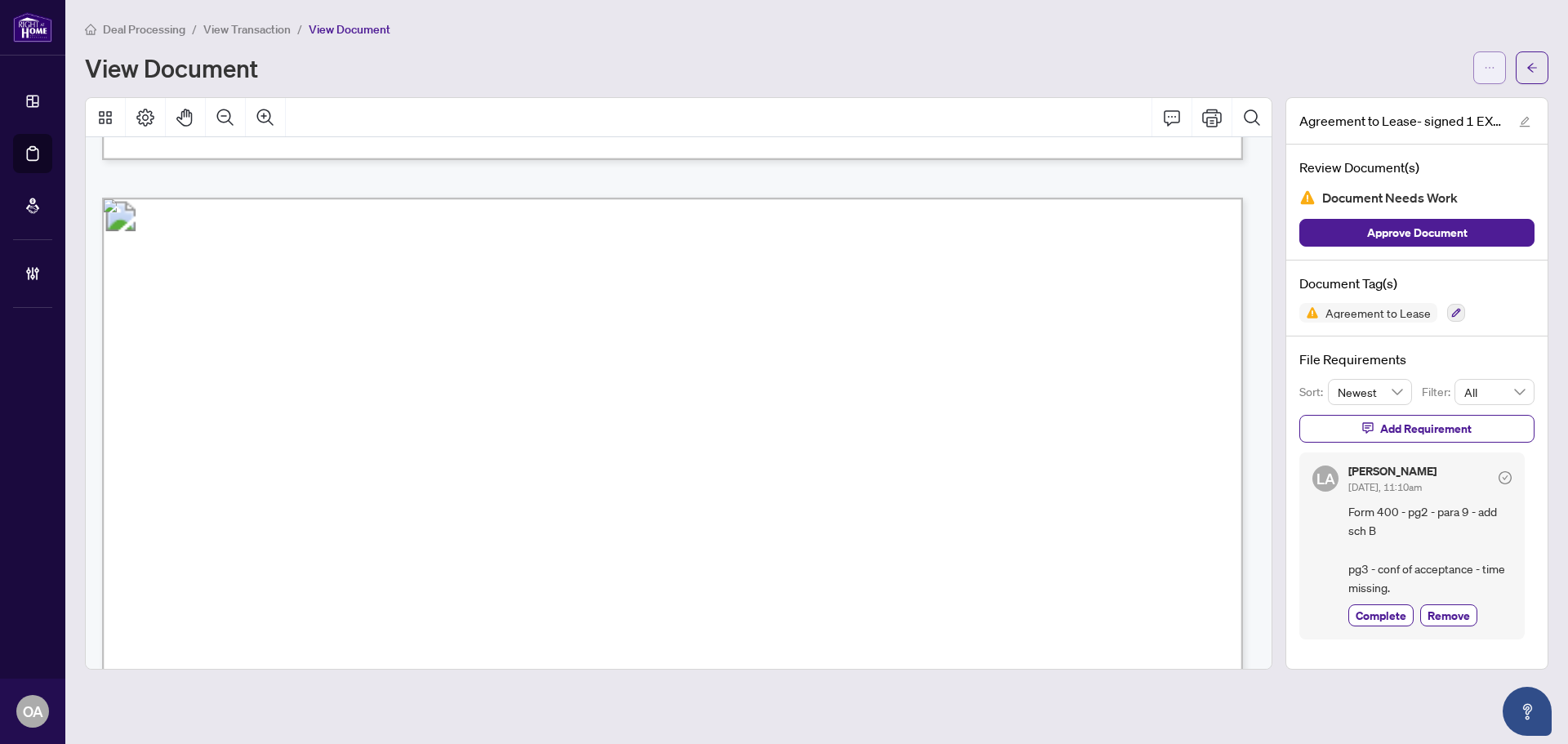
click at [1488, 60] on span "button" at bounding box center [1490, 67] width 11 height 26
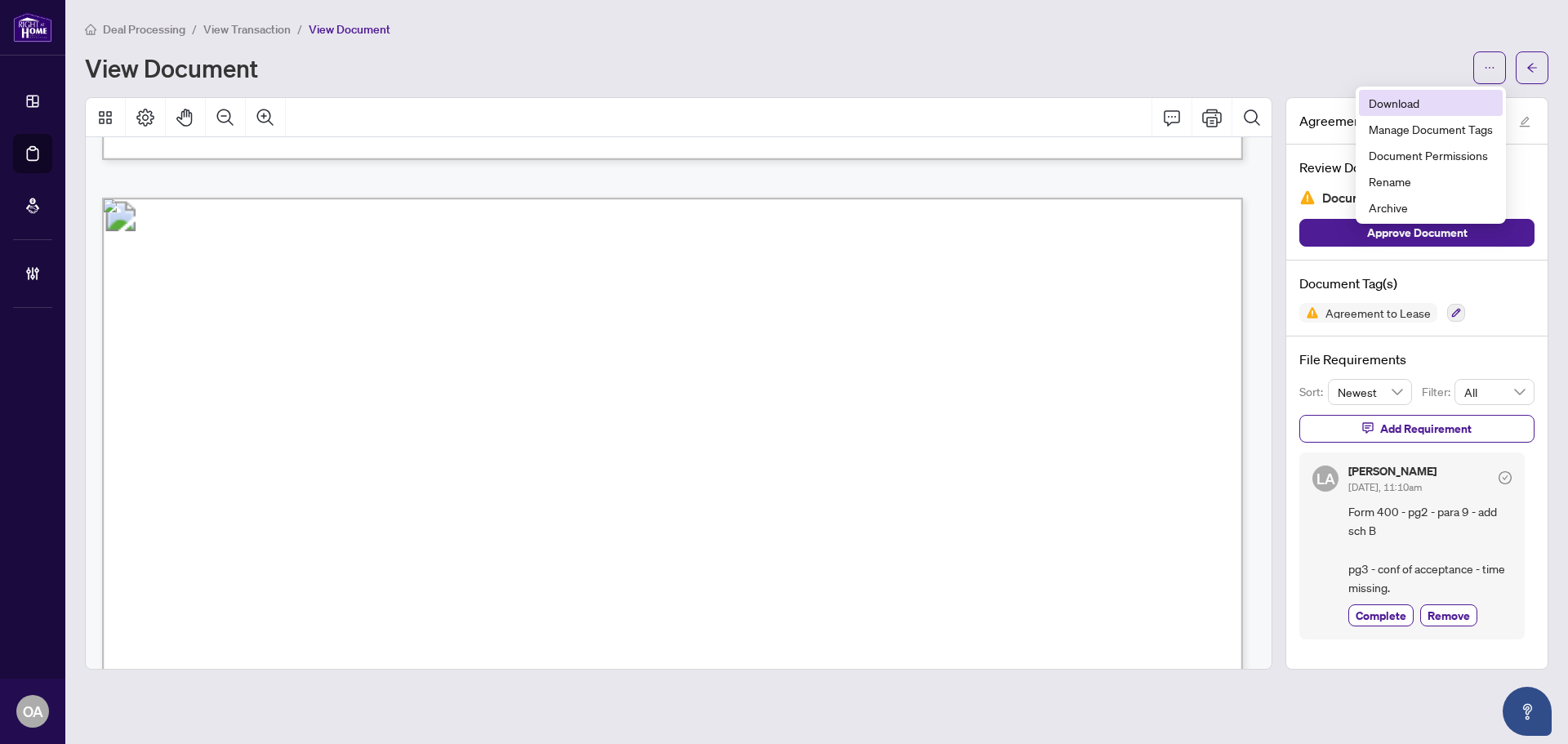
click at [1407, 108] on span "Download" at bounding box center [1432, 102] width 125 height 18
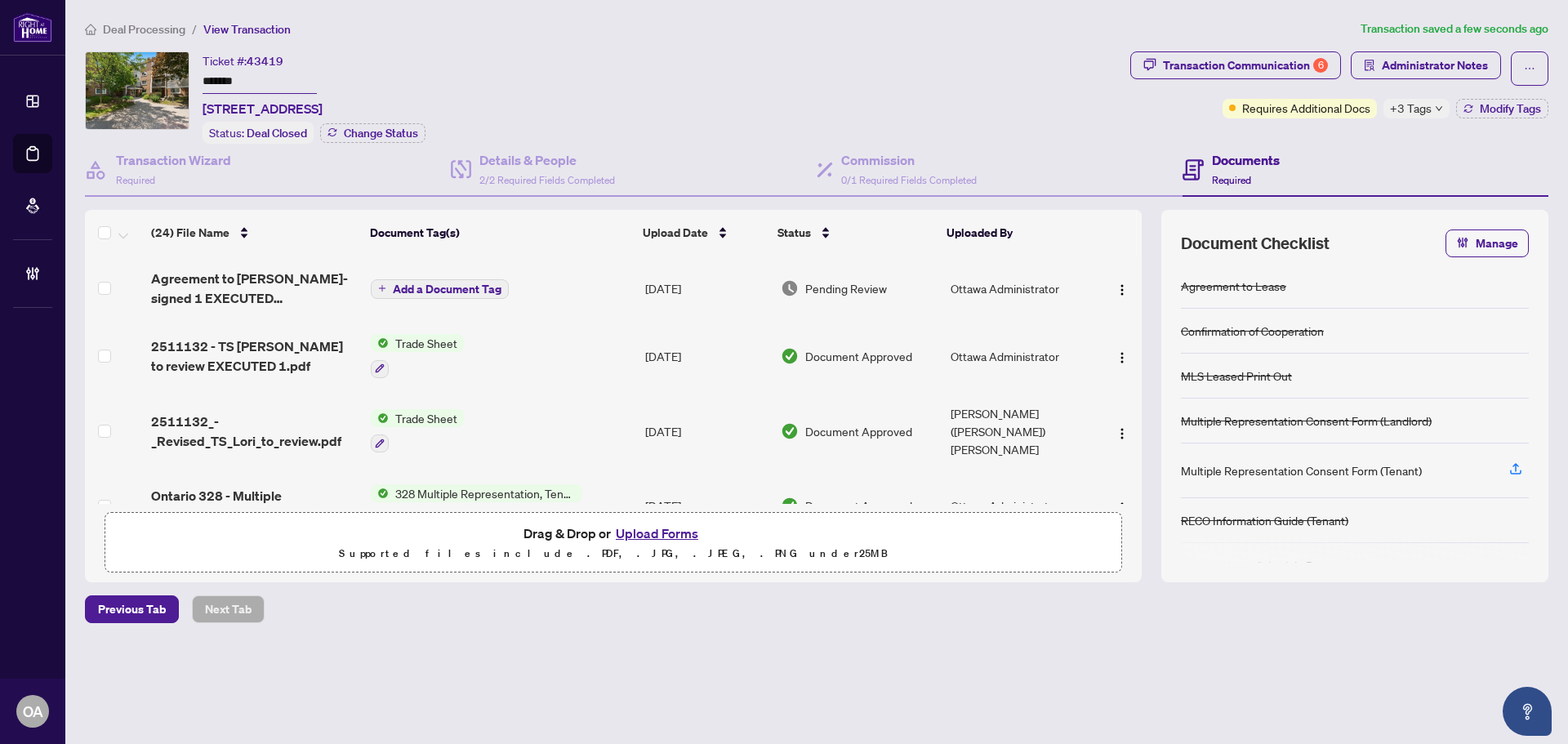
click at [469, 295] on button "Add a Document Tag" at bounding box center [440, 288] width 138 height 20
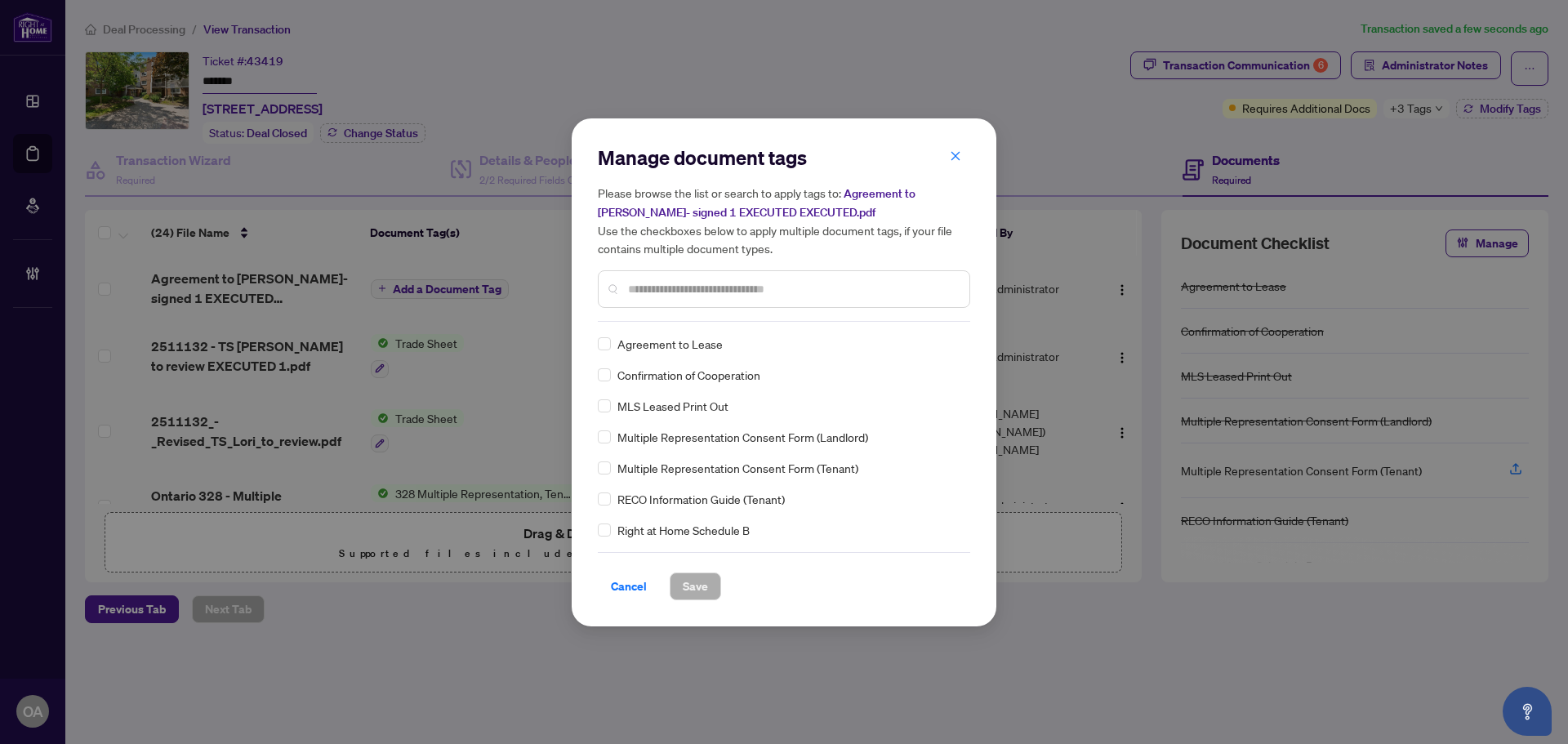
click at [718, 287] on input "text" at bounding box center [792, 288] width 328 height 18
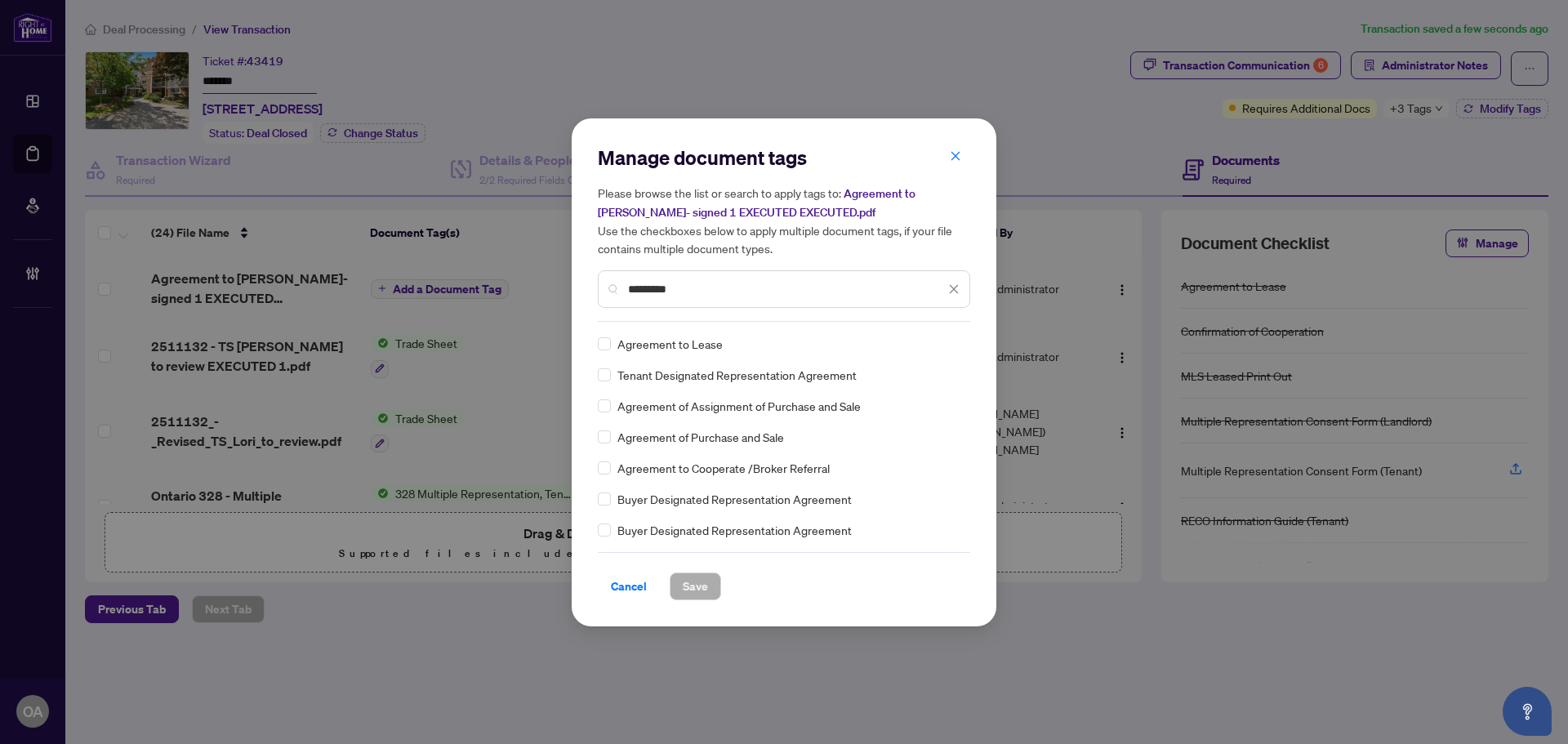
type input "*********"
click at [697, 582] on span "Save" at bounding box center [695, 586] width 26 height 26
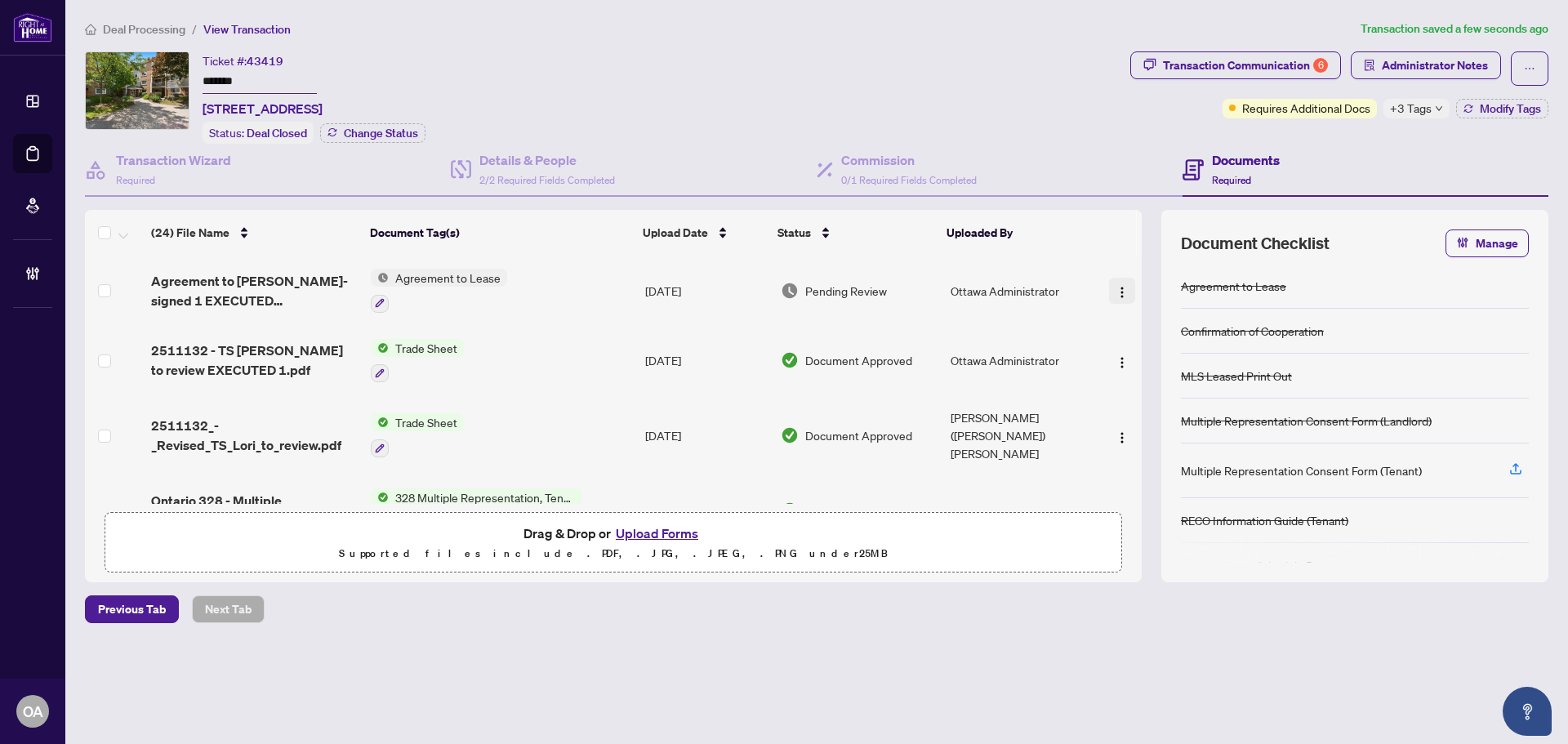
click at [1124, 289] on button "button" at bounding box center [1122, 291] width 26 height 26
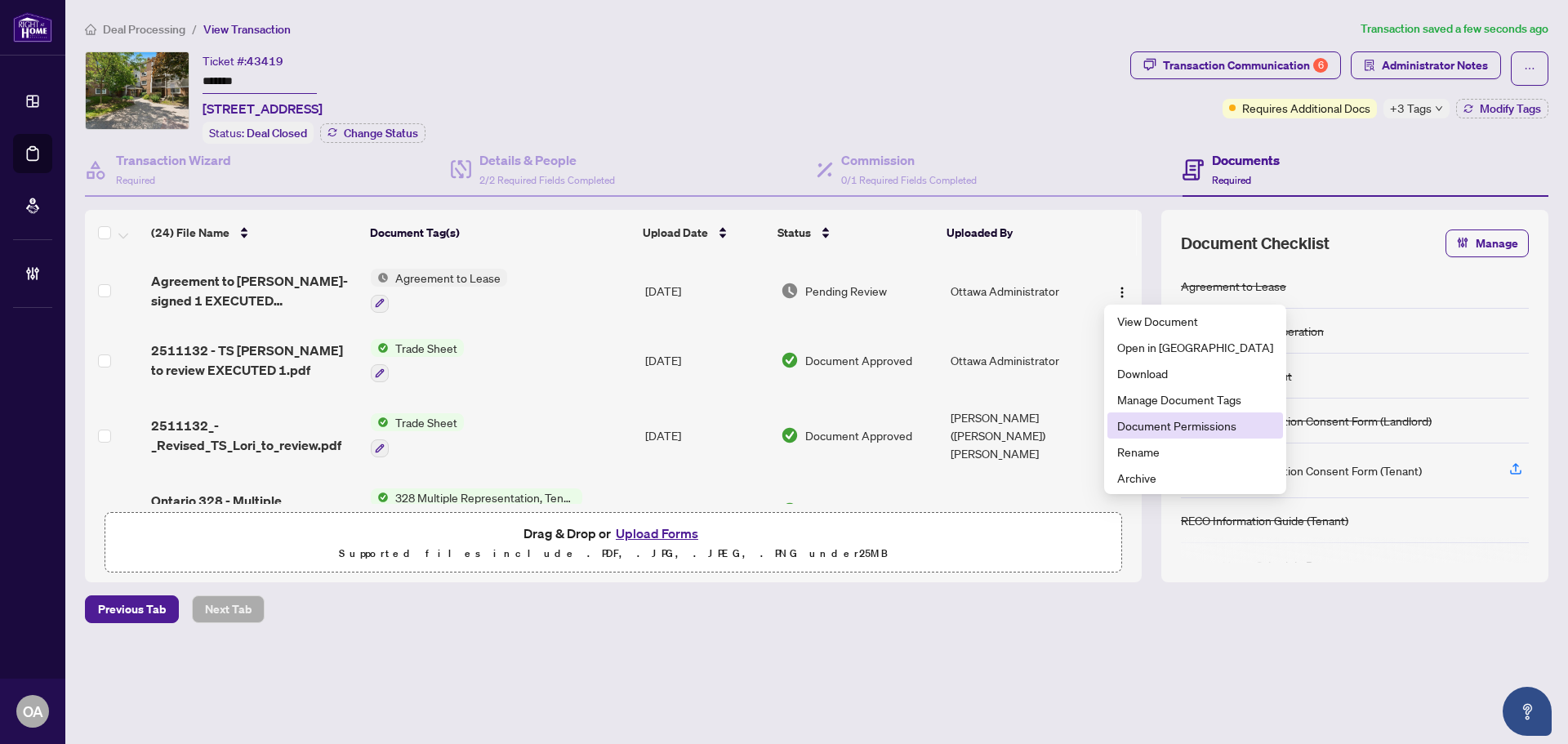
click at [1148, 427] on span "Document Permissions" at bounding box center [1195, 425] width 156 height 18
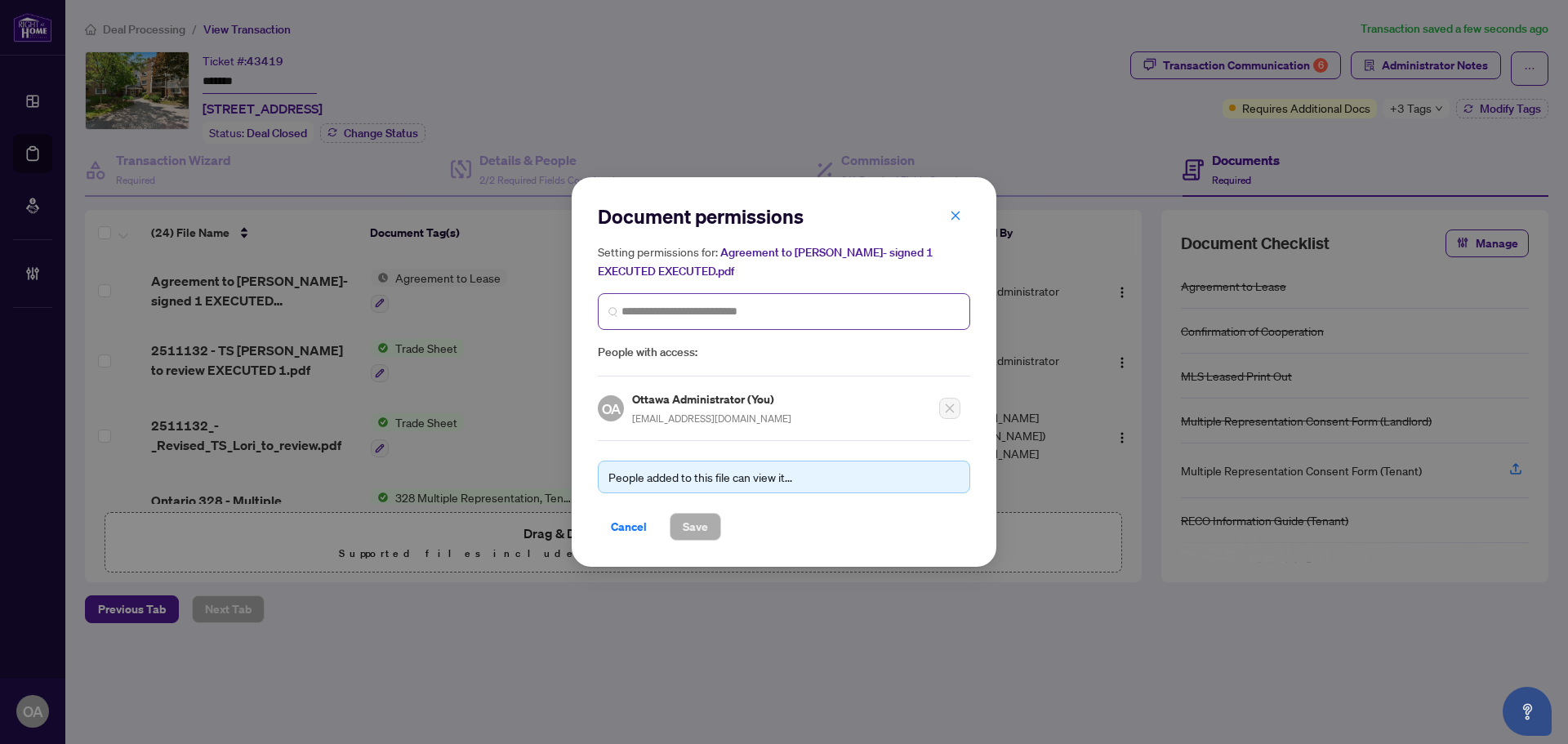
click at [706, 300] on span at bounding box center [784, 311] width 373 height 37
click at [704, 313] on input "search" at bounding box center [791, 311] width 338 height 17
type input "*****"
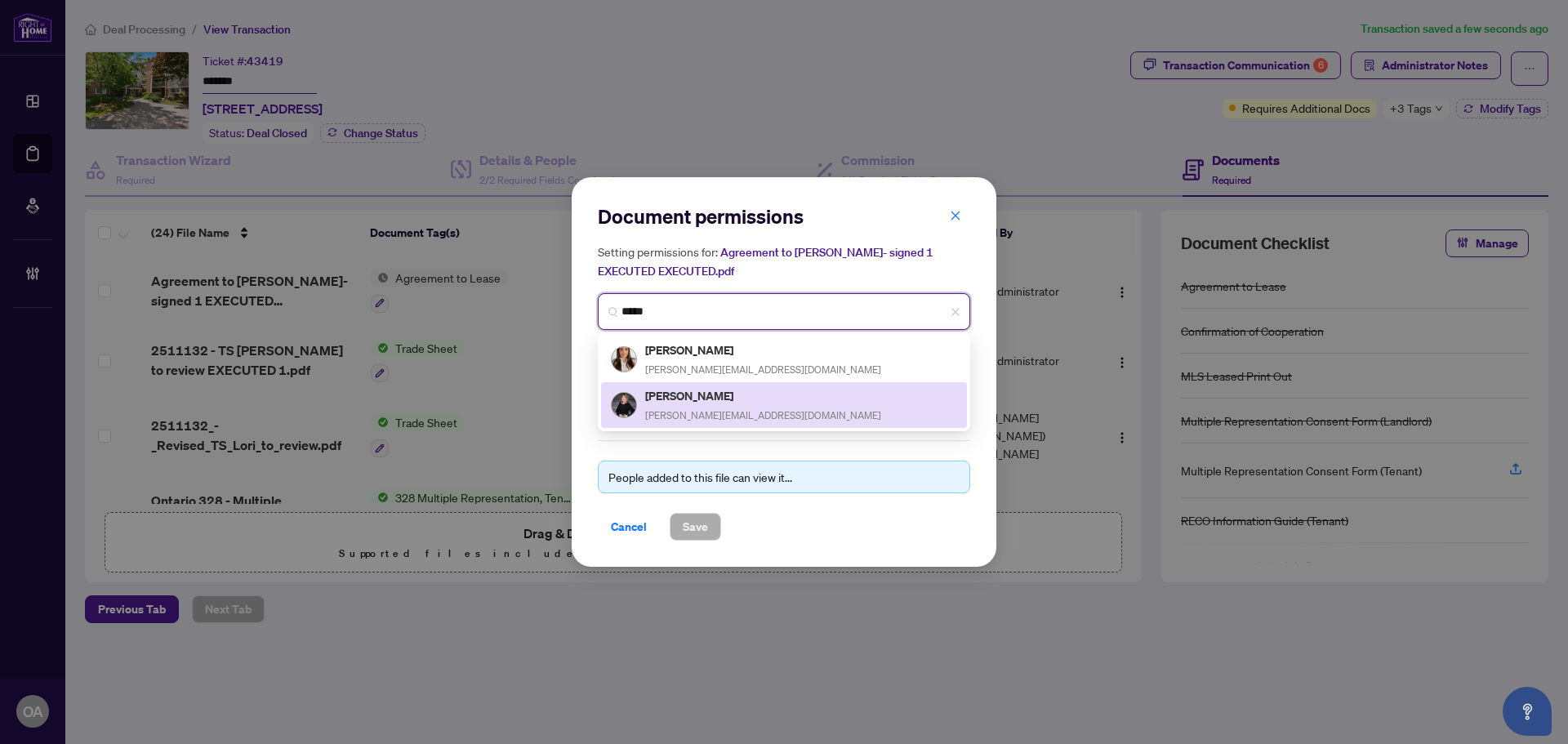
click at [698, 393] on h5 "[PERSON_NAME]" at bounding box center [763, 396] width 236 height 19
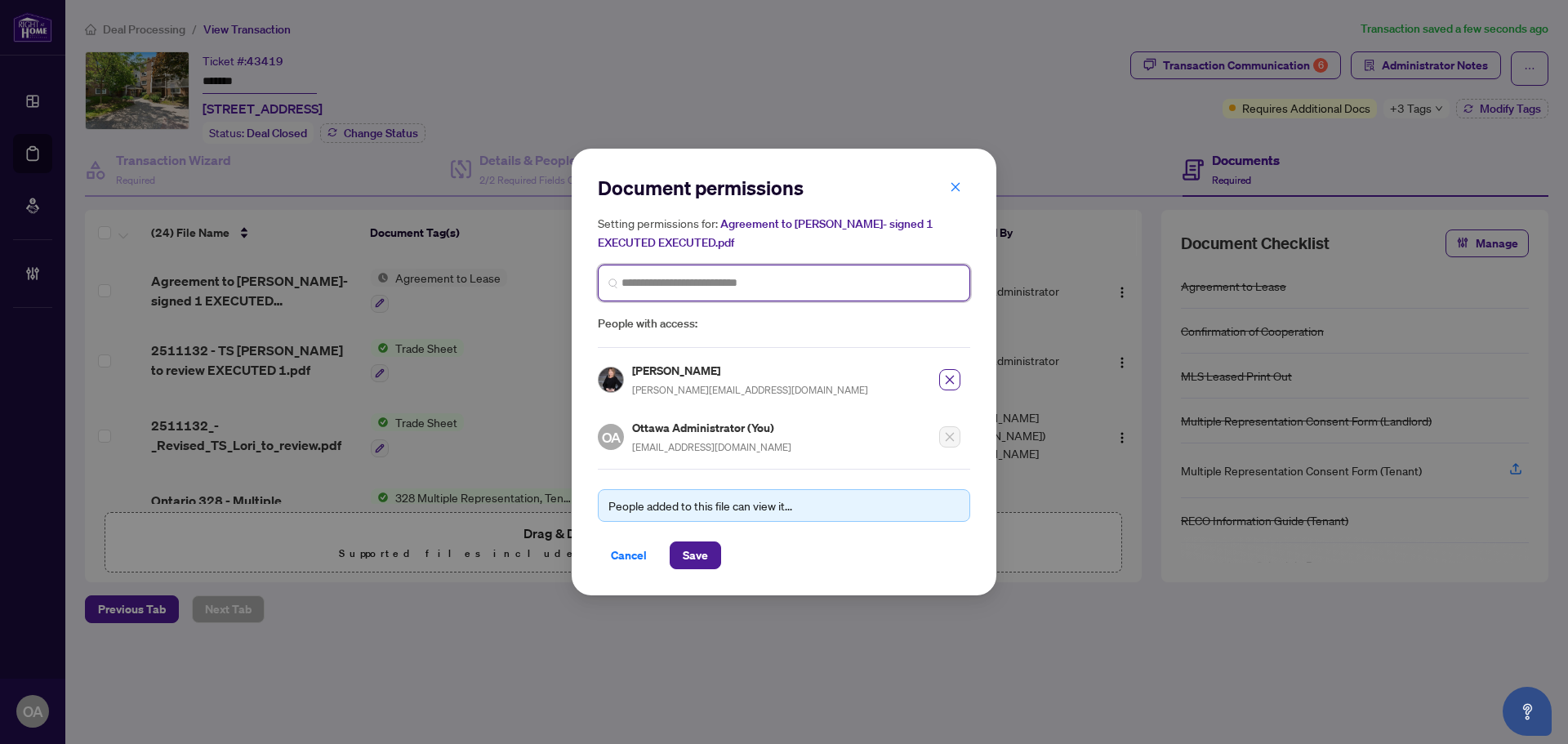
click at [677, 282] on input "search" at bounding box center [791, 283] width 338 height 17
type input "*******"
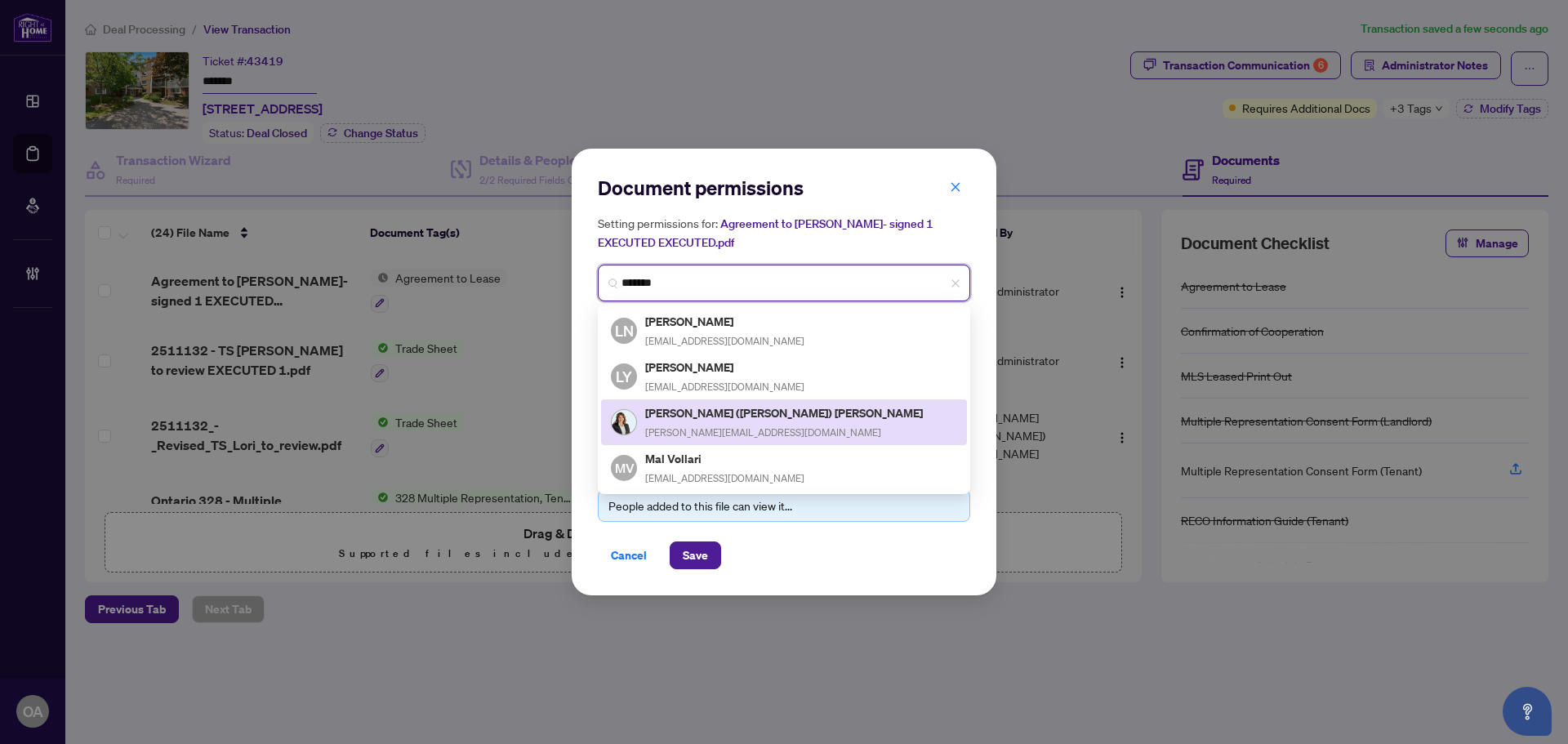
click at [701, 418] on h5 "[PERSON_NAME] ([PERSON_NAME]) [PERSON_NAME]" at bounding box center [785, 413] width 280 height 19
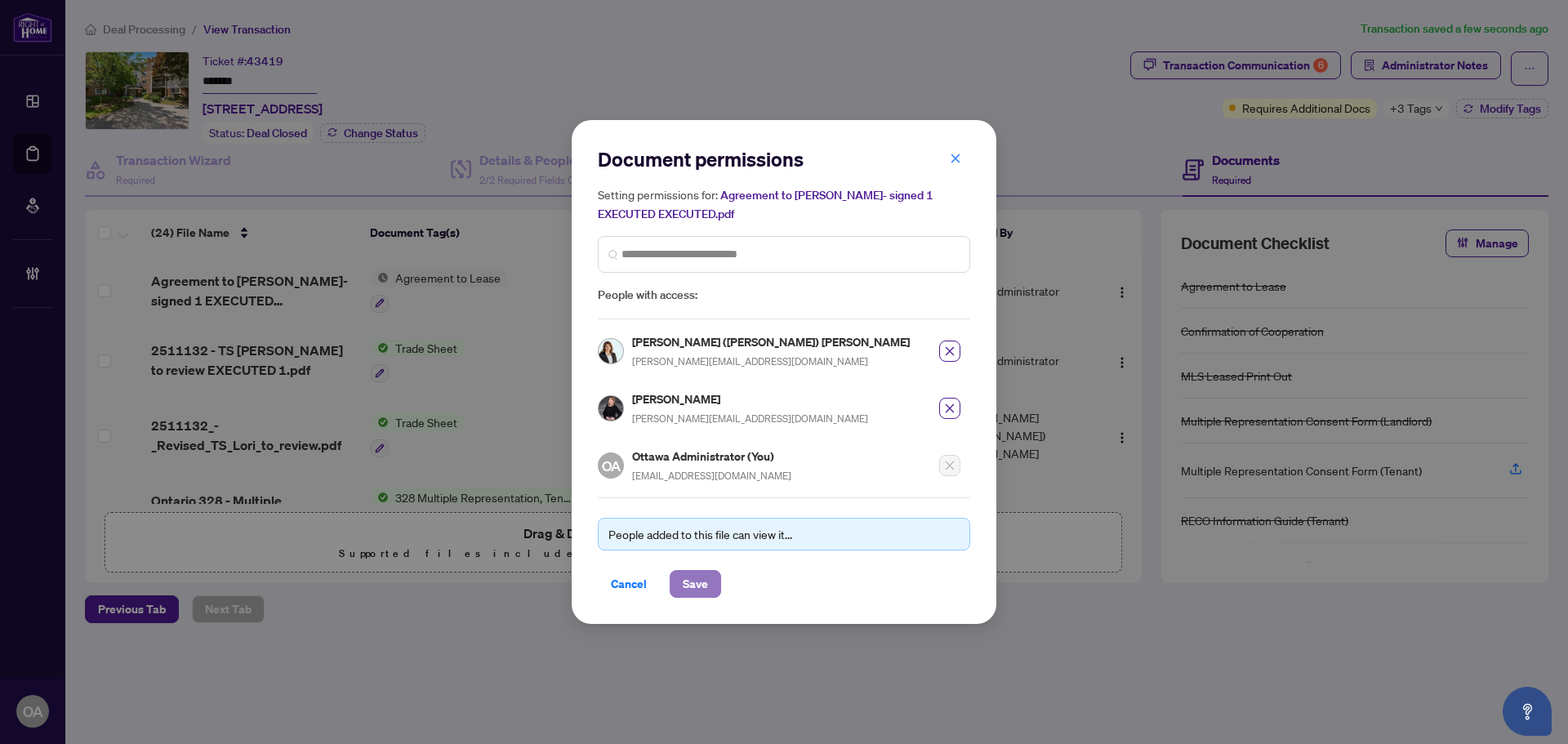
click at [697, 582] on span "Save" at bounding box center [695, 584] width 26 height 26
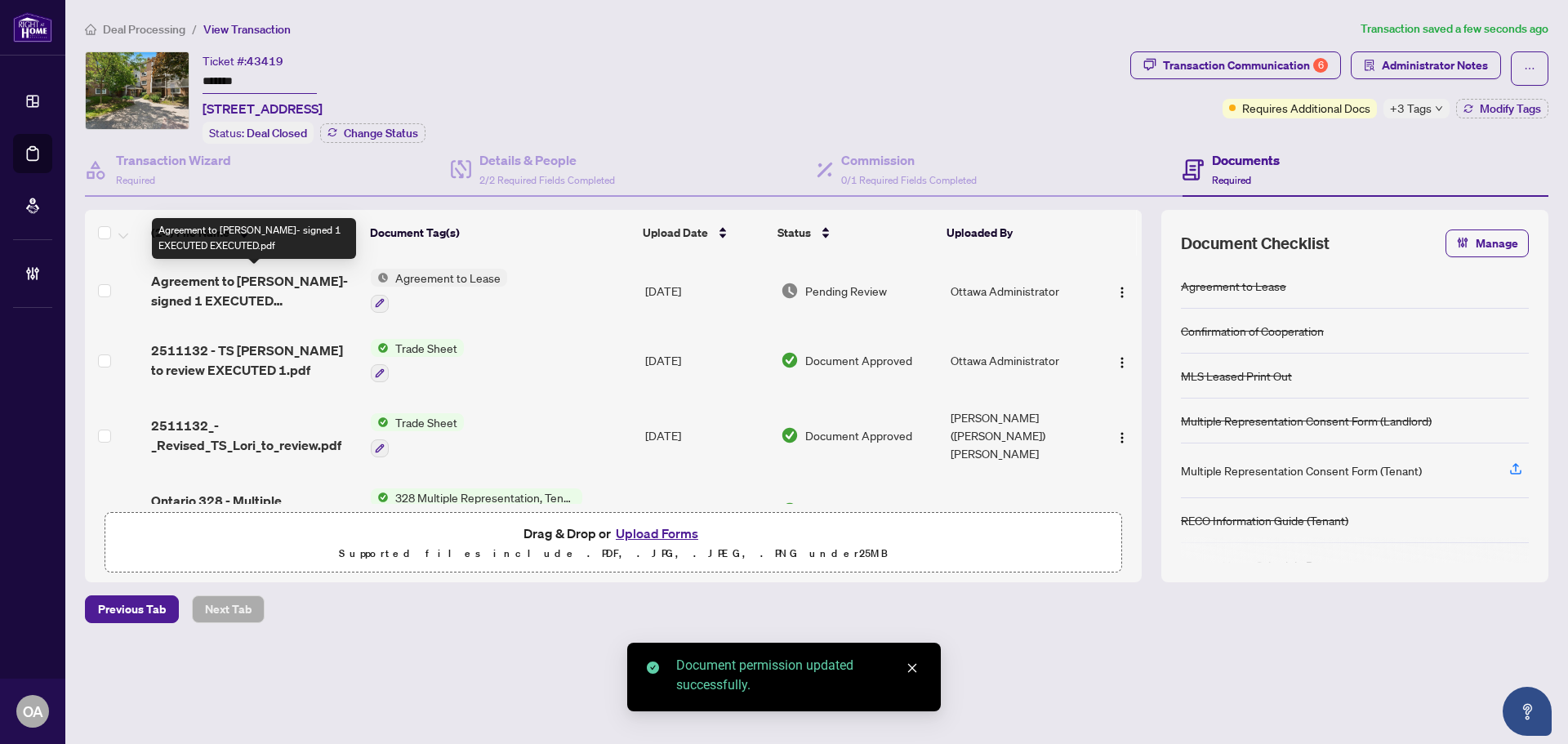
click at [253, 286] on span "Agreement to [PERSON_NAME]- signed 1 EXECUTED EXECUTED.pdf" at bounding box center [254, 291] width 206 height 39
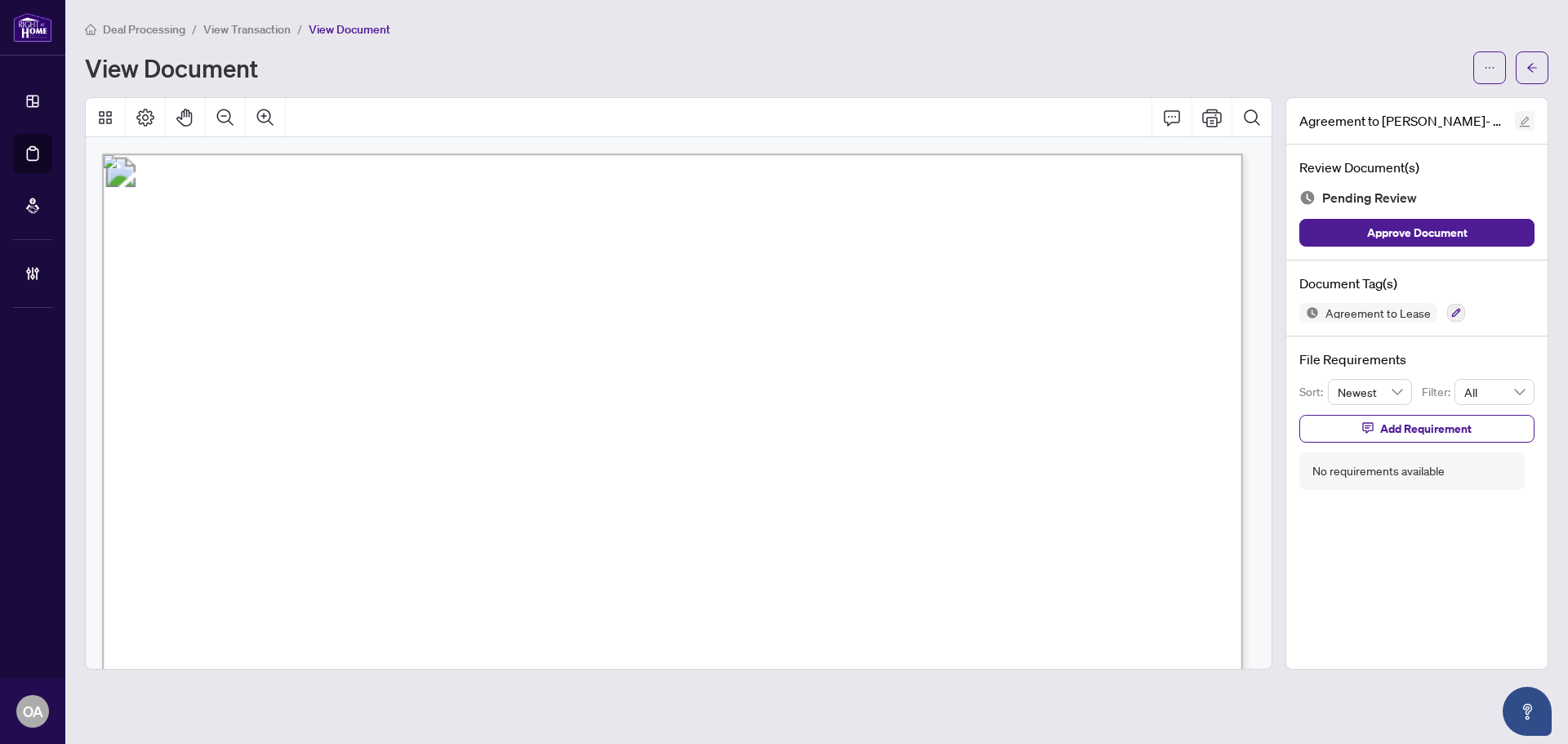
click at [1533, 118] on button "button" at bounding box center [1524, 120] width 20 height 20
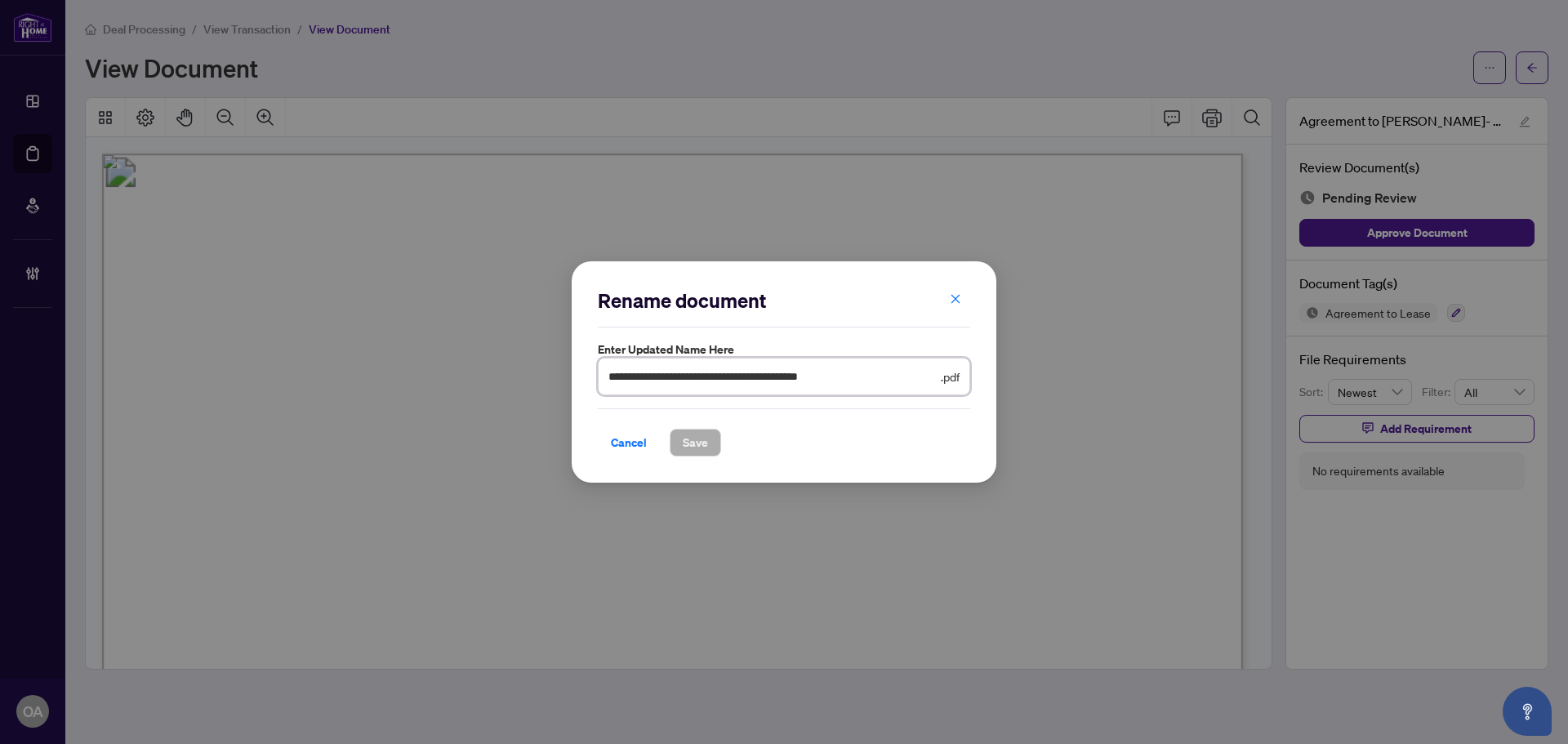
drag, startPoint x: 882, startPoint y: 377, endPoint x: 753, endPoint y: 381, distance: 129.1
click at [753, 381] on input "**********" at bounding box center [773, 376] width 329 height 18
type input "**********"
click at [707, 441] on span "Save" at bounding box center [695, 443] width 26 height 26
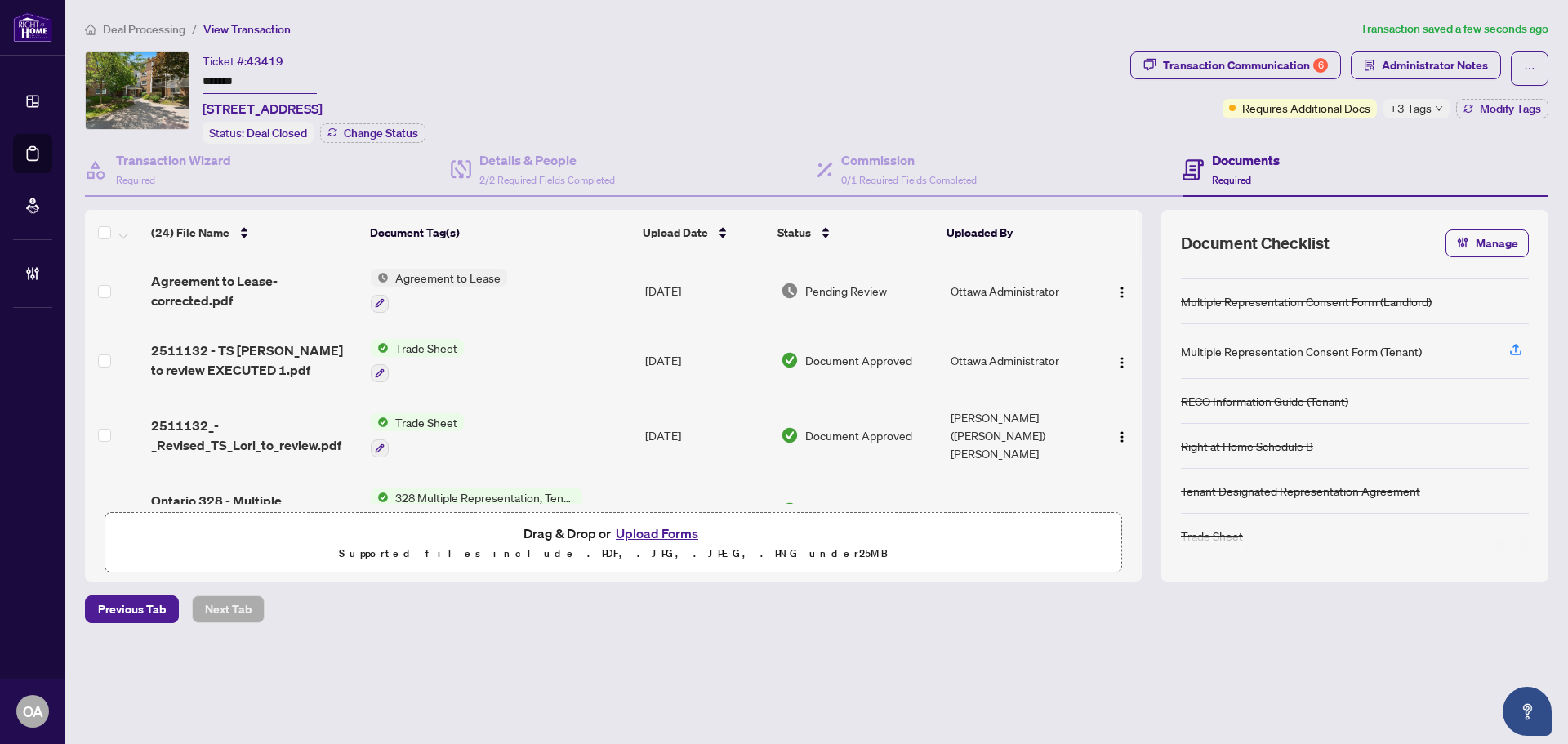
scroll to position [121, 0]
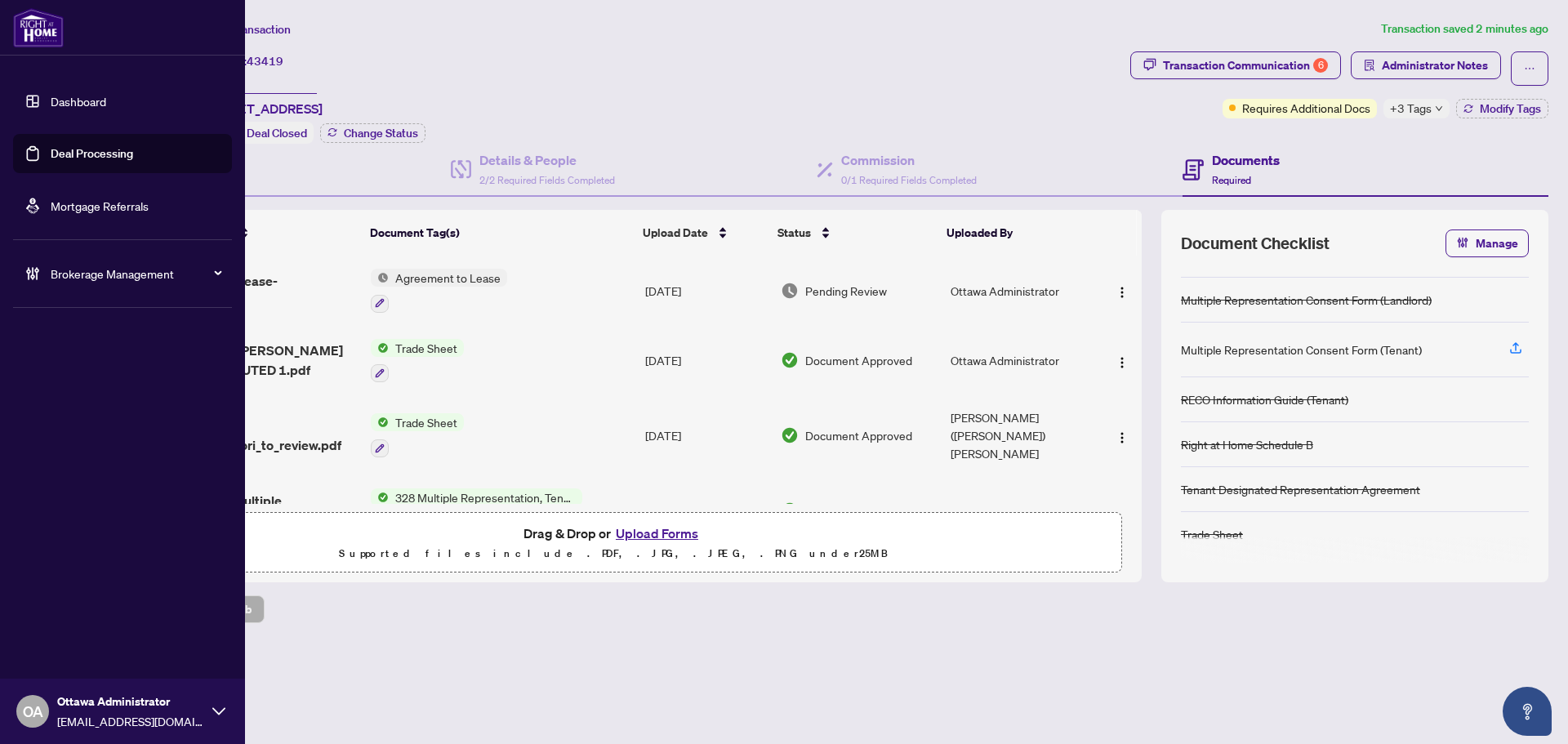
click at [89, 152] on link "Deal Processing" at bounding box center [91, 153] width 83 height 15
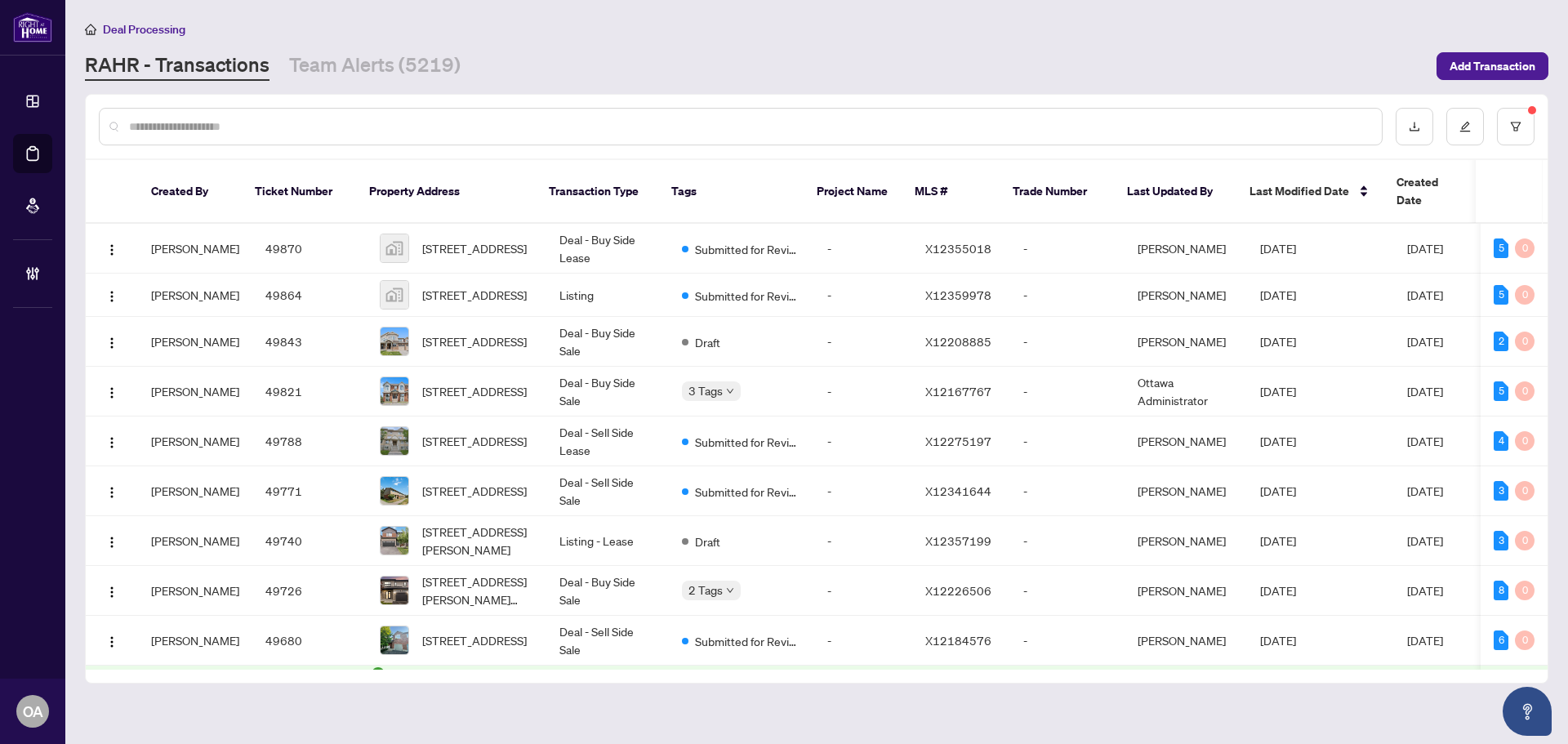
click at [576, 125] on input "text" at bounding box center [748, 126] width 1240 height 18
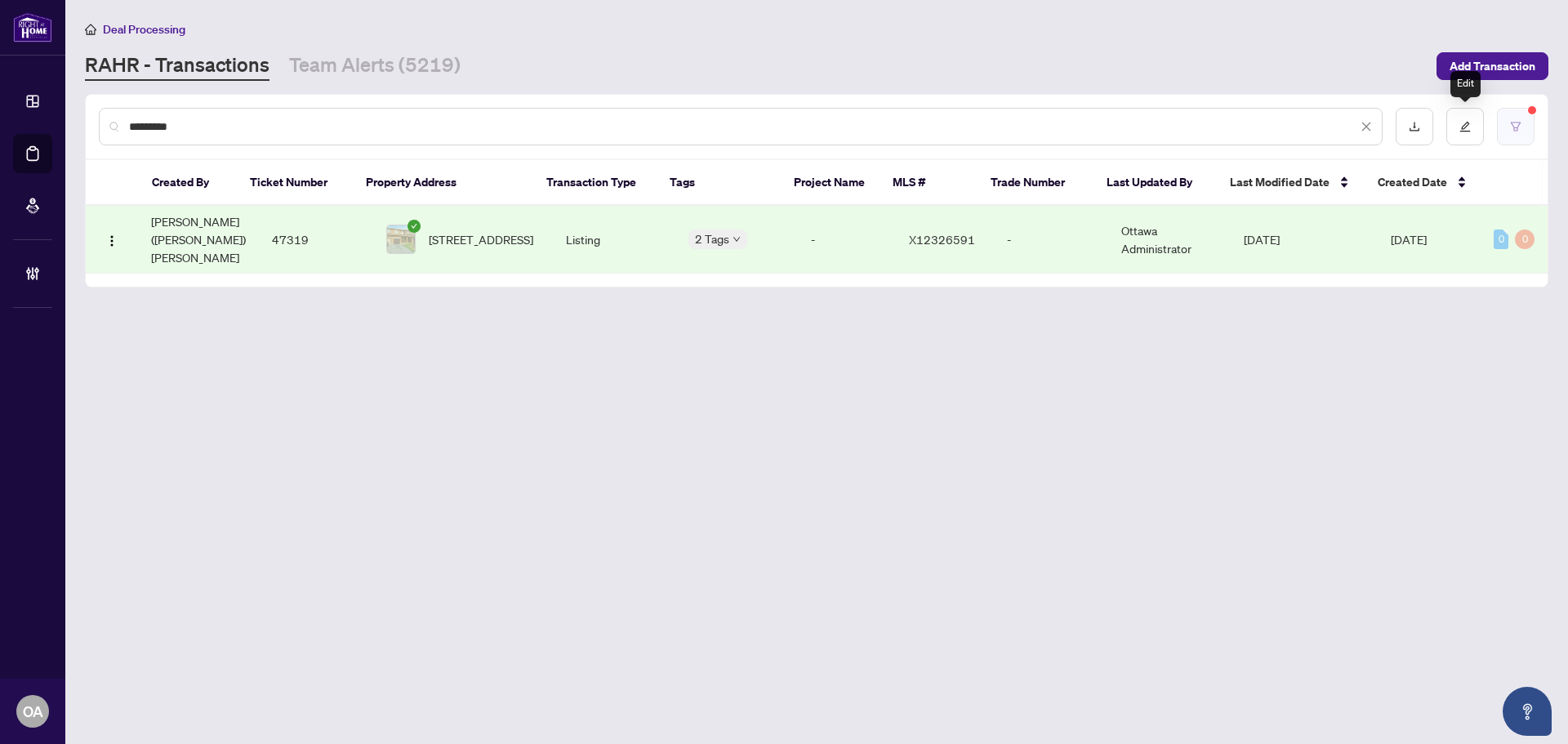
type input "*********"
click at [1520, 125] on icon "filter" at bounding box center [1515, 126] width 11 height 11
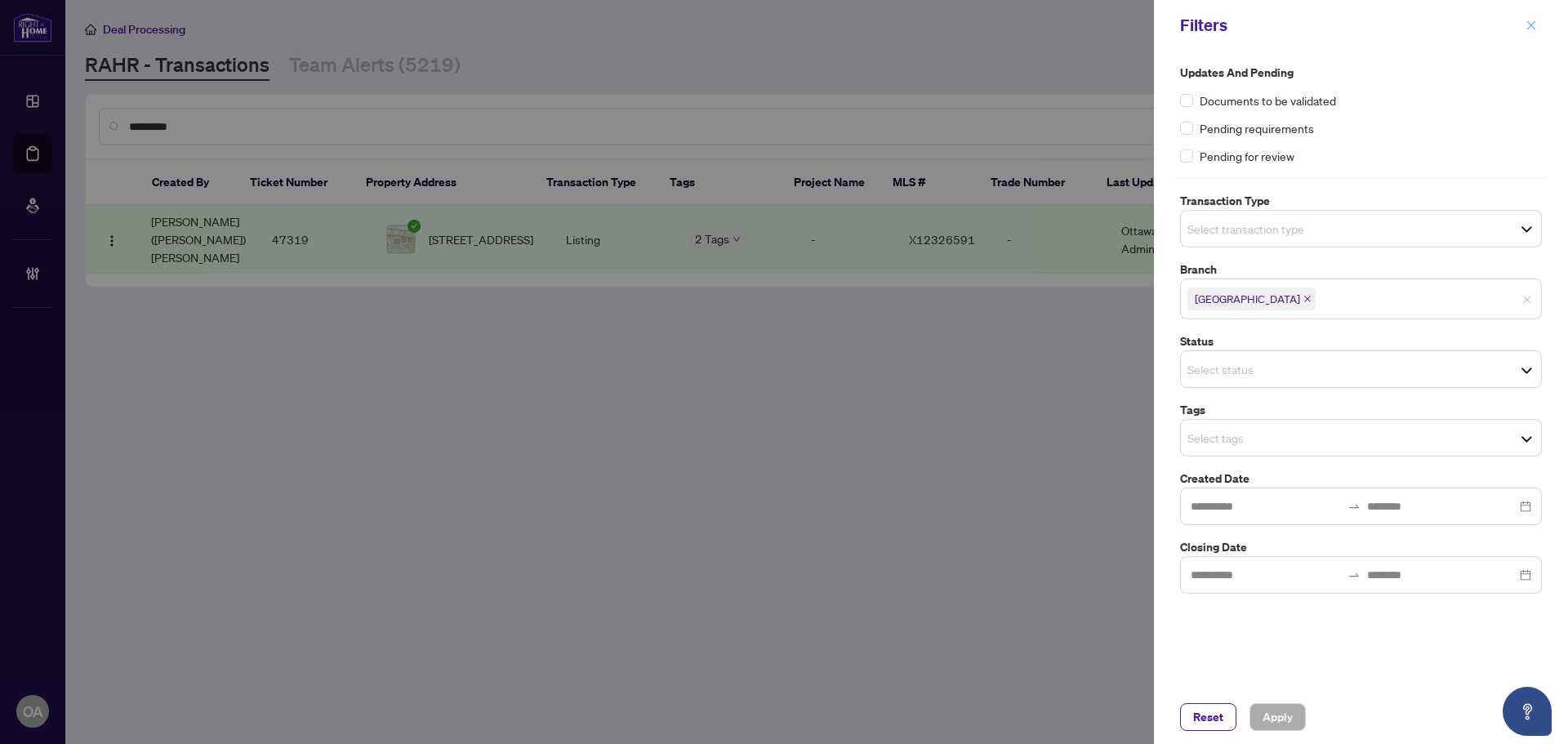
click at [1527, 18] on span "button" at bounding box center [1531, 25] width 11 height 26
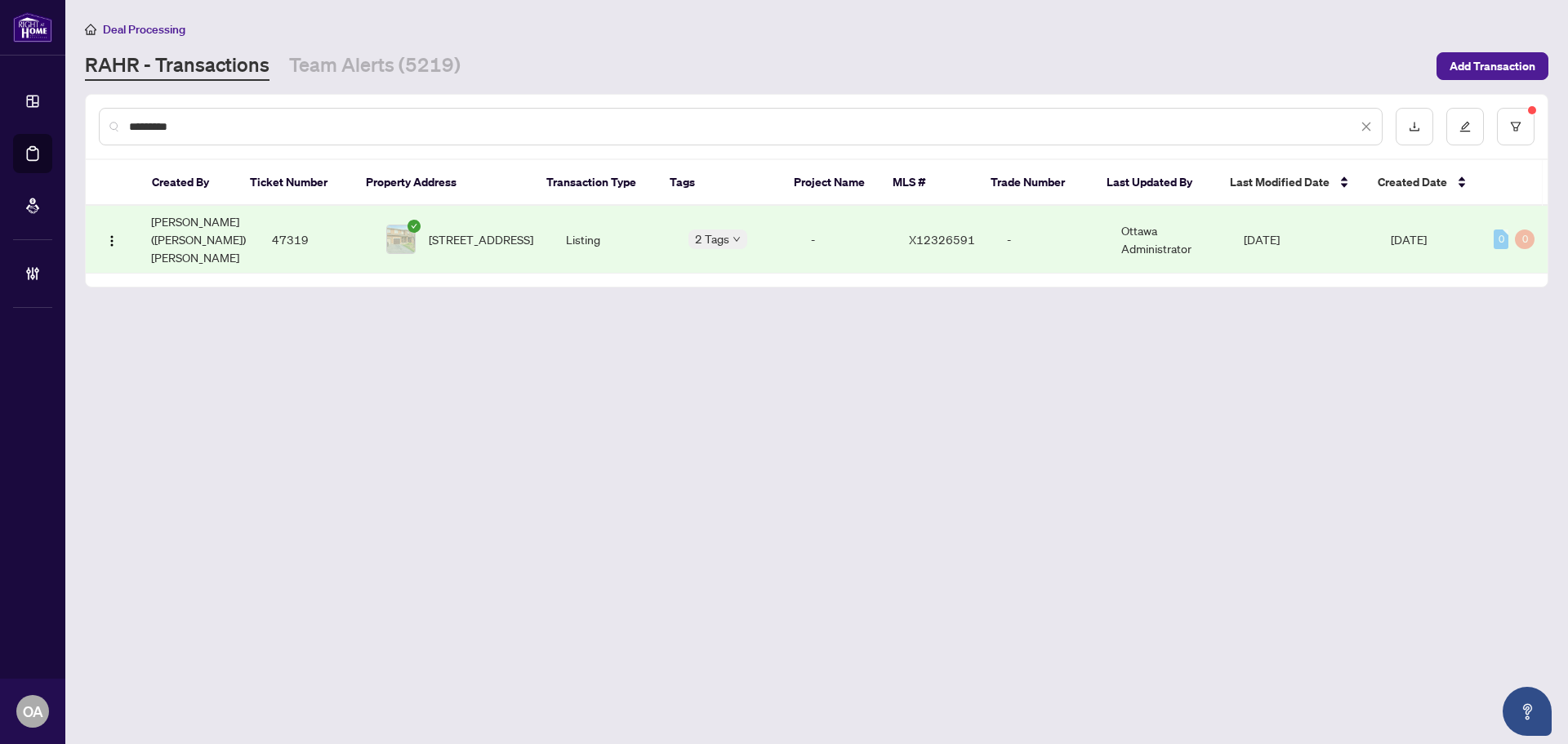
click at [467, 230] on span "[STREET_ADDRESS]" at bounding box center [481, 239] width 105 height 18
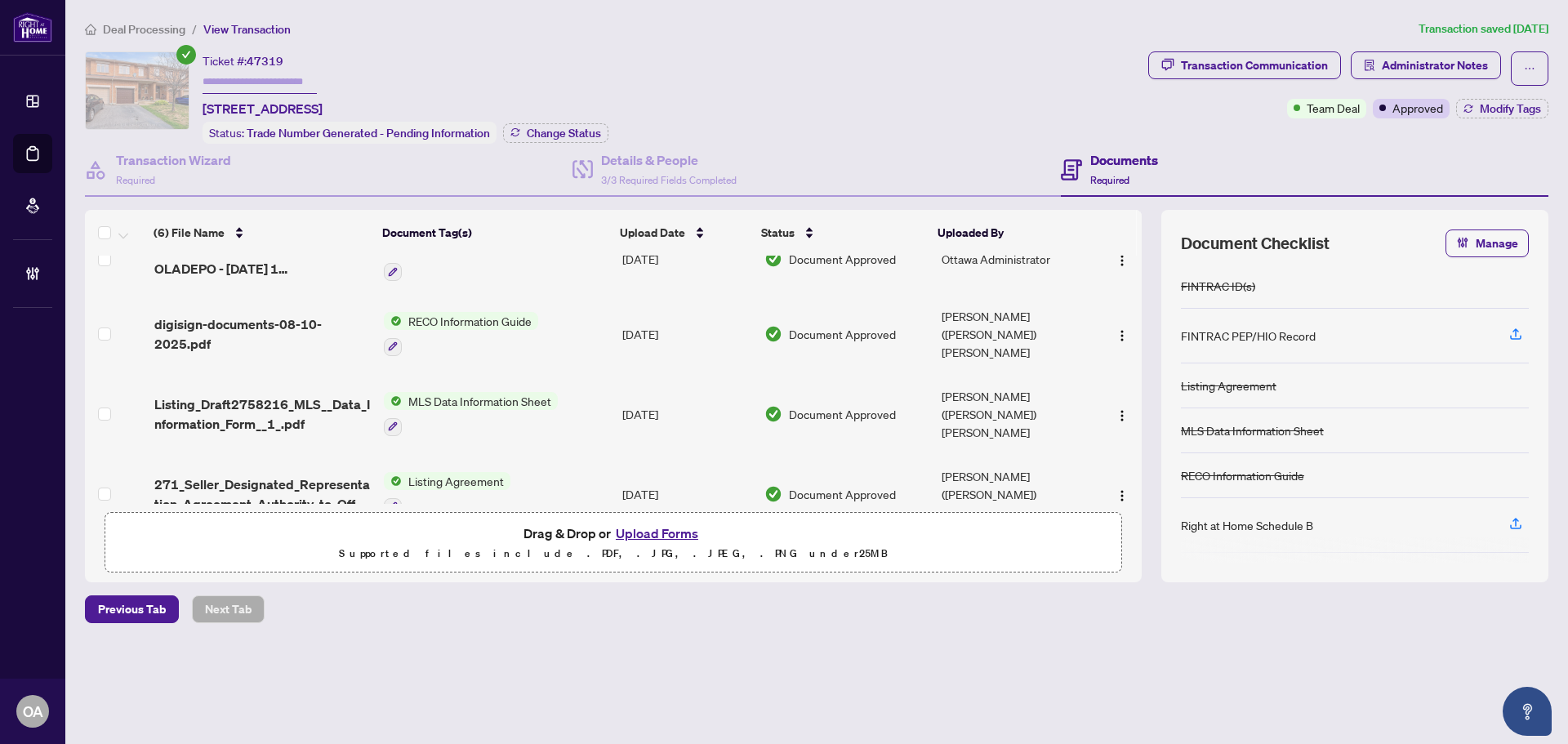
scroll to position [176, 0]
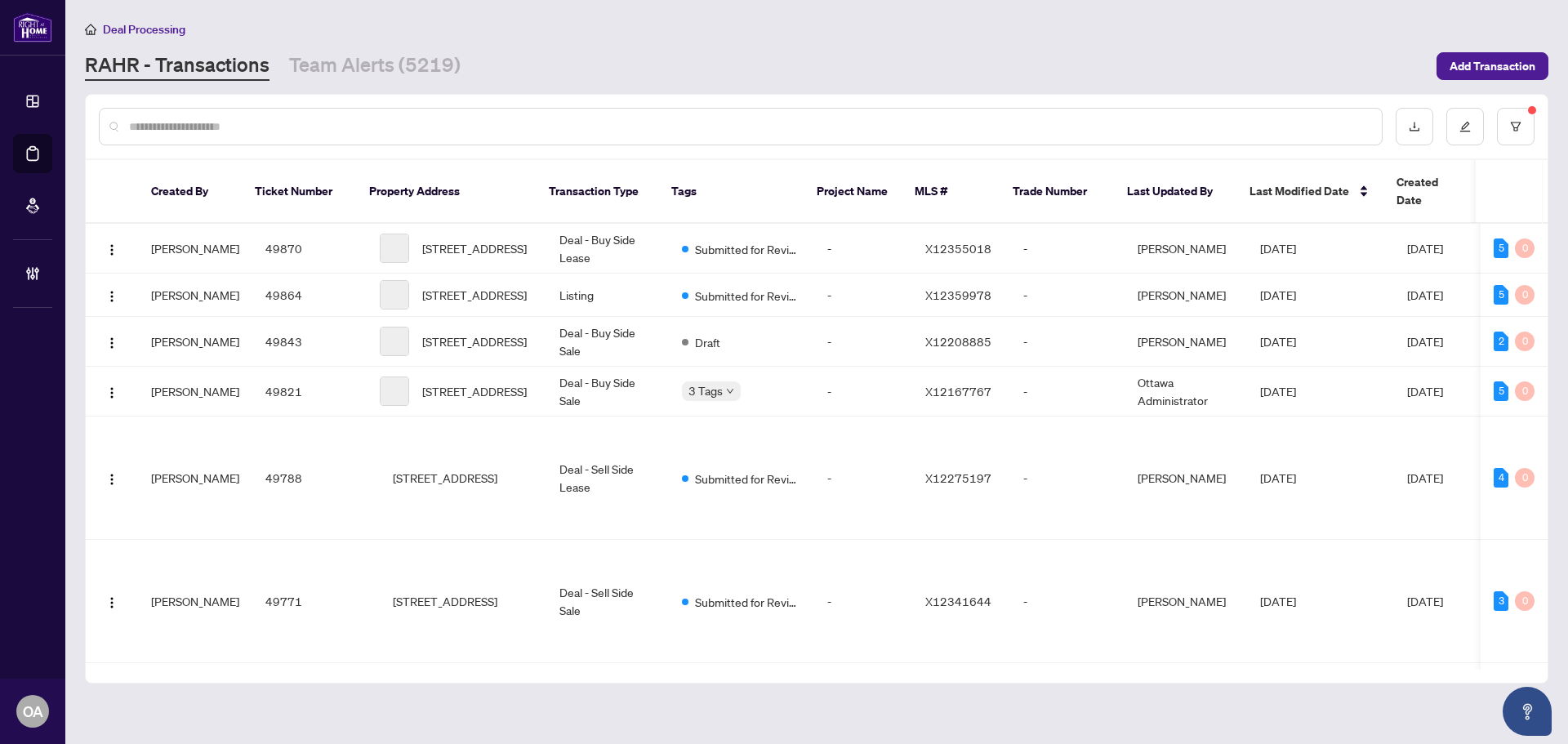
click at [723, 127] on input "text" at bounding box center [748, 126] width 1240 height 18
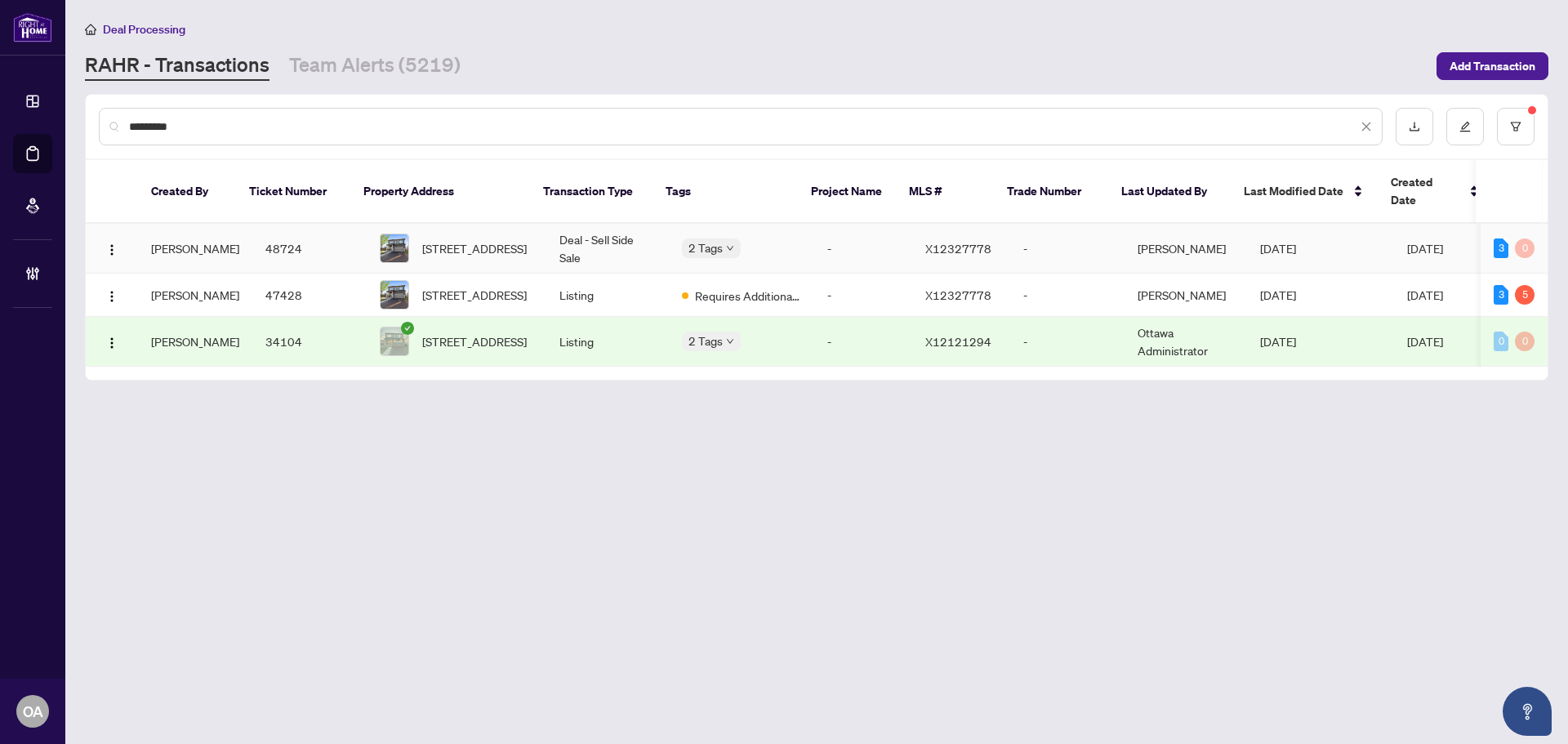
type input "*********"
click at [590, 224] on td "Deal - Sell Side Sale" at bounding box center [608, 248] width 123 height 49
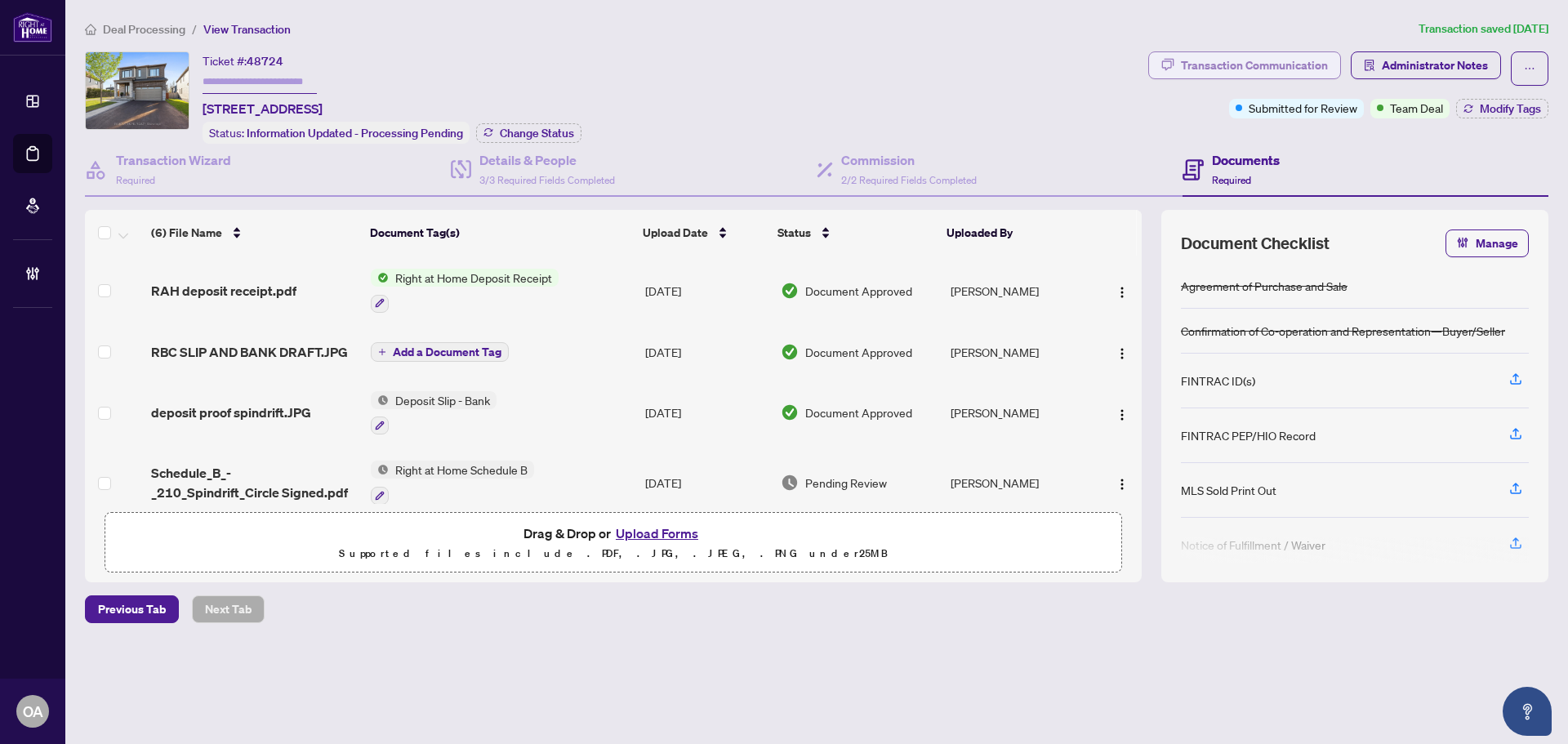
click at [1266, 69] on div "Transaction Communication" at bounding box center [1254, 65] width 147 height 26
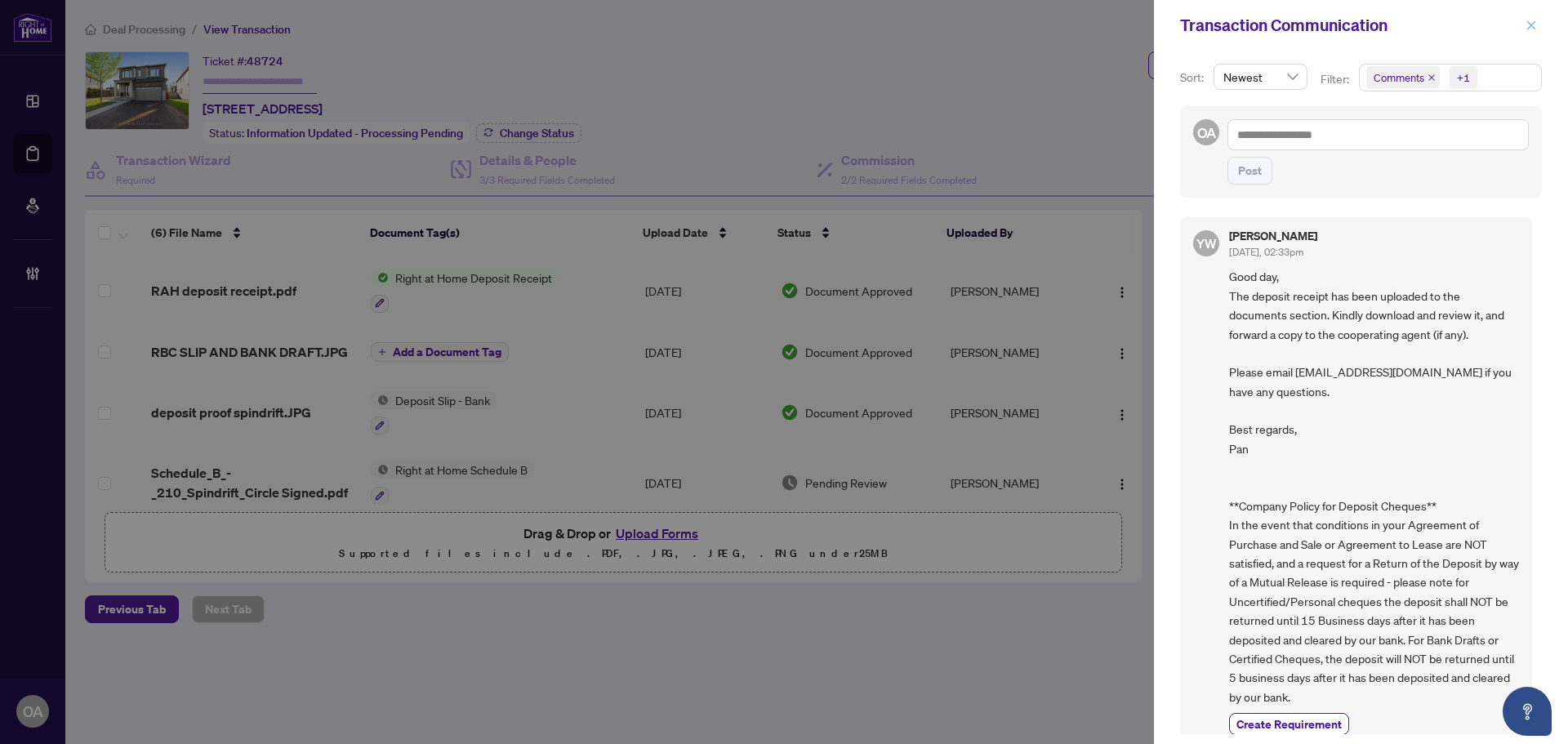
click at [1530, 27] on icon "close" at bounding box center [1531, 25] width 9 height 9
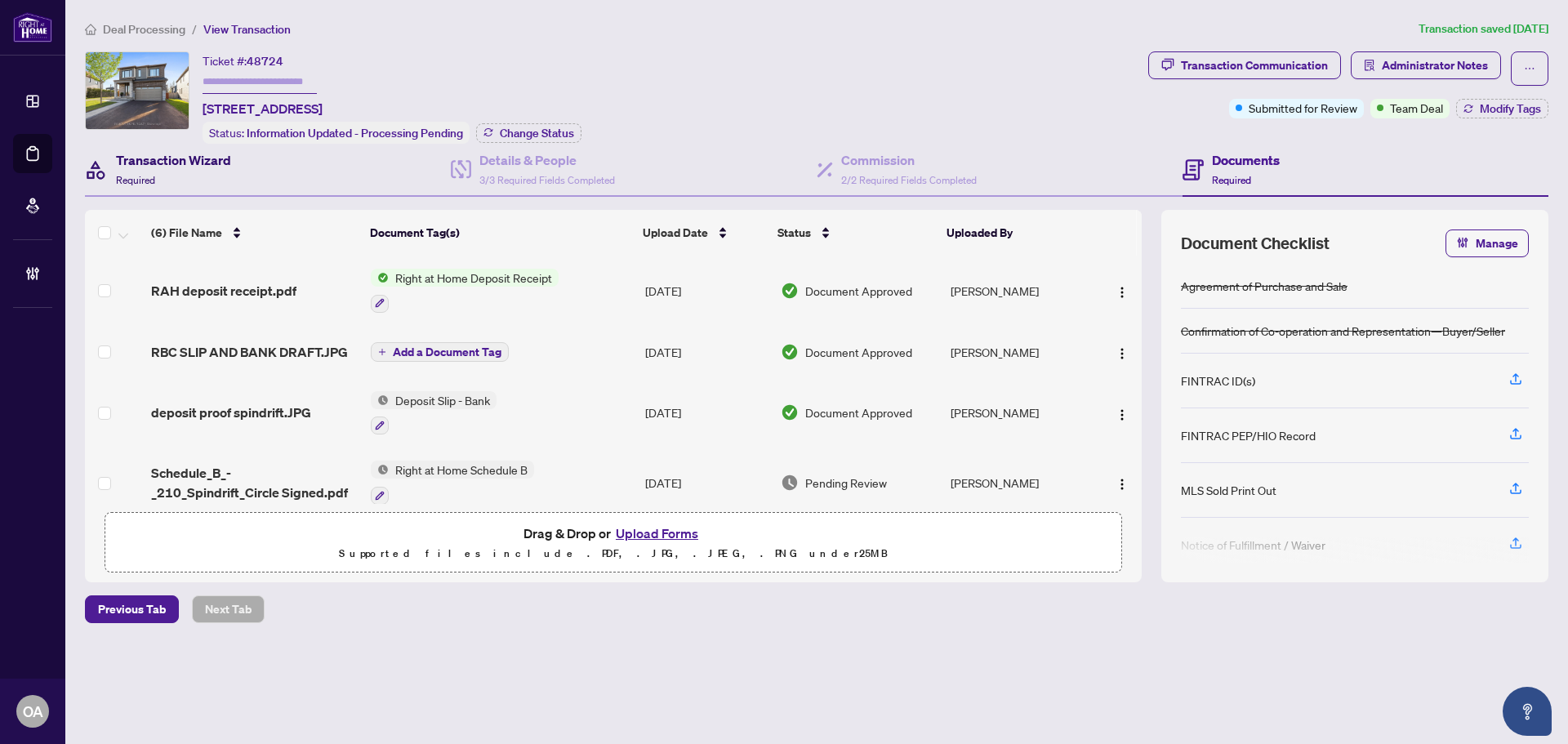
click at [149, 160] on h4 "Transaction Wizard" at bounding box center [173, 160] width 115 height 20
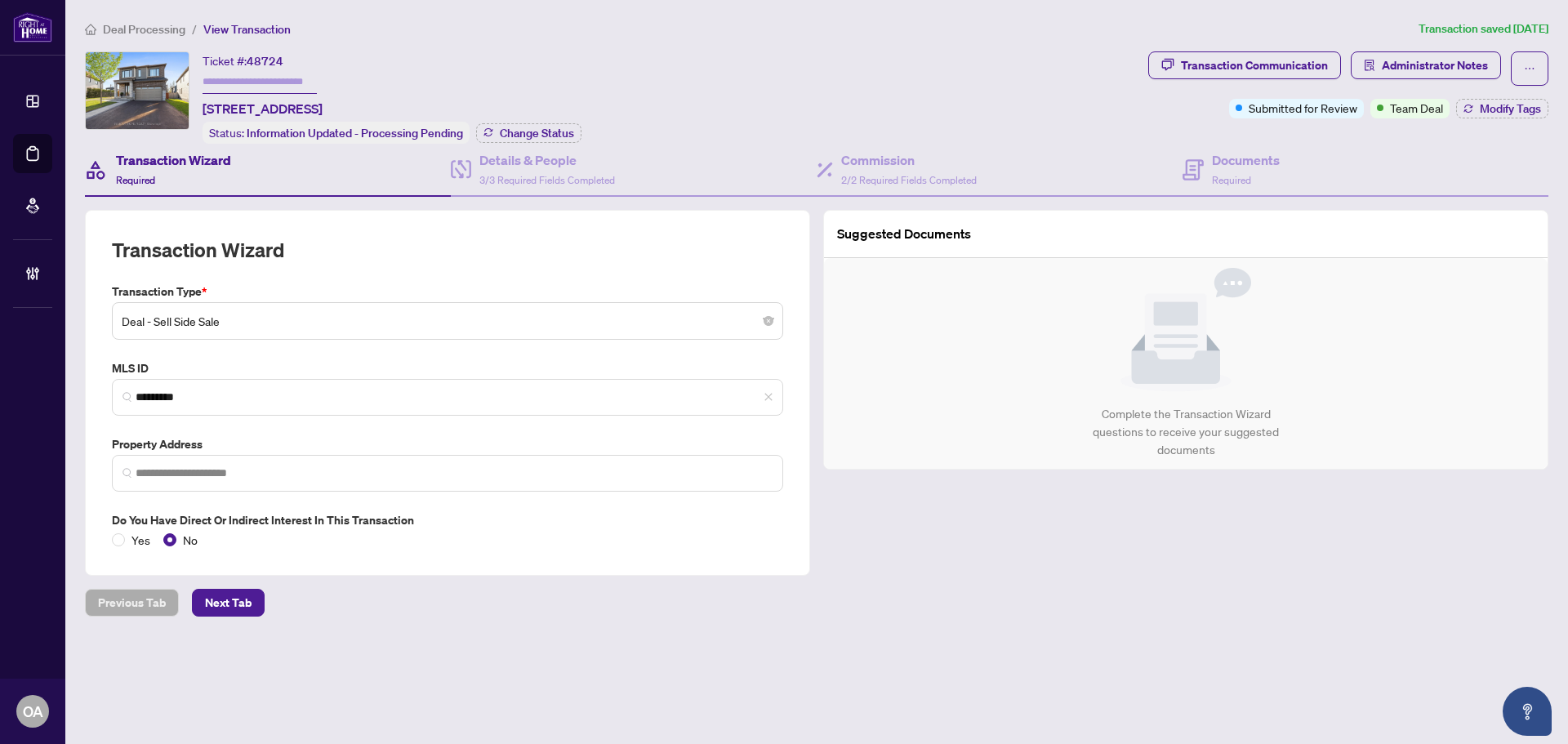
type input "**********"
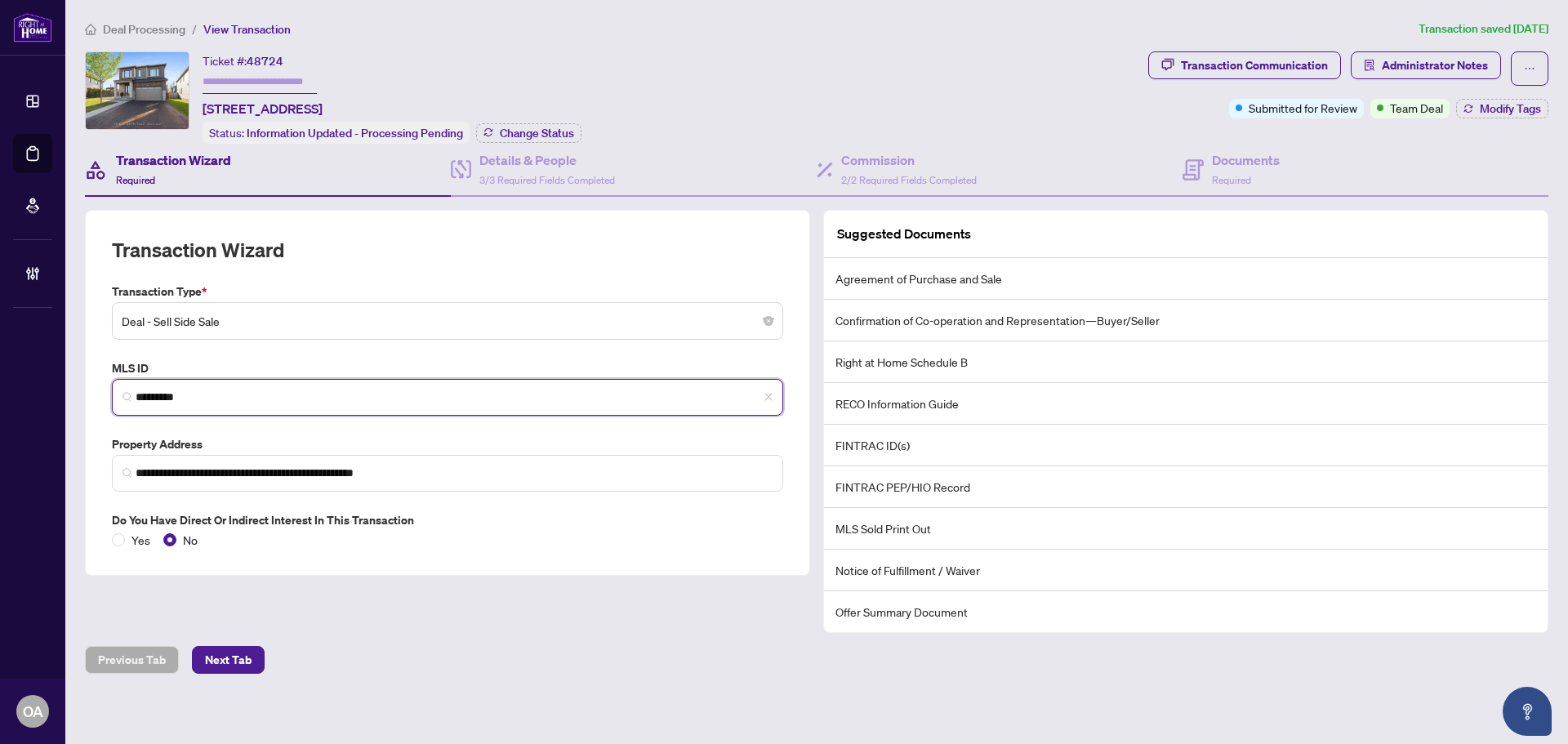
drag, startPoint x: 182, startPoint y: 389, endPoint x: 26, endPoint y: 377, distance: 156.5
click at [26, 377] on div "**********" at bounding box center [784, 372] width 1568 height 744
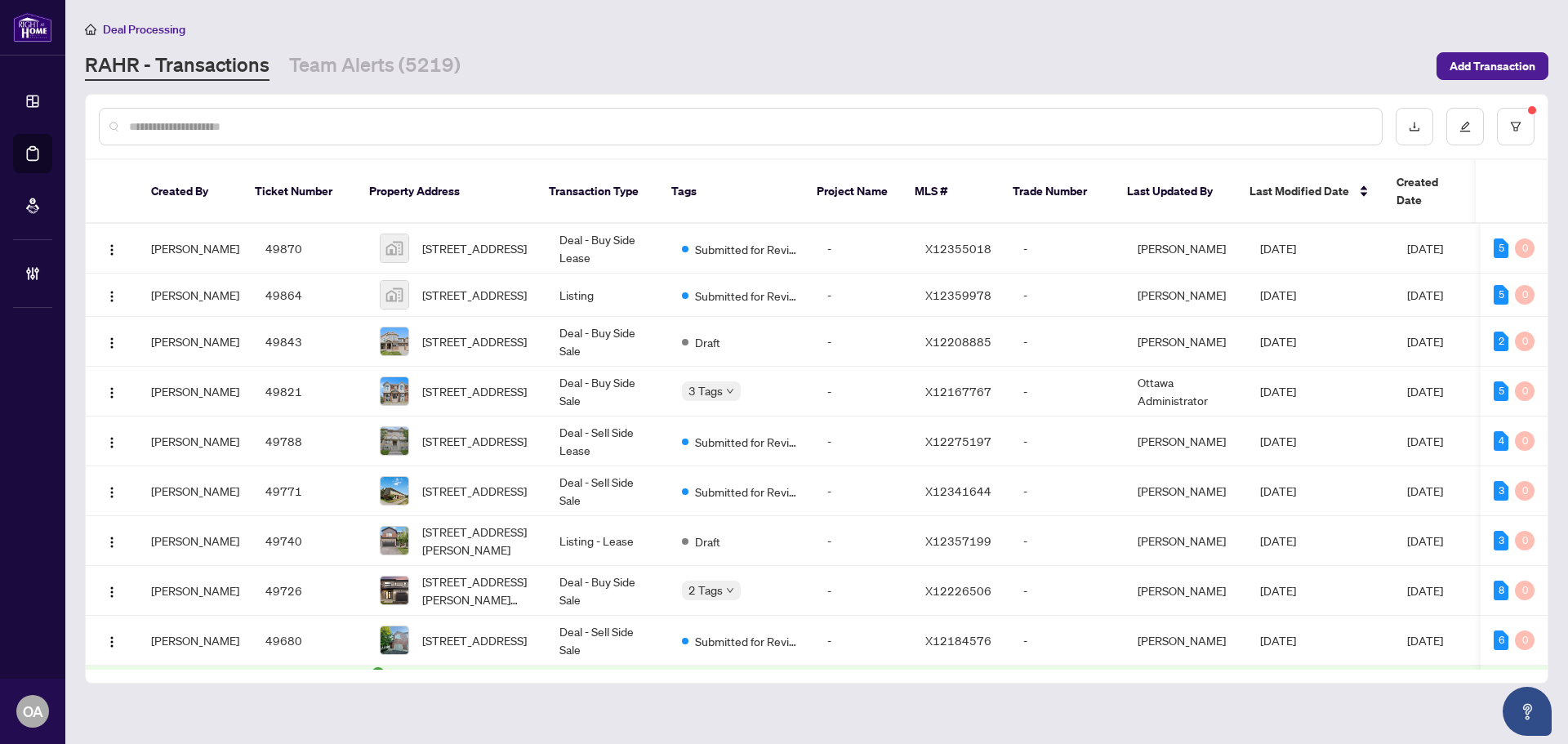
click at [265, 120] on input "text" at bounding box center [748, 126] width 1240 height 18
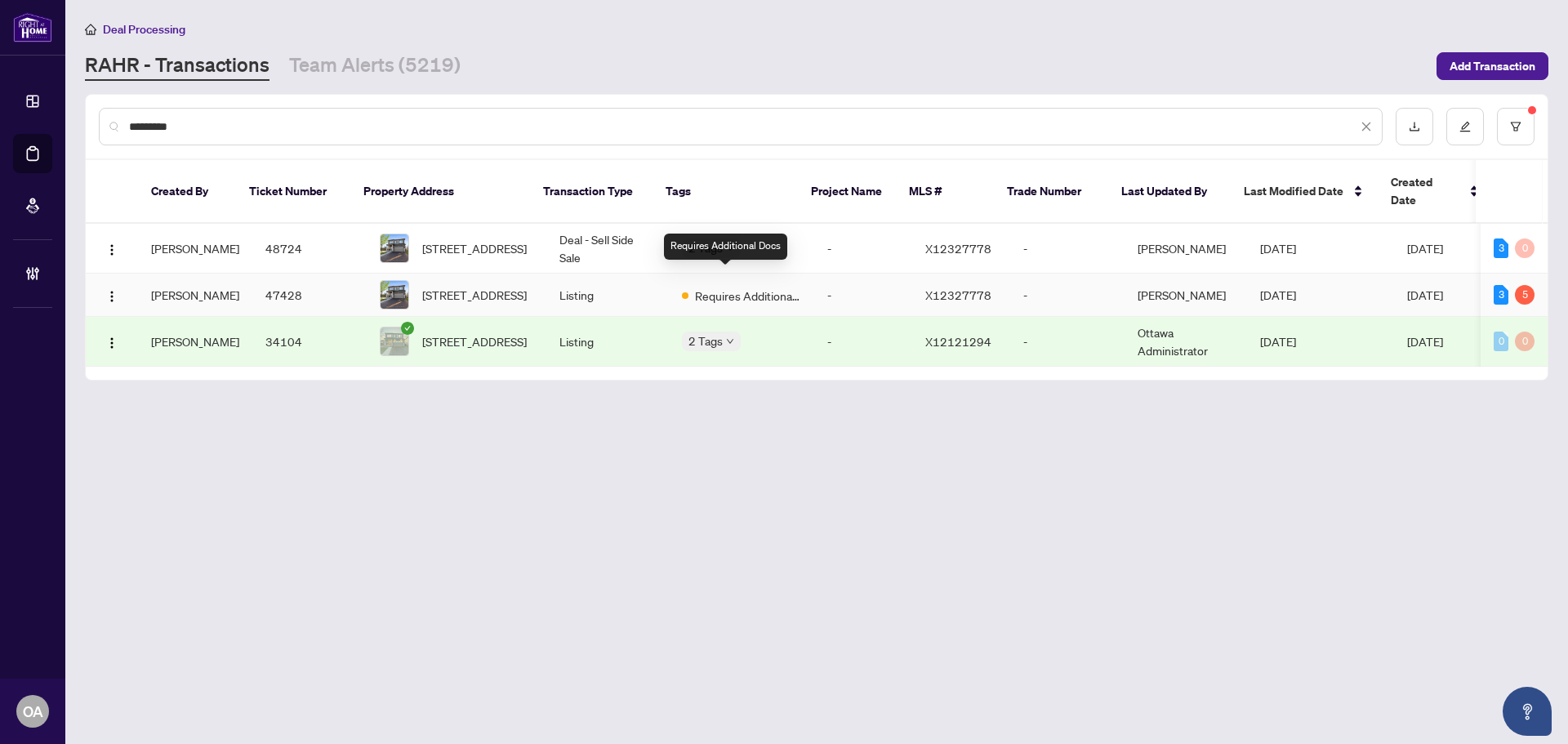
type input "*********"
click at [742, 287] on span "Requires Additional Docs" at bounding box center [748, 295] width 106 height 18
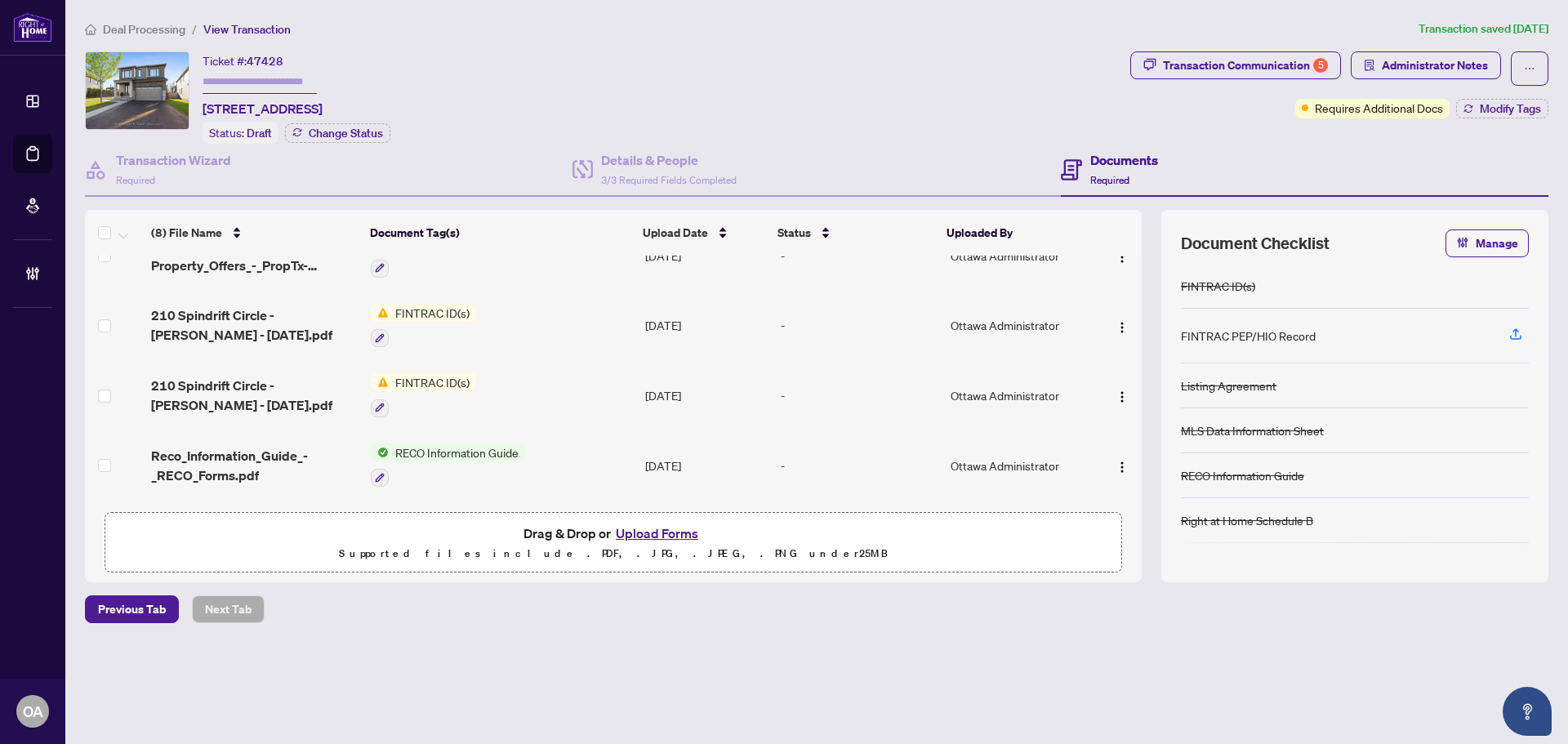
scroll to position [315, 0]
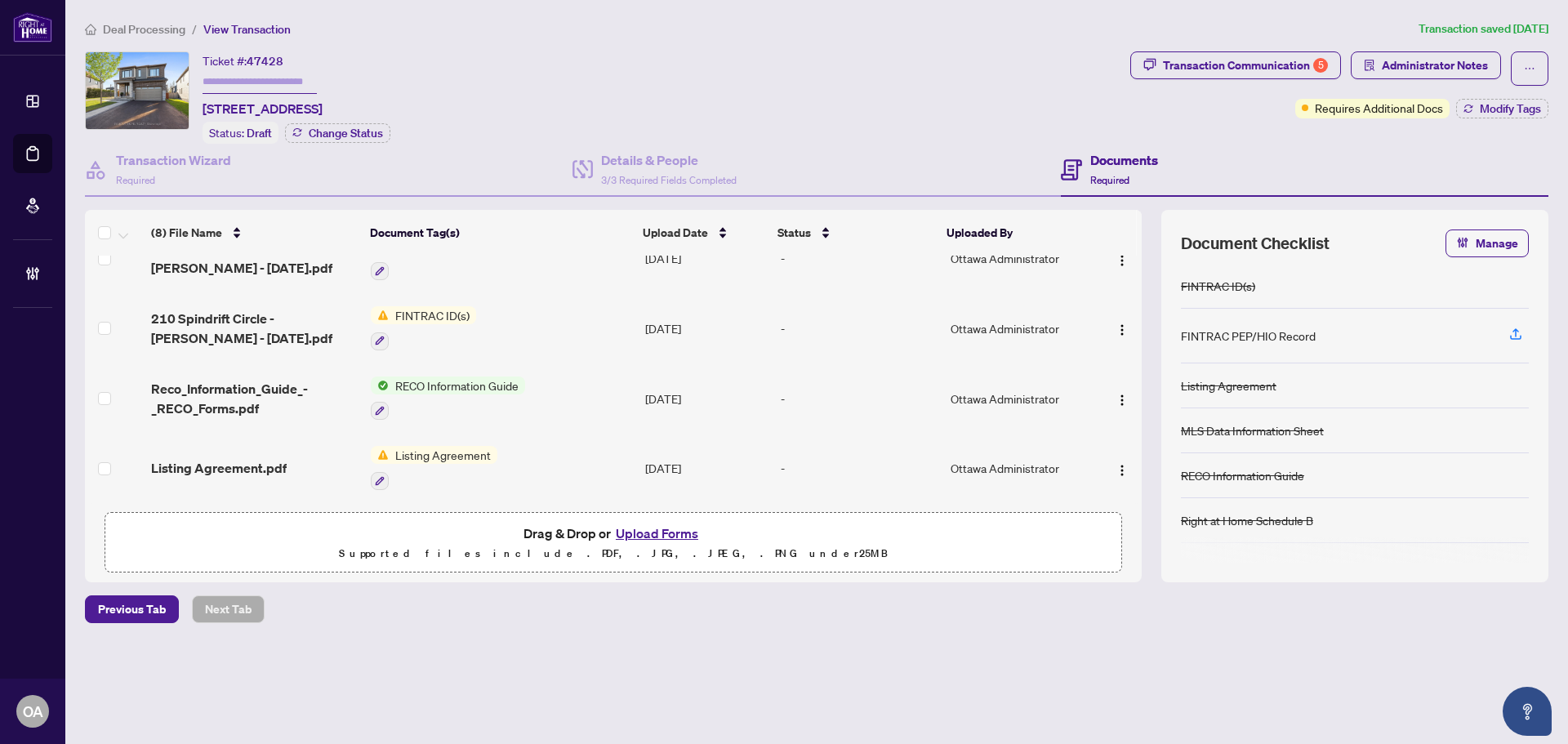
click at [204, 458] on span "Listing Agreement.pdf" at bounding box center [218, 468] width 136 height 20
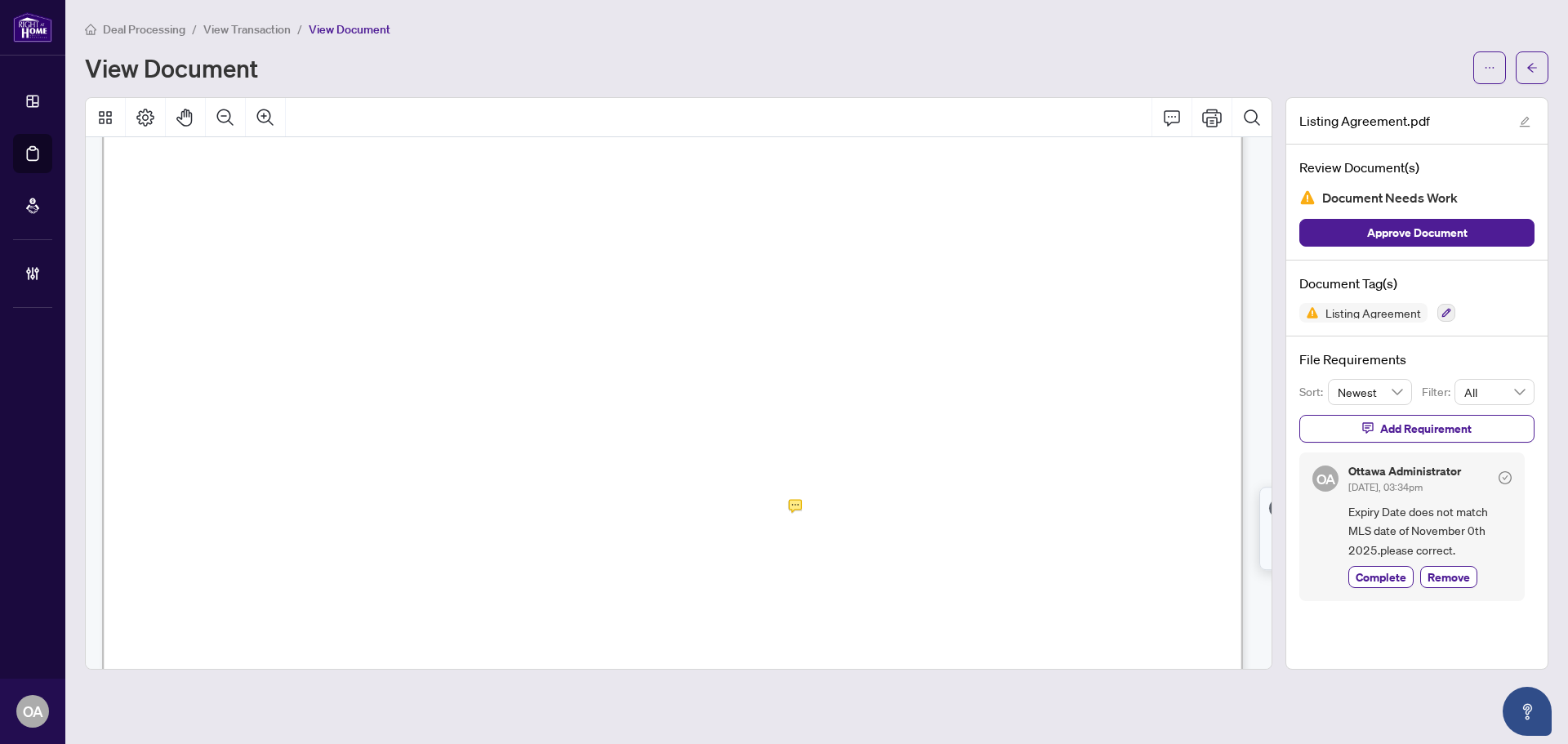
scroll to position [245, 0]
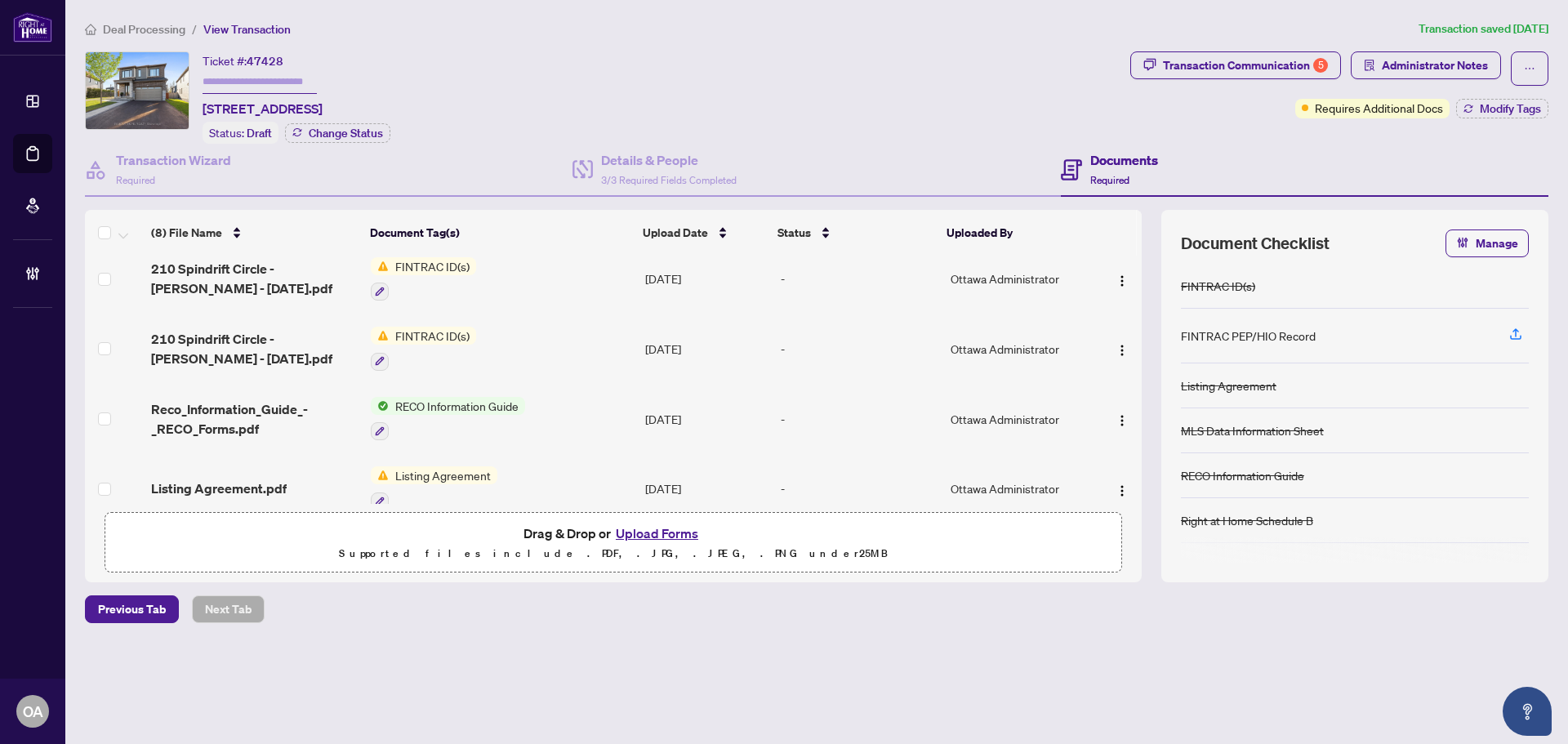
scroll to position [315, 0]
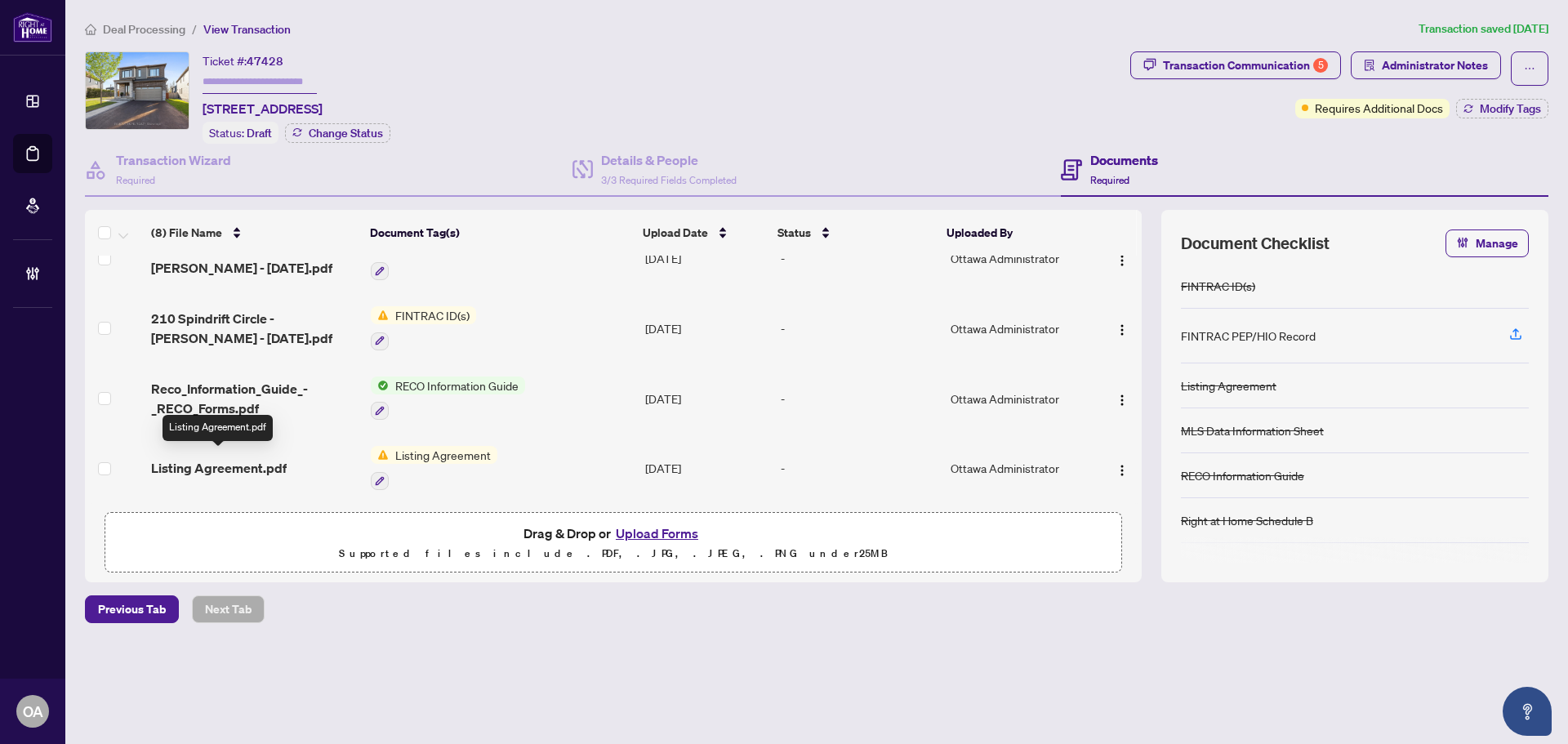
click at [270, 462] on span "Listing Agreement.pdf" at bounding box center [218, 468] width 136 height 20
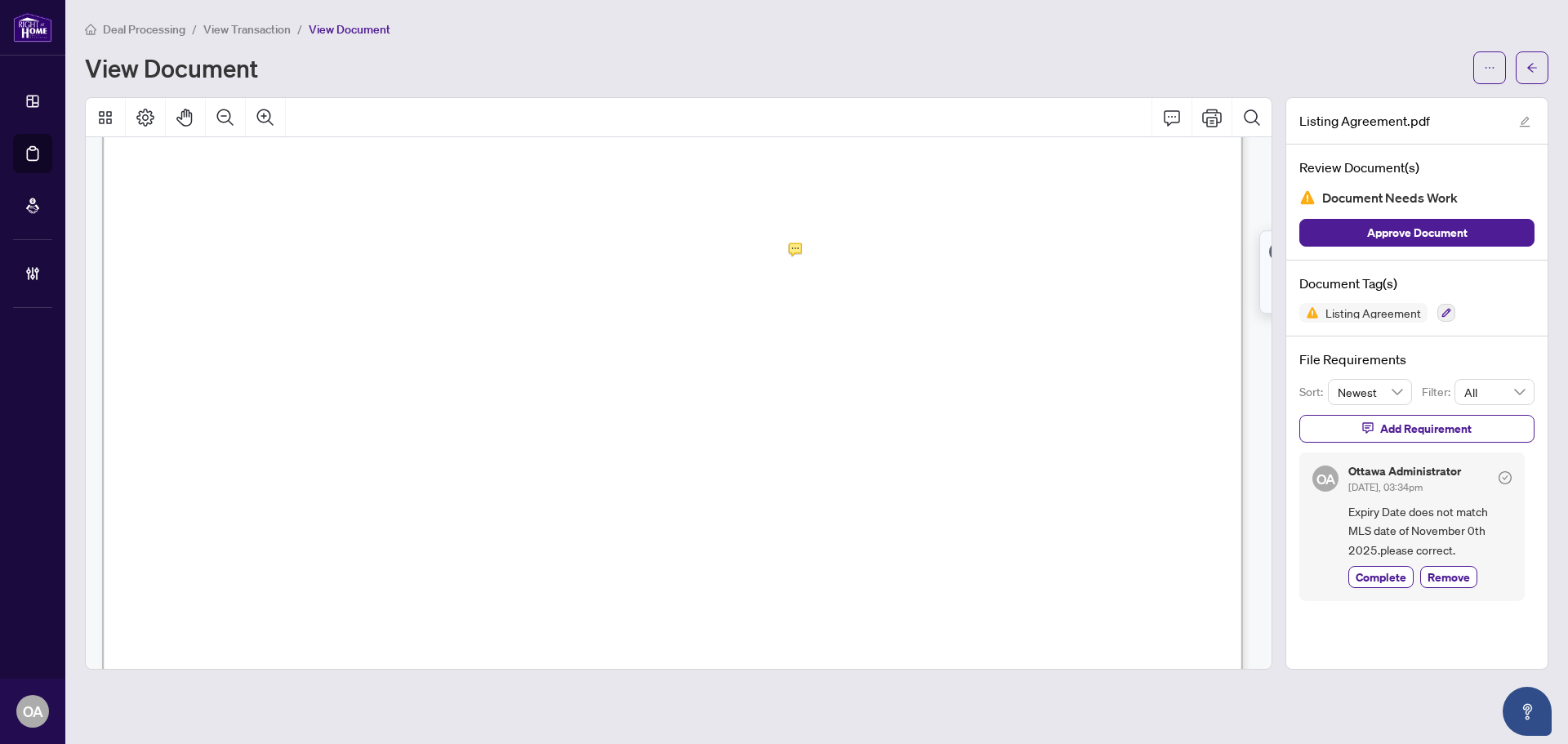
scroll to position [490, 0]
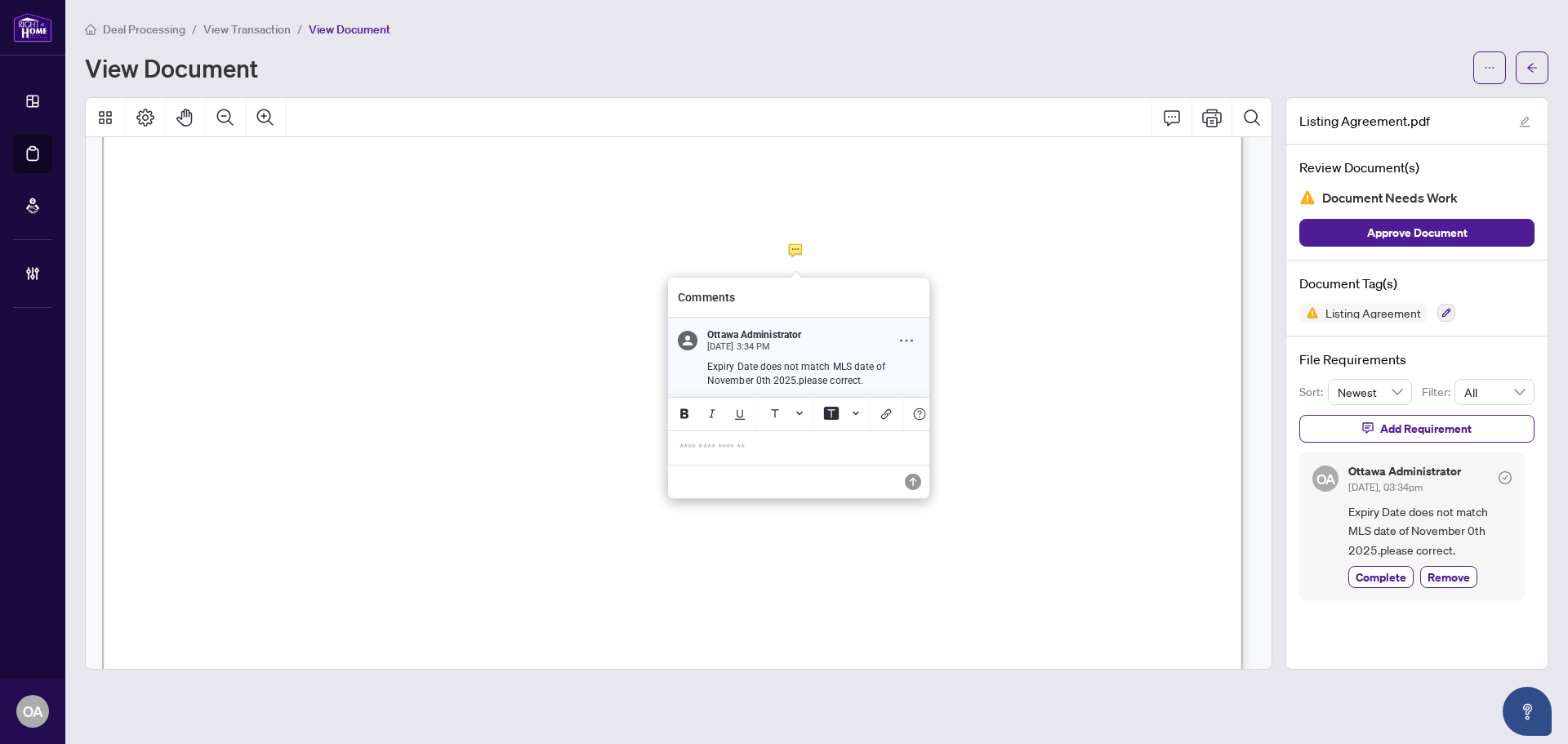
click at [907, 334] on icon "Comment Options" at bounding box center [906, 340] width 13 height 13
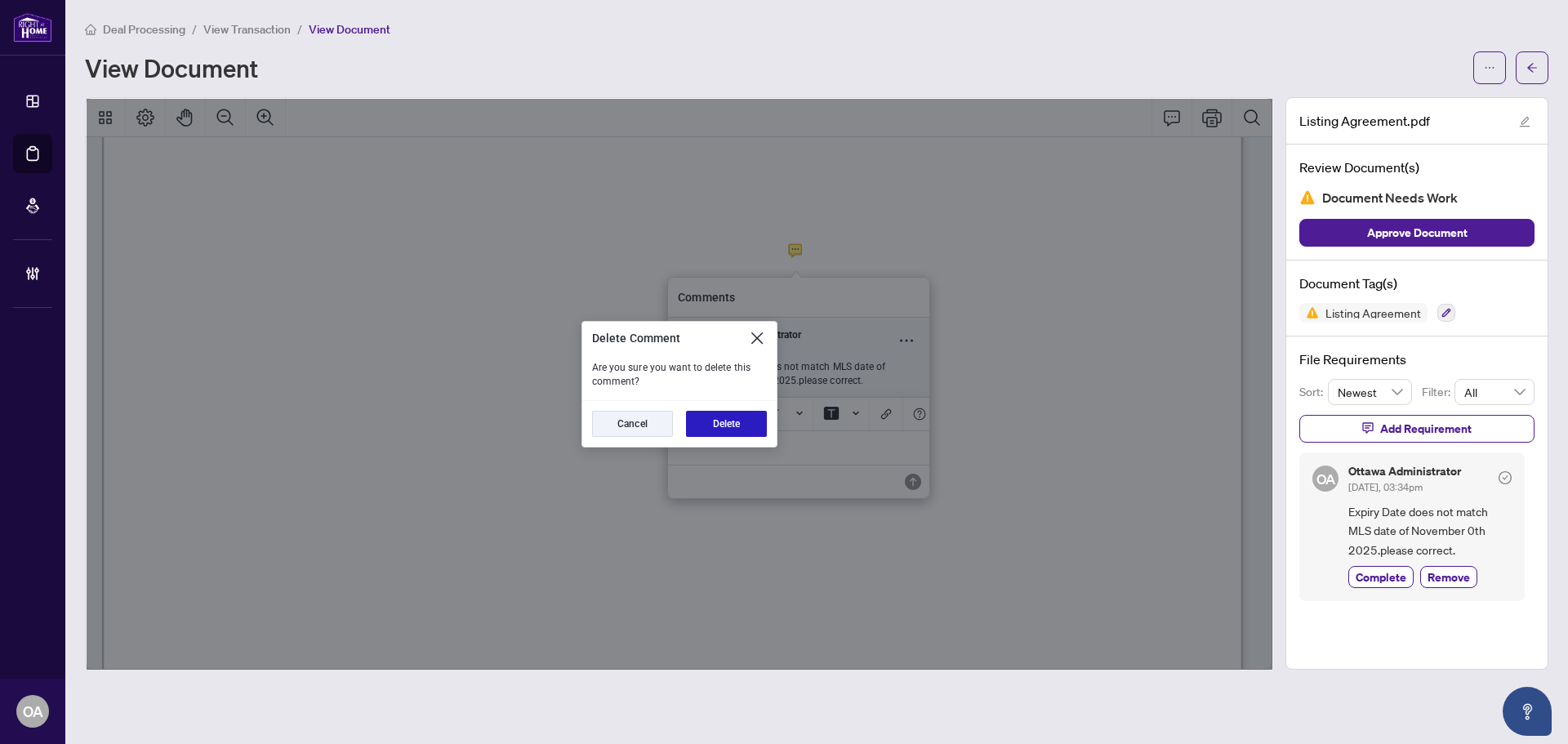
click at [740, 419] on button "Delete" at bounding box center [726, 424] width 81 height 26
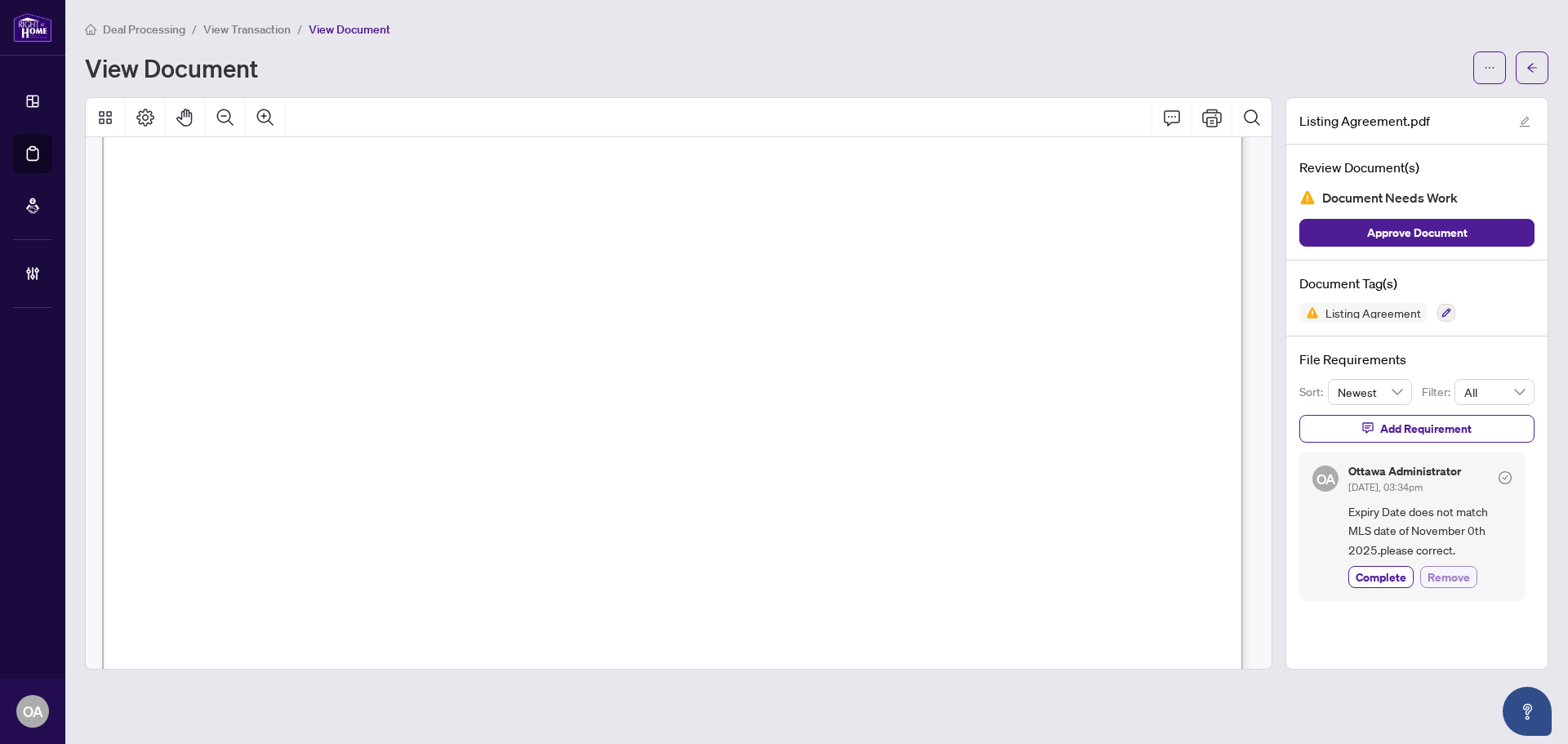
click at [1452, 570] on span "Remove" at bounding box center [1449, 577] width 43 height 17
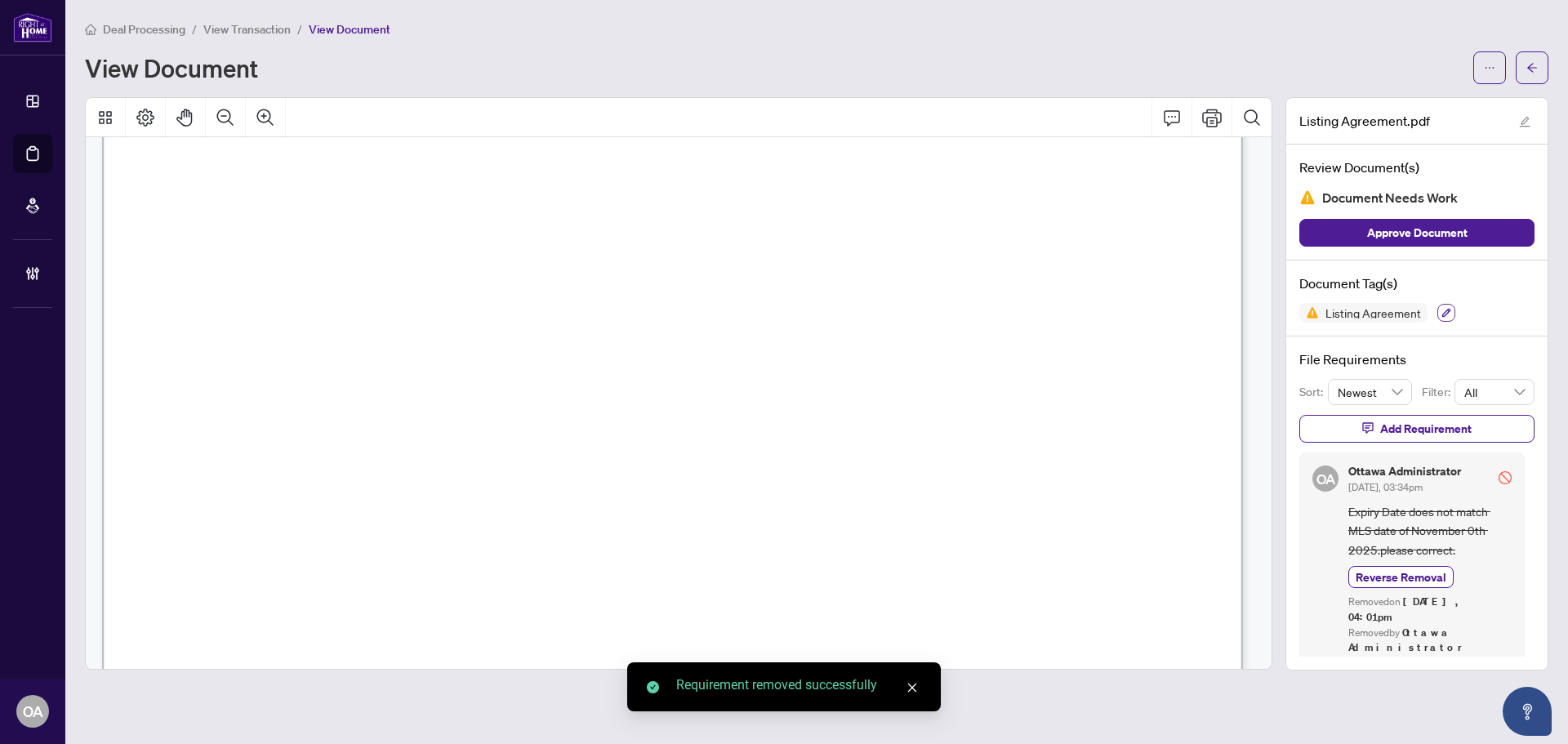
click at [1442, 309] on icon "button" at bounding box center [1446, 312] width 9 height 9
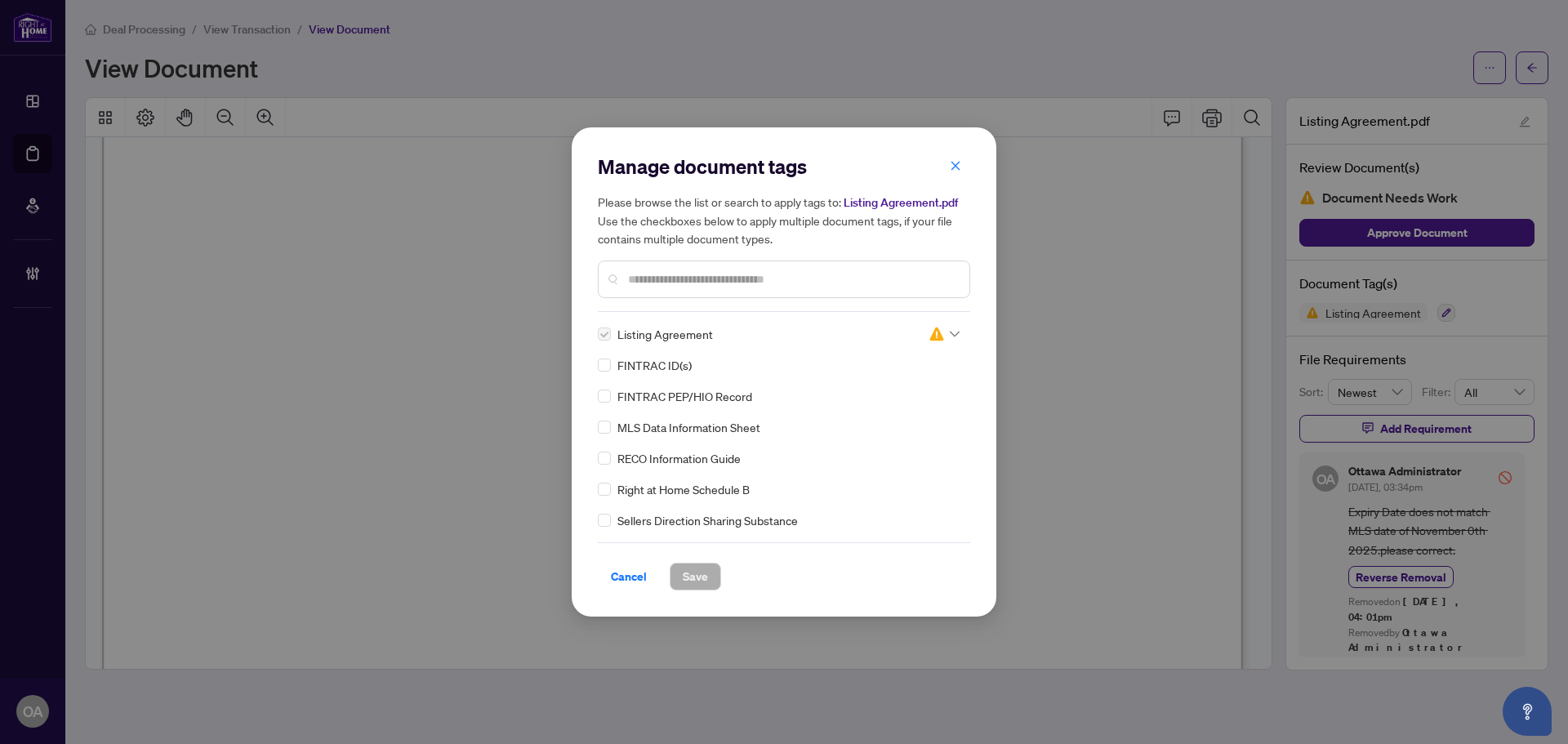
click at [950, 335] on icon at bounding box center [955, 334] width 9 height 7
click at [911, 413] on div "Approved" at bounding box center [890, 414] width 105 height 18
drag, startPoint x: 692, startPoint y: 579, endPoint x: 629, endPoint y: 529, distance: 80.4
click at [688, 578] on span "Save" at bounding box center [695, 577] width 26 height 26
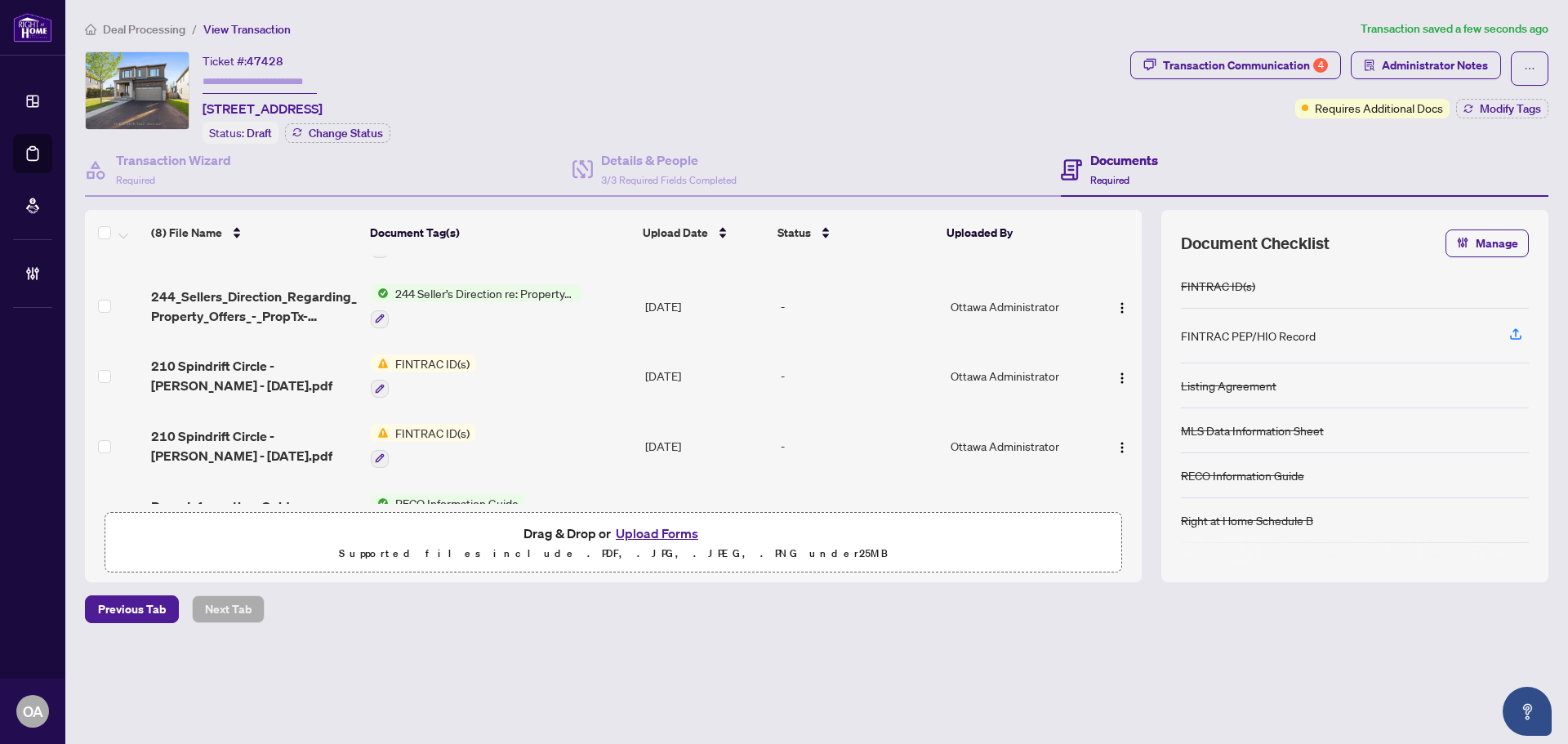
scroll to position [233, 0]
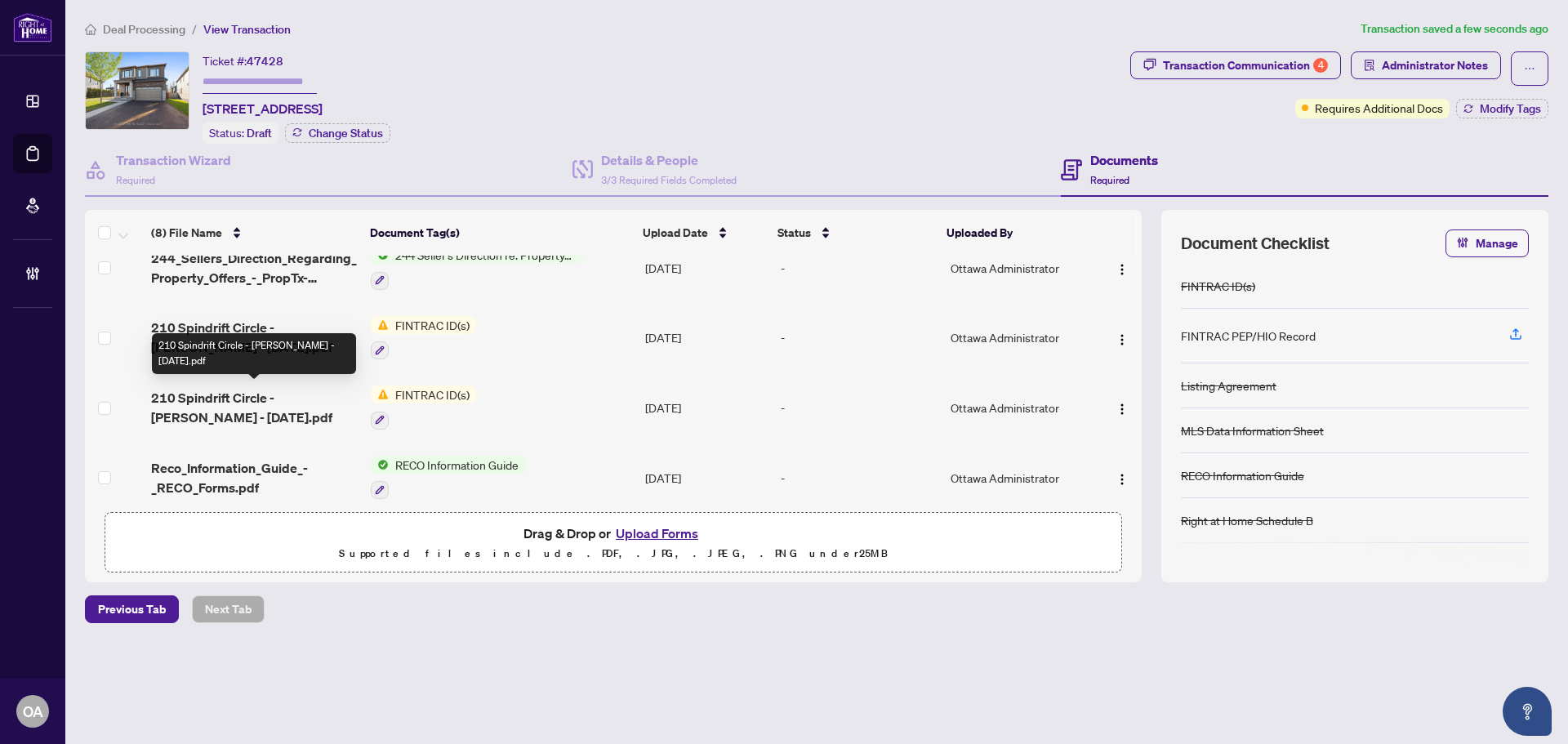
click at [211, 390] on span "210 Spindrift Circle - [PERSON_NAME] - [DATE].pdf" at bounding box center [254, 408] width 206 height 39
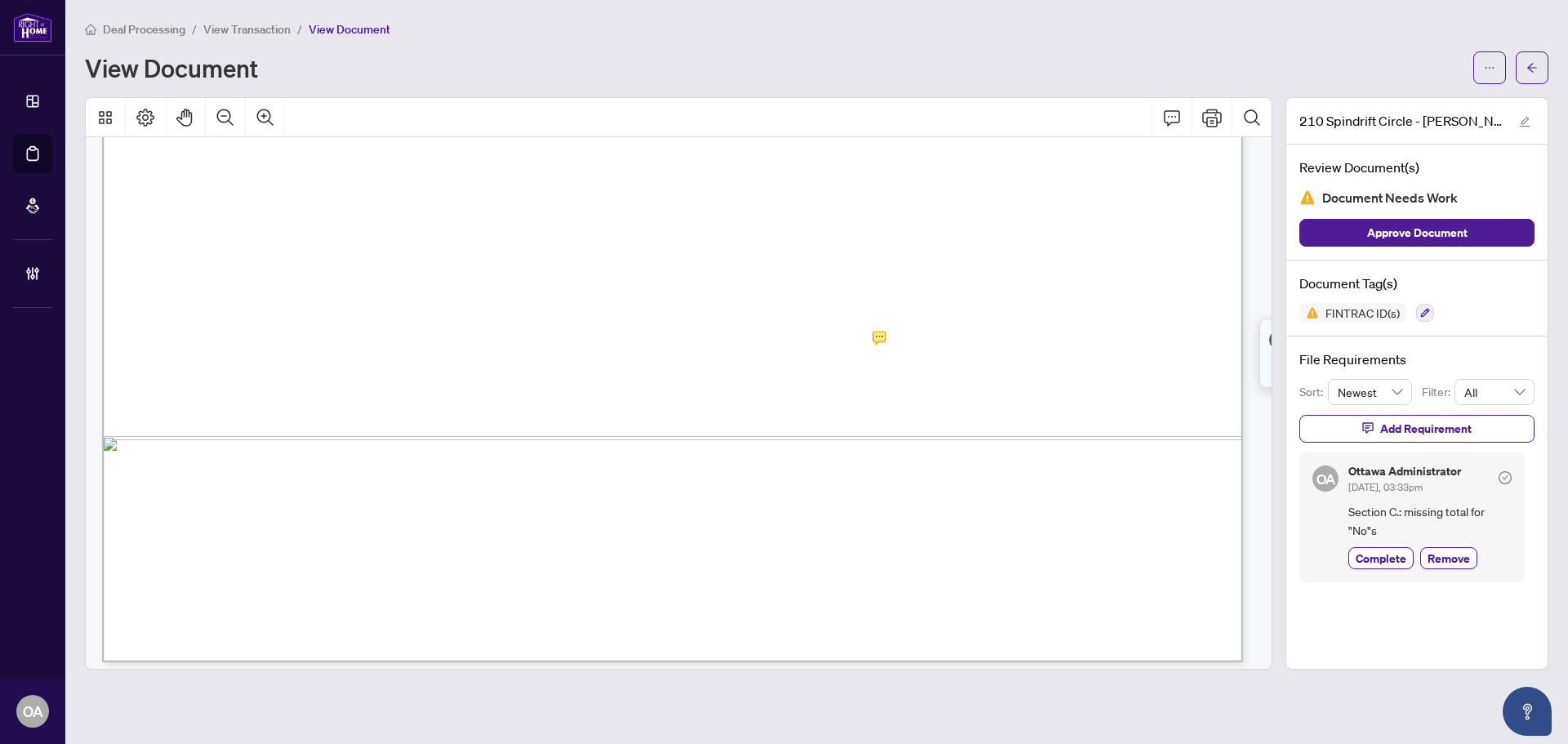
scroll to position [3921, 0]
click at [1489, 64] on icon "ellipsis" at bounding box center [1490, 67] width 11 height 11
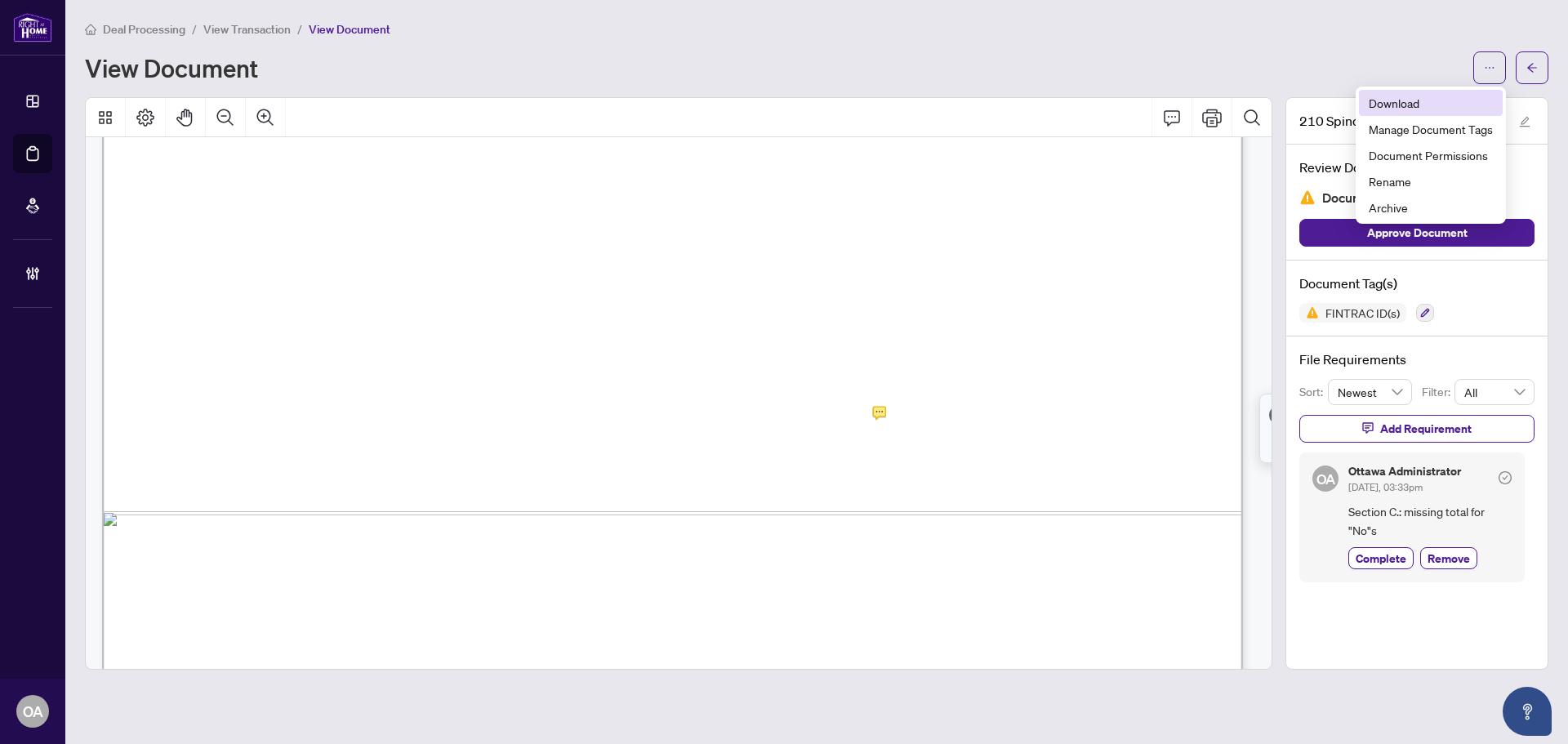
click at [1425, 107] on span "Download" at bounding box center [1432, 102] width 125 height 18
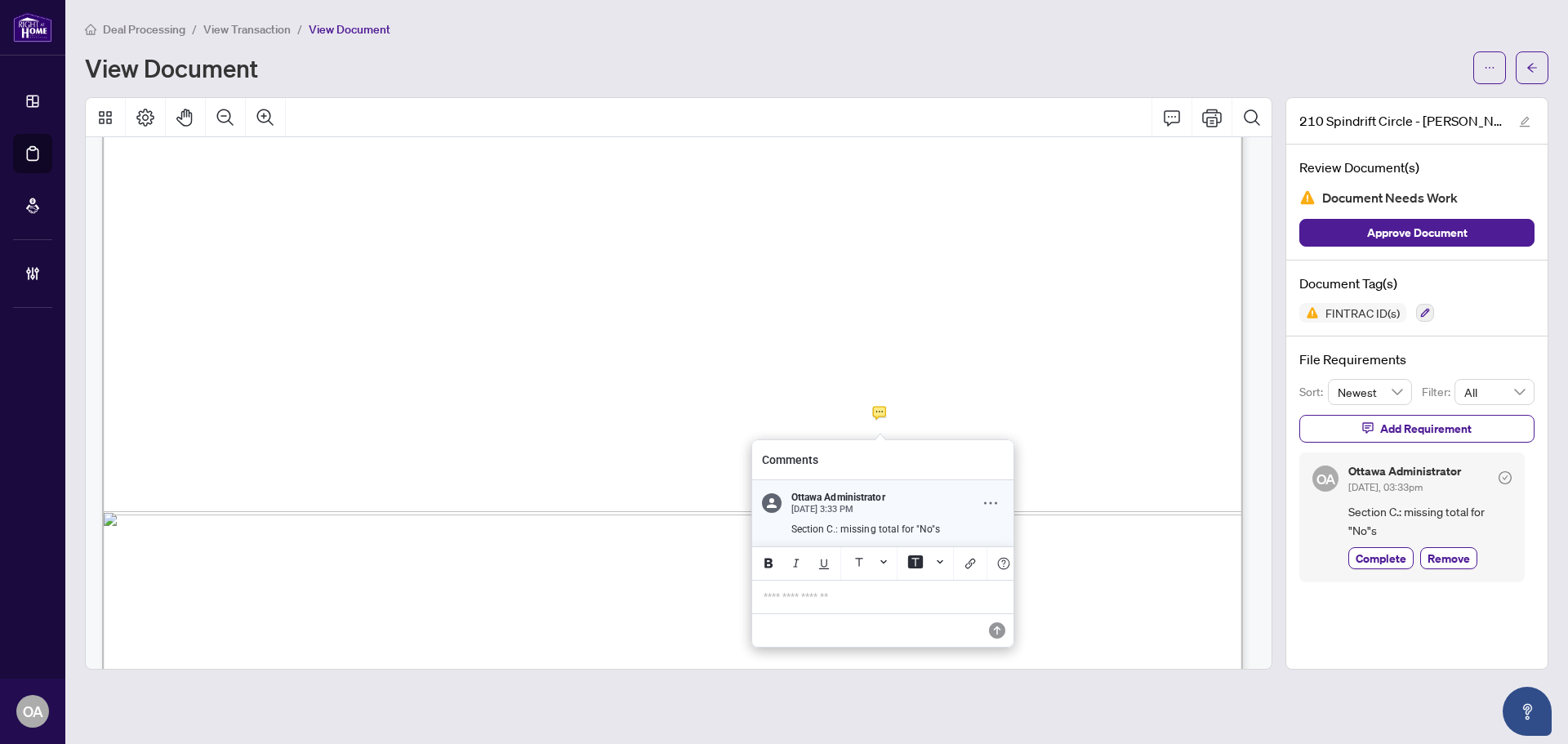
click at [992, 504] on icon "Comment Options" at bounding box center [990, 503] width 13 height 13
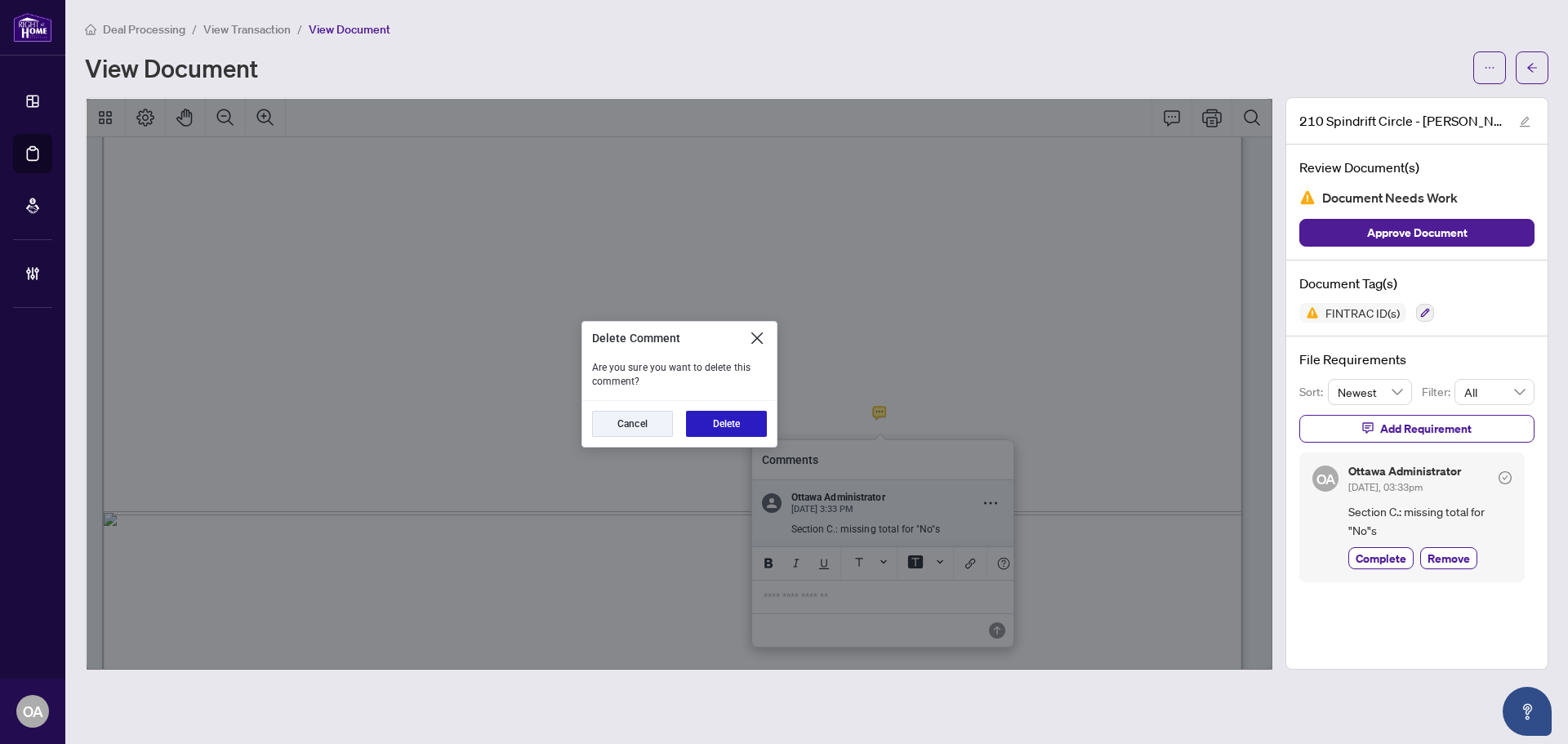
click at [746, 416] on button "Delete" at bounding box center [726, 424] width 81 height 26
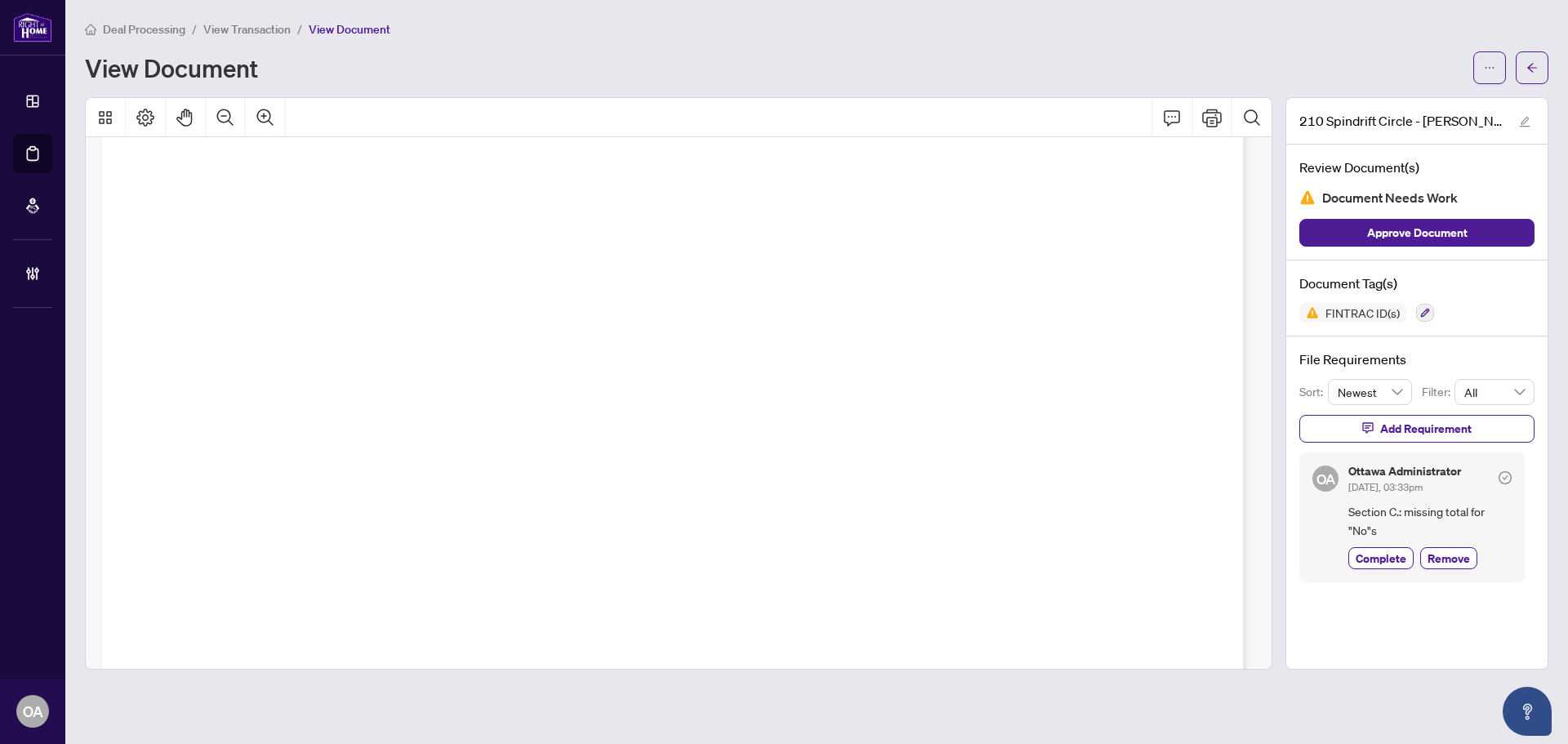
scroll to position [3028, 0]
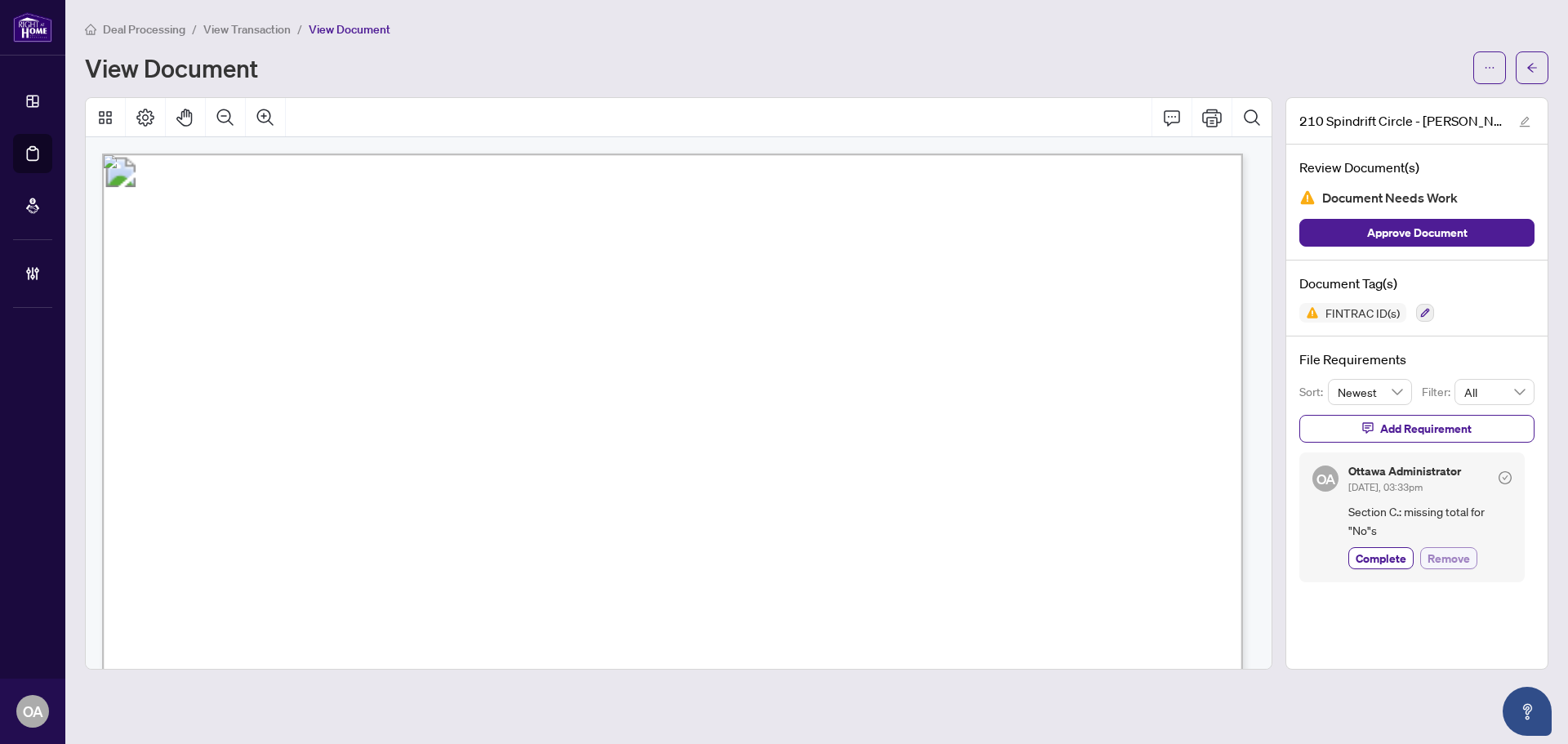
click at [1452, 555] on span "Remove" at bounding box center [1449, 558] width 43 height 17
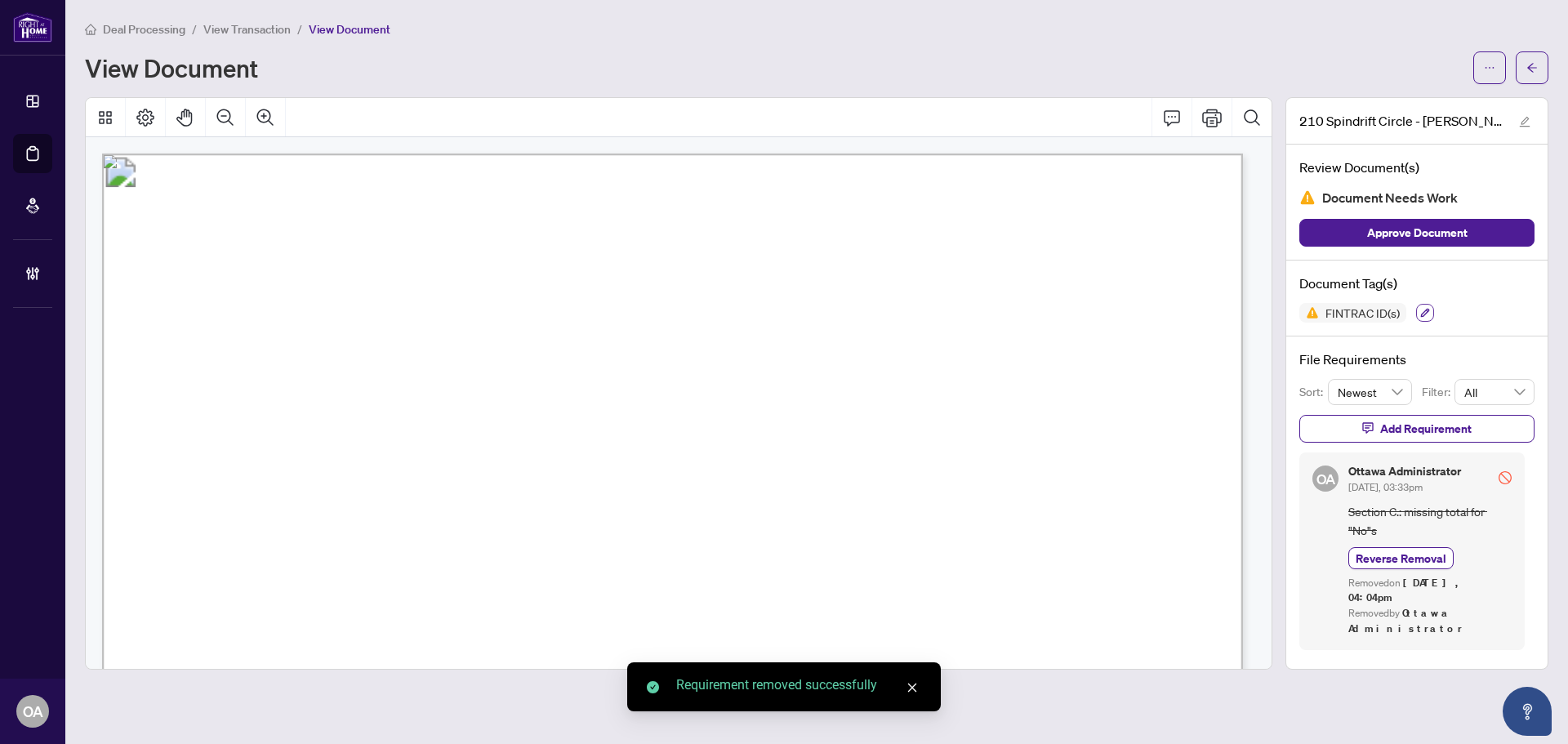
click at [1426, 316] on icon "button" at bounding box center [1425, 312] width 9 height 9
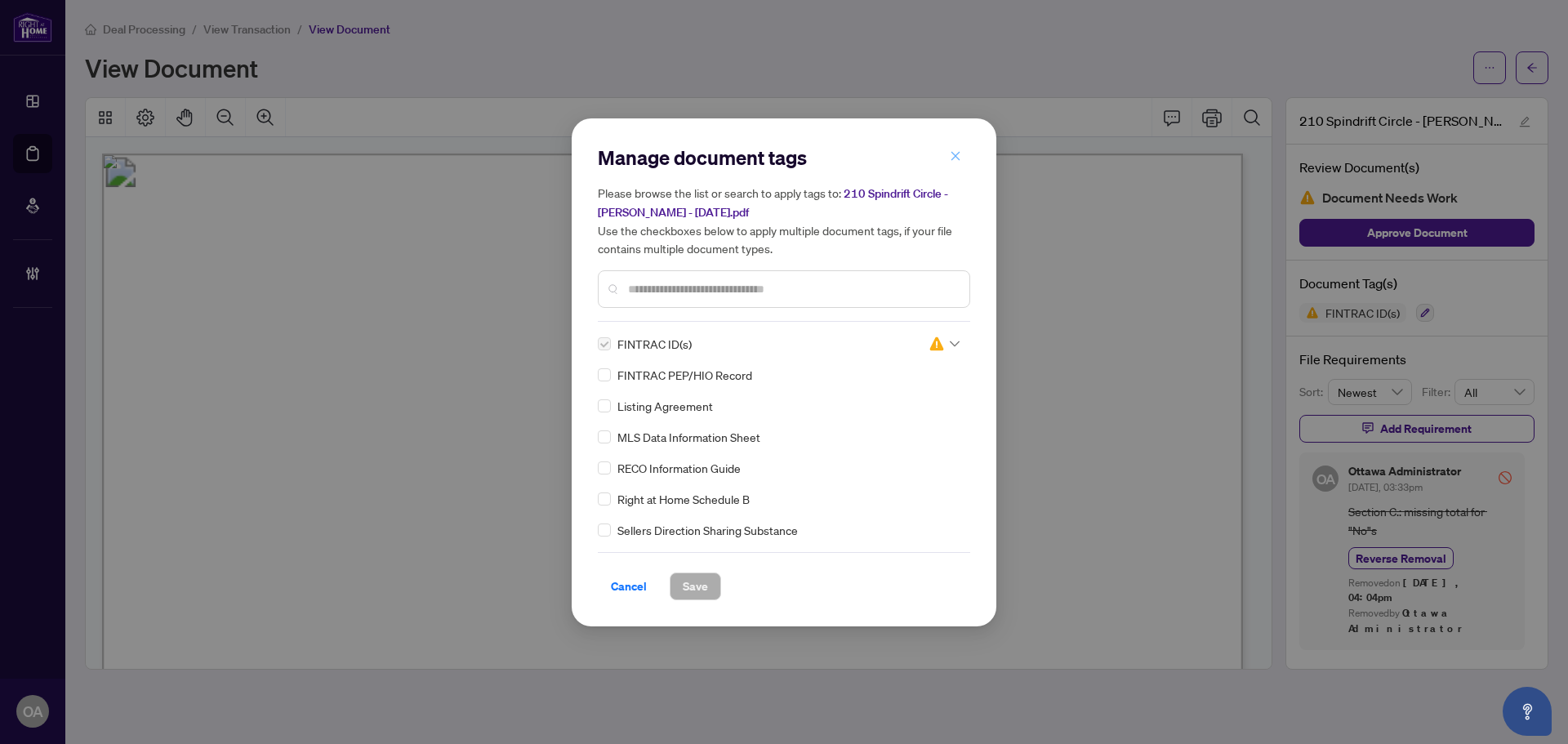
click at [953, 154] on icon "close" at bounding box center [955, 155] width 11 height 11
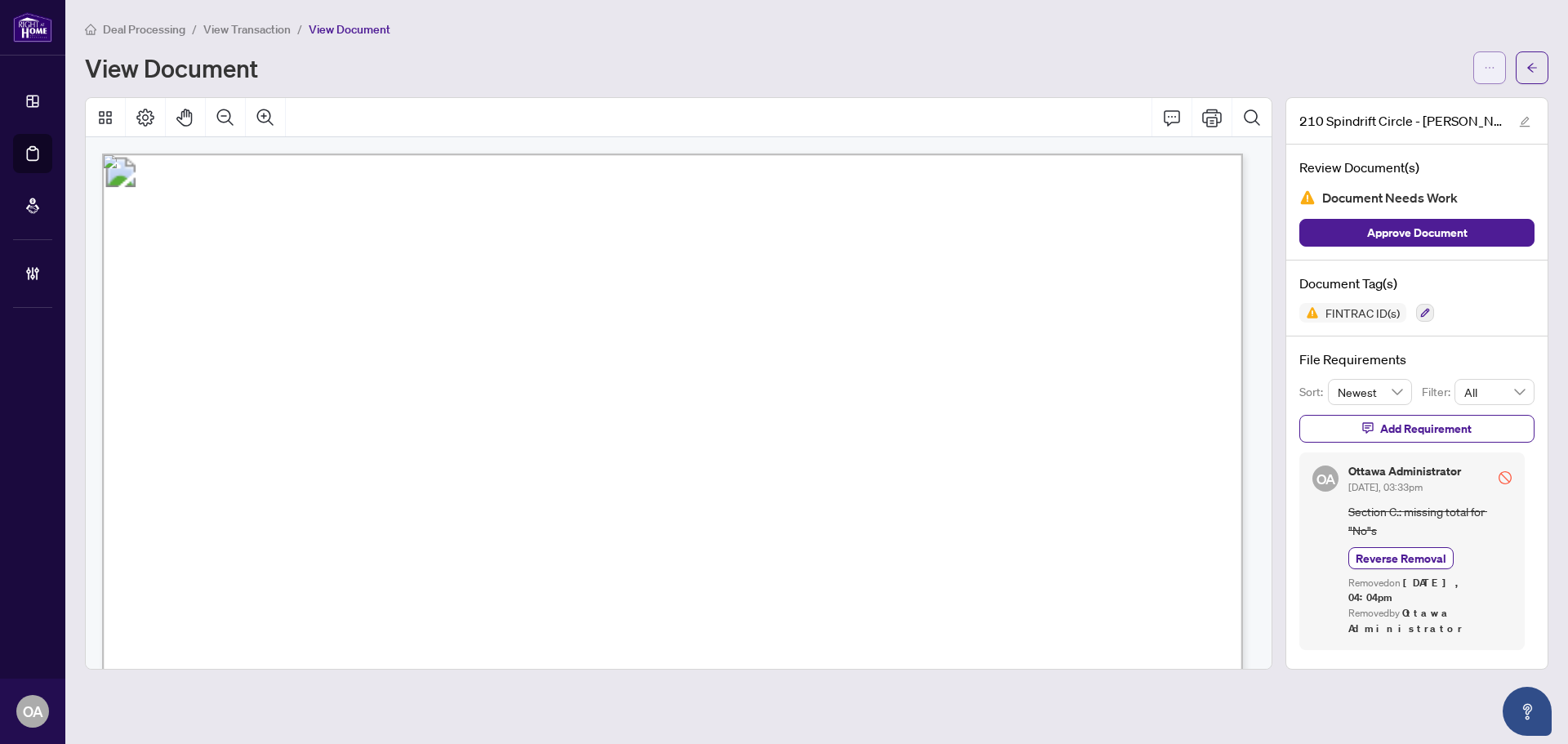
click at [1495, 61] on button "button" at bounding box center [1490, 67] width 32 height 32
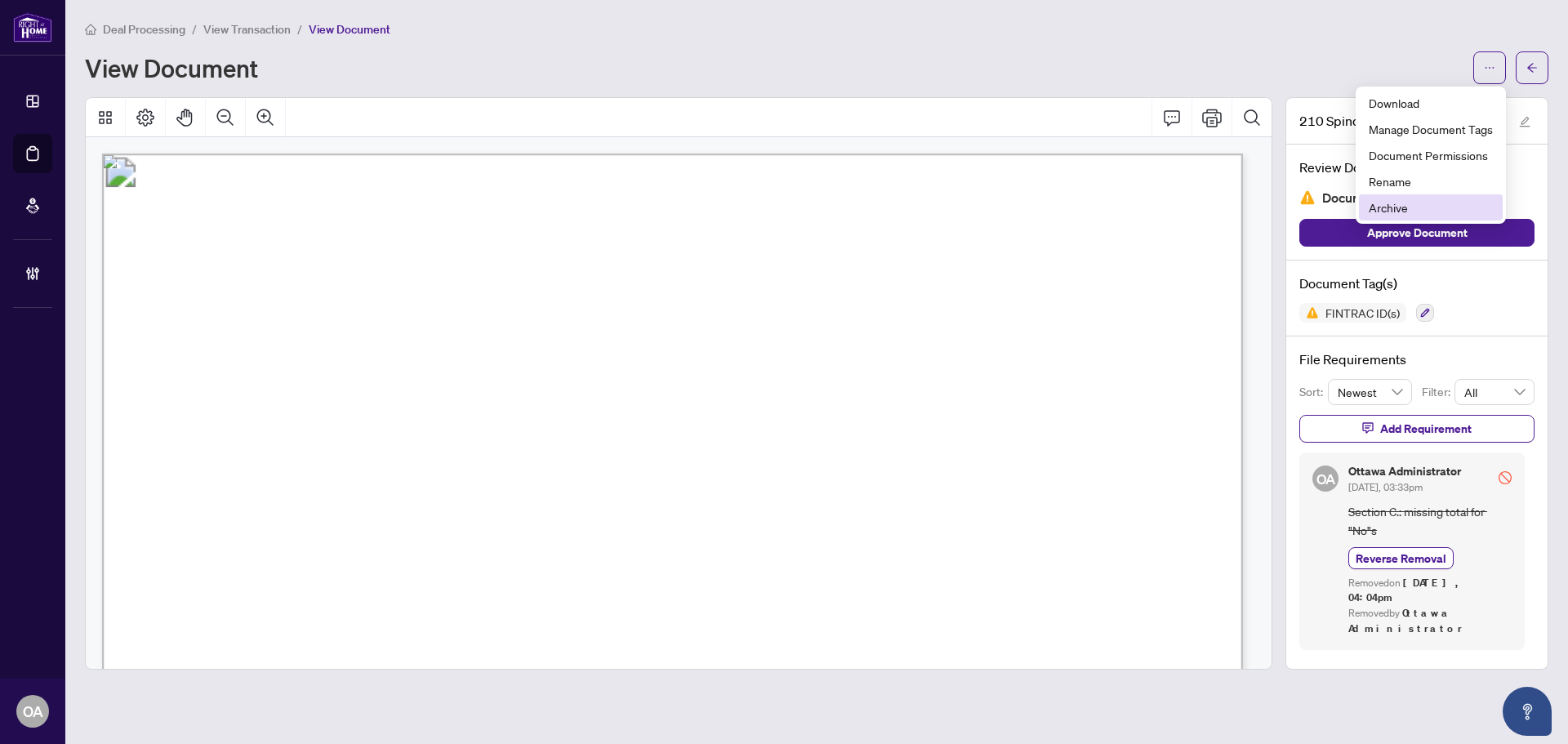
click at [1393, 206] on span "Archive" at bounding box center [1432, 207] width 125 height 18
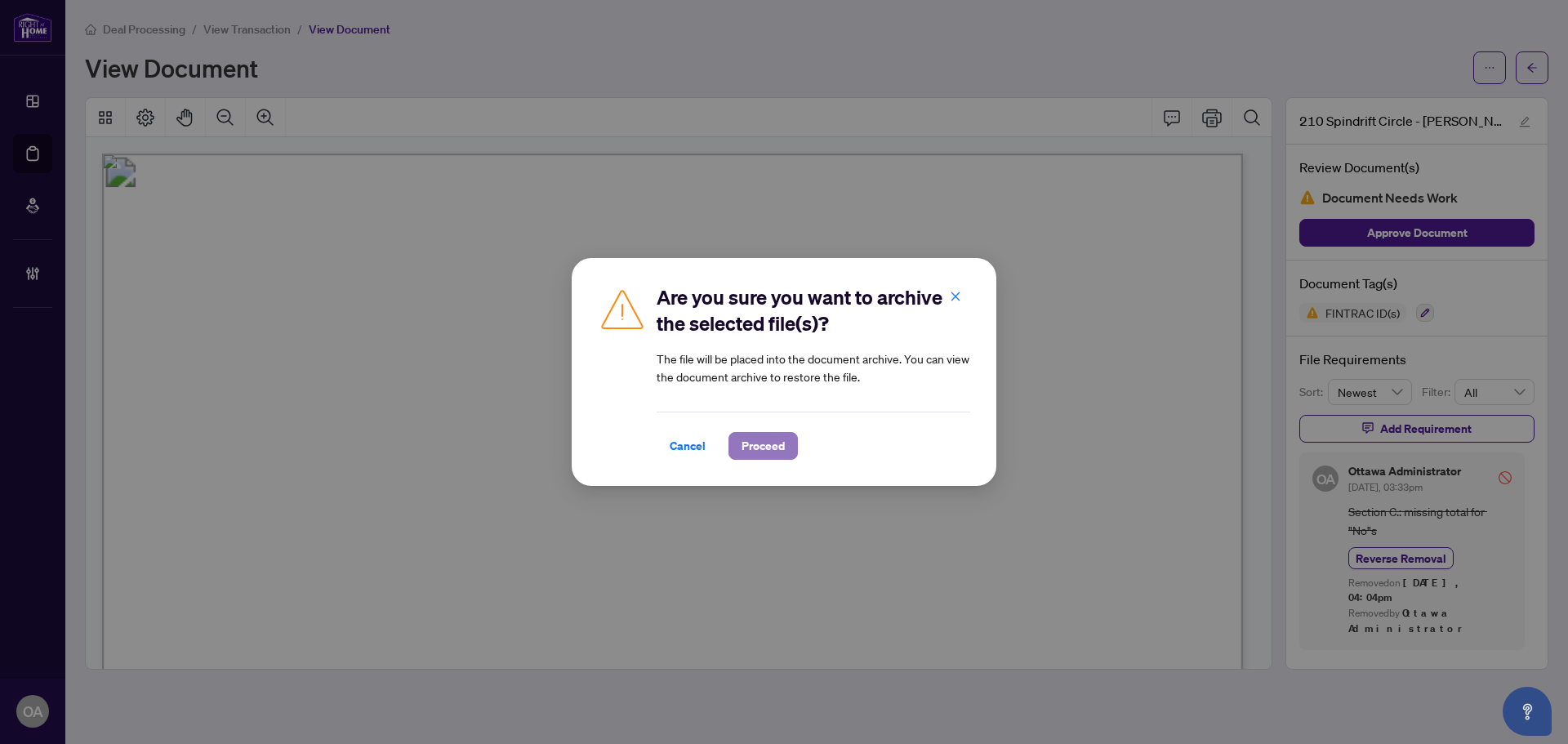
click at [769, 446] on span "Proceed" at bounding box center [763, 445] width 44 height 26
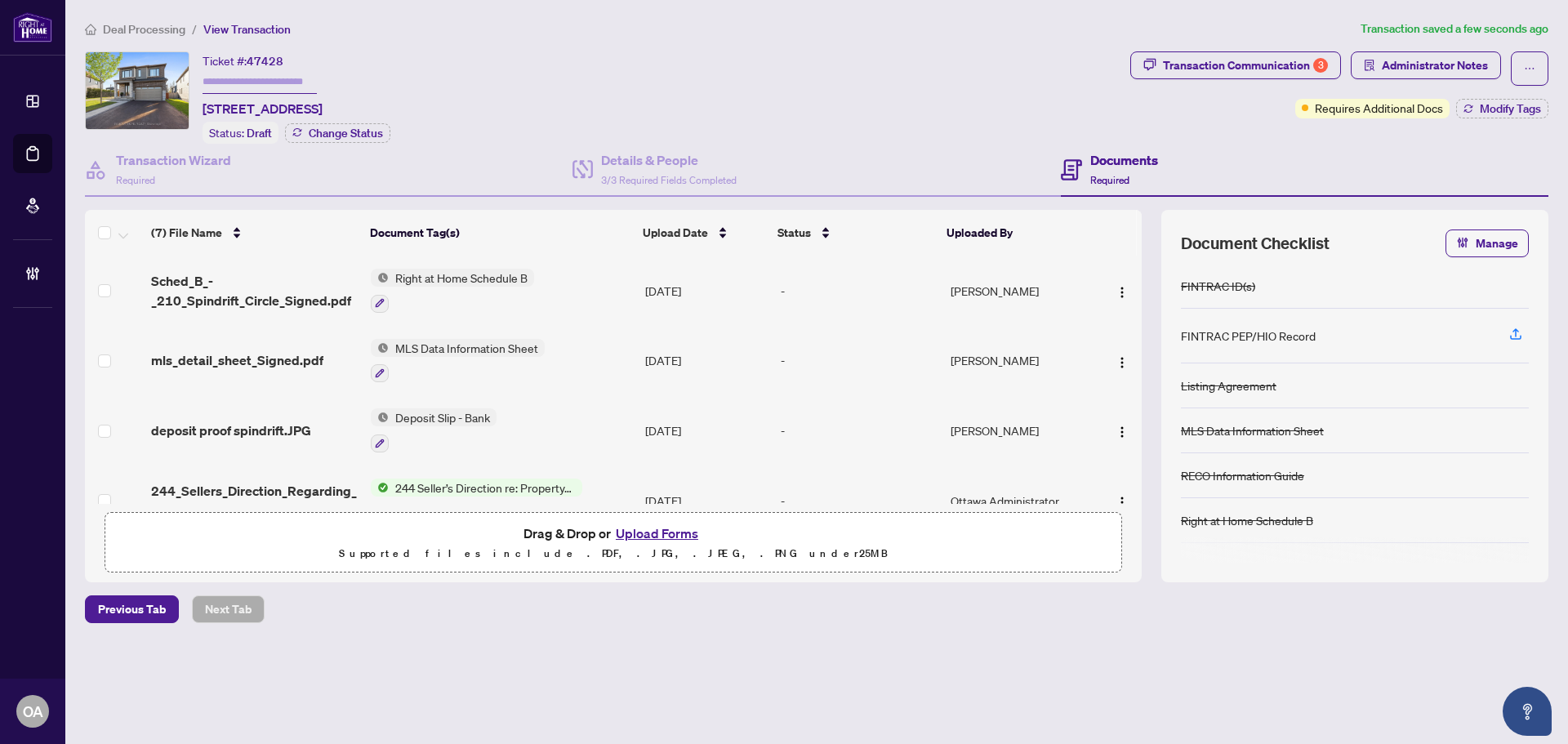
scroll to position [245, 0]
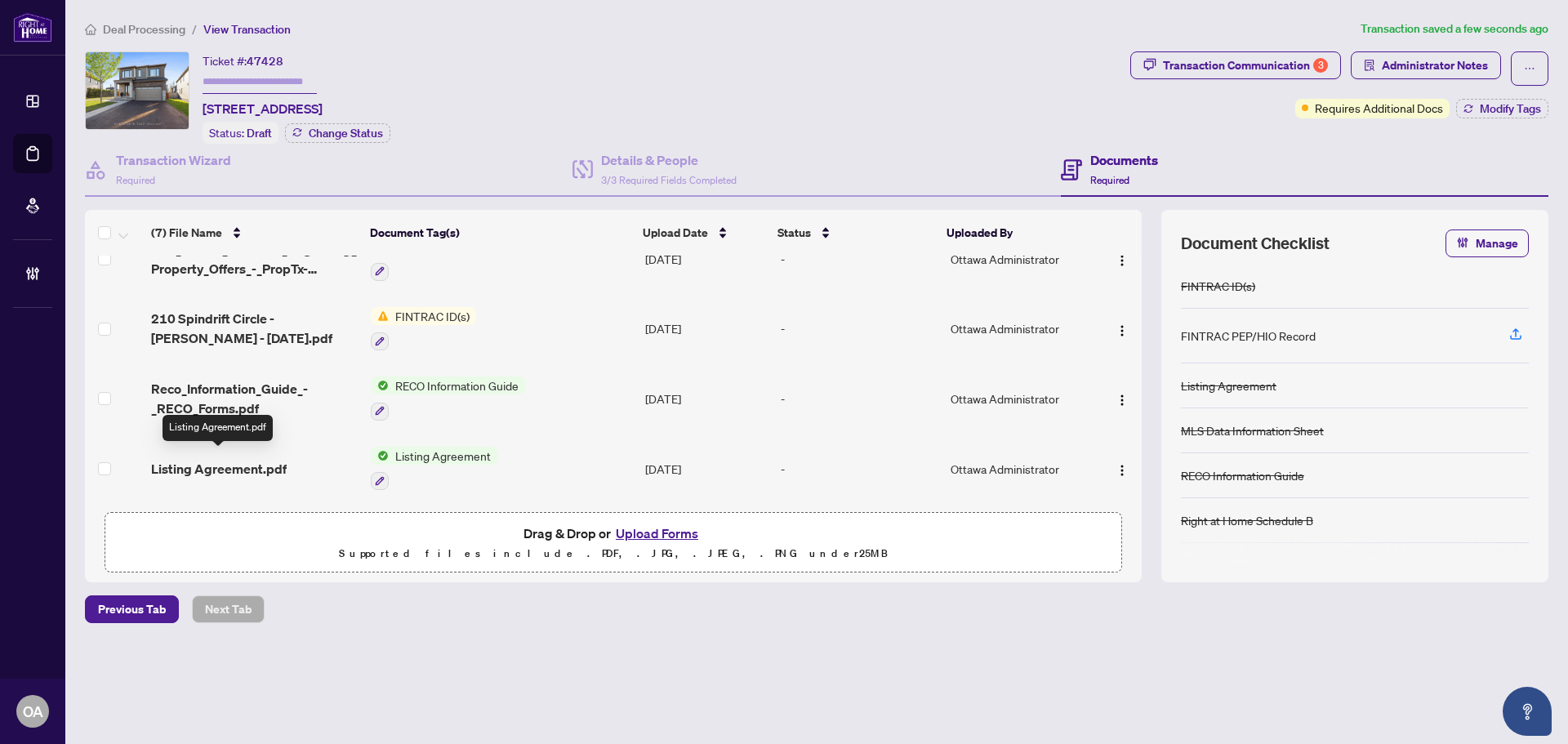
click at [234, 462] on span "Listing Agreement.pdf" at bounding box center [218, 468] width 136 height 20
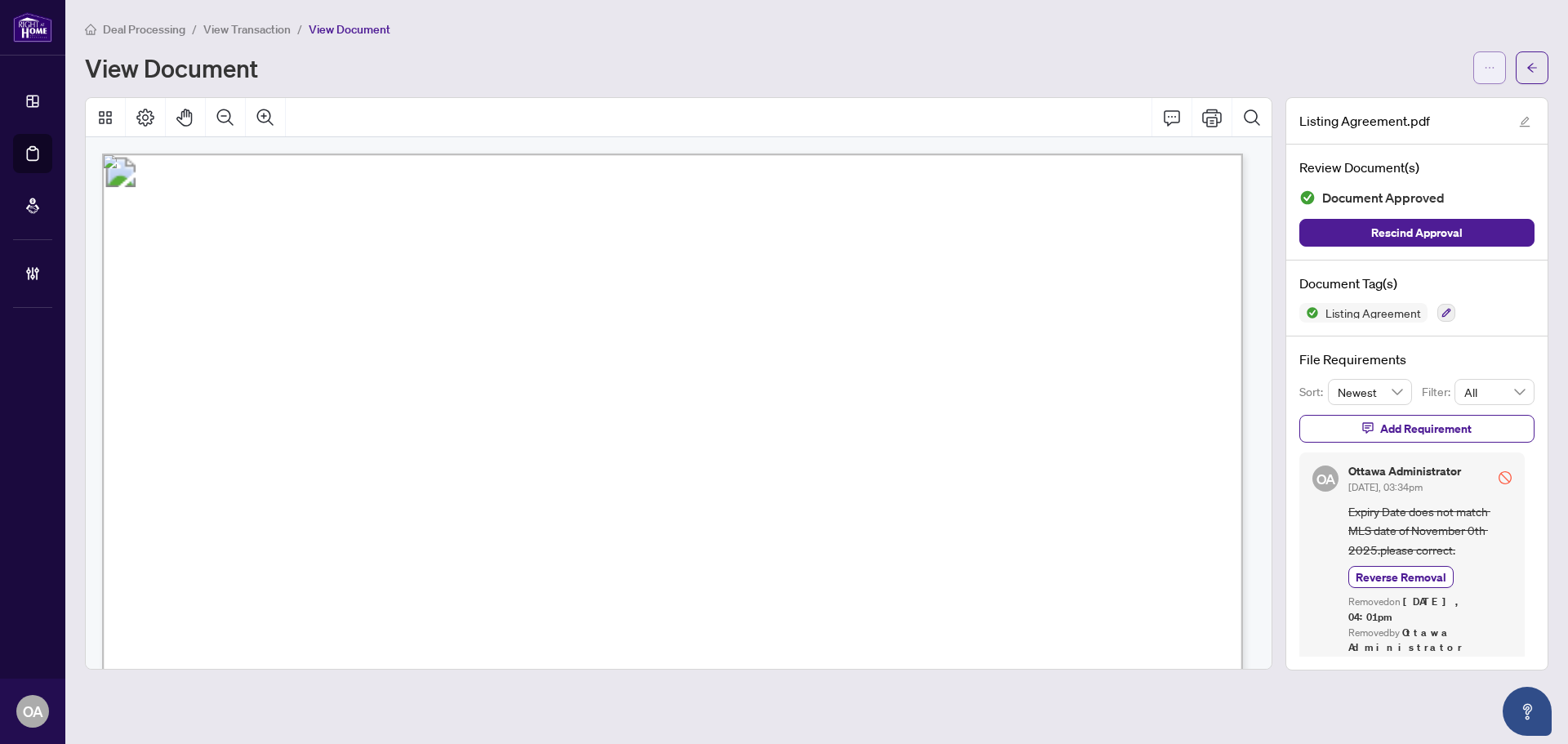
click at [1490, 67] on icon "ellipsis" at bounding box center [1490, 68] width 9 height 2
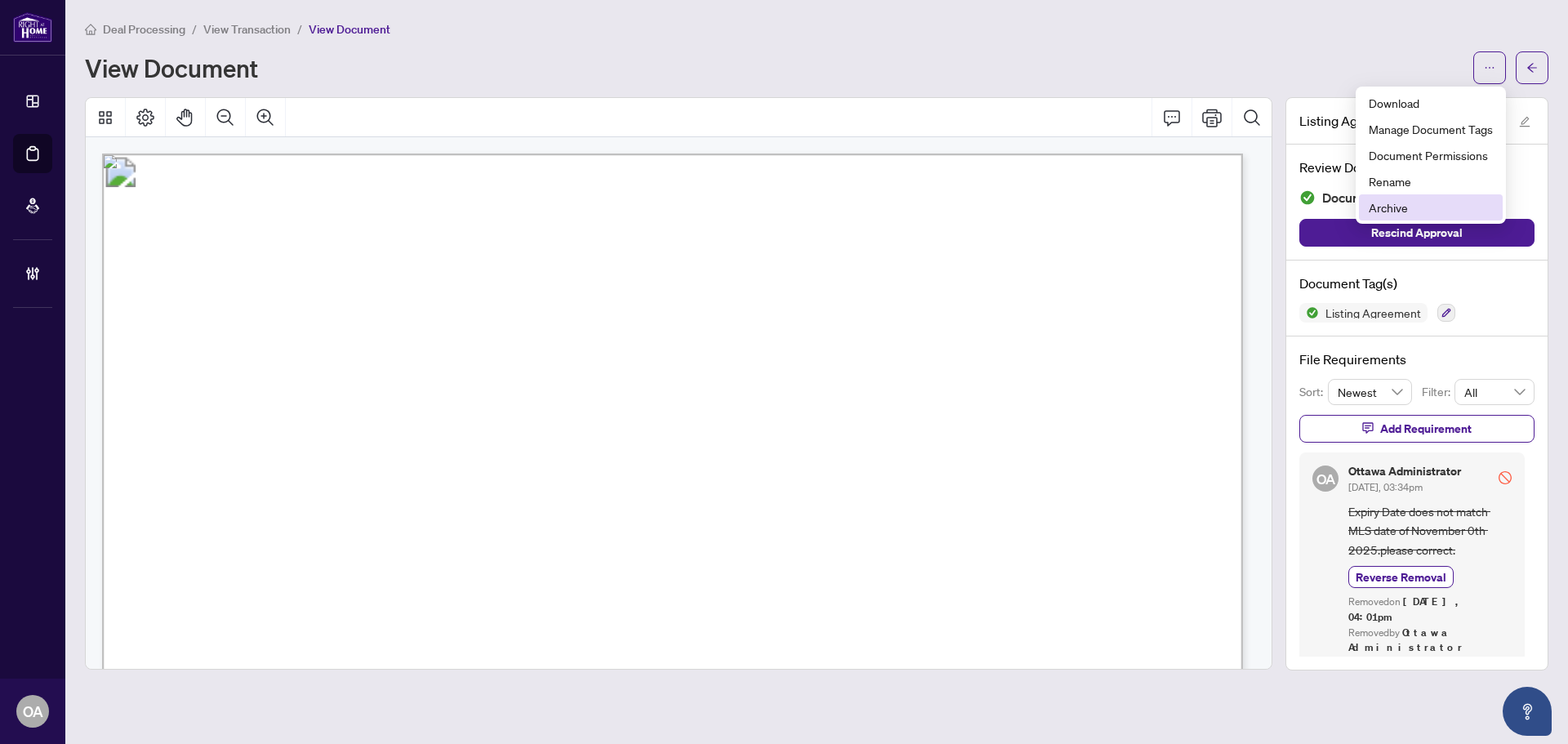
click at [1399, 213] on span "Archive" at bounding box center [1432, 207] width 125 height 18
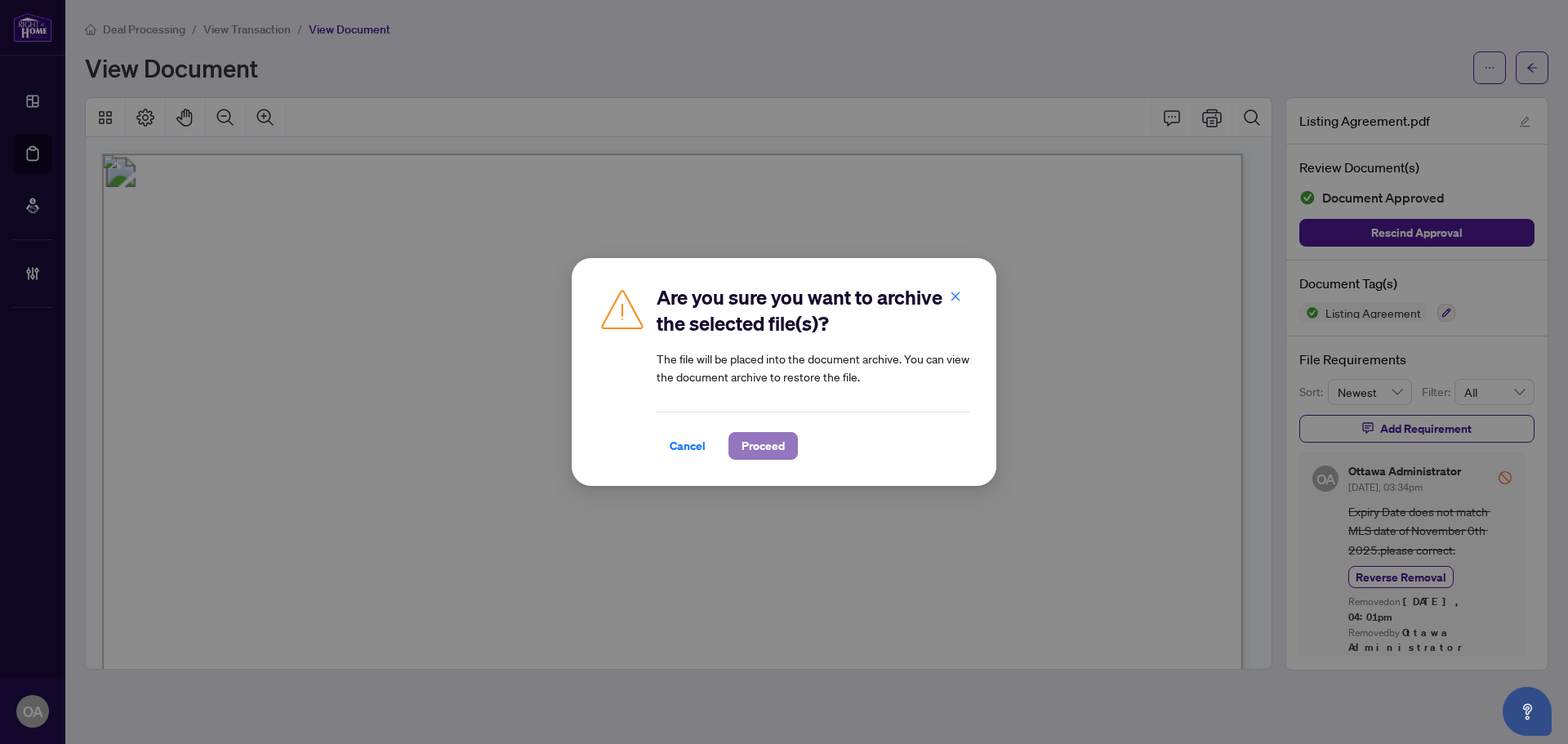
click at [758, 446] on span "Proceed" at bounding box center [763, 445] width 44 height 26
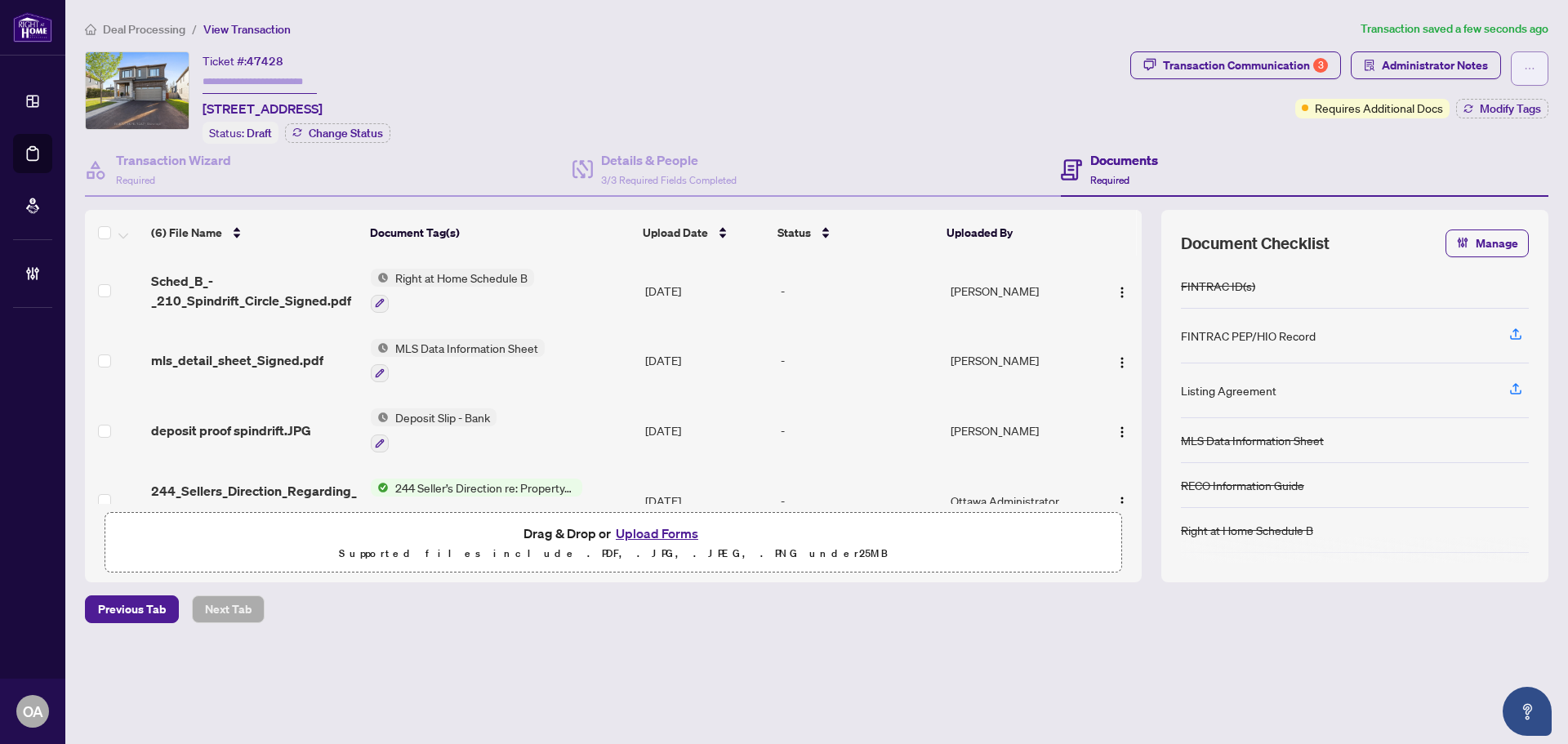
click at [1531, 70] on icon "ellipsis" at bounding box center [1530, 68] width 11 height 11
drag, startPoint x: 1458, startPoint y: 126, endPoint x: 1428, endPoint y: 134, distance: 31.0
click at [1457, 127] on span "Document Archive" at bounding box center [1473, 131] width 125 height 18
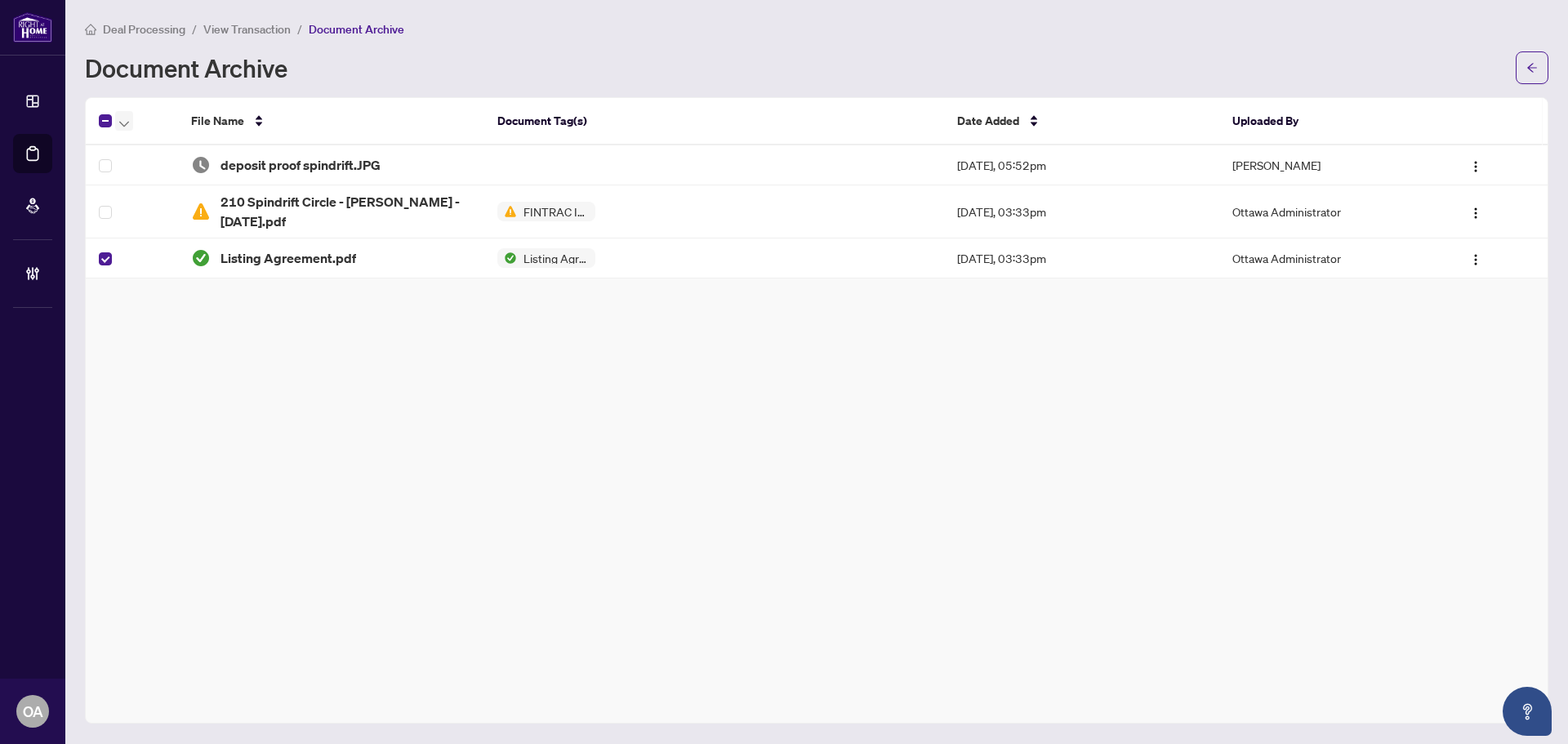
click at [123, 125] on icon "button" at bounding box center [124, 124] width 9 height 6
click at [146, 150] on span "Restore Selected File(s)" at bounding box center [189, 149] width 121 height 18
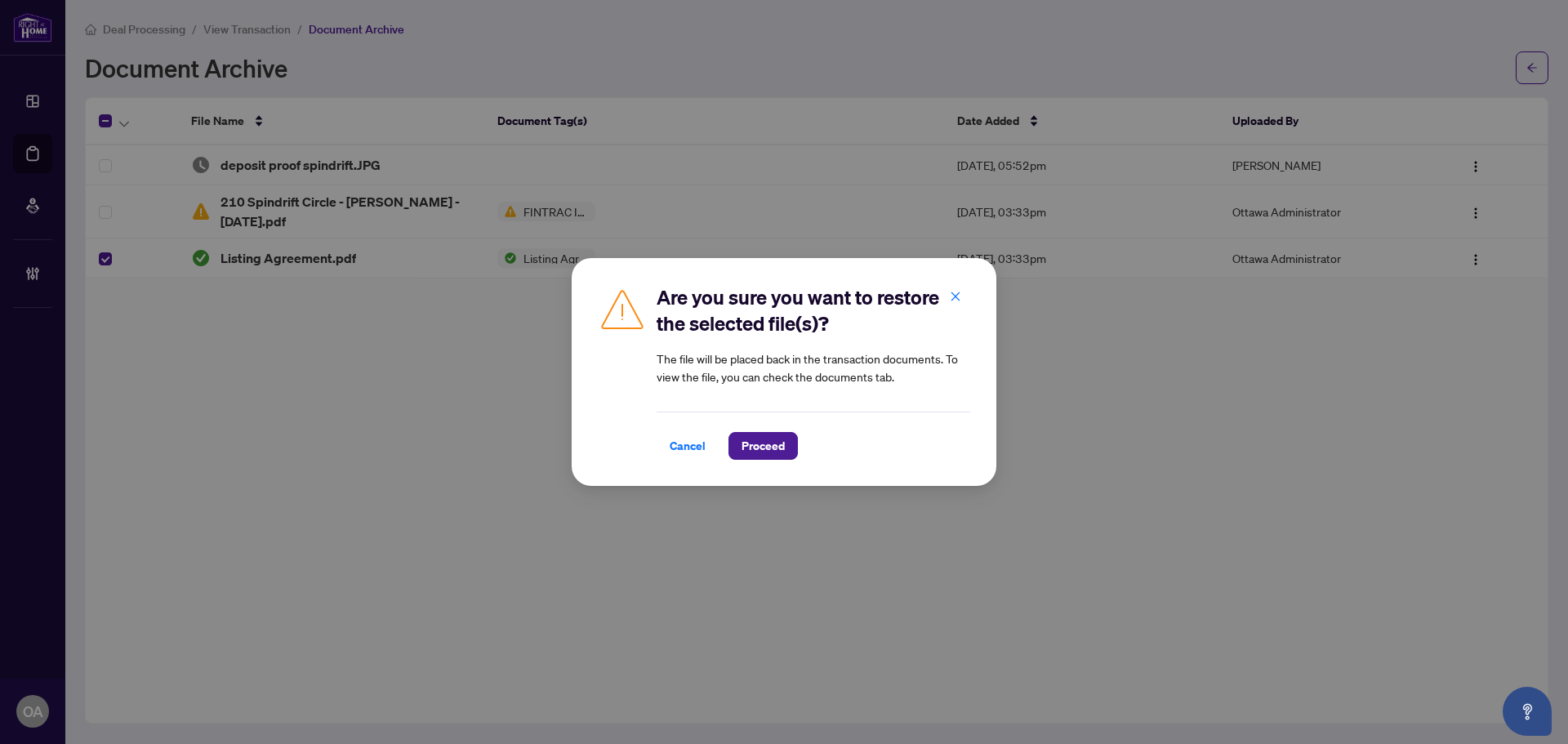
drag, startPoint x: 771, startPoint y: 439, endPoint x: 719, endPoint y: 415, distance: 57.3
click at [769, 439] on span "Proceed" at bounding box center [763, 445] width 44 height 26
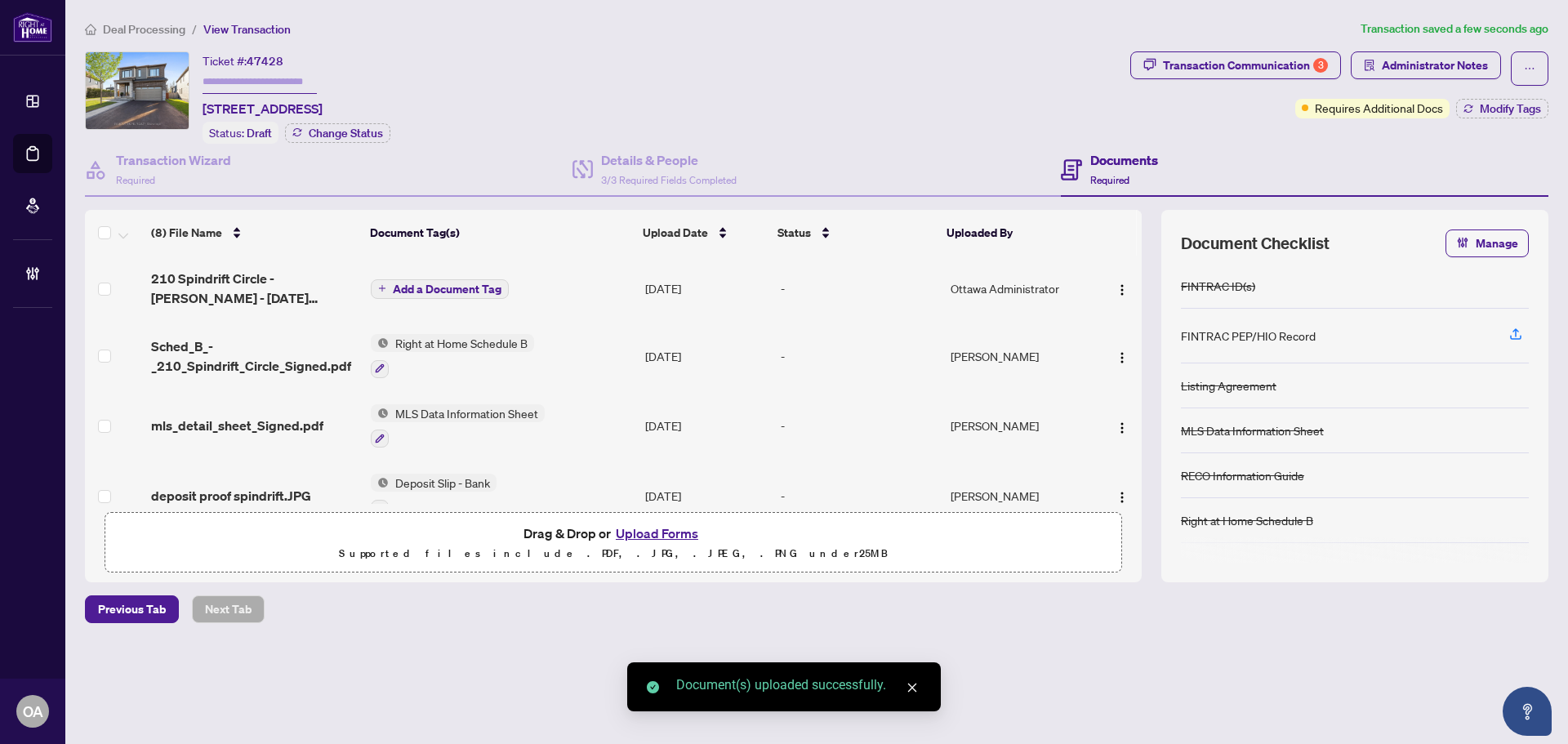
click at [414, 283] on span "Add a Document Tag" at bounding box center [447, 288] width 108 height 11
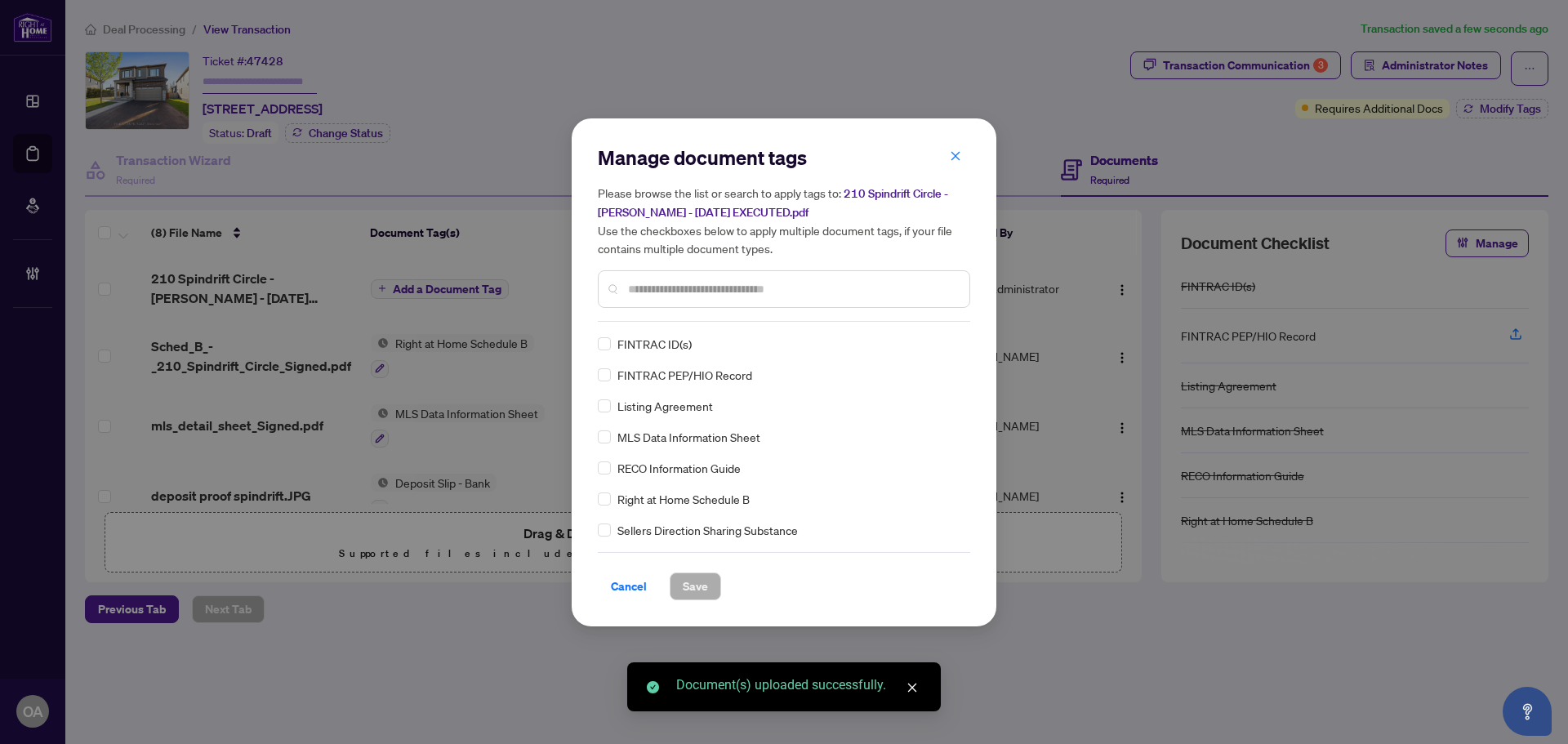
click at [659, 325] on div "Manage document tags Please browse the list or search to apply tags to: 210 Spi…" at bounding box center [784, 372] width 373 height 456
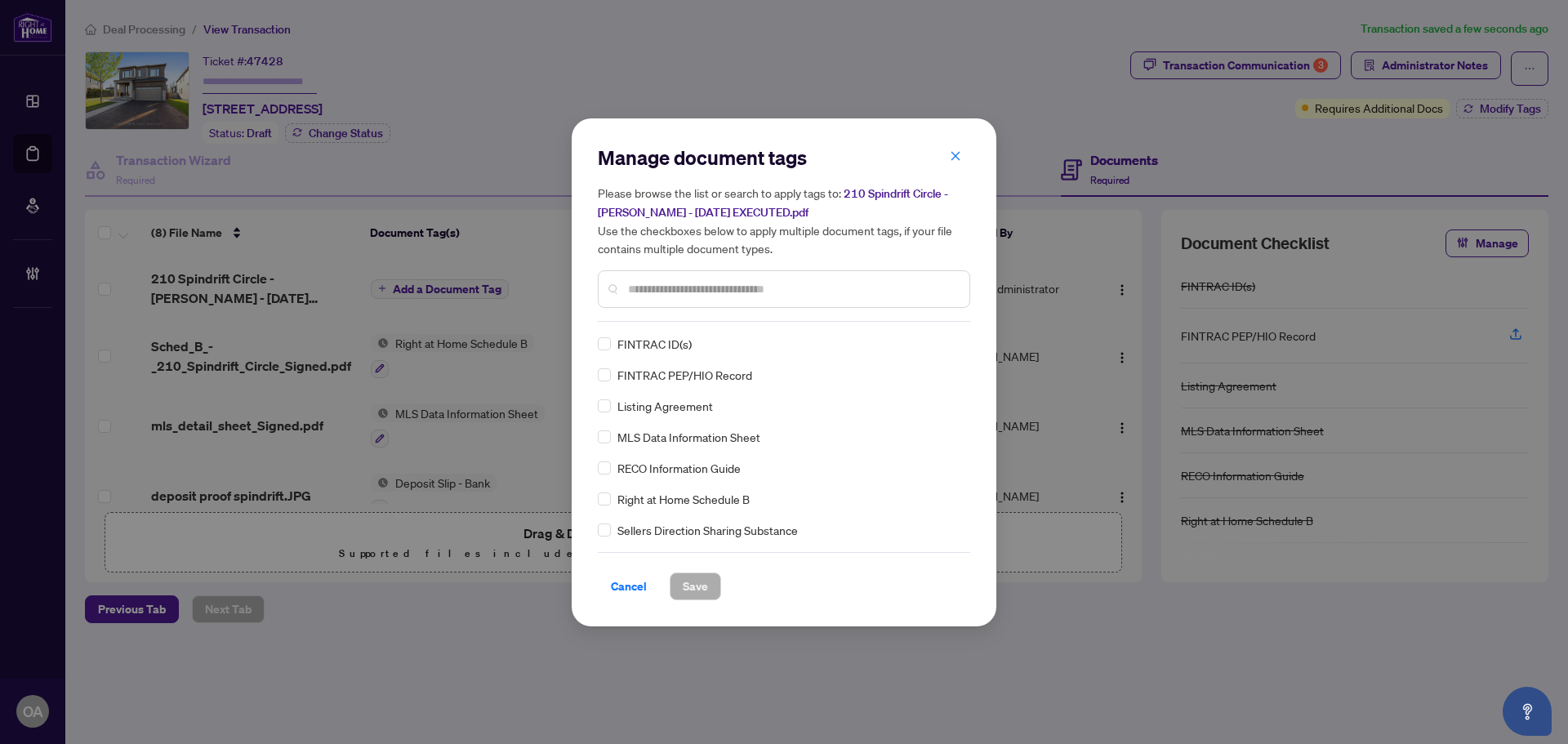
click at [713, 286] on input "text" at bounding box center [792, 288] width 328 height 18
click at [951, 342] on icon at bounding box center [955, 344] width 9 height 7
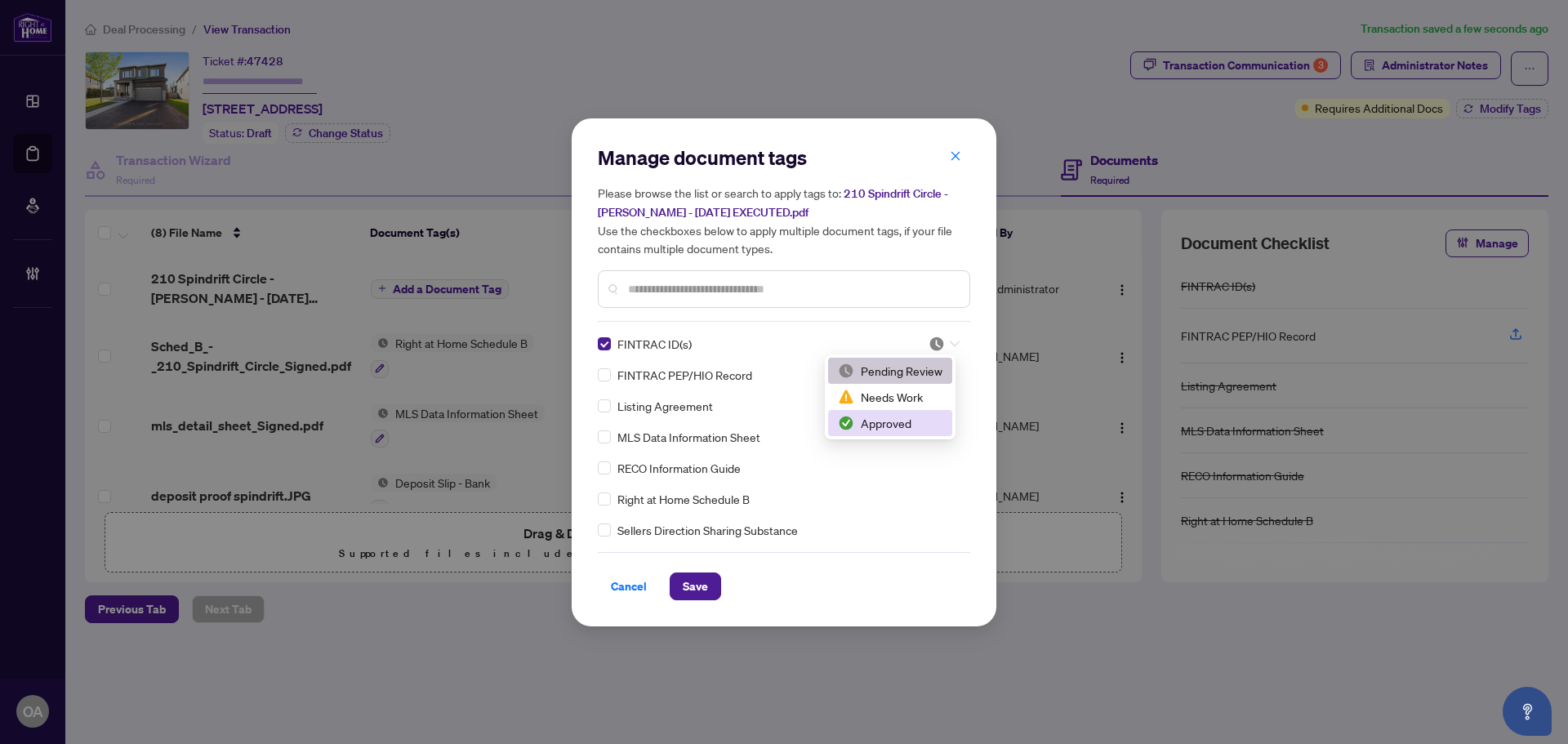
drag, startPoint x: 885, startPoint y: 426, endPoint x: 848, endPoint y: 433, distance: 37.7
click at [880, 427] on div "Approved" at bounding box center [890, 422] width 105 height 18
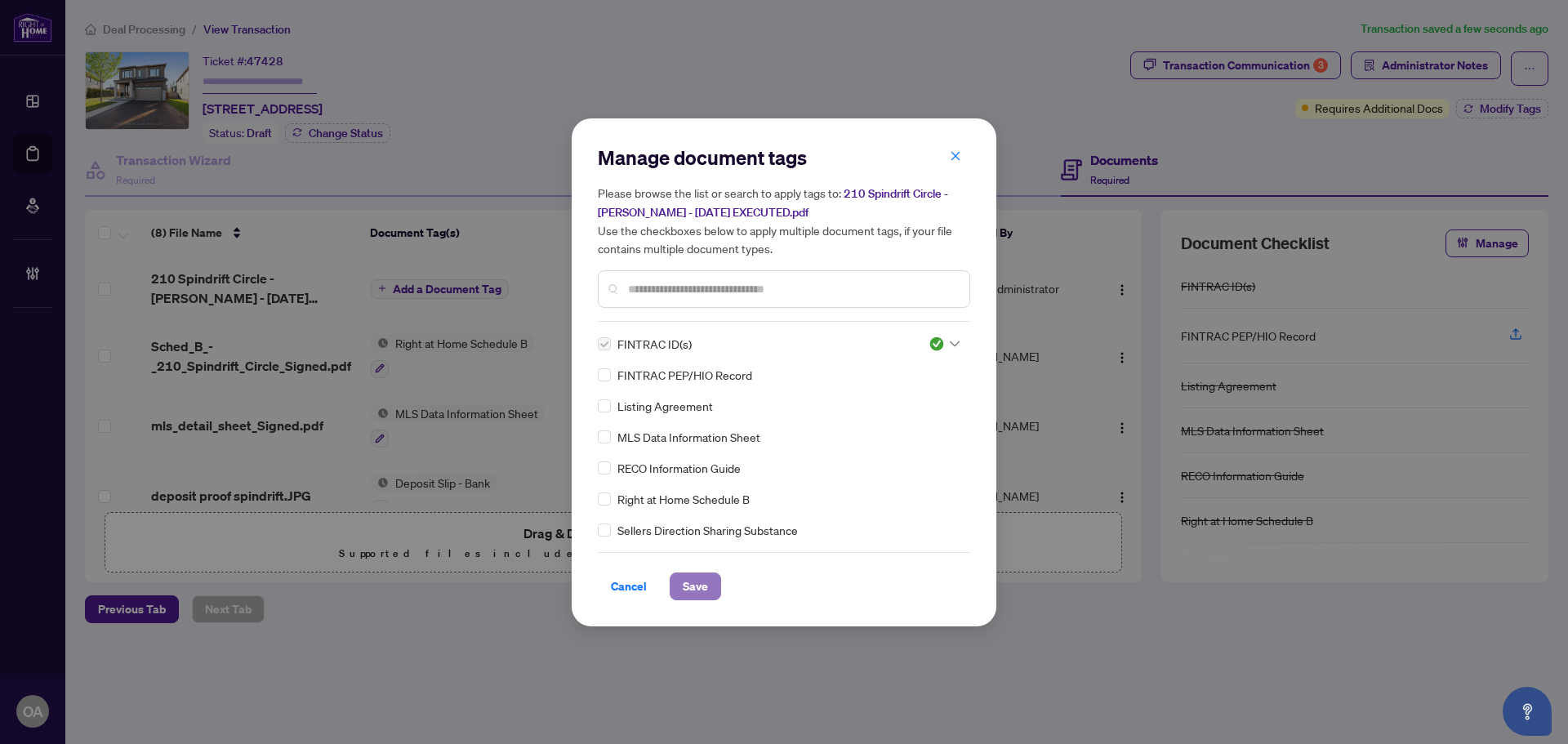
drag, startPoint x: 694, startPoint y: 579, endPoint x: 694, endPoint y: 571, distance: 8.0
click at [695, 577] on span "Save" at bounding box center [695, 586] width 26 height 26
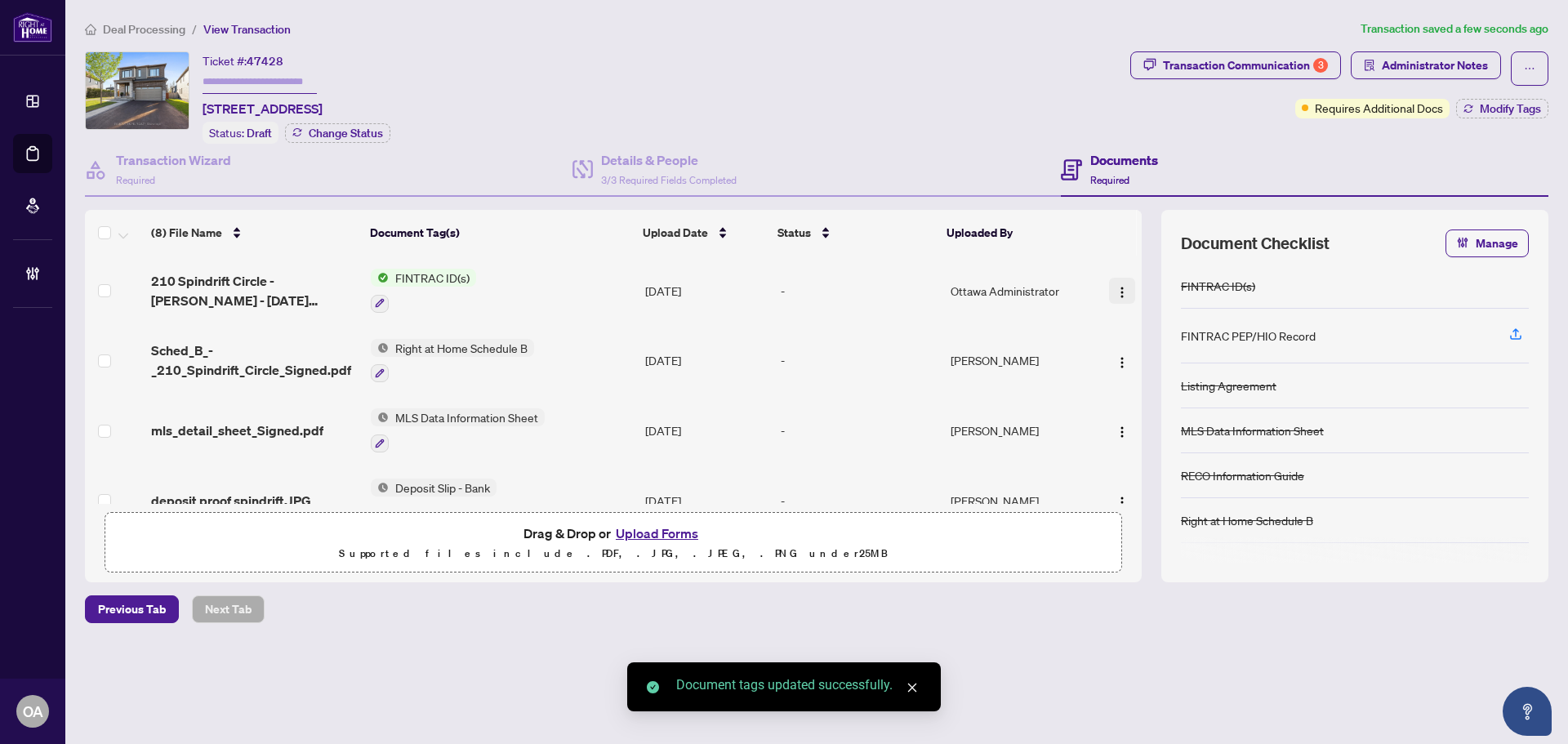
click at [1116, 286] on img "button" at bounding box center [1122, 292] width 13 height 13
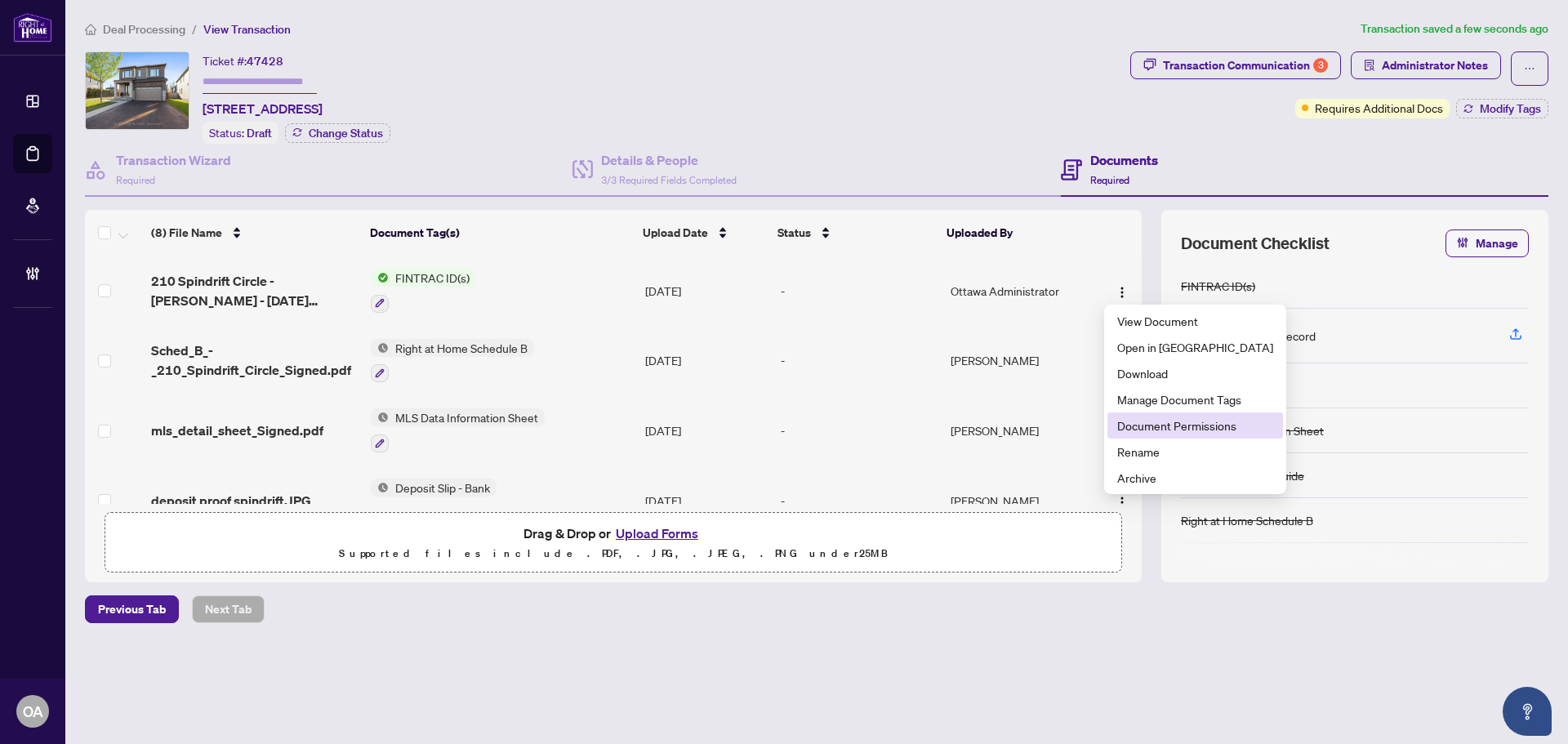
click at [1138, 427] on span "Document Permissions" at bounding box center [1195, 425] width 156 height 18
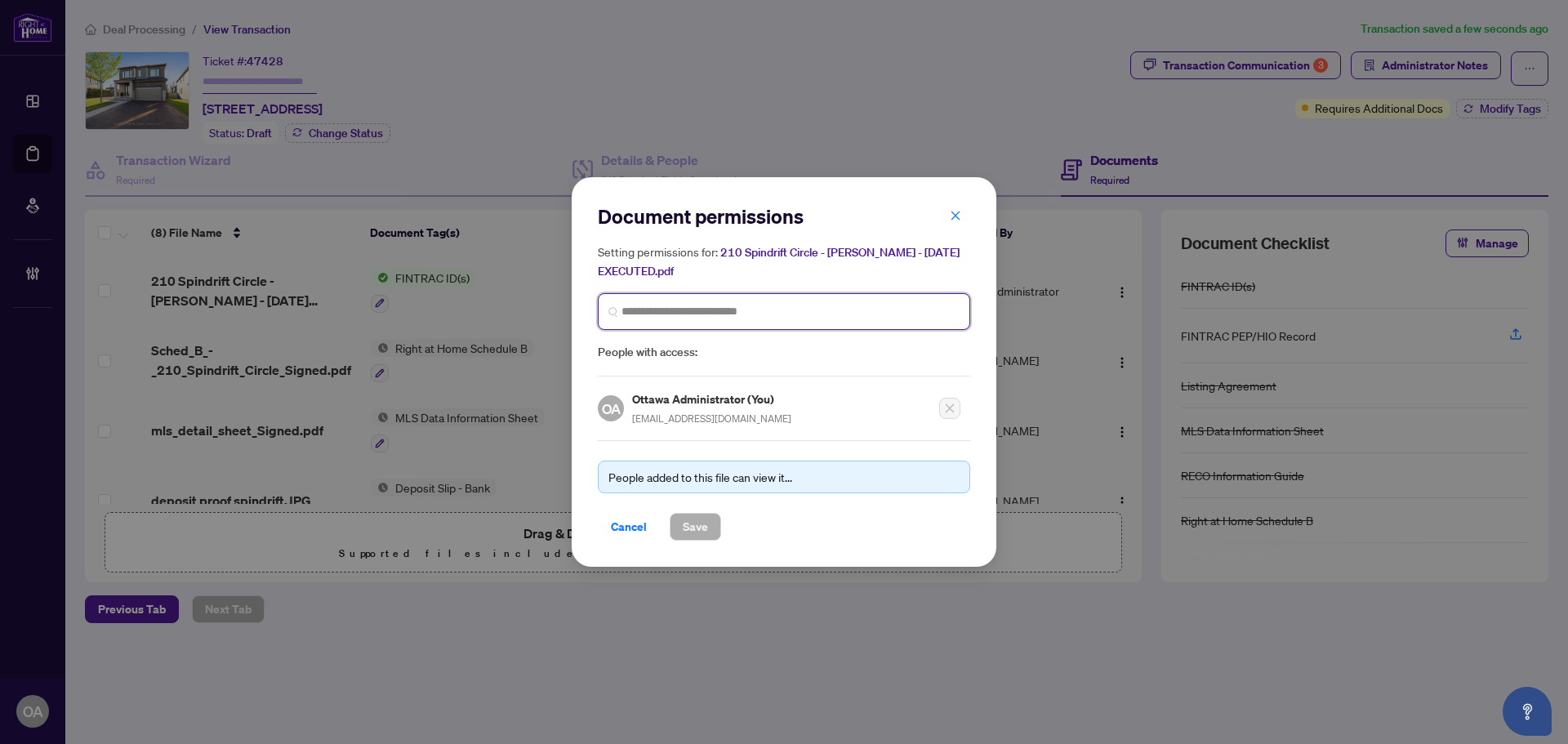
click at [687, 307] on input "search" at bounding box center [791, 311] width 338 height 17
type input "*****"
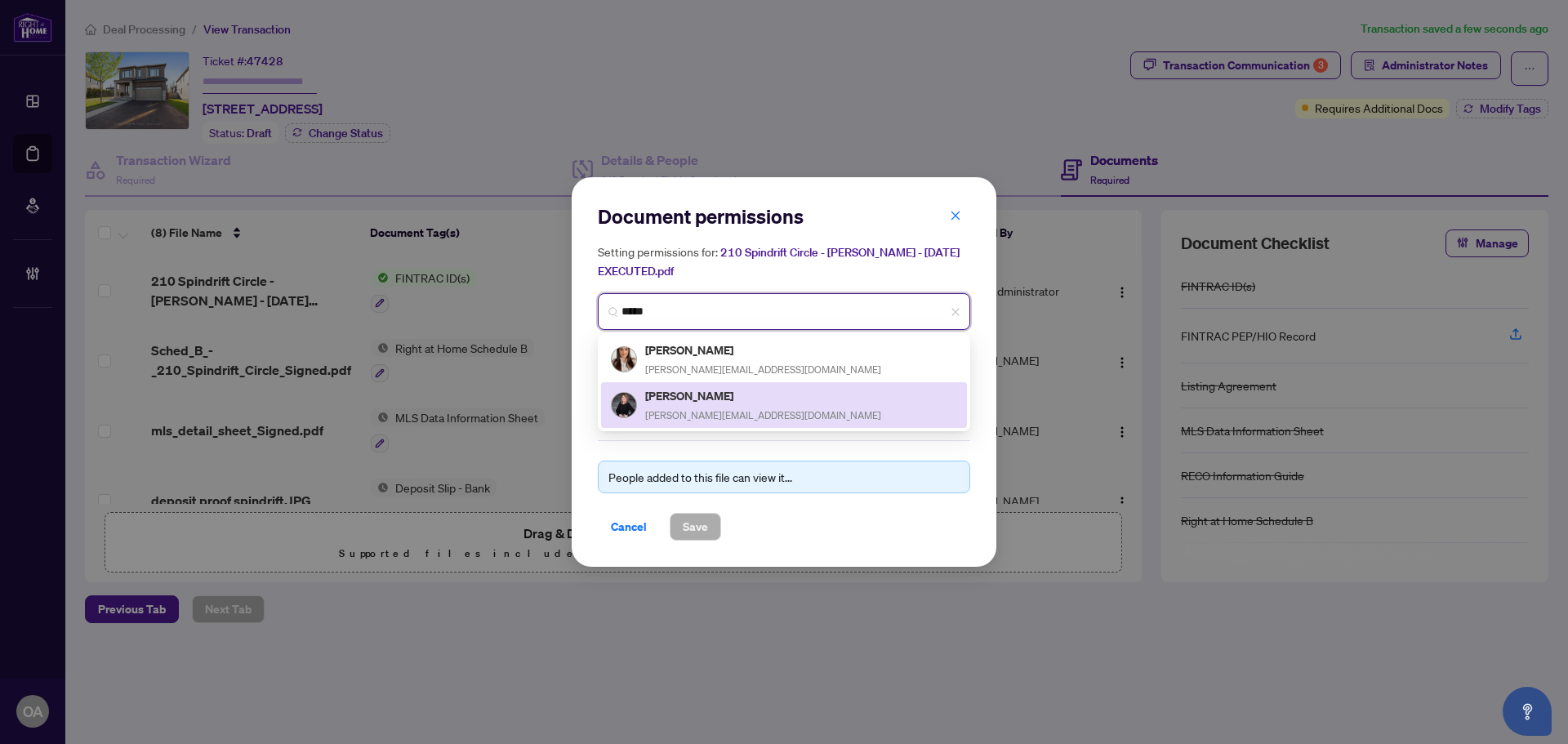
click at [682, 384] on div "[PERSON_NAME] [PERSON_NAME][EMAIL_ADDRESS][DOMAIN_NAME]" at bounding box center [784, 405] width 366 height 46
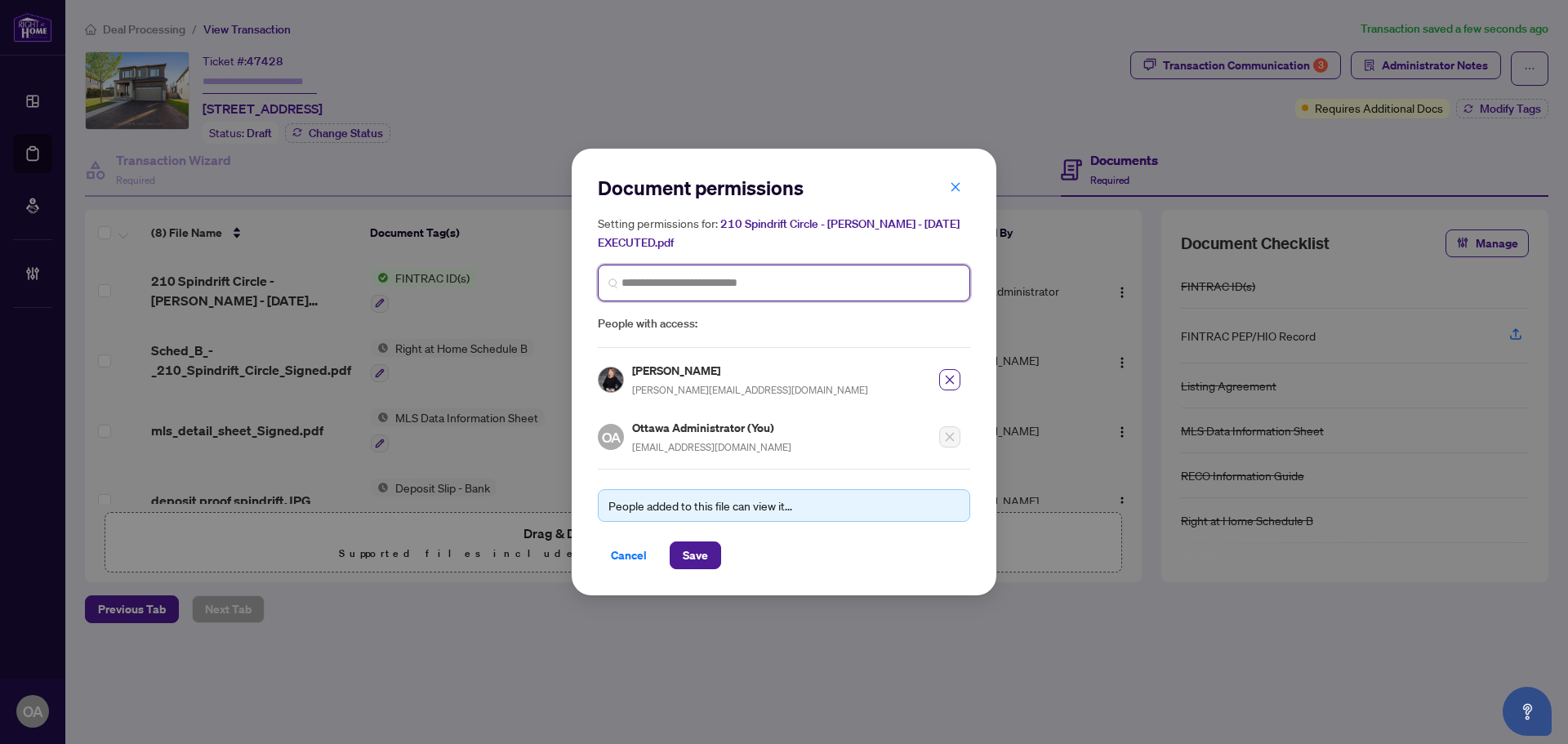
click at [680, 284] on input "search" at bounding box center [791, 283] width 338 height 17
type input "******"
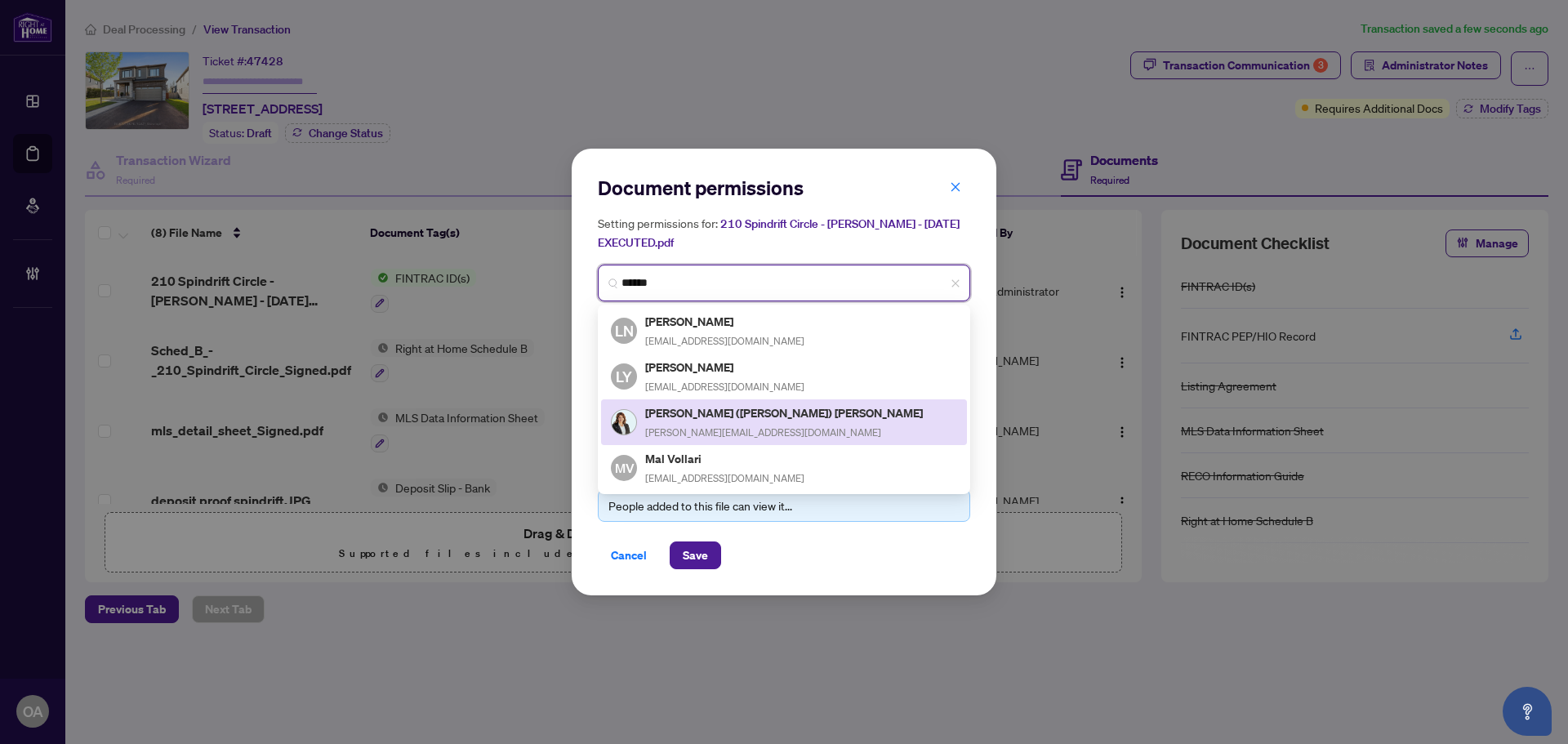
click at [671, 416] on h5 "[PERSON_NAME] ([PERSON_NAME]) [PERSON_NAME]" at bounding box center [785, 413] width 280 height 19
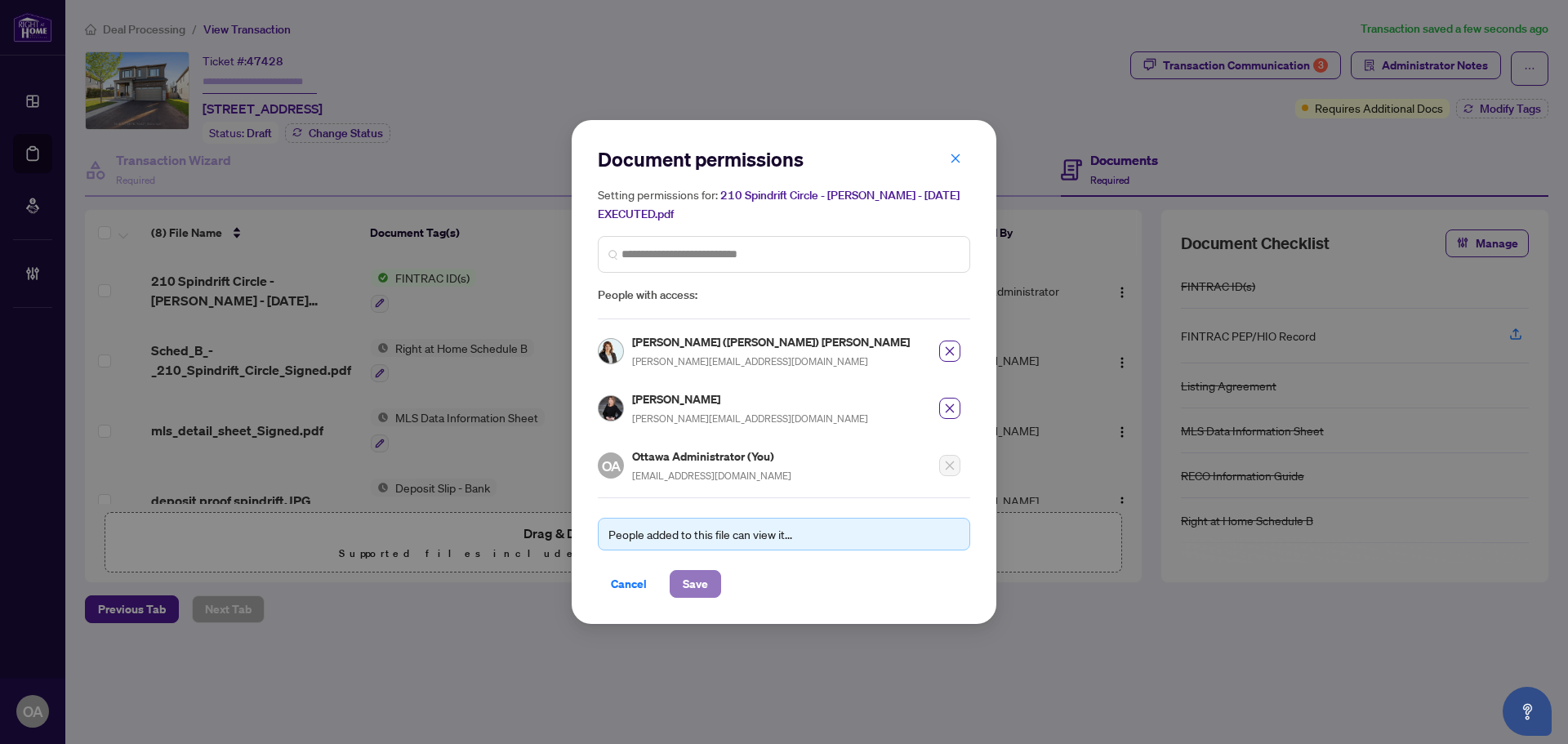
click at [703, 577] on span "Save" at bounding box center [695, 584] width 26 height 26
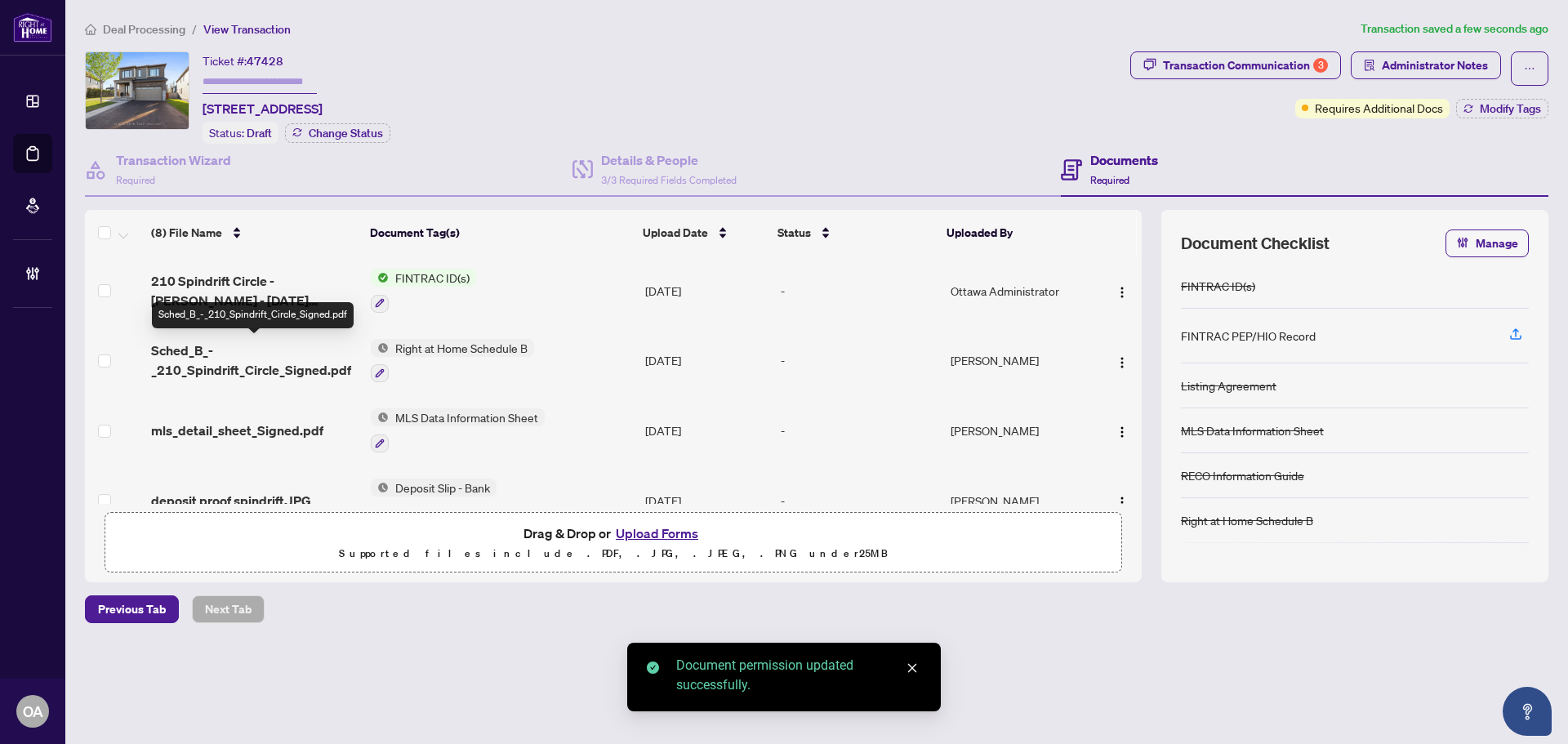
click at [235, 358] on span "Sched_B_-_210_Spindrift_Circle_Signed.pdf" at bounding box center [254, 360] width 206 height 39
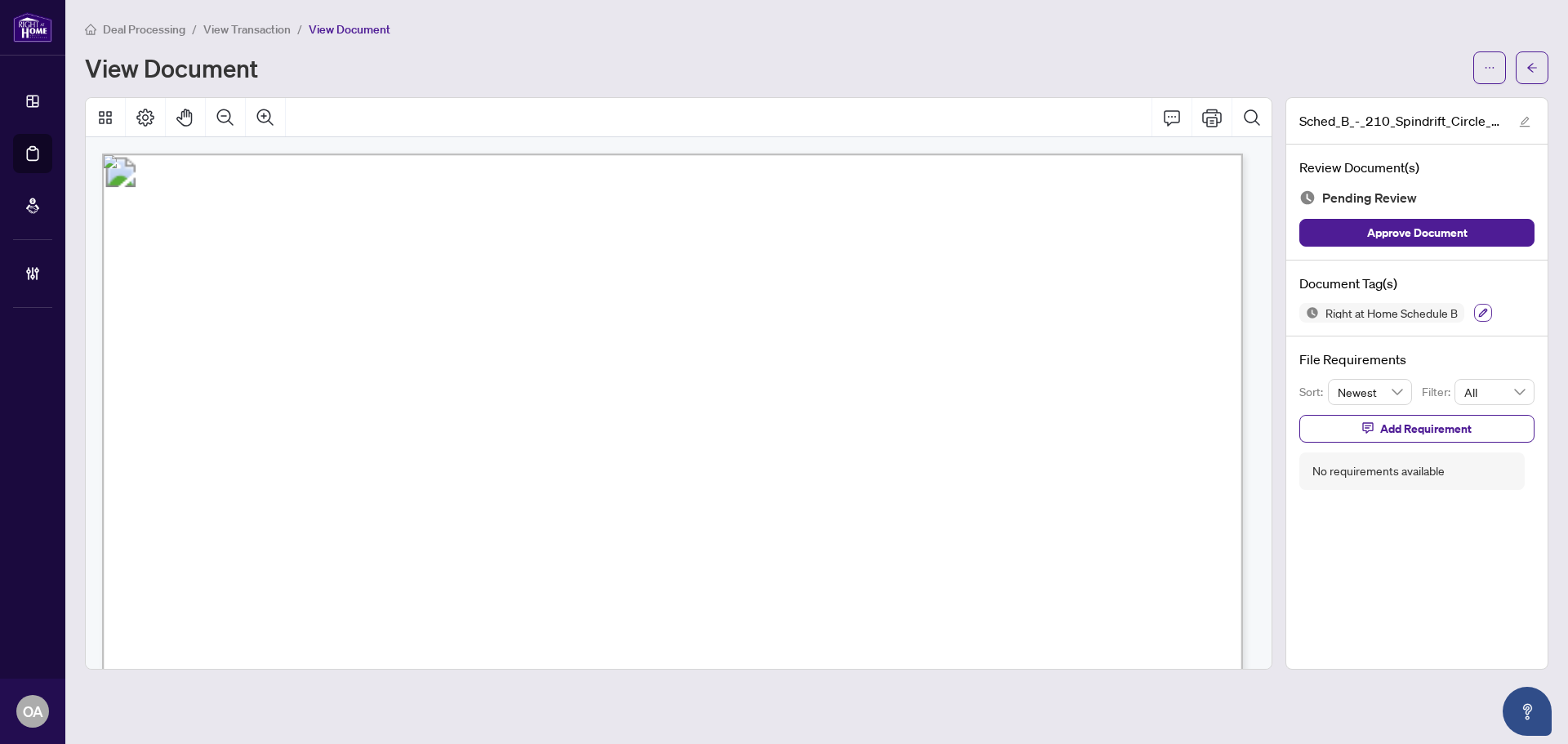
click at [1484, 318] on button "button" at bounding box center [1483, 312] width 18 height 18
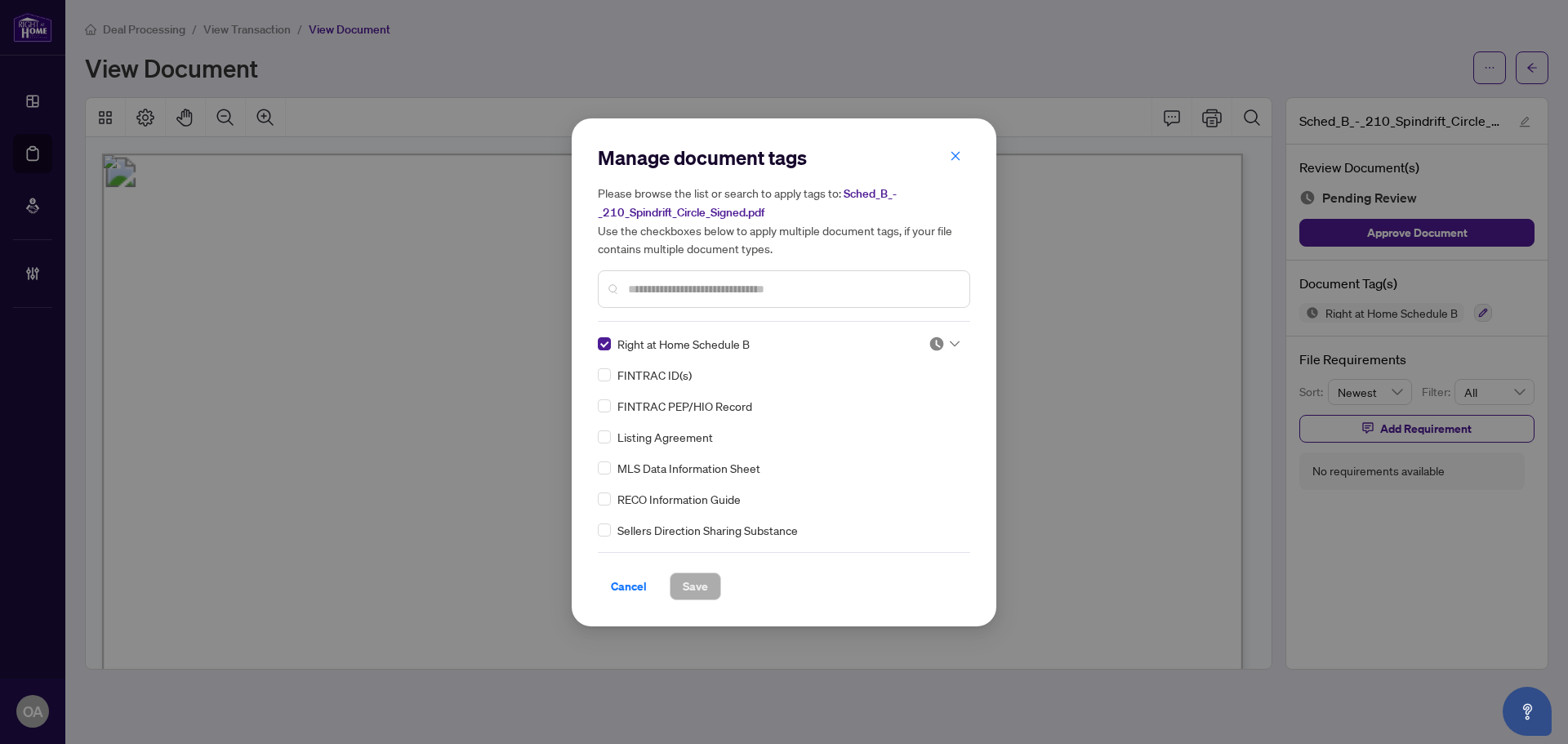
click at [621, 588] on span "Cancel" at bounding box center [629, 586] width 36 height 26
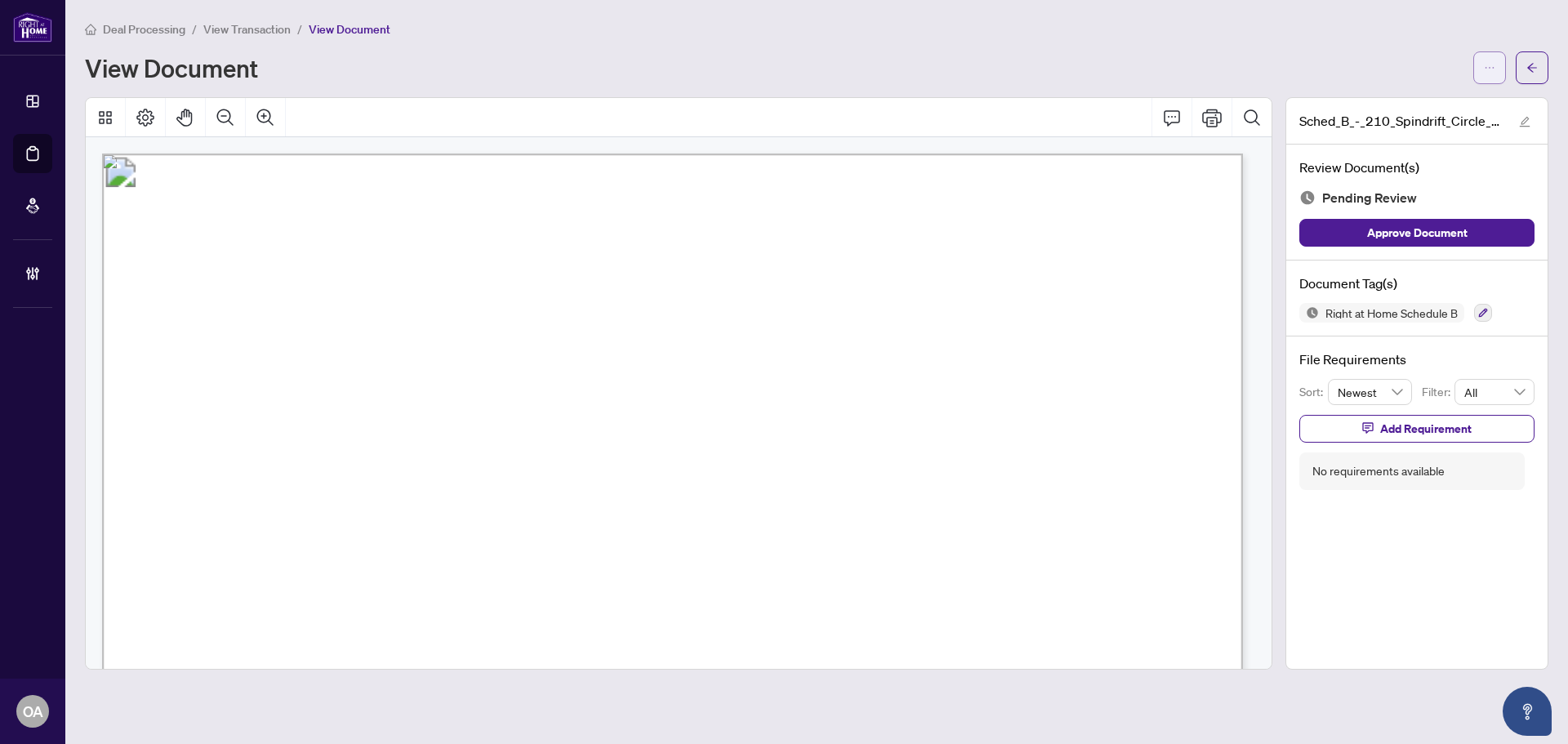
click at [1480, 67] on button "button" at bounding box center [1490, 67] width 32 height 32
click at [1398, 104] on span "Download" at bounding box center [1432, 102] width 125 height 18
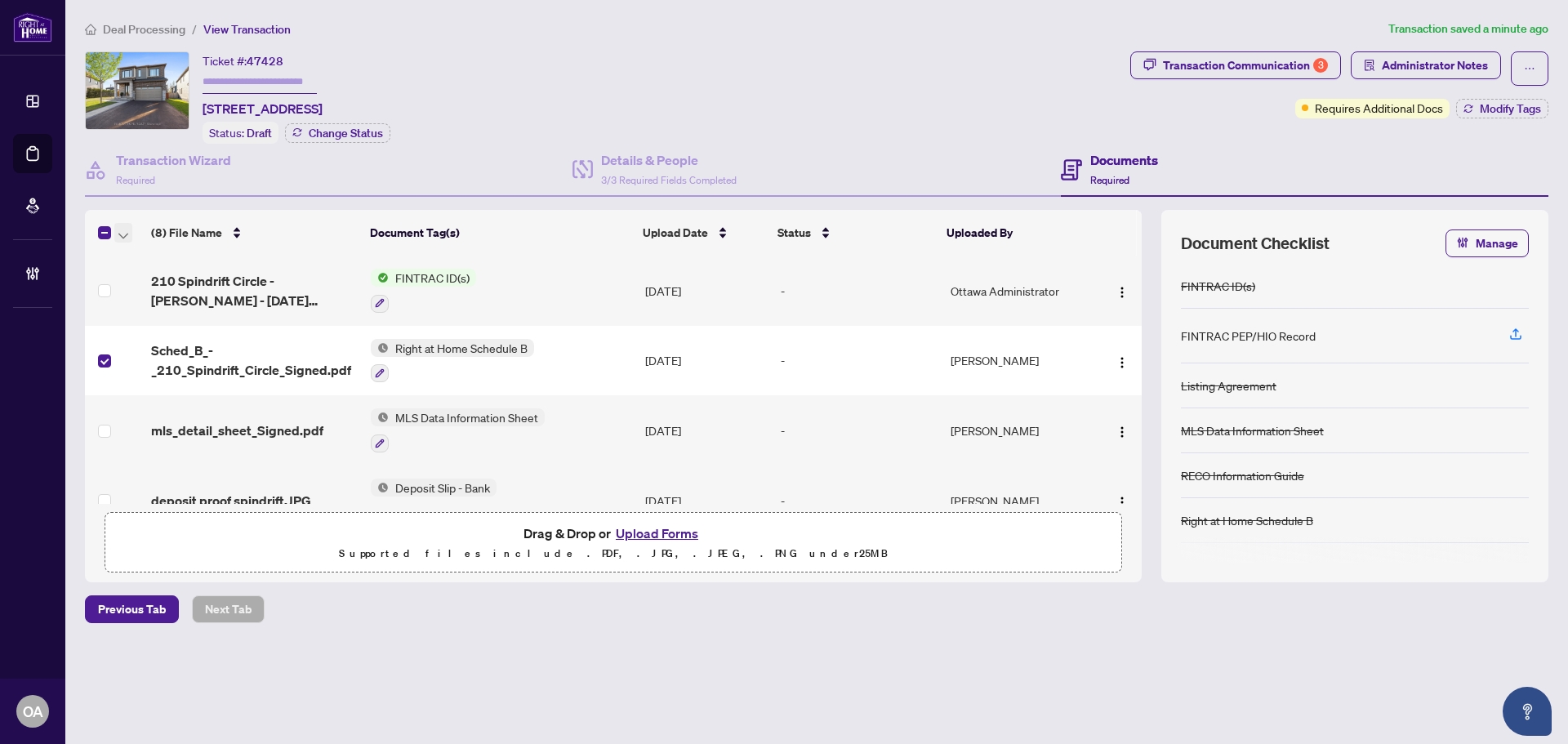
click at [125, 233] on icon "button" at bounding box center [123, 236] width 9 height 7
click at [141, 311] on span "Archive Selected" at bounding box center [200, 311] width 145 height 18
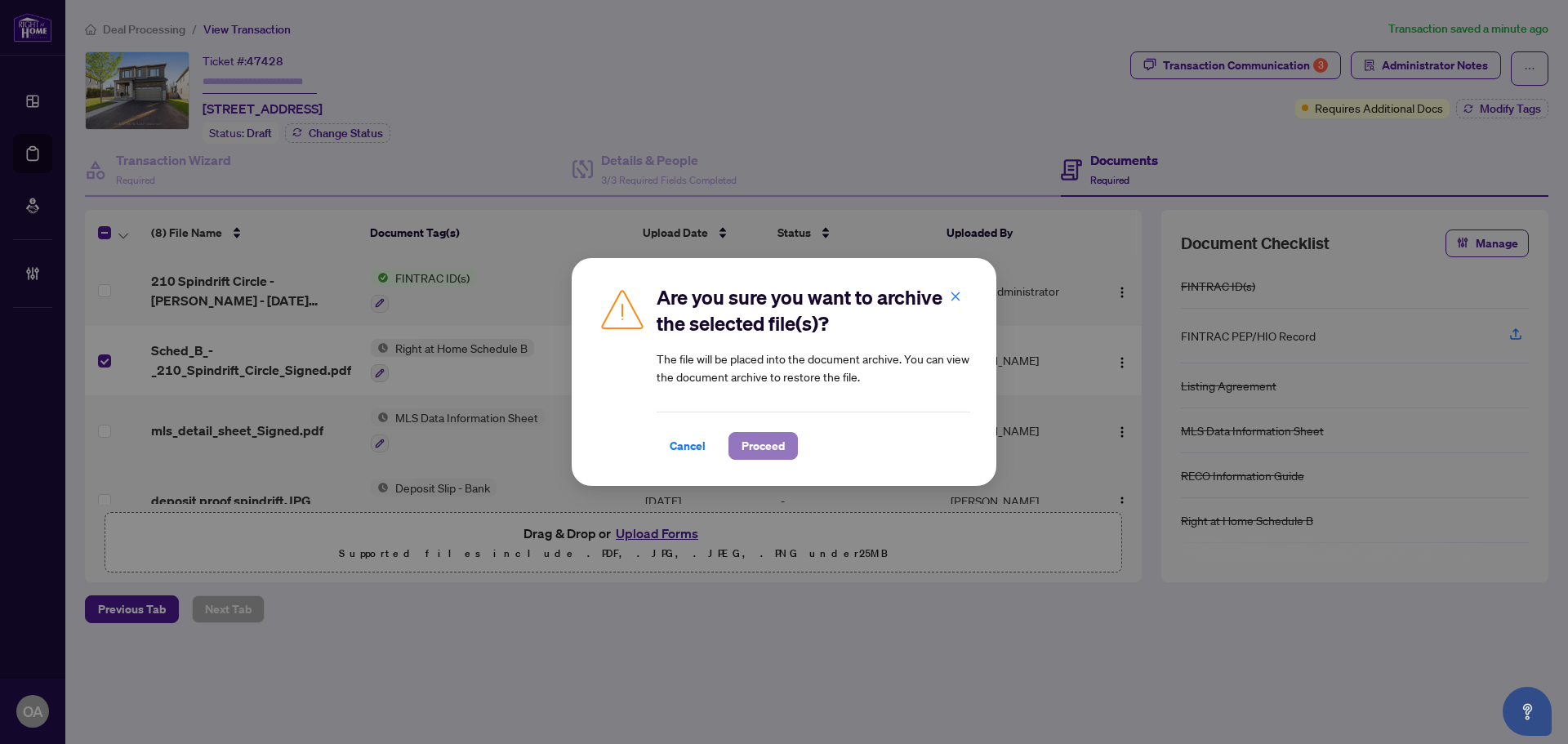
click at [779, 438] on span "Proceed" at bounding box center [763, 445] width 44 height 26
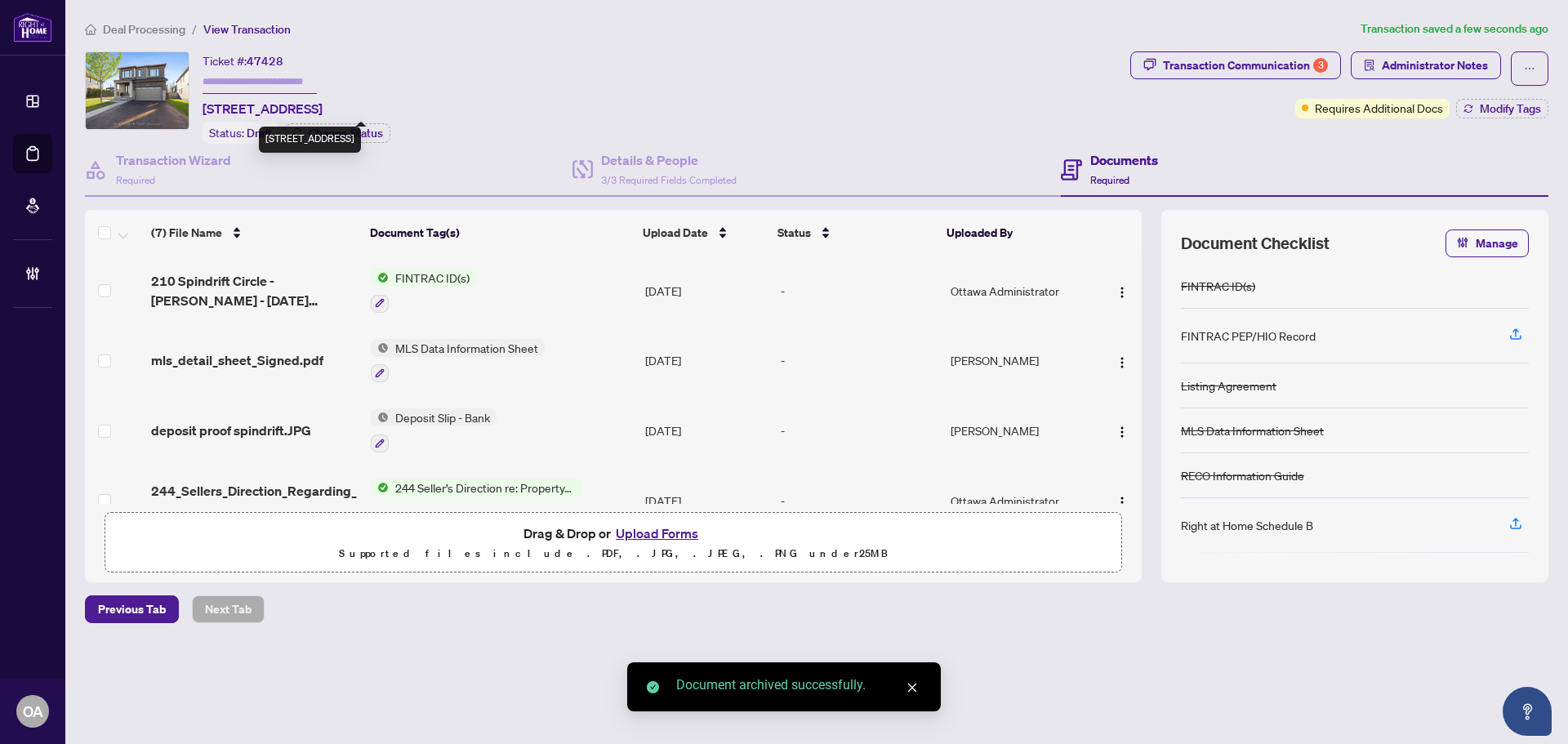
drag, startPoint x: 533, startPoint y: 109, endPoint x: 201, endPoint y: 112, distance: 332.0
click at [201, 112] on div "Ticket #: 47428 [STREET_ADDRESS] Status: Draft Change Status" at bounding box center [605, 97] width 1039 height 92
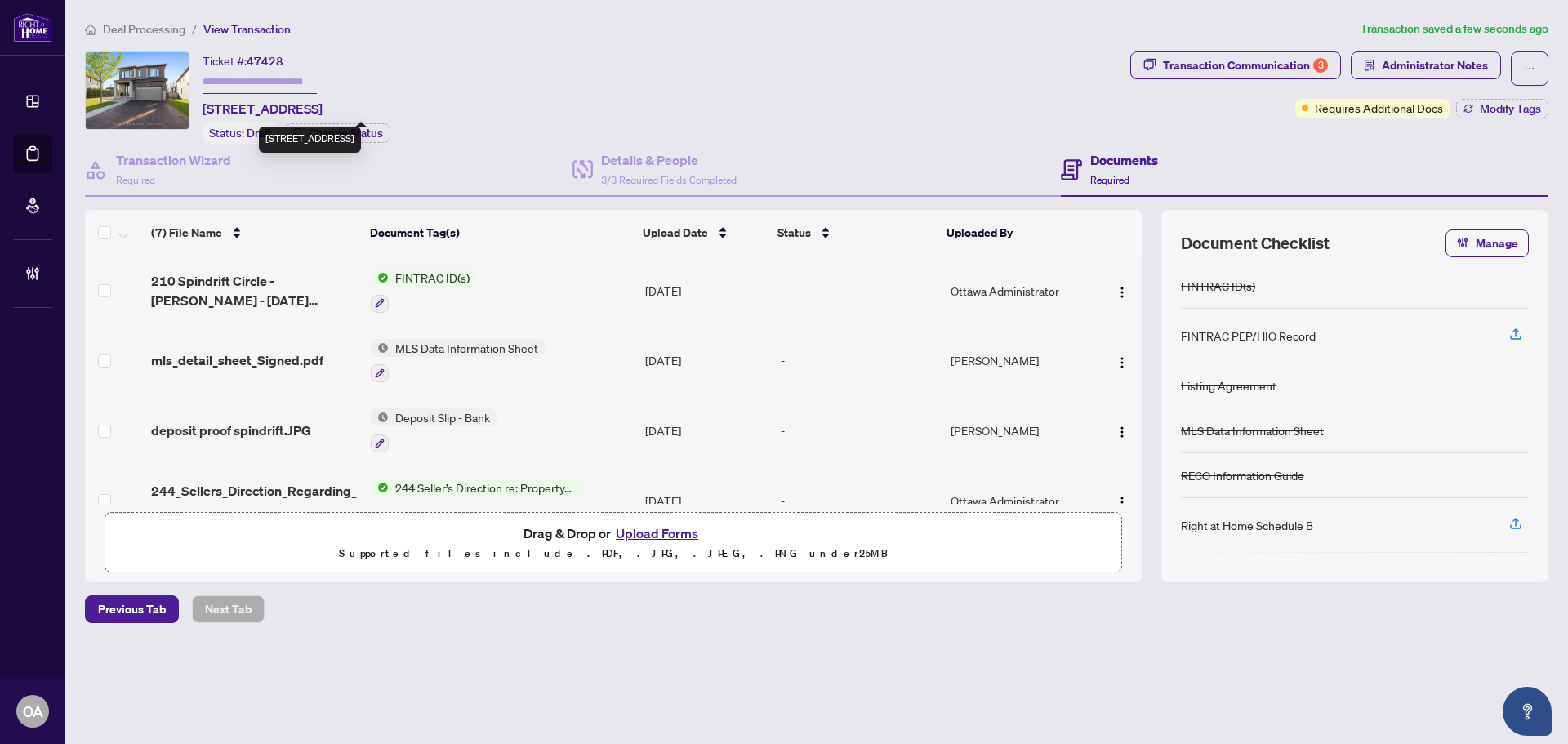
copy span "[STREET_ADDRESS]"
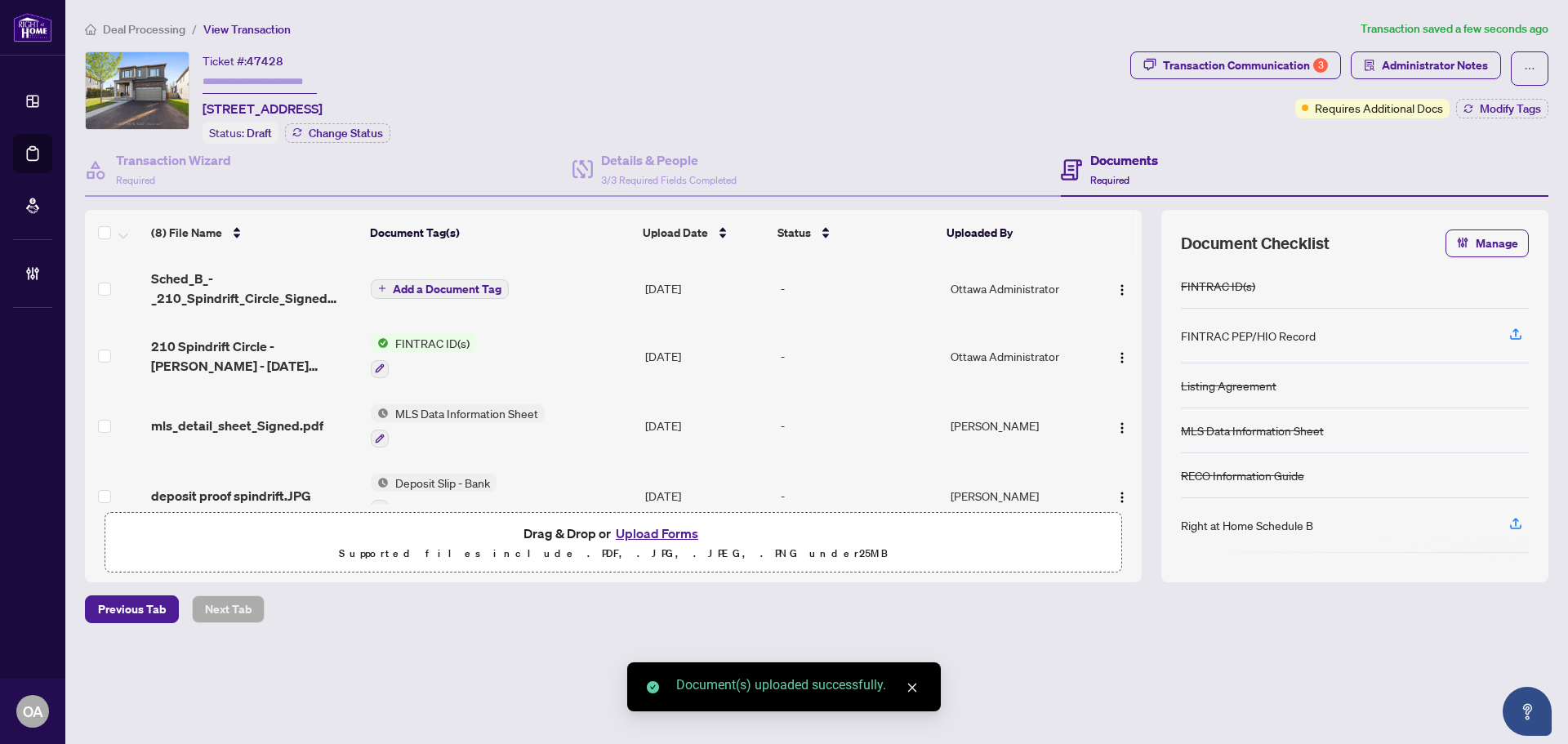
click at [440, 283] on span "Add a Document Tag" at bounding box center [447, 288] width 108 height 11
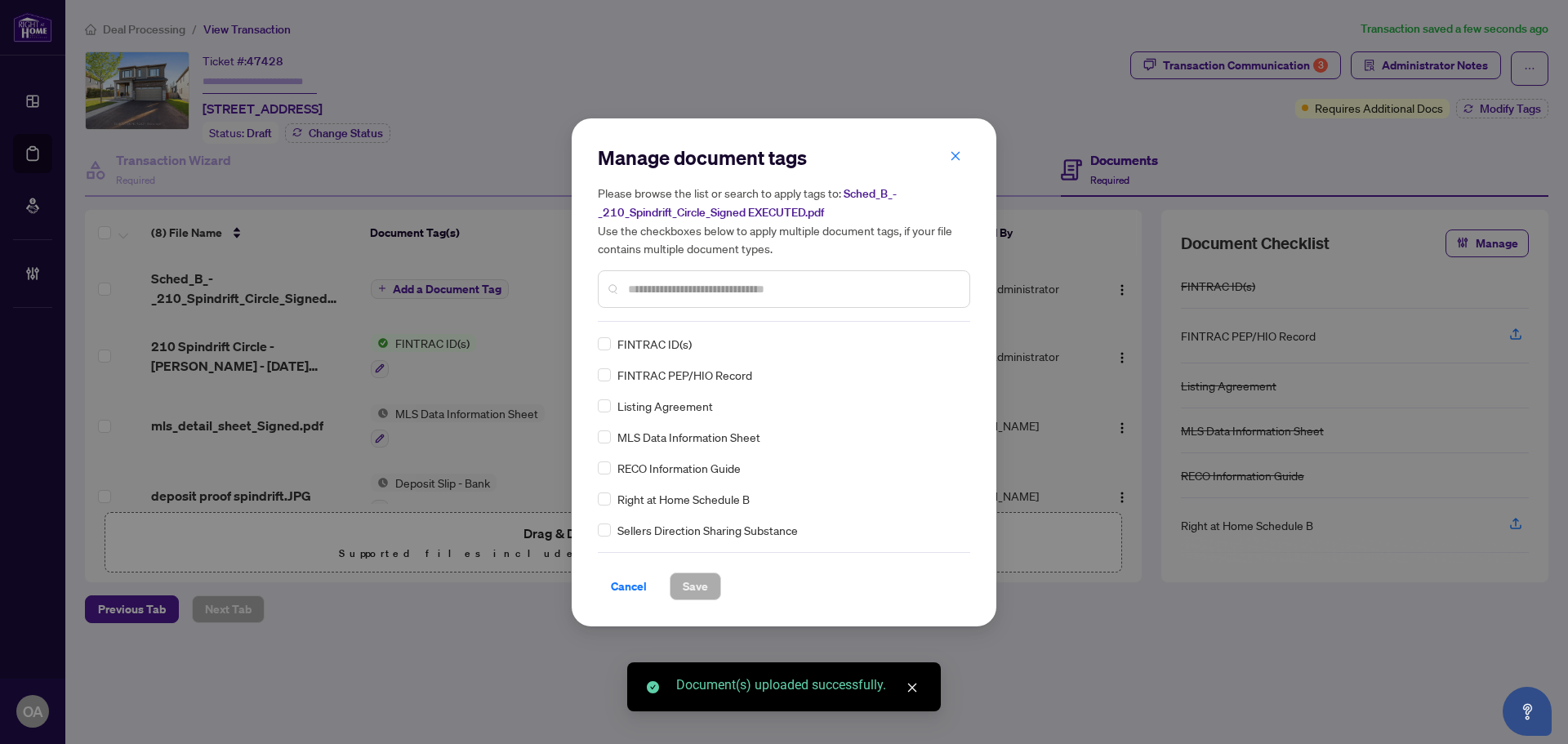
click at [643, 317] on div "Manage document tags Please browse the list or search to apply tags to: Sched_B…" at bounding box center [784, 233] width 373 height 177
click at [643, 292] on input "text" at bounding box center [792, 288] width 328 height 18
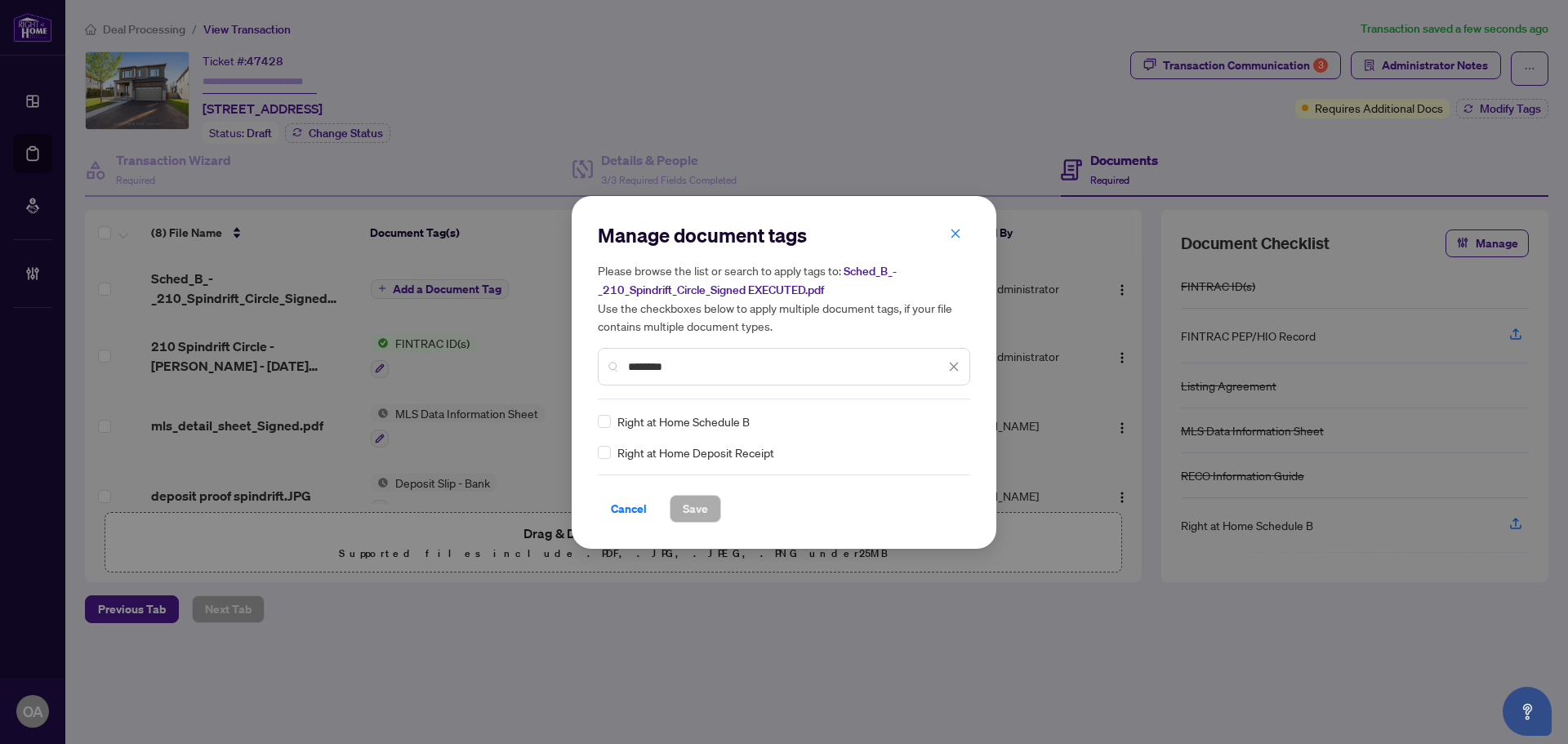
type input "********"
click at [598, 417] on div "Manage document tags Please browse the list or search to apply tags to: Sched_B…" at bounding box center [784, 373] width 425 height 353
click at [958, 421] on icon at bounding box center [955, 421] width 9 height 7
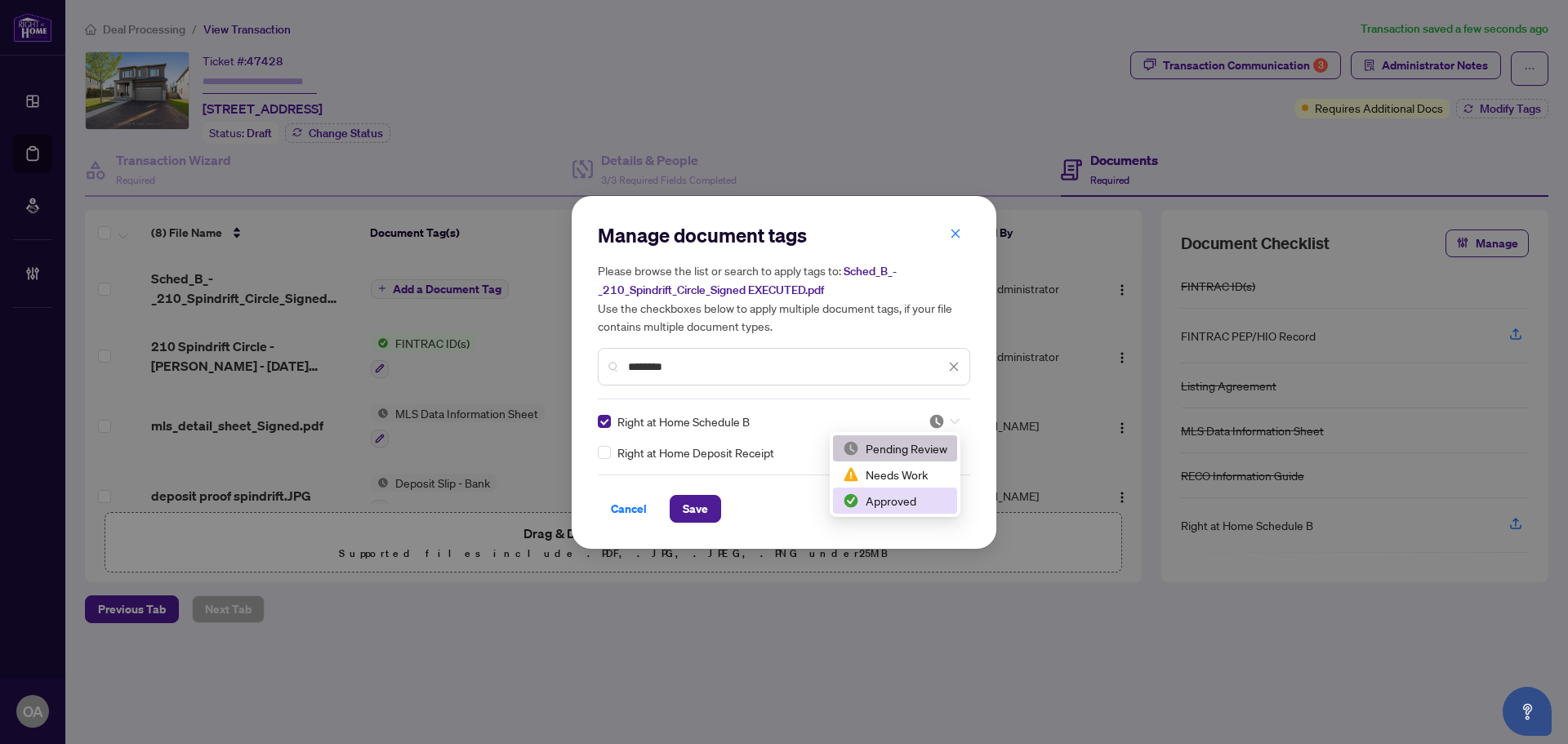
drag, startPoint x: 896, startPoint y: 498, endPoint x: 893, endPoint y: 481, distance: 17.3
click at [896, 499] on div "Approved" at bounding box center [895, 500] width 105 height 18
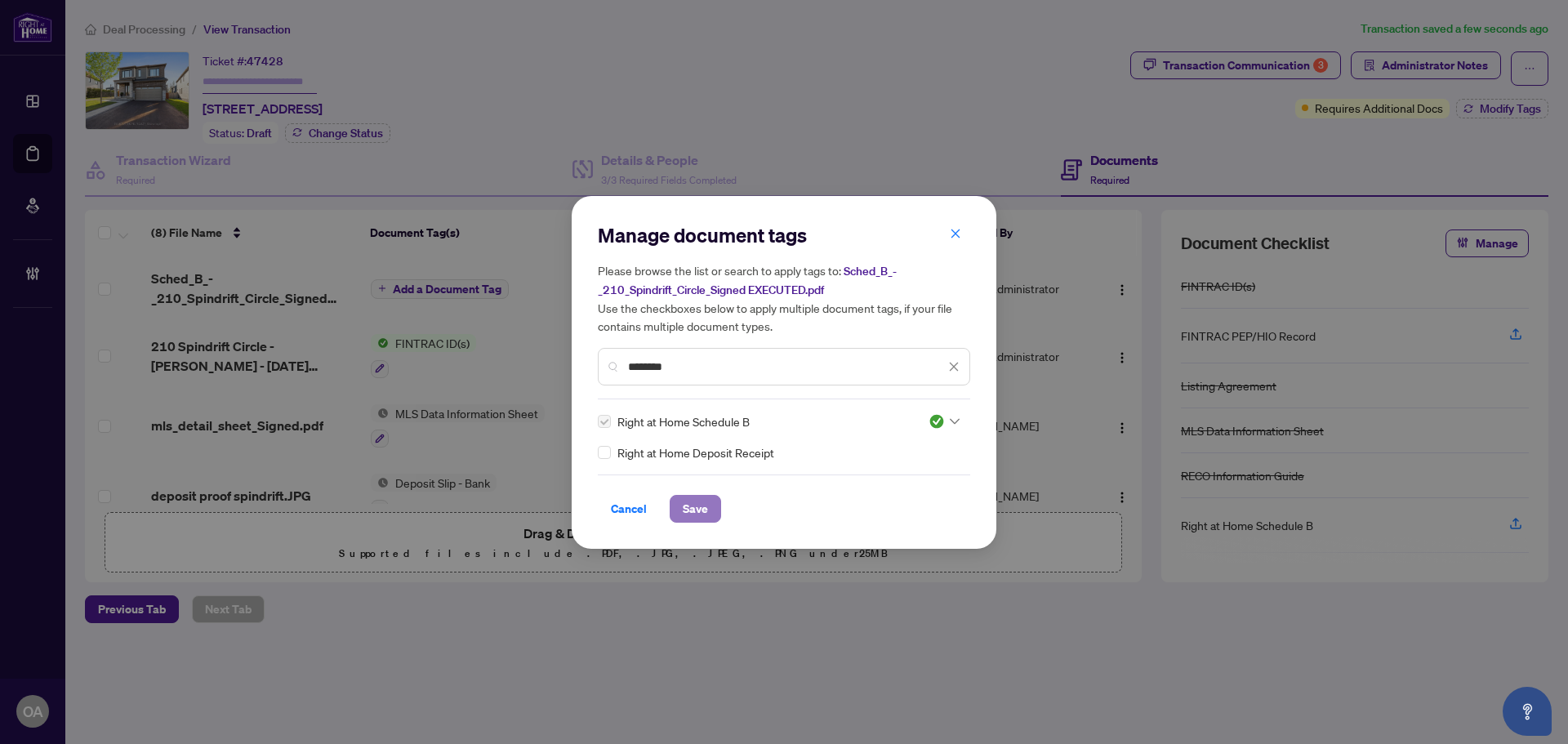
click at [698, 506] on span "Save" at bounding box center [695, 509] width 26 height 26
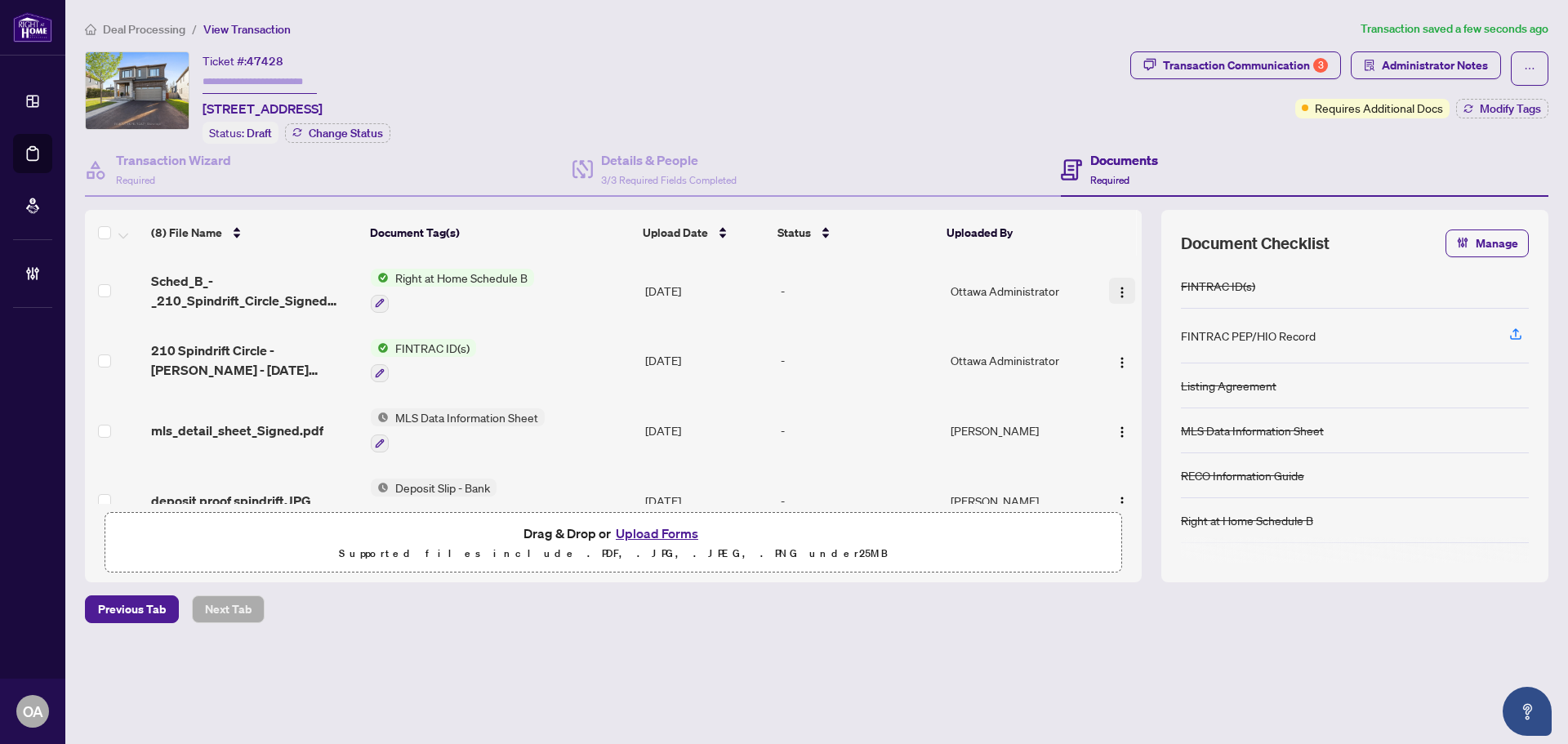
click at [1116, 286] on img "button" at bounding box center [1122, 292] width 13 height 13
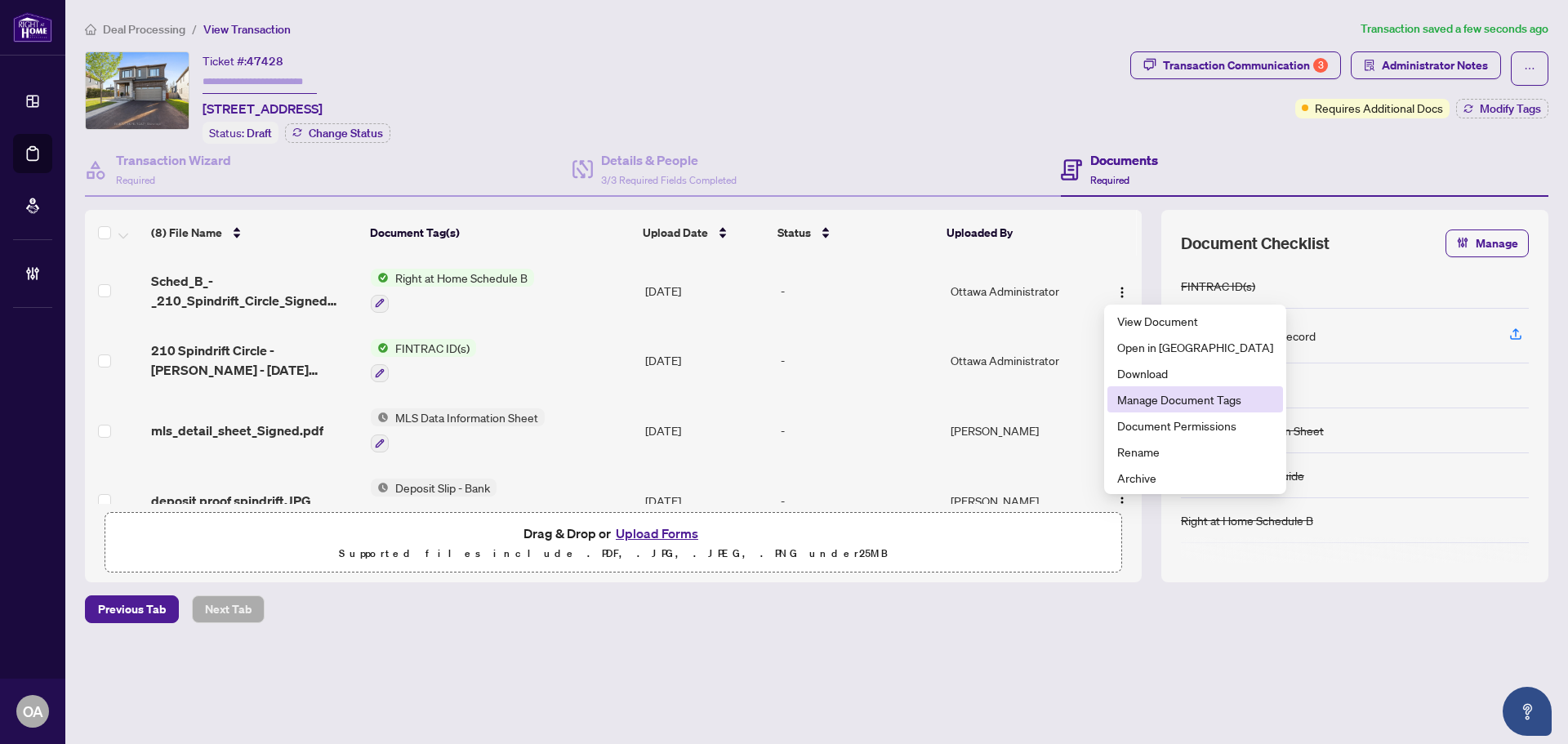
click at [1141, 404] on span "Manage Document Tags" at bounding box center [1195, 399] width 156 height 18
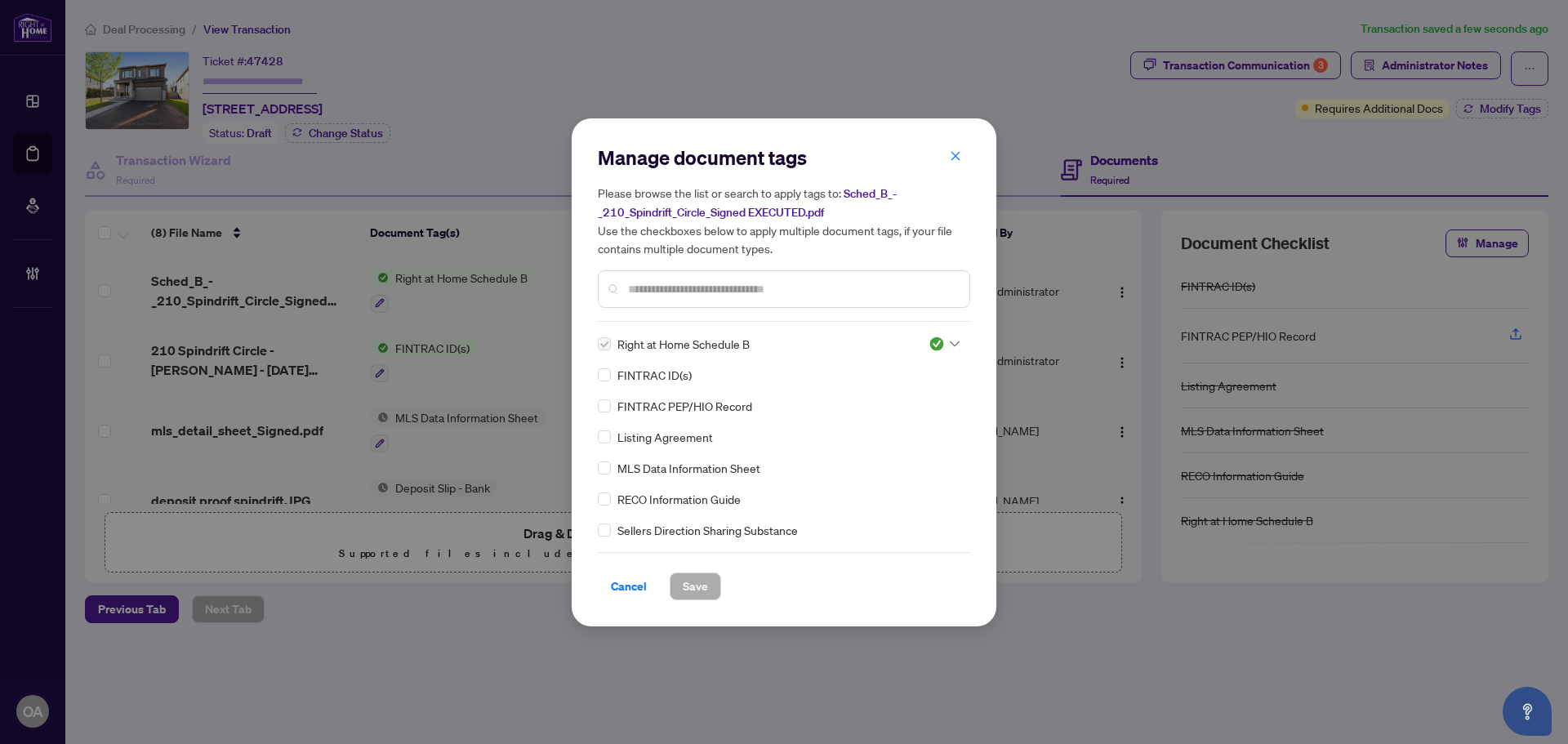
click at [960, 190] on h5 "Please browse the list or search to apply tags to: Sched_B_-_210_Spindrift_Circ…" at bounding box center [784, 220] width 373 height 73
drag, startPoint x: 951, startPoint y: 160, endPoint x: 1049, endPoint y: 223, distance: 116.5
click at [955, 164] on span "button" at bounding box center [955, 157] width 11 height 26
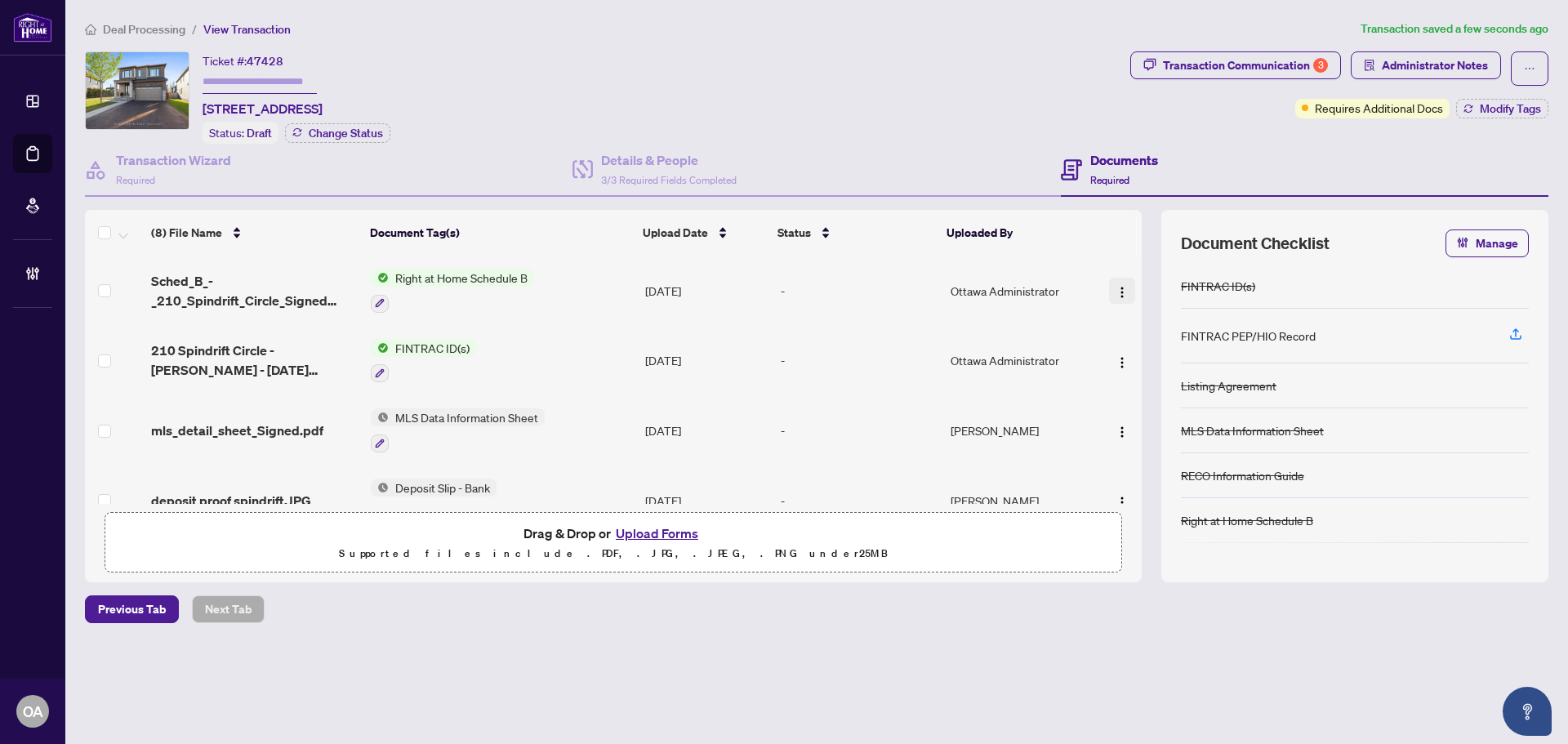
click at [1120, 290] on img "button" at bounding box center [1122, 292] width 13 height 13
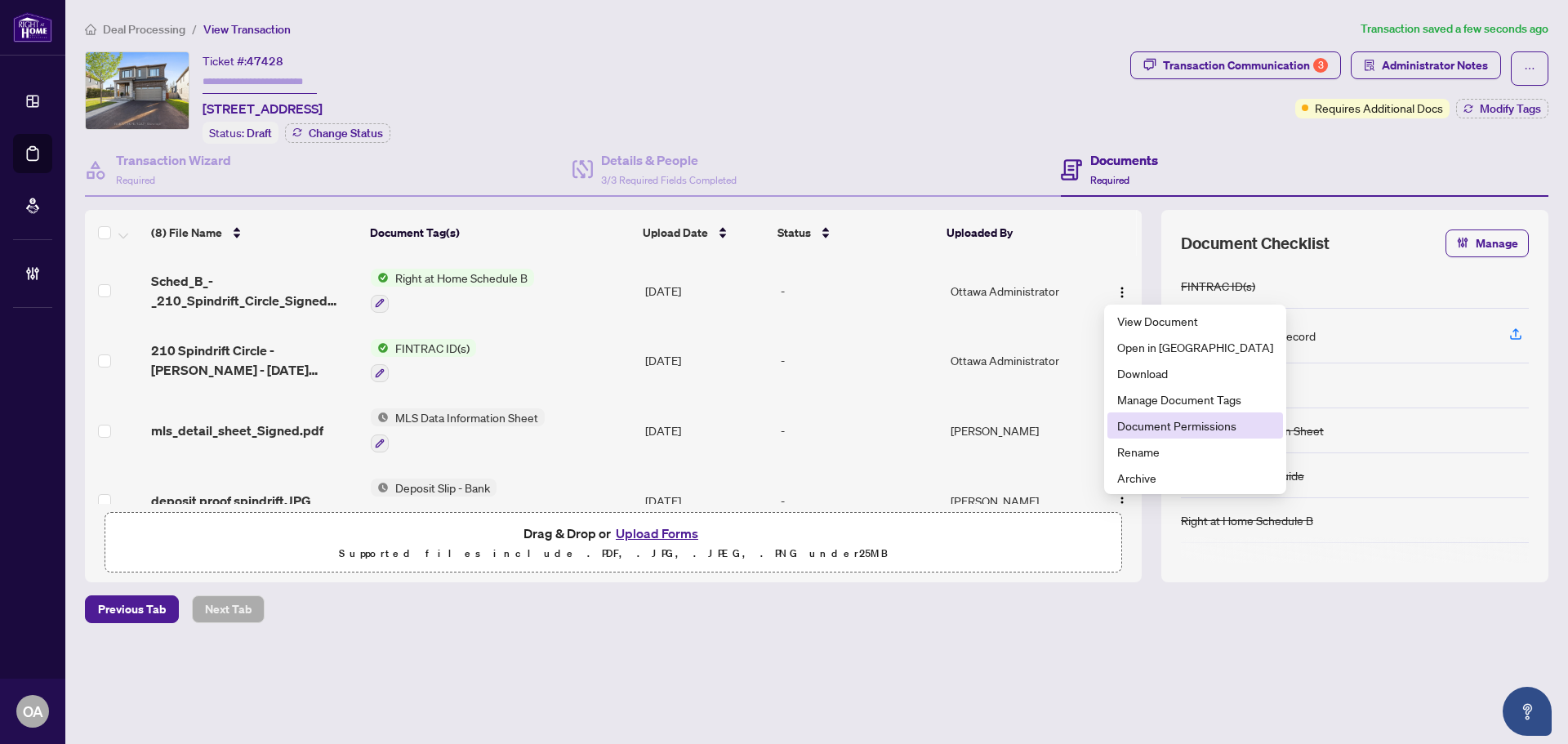
click at [1119, 430] on span "Document Permissions" at bounding box center [1195, 425] width 156 height 18
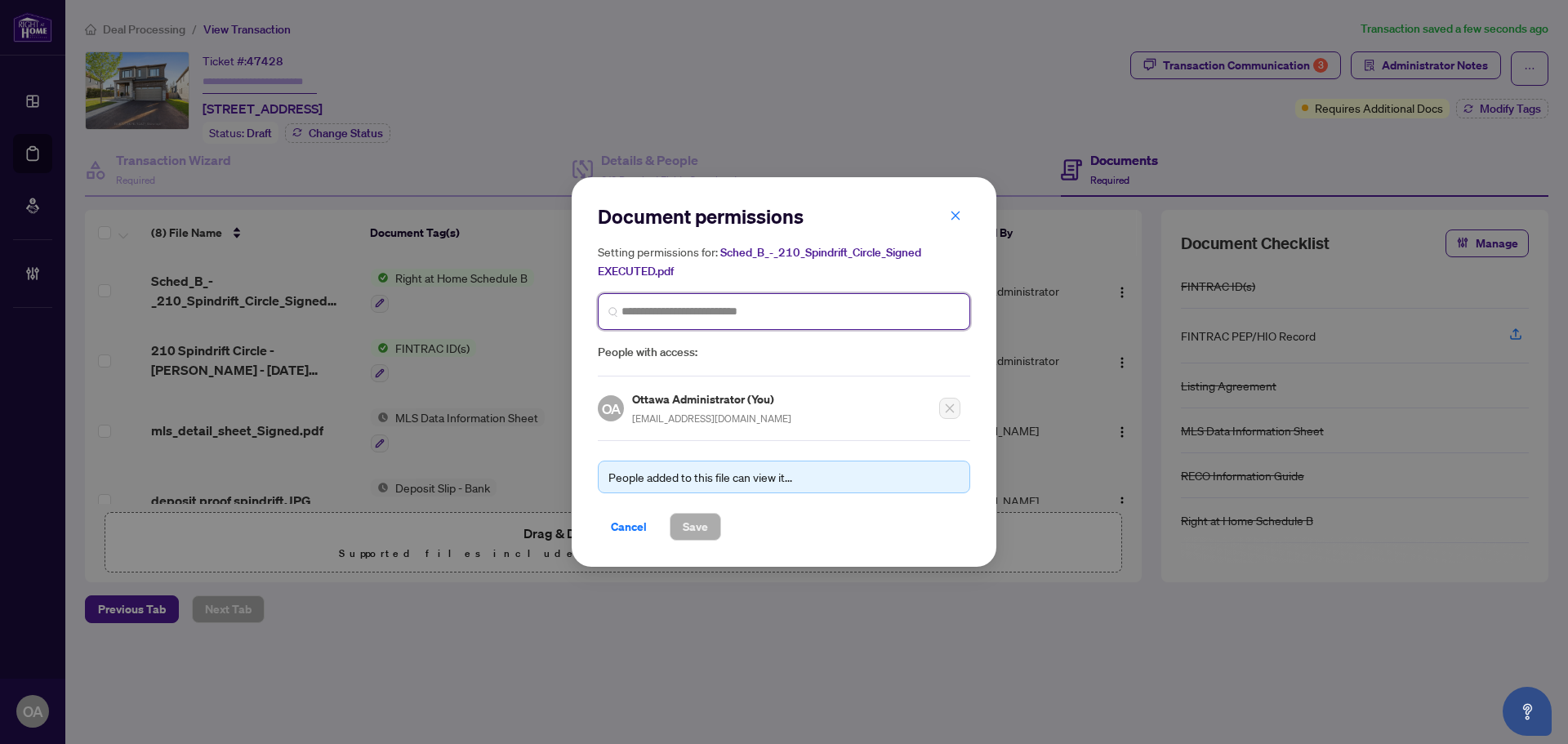
click at [643, 313] on input "search" at bounding box center [791, 311] width 338 height 17
type input "*****"
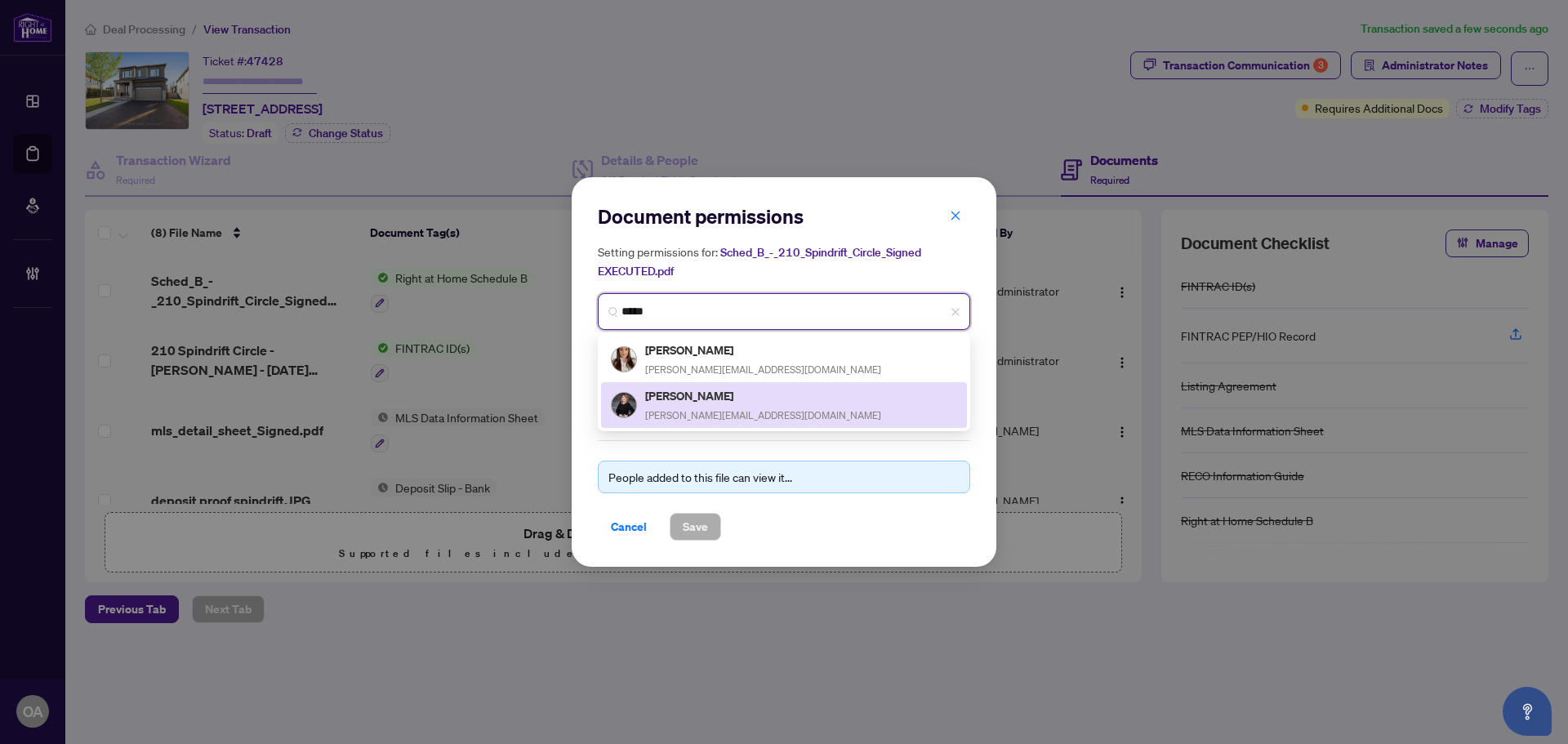
click at [667, 398] on h5 "[PERSON_NAME]" at bounding box center [763, 396] width 236 height 19
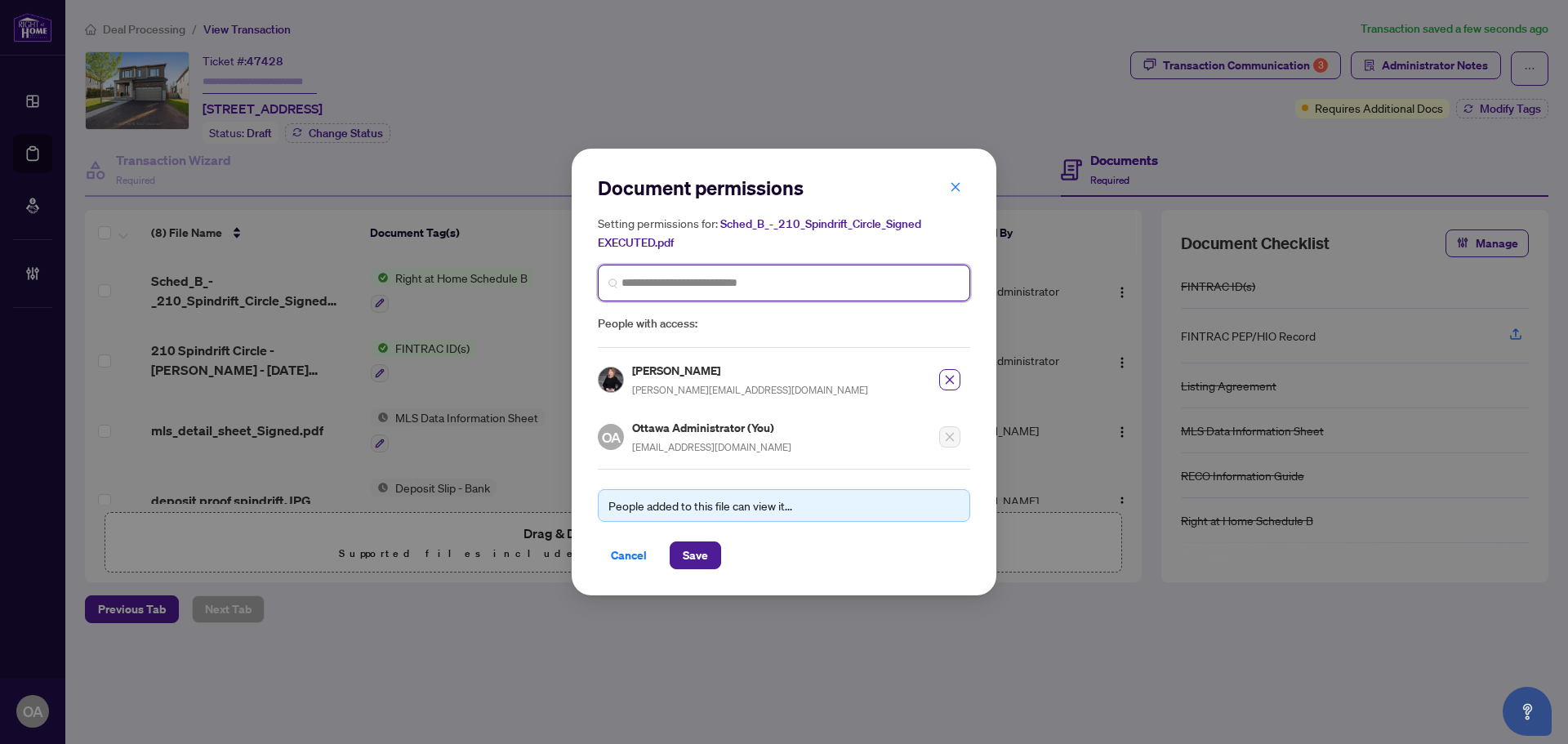
click at [682, 286] on input "search" at bounding box center [791, 283] width 338 height 17
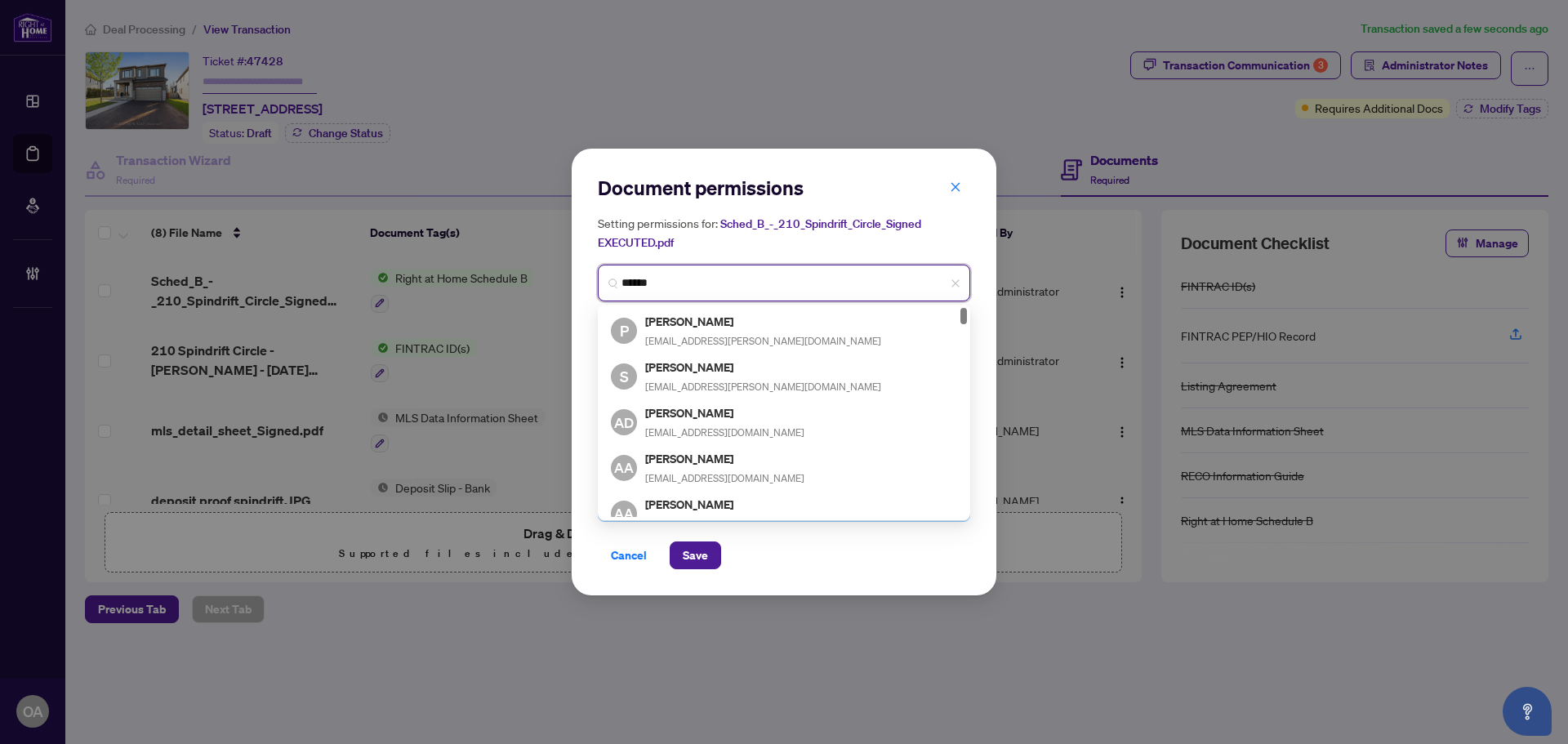
type input "*******"
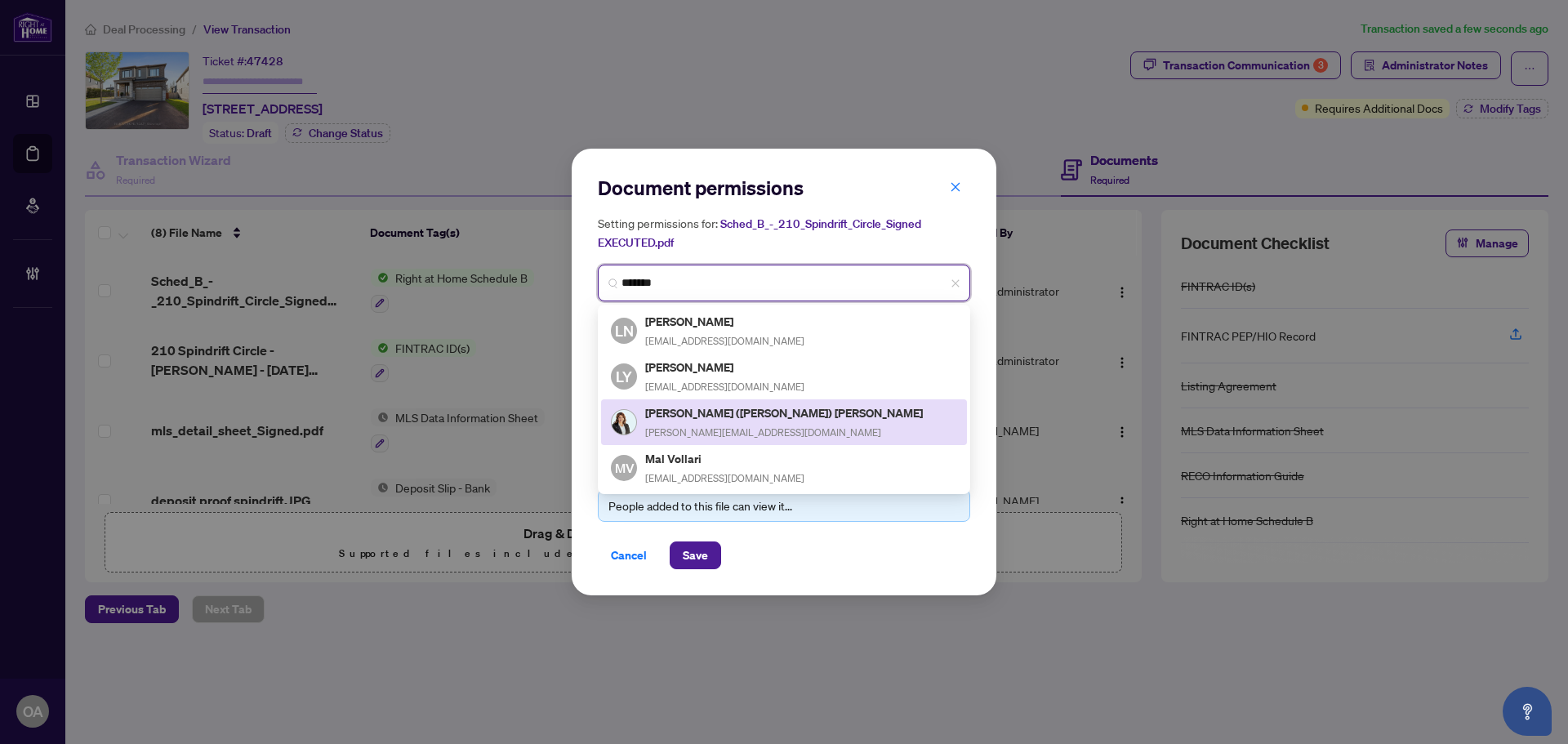
click at [676, 419] on h5 "[PERSON_NAME] ([PERSON_NAME]) [PERSON_NAME]" at bounding box center [785, 413] width 280 height 19
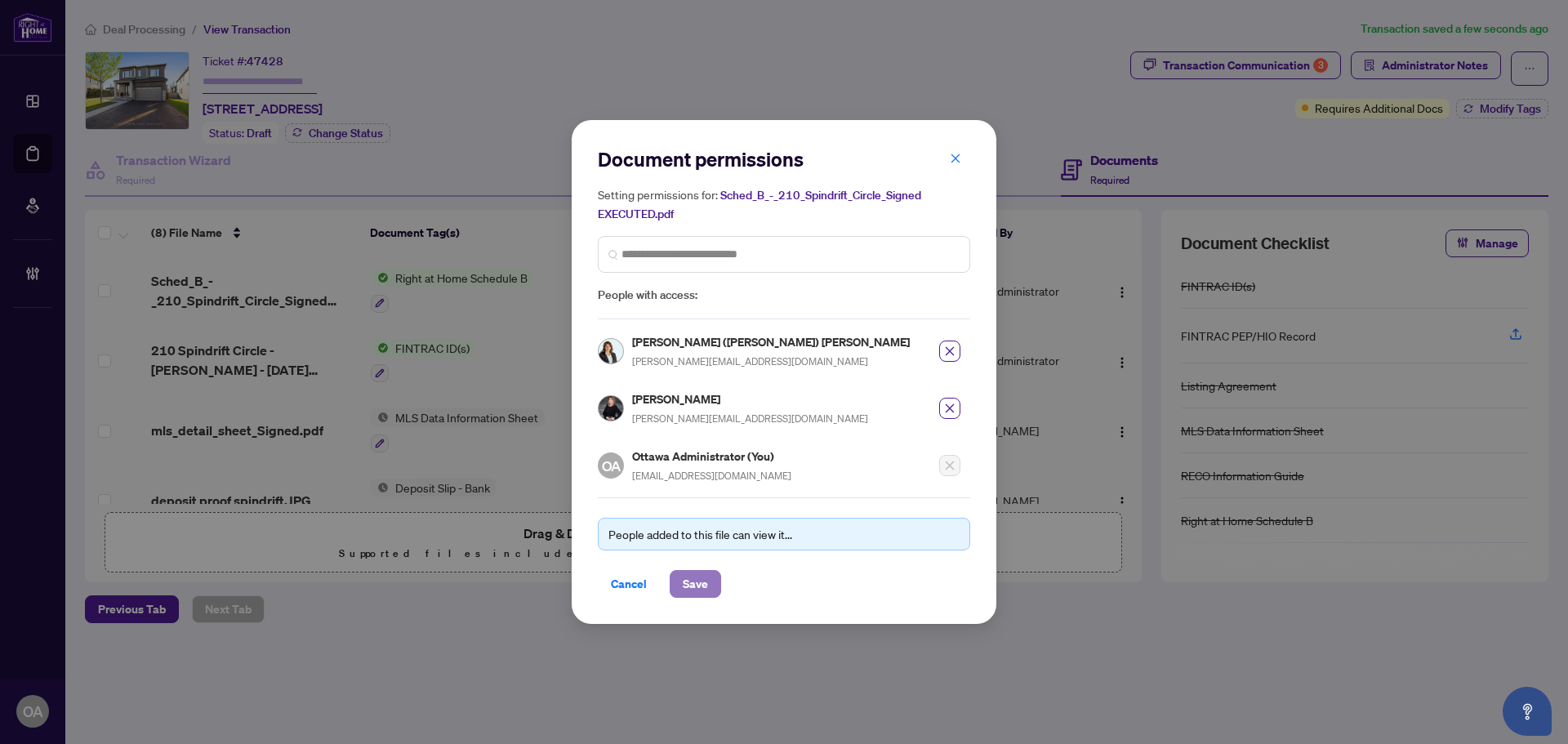
click at [691, 584] on span "Save" at bounding box center [695, 584] width 26 height 26
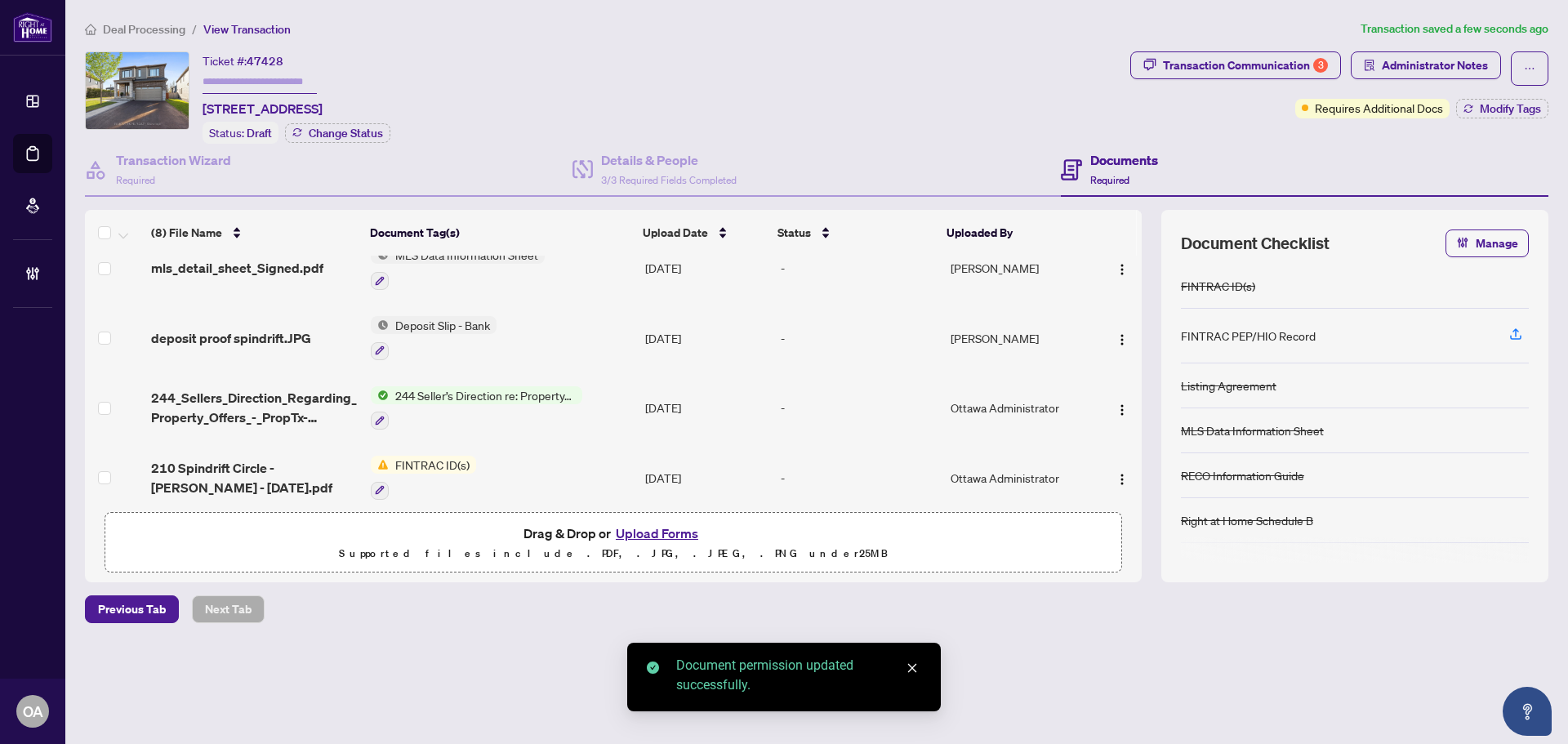
scroll to position [163, 0]
click at [214, 266] on span "mls_detail_sheet_Signed.pdf" at bounding box center [237, 267] width 172 height 20
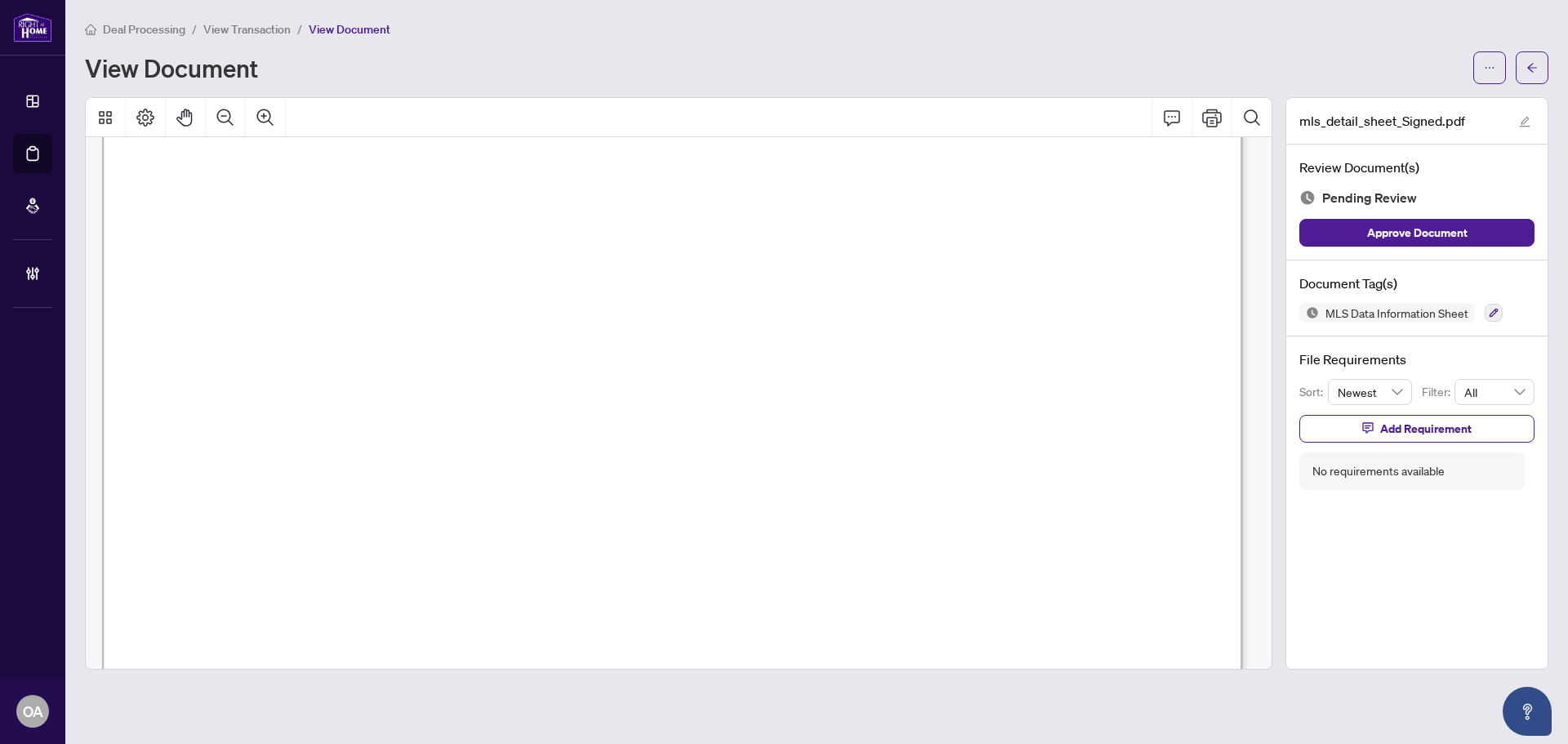
scroll to position [82, 0]
click at [1497, 311] on icon "button" at bounding box center [1494, 313] width 9 height 9
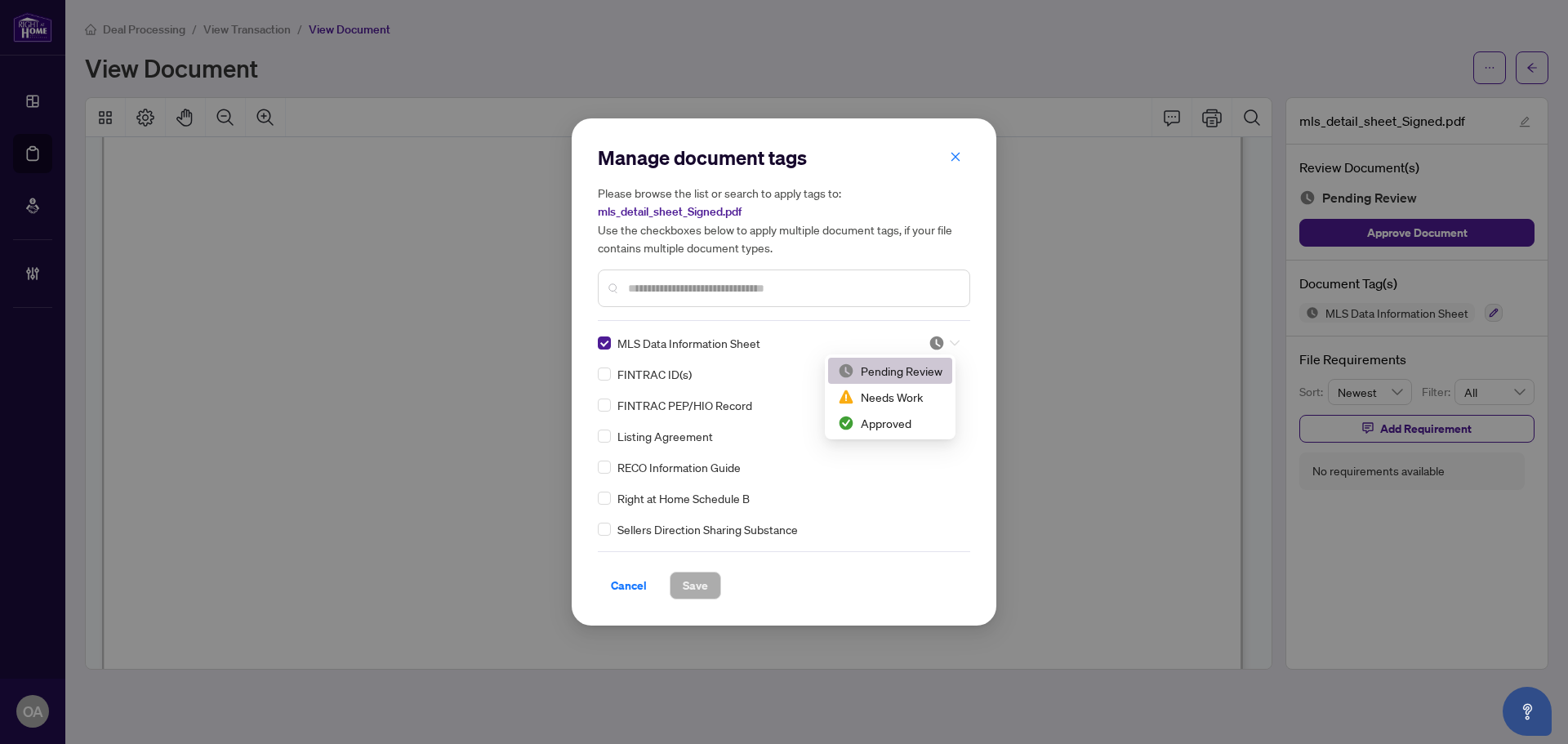
click at [950, 344] on icon at bounding box center [955, 343] width 9 height 7
drag, startPoint x: 910, startPoint y: 421, endPoint x: 840, endPoint y: 444, distance: 73.7
click at [909, 421] on div "Approved" at bounding box center [890, 422] width 105 height 18
click at [698, 593] on span "Save" at bounding box center [695, 585] width 26 height 26
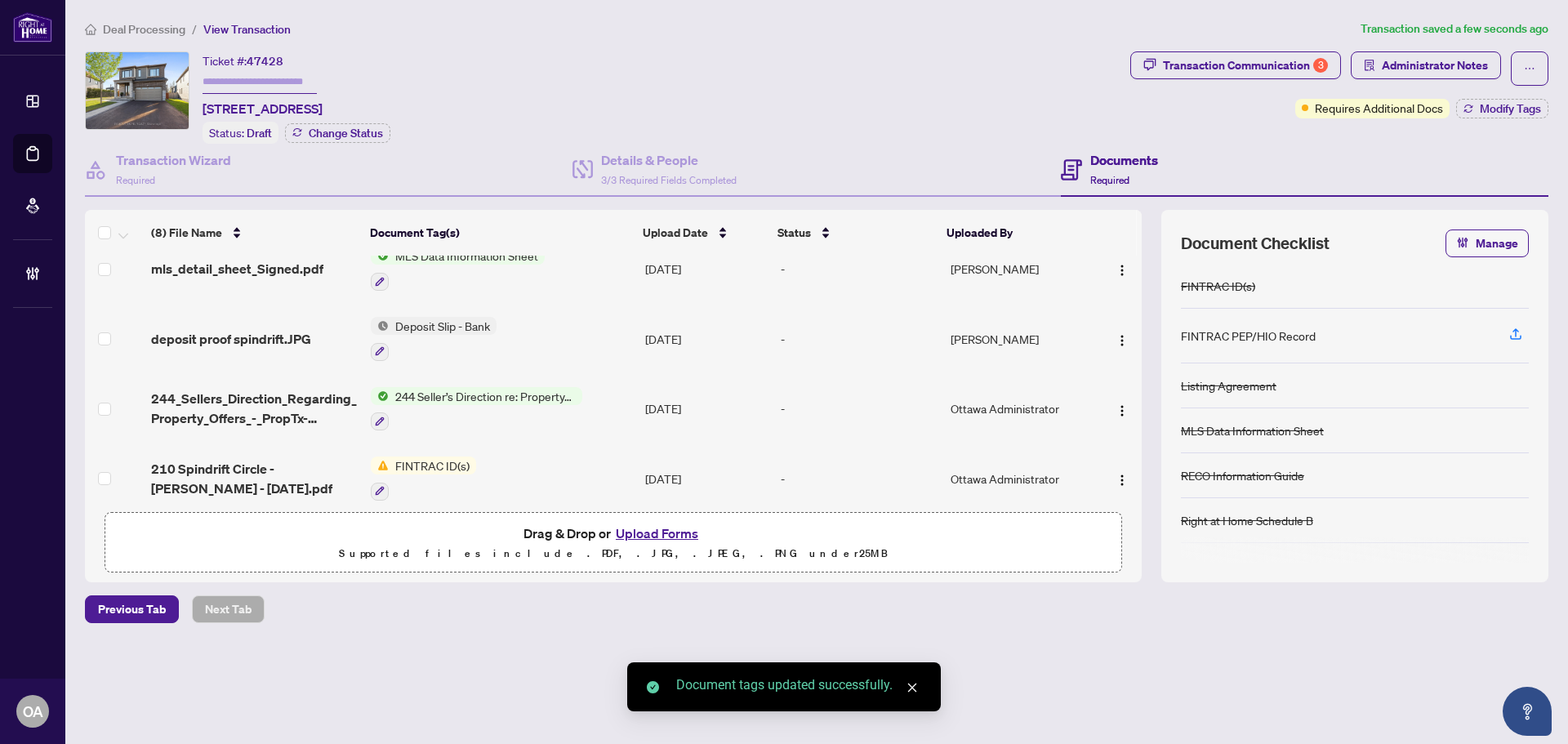
scroll to position [163, 0]
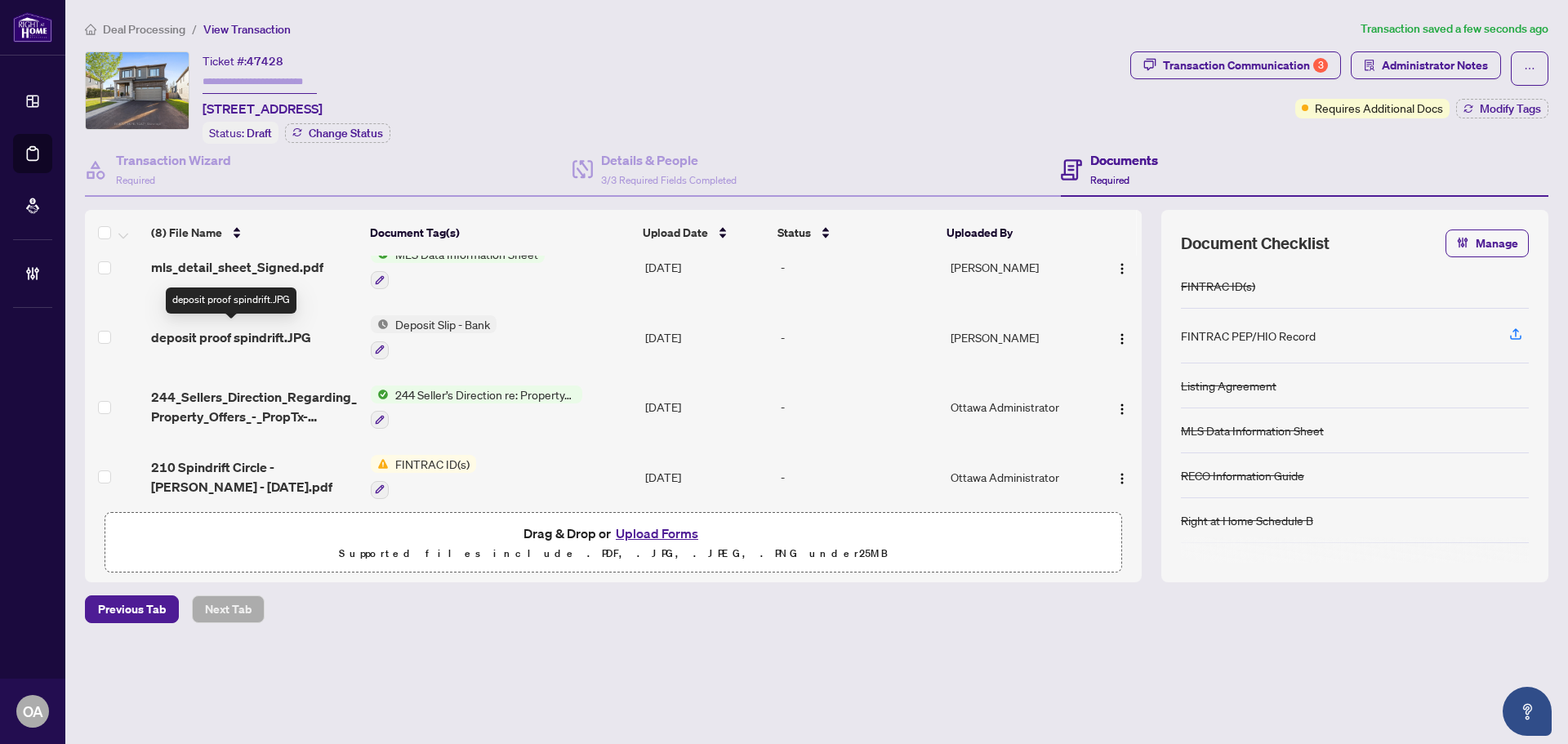
click at [228, 332] on span "deposit proof spindrift.JPG" at bounding box center [231, 337] width 160 height 20
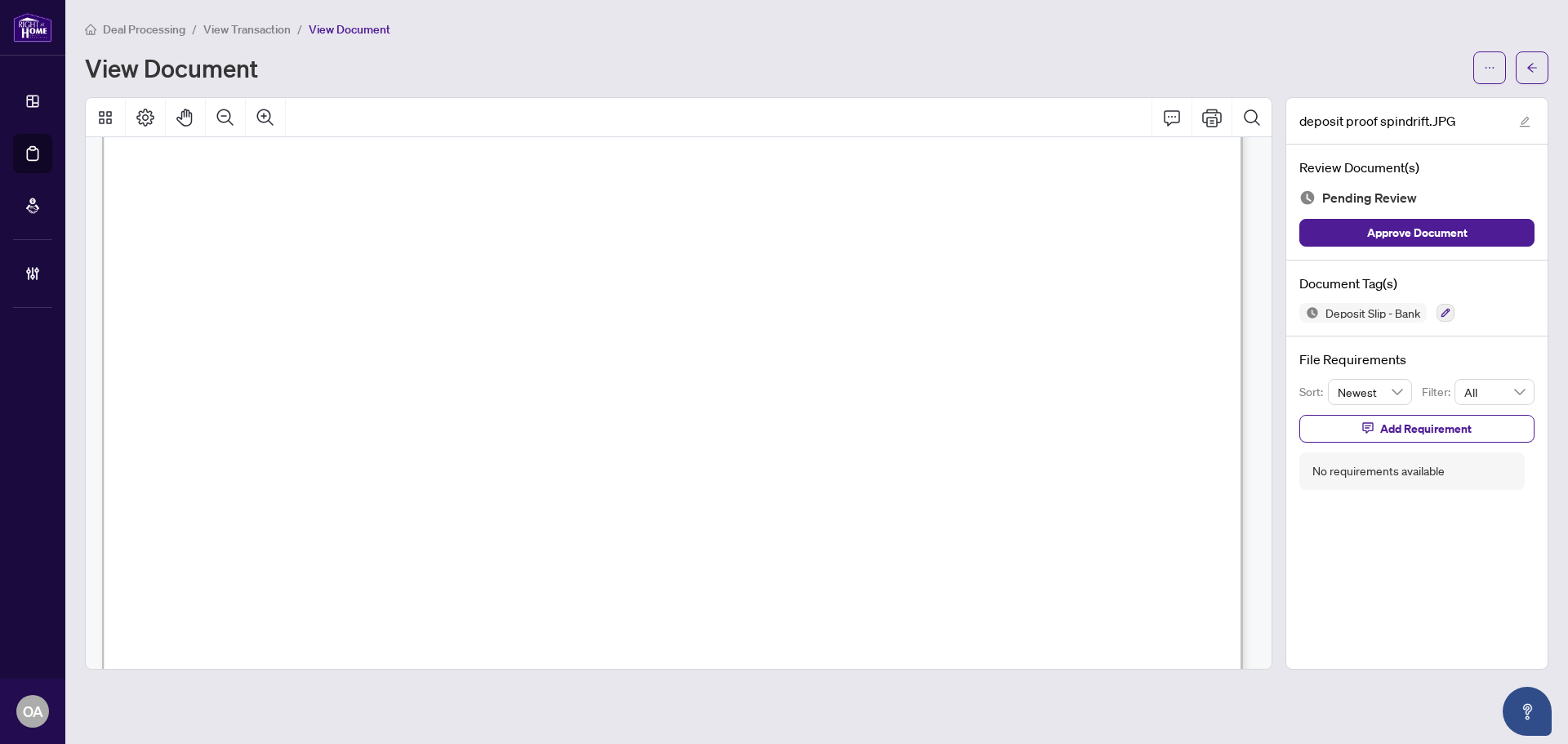
scroll to position [735, 0]
click at [1488, 75] on span "button" at bounding box center [1490, 67] width 11 height 26
click at [1430, 108] on span "Download" at bounding box center [1432, 102] width 125 height 18
click at [1483, 64] on button "button" at bounding box center [1490, 67] width 32 height 32
click at [1388, 202] on span "Archive" at bounding box center [1432, 207] width 125 height 18
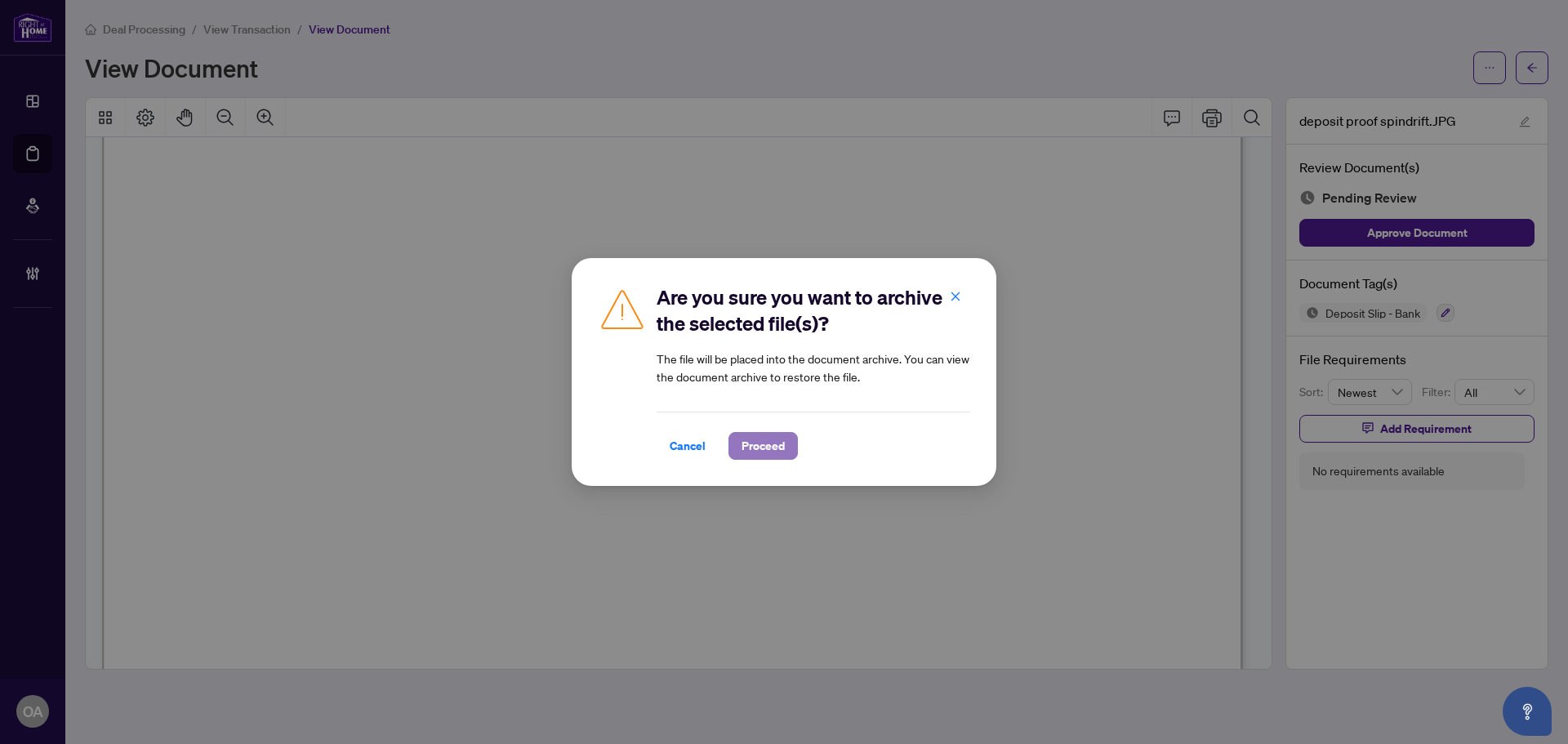
click at [745, 448] on span "Proceed" at bounding box center [763, 445] width 44 height 26
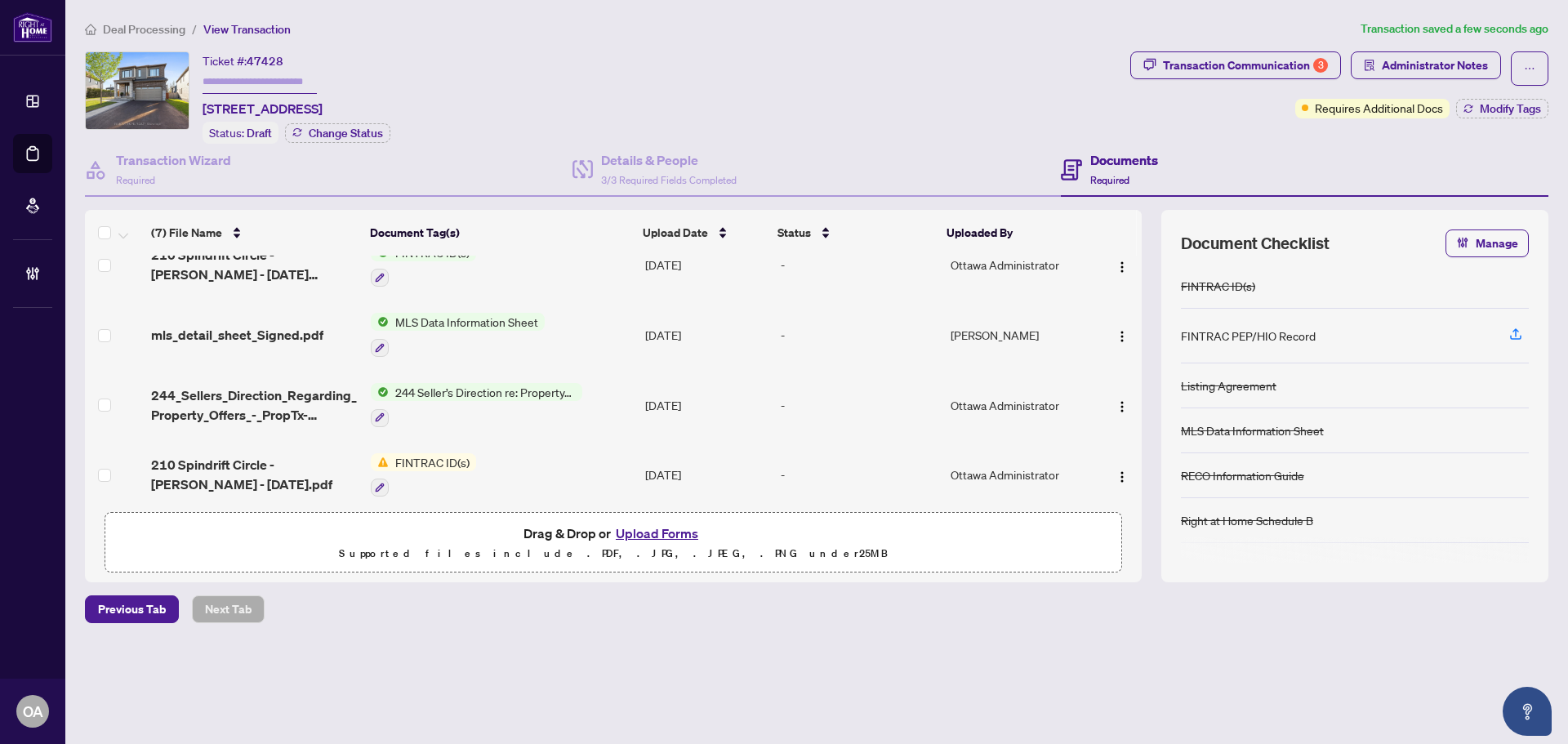
scroll to position [163, 0]
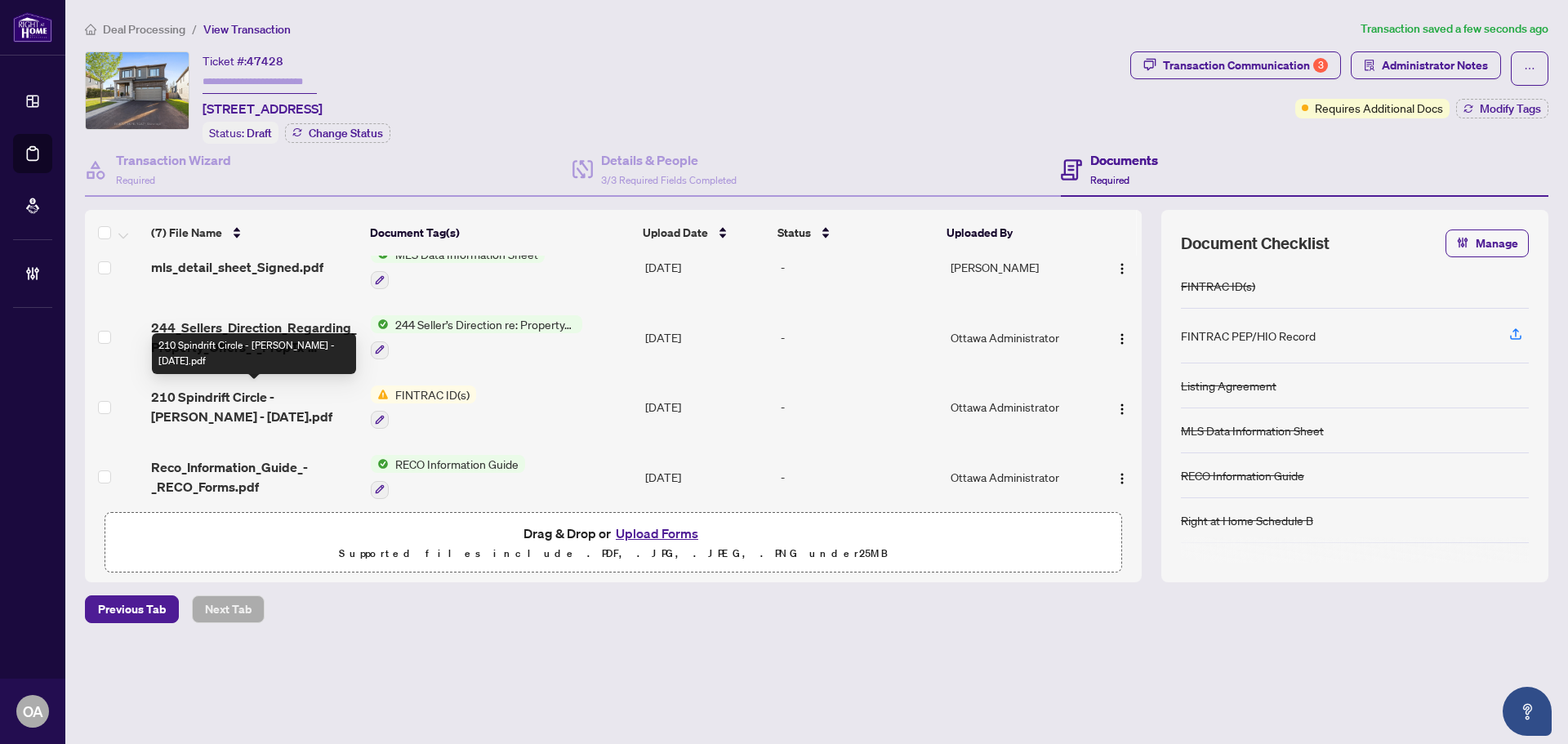
click at [244, 402] on span "210 Spindrift Circle - [PERSON_NAME] - [DATE].pdf" at bounding box center [254, 407] width 206 height 39
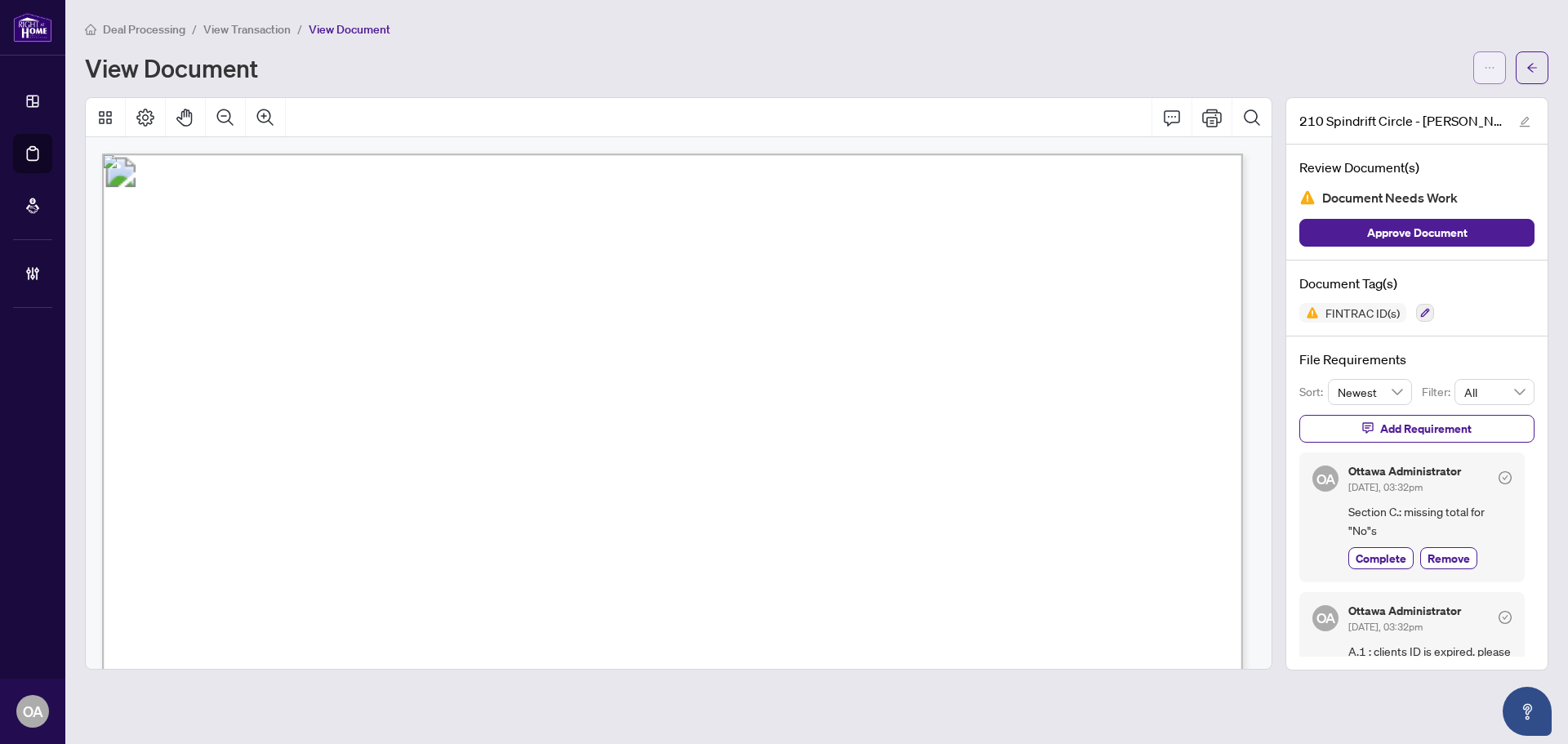
click at [1489, 62] on icon "ellipsis" at bounding box center [1490, 67] width 11 height 11
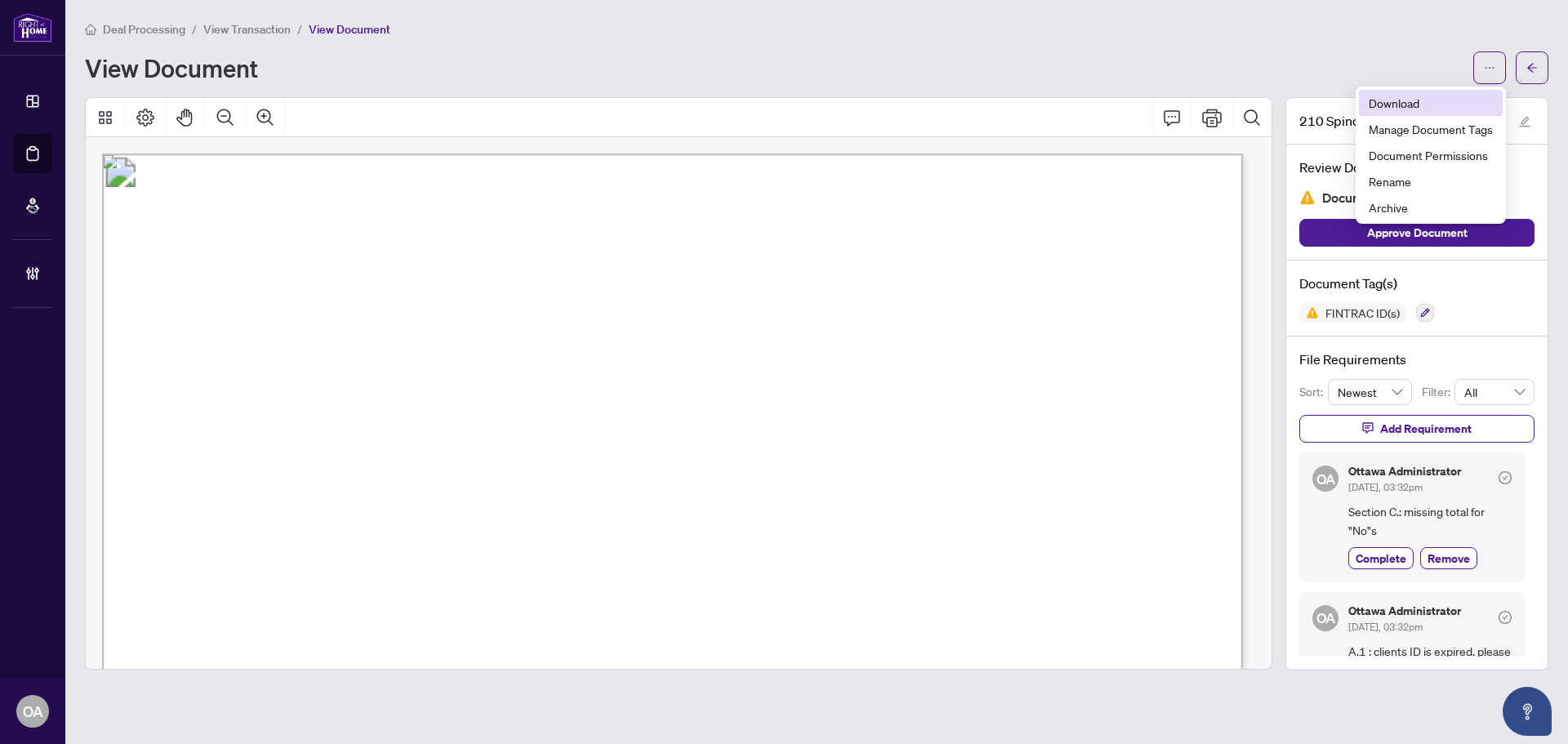
click at [1408, 96] on span "Download" at bounding box center [1432, 102] width 125 height 18
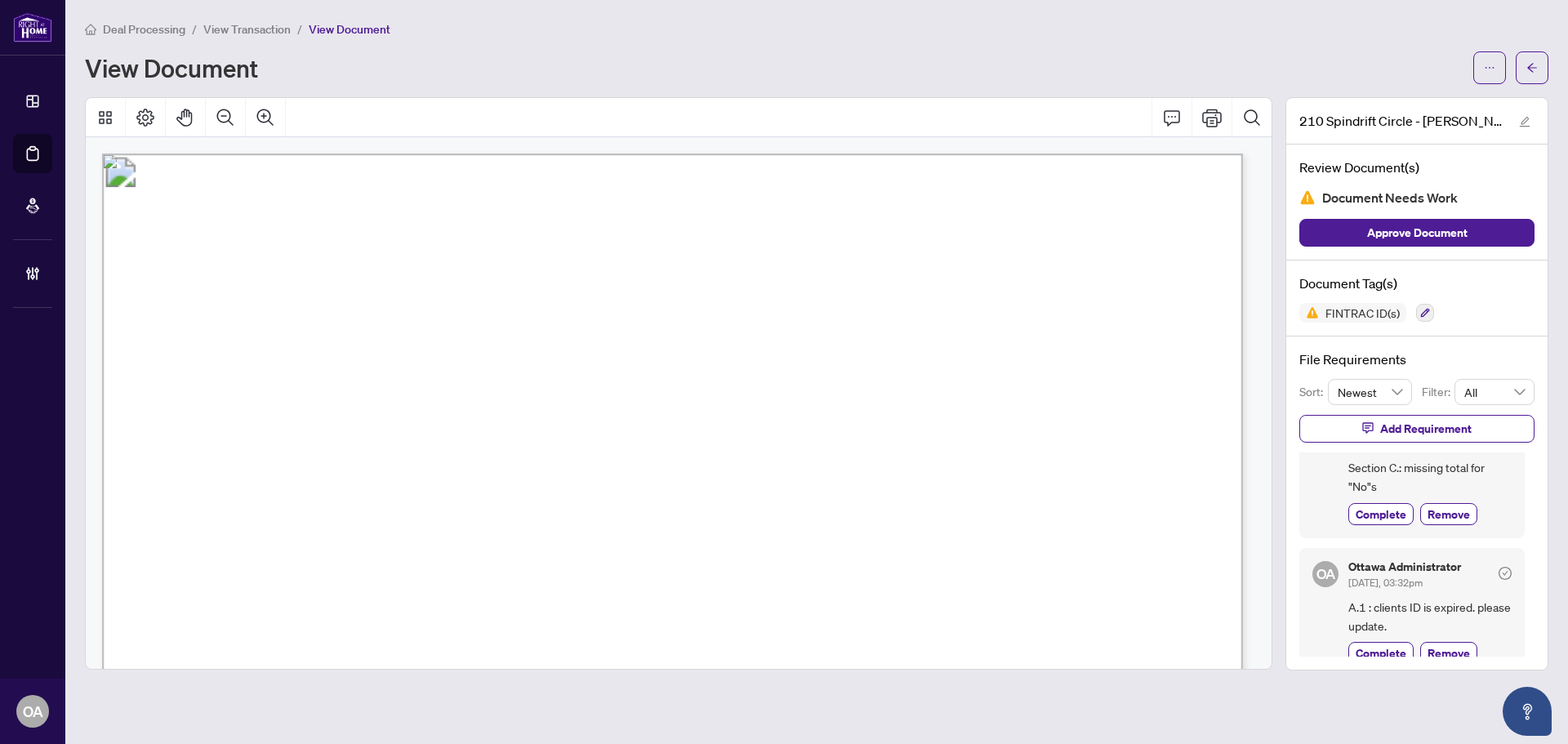
scroll to position [65, 0]
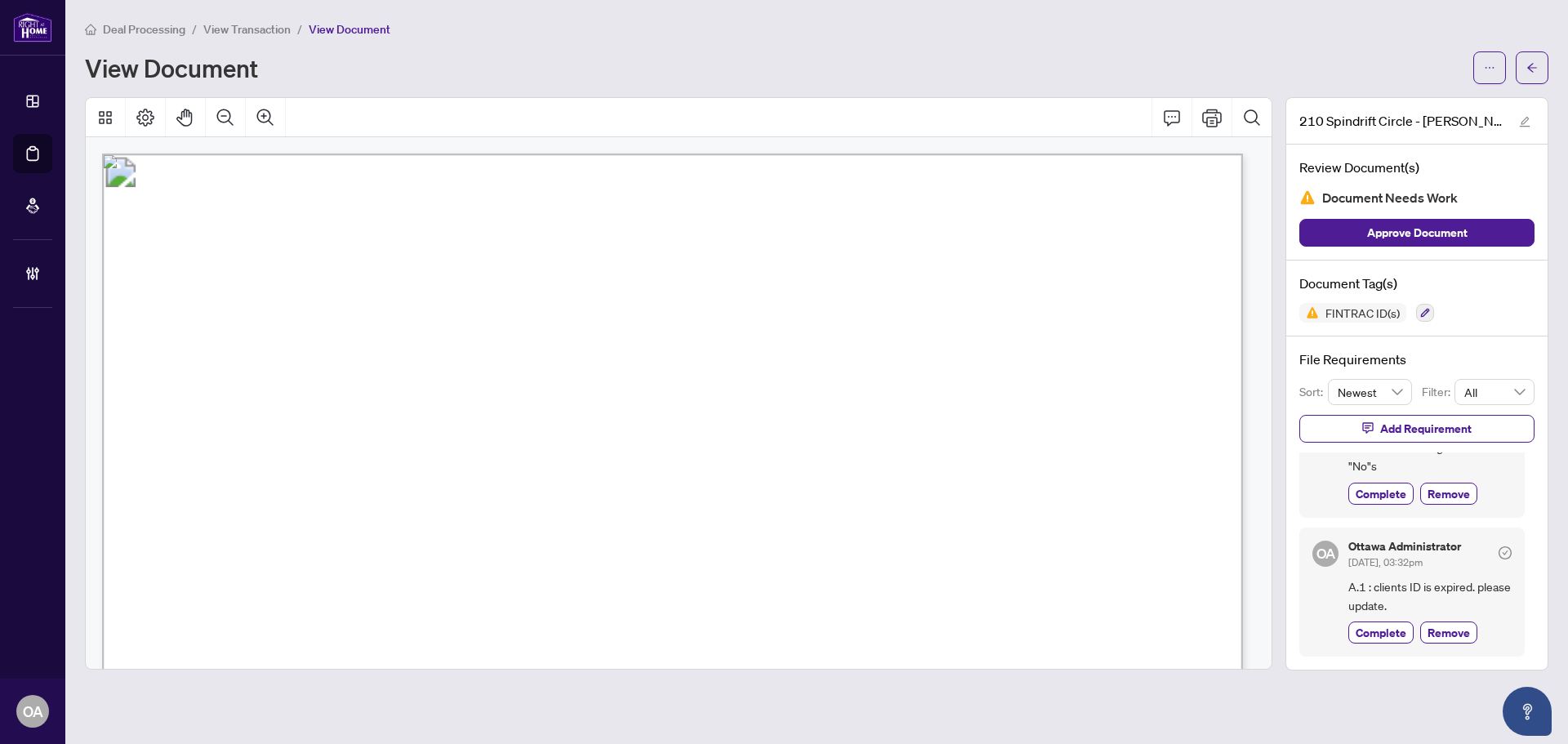
click at [1449, 19] on main "Deal Processing / View Transaction / View Document View Document 210 Spindrift …" at bounding box center [817, 372] width 1503 height 744
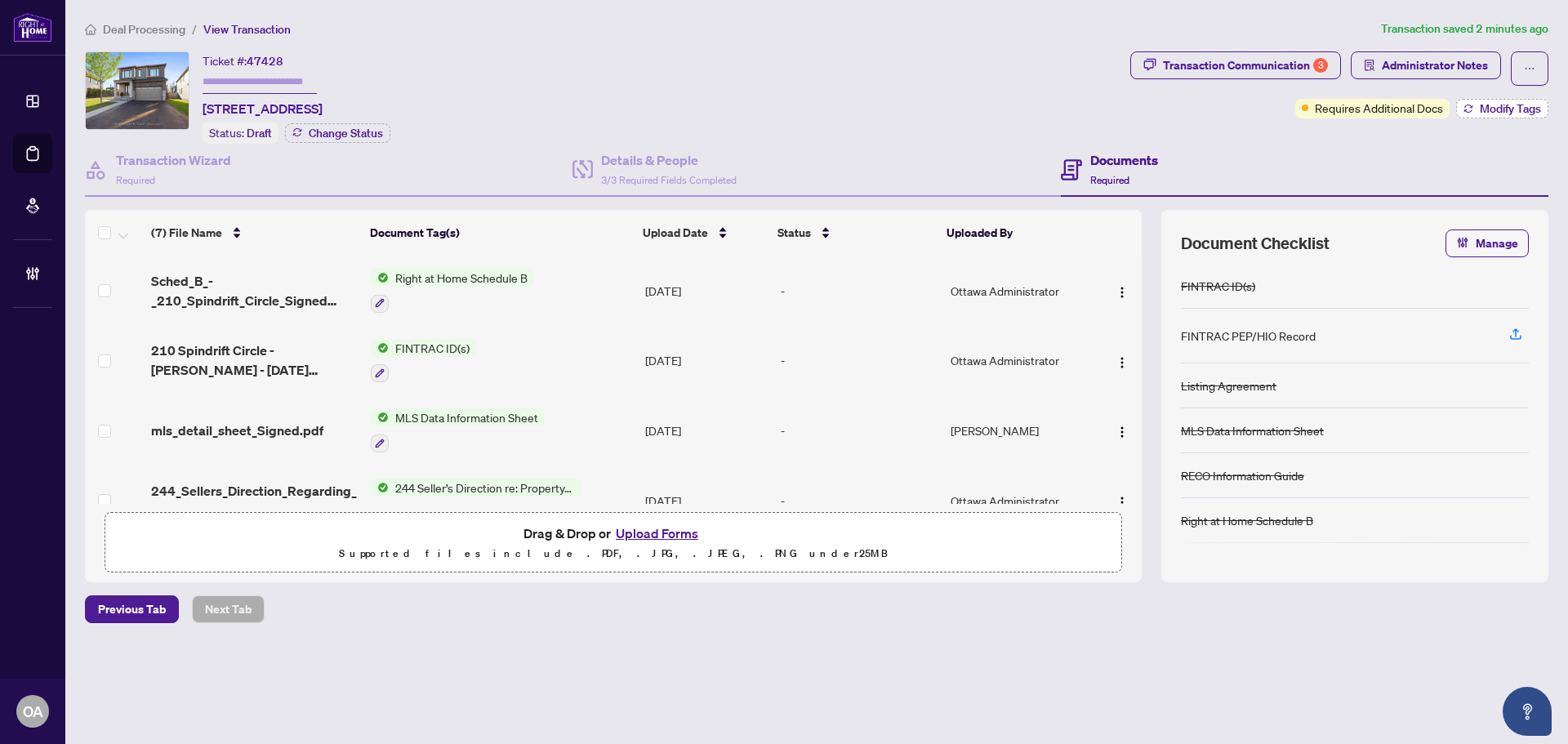
click at [1535, 108] on span "Modify Tags" at bounding box center [1511, 108] width 61 height 11
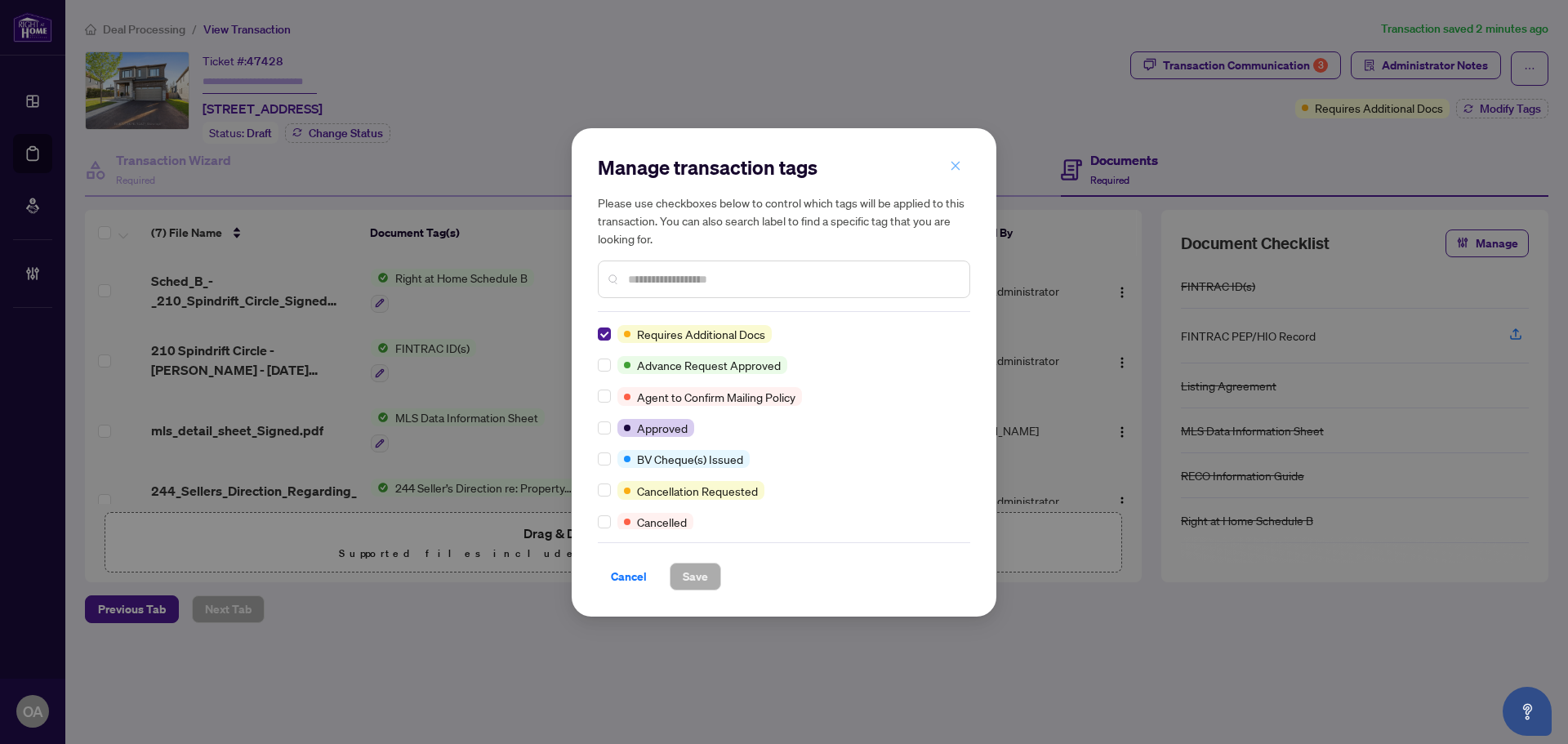
click at [955, 171] on icon "close" at bounding box center [955, 166] width 11 height 11
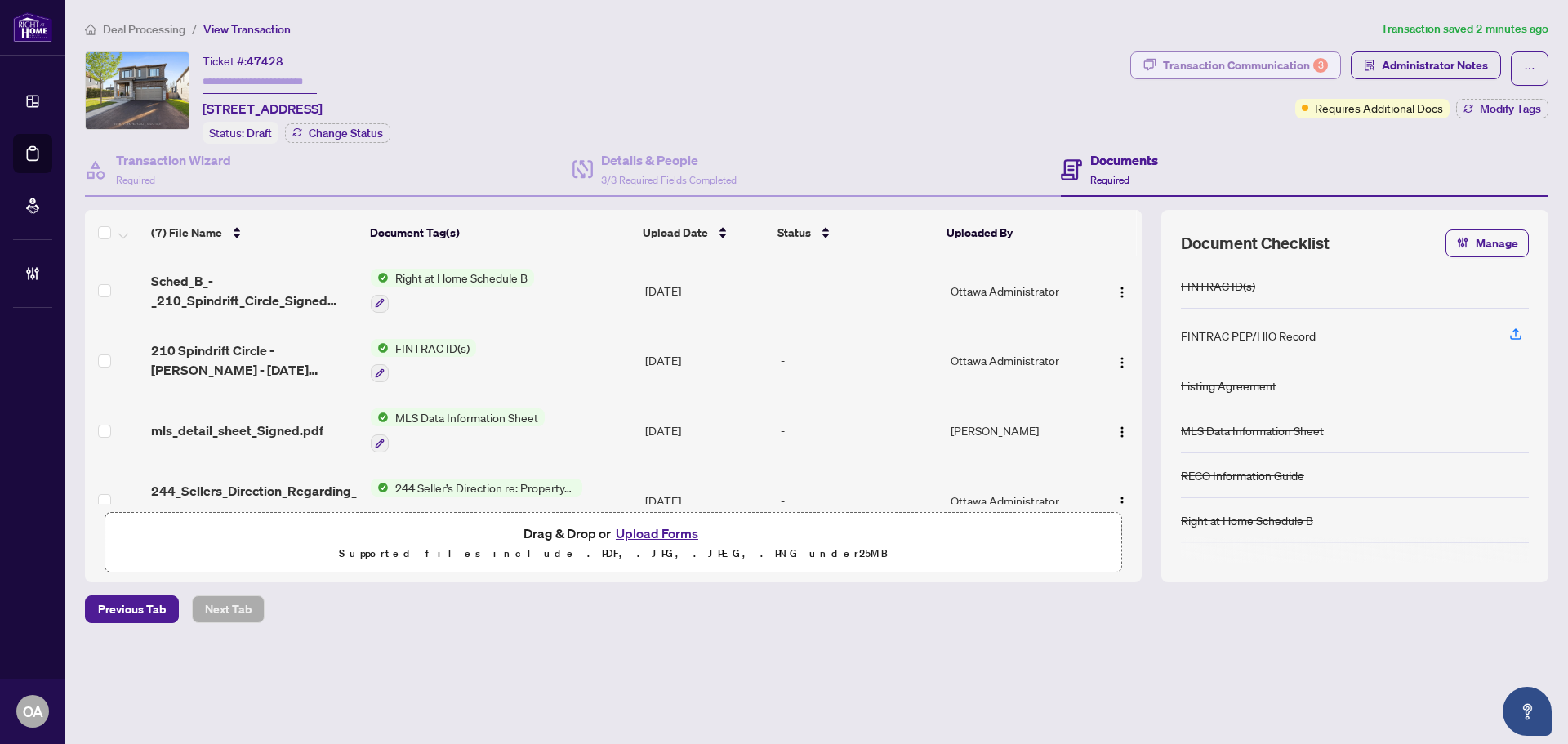
click at [1264, 67] on div "Transaction Communication 3" at bounding box center [1245, 65] width 165 height 26
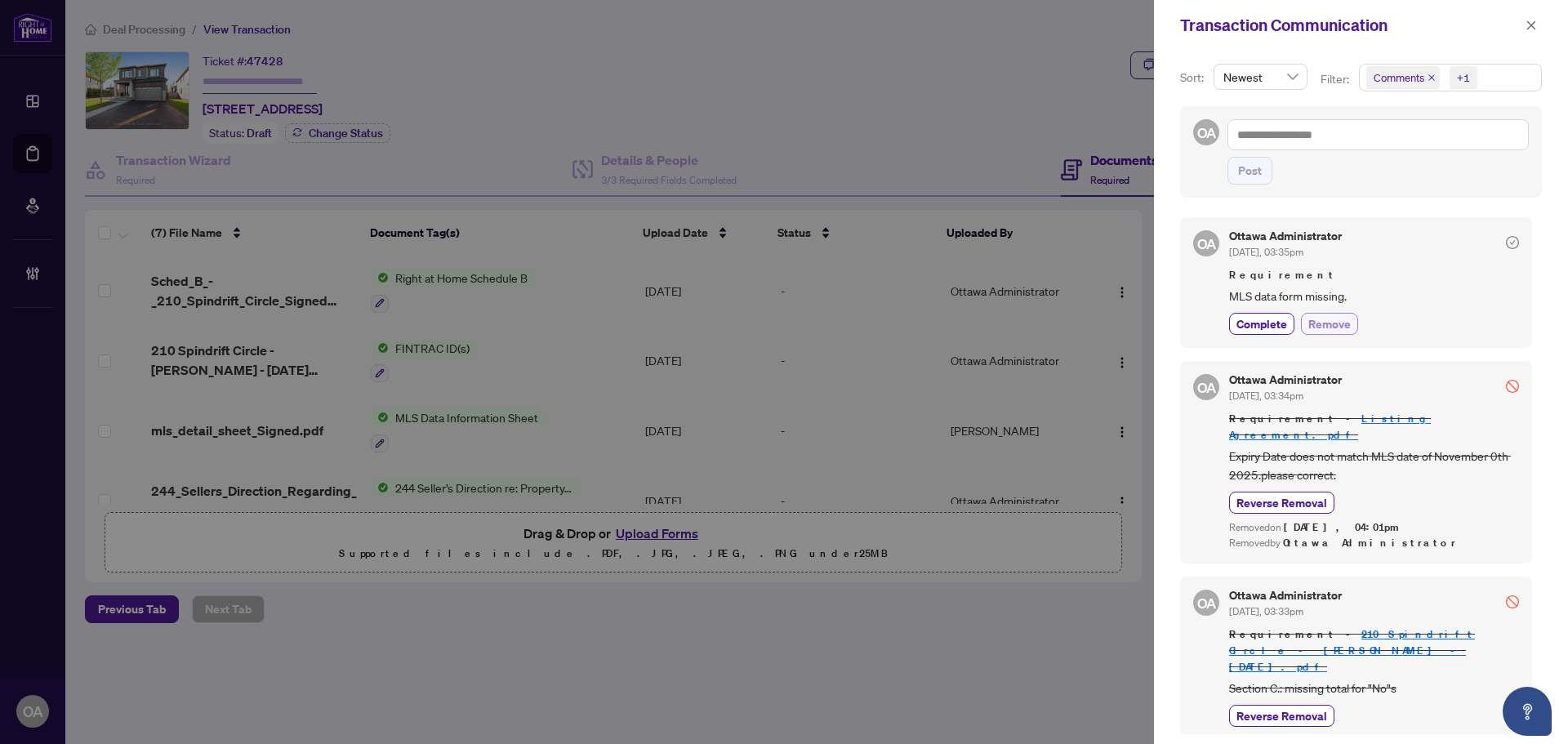
click at [1328, 323] on span "Remove" at bounding box center [1330, 324] width 43 height 17
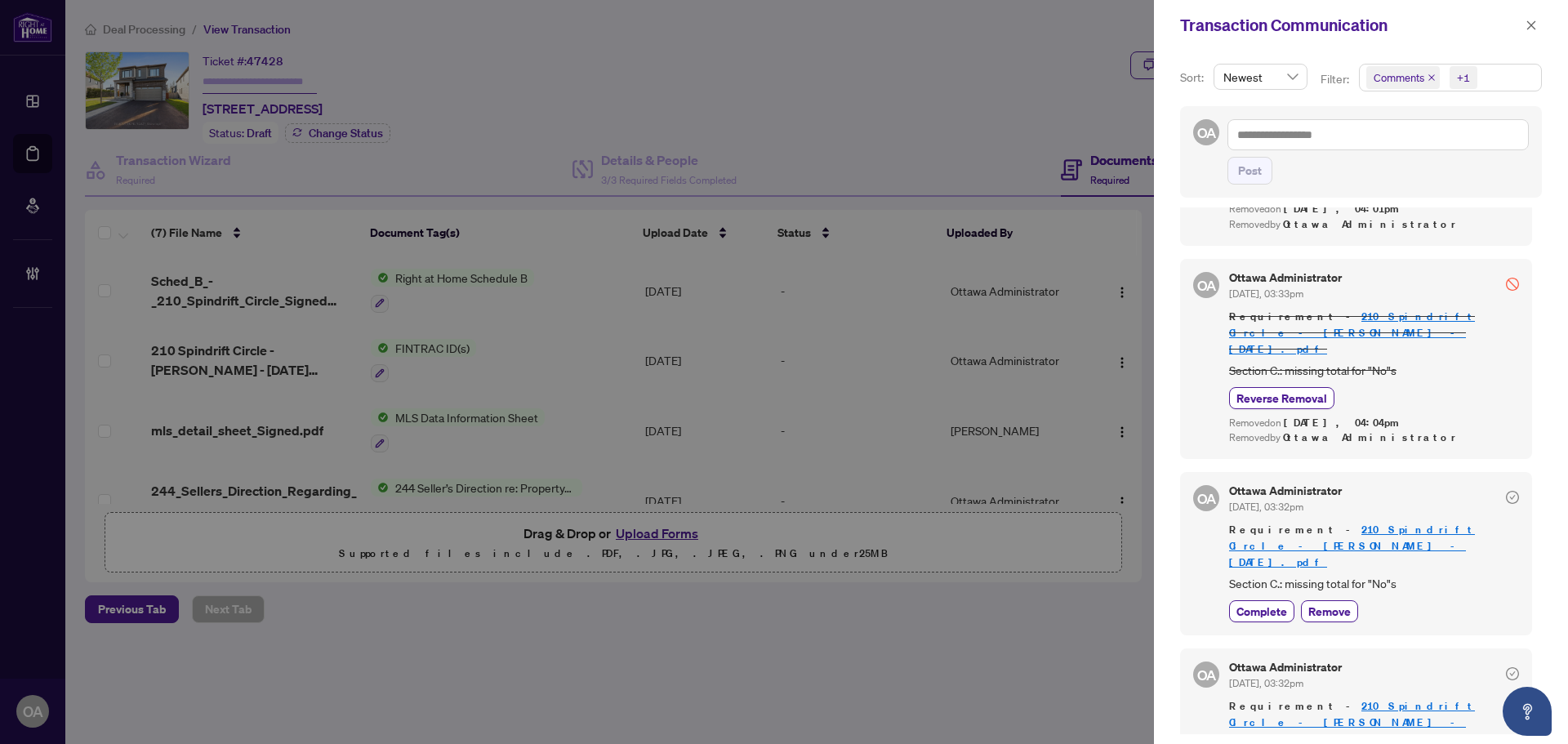
scroll to position [367, 0]
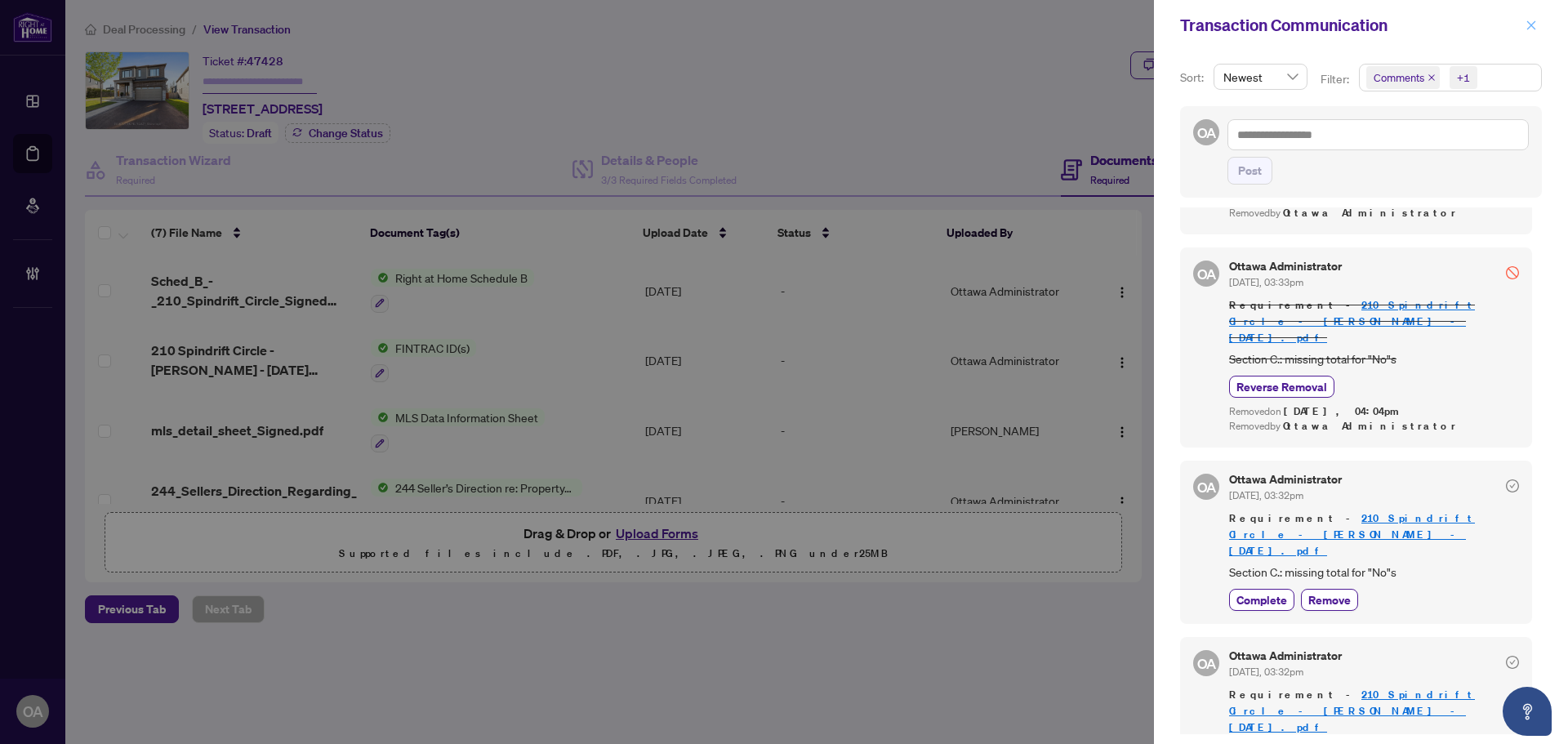
click at [1534, 26] on icon "close" at bounding box center [1531, 25] width 11 height 11
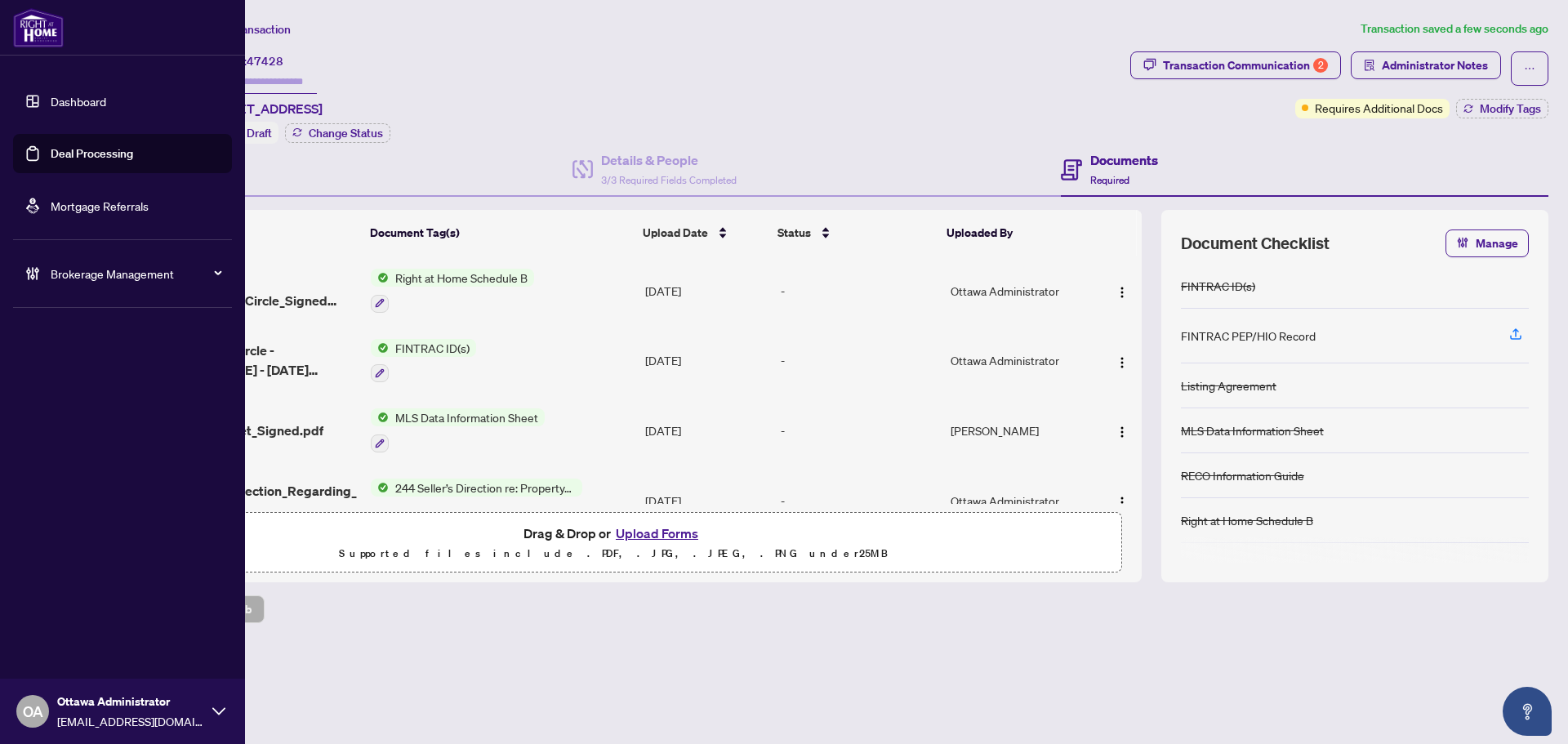
click at [86, 149] on link "Deal Processing" at bounding box center [91, 153] width 83 height 15
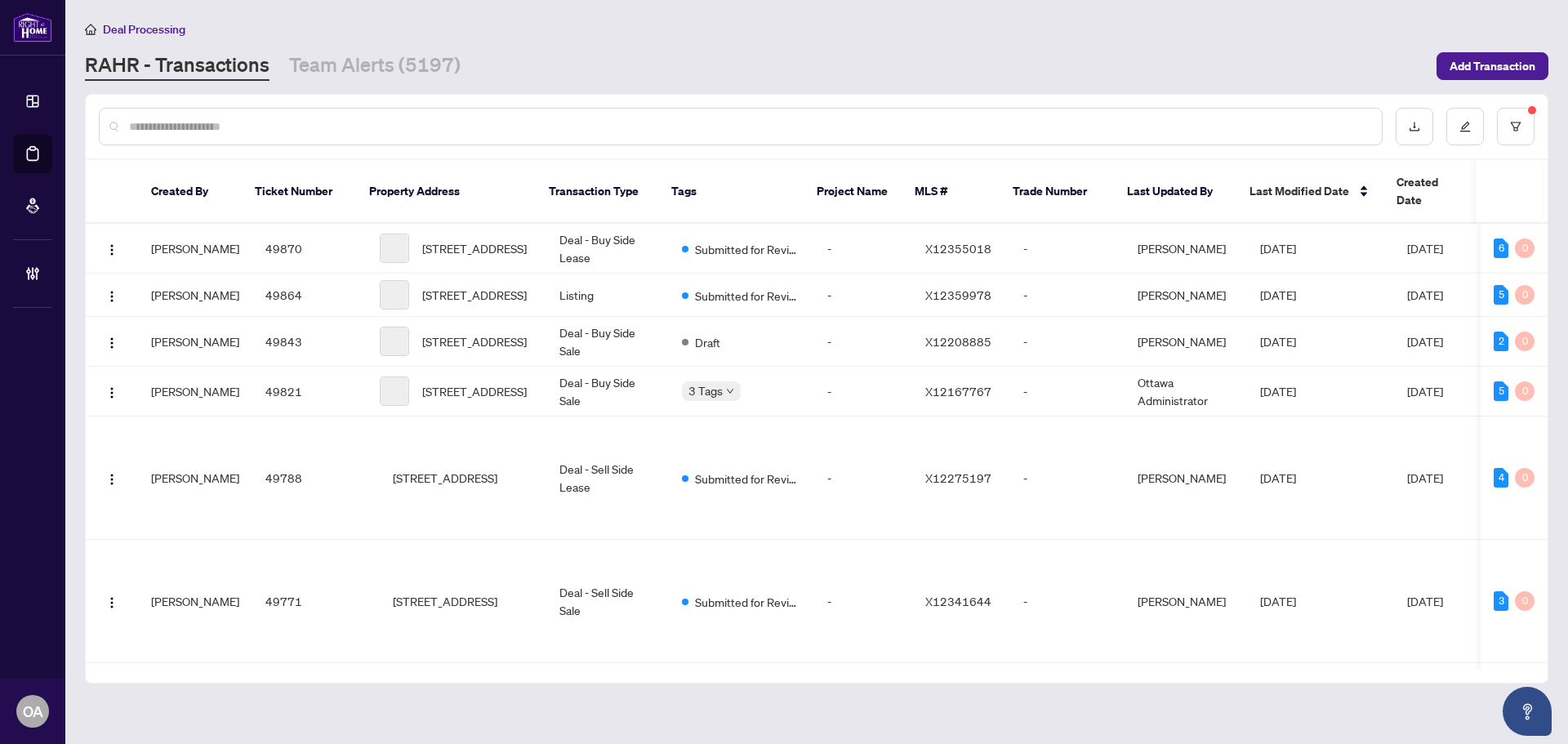
click at [432, 124] on input "text" at bounding box center [748, 126] width 1240 height 18
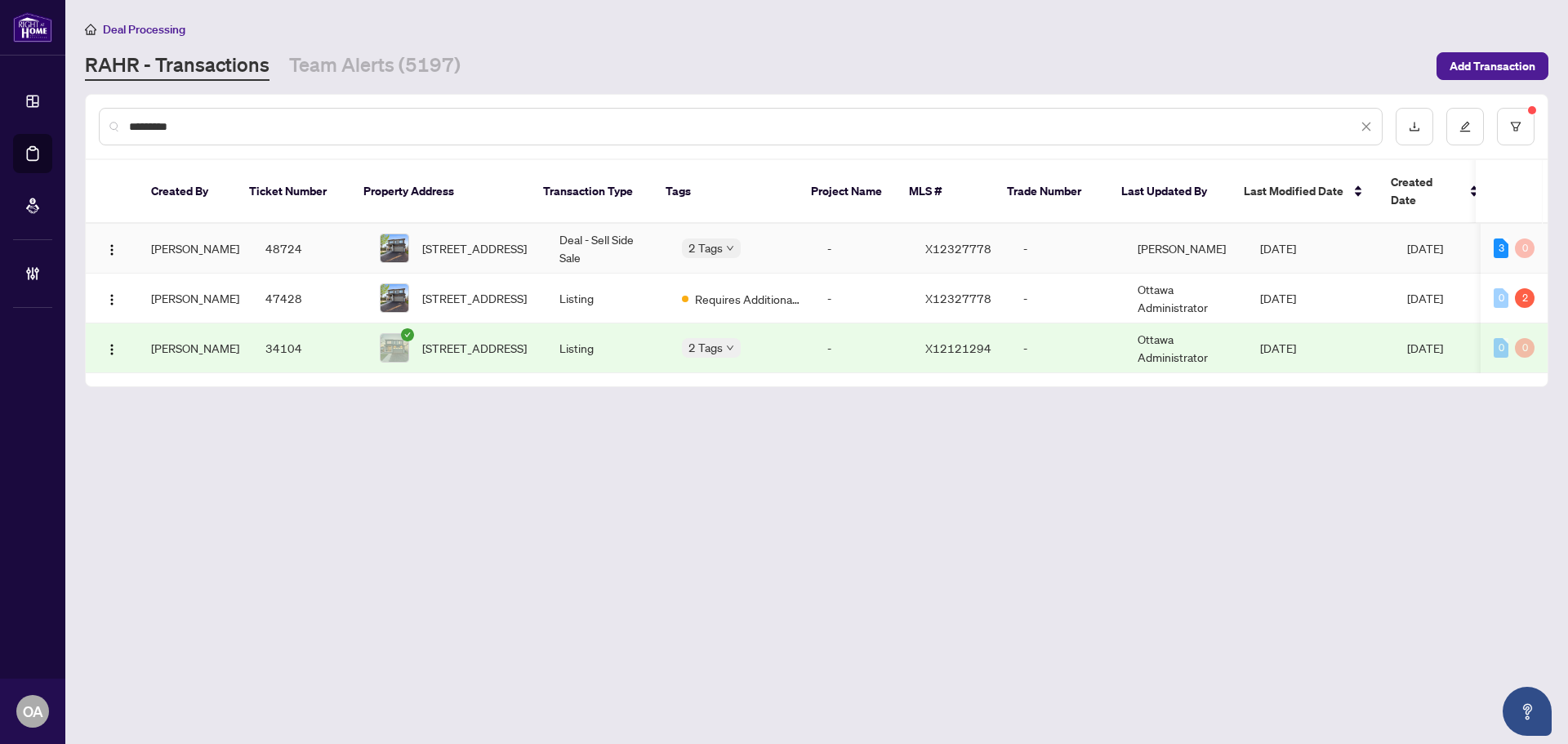
type input "*********"
click at [580, 224] on td "Deal - Sell Side Sale" at bounding box center [608, 248] width 123 height 49
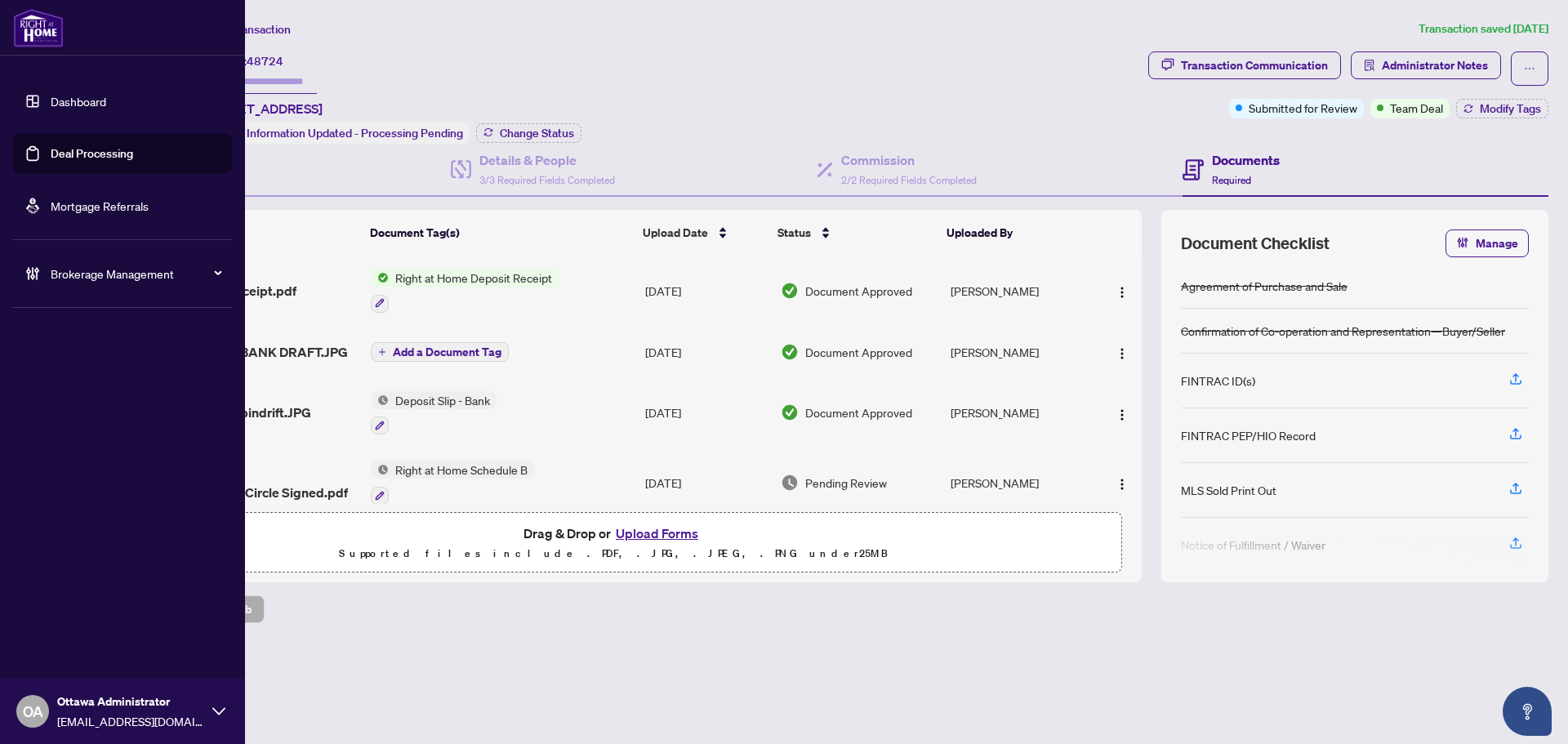
drag, startPoint x: 90, startPoint y: 157, endPoint x: 114, endPoint y: 154, distance: 24.2
click at [90, 157] on link "Deal Processing" at bounding box center [91, 153] width 83 height 15
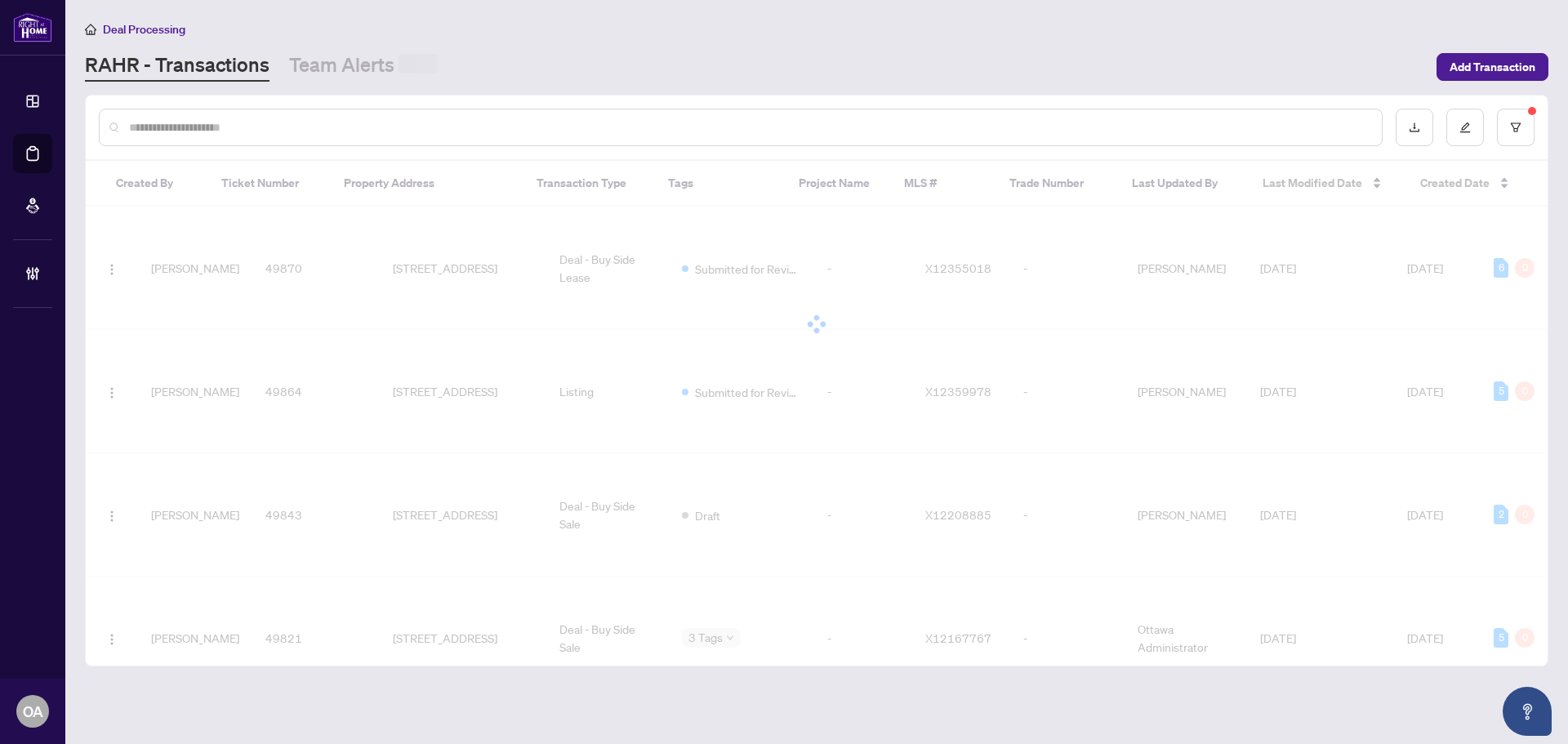
click at [485, 117] on div at bounding box center [740, 127] width 1284 height 38
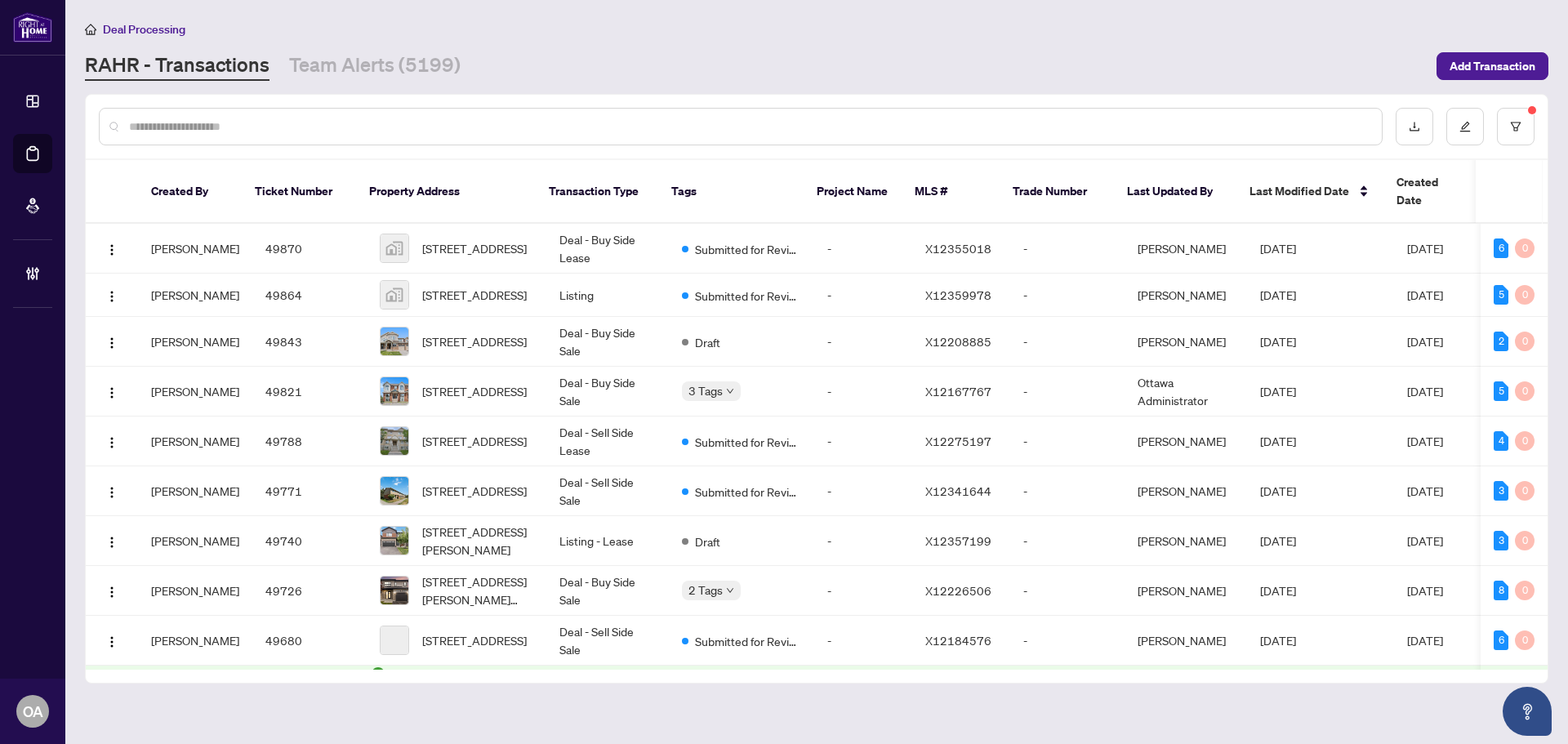
click at [489, 121] on input "text" at bounding box center [748, 126] width 1240 height 18
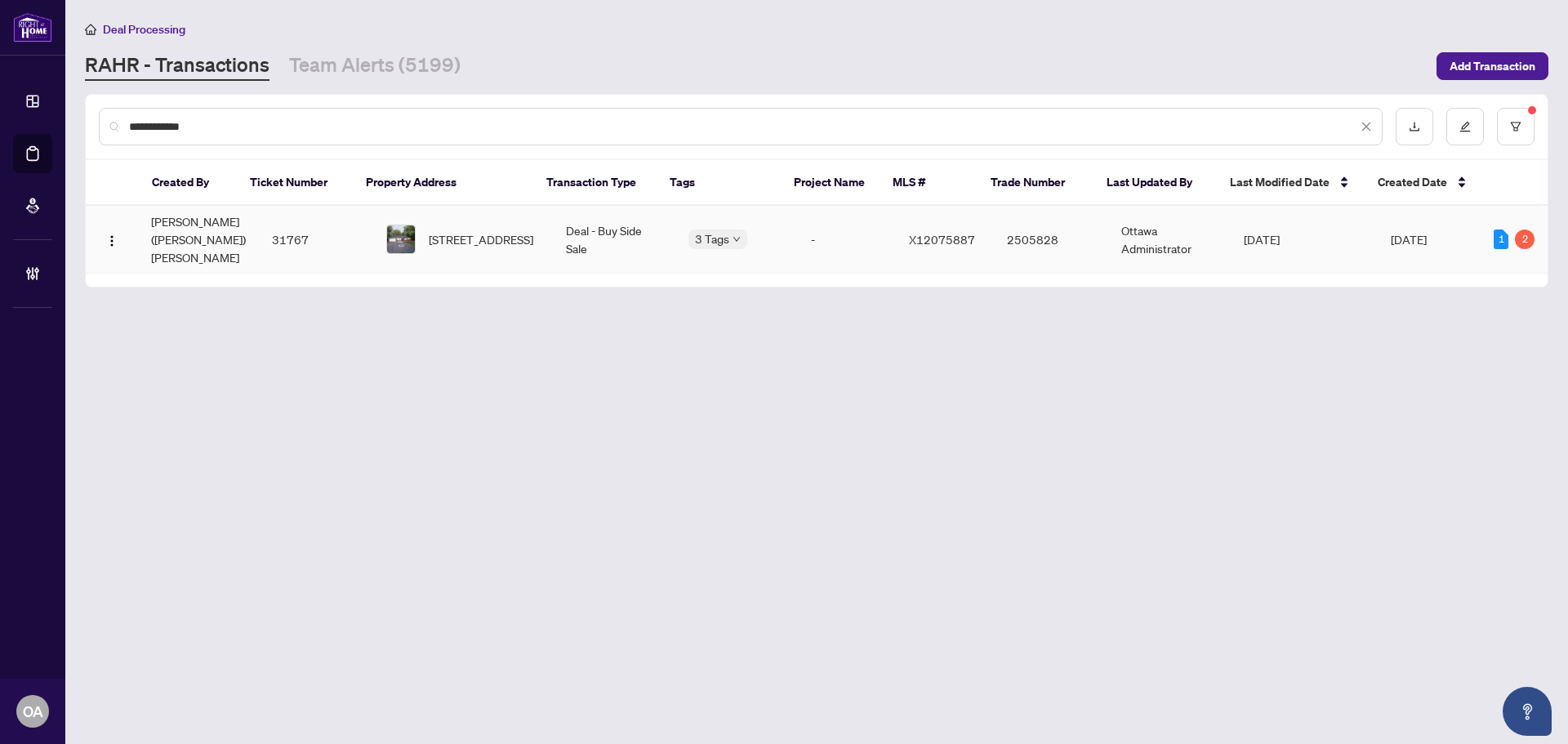
type input "**********"
click at [595, 221] on td "Deal - Buy Side Sale" at bounding box center [614, 239] width 123 height 67
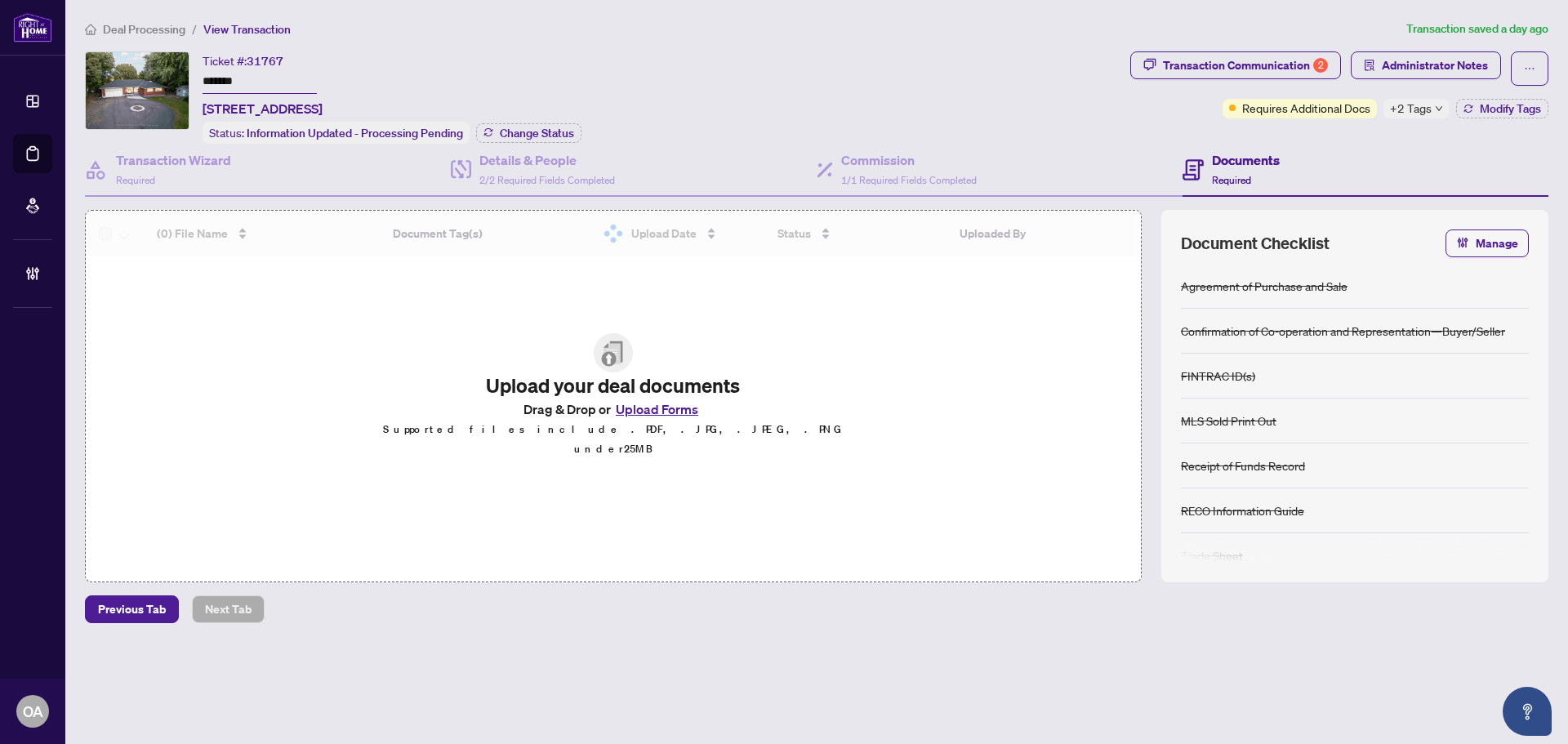
click at [1415, 108] on span "+2 Tags" at bounding box center [1411, 108] width 42 height 19
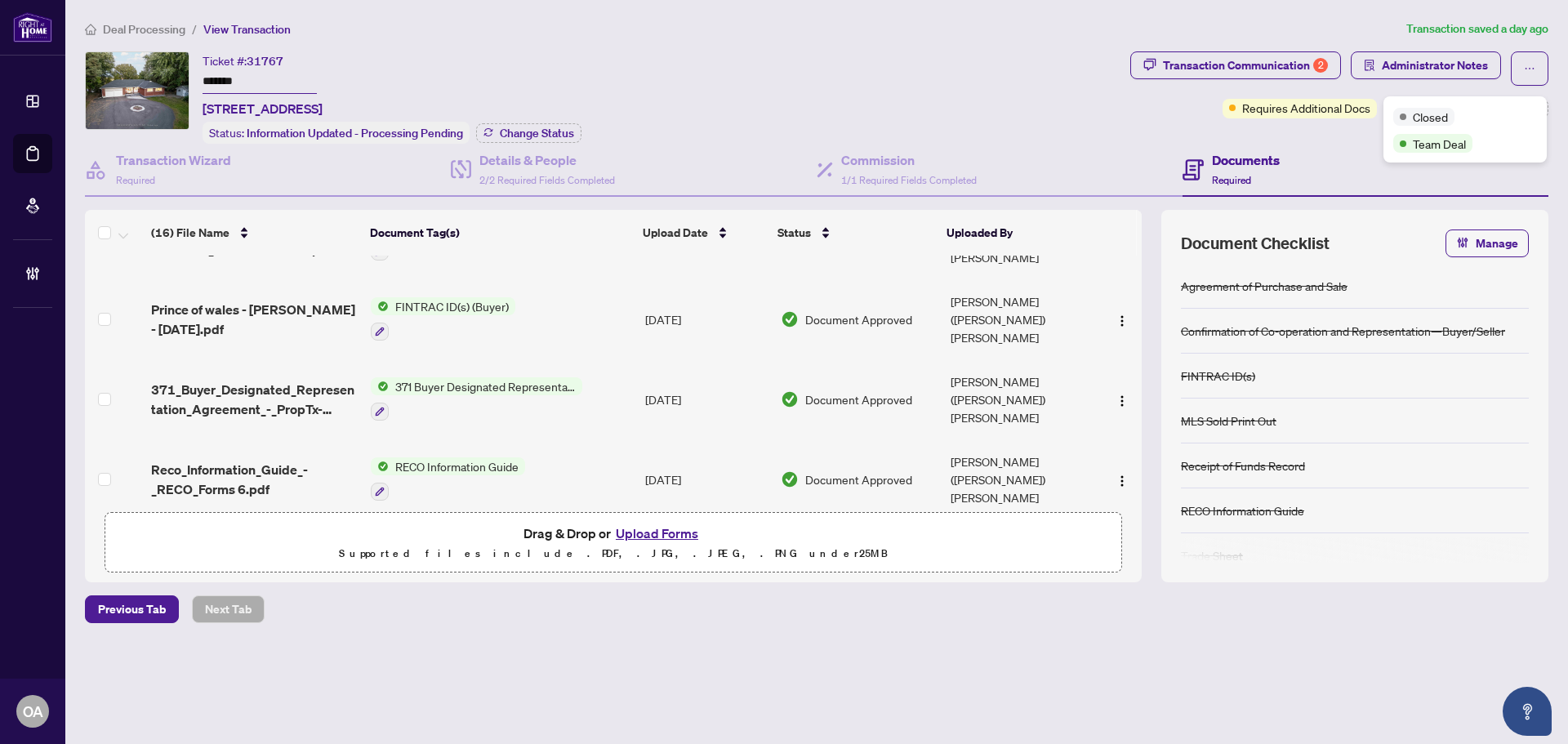
scroll to position [872, 0]
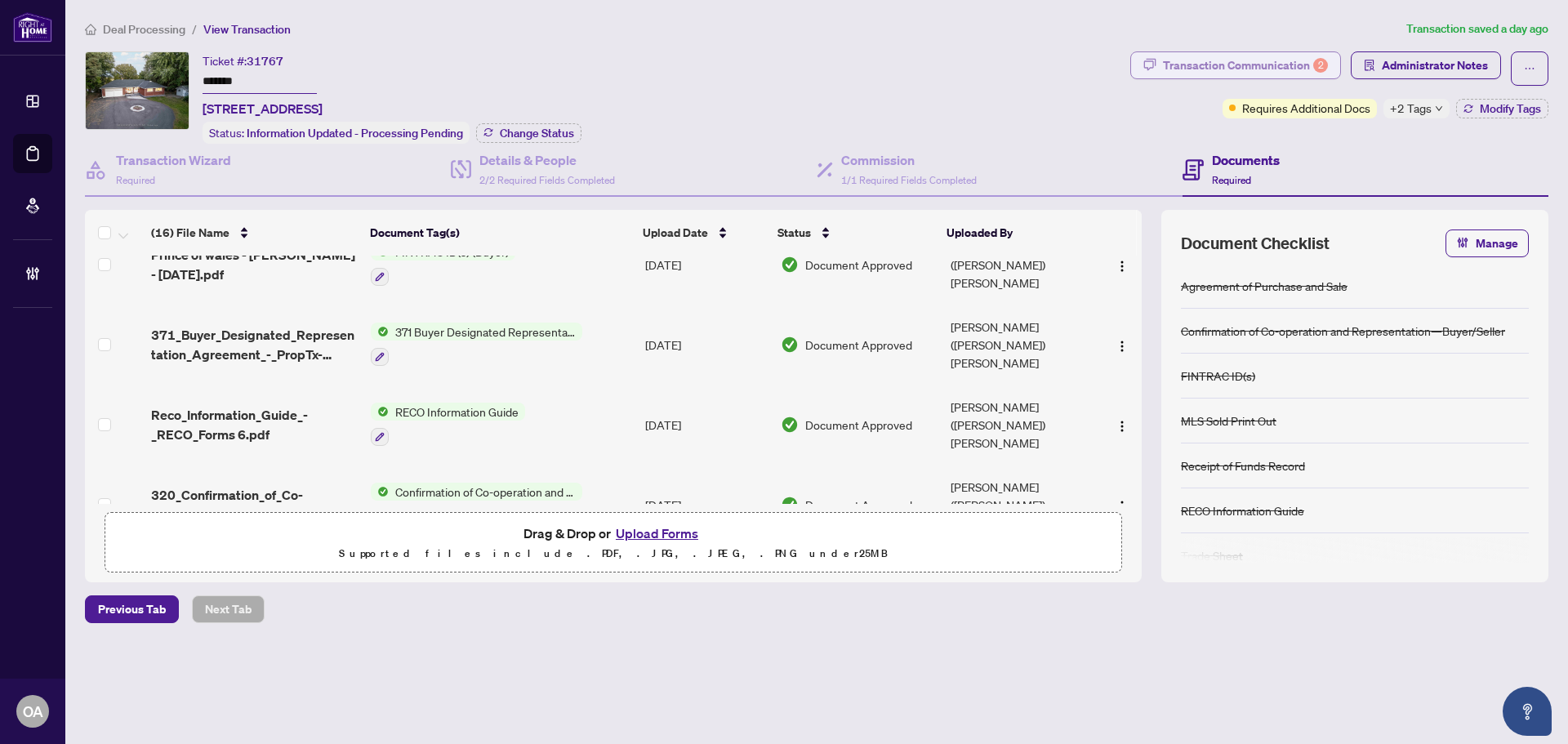
click at [1277, 61] on div "Transaction Communication 2" at bounding box center [1245, 65] width 165 height 26
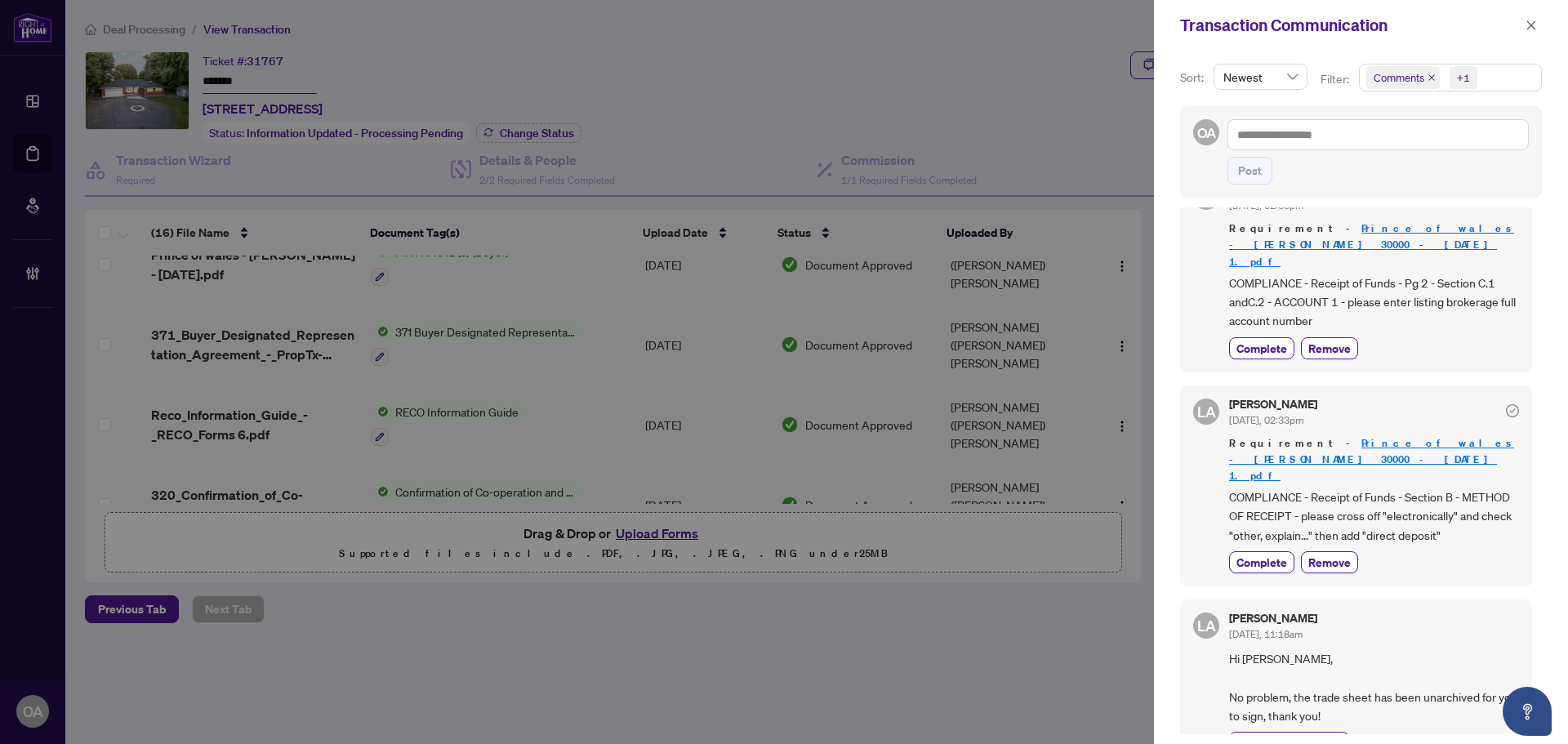
scroll to position [82, 0]
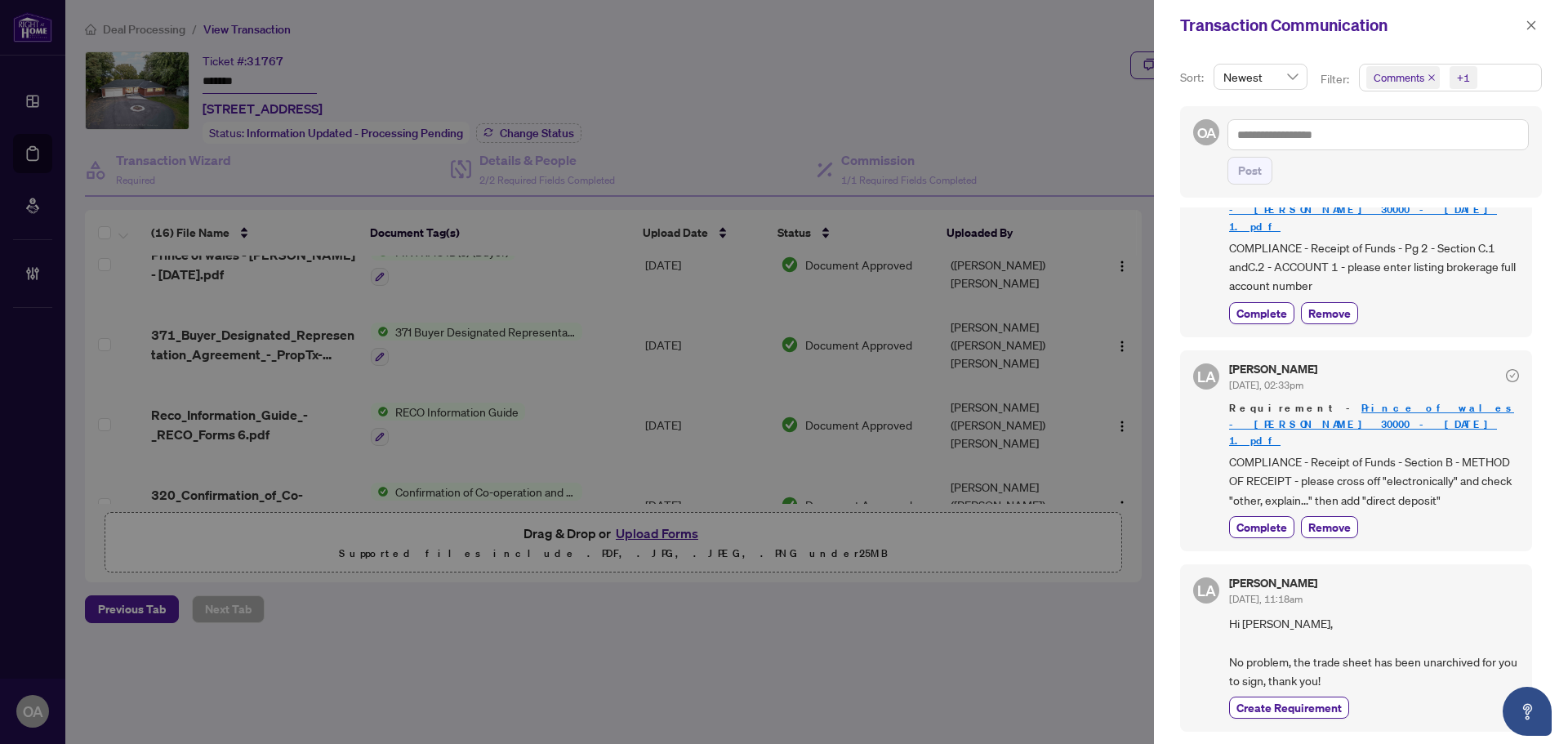
drag, startPoint x: 1534, startPoint y: 26, endPoint x: 1046, endPoint y: 253, distance: 538.2
click at [1534, 26] on icon "close" at bounding box center [1531, 25] width 11 height 11
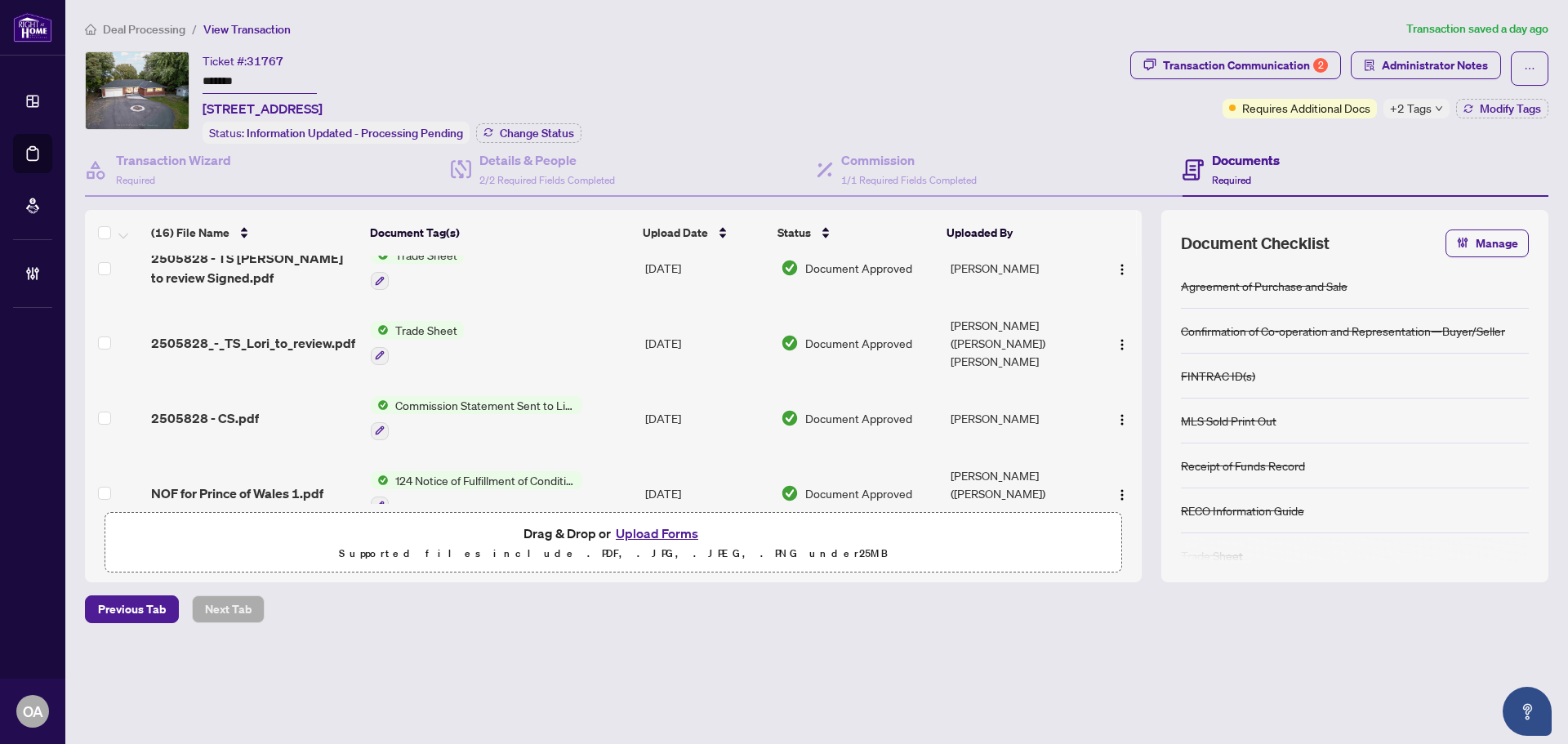
scroll to position [0, 0]
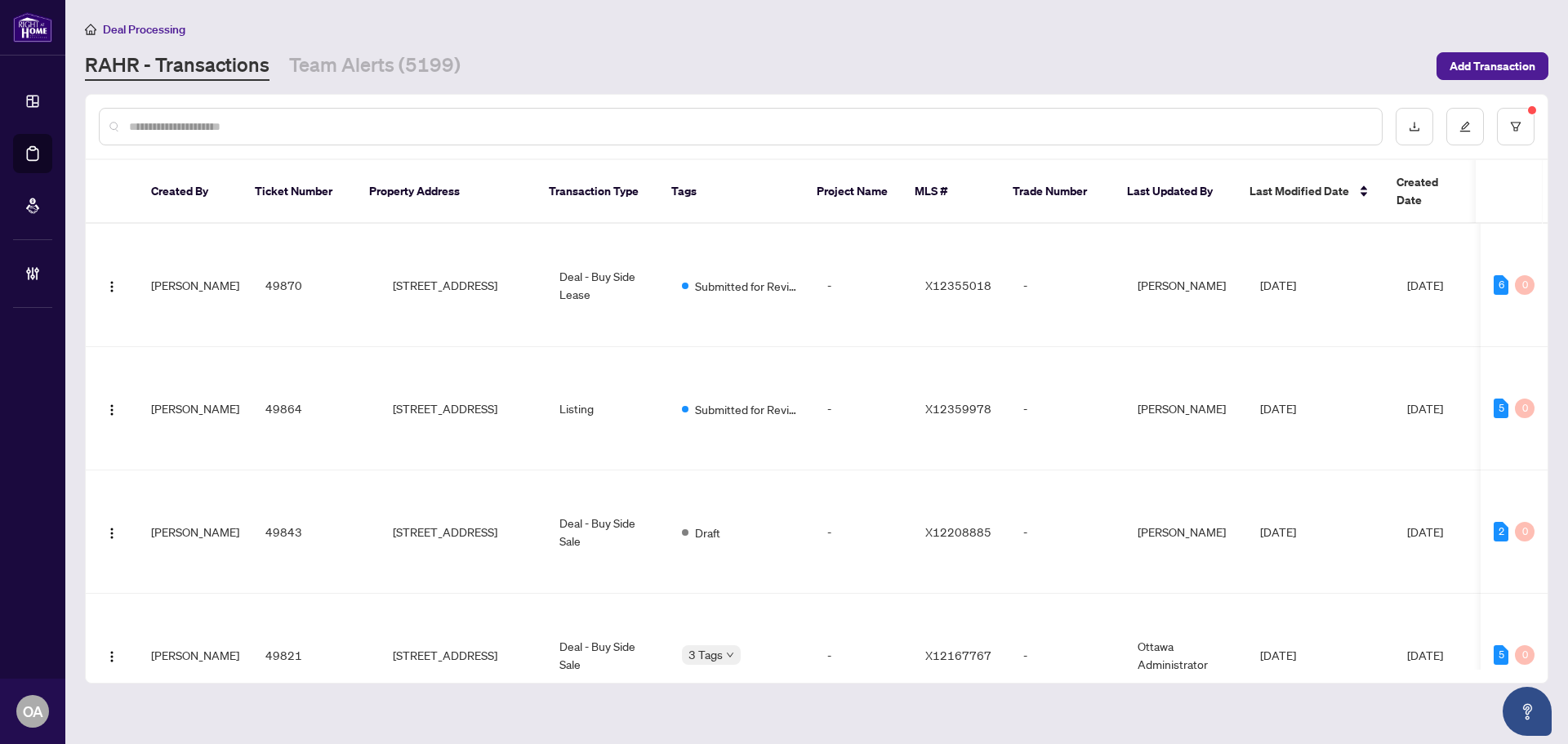
click at [609, 129] on input "text" at bounding box center [748, 126] width 1240 height 18
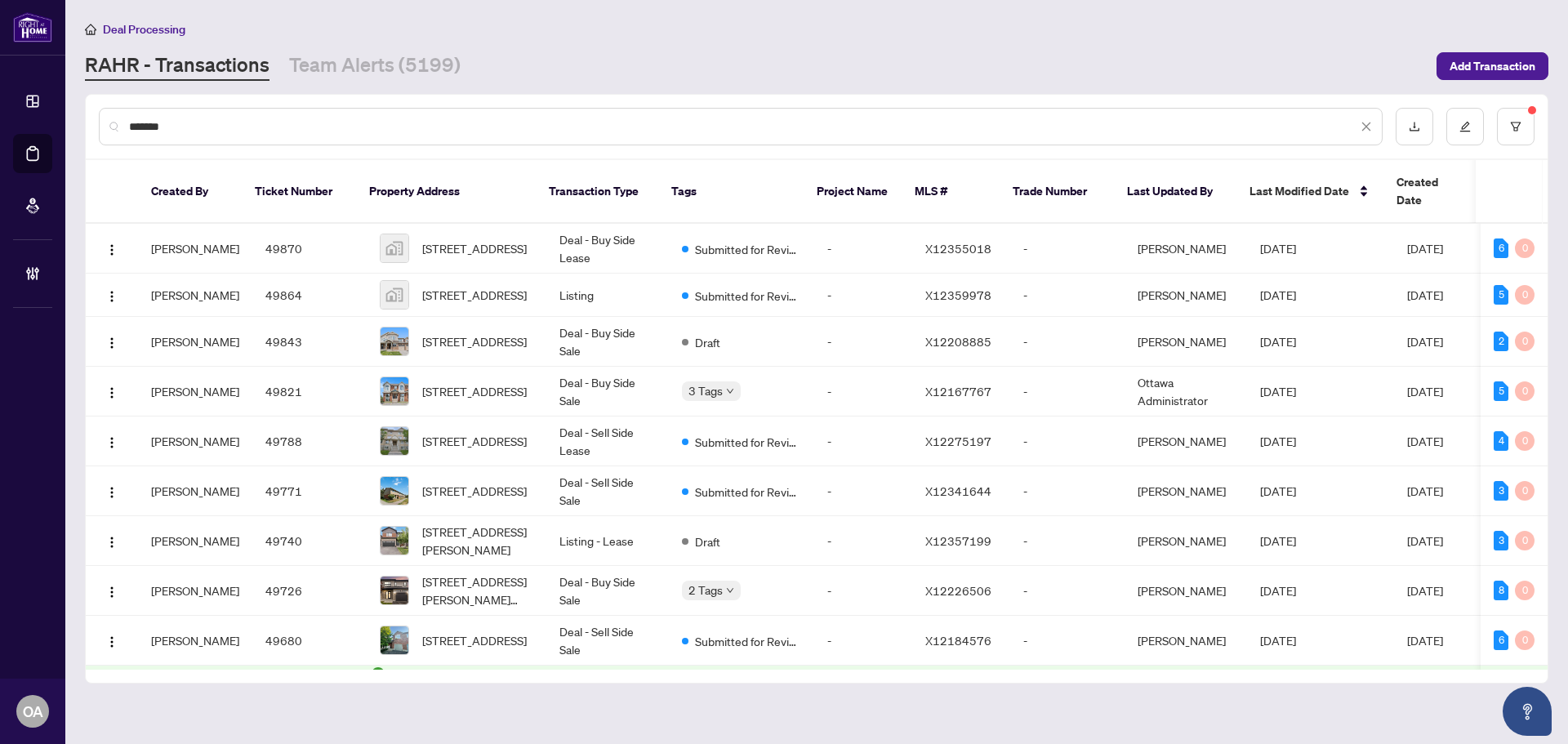
type input "*******"
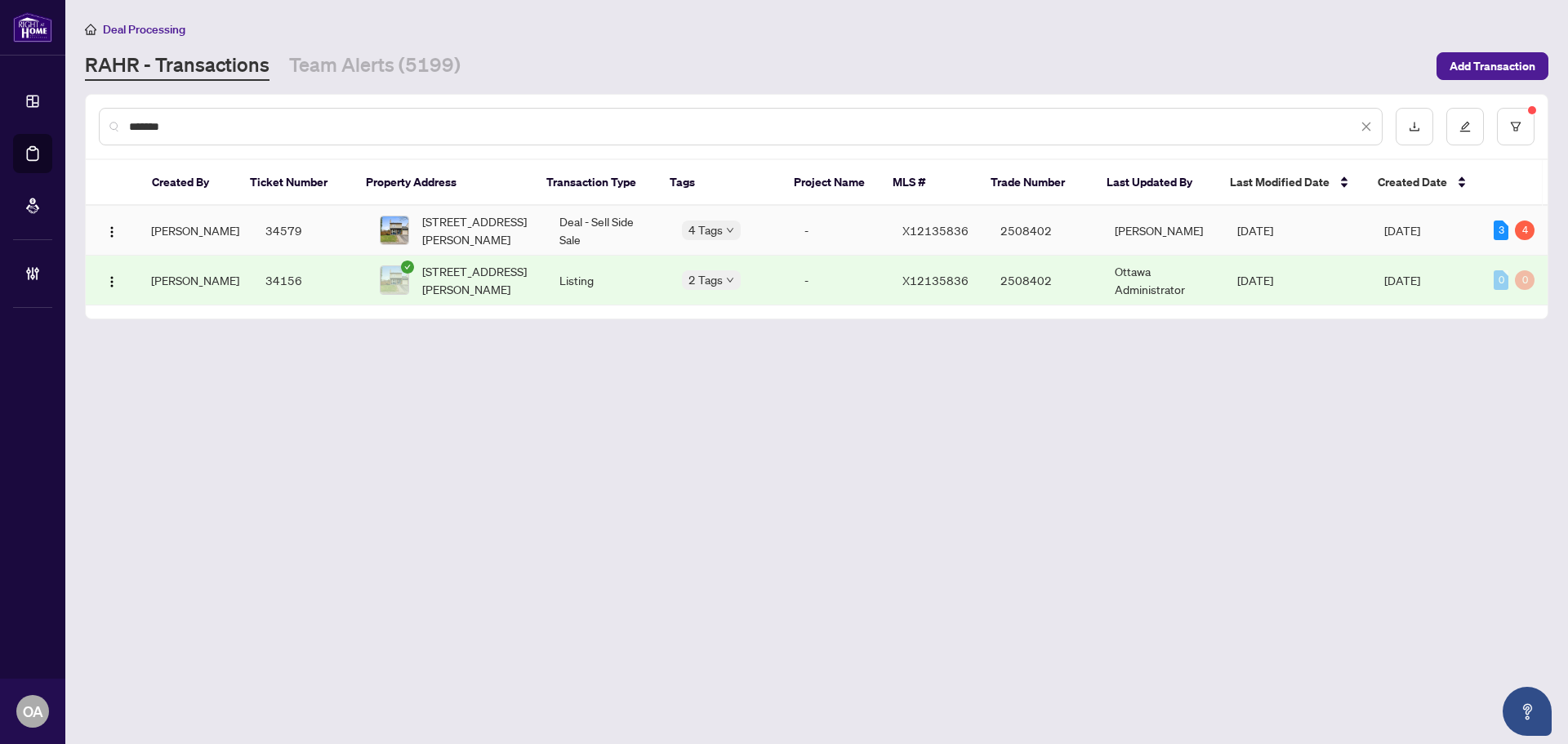
click at [494, 228] on span "[STREET_ADDRESS][PERSON_NAME]" at bounding box center [478, 230] width 111 height 36
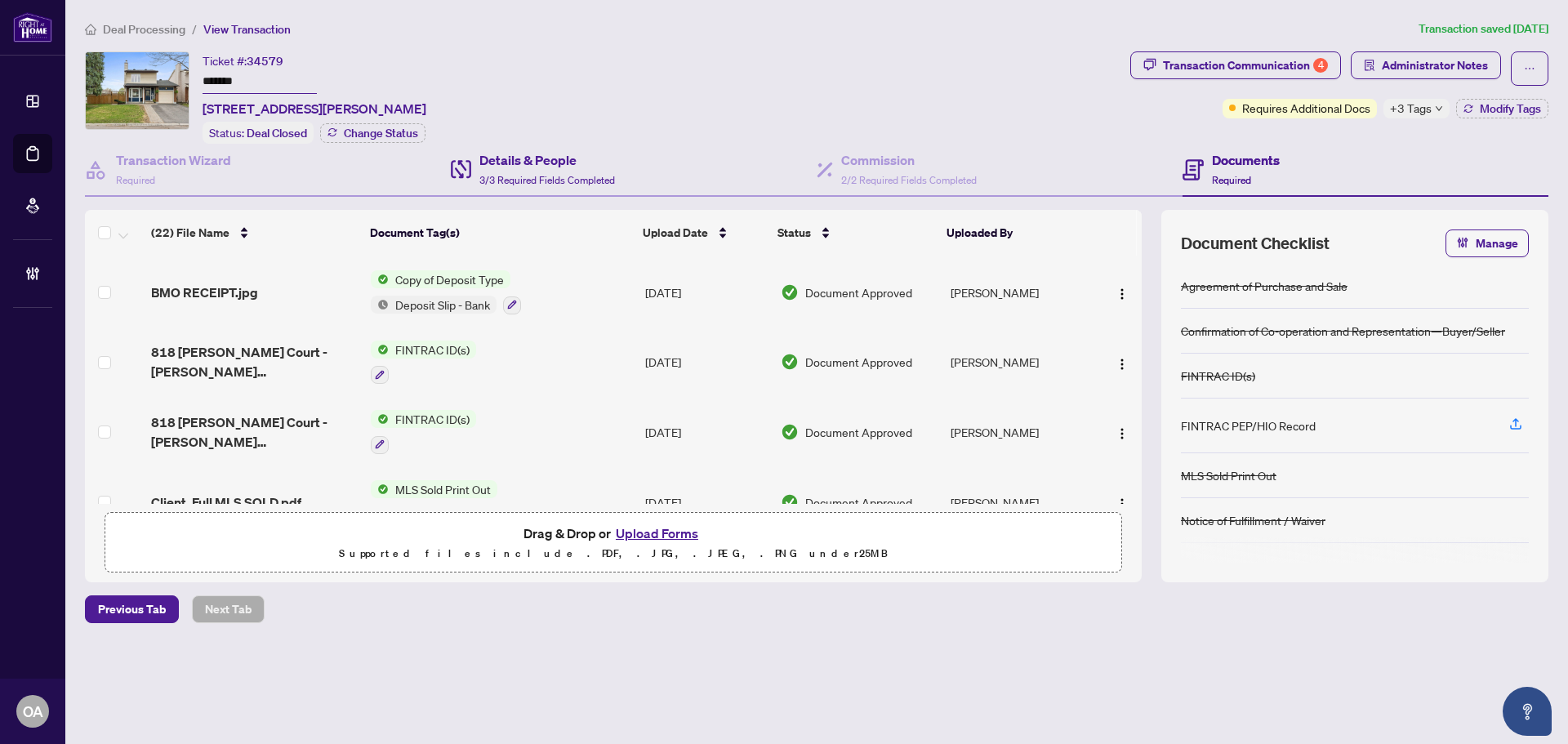
scroll to position [782, 0]
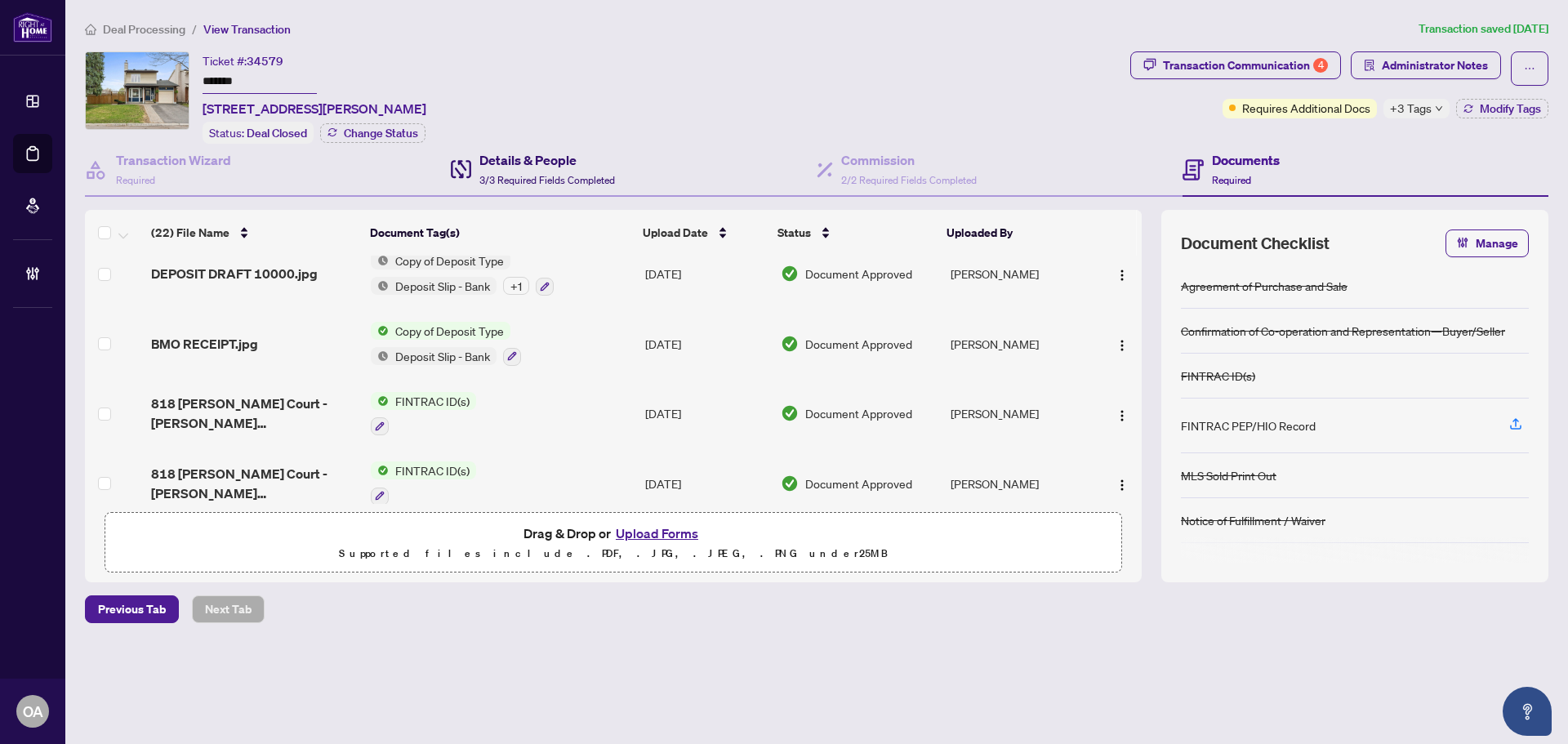
drag, startPoint x: 572, startPoint y: 160, endPoint x: 653, endPoint y: 199, distance: 89.9
click at [572, 160] on h4 "Details & People" at bounding box center [547, 160] width 136 height 20
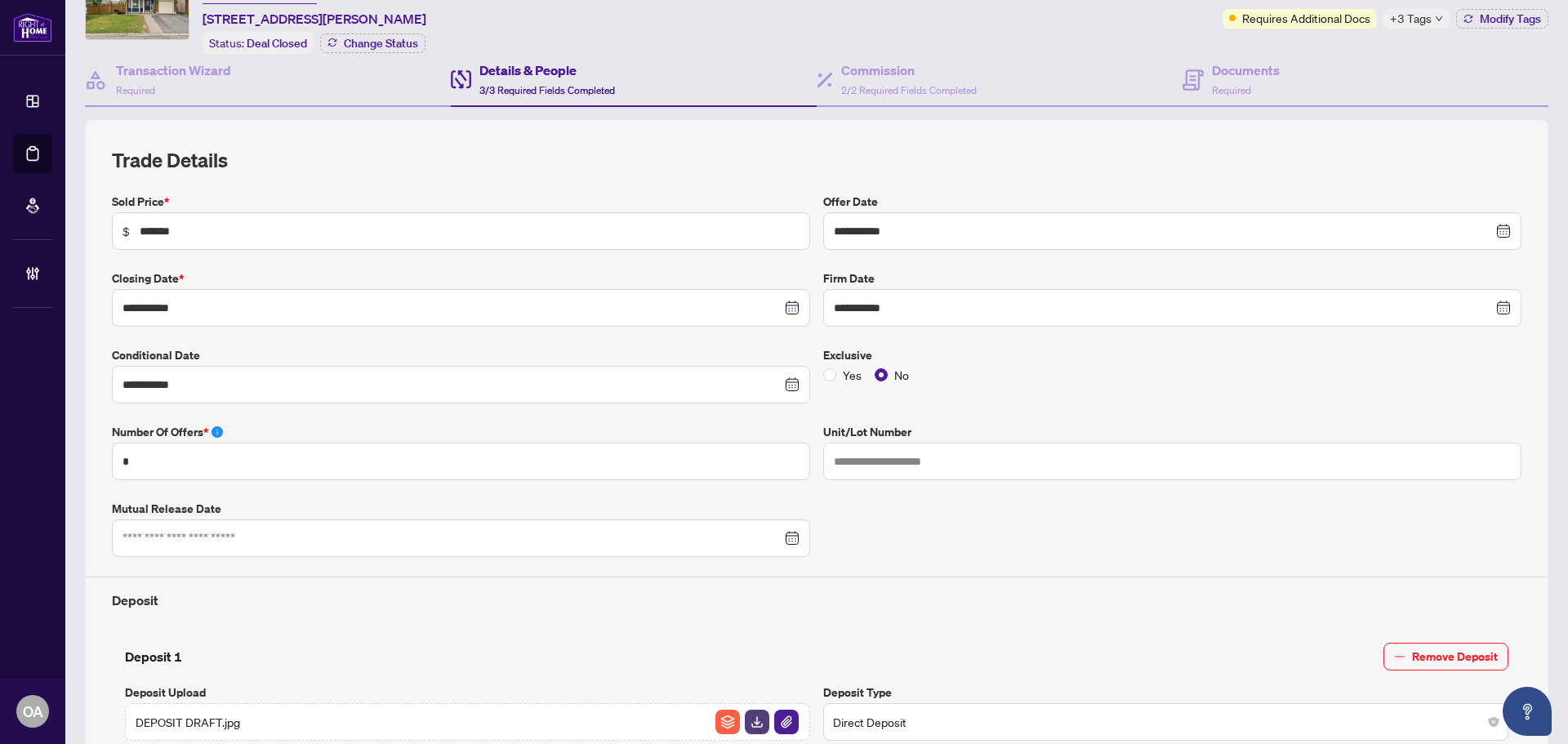
scroll to position [82, 0]
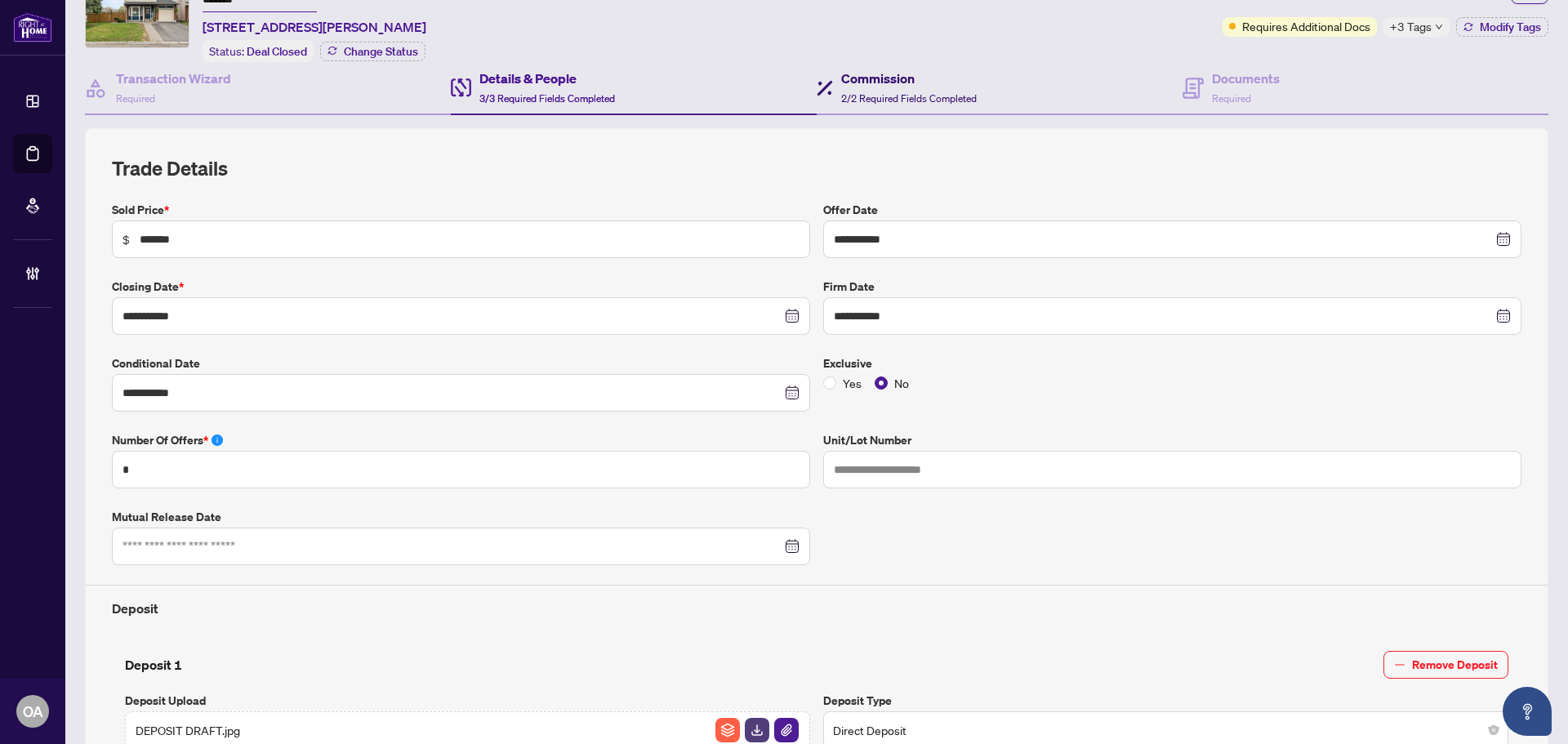
click at [851, 81] on h4 "Commission" at bounding box center [909, 78] width 136 height 20
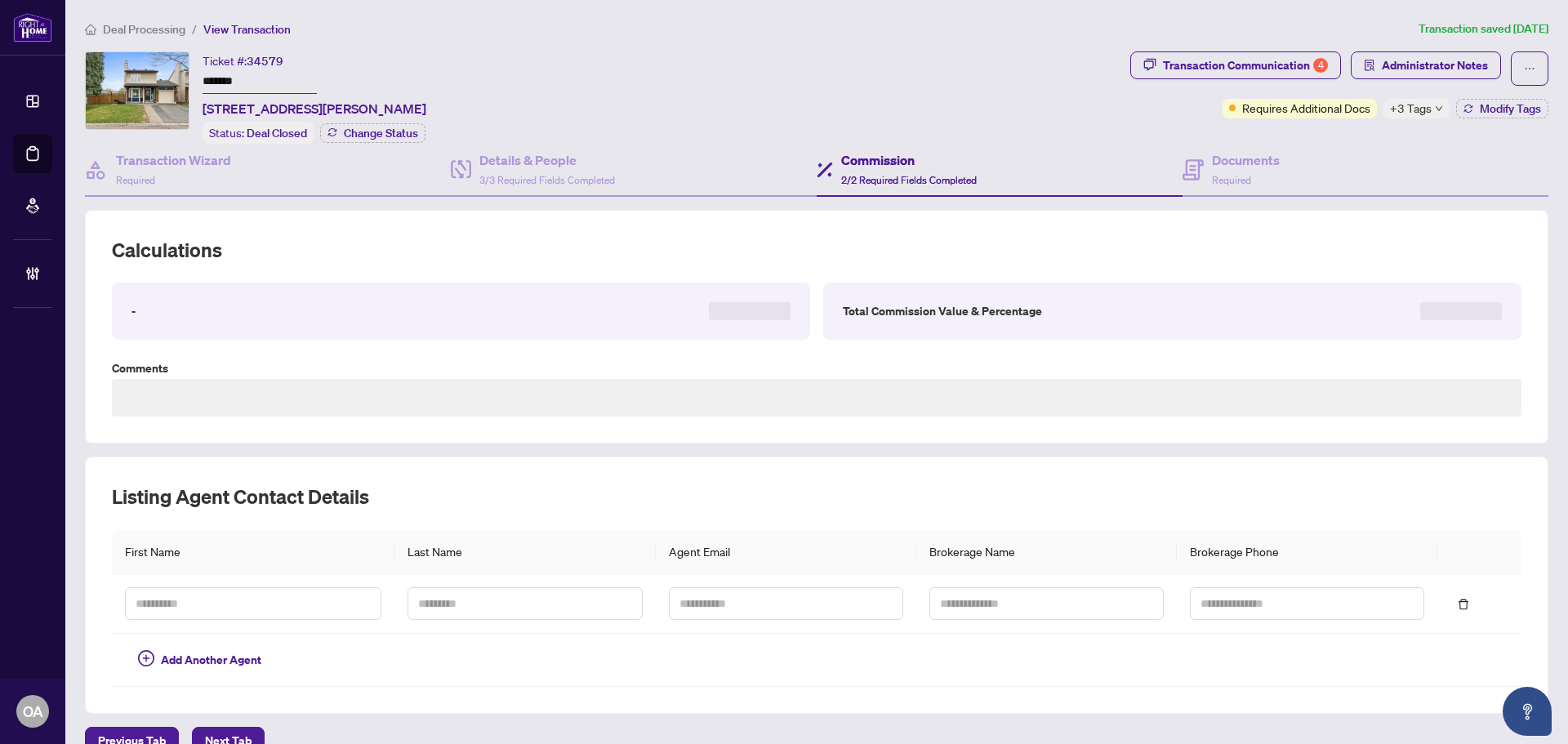
scroll to position [82, 0]
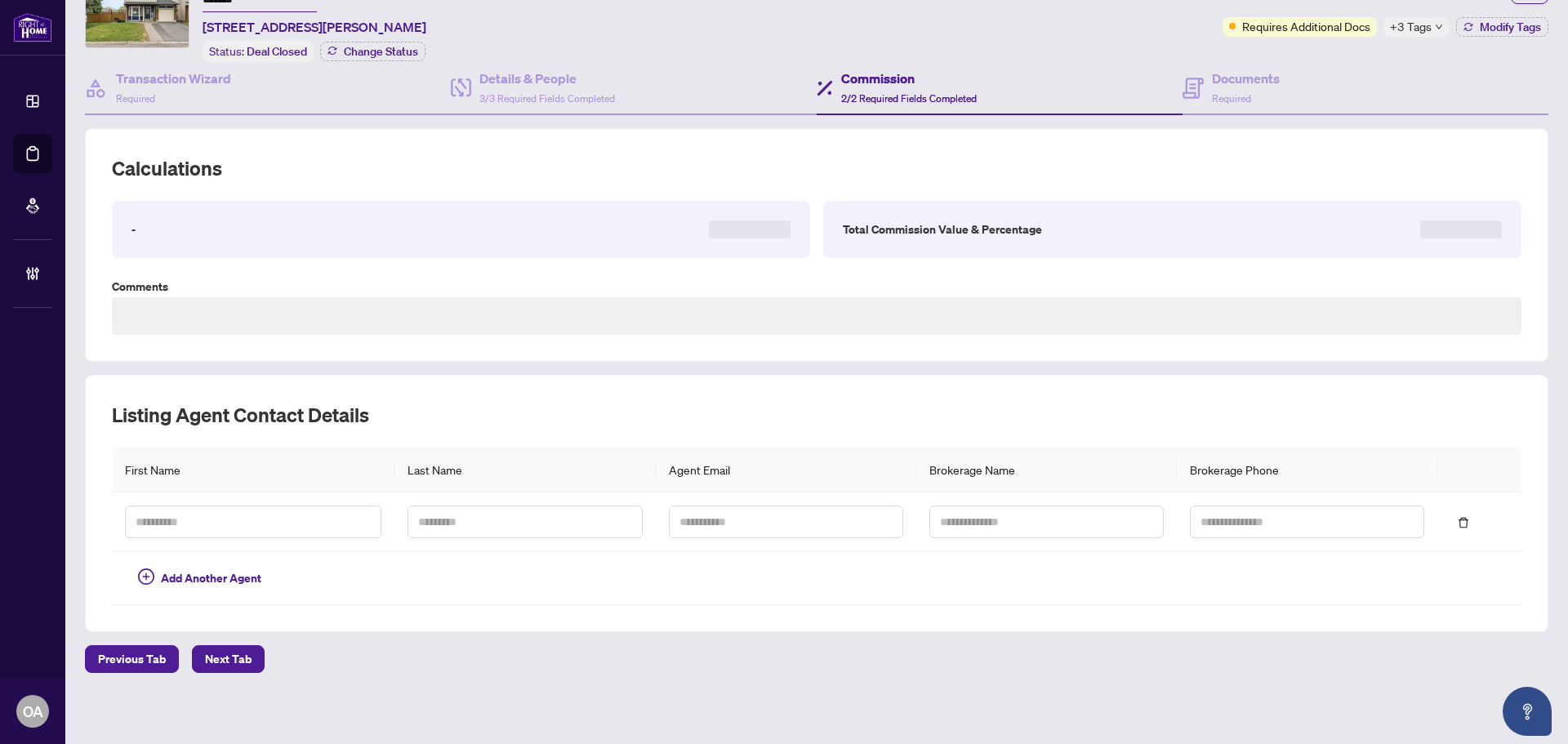
type textarea "**********"
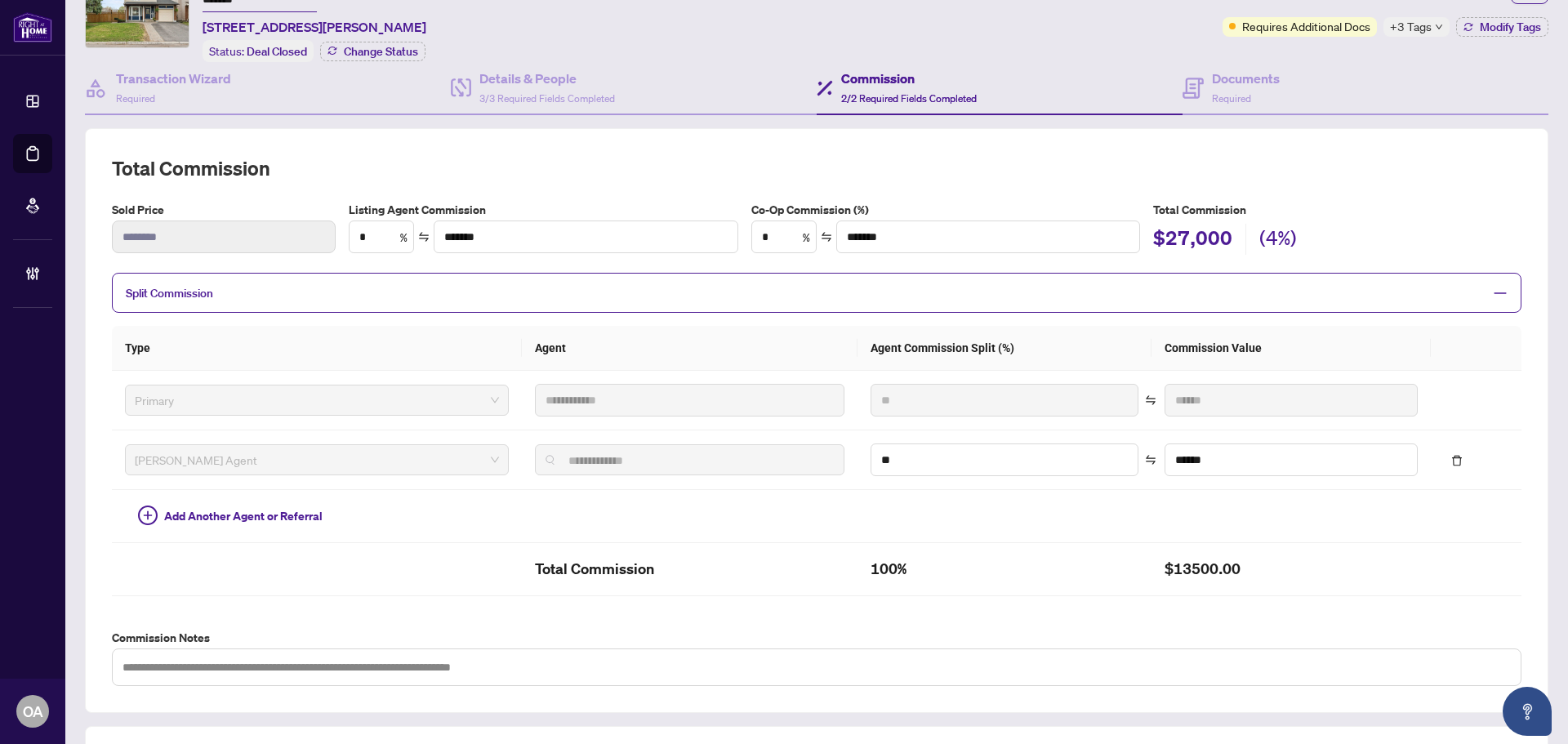
click at [552, 292] on span "Split Commission" at bounding box center [804, 293] width 1357 height 19
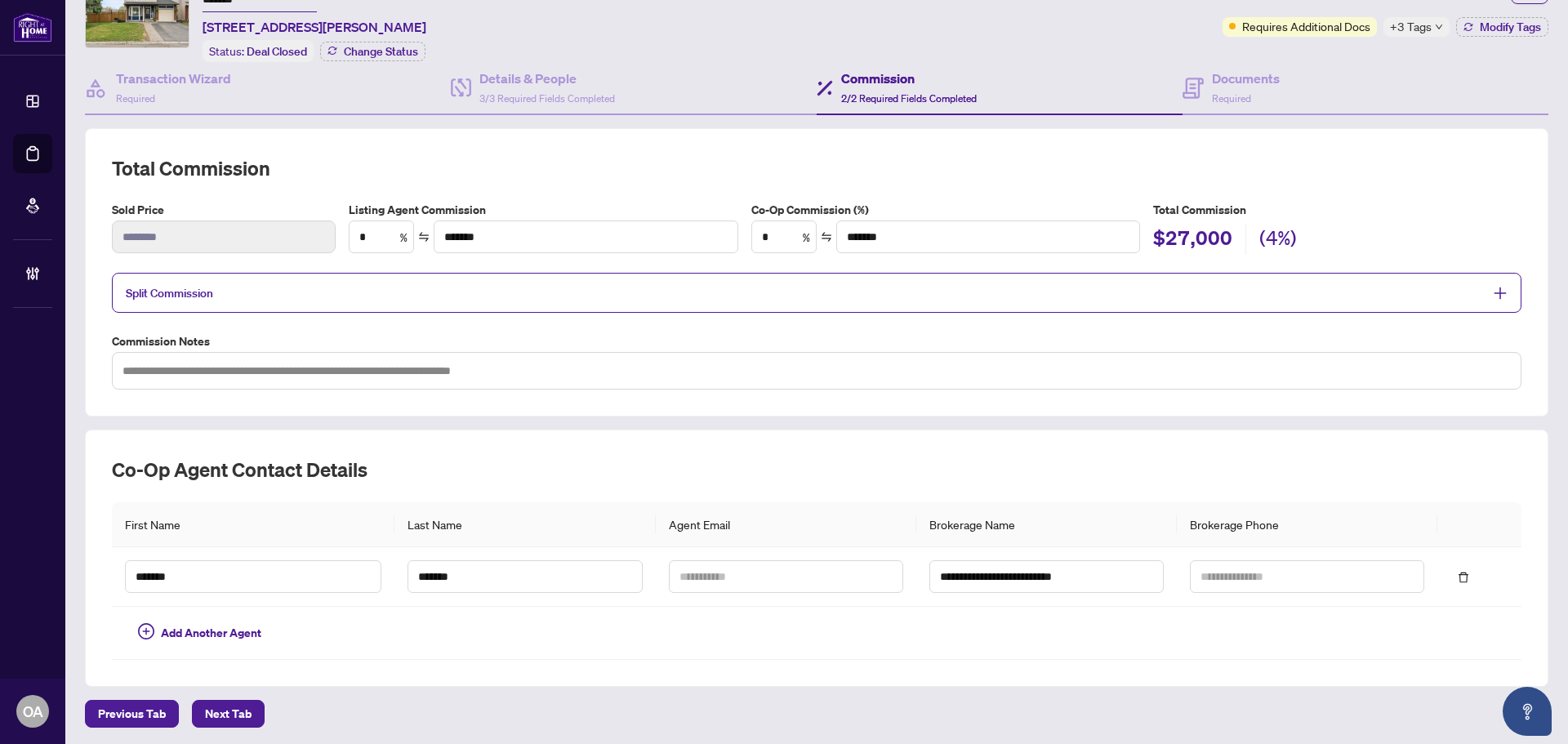
click at [552, 292] on span "Split Commission" at bounding box center [804, 293] width 1357 height 19
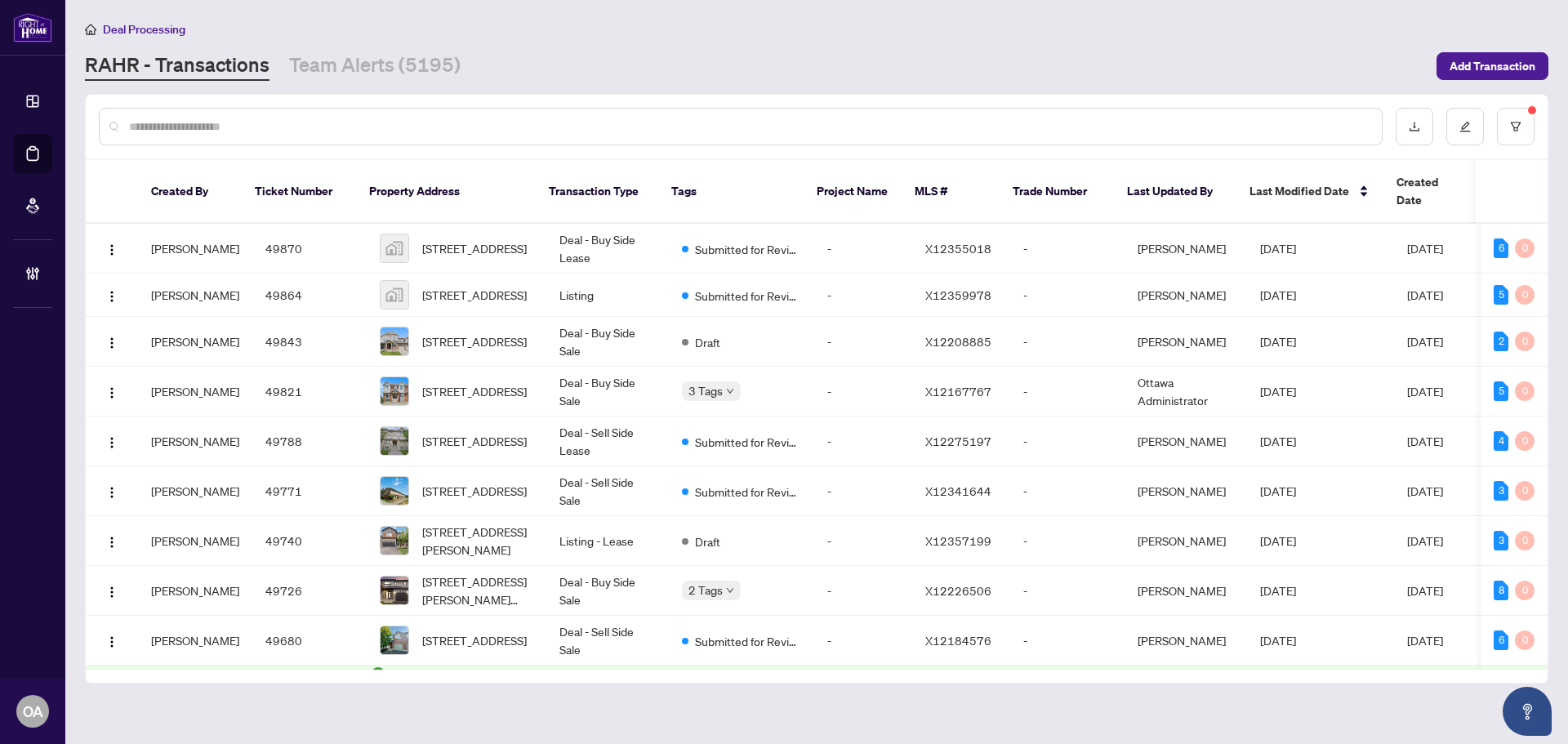
click at [522, 125] on input "text" at bounding box center [748, 126] width 1240 height 18
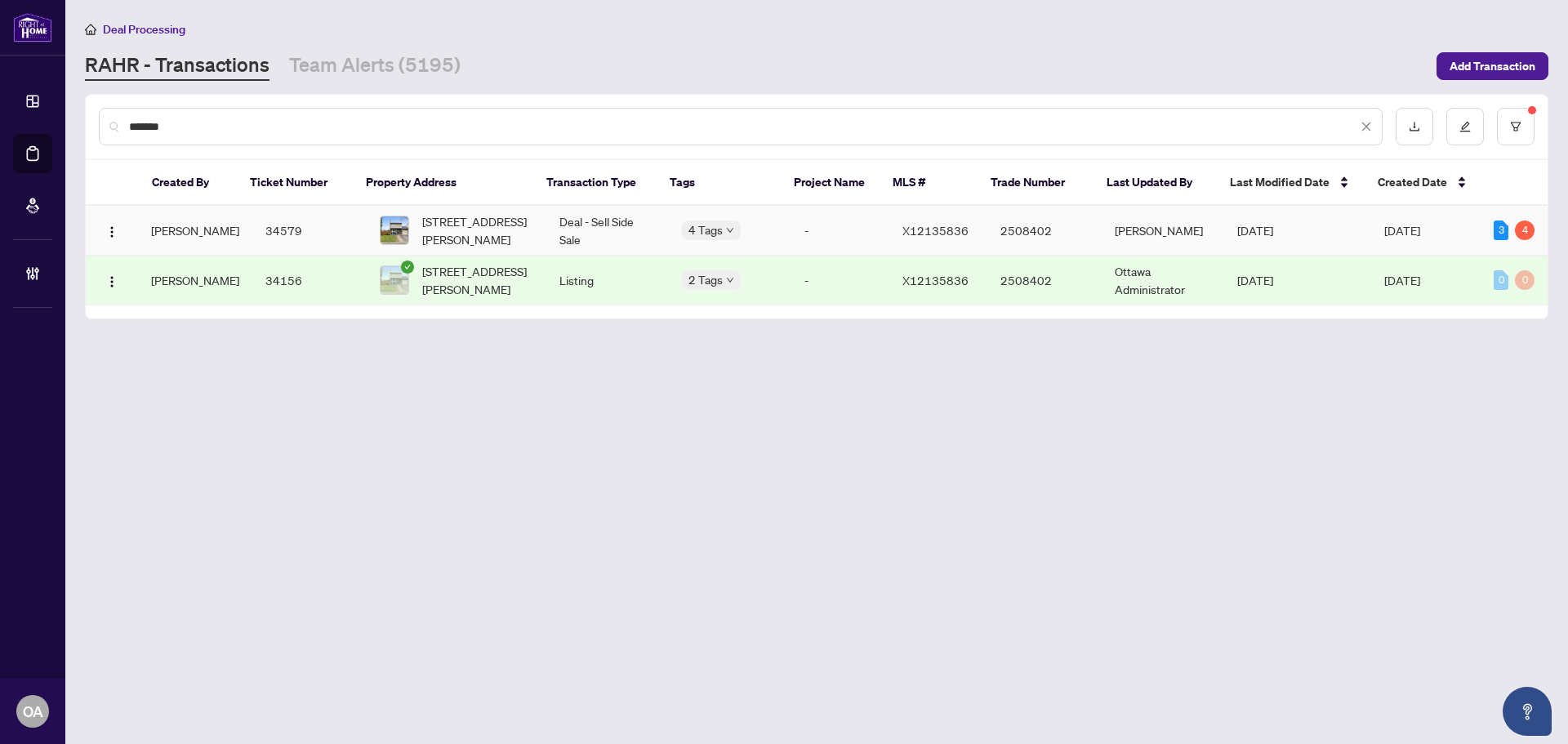
type input "*******"
click at [607, 220] on td "Deal - Sell Side Sale" at bounding box center [608, 230] width 123 height 49
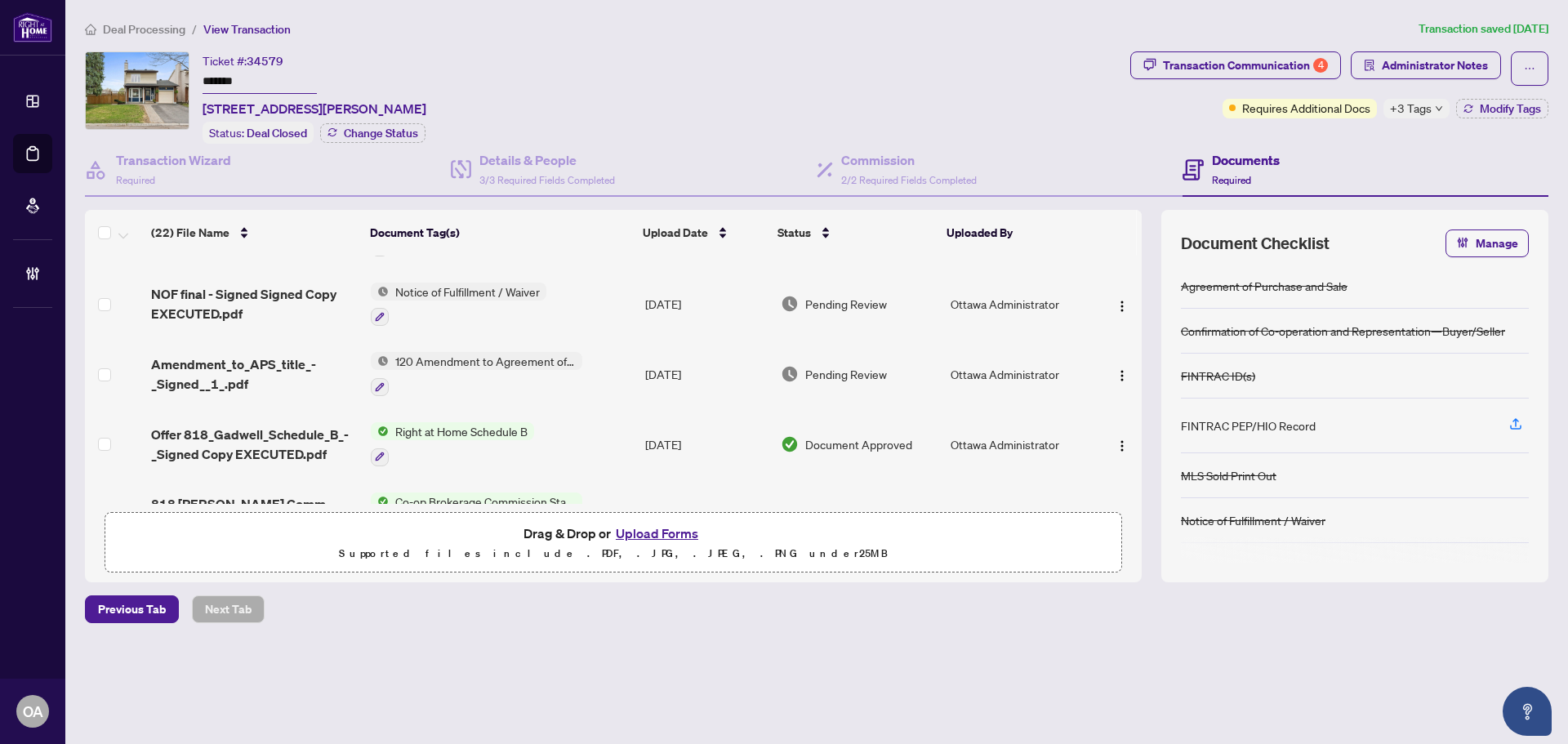
scroll to position [82, 0]
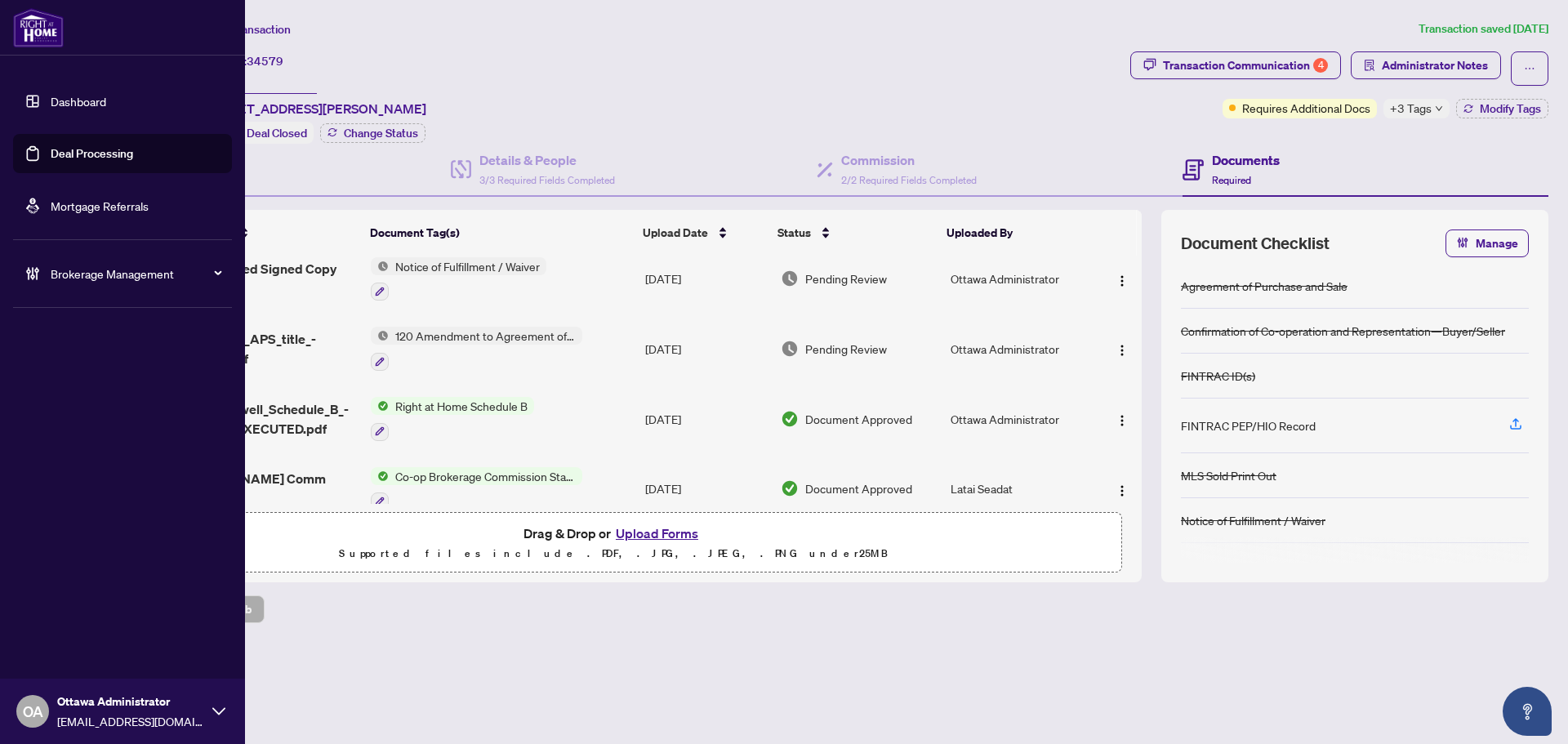
click at [73, 147] on link "Deal Processing" at bounding box center [91, 153] width 83 height 15
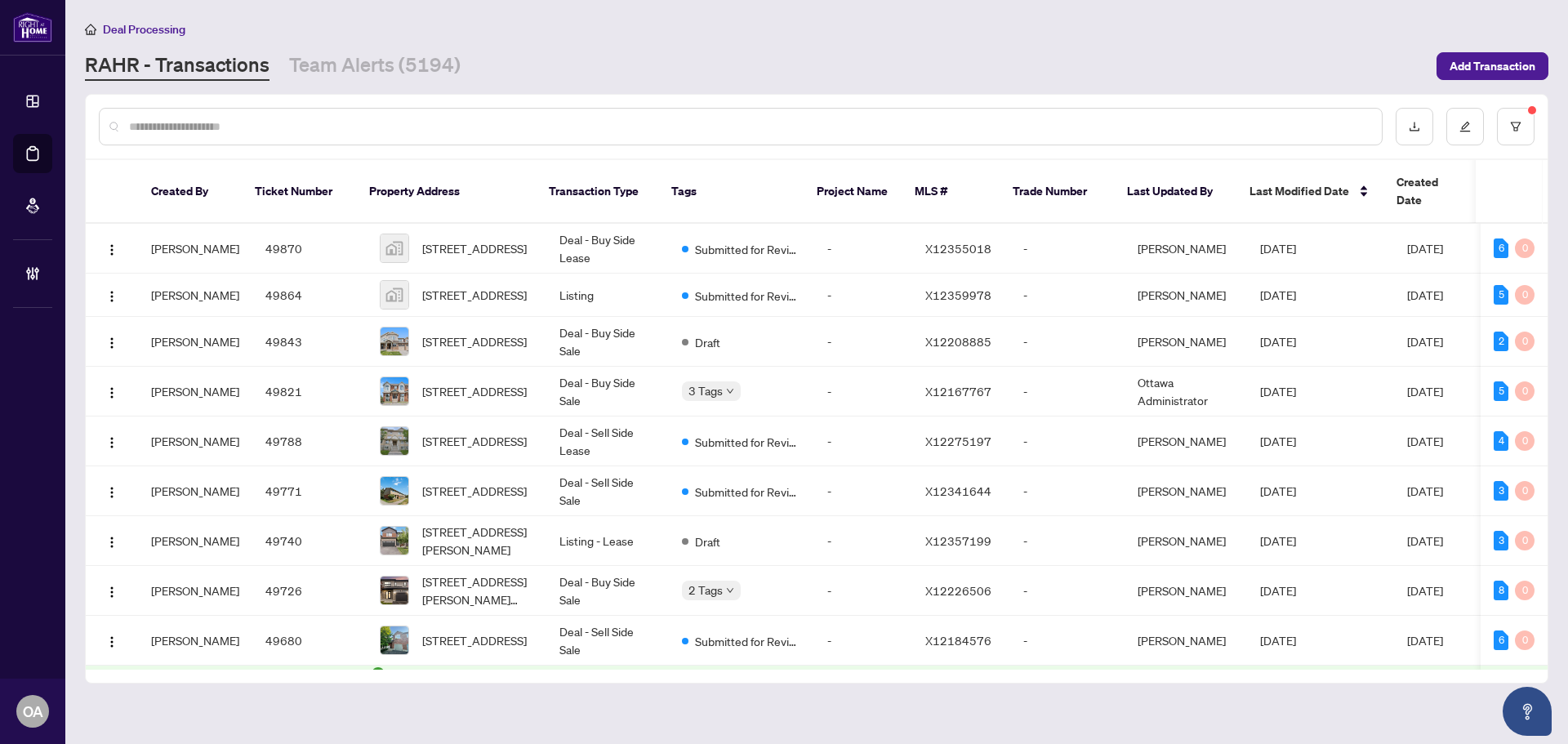
click at [545, 122] on input "text" at bounding box center [748, 126] width 1240 height 18
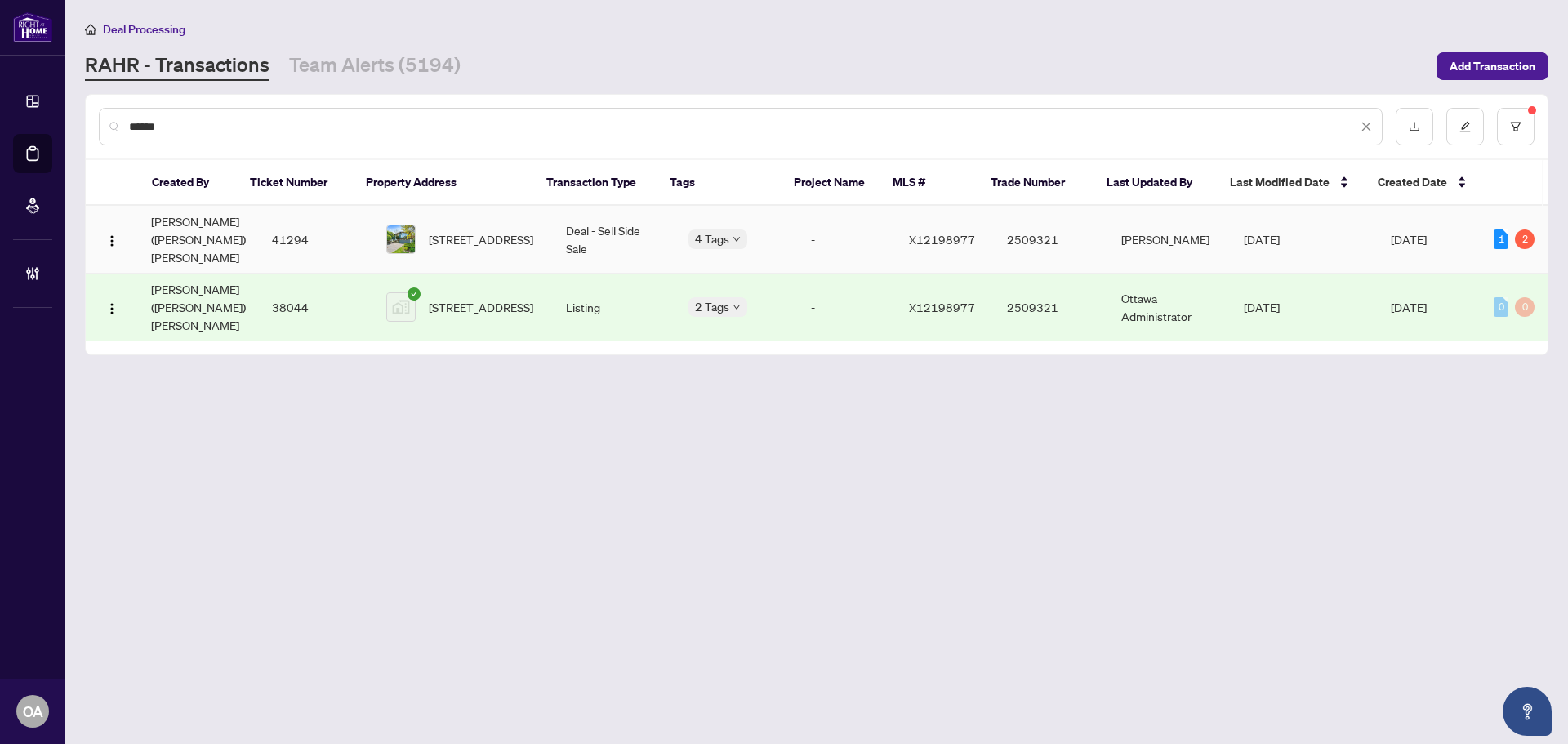
type input "******"
click at [630, 221] on td "Deal - Sell Side Sale" at bounding box center [614, 239] width 123 height 67
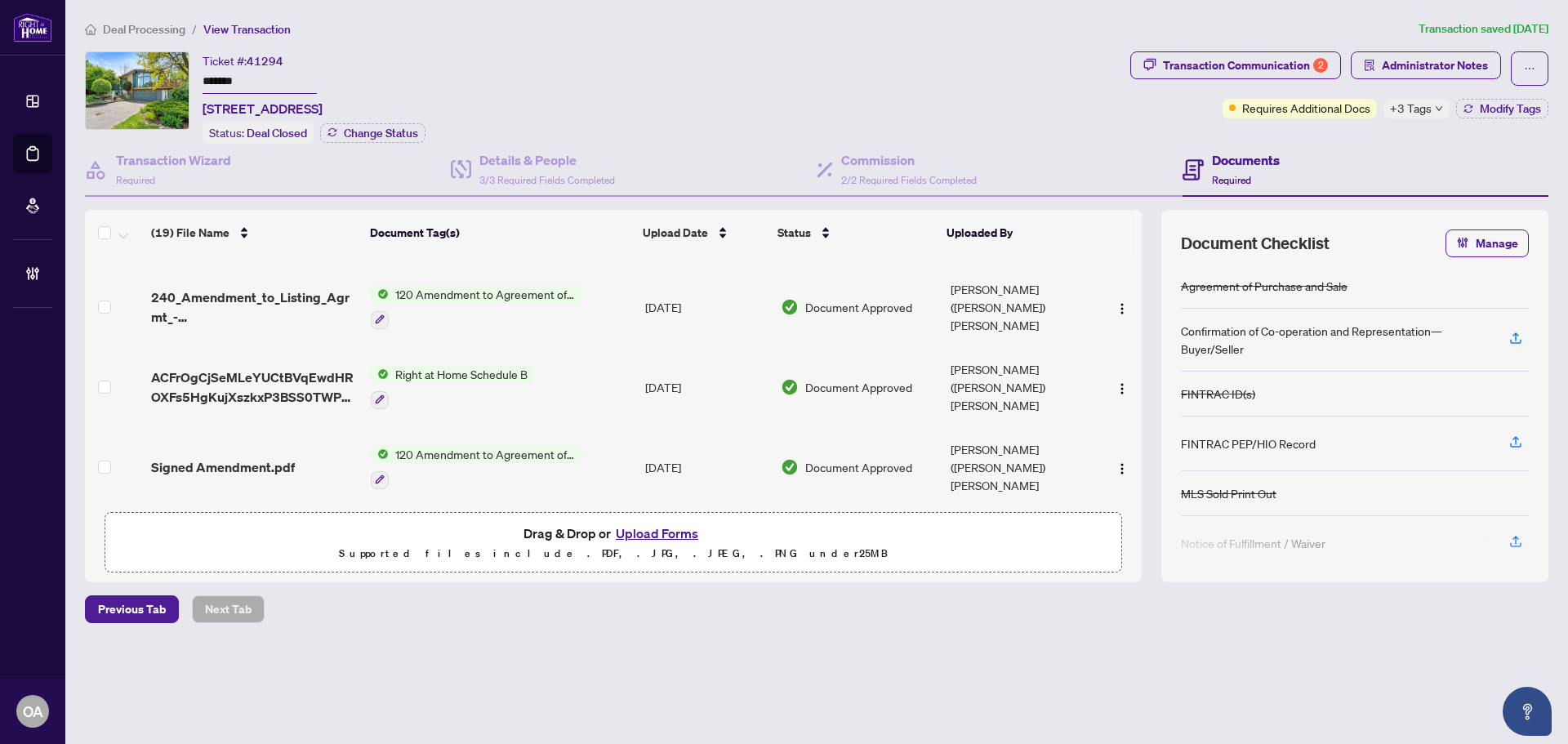
scroll to position [735, 0]
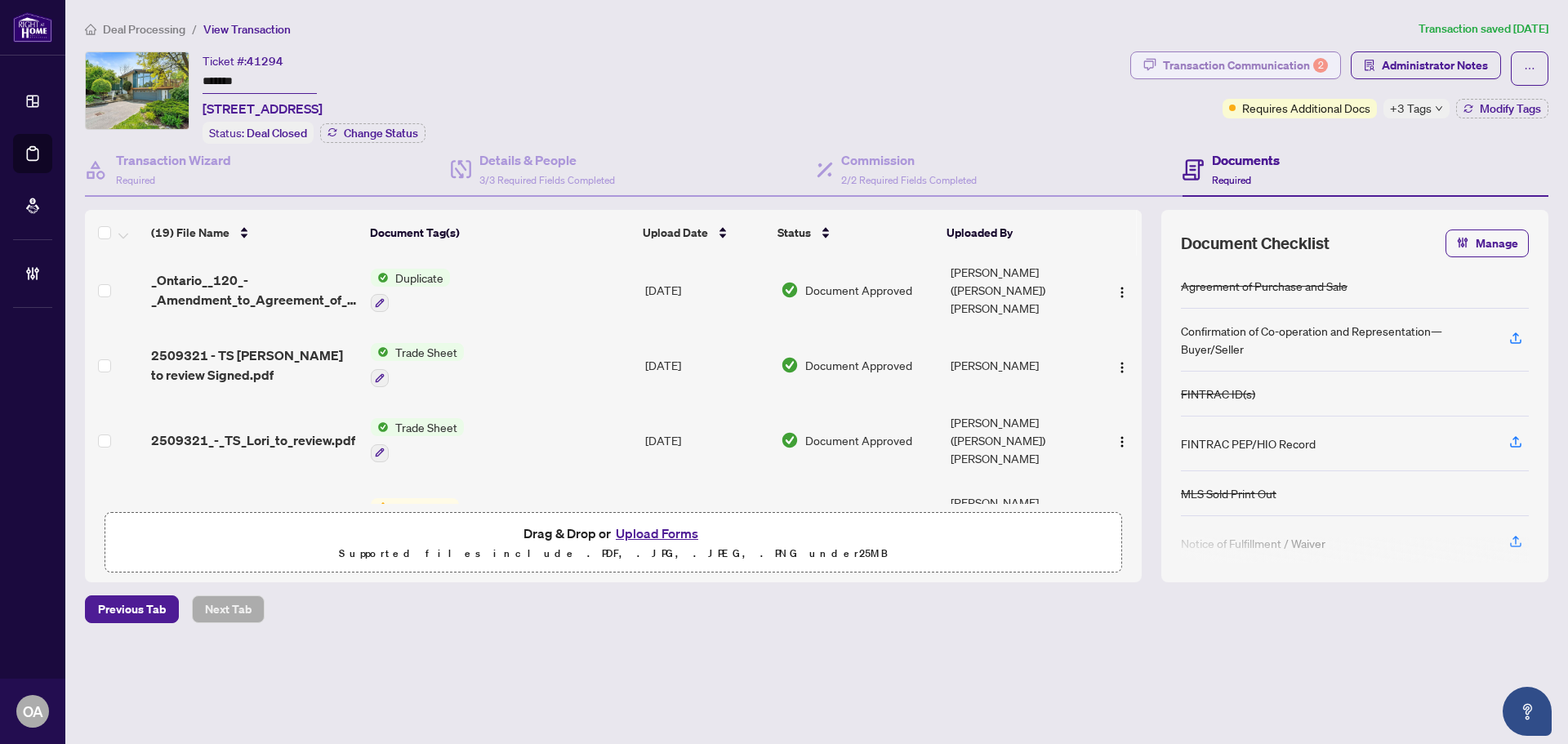
click at [1263, 62] on div "Transaction Communication 2" at bounding box center [1245, 65] width 165 height 26
type textarea "**********"
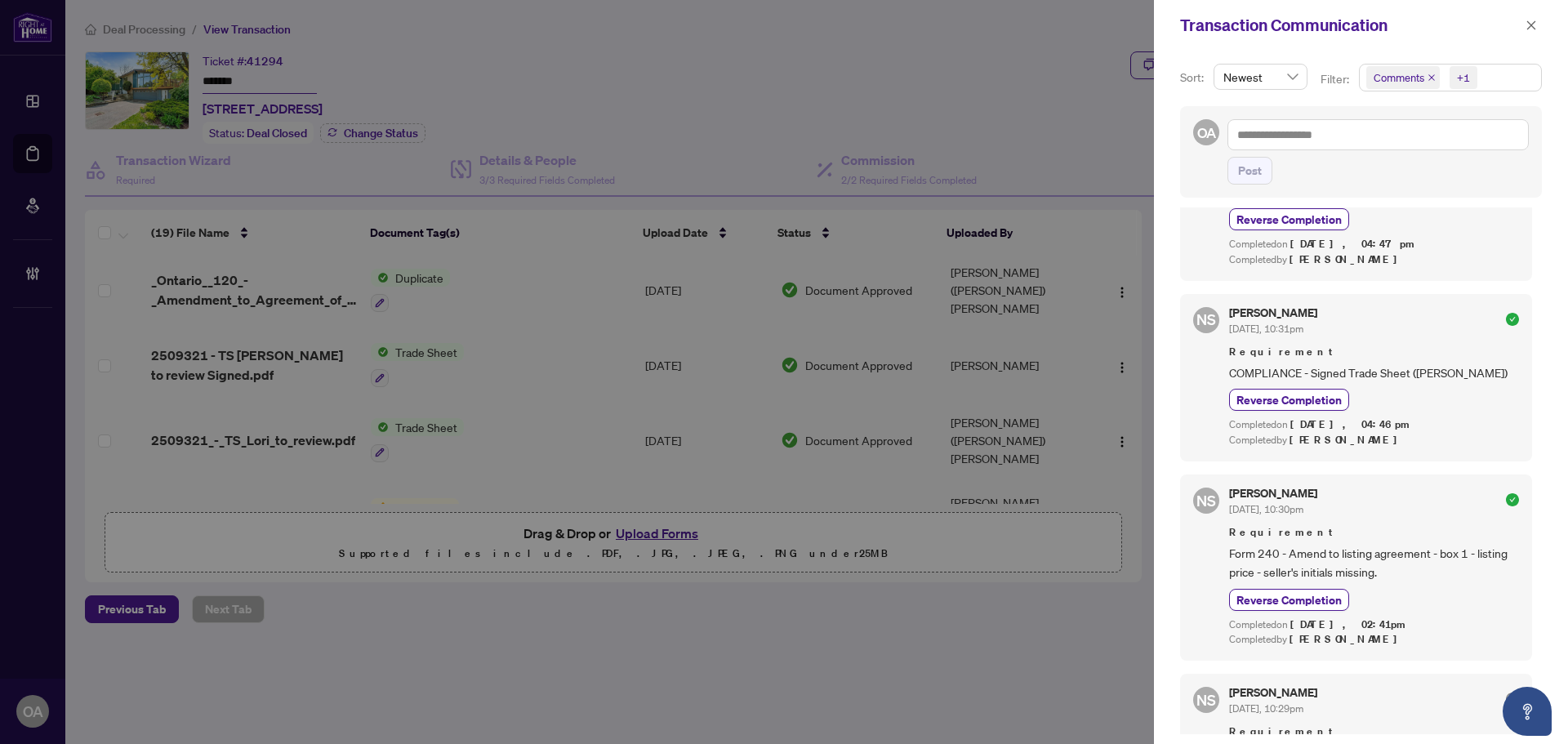
scroll to position [1552, 0]
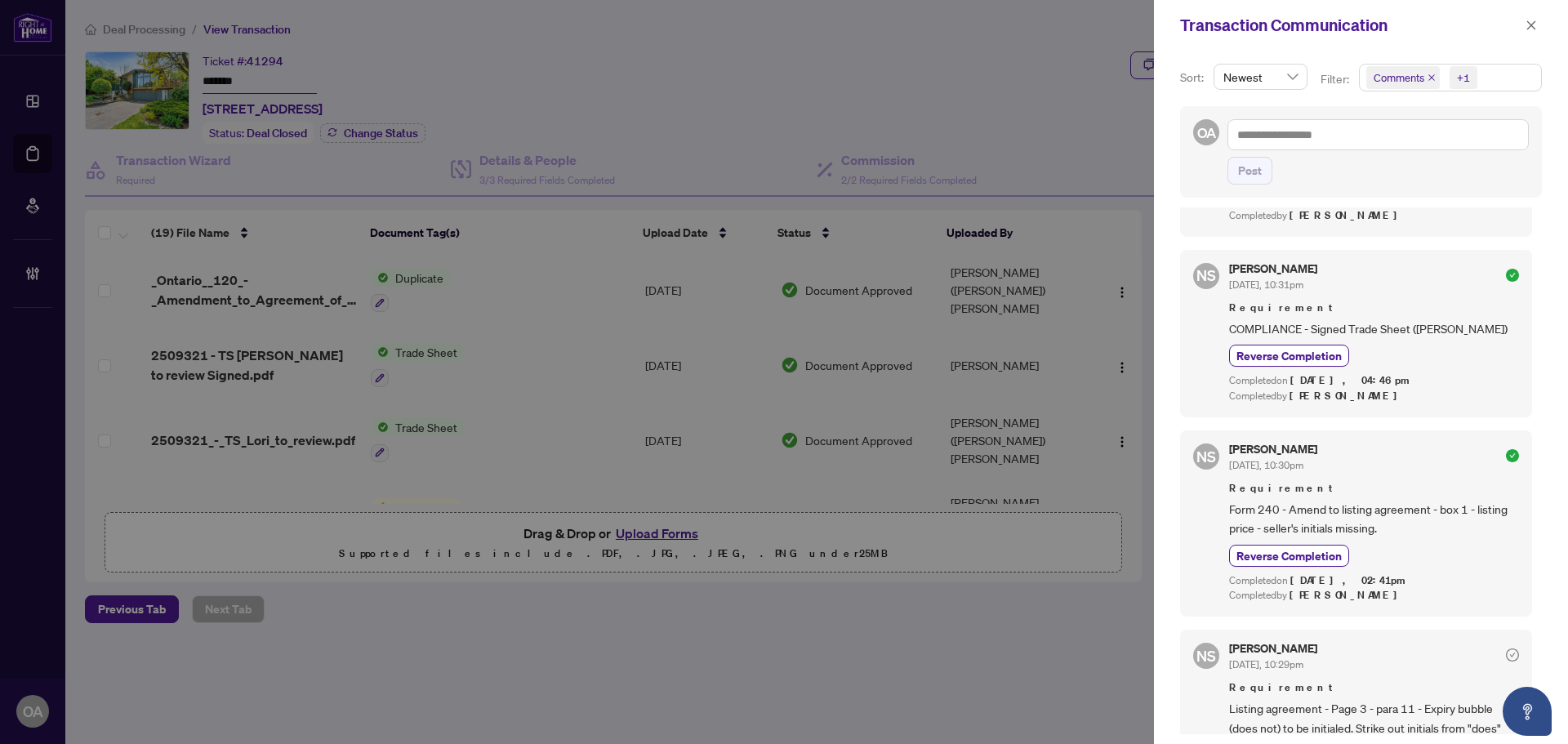
drag, startPoint x: 1532, startPoint y: 26, endPoint x: 1360, endPoint y: 39, distance: 172.5
click at [1532, 26] on icon "close" at bounding box center [1531, 25] width 9 height 9
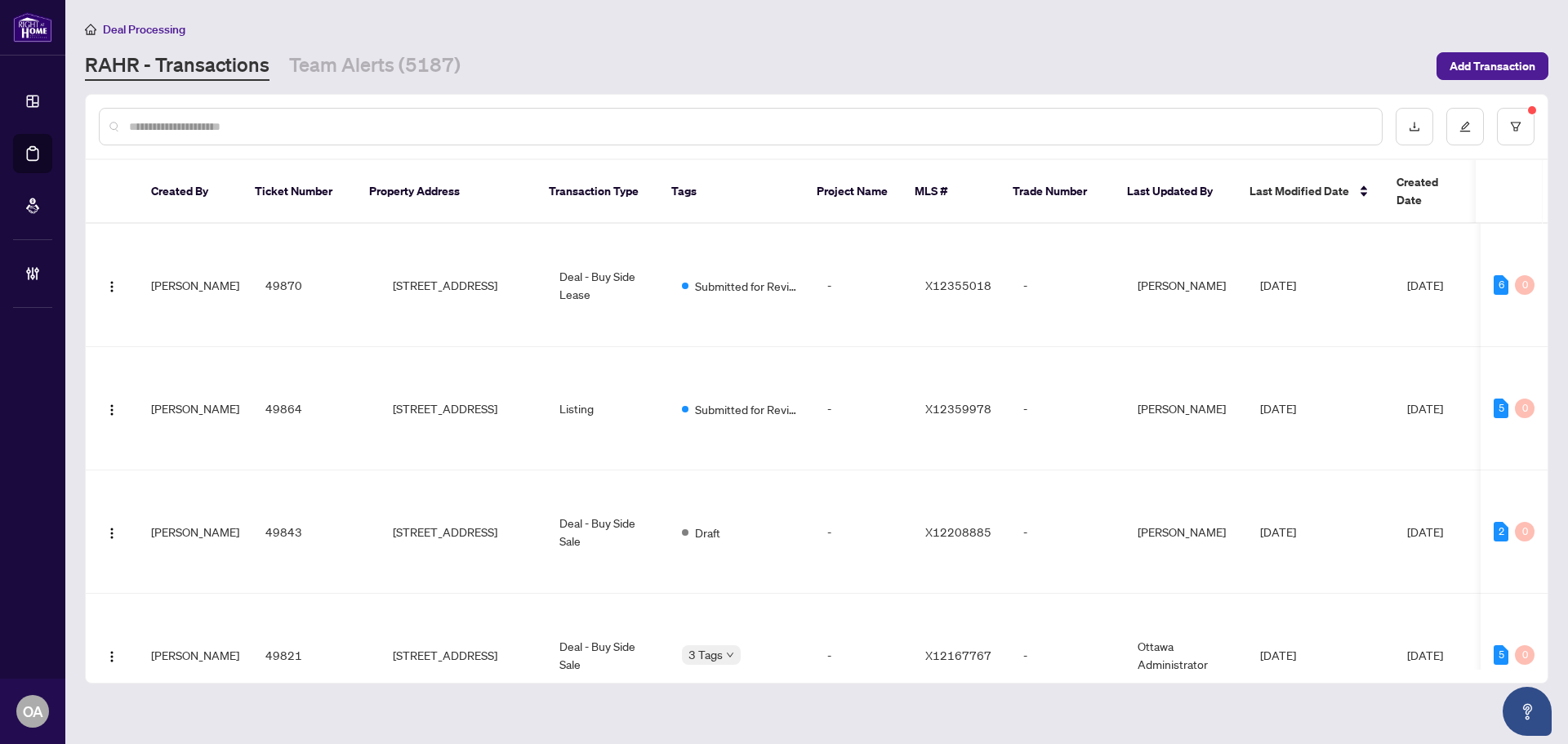
click at [554, 125] on input "text" at bounding box center [748, 126] width 1240 height 18
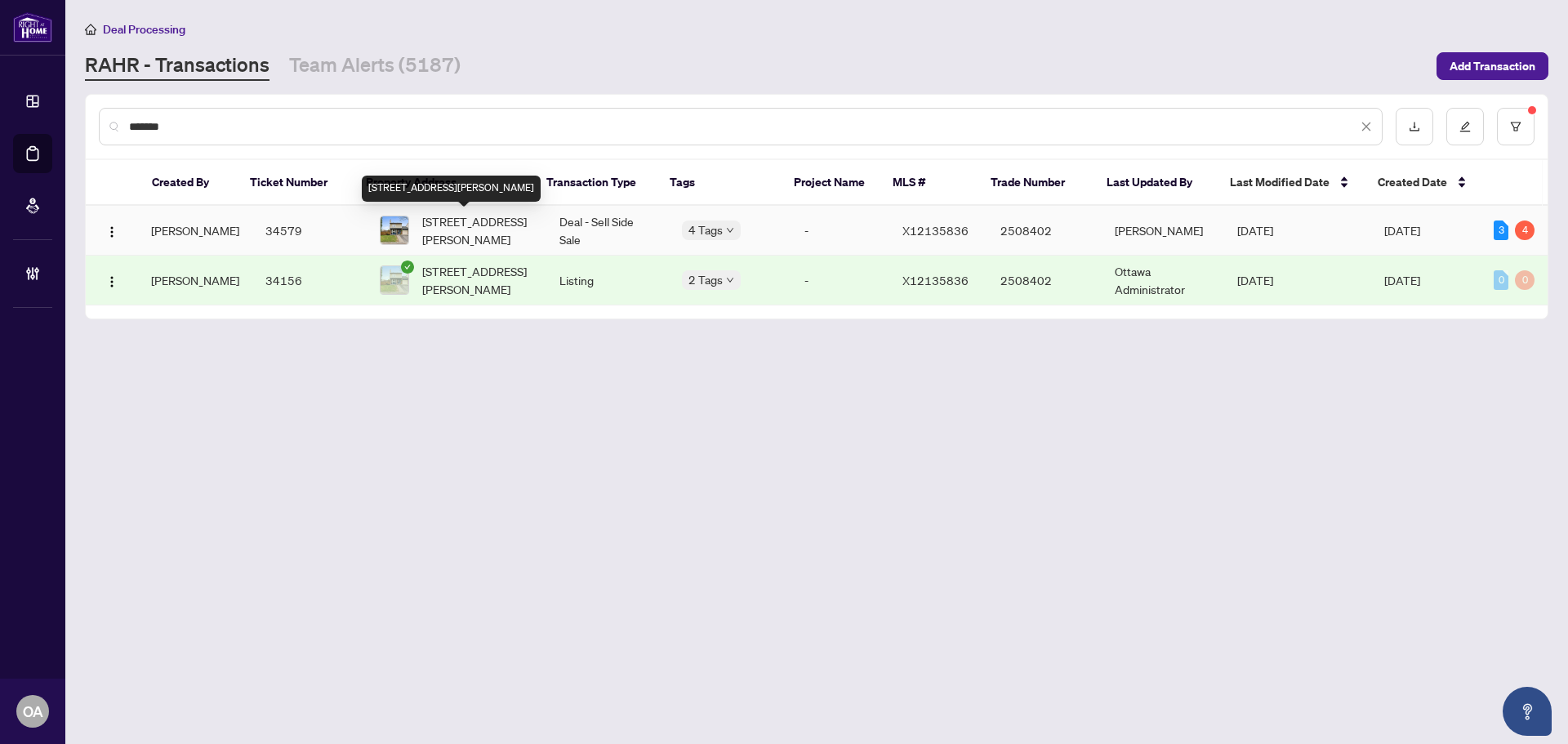
type input "*******"
click at [456, 230] on span "[STREET_ADDRESS][PERSON_NAME]" at bounding box center [478, 230] width 111 height 36
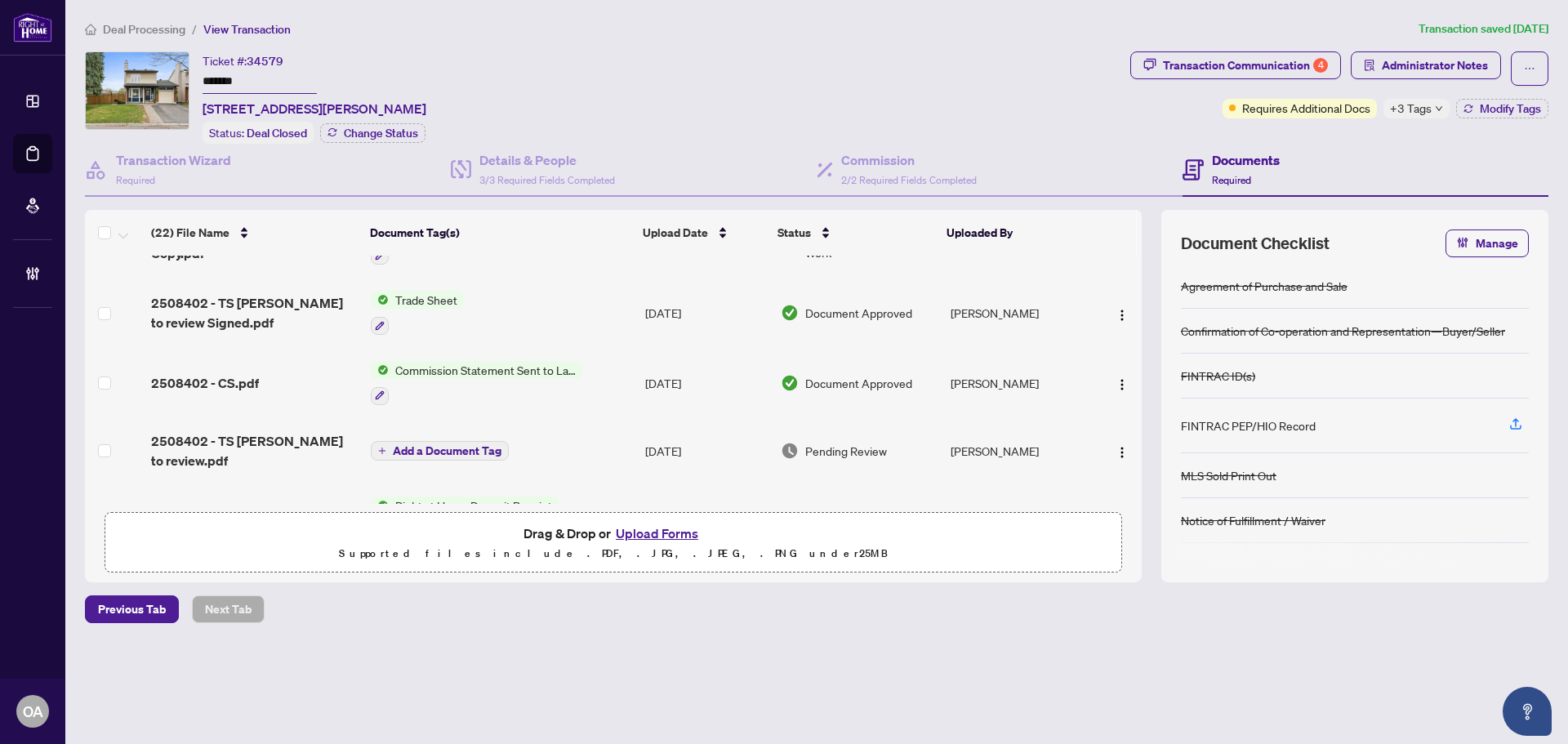
scroll to position [490, 0]
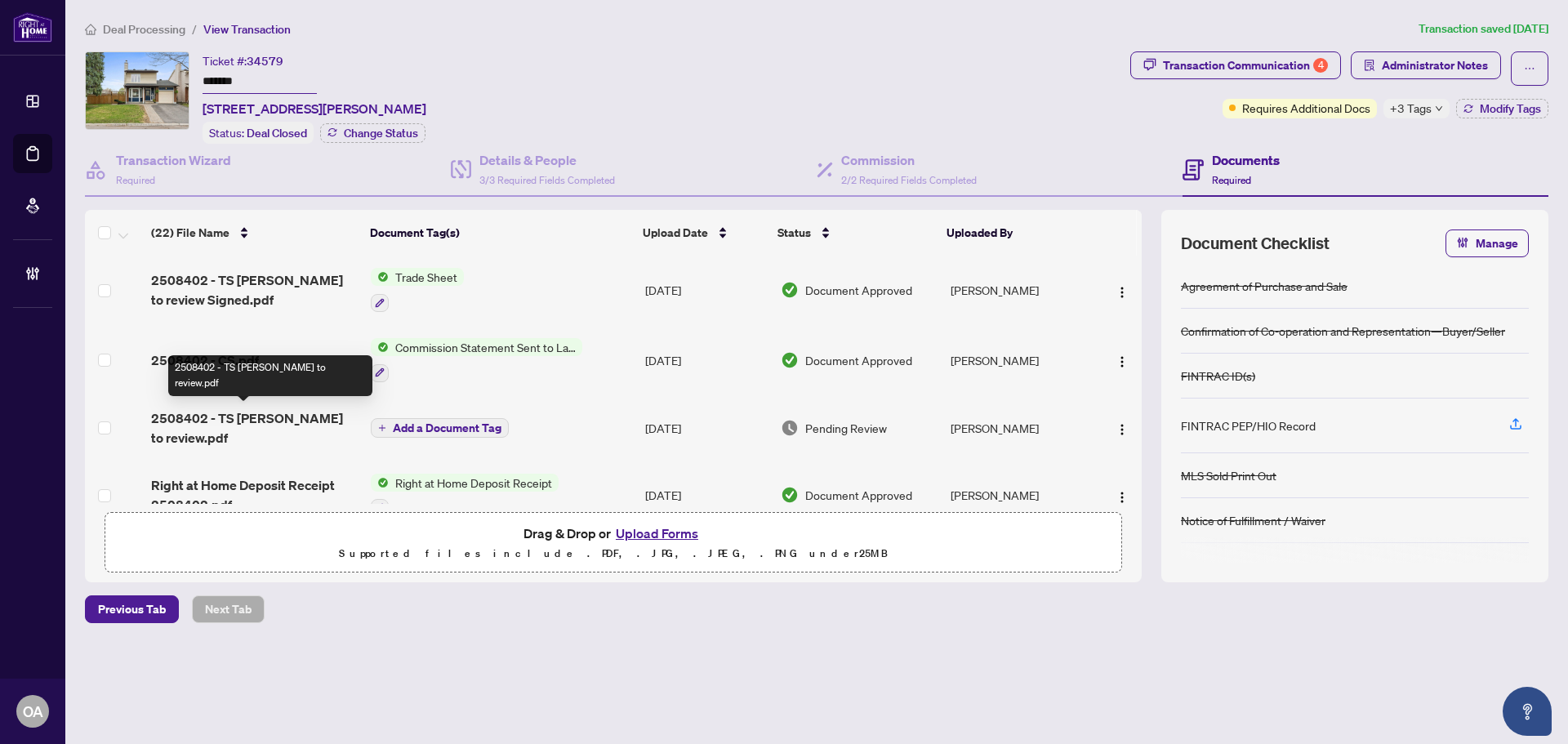
click at [247, 413] on span "2508402 - TS [PERSON_NAME] to review.pdf" at bounding box center [254, 428] width 206 height 39
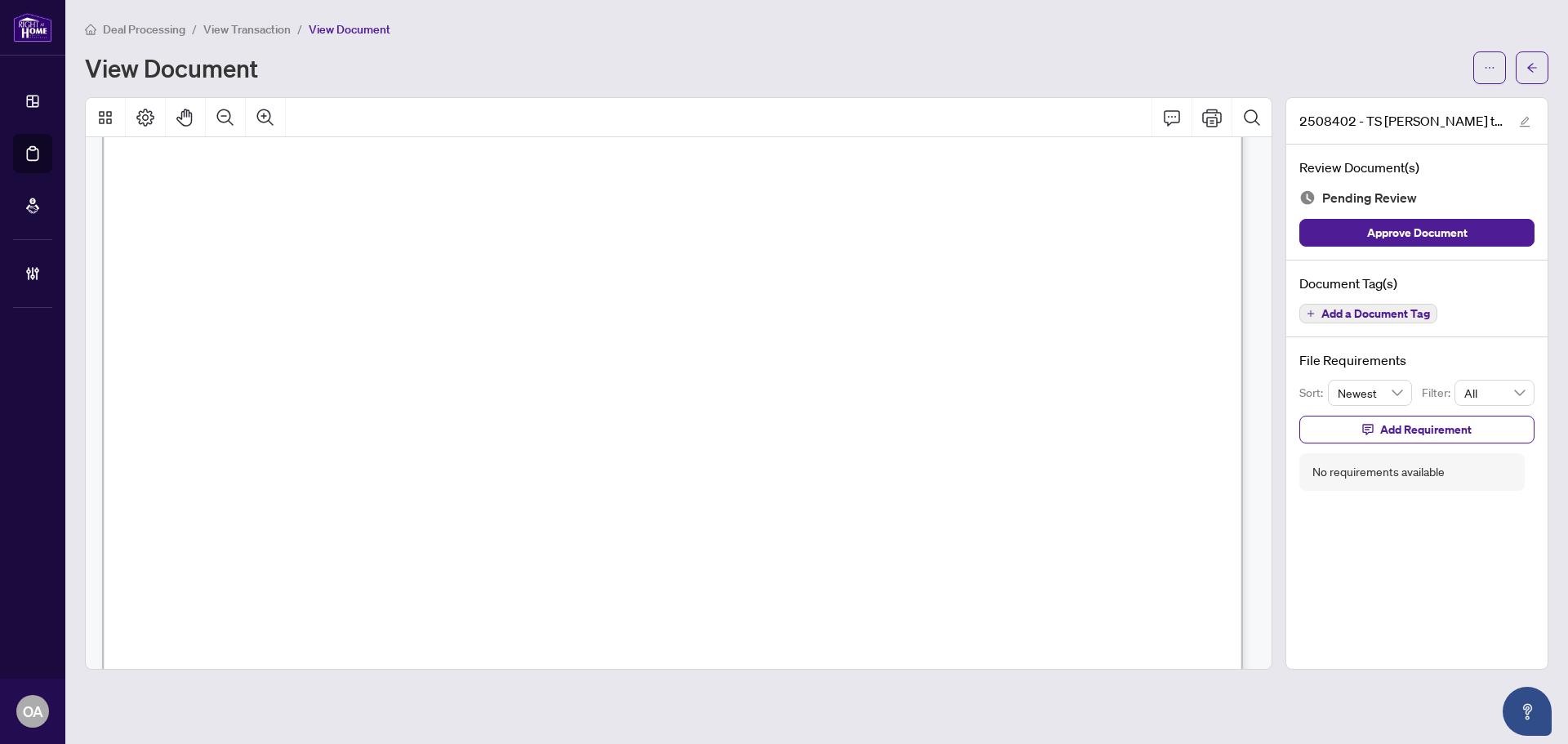
scroll to position [409, 0]
click at [1482, 63] on button "button" at bounding box center [1490, 67] width 32 height 32
click at [1395, 105] on span "Download" at bounding box center [1432, 102] width 125 height 18
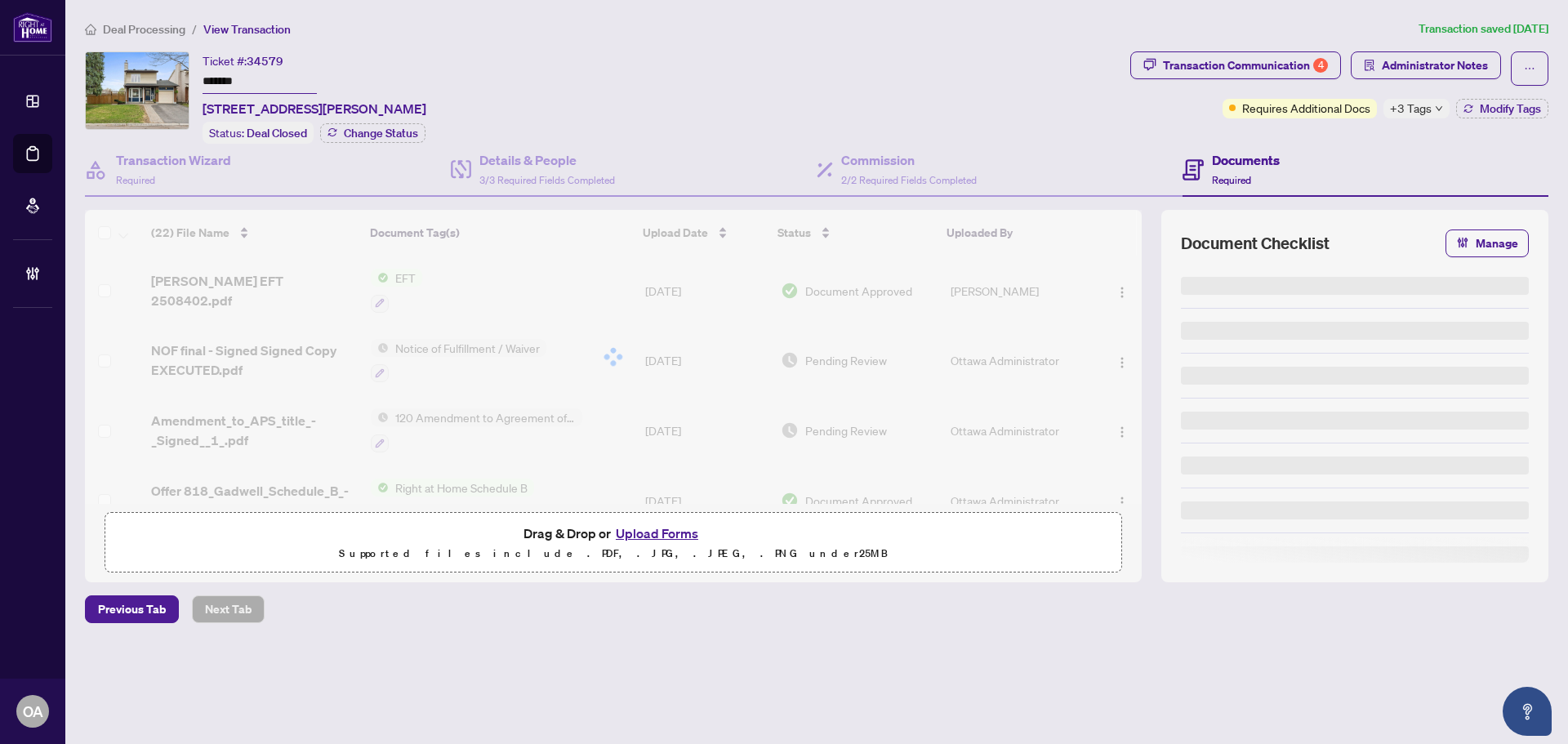
type input "*******"
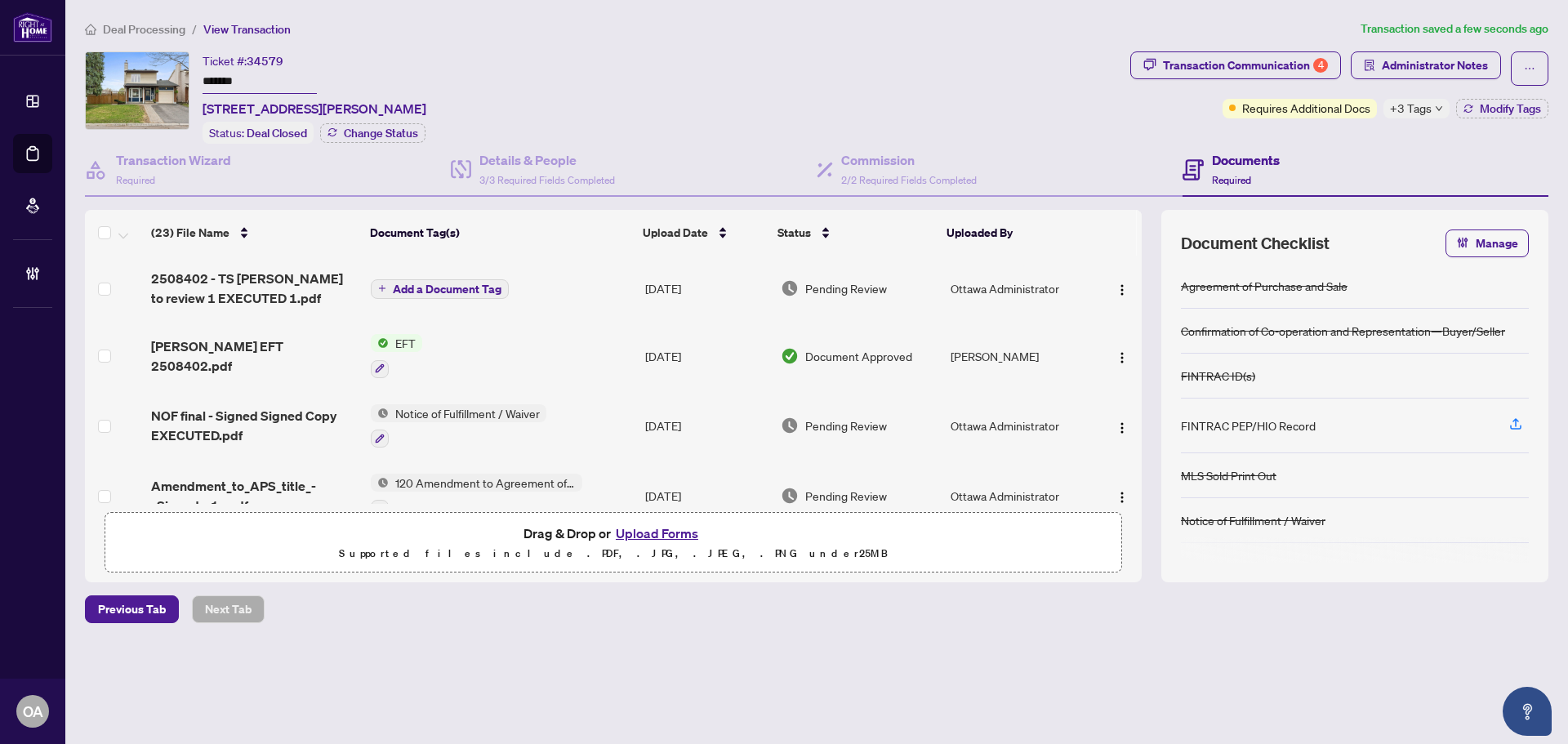
click at [417, 287] on span "Add a Document Tag" at bounding box center [447, 288] width 108 height 11
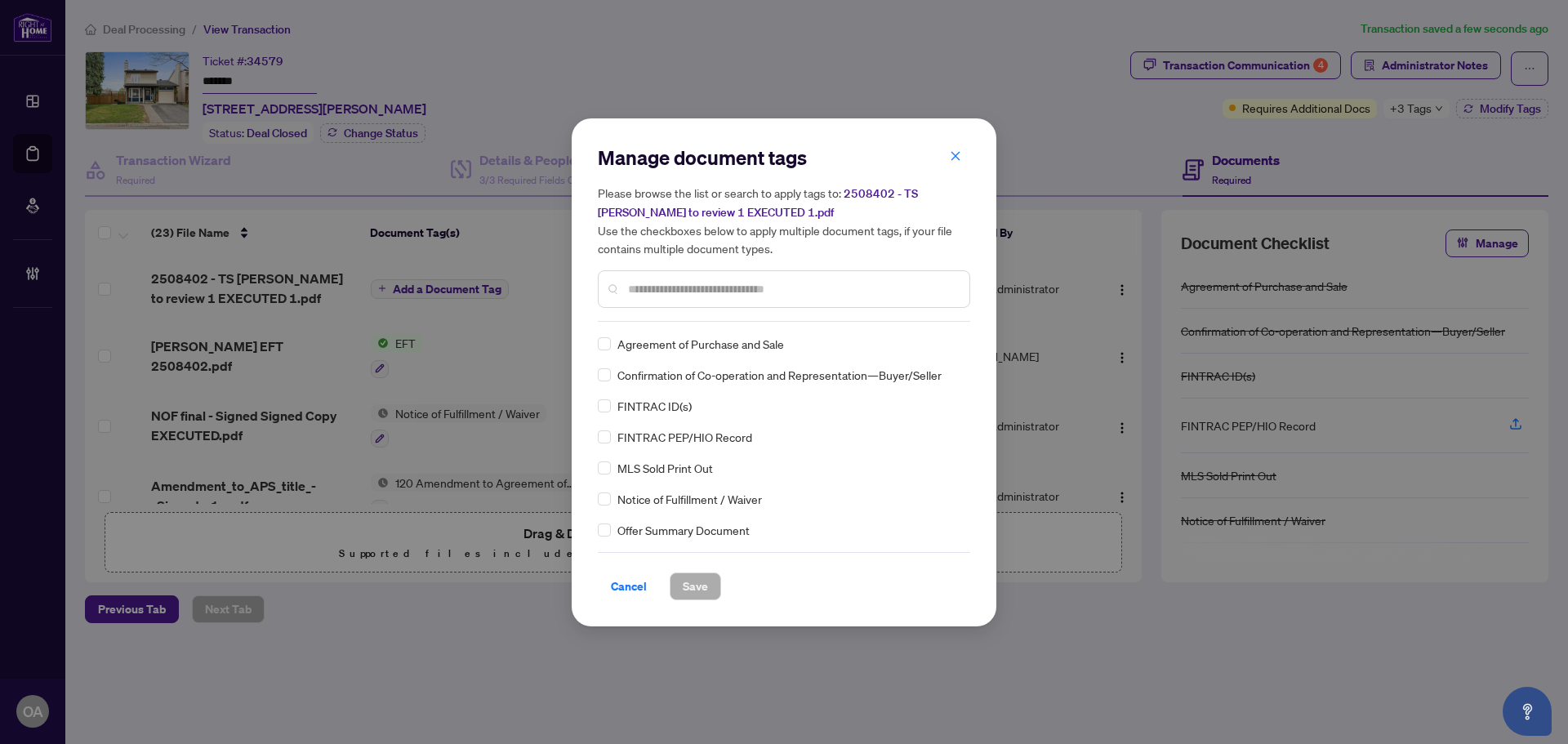
click at [650, 292] on input "text" at bounding box center [792, 288] width 328 height 18
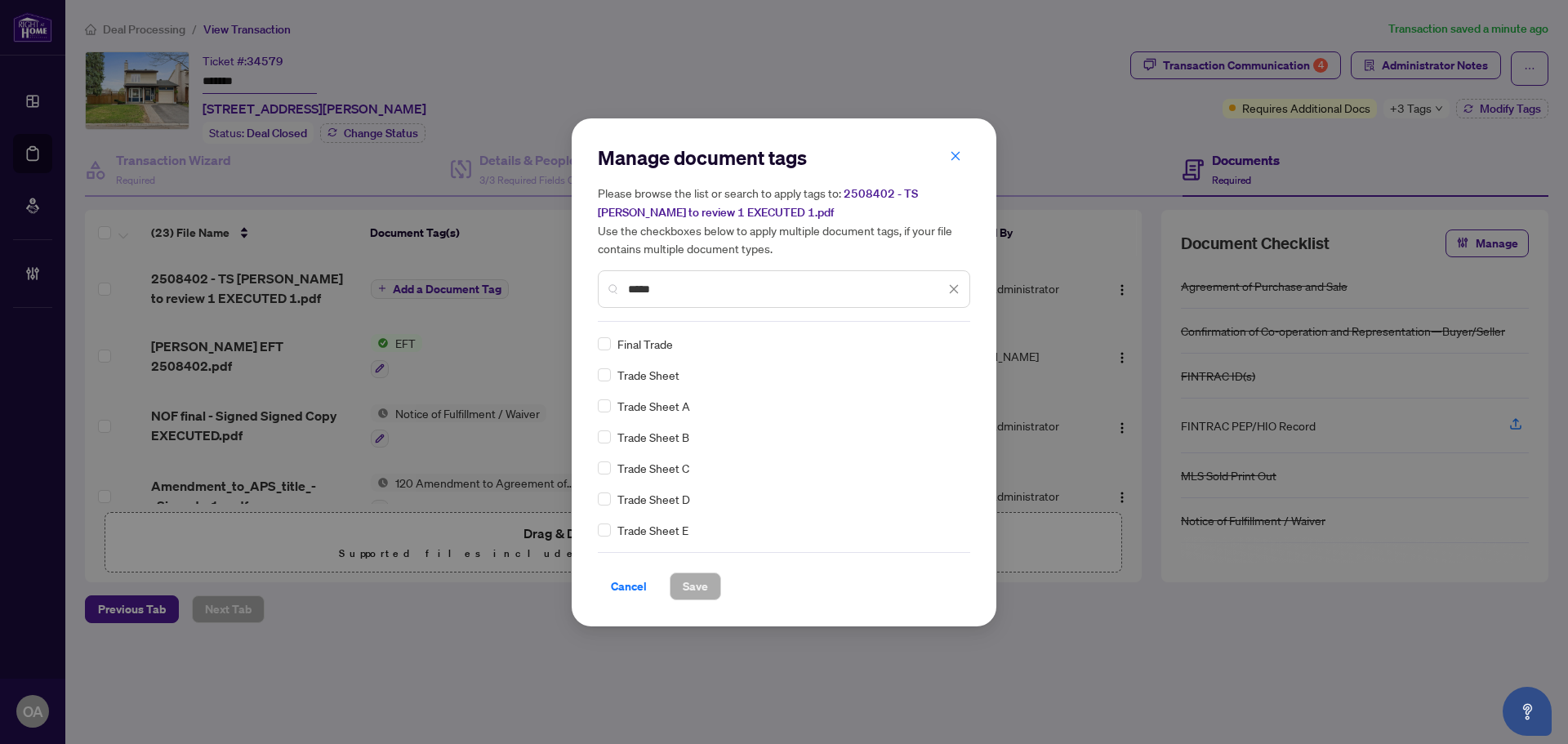
type input "*****"
click at [693, 584] on span "Save" at bounding box center [695, 586] width 26 height 26
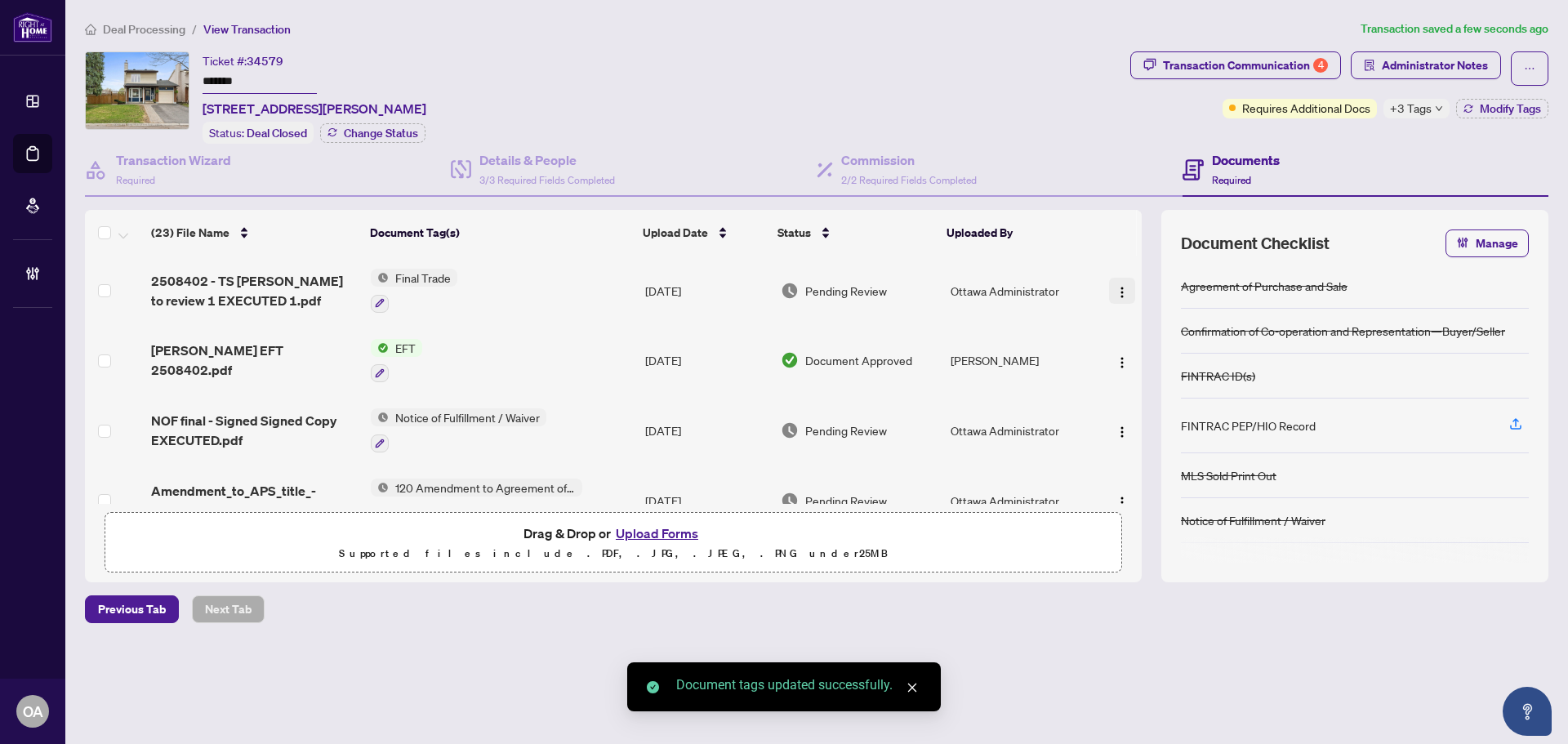
click at [1116, 290] on img "button" at bounding box center [1122, 292] width 13 height 13
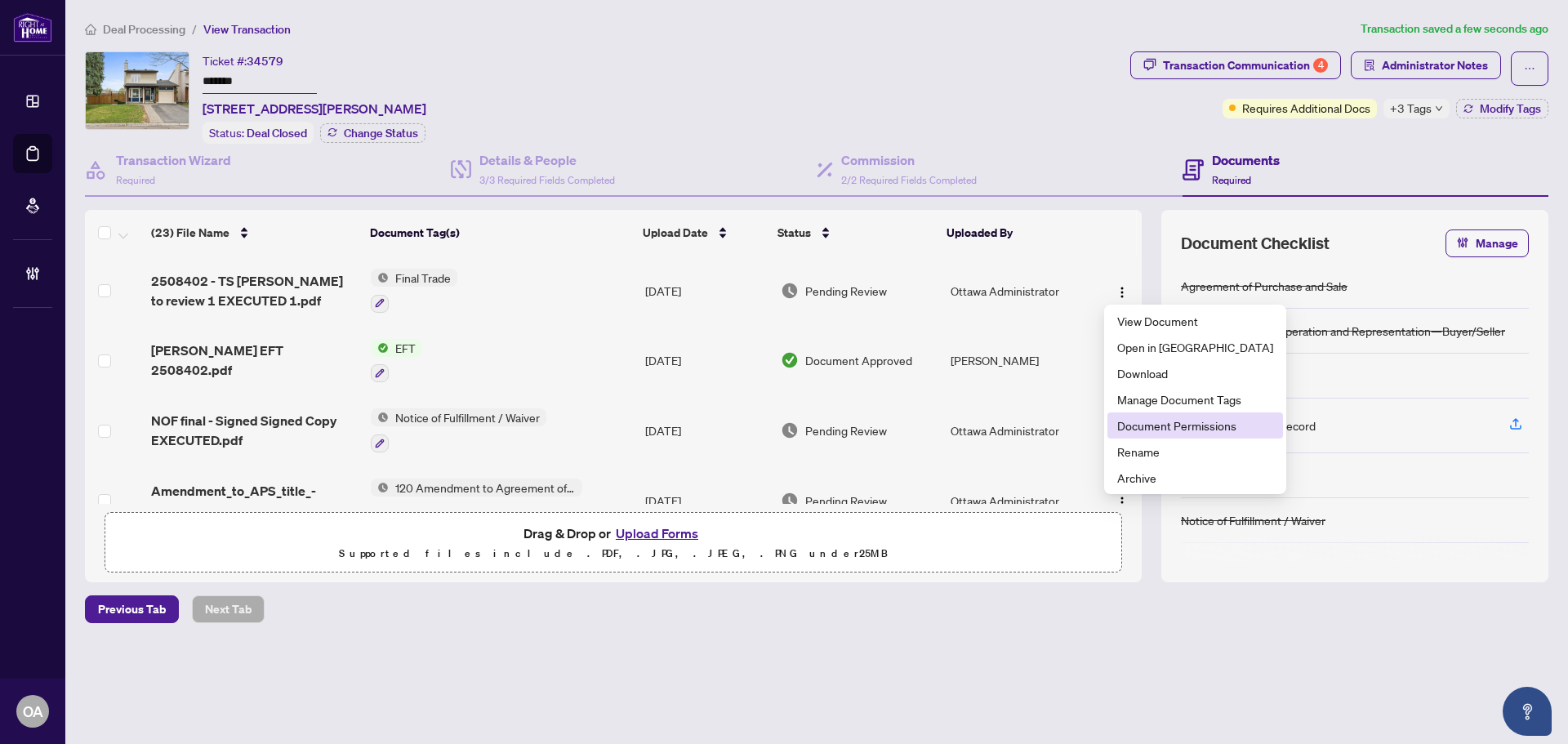
click at [1141, 426] on span "Document Permissions" at bounding box center [1195, 425] width 156 height 18
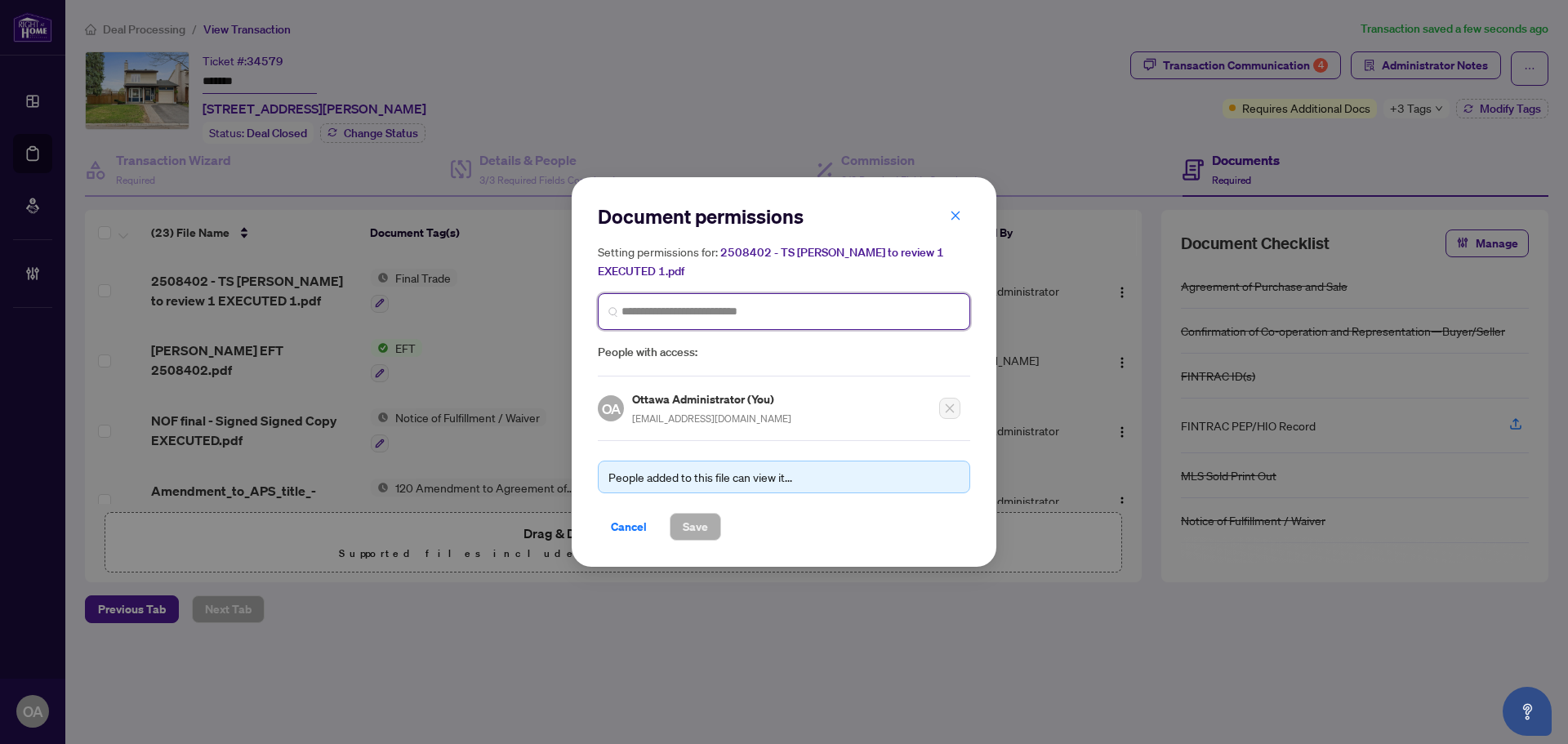
click at [680, 303] on input "search" at bounding box center [791, 311] width 338 height 17
type input "*******"
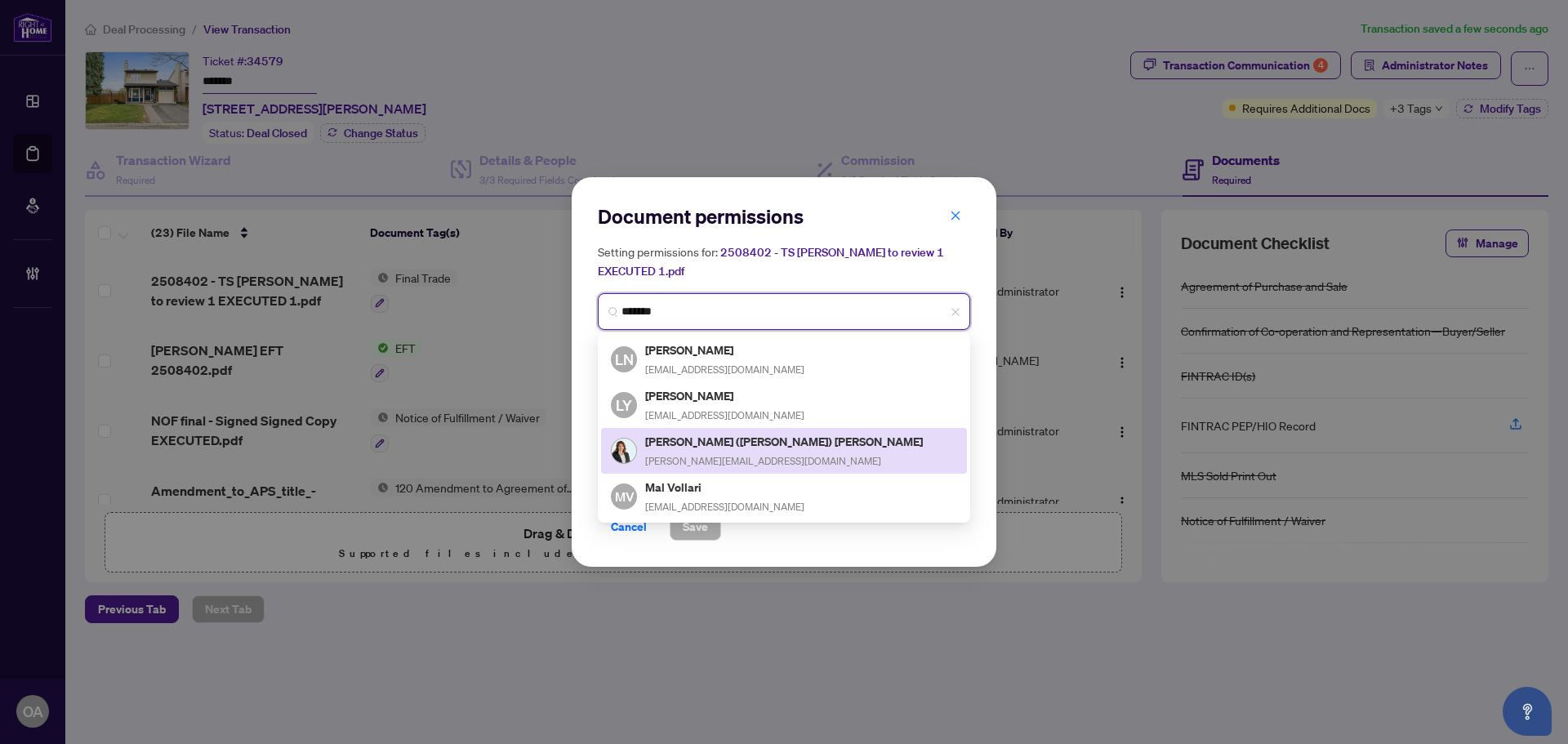
click at [675, 432] on h5 "[PERSON_NAME] ([PERSON_NAME]) [PERSON_NAME]" at bounding box center [785, 441] width 280 height 19
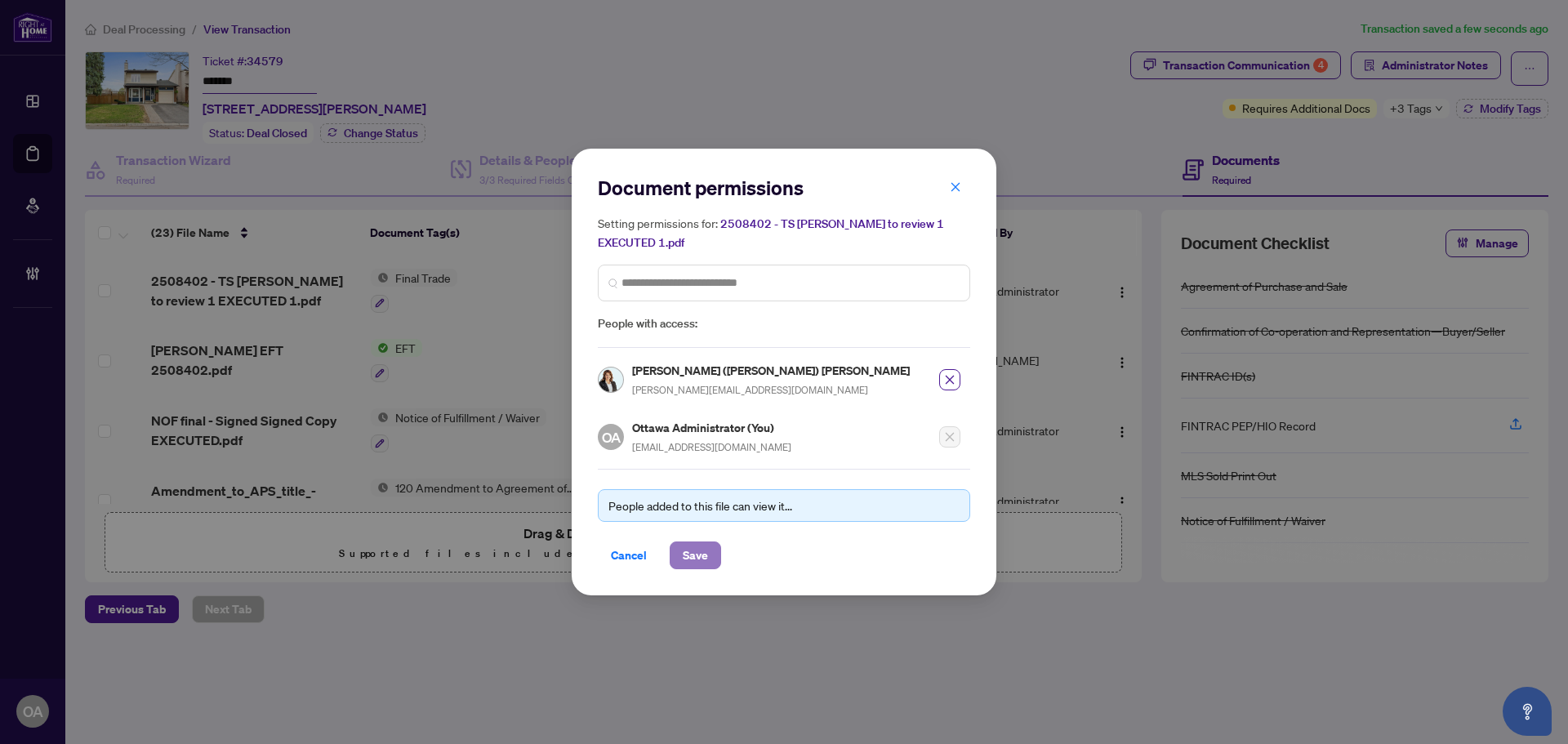
click at [682, 549] on button "Save" at bounding box center [695, 555] width 51 height 28
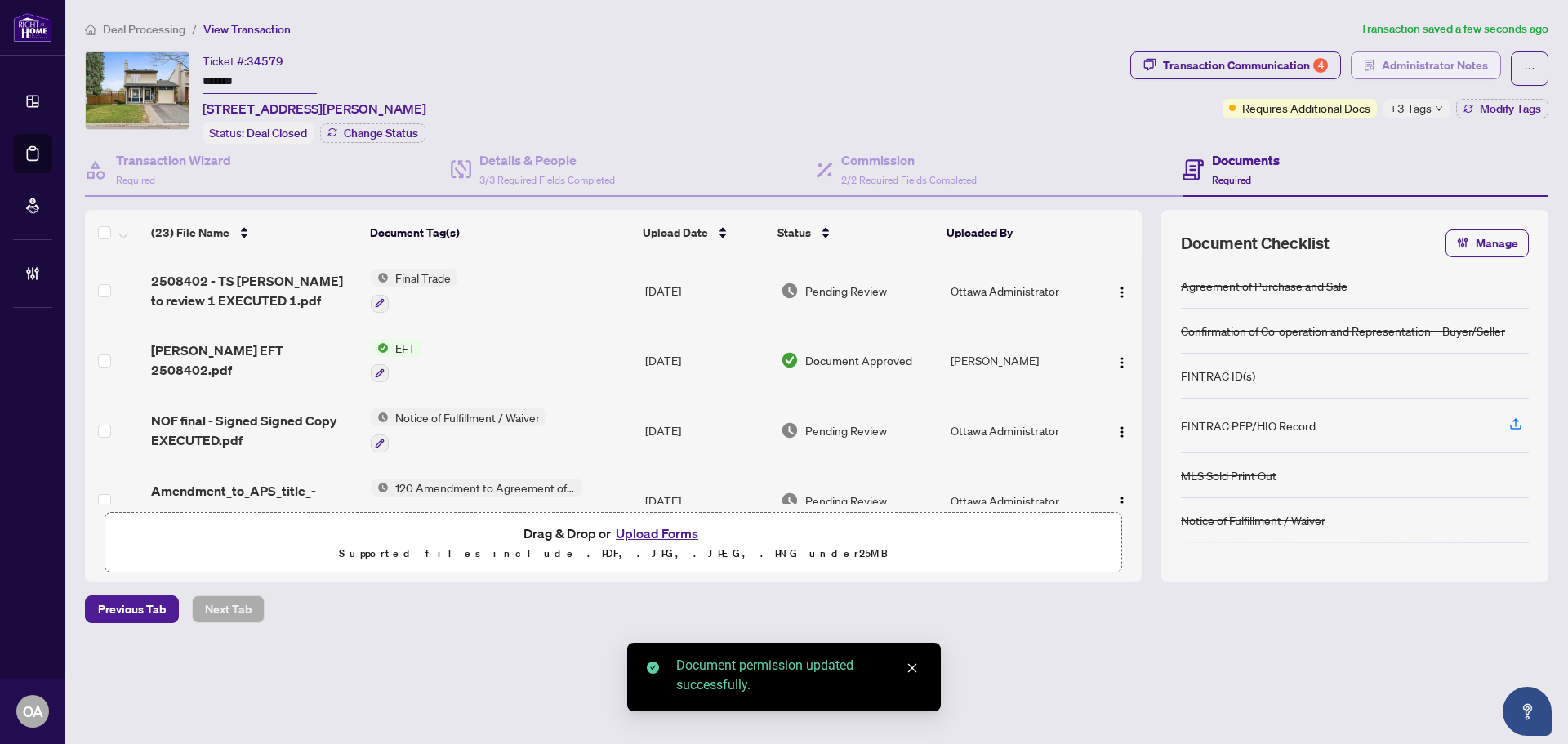
click at [1451, 67] on span "Administrator Notes" at bounding box center [1435, 65] width 106 height 26
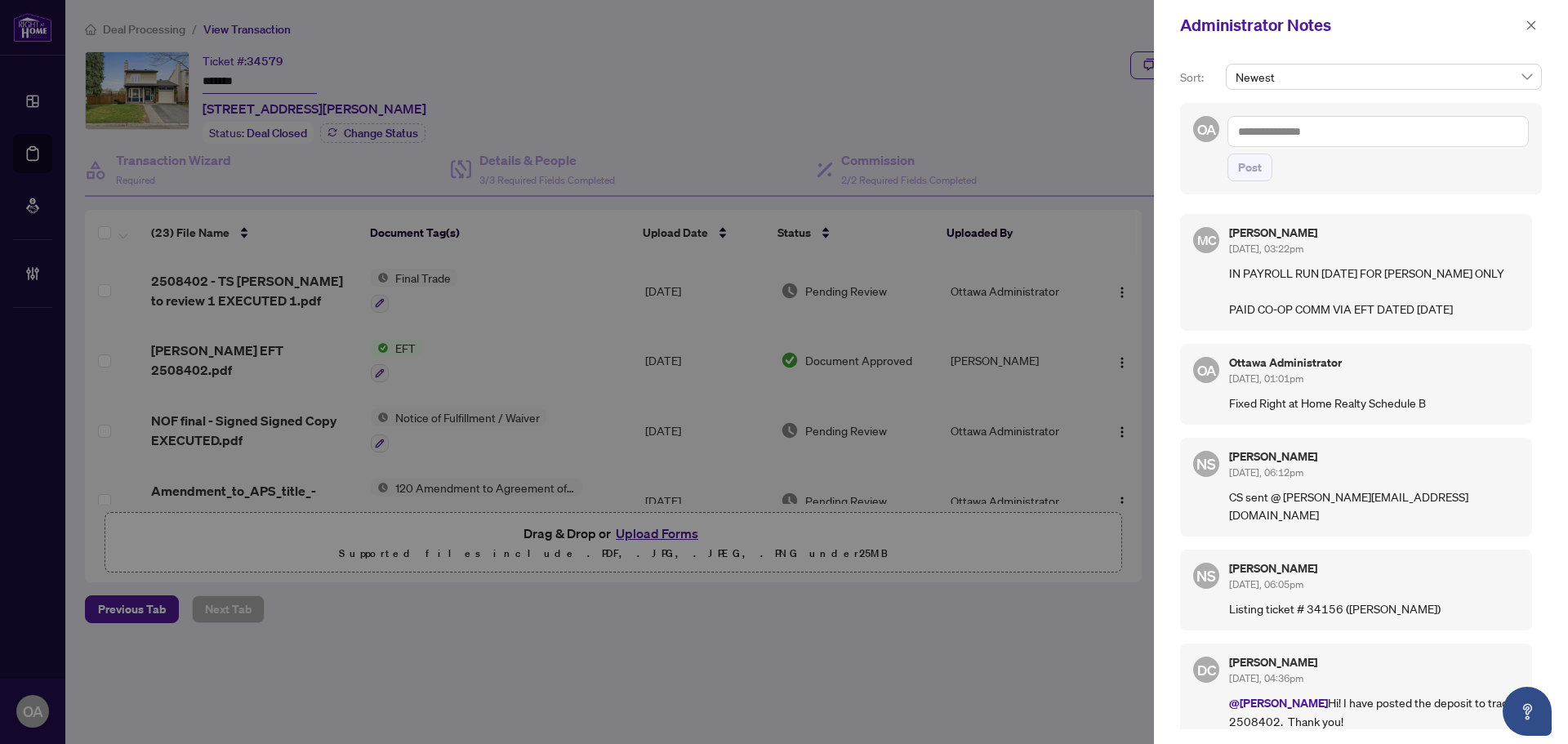
click at [1329, 128] on textarea at bounding box center [1378, 131] width 301 height 31
type textarea "*"
click at [1286, 139] on b "[PERSON_NAME]" at bounding box center [1321, 142] width 88 height 15
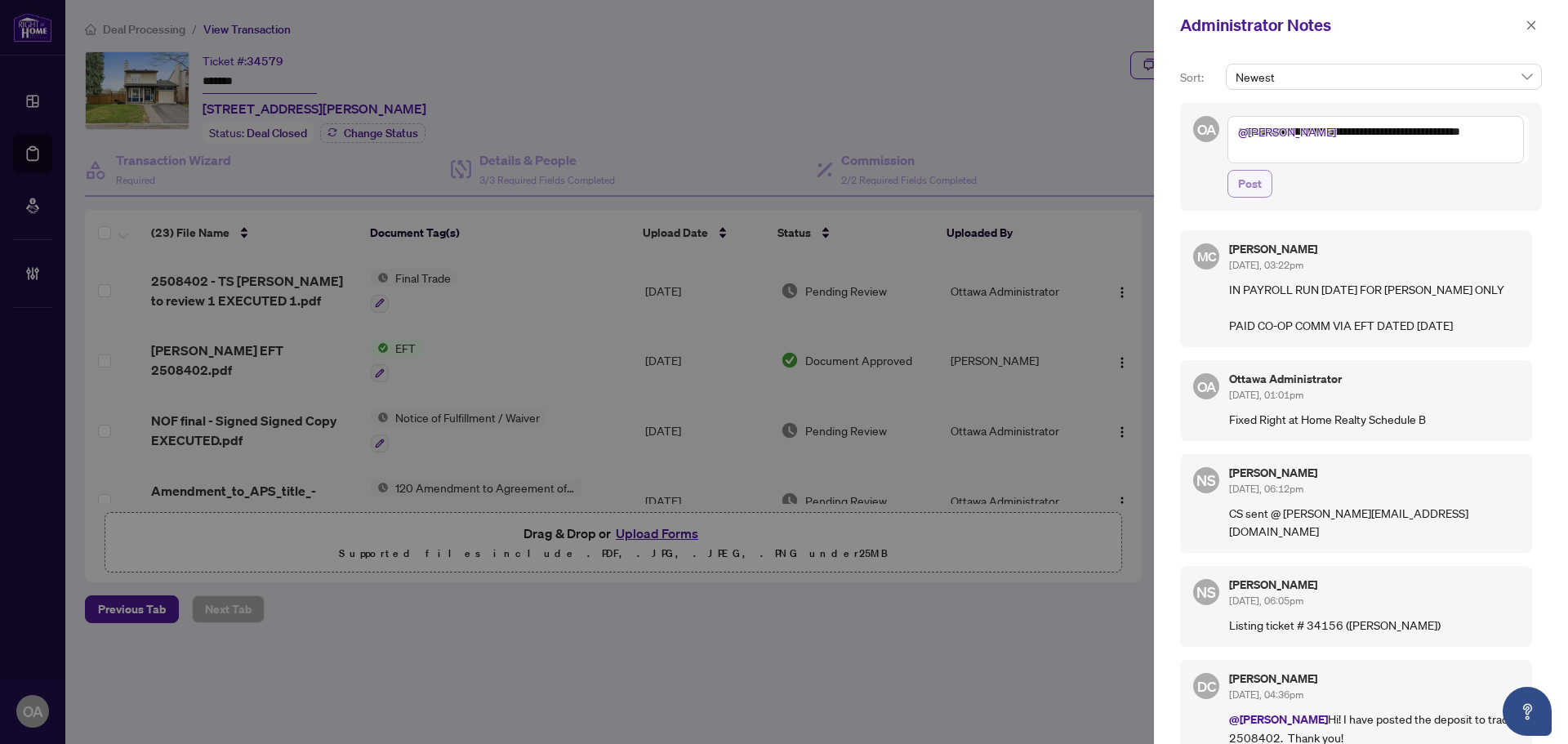
type textarea "**********"
click at [1261, 185] on span "Post" at bounding box center [1251, 183] width 24 height 26
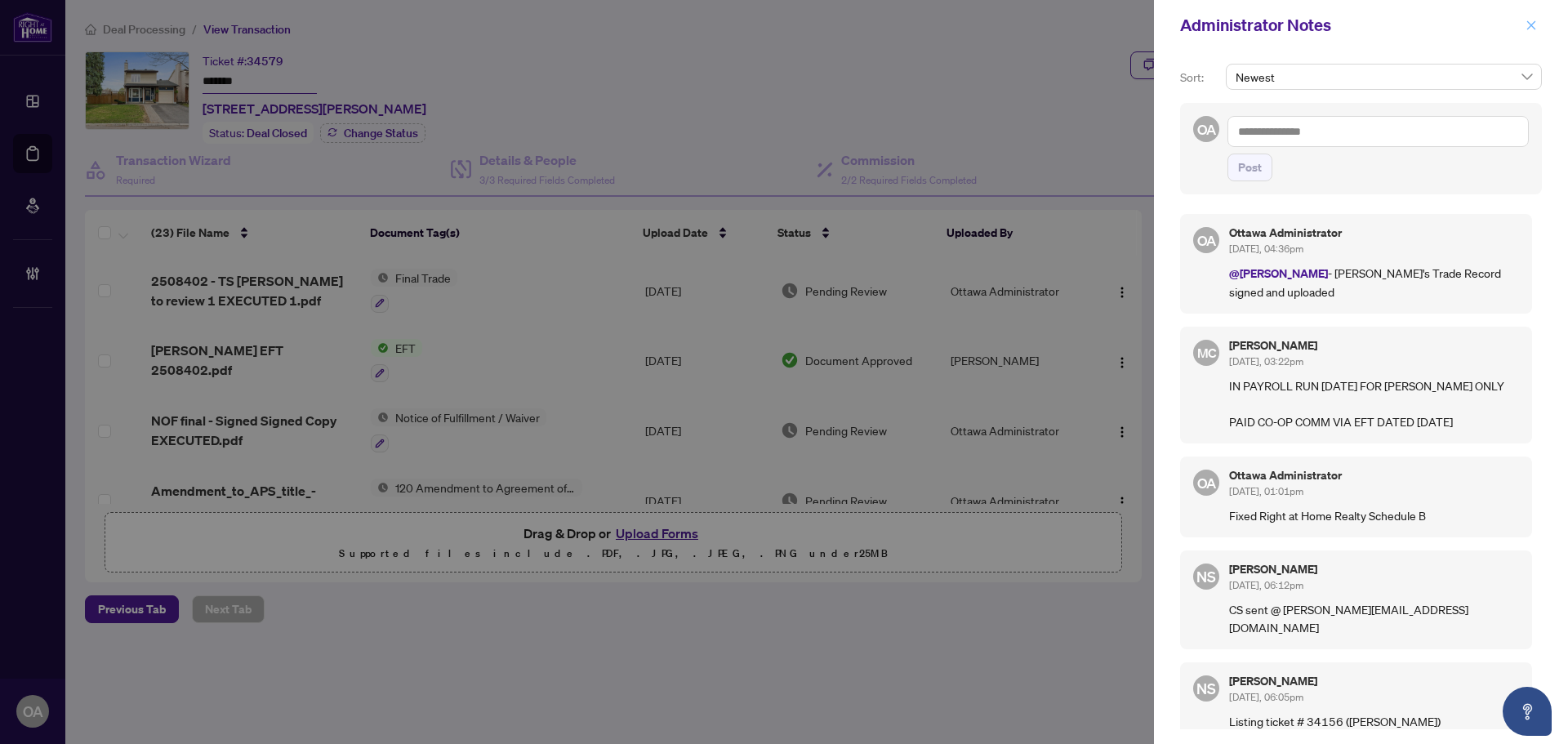
click at [1524, 24] on button "button" at bounding box center [1531, 25] width 21 height 20
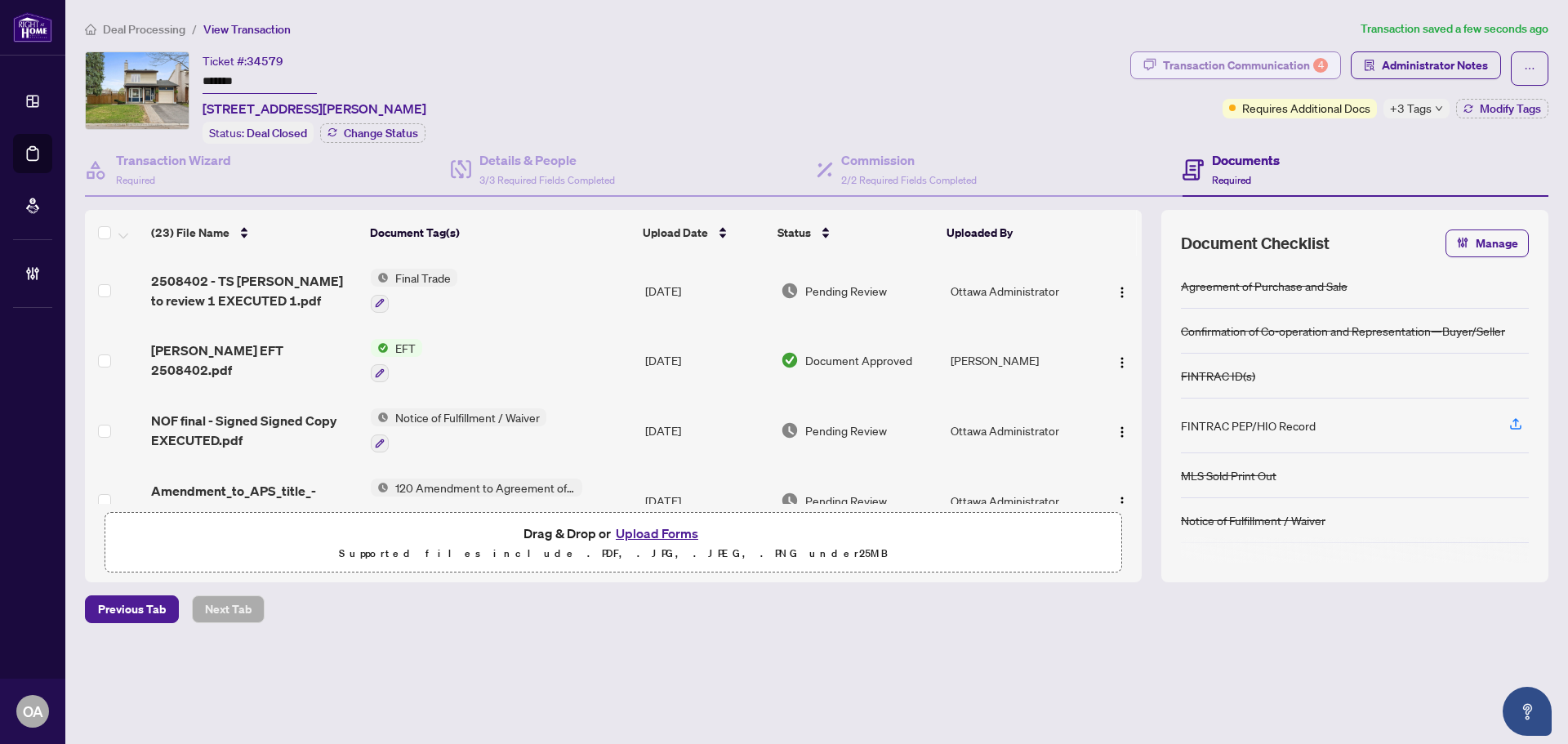
click at [1298, 61] on div "Transaction Communication 4" at bounding box center [1245, 65] width 165 height 26
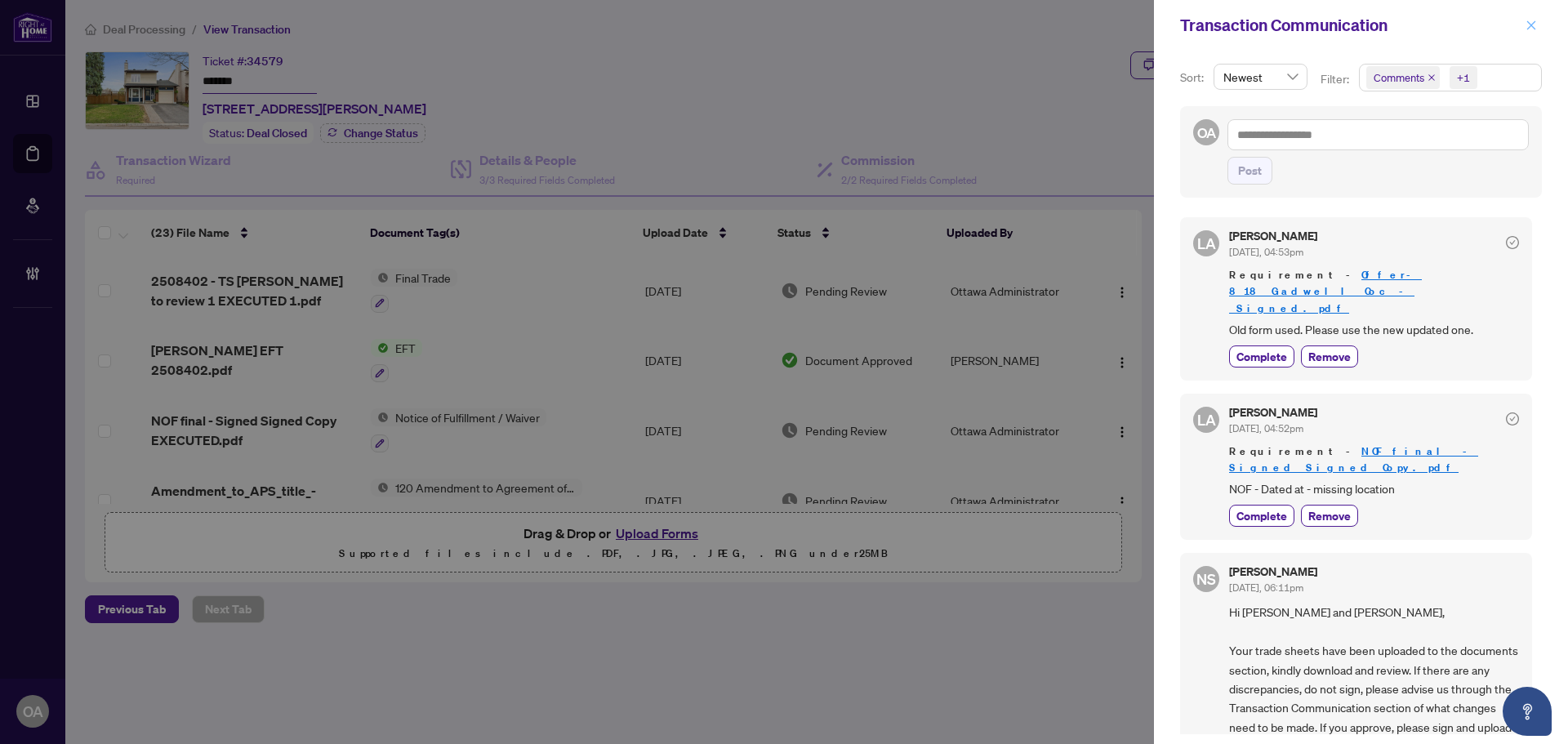
click at [1530, 24] on icon "close" at bounding box center [1531, 25] width 9 height 9
